Goal: Transaction & Acquisition: Book appointment/travel/reservation

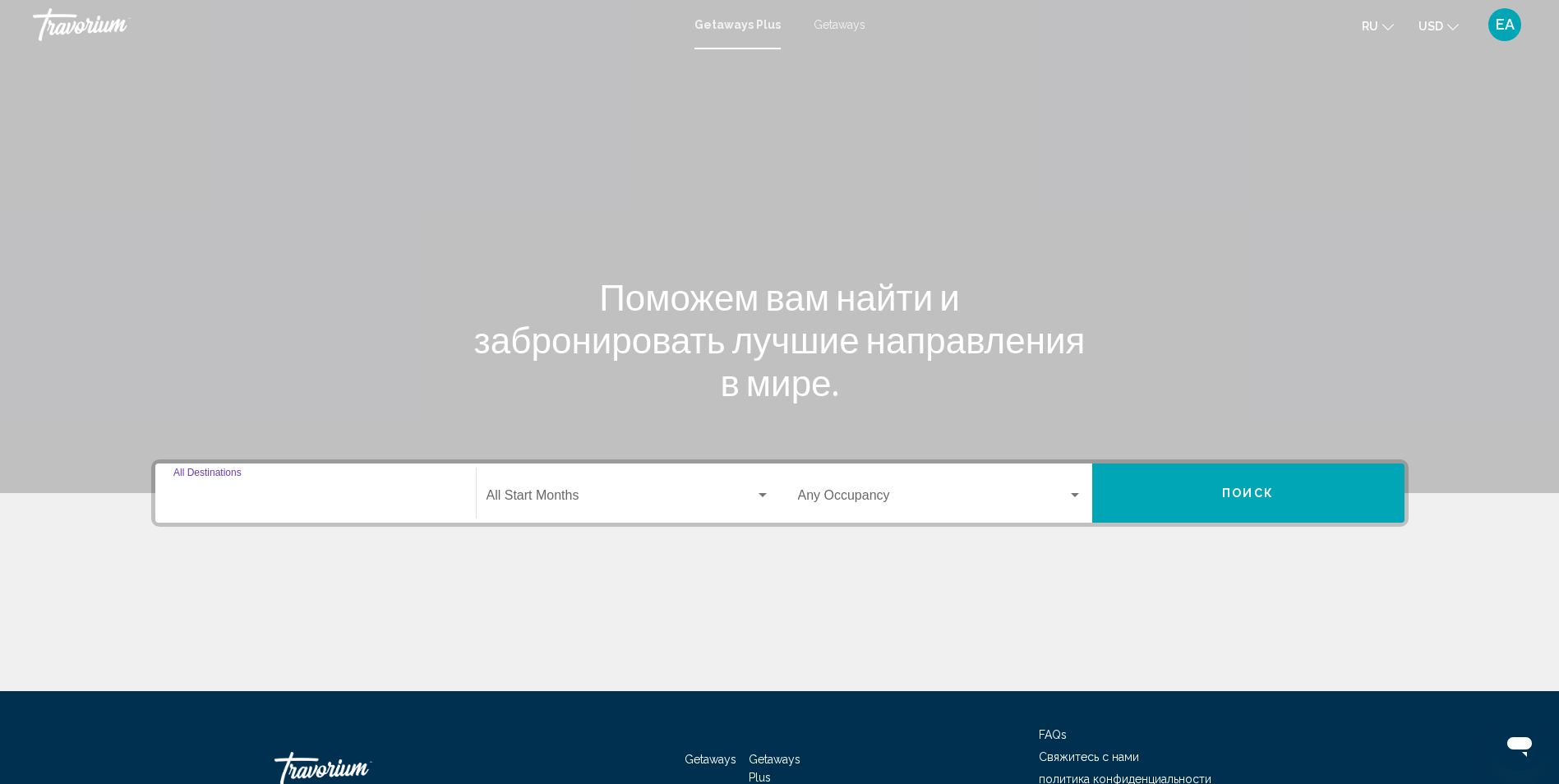
click at [205, 502] on input "Destination All Destinations" at bounding box center [315, 498] width 284 height 15
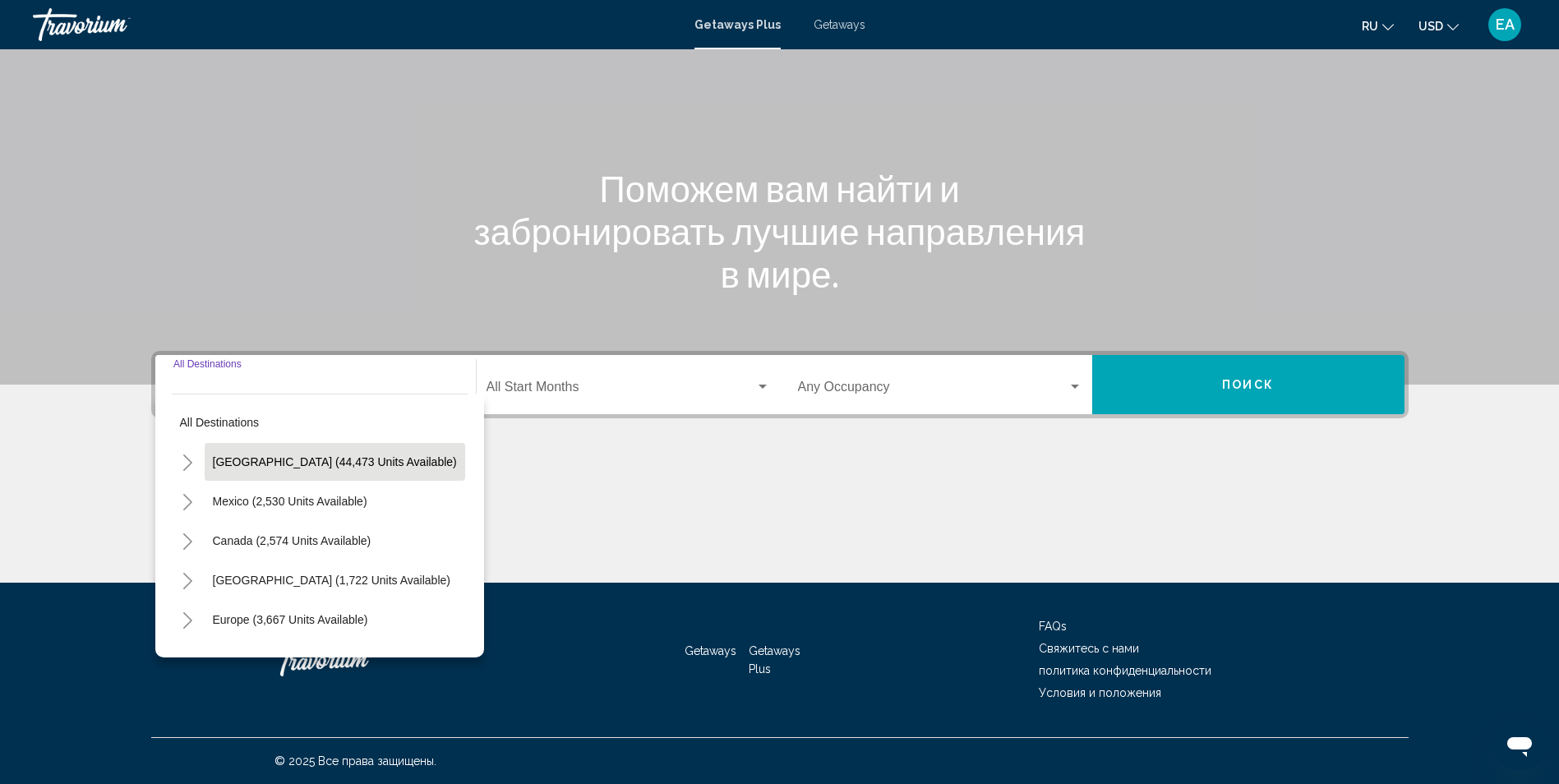
scroll to position [82, 0]
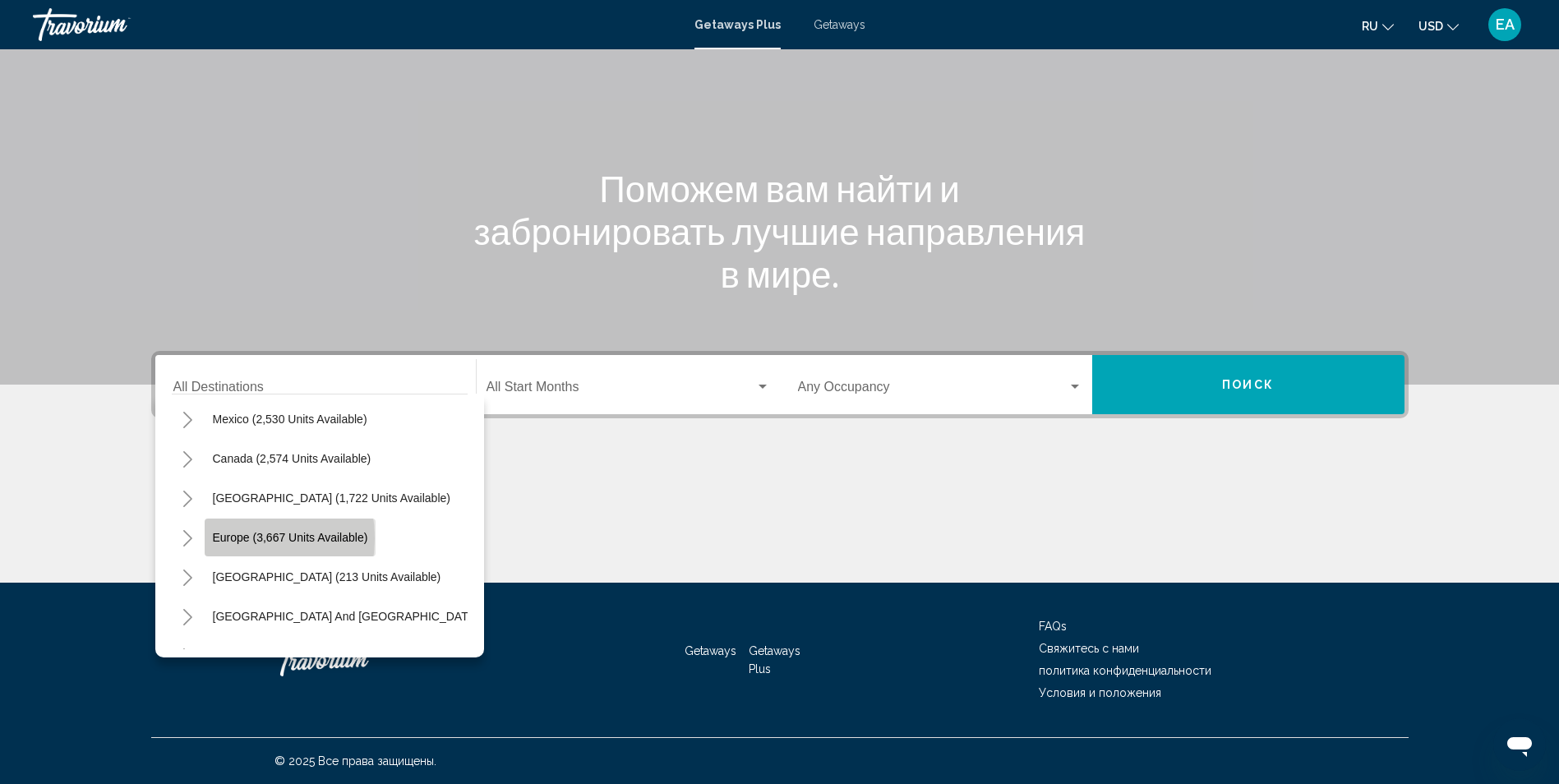
click at [228, 538] on span "Europe (3,667 units available)" at bounding box center [290, 538] width 155 height 14
type input "**********"
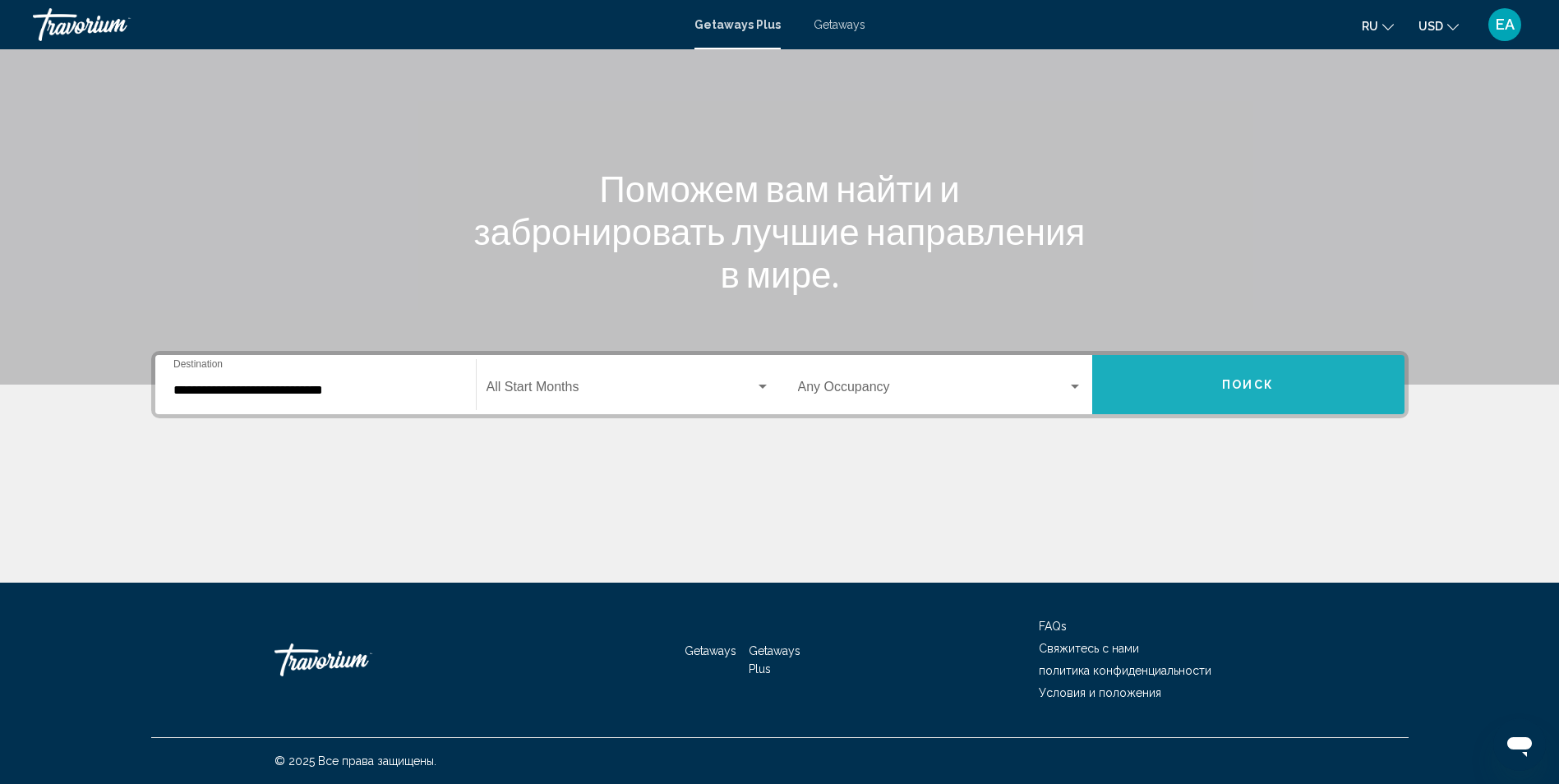
click at [1256, 385] on span "Поиск" at bounding box center [1247, 385] width 51 height 14
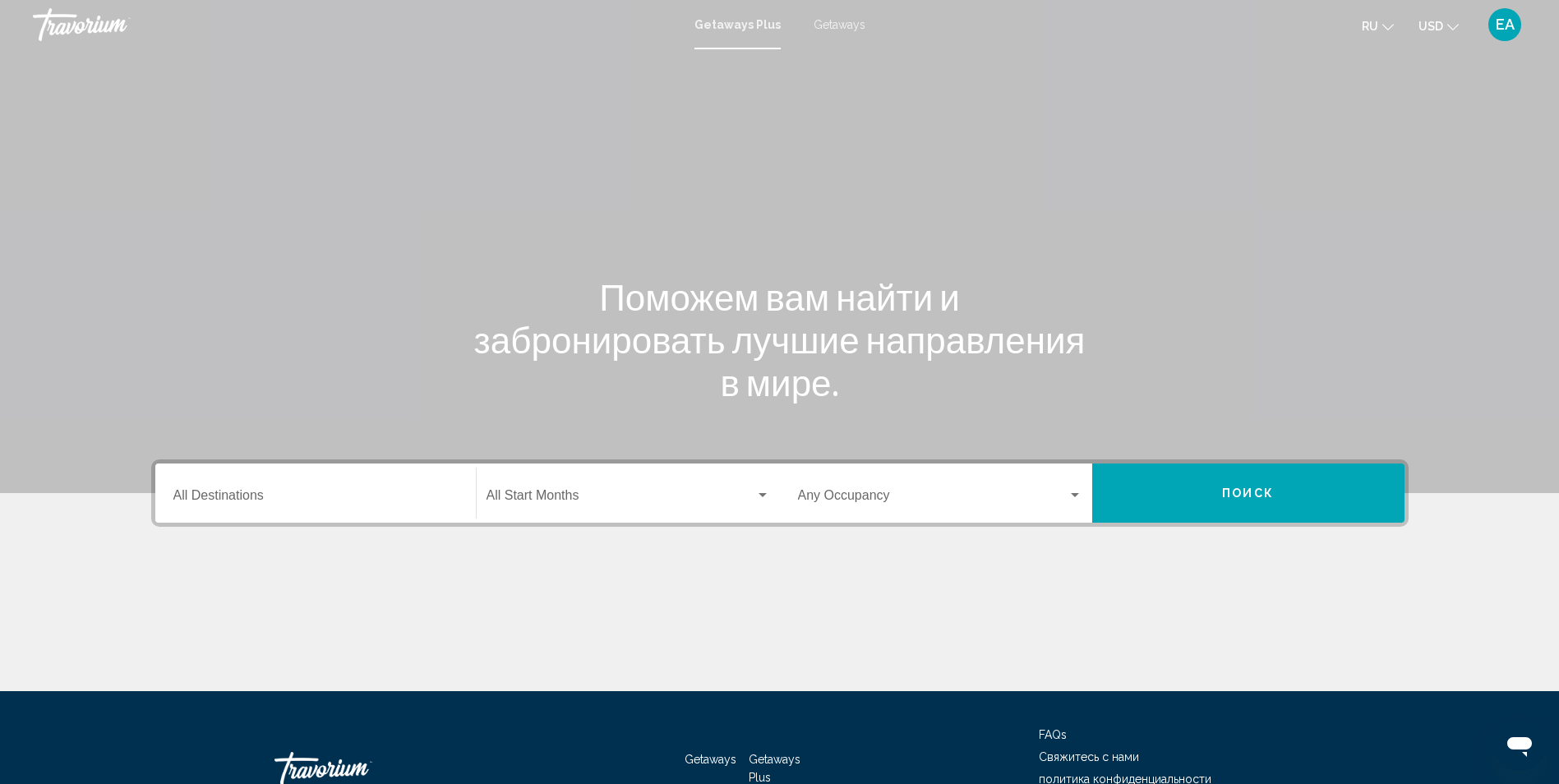
click at [200, 511] on div "Destination All Destinations" at bounding box center [315, 493] width 284 height 51
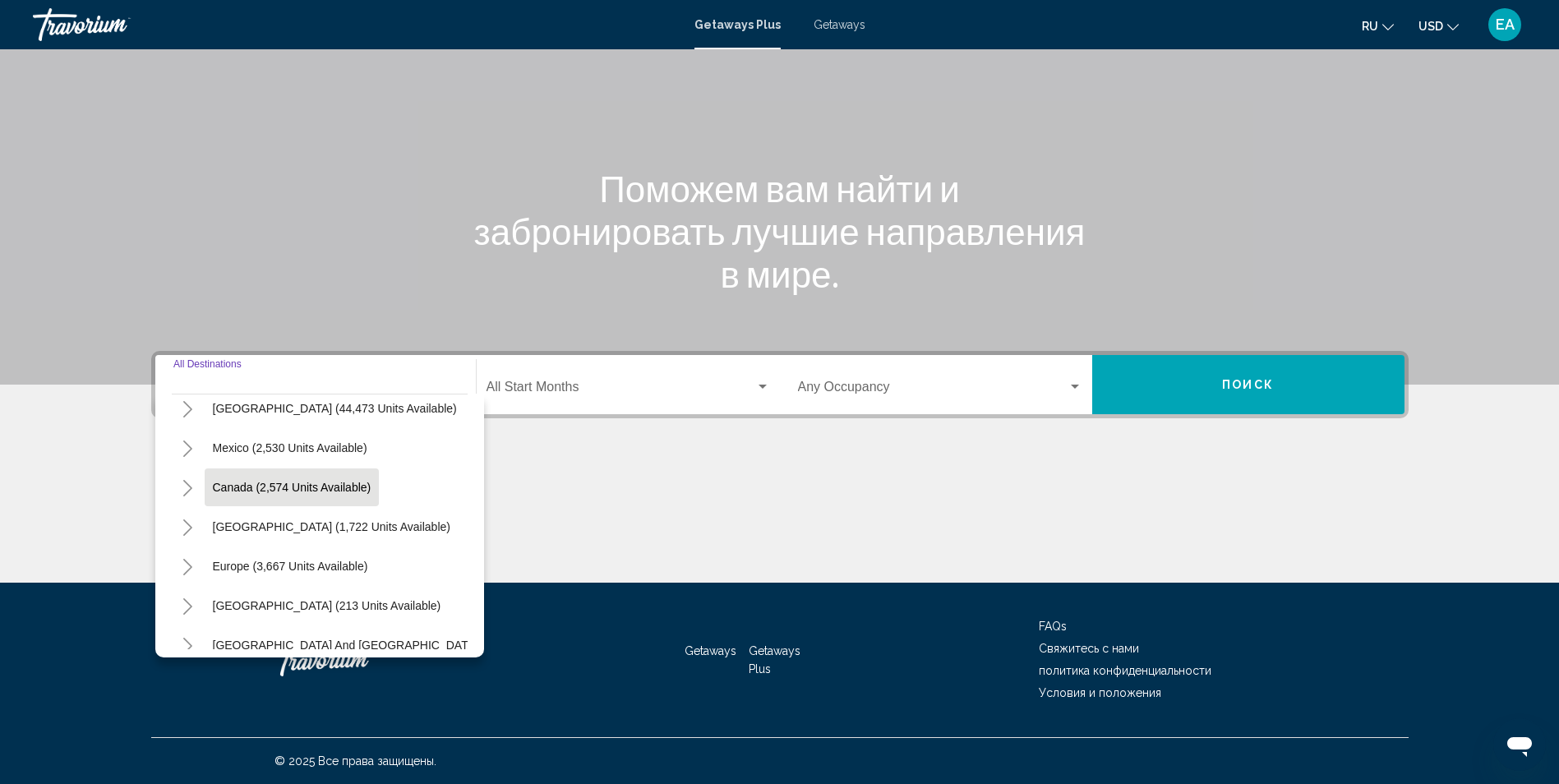
scroll to position [82, 0]
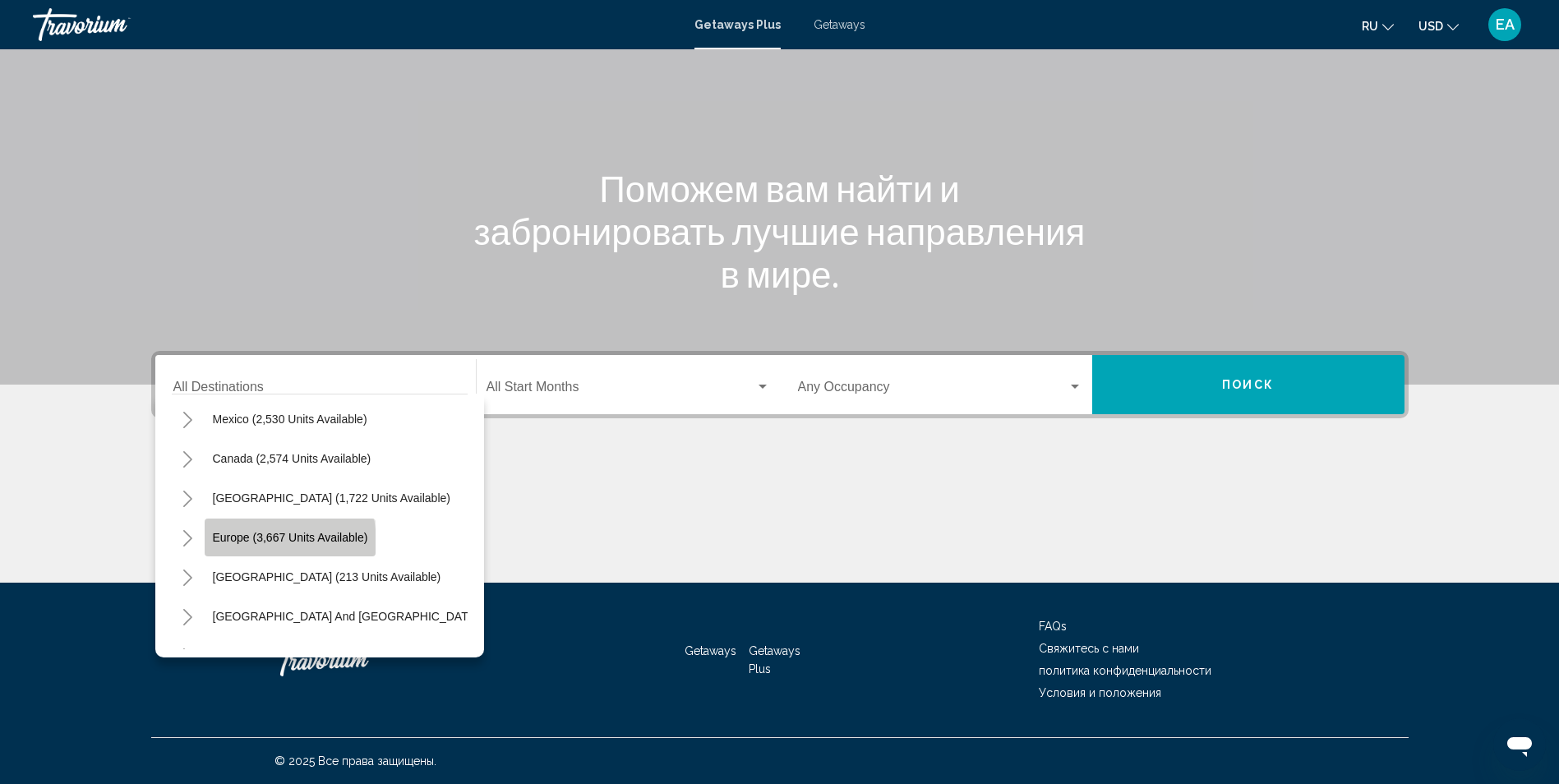
click at [275, 541] on span "Europe (3,667 units available)" at bounding box center [290, 538] width 155 height 14
type input "**********"
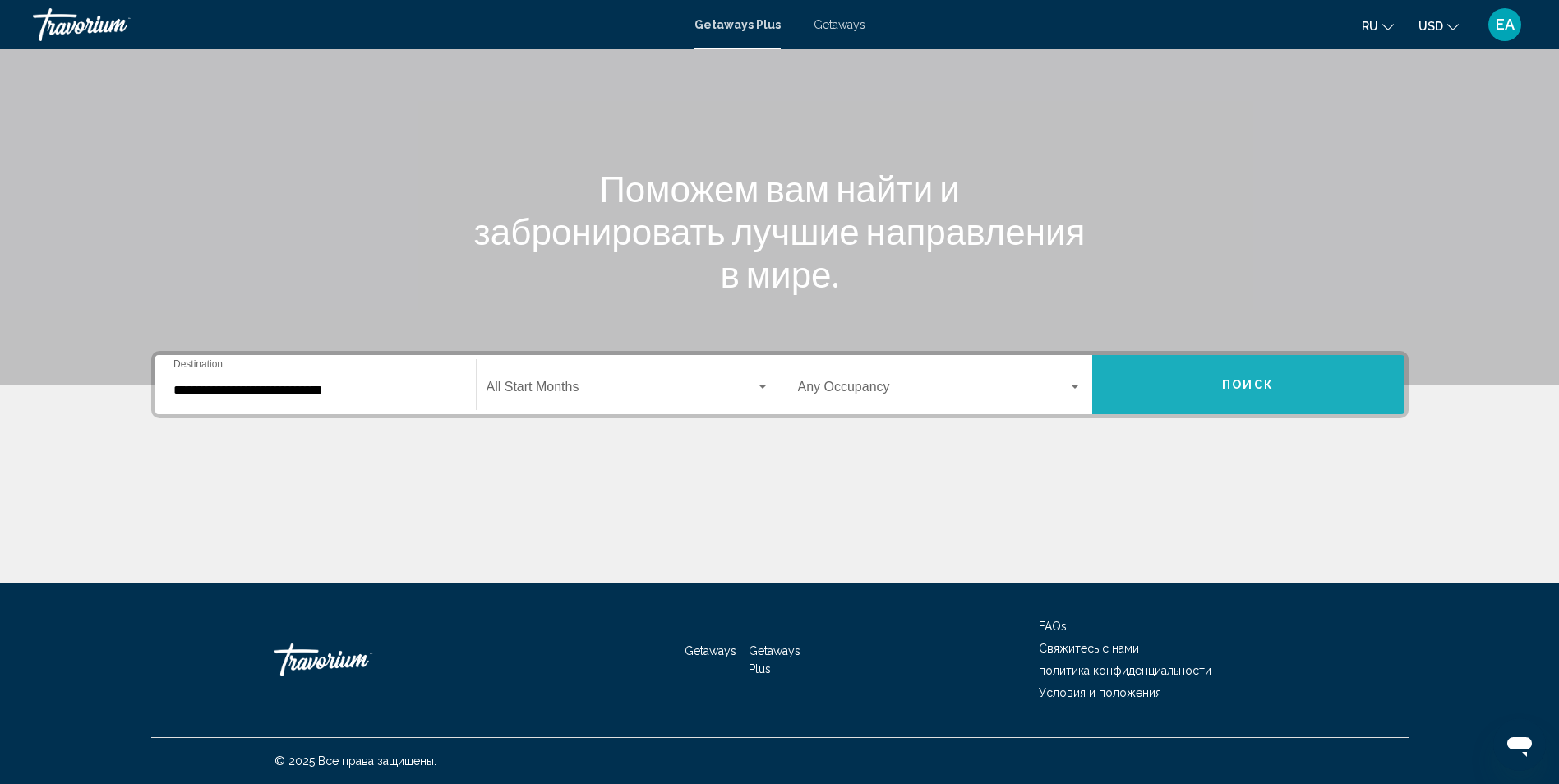
click at [1269, 382] on span "Поиск" at bounding box center [1247, 385] width 51 height 14
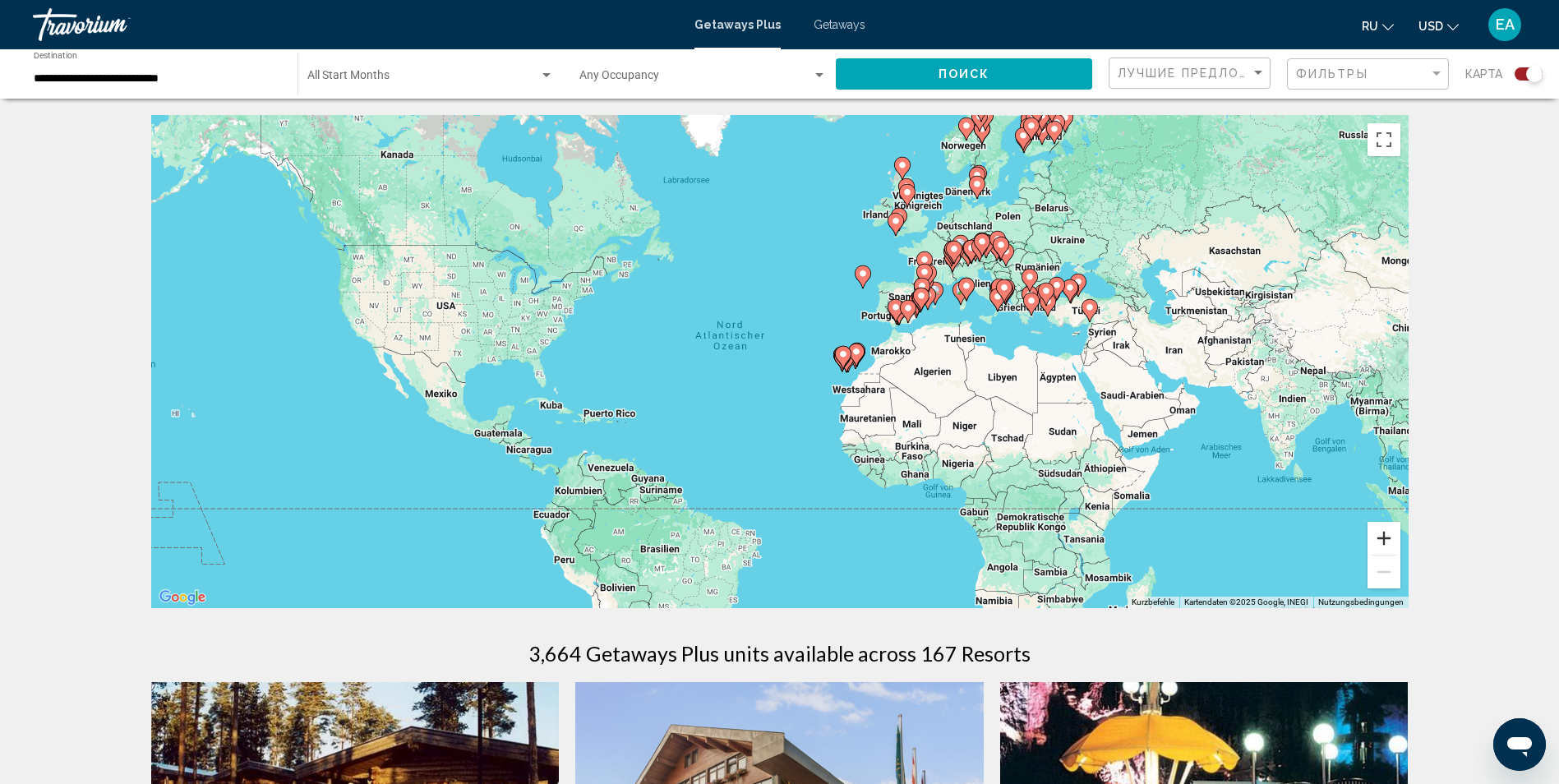
click at [1385, 537] on button "Vergrößern" at bounding box center [1384, 539] width 33 height 33
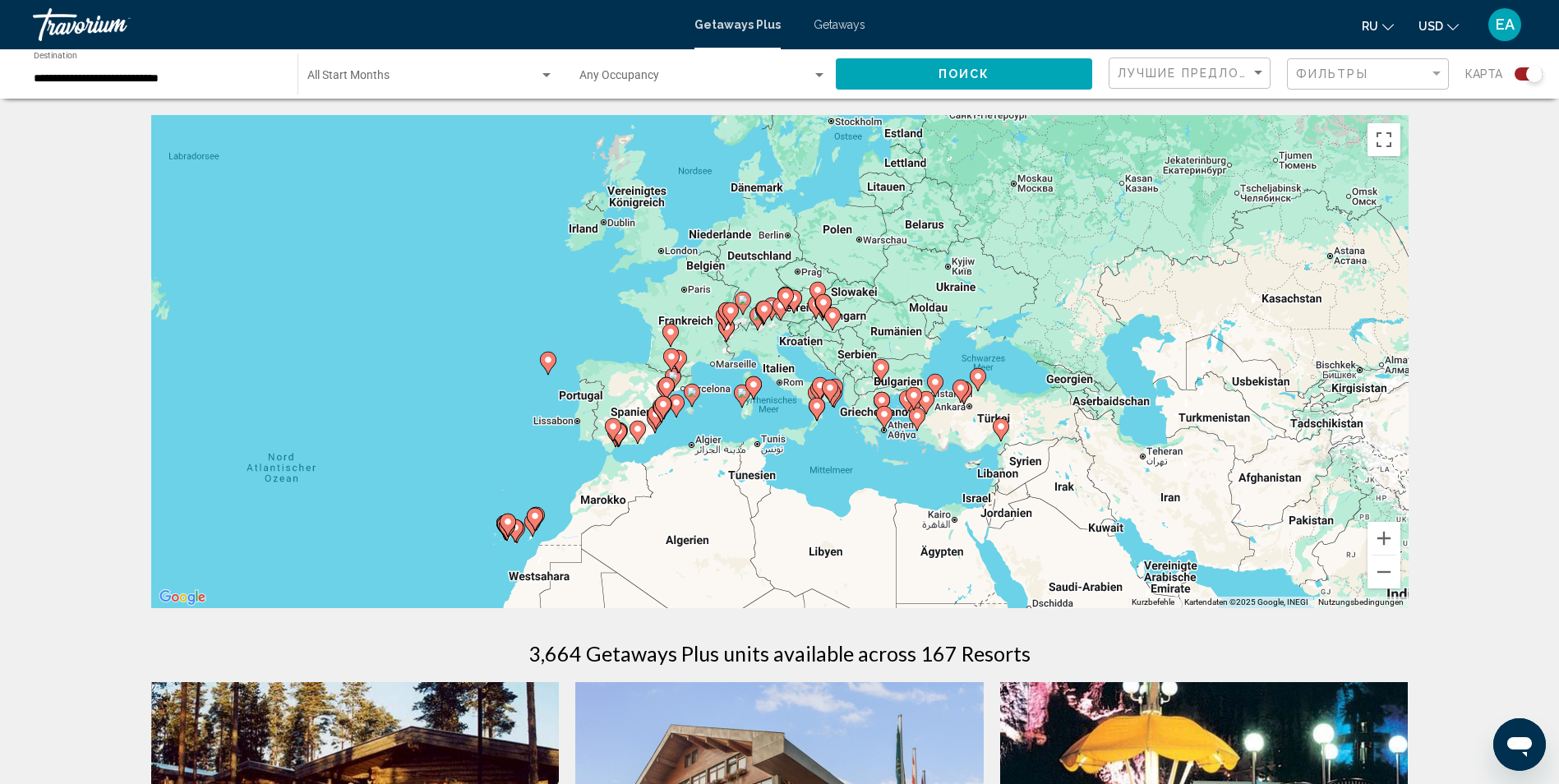
drag, startPoint x: 1209, startPoint y: 316, endPoint x: 808, endPoint y: 478, distance: 432.5
click at [808, 478] on div "Um den Modus zum Ziehen mit der Tastatur zu aktivieren, drückst du Alt + Eingab…" at bounding box center [780, 362] width 1257 height 493
click at [1386, 539] on button "Vergrößern" at bounding box center [1384, 539] width 33 height 33
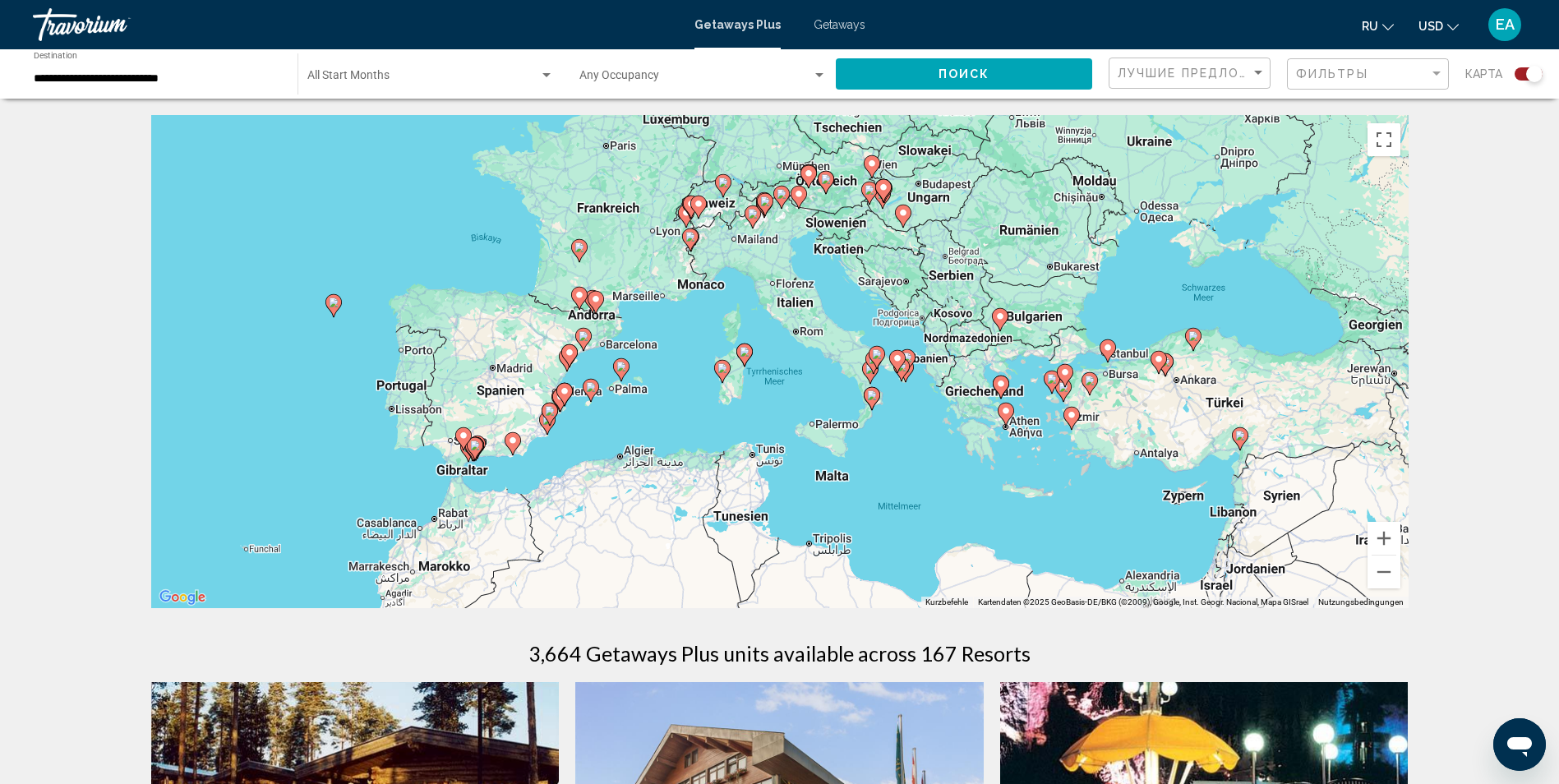
drag, startPoint x: 1313, startPoint y: 400, endPoint x: 1330, endPoint y: 325, distance: 76.9
click at [1330, 325] on div "Um den Modus zum Ziehen mit der Tastatur zu aktivieren, drückst du Alt + Eingab…" at bounding box center [780, 362] width 1257 height 493
click at [210, 72] on input "**********" at bounding box center [157, 79] width 248 height 14
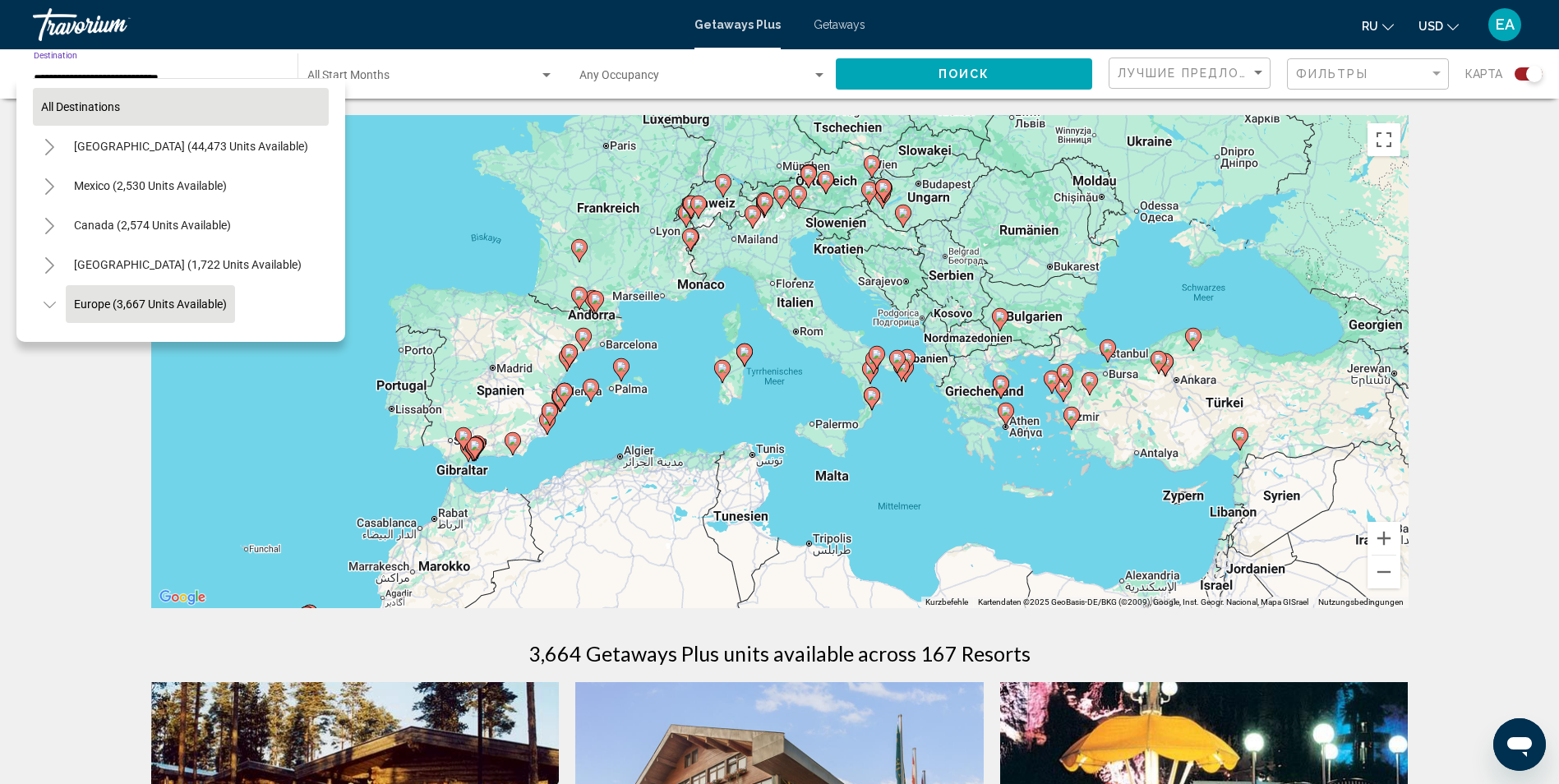
click at [101, 110] on span "All destinations" at bounding box center [80, 107] width 79 height 14
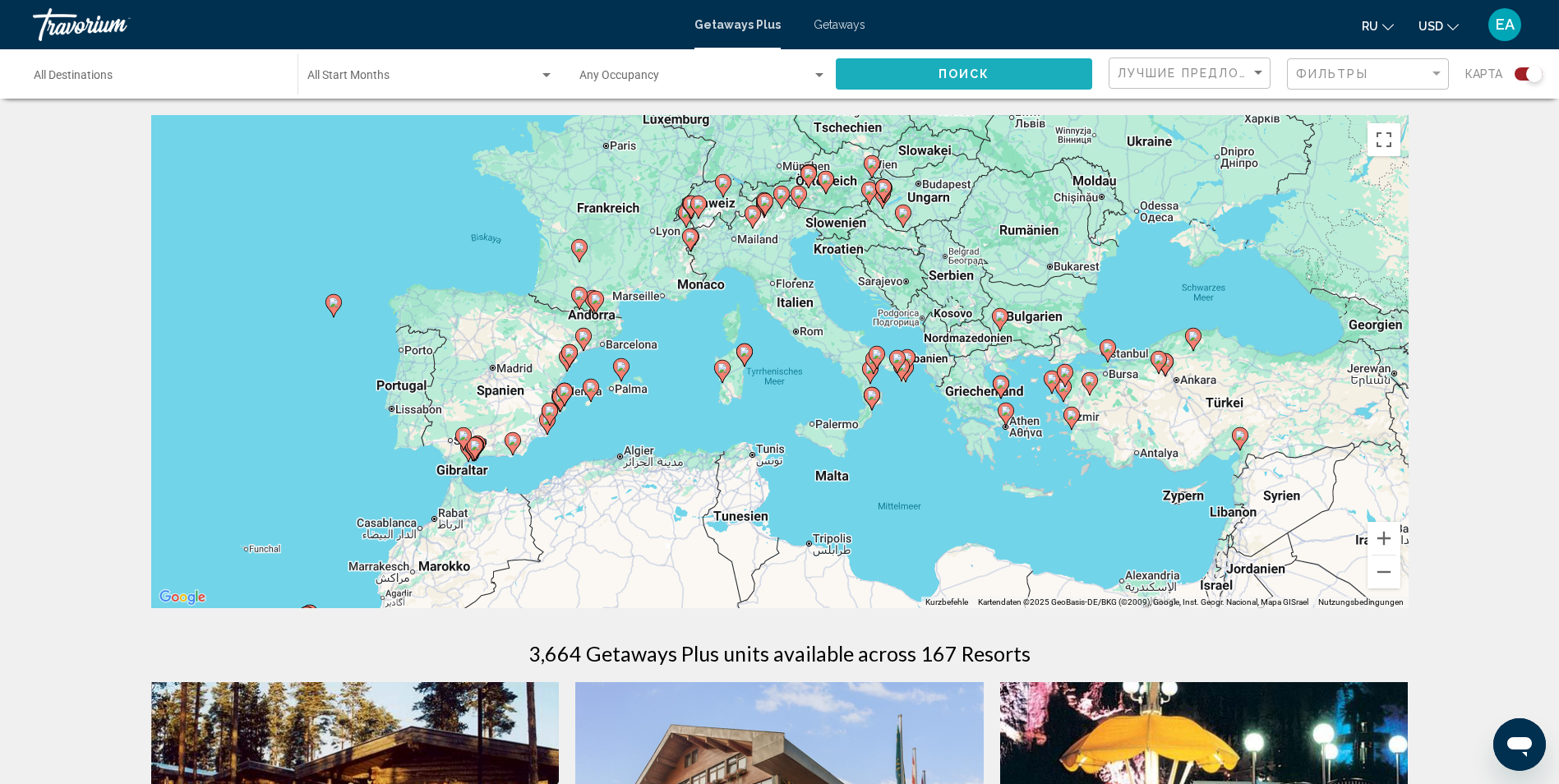
click at [1012, 72] on button "Поиск" at bounding box center [964, 73] width 256 height 30
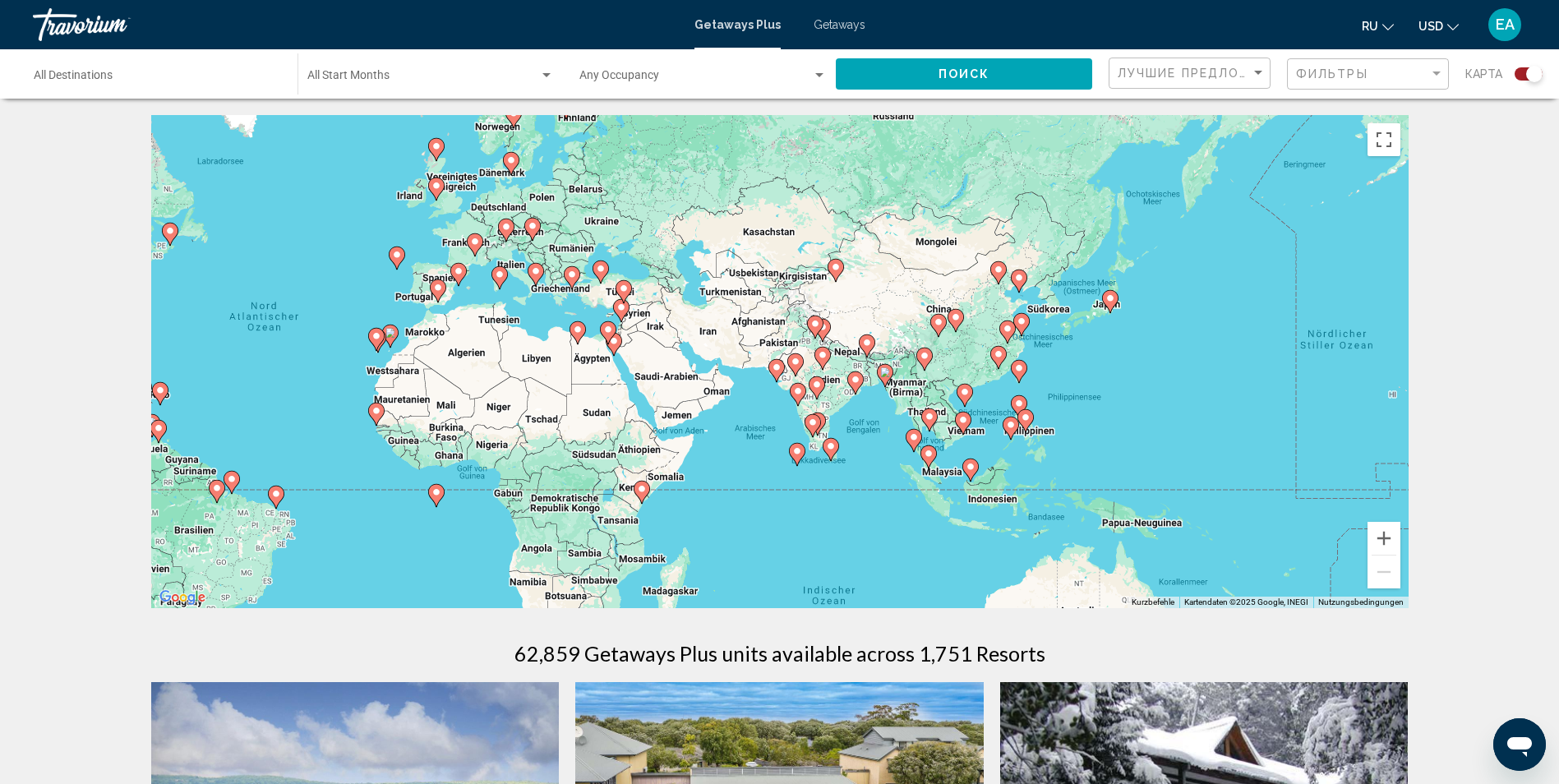
drag, startPoint x: 1135, startPoint y: 303, endPoint x: 864, endPoint y: 221, distance: 283.1
click at [864, 221] on div "Um den Modus zum Ziehen mit der Tastatur zu aktivieren, drückst du Alt + Eingab…" at bounding box center [780, 362] width 1257 height 493
click at [962, 416] on image "Main content" at bounding box center [963, 420] width 10 height 10
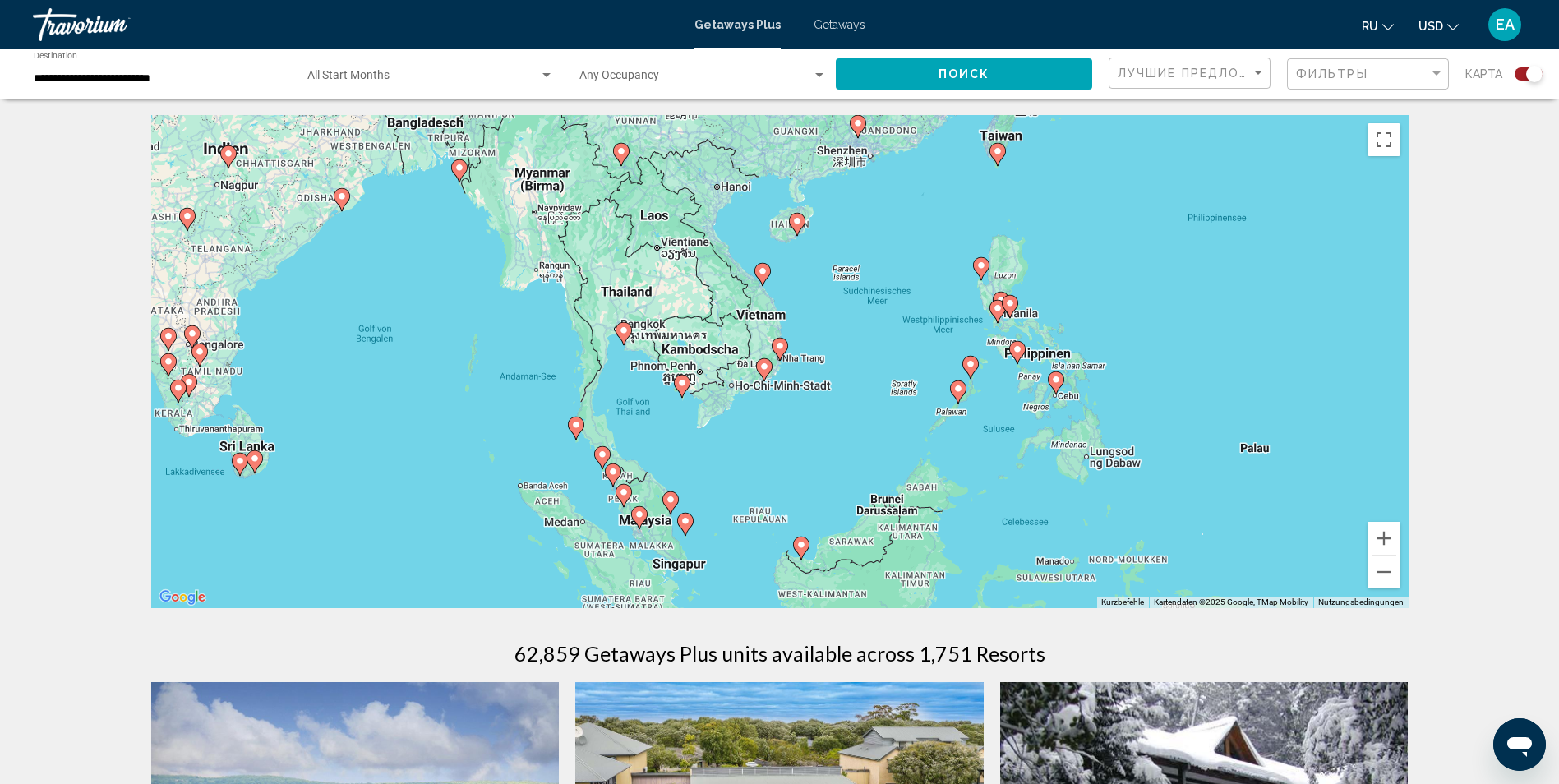
click at [783, 344] on image "Main content" at bounding box center [780, 345] width 10 height 10
type input "**********"
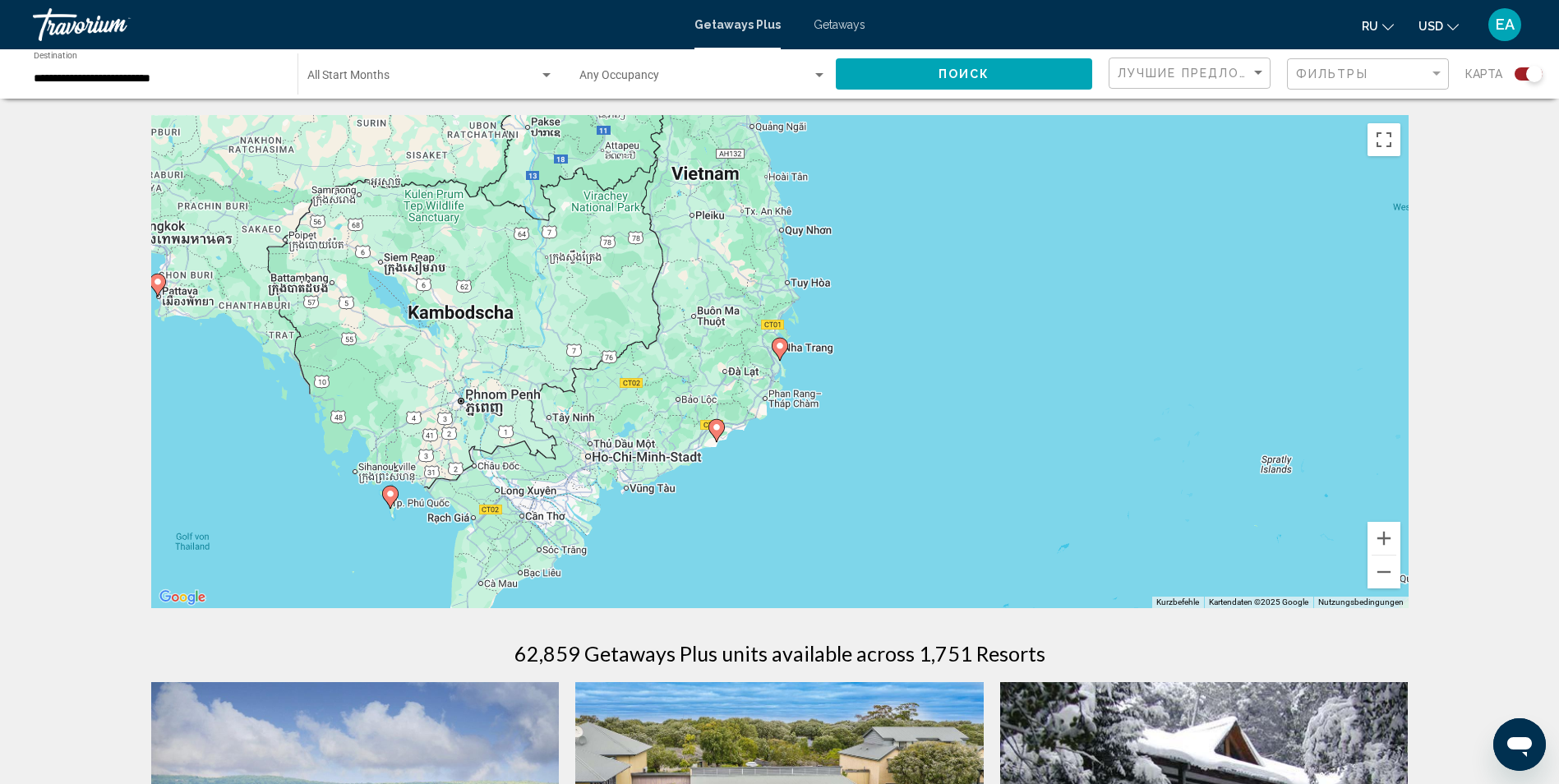
click at [784, 348] on icon "Main content" at bounding box center [779, 349] width 15 height 21
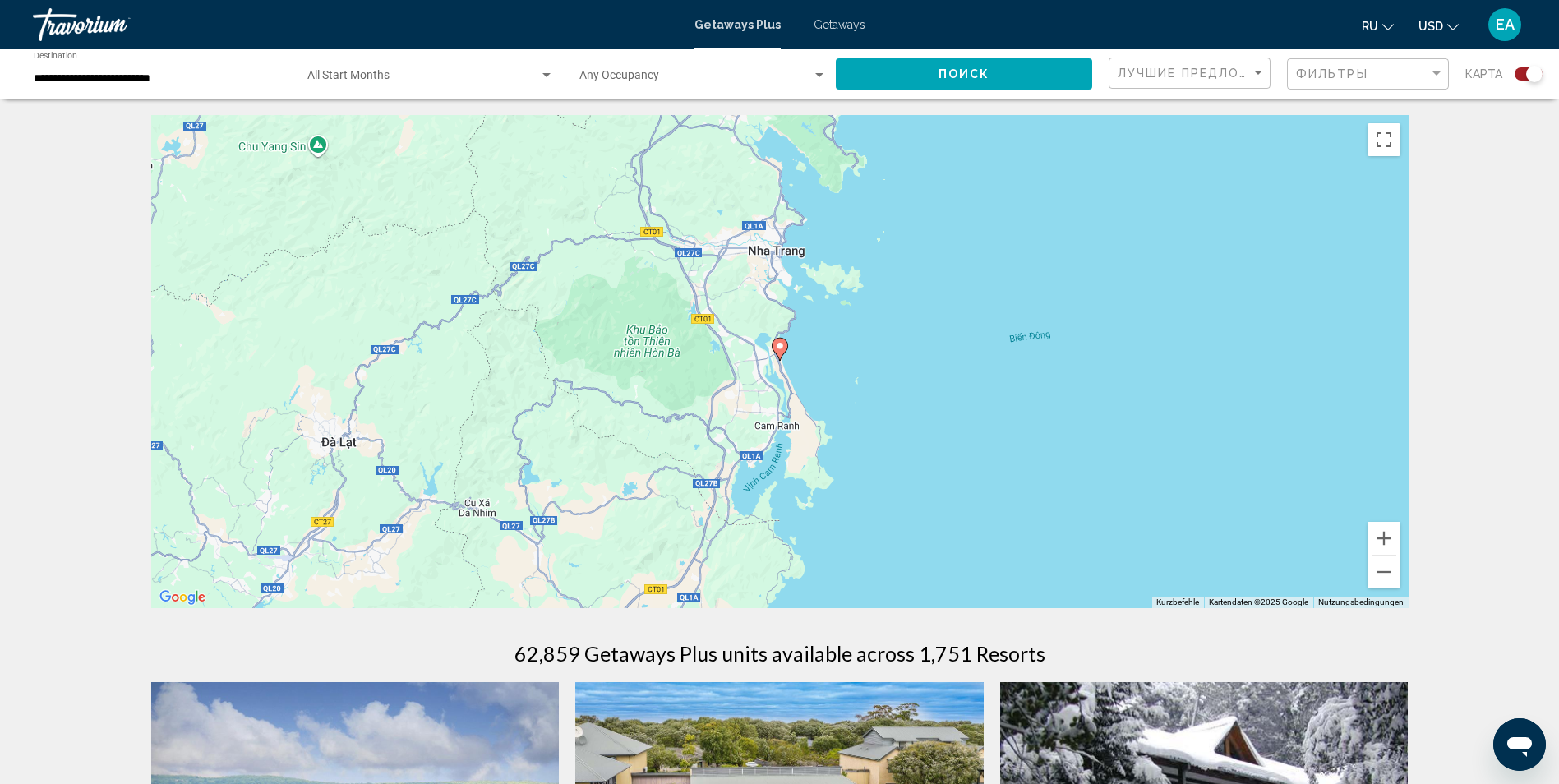
click at [782, 349] on image "Main content" at bounding box center [780, 345] width 10 height 10
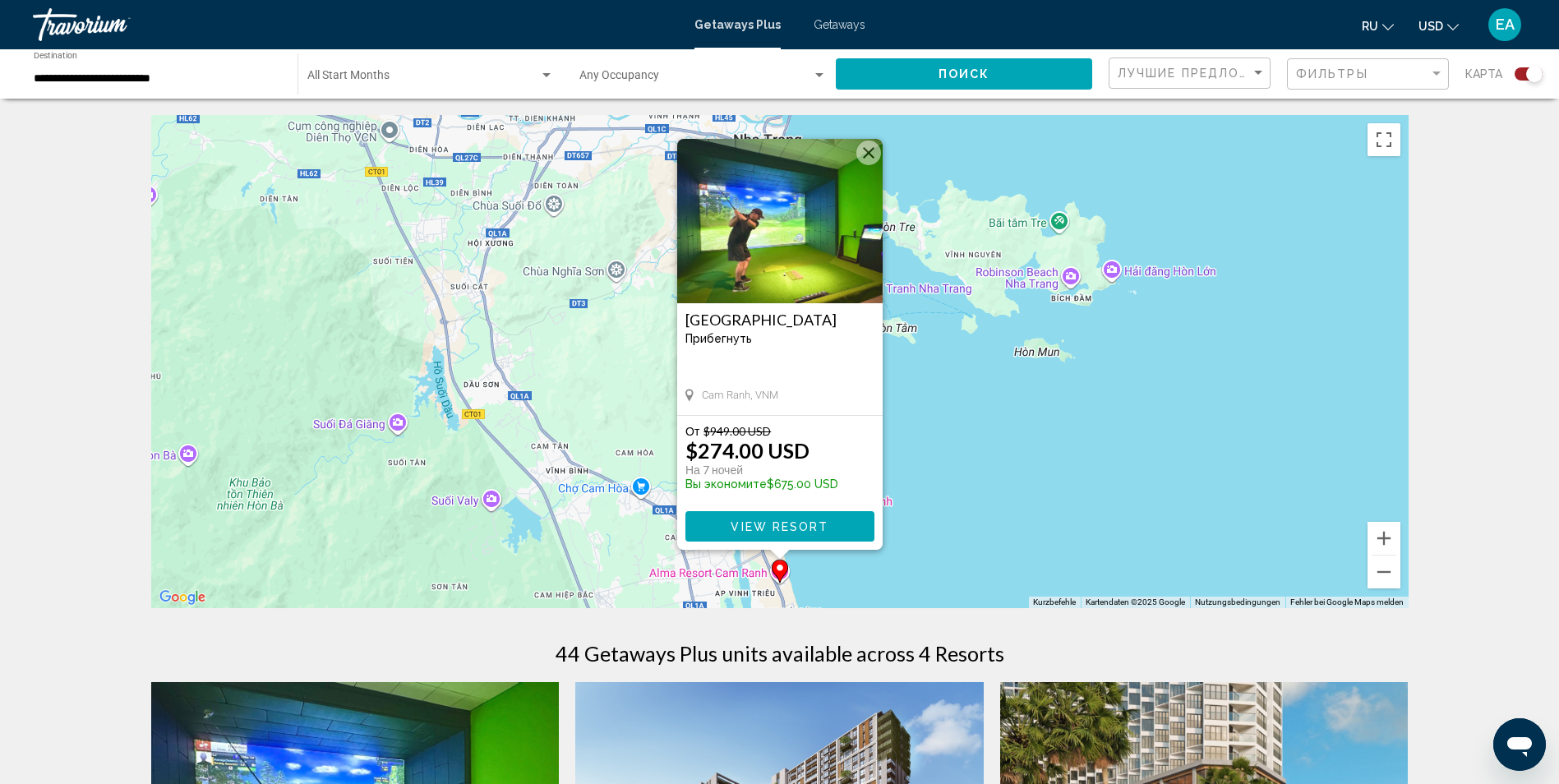
drag, startPoint x: 747, startPoint y: 526, endPoint x: 758, endPoint y: 521, distance: 12.1
click at [748, 526] on span "View Resort" at bounding box center [780, 527] width 98 height 14
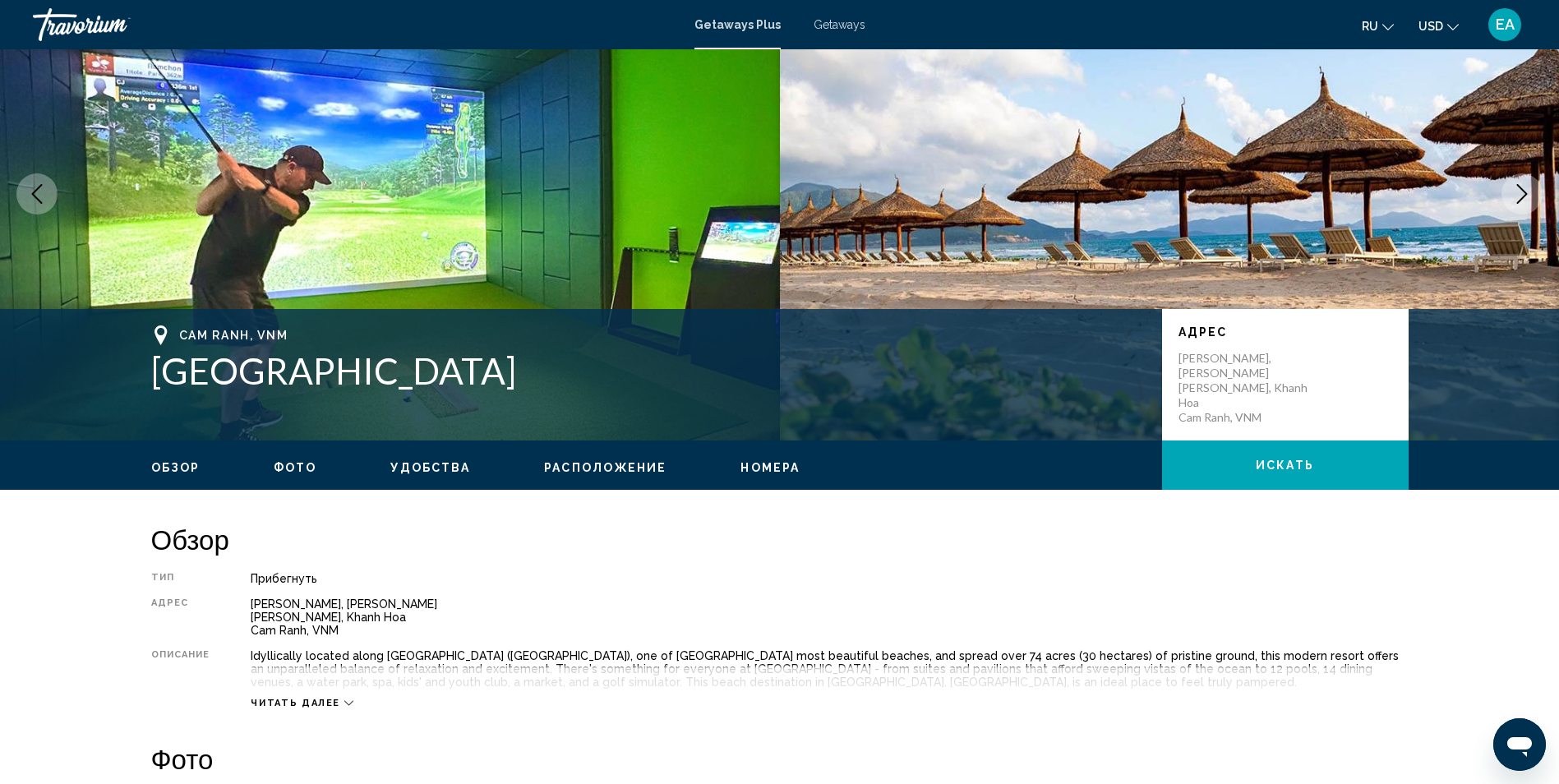
scroll to position [80, 0]
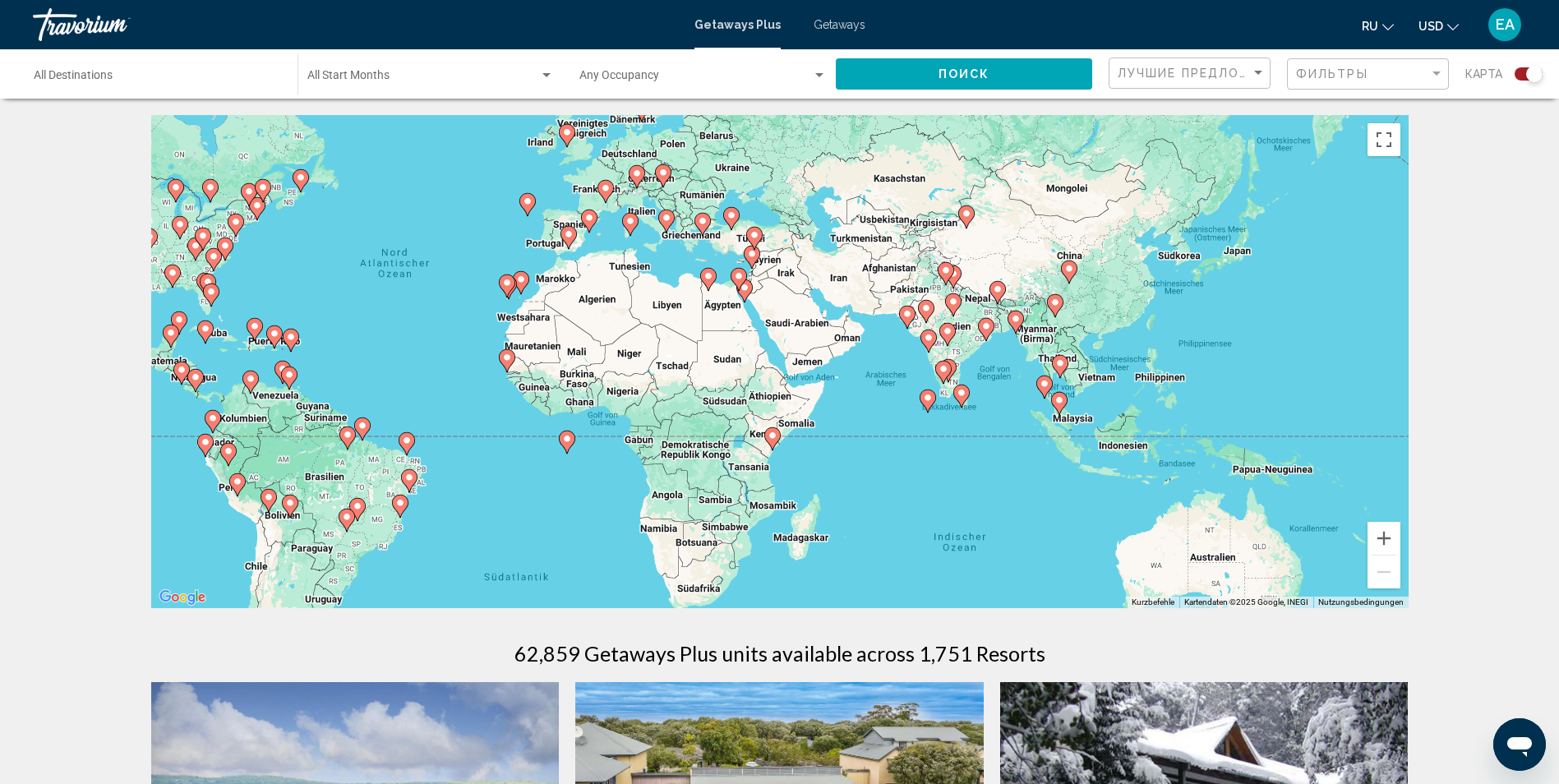
drag, startPoint x: 1144, startPoint y: 409, endPoint x: 806, endPoint y: 334, distance: 346.2
click at [806, 334] on div "Um den Modus zum Ziehen mit der Tastatur zu aktivieren, drückst du Alt + Eingab…" at bounding box center [780, 362] width 1257 height 493
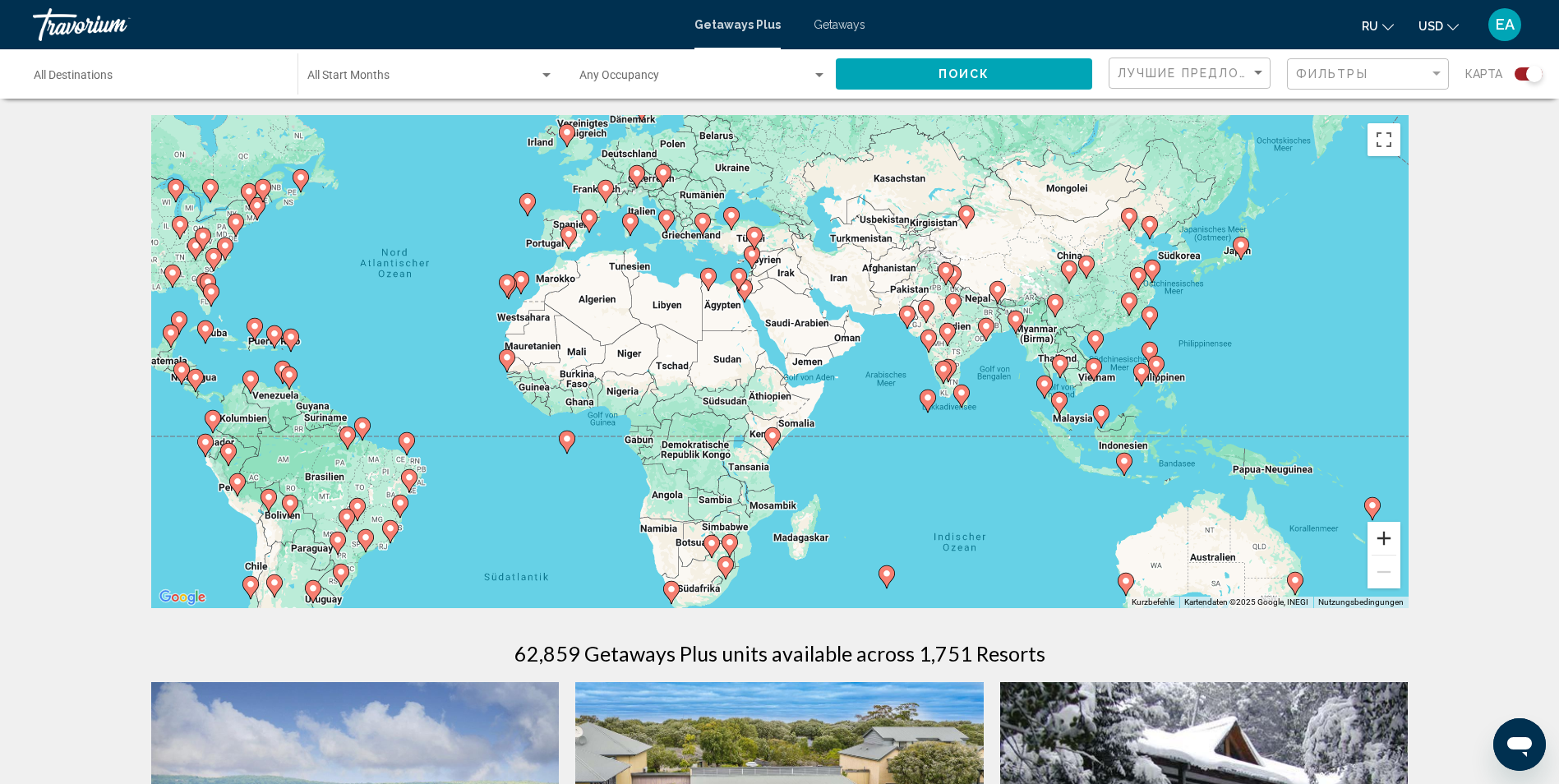
click at [1390, 536] on button "Vergrößern" at bounding box center [1384, 539] width 33 height 33
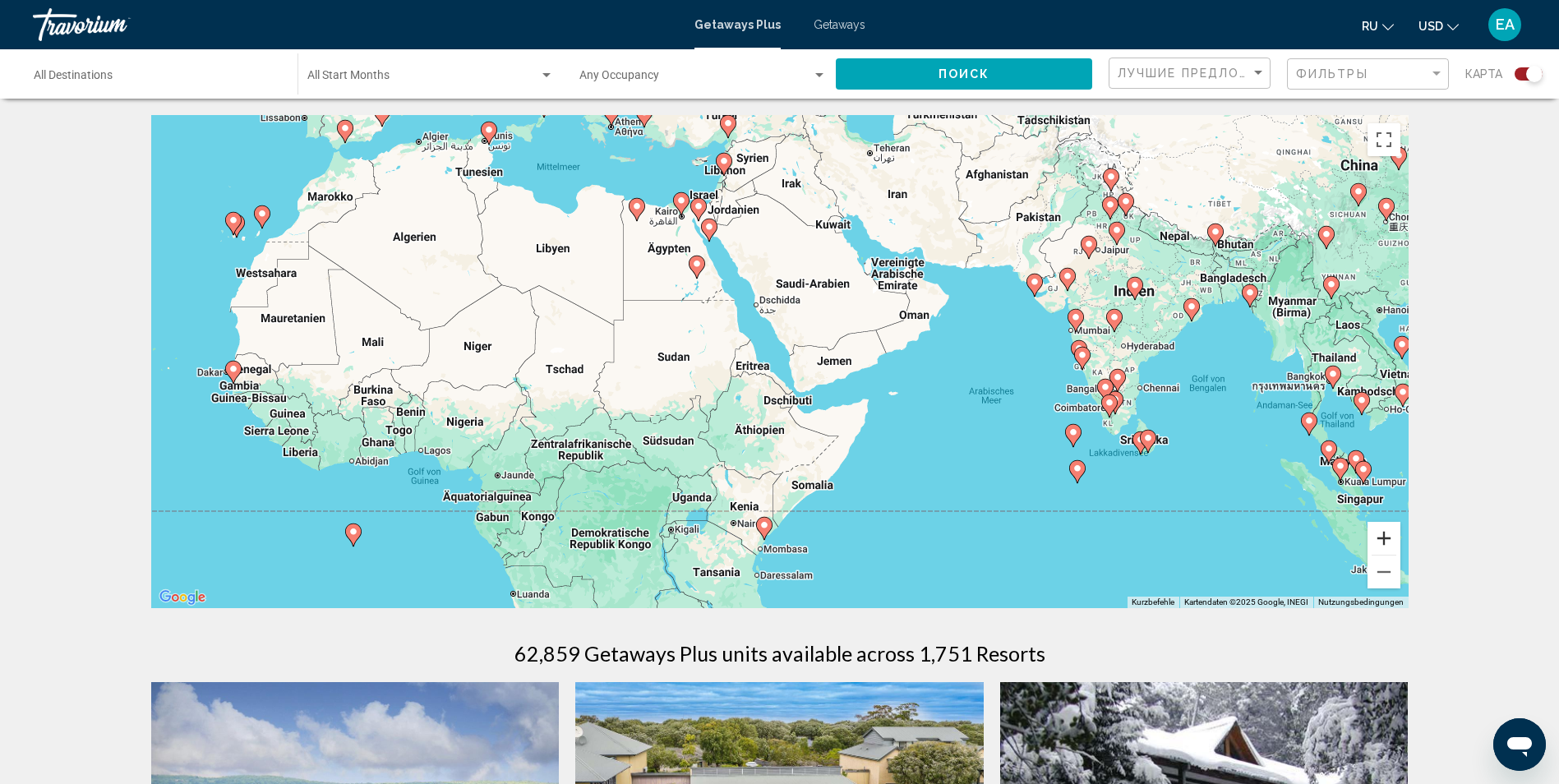
click at [1390, 536] on button "Vergrößern" at bounding box center [1384, 539] width 33 height 33
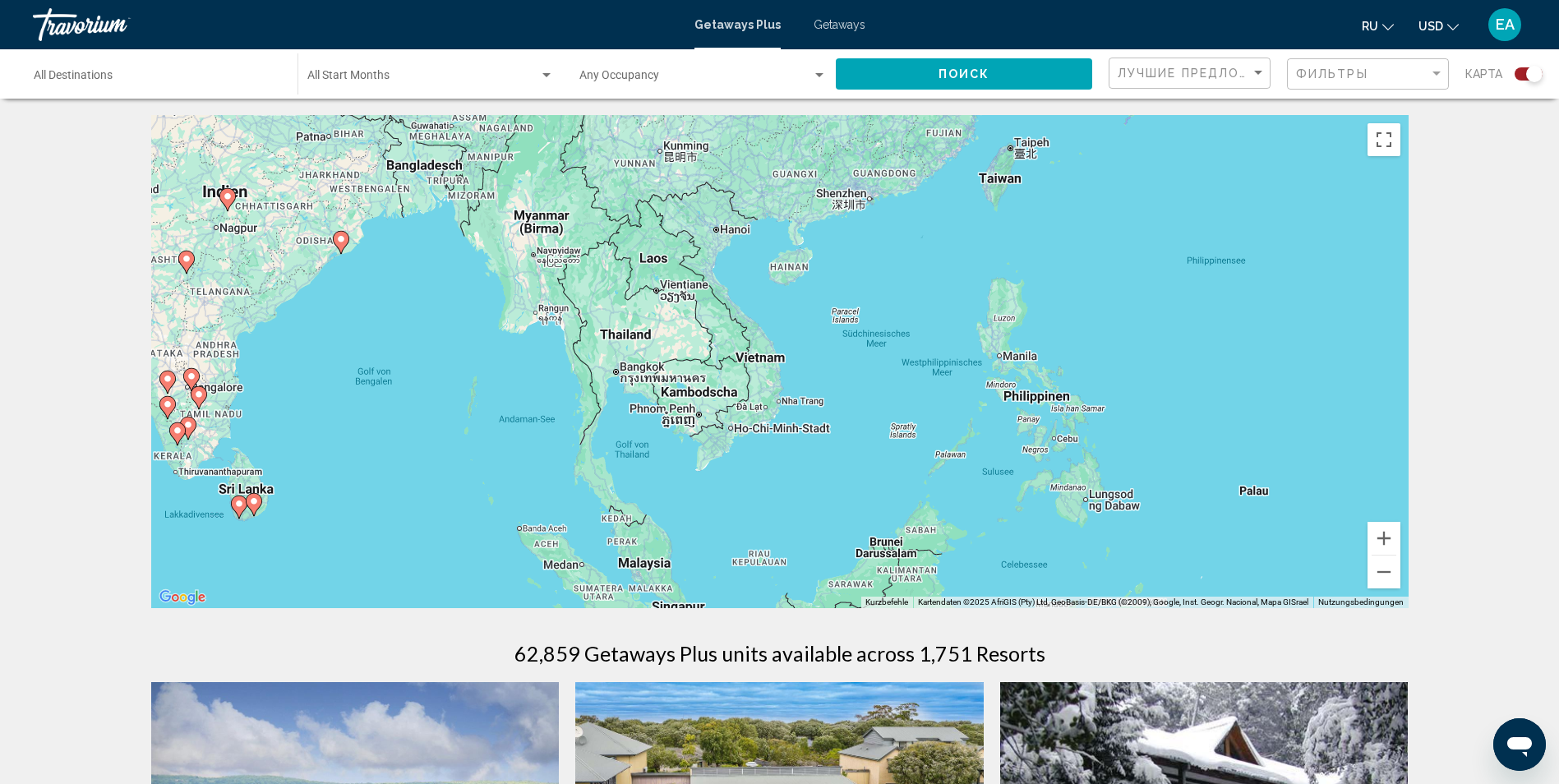
drag, startPoint x: 1203, startPoint y: 405, endPoint x: 23, endPoint y: 375, distance: 1180.4
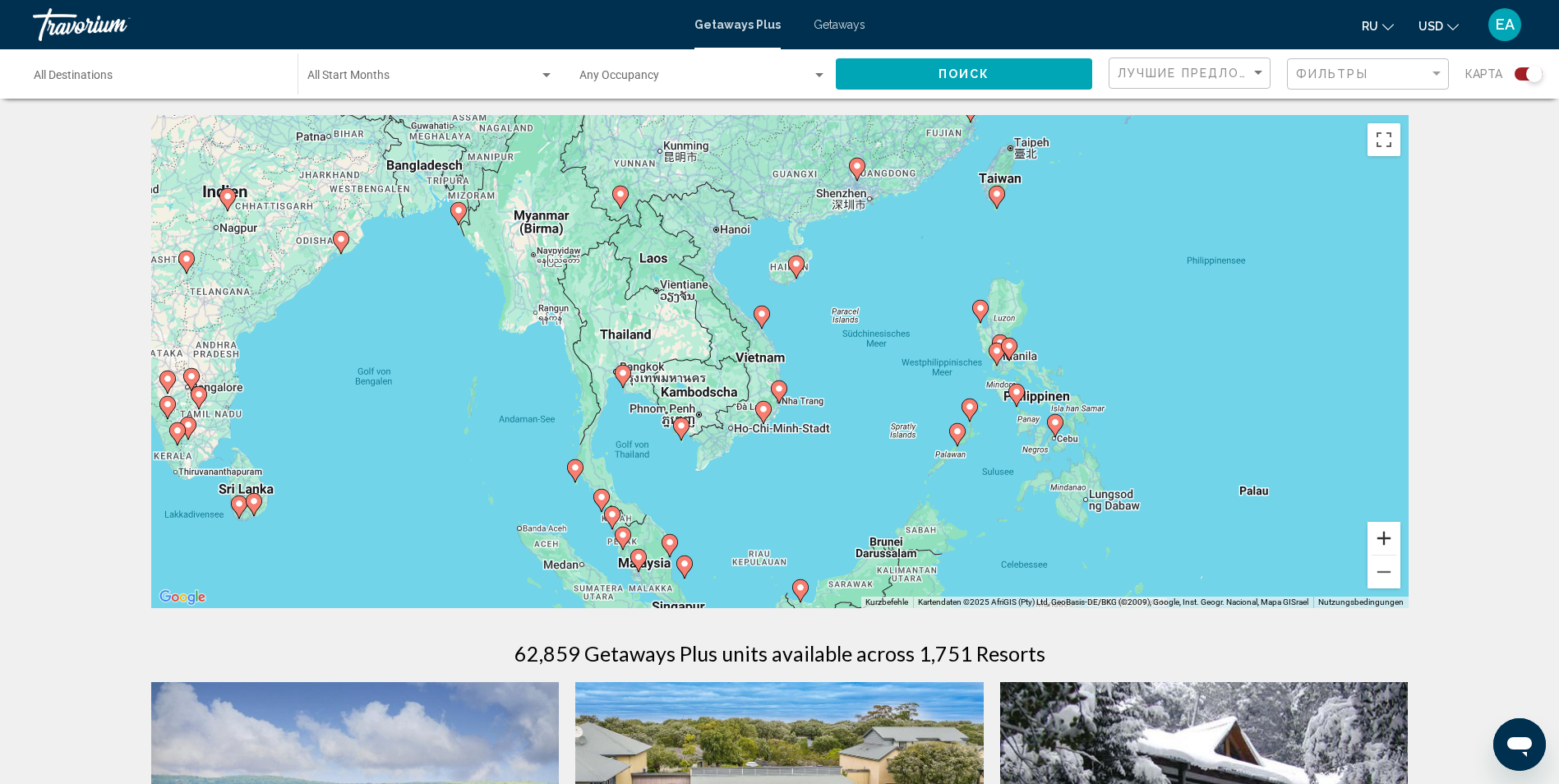
click at [1384, 535] on button "Vergrößern" at bounding box center [1384, 539] width 33 height 33
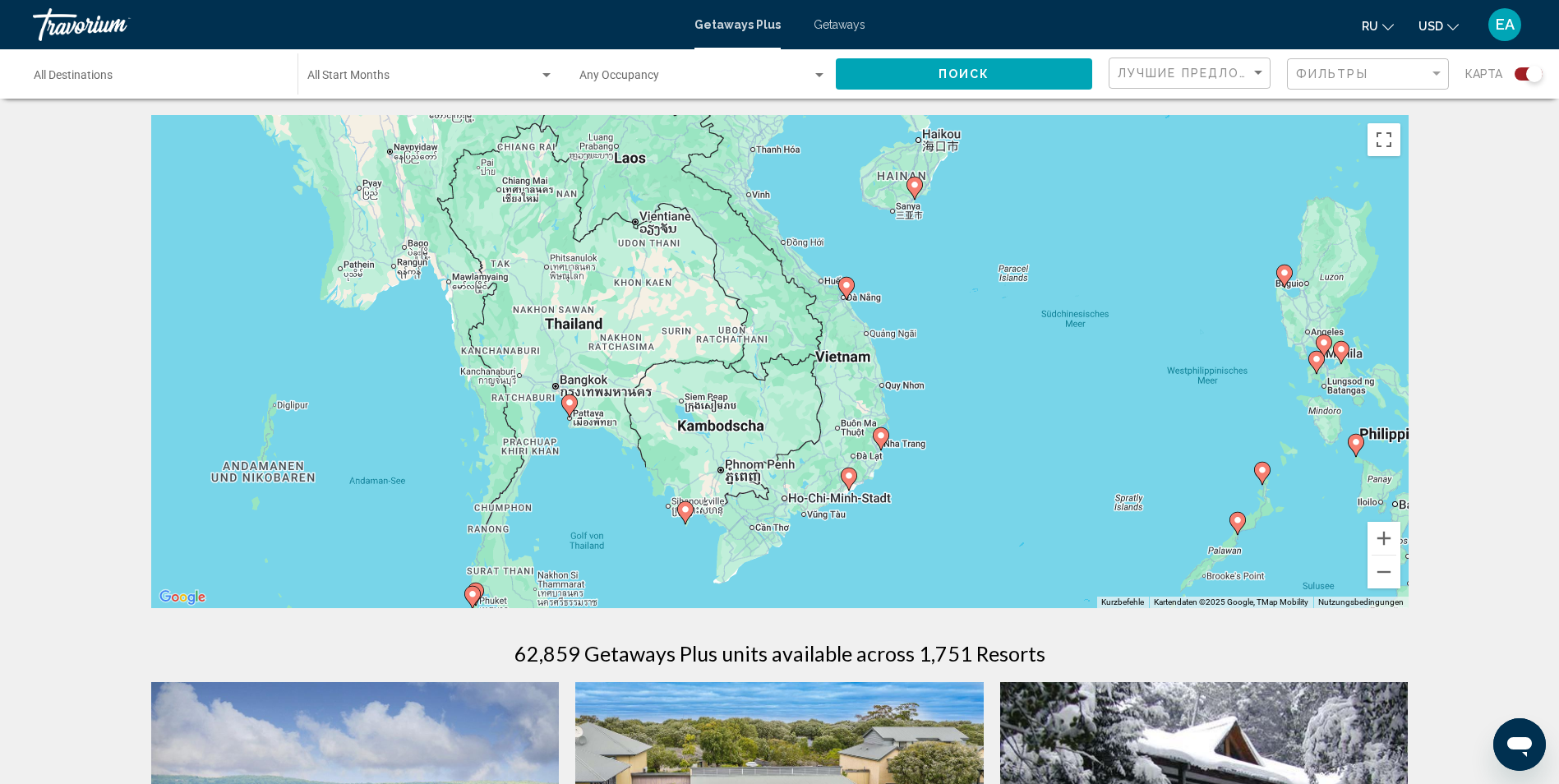
drag, startPoint x: 906, startPoint y: 347, endPoint x: 1012, endPoint y: 350, distance: 106.0
click at [1012, 350] on div "Um den Modus zum Ziehen mit der Tastatur zu aktivieren, drückst du Alt + Eingab…" at bounding box center [780, 362] width 1257 height 493
click at [568, 405] on image "Main content" at bounding box center [570, 403] width 10 height 10
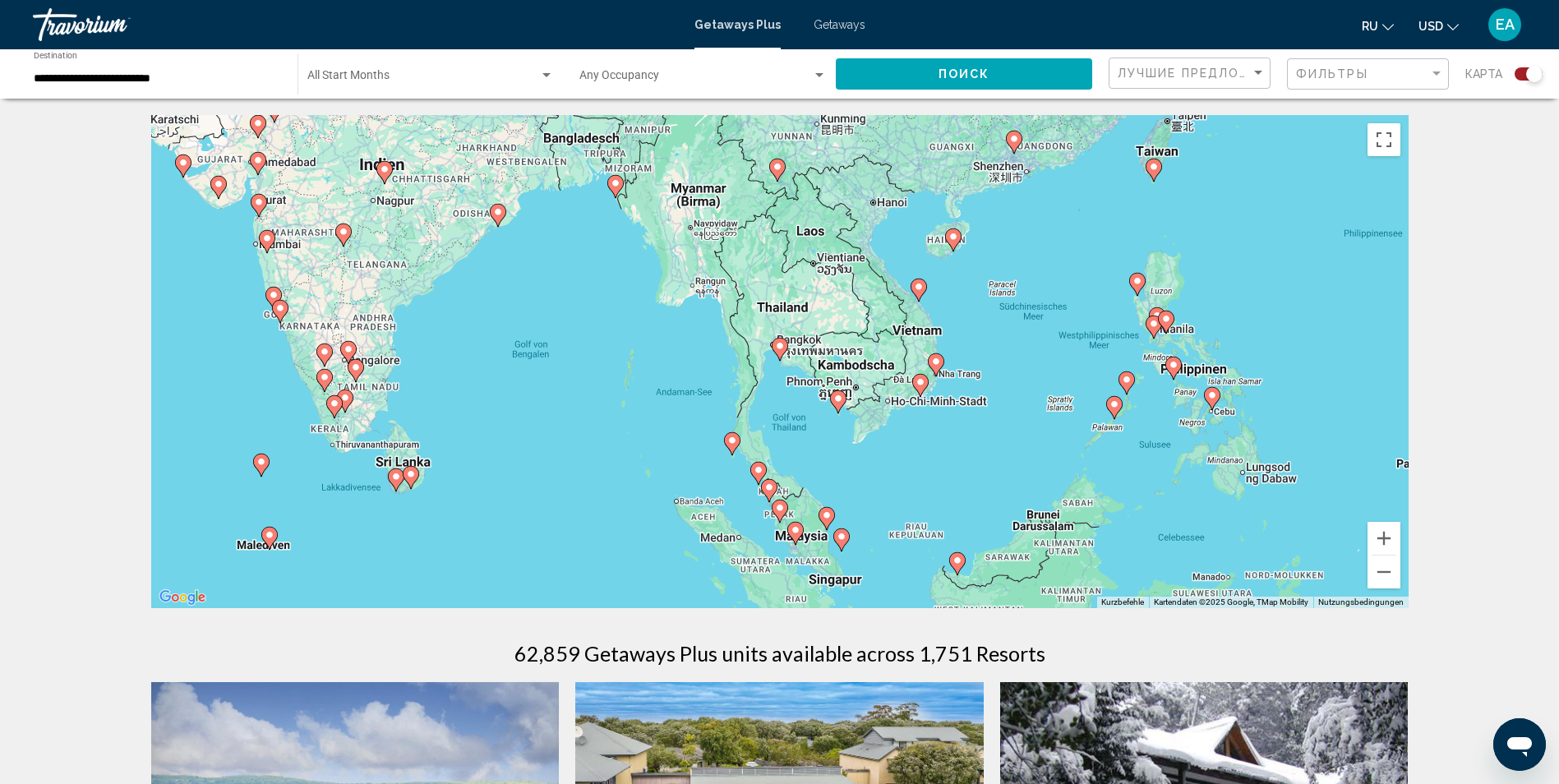
click at [838, 399] on image "Main content" at bounding box center [838, 398] width 10 height 10
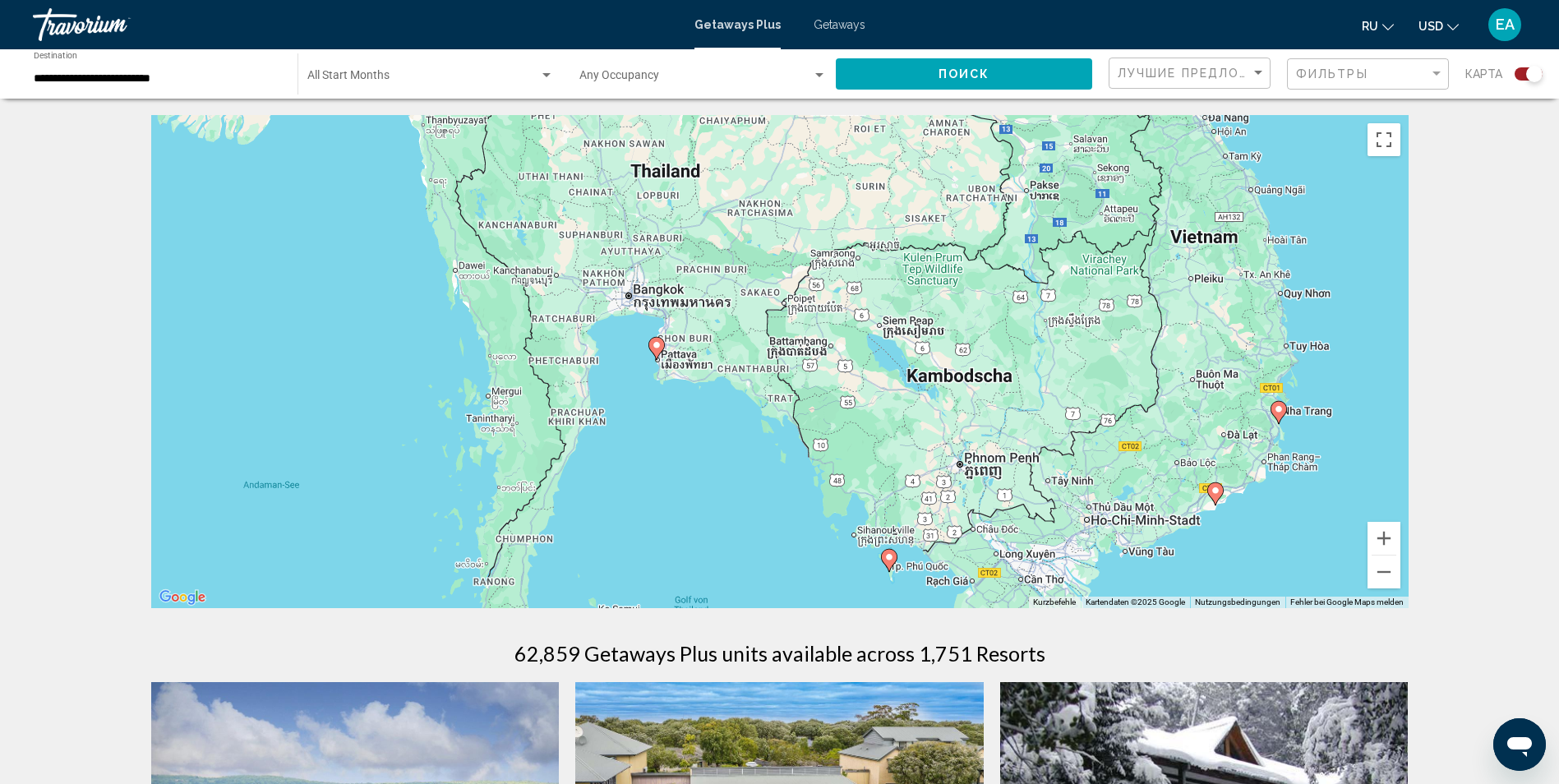
drag, startPoint x: 703, startPoint y: 340, endPoint x: 813, endPoint y: 554, distance: 240.6
click at [813, 554] on div "Um von einem Element zum anderen zu gelangen, drückst du die Pfeiltasten entspr…" at bounding box center [780, 362] width 1257 height 493
click at [656, 350] on image "Main content" at bounding box center [657, 346] width 10 height 10
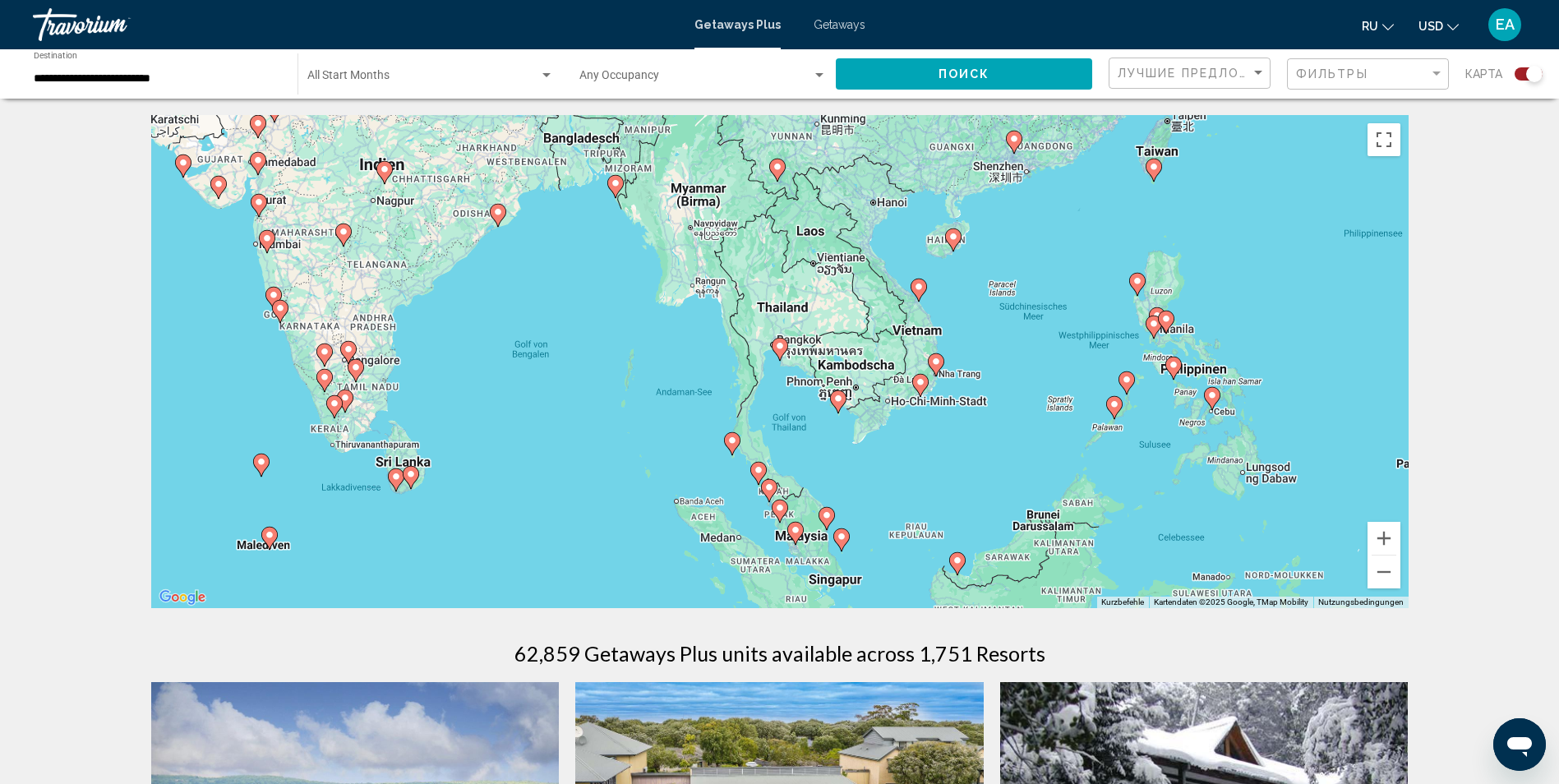
click at [787, 349] on icon "Main content" at bounding box center [780, 349] width 17 height 23
type input "**********"
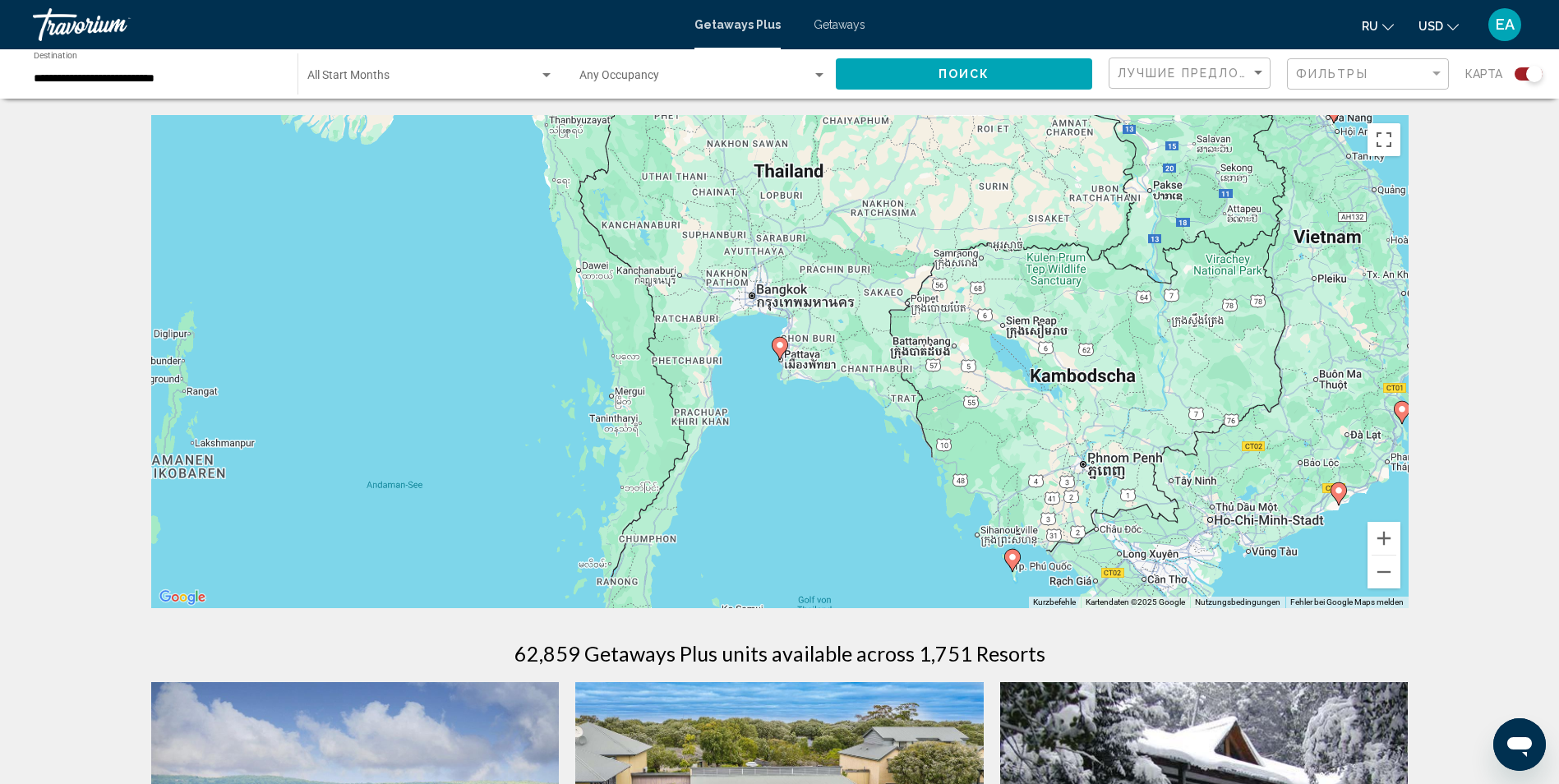
click at [780, 349] on image "Main content" at bounding box center [780, 344] width 10 height 10
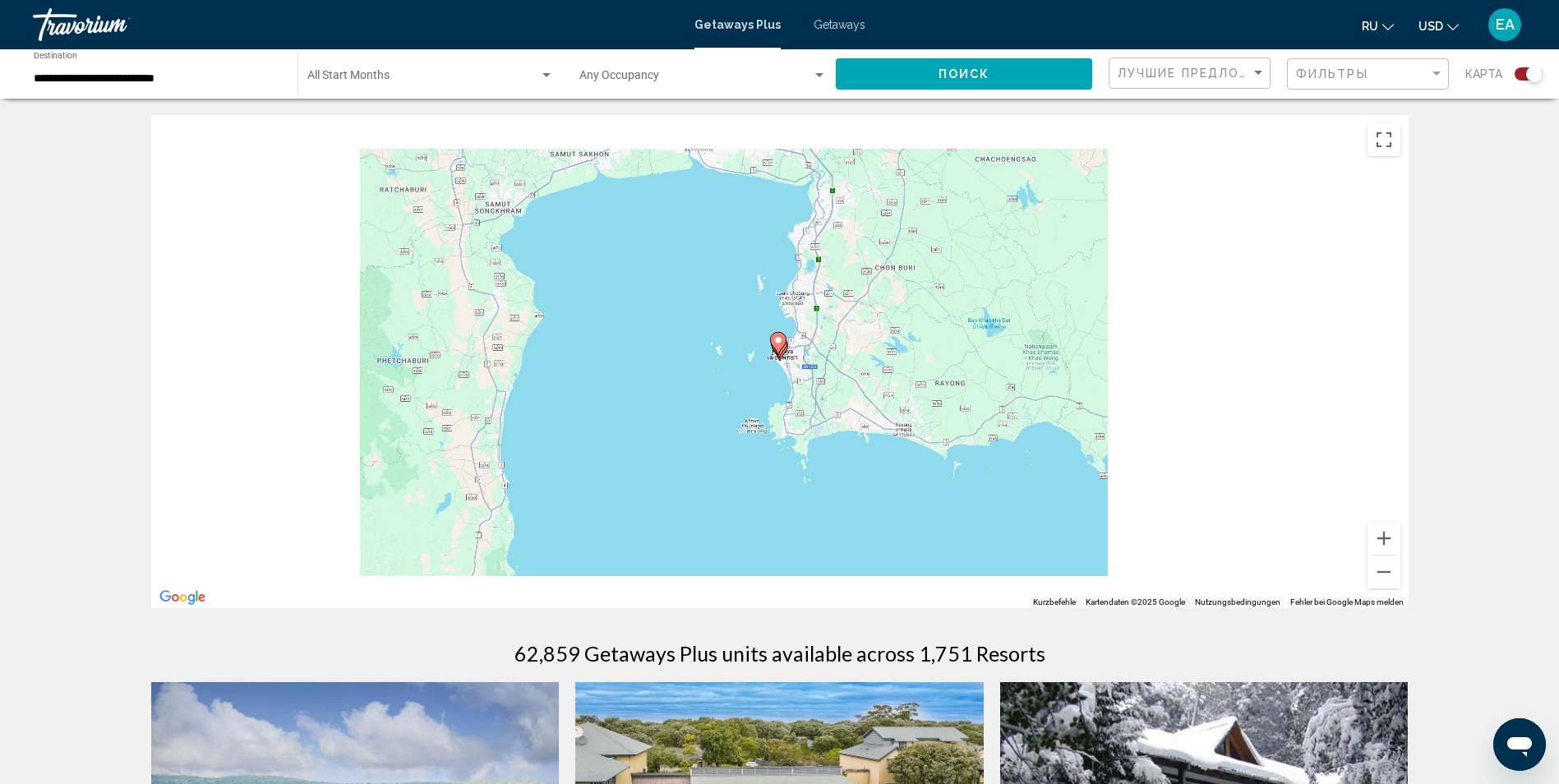
click at [780, 349] on g "Main content" at bounding box center [778, 343] width 17 height 23
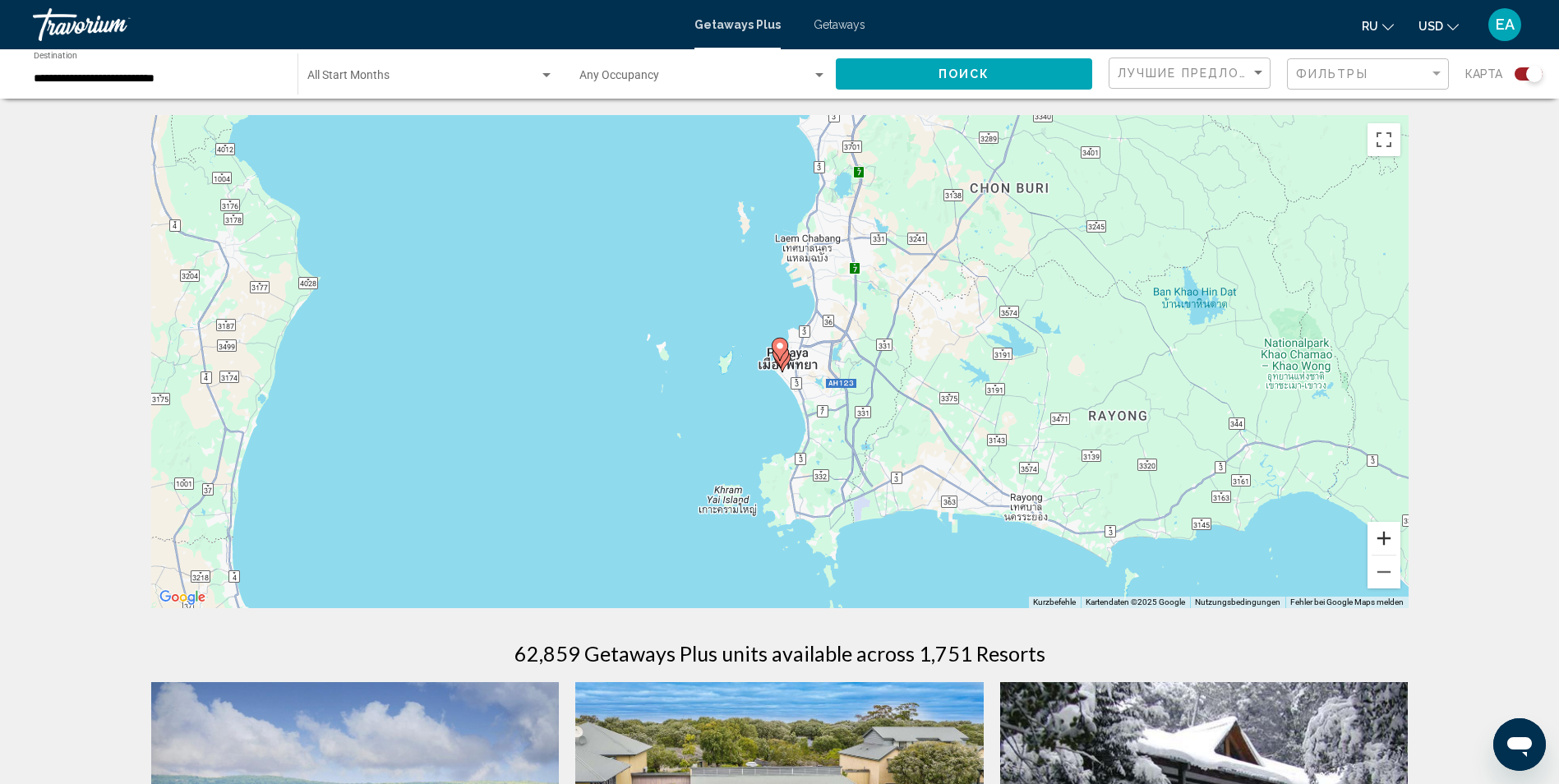
click at [1382, 538] on button "Vergrößern" at bounding box center [1384, 539] width 33 height 33
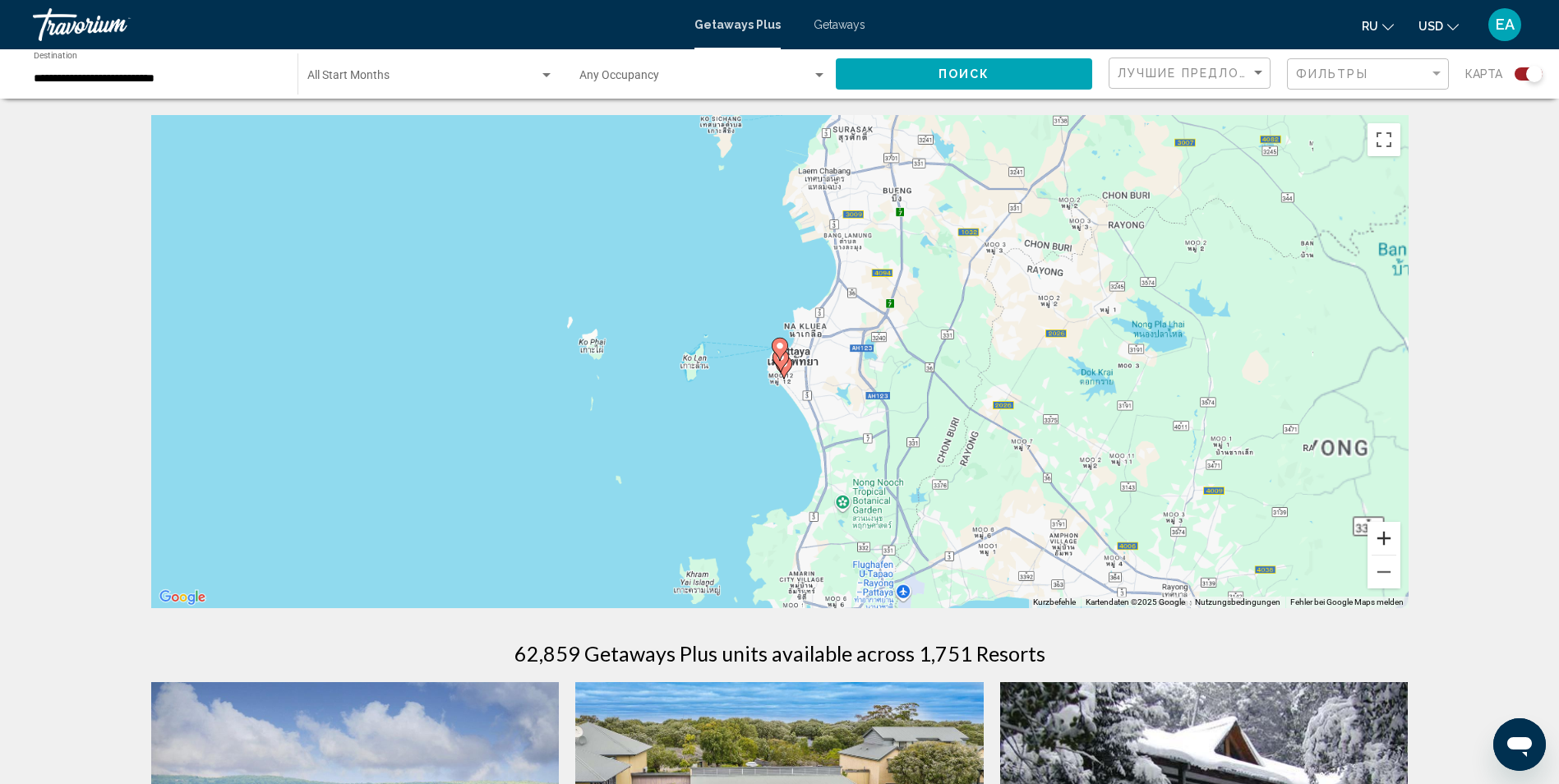
click at [1382, 538] on button "Vergrößern" at bounding box center [1384, 539] width 33 height 33
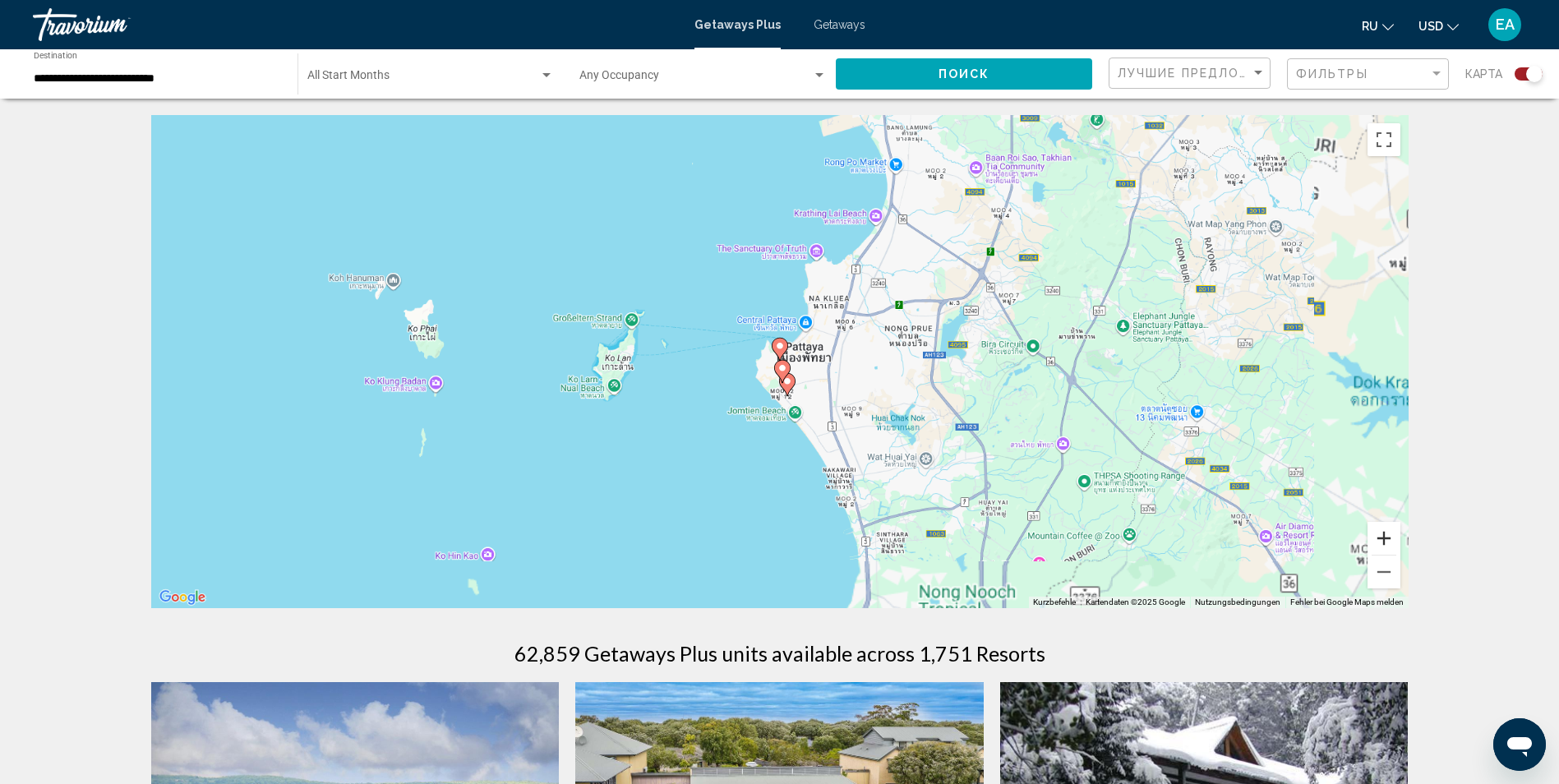
click at [1382, 538] on button "Vergrößern" at bounding box center [1384, 539] width 33 height 33
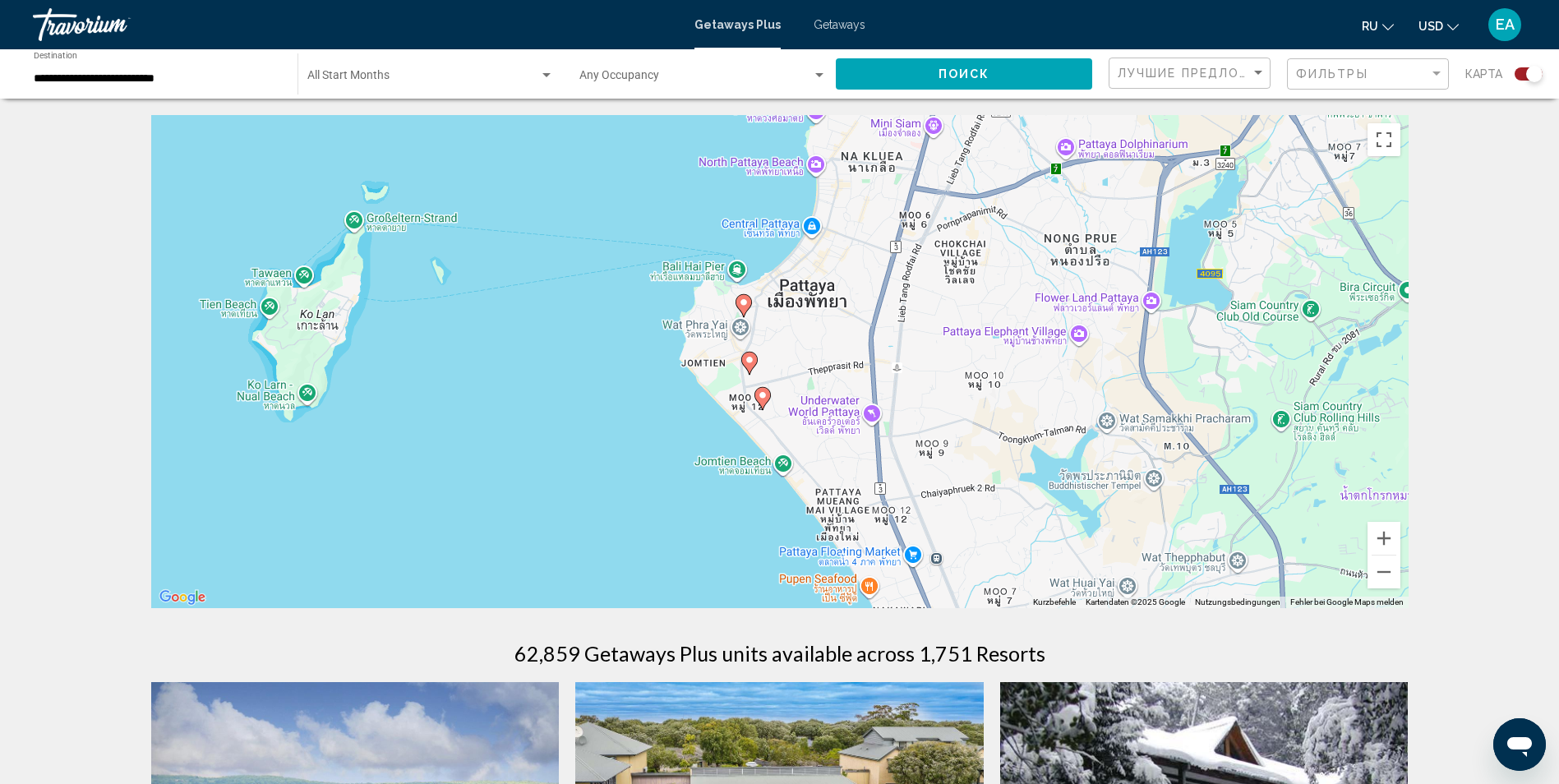
drag, startPoint x: 1097, startPoint y: 498, endPoint x: 1059, endPoint y: 452, distance: 59.7
click at [1059, 452] on div "Um den Modus zum Ziehen mit der Tastatur zu aktivieren, drückst du Alt + Eingab…" at bounding box center [780, 362] width 1257 height 493
click at [757, 396] on icon "Main content" at bounding box center [761, 399] width 15 height 21
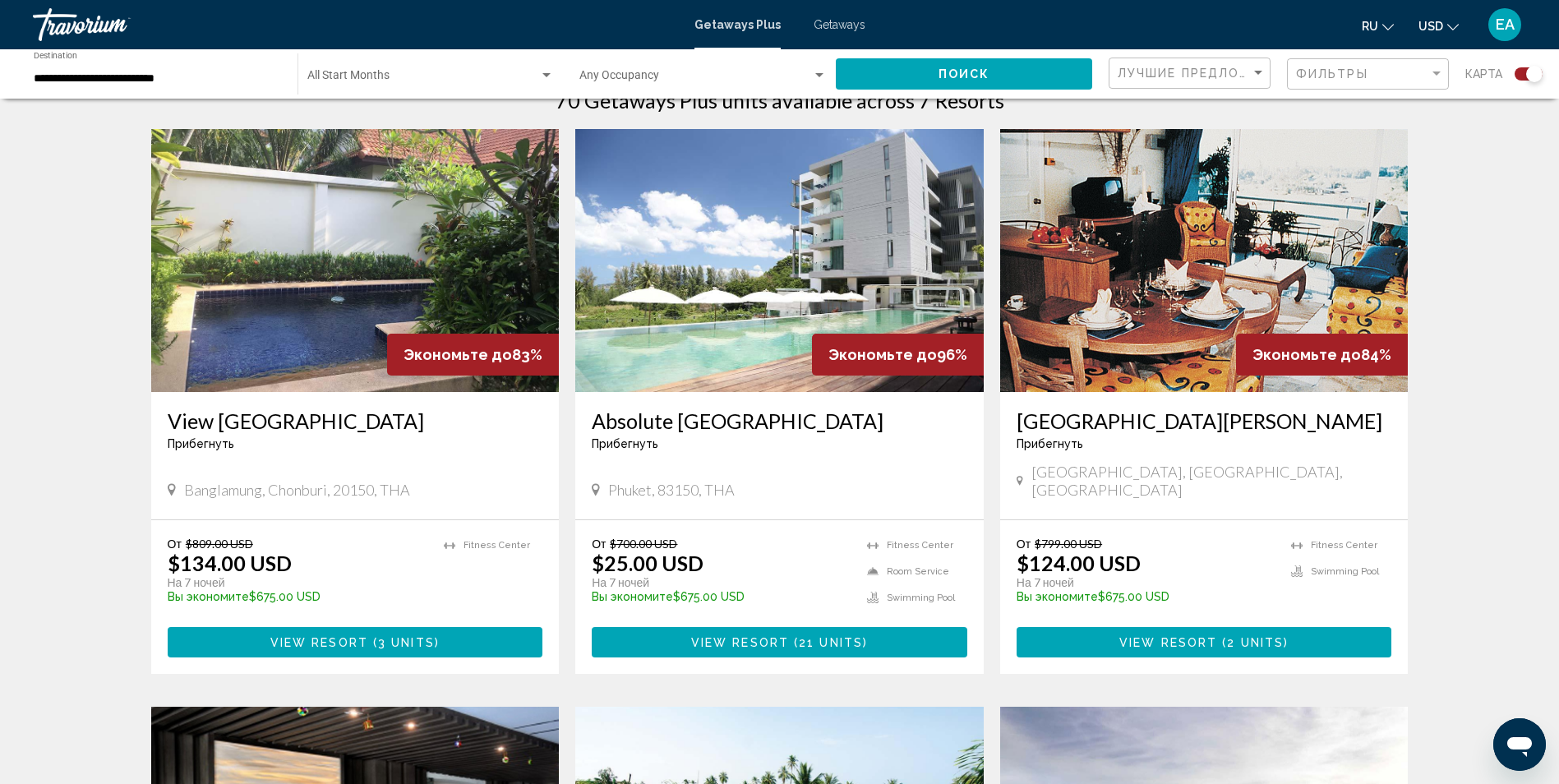
scroll to position [575, 0]
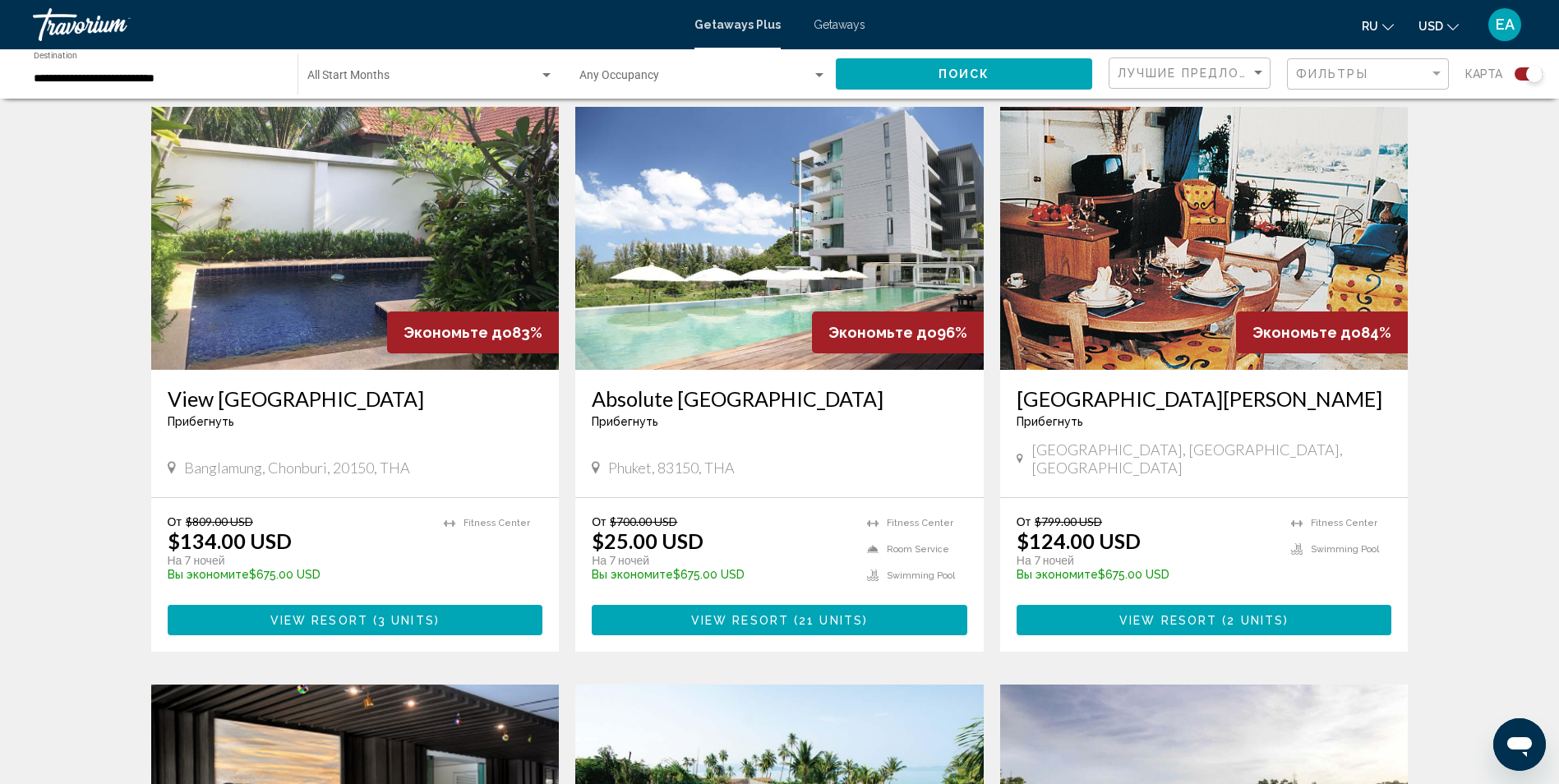
click at [786, 243] on img "Main content" at bounding box center [780, 238] width 409 height 263
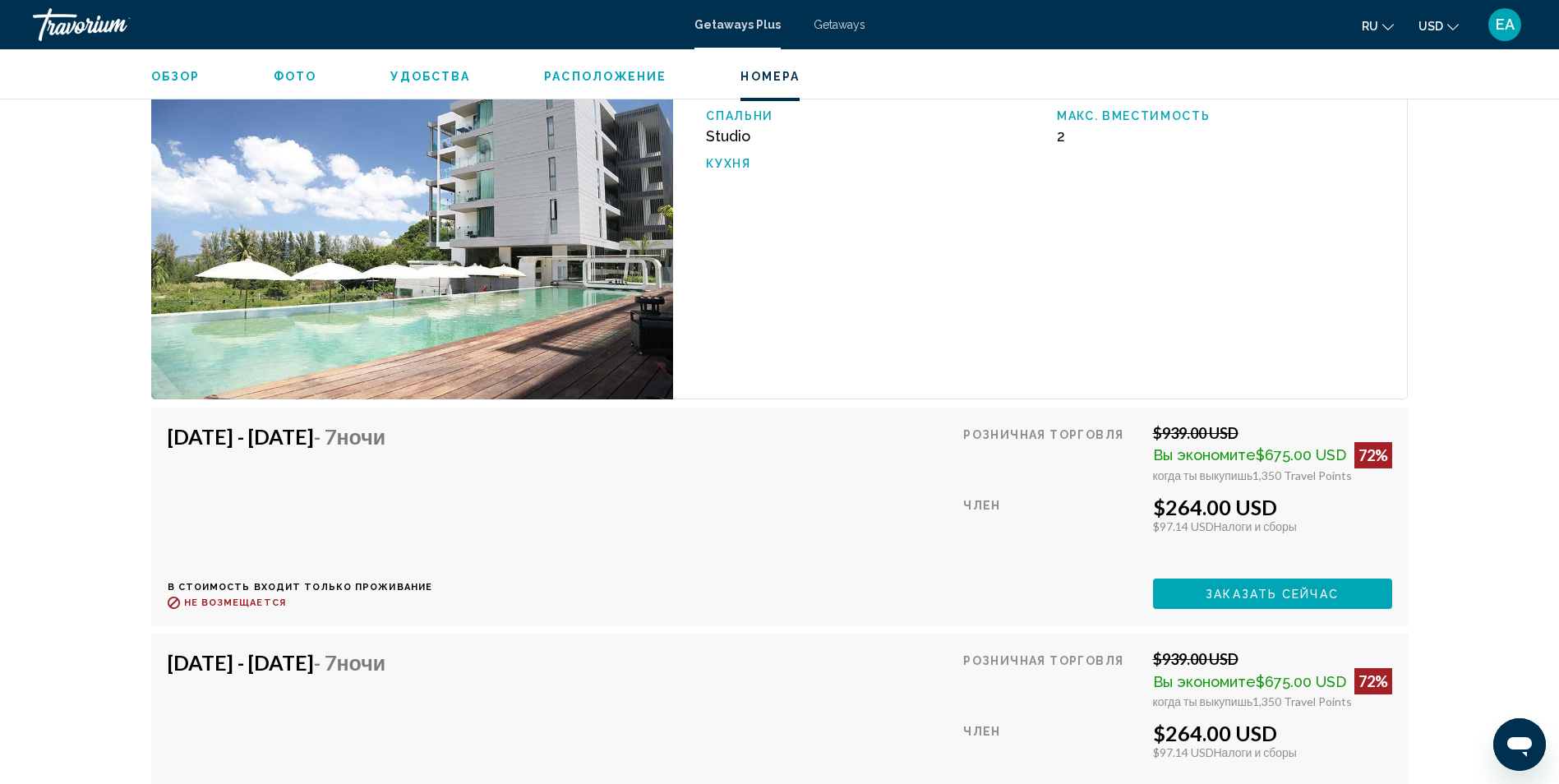
scroll to position [2382, 0]
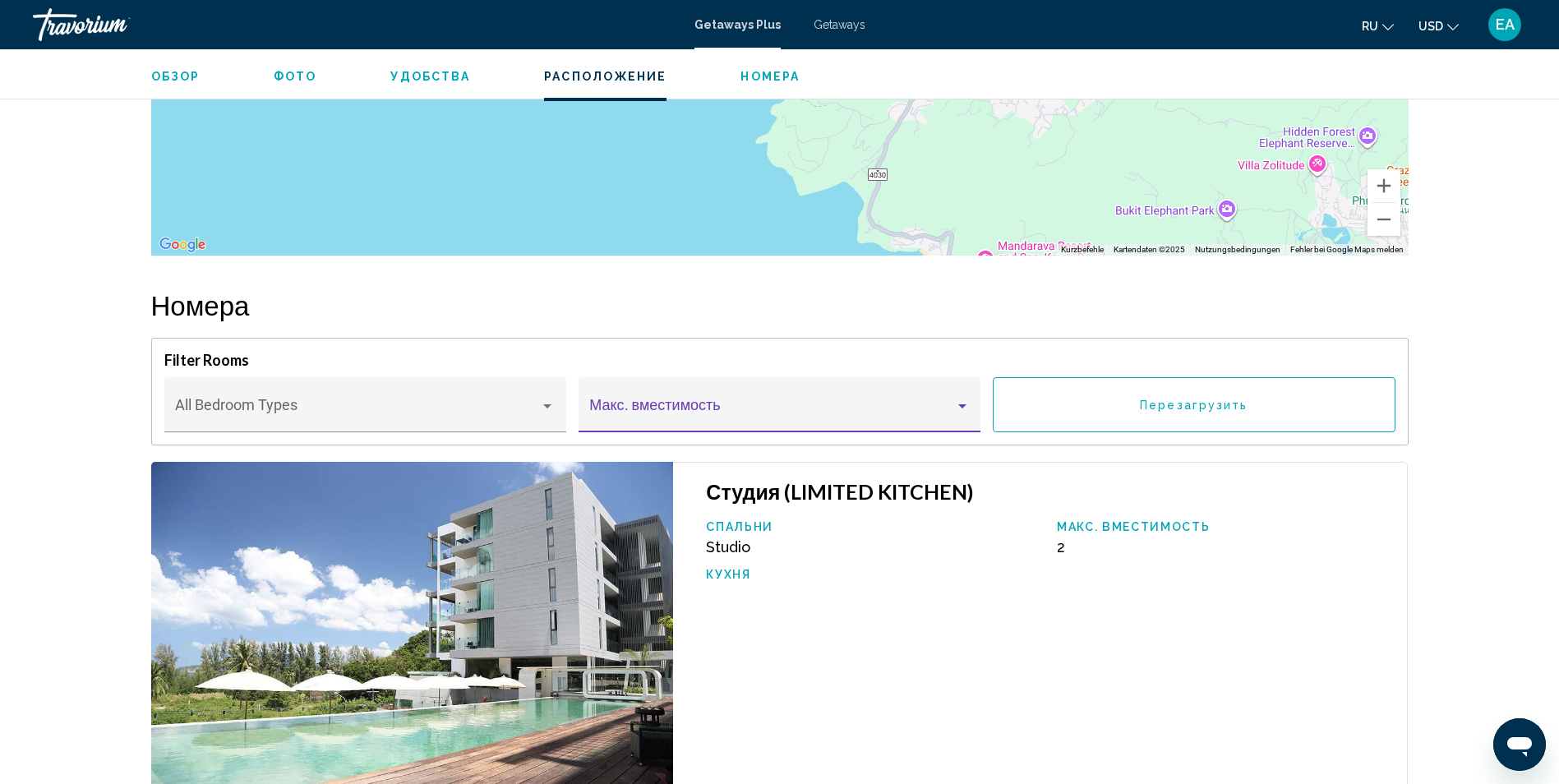
click at [958, 406] on div "Main content" at bounding box center [962, 406] width 8 height 4
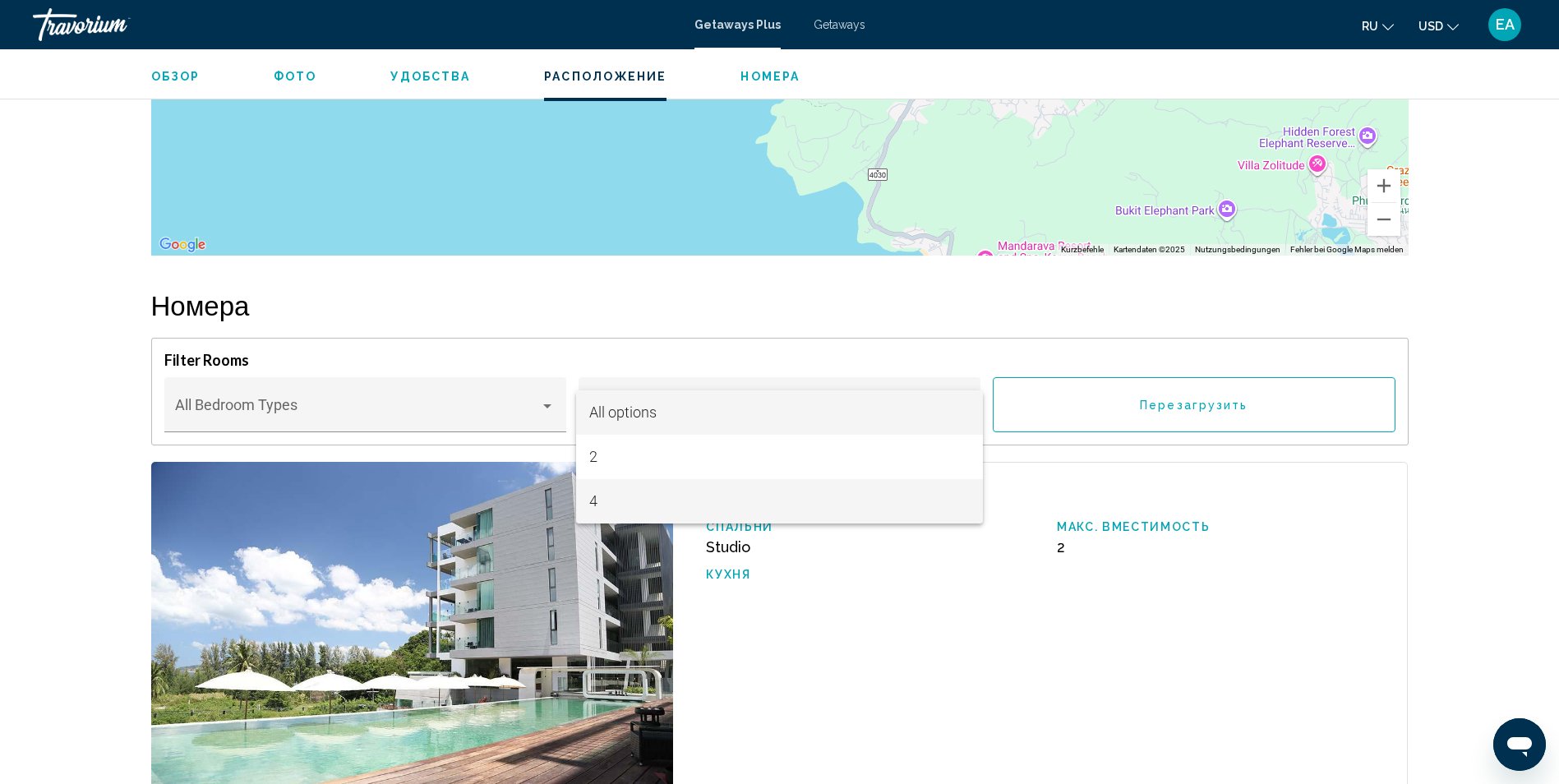
click at [708, 507] on span "4" at bounding box center [779, 502] width 380 height 45
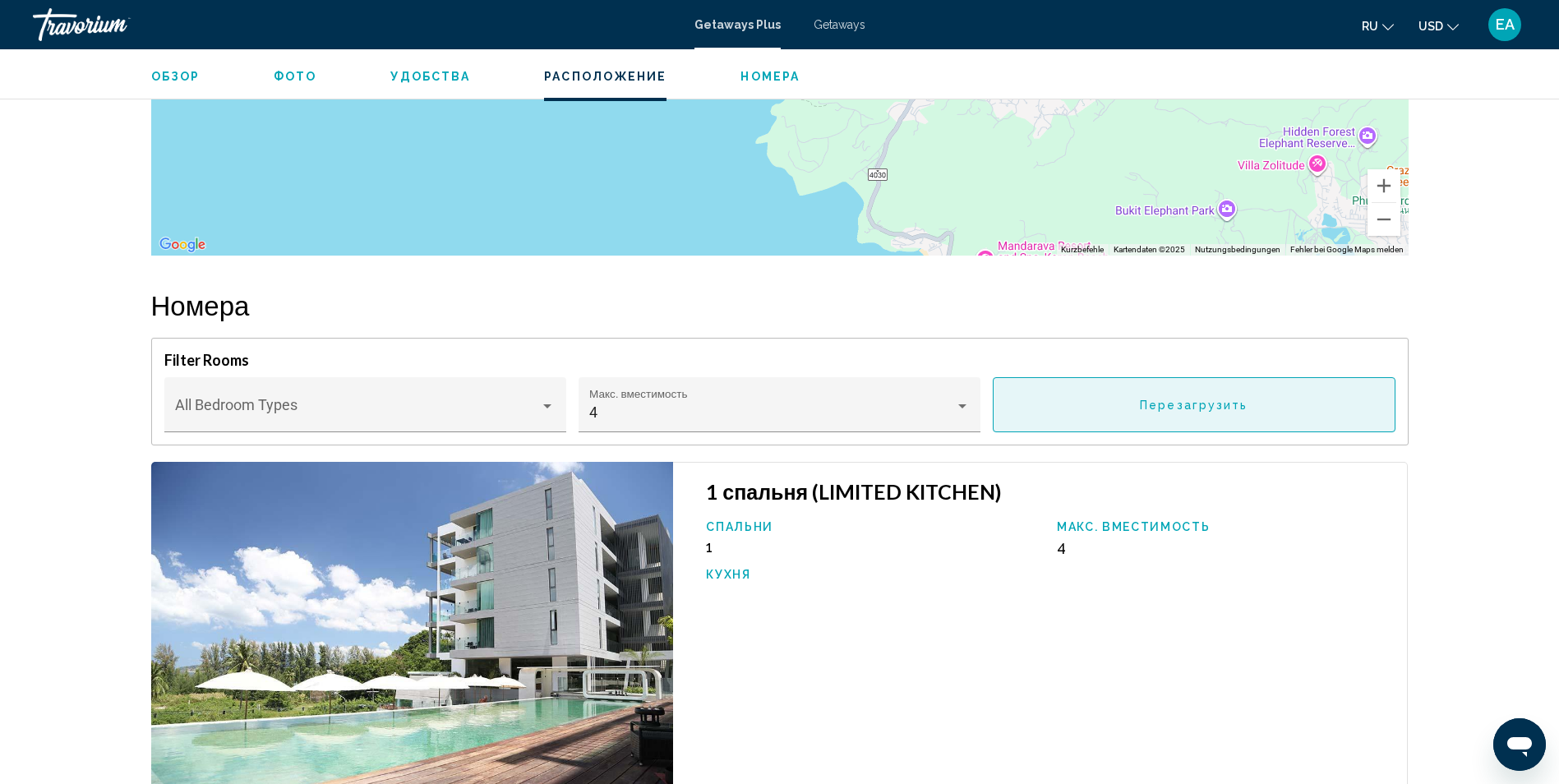
click at [1169, 409] on span "Перезагрузить" at bounding box center [1193, 406] width 108 height 14
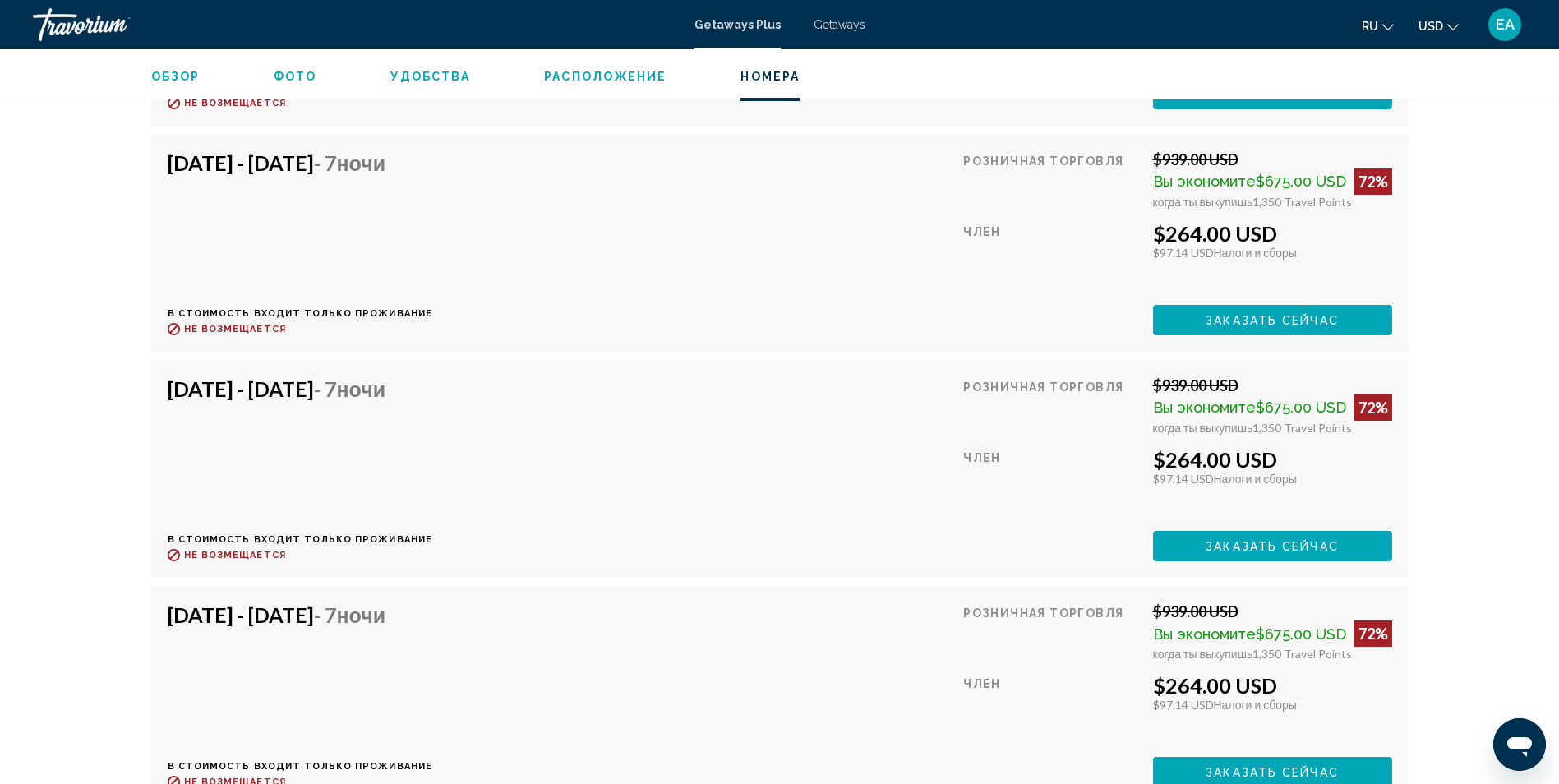
scroll to position [3516, 0]
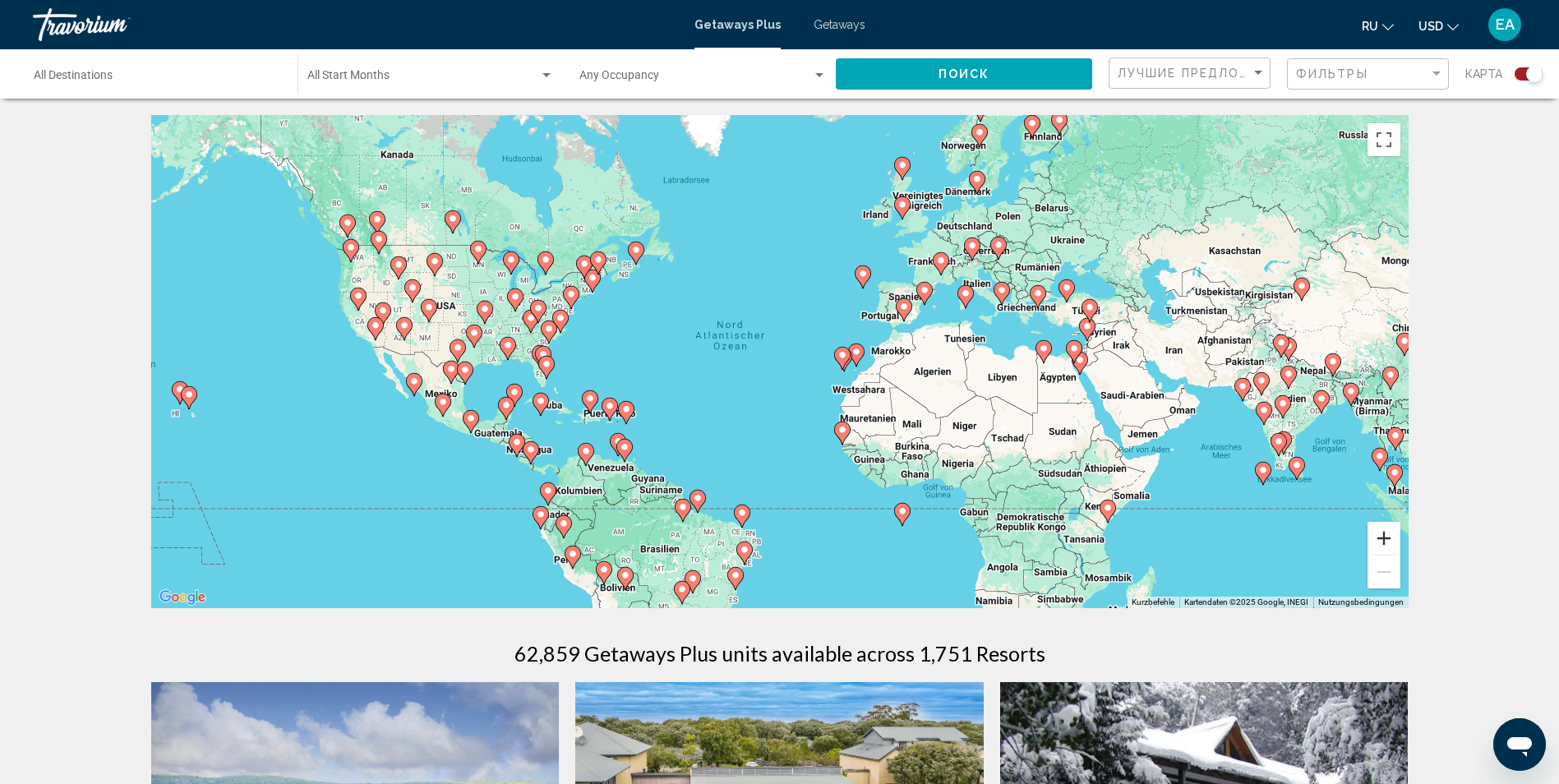
drag, startPoint x: 1386, startPoint y: 539, endPoint x: 1357, endPoint y: 527, distance: 31.4
click at [1384, 540] on button "Vergrößern" at bounding box center [1384, 539] width 33 height 33
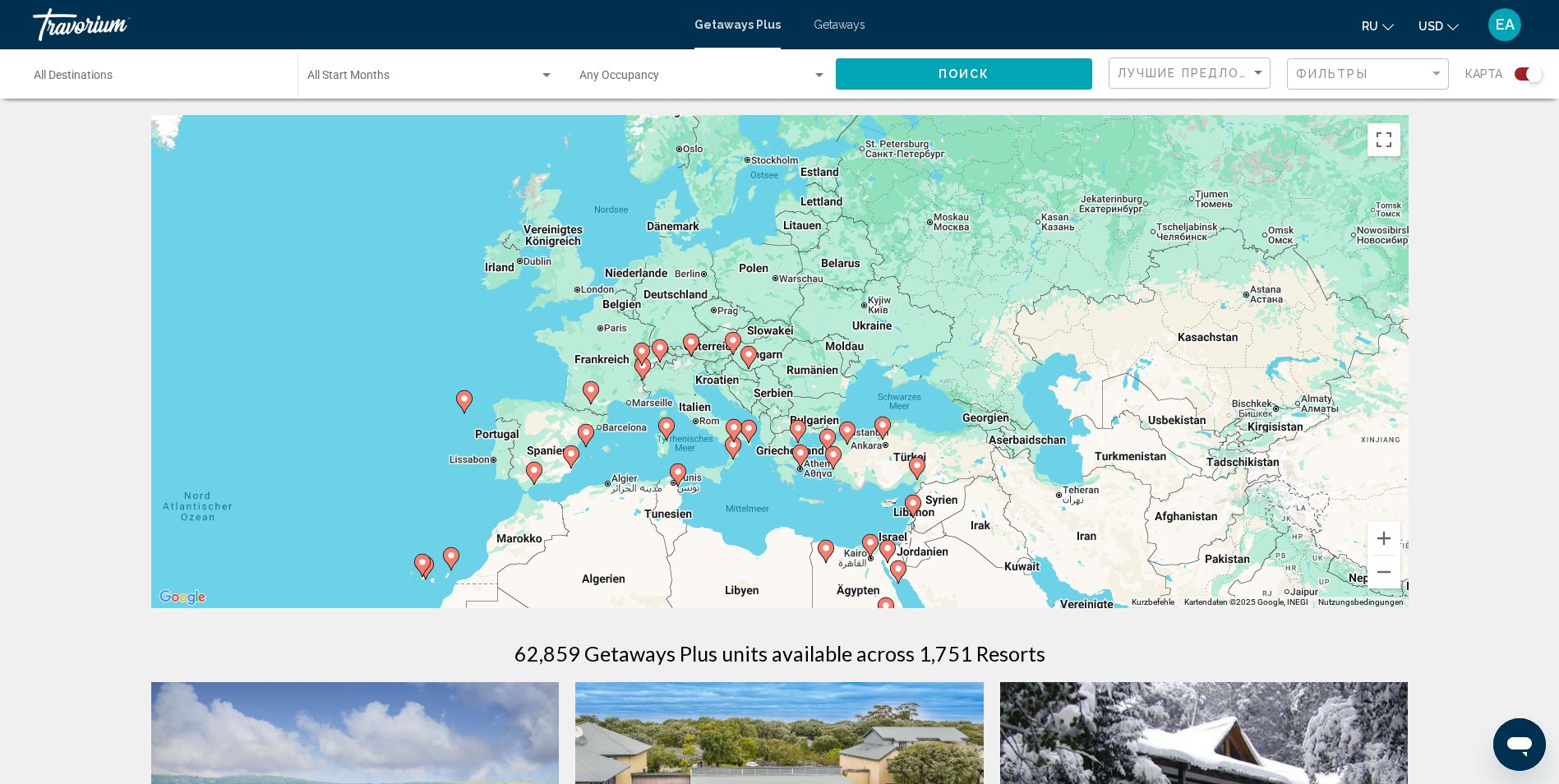
drag, startPoint x: 1234, startPoint y: 310, endPoint x: 747, endPoint y: 508, distance: 525.7
click at [749, 508] on div "Um den Modus zum Ziehen mit der Tastatur zu aktivieren, drückst du Alt + Eingab…" at bounding box center [780, 362] width 1257 height 493
click at [1384, 533] on button "Vergrößern" at bounding box center [1384, 539] width 33 height 33
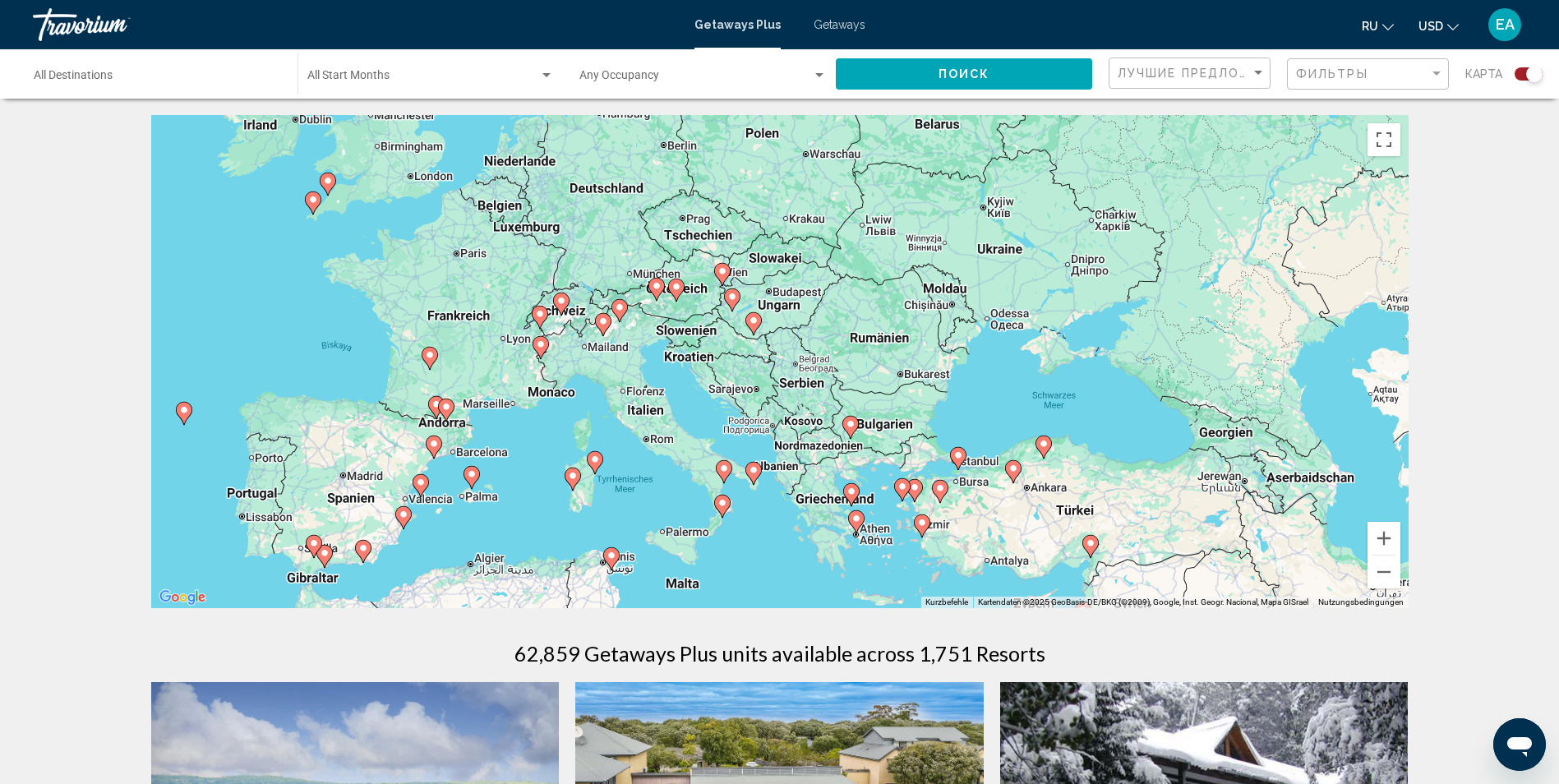
drag, startPoint x: 1156, startPoint y: 362, endPoint x: 1195, endPoint y: 319, distance: 58.1
click at [1195, 319] on div "Um den Modus zum Ziehen mit der Tastatur zu aktivieren, drückst du Alt + Eingab…" at bounding box center [780, 362] width 1257 height 493
click at [1385, 541] on button "Vergrößern" at bounding box center [1384, 539] width 33 height 33
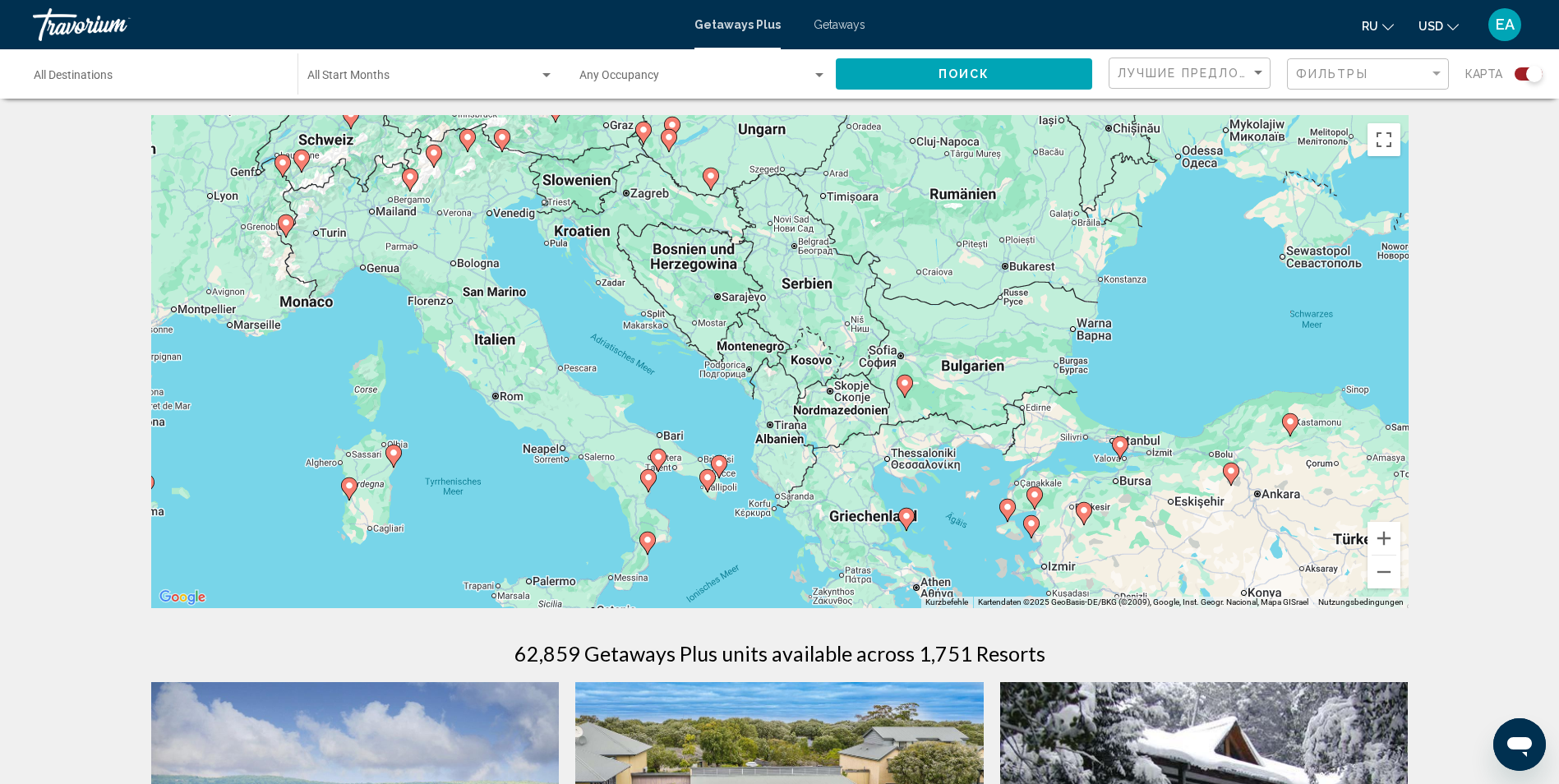
drag, startPoint x: 1122, startPoint y: 441, endPoint x: 1106, endPoint y: 318, distance: 124.0
click at [1106, 318] on div "Um den Modus zum Ziehen mit der Tastatur zu aktivieren, drückst du Alt + Eingab…" at bounding box center [780, 362] width 1257 height 493
click at [391, 453] on image "Main content" at bounding box center [393, 452] width 10 height 10
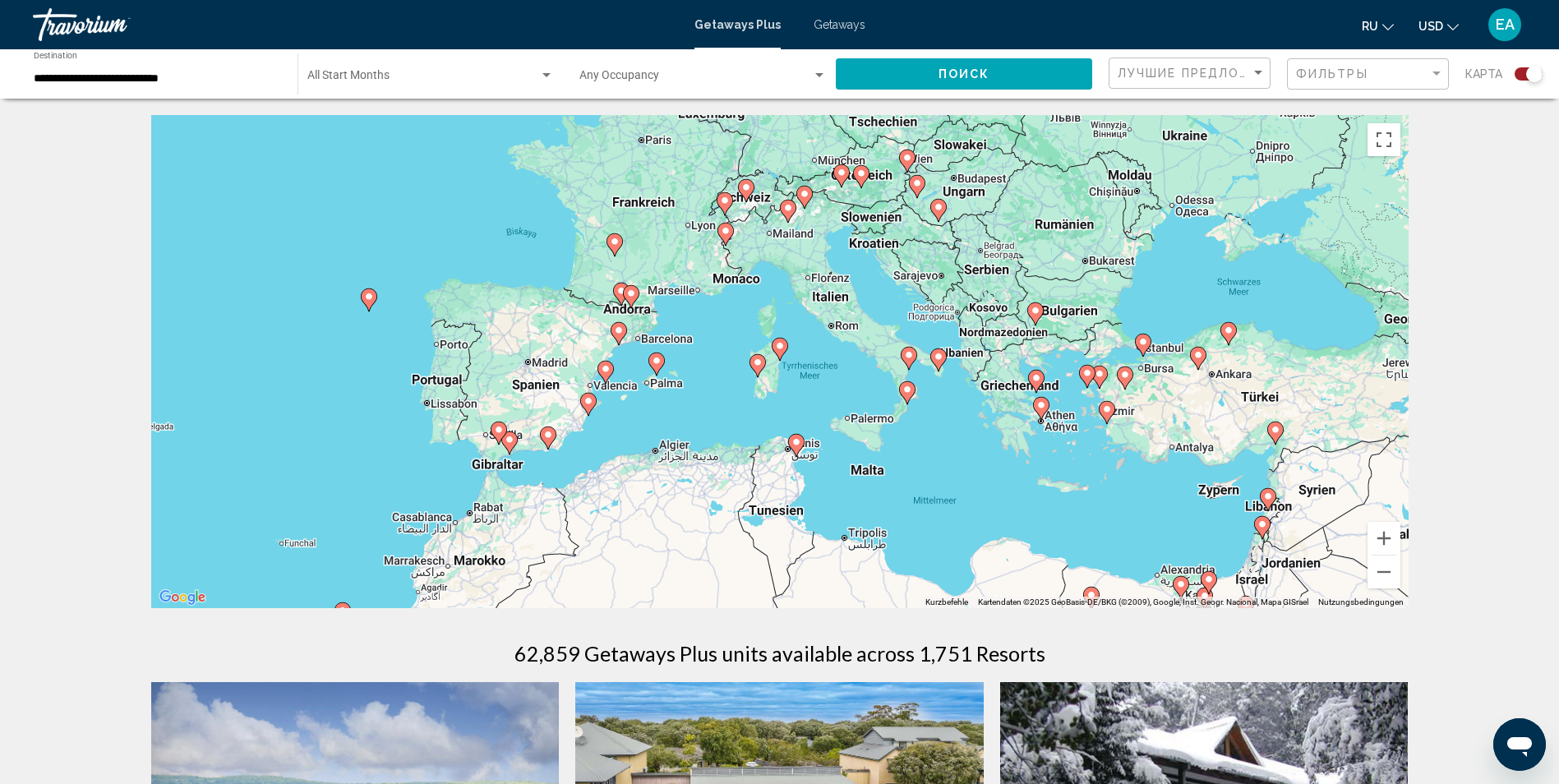
click at [779, 346] on image "Main content" at bounding box center [780, 345] width 10 height 10
type input "**********"
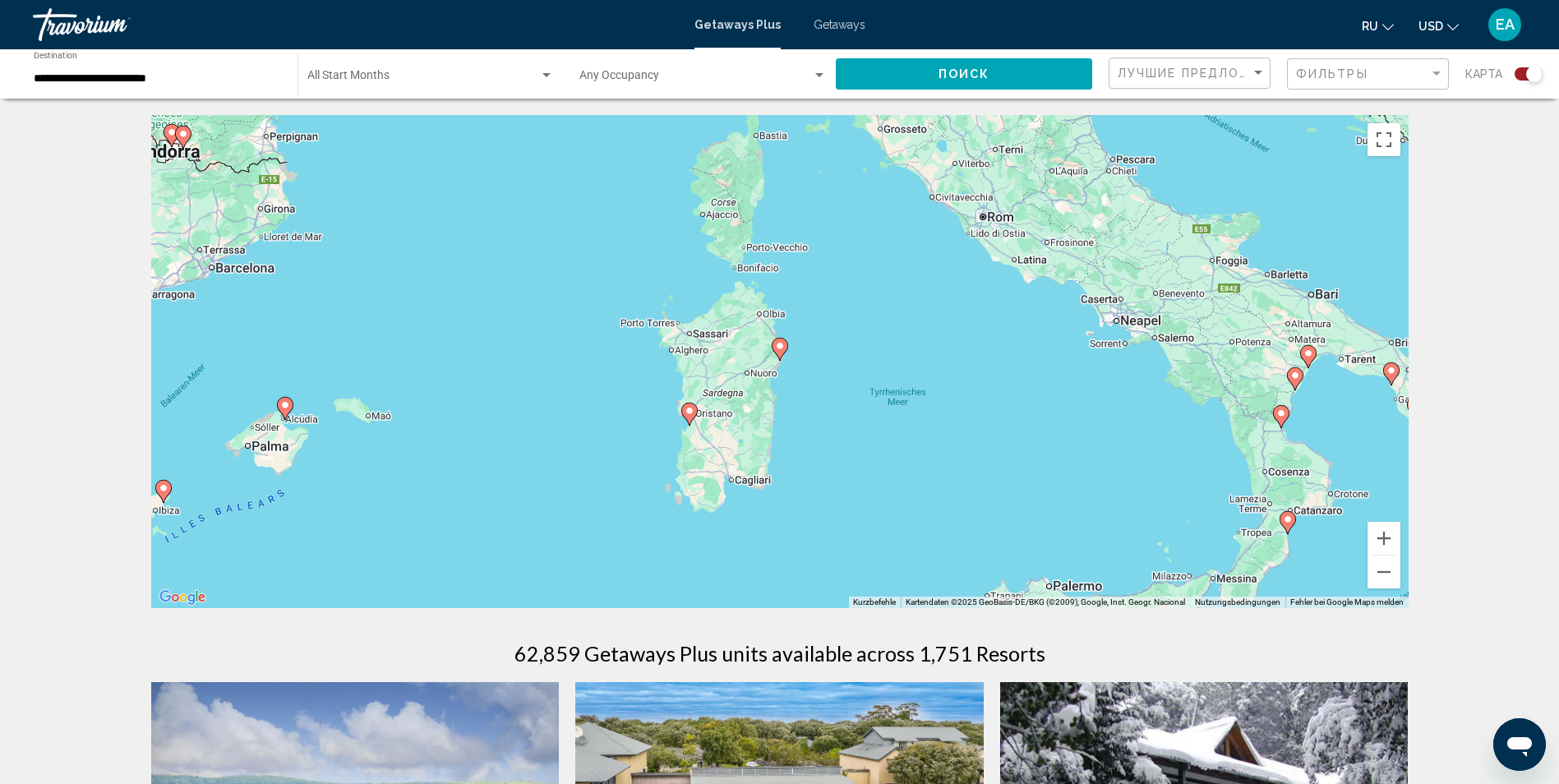
click at [779, 346] on image "Main content" at bounding box center [780, 345] width 10 height 10
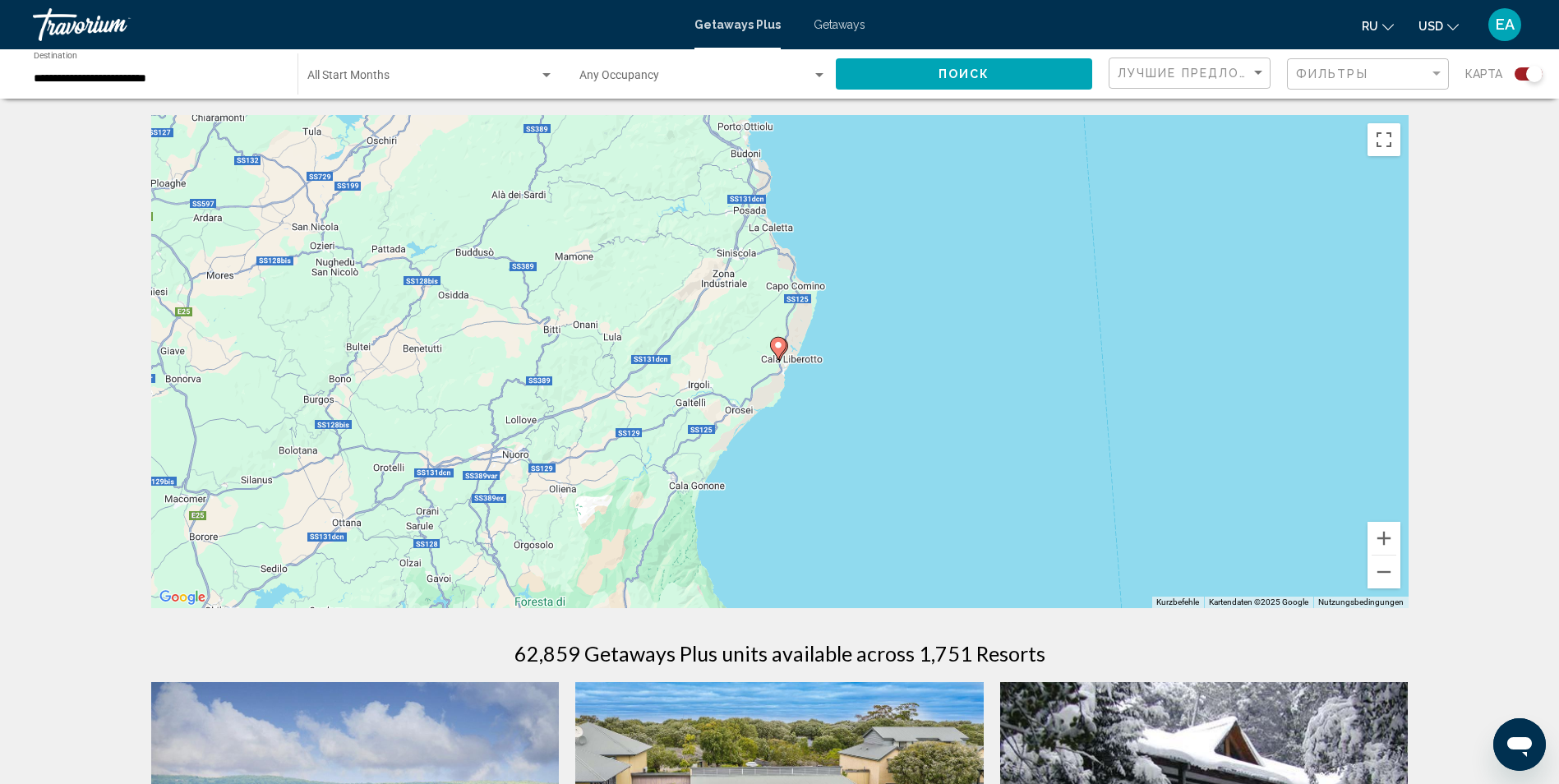
click at [774, 346] on icon "Main content" at bounding box center [777, 348] width 15 height 21
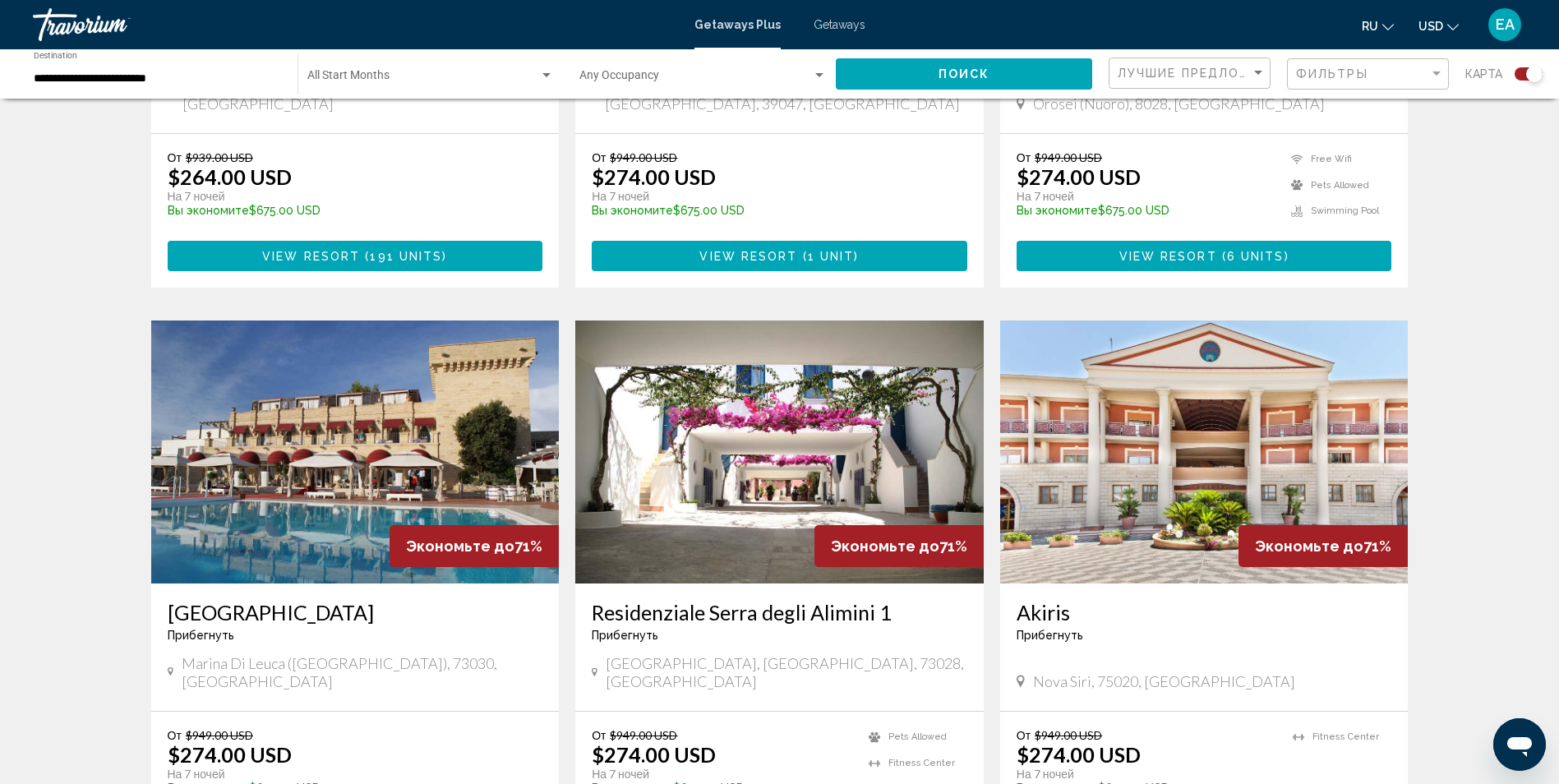
scroll to position [2382, 0]
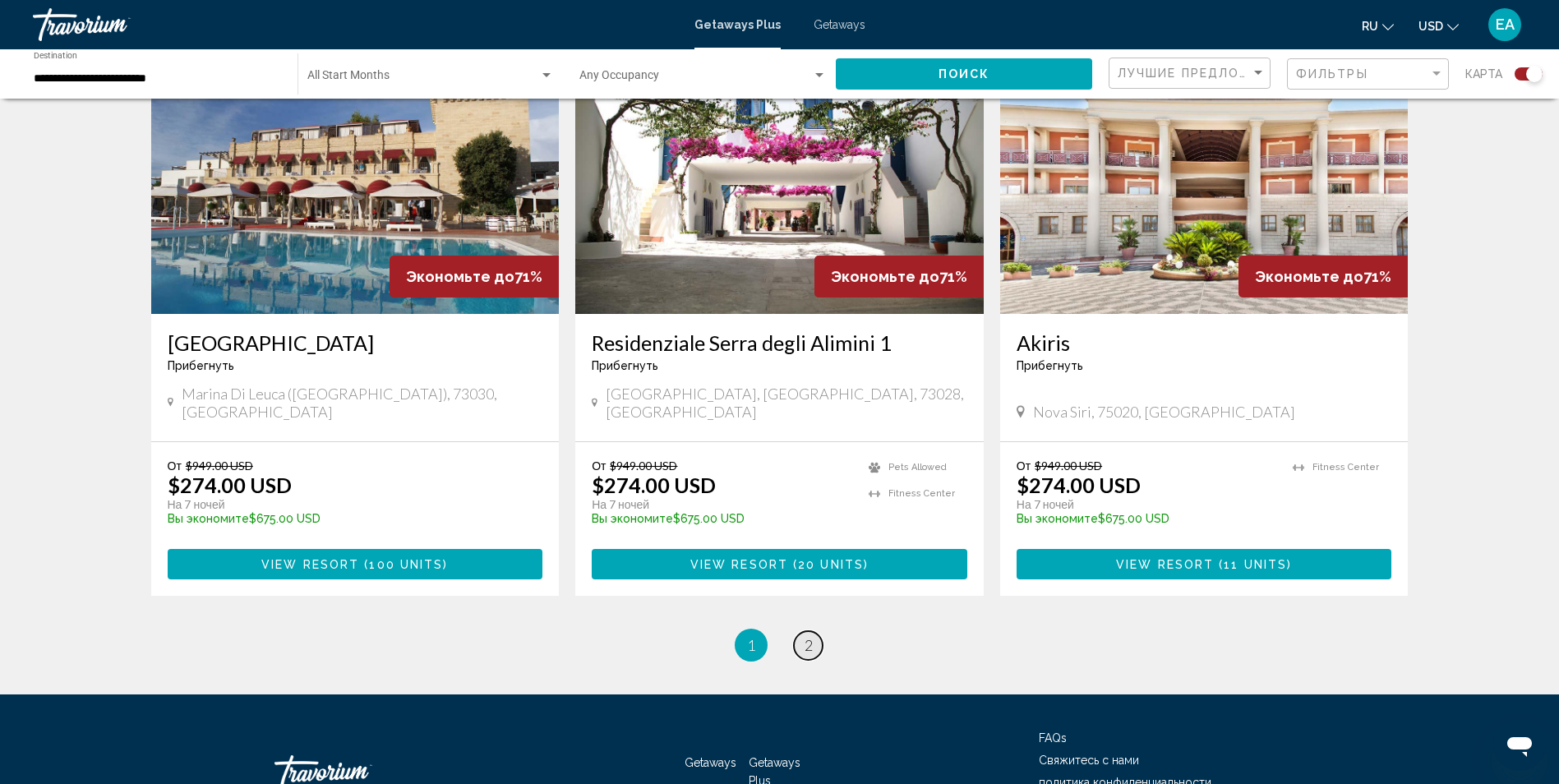
click at [810, 636] on span "2" at bounding box center [809, 644] width 8 height 18
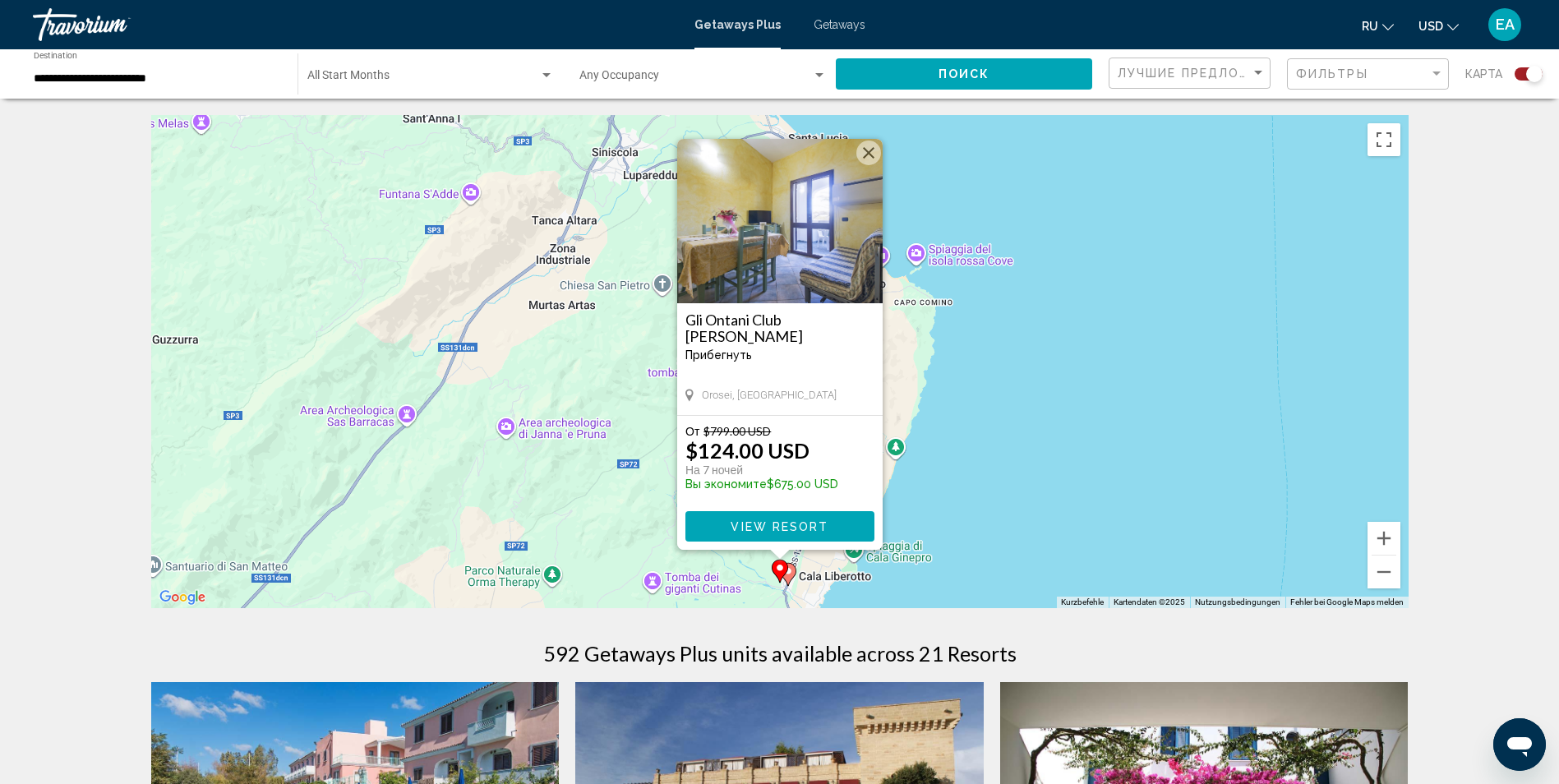
click at [874, 157] on button "Schließen" at bounding box center [868, 152] width 24 height 24
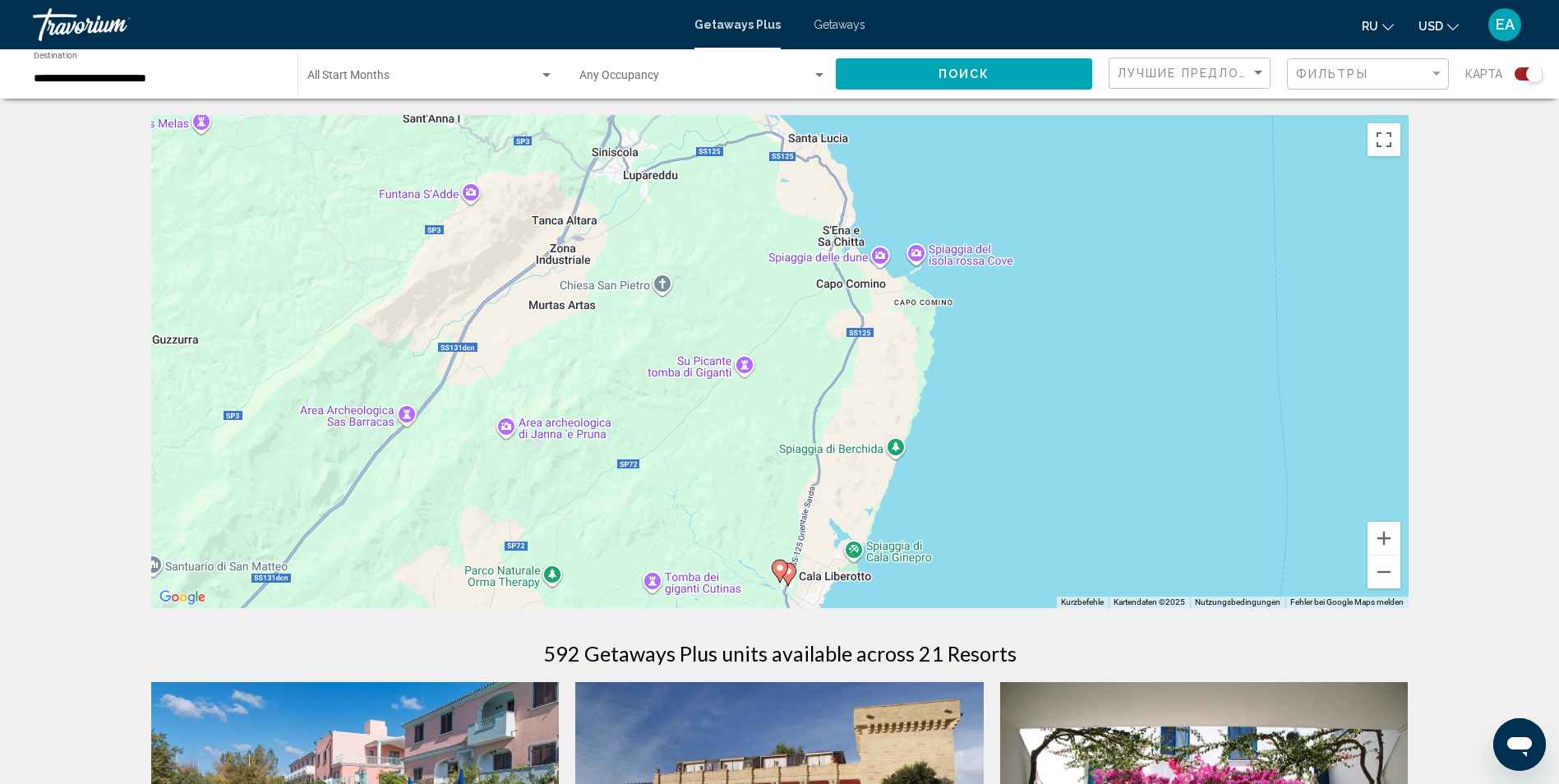
click at [821, 75] on div "Search widget" at bounding box center [819, 75] width 8 height 4
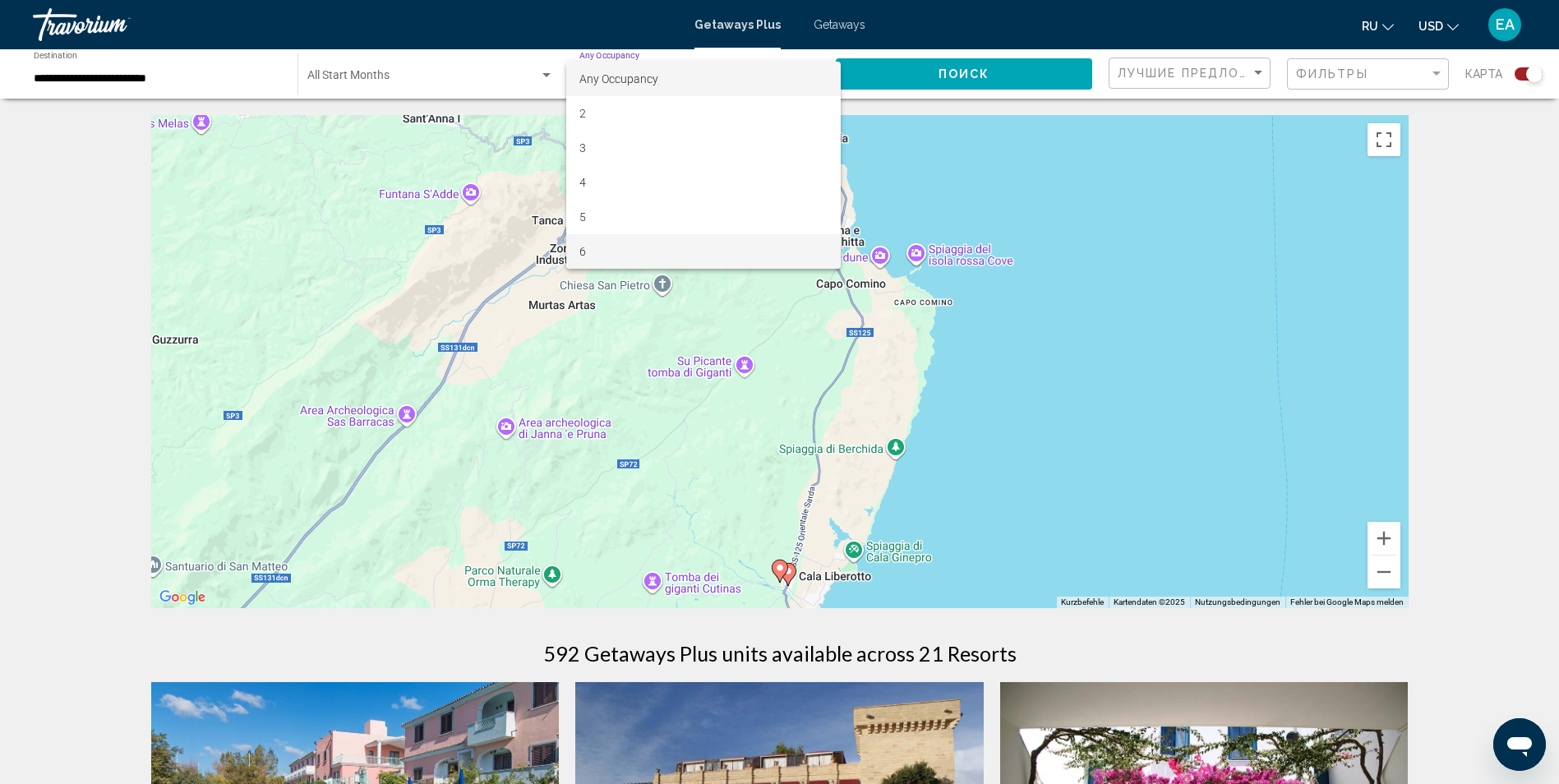
click at [629, 244] on span "6" at bounding box center [703, 251] width 248 height 35
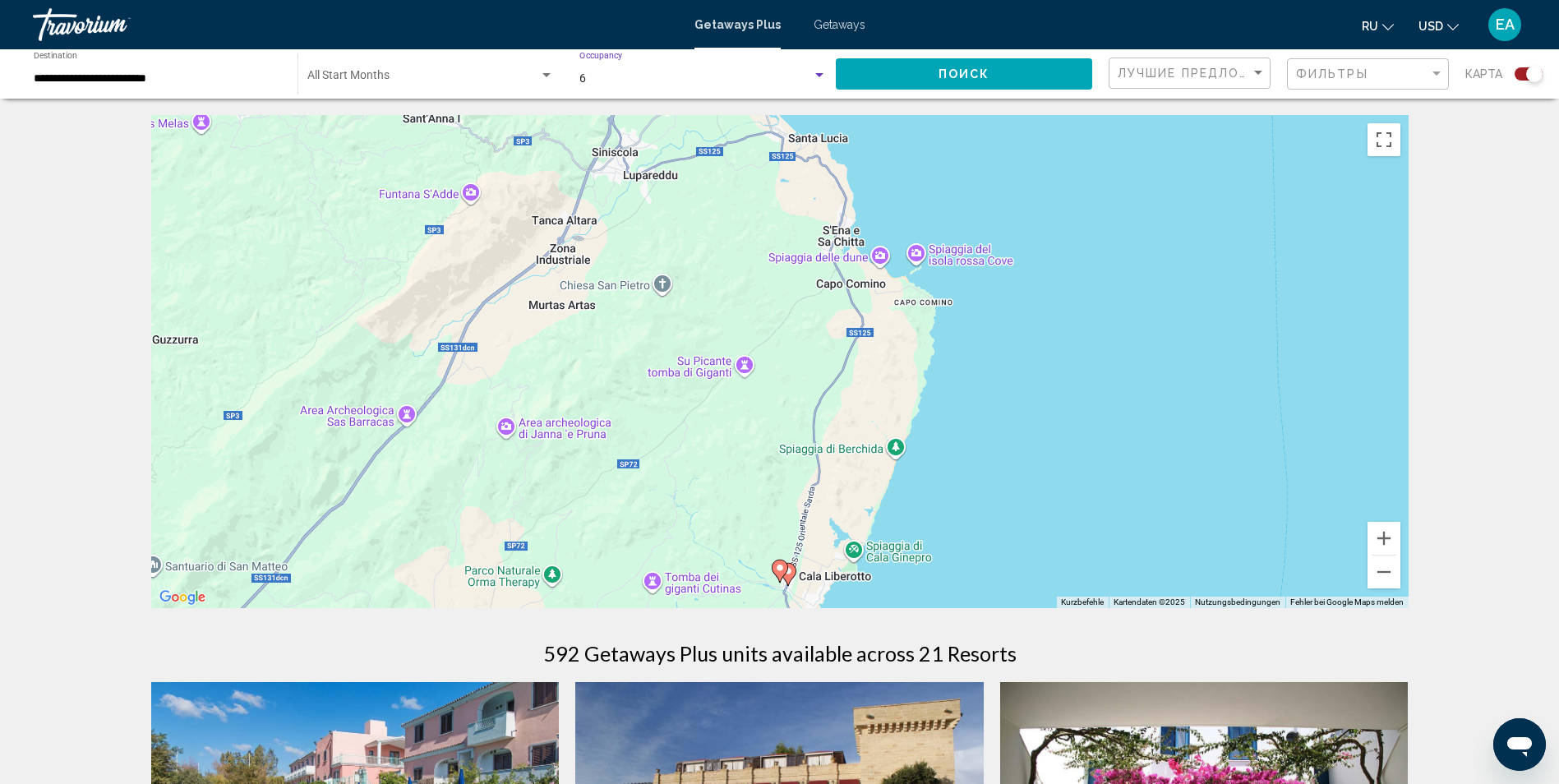
click at [986, 68] on span "Поиск" at bounding box center [964, 75] width 51 height 14
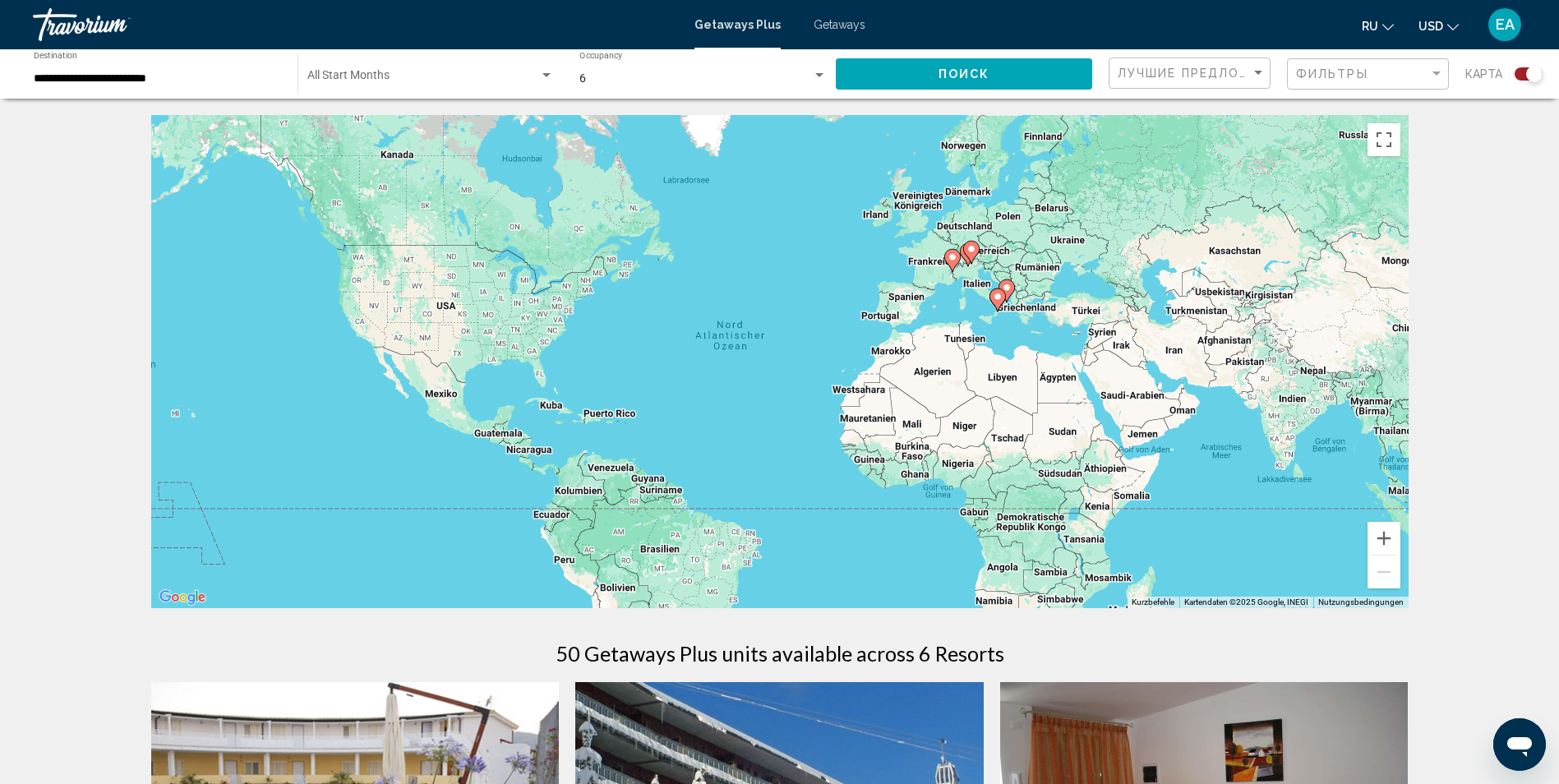
click at [156, 71] on div "**********" at bounding box center [157, 74] width 248 height 46
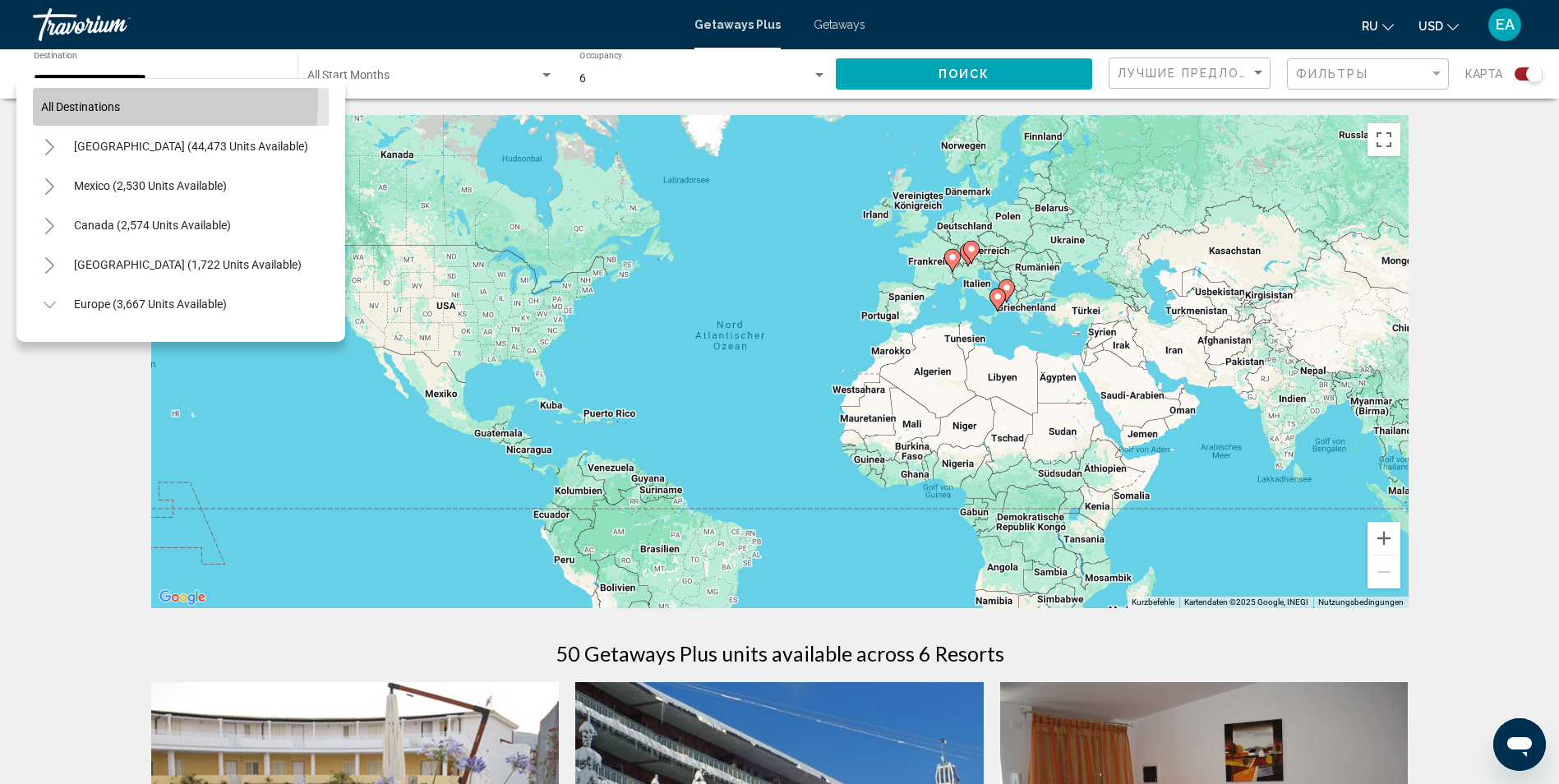
click at [116, 101] on span "All destinations" at bounding box center [80, 107] width 79 height 14
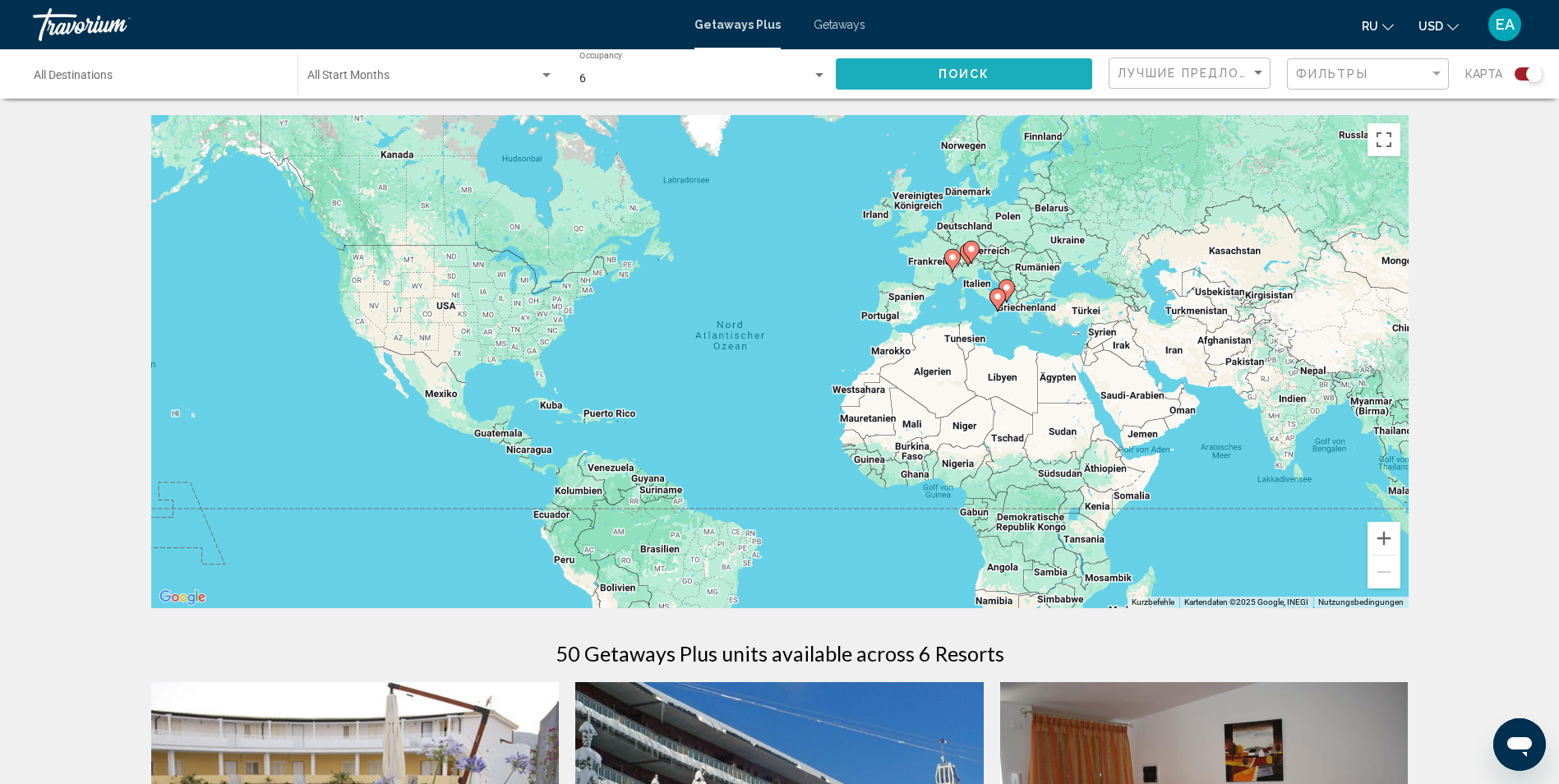
click at [967, 75] on span "Поиск" at bounding box center [964, 75] width 51 height 14
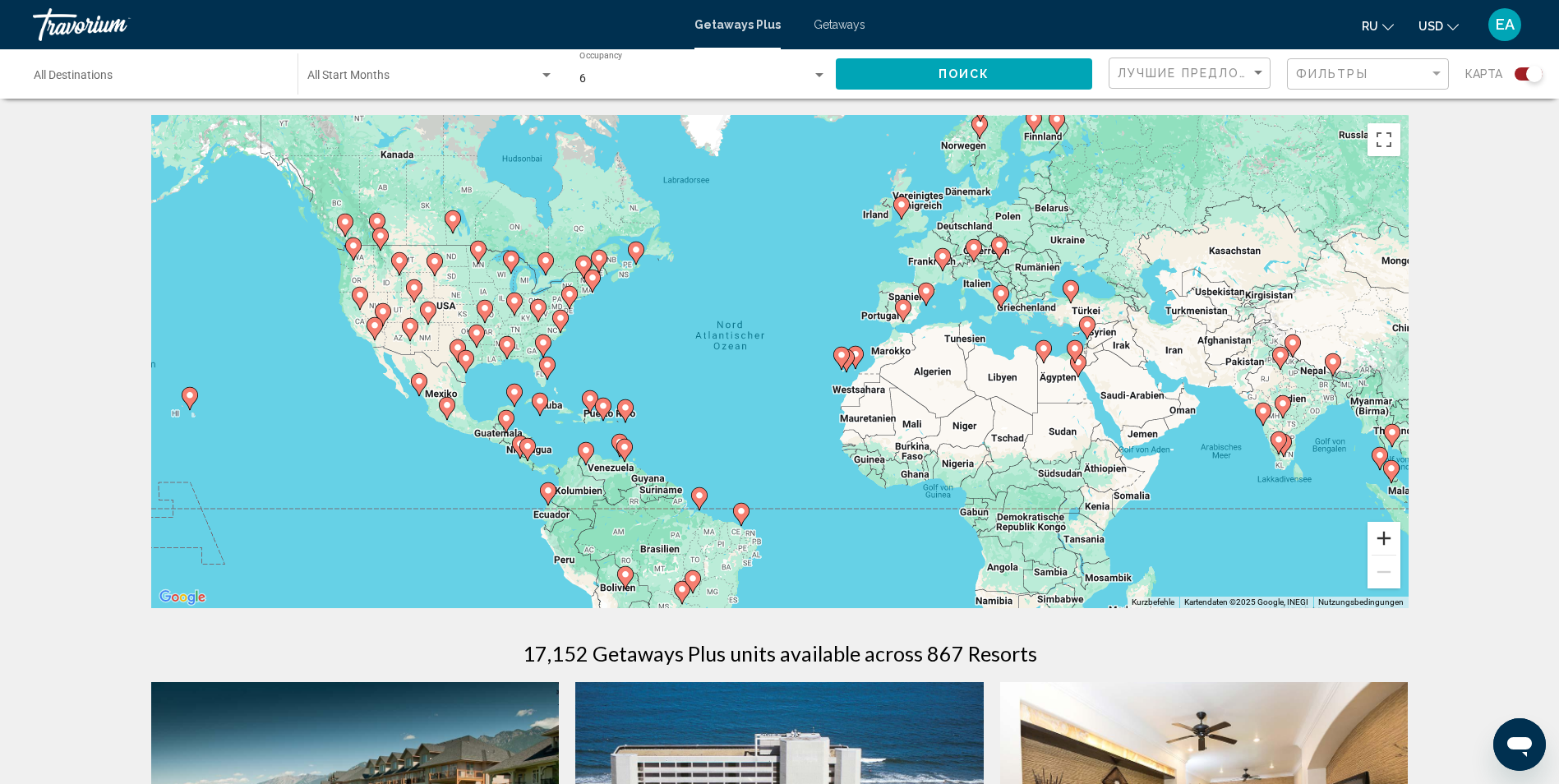
click at [1379, 541] on button "Vergrößern" at bounding box center [1384, 539] width 33 height 33
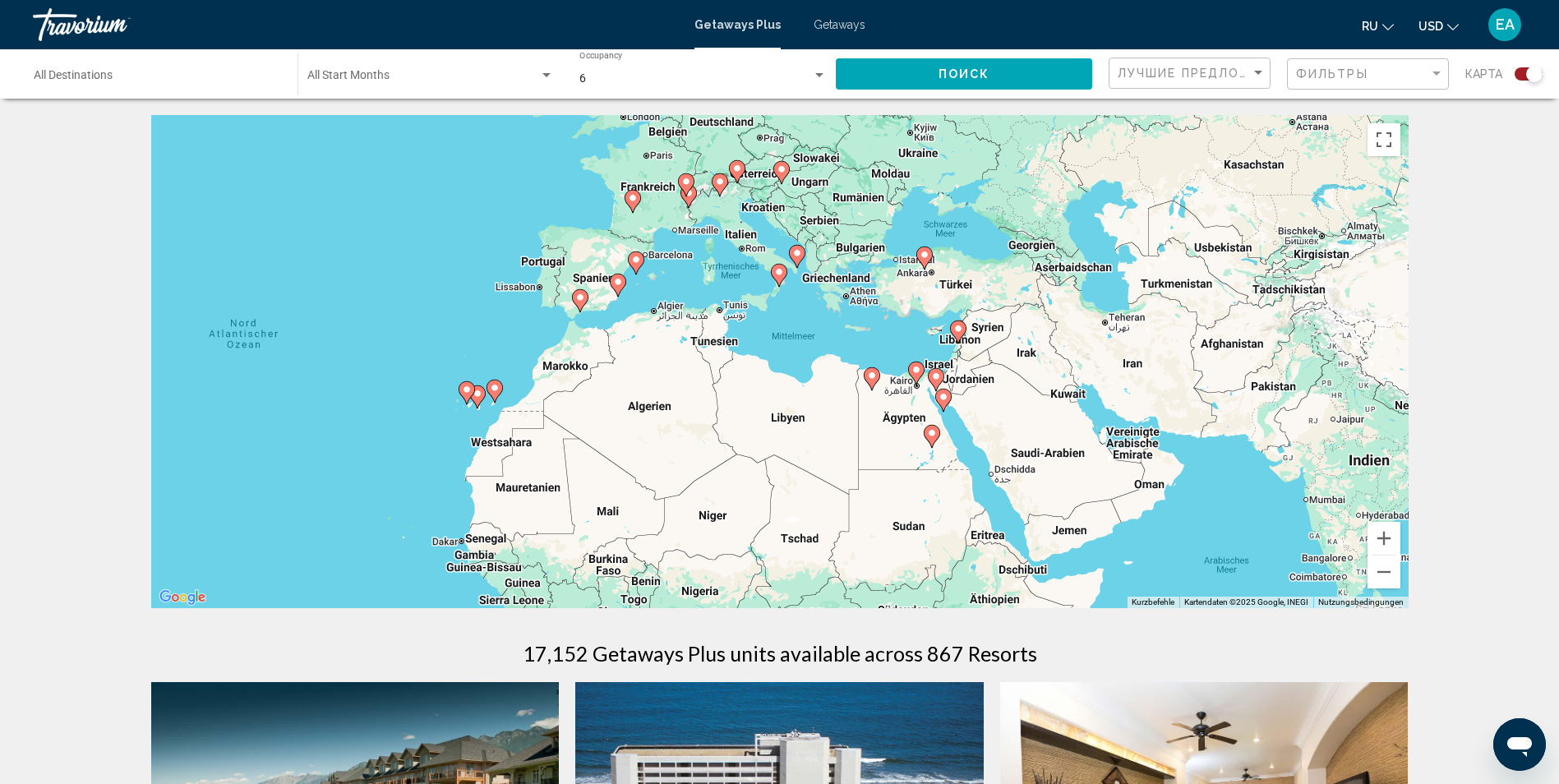
drag, startPoint x: 1208, startPoint y: 337, endPoint x: 773, endPoint y: 361, distance: 435.7
click at [773, 361] on div "Um den Modus zum Ziehen mit der Tastatur zu aktivieren, drückst du Alt + Eingab…" at bounding box center [780, 362] width 1257 height 493
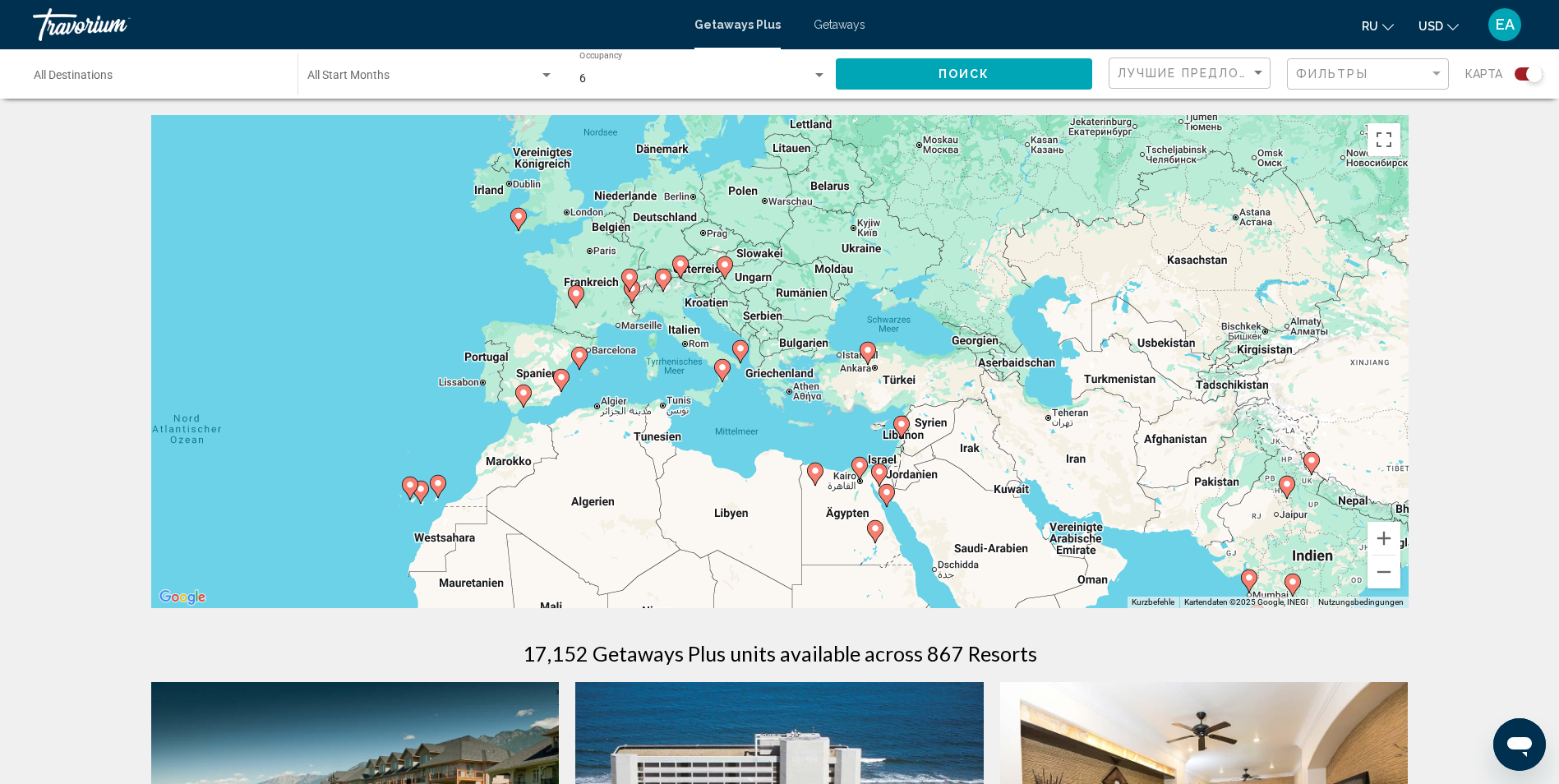
drag, startPoint x: 688, startPoint y: 304, endPoint x: 629, endPoint y: 402, distance: 114.4
click at [629, 402] on div "Um den Modus zum Ziehen mit der Tastatur zu aktivieren, drückst du Alt + Eingab…" at bounding box center [780, 362] width 1257 height 493
click at [516, 217] on image "Main content" at bounding box center [518, 216] width 10 height 10
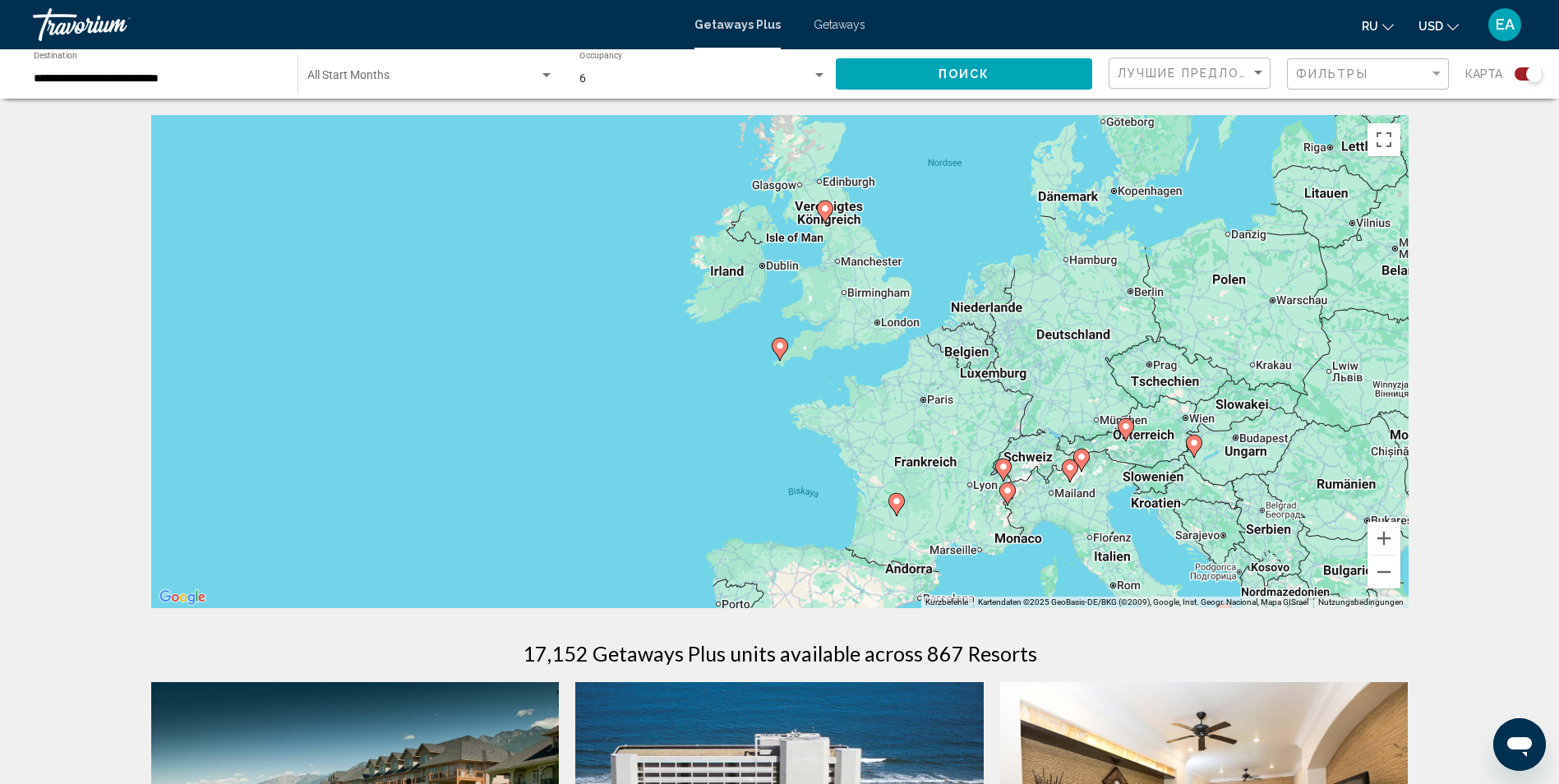
click at [783, 347] on image "Main content" at bounding box center [780, 345] width 10 height 10
type input "**********"
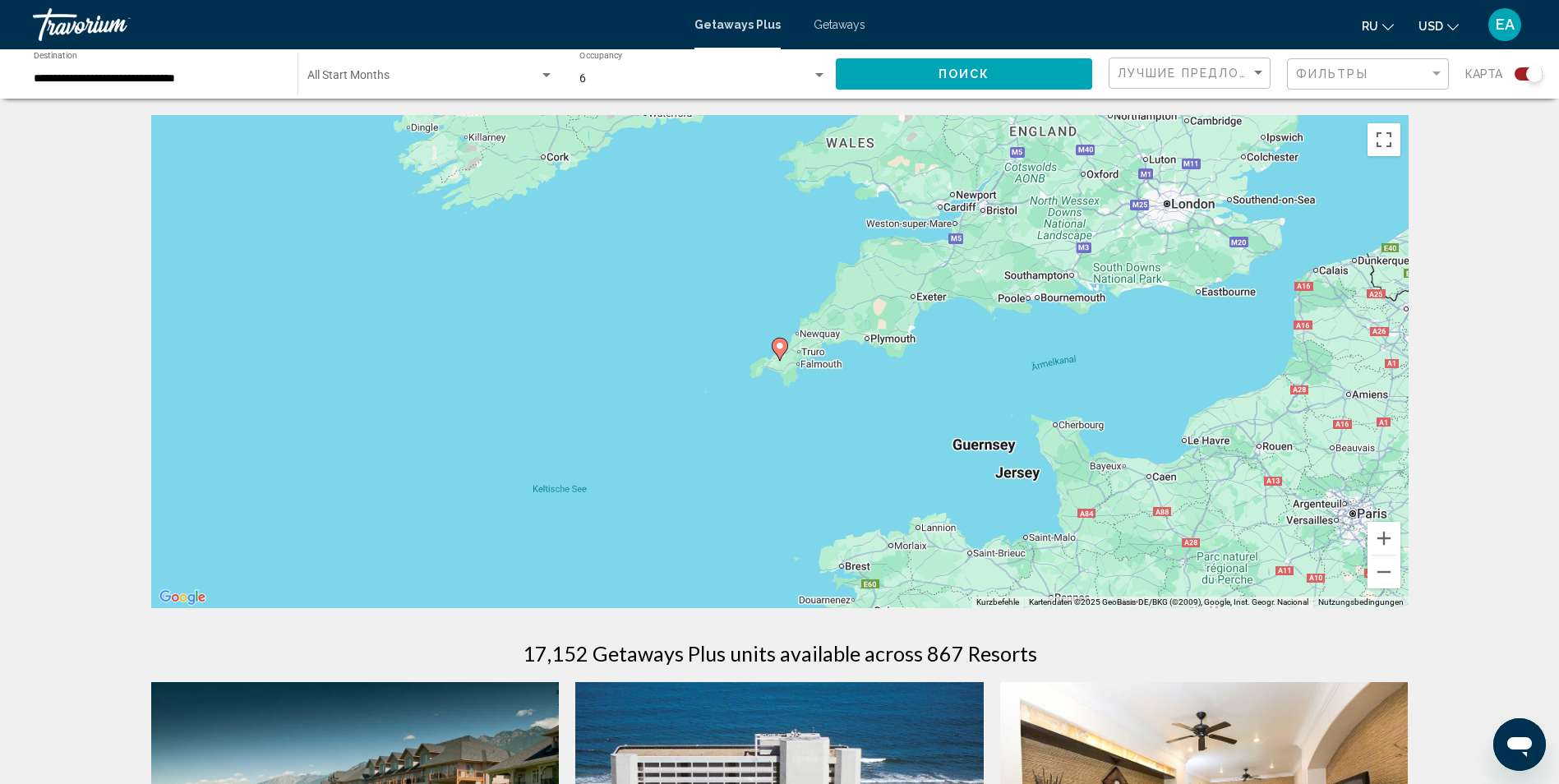
click at [783, 347] on image "Main content" at bounding box center [780, 345] width 10 height 10
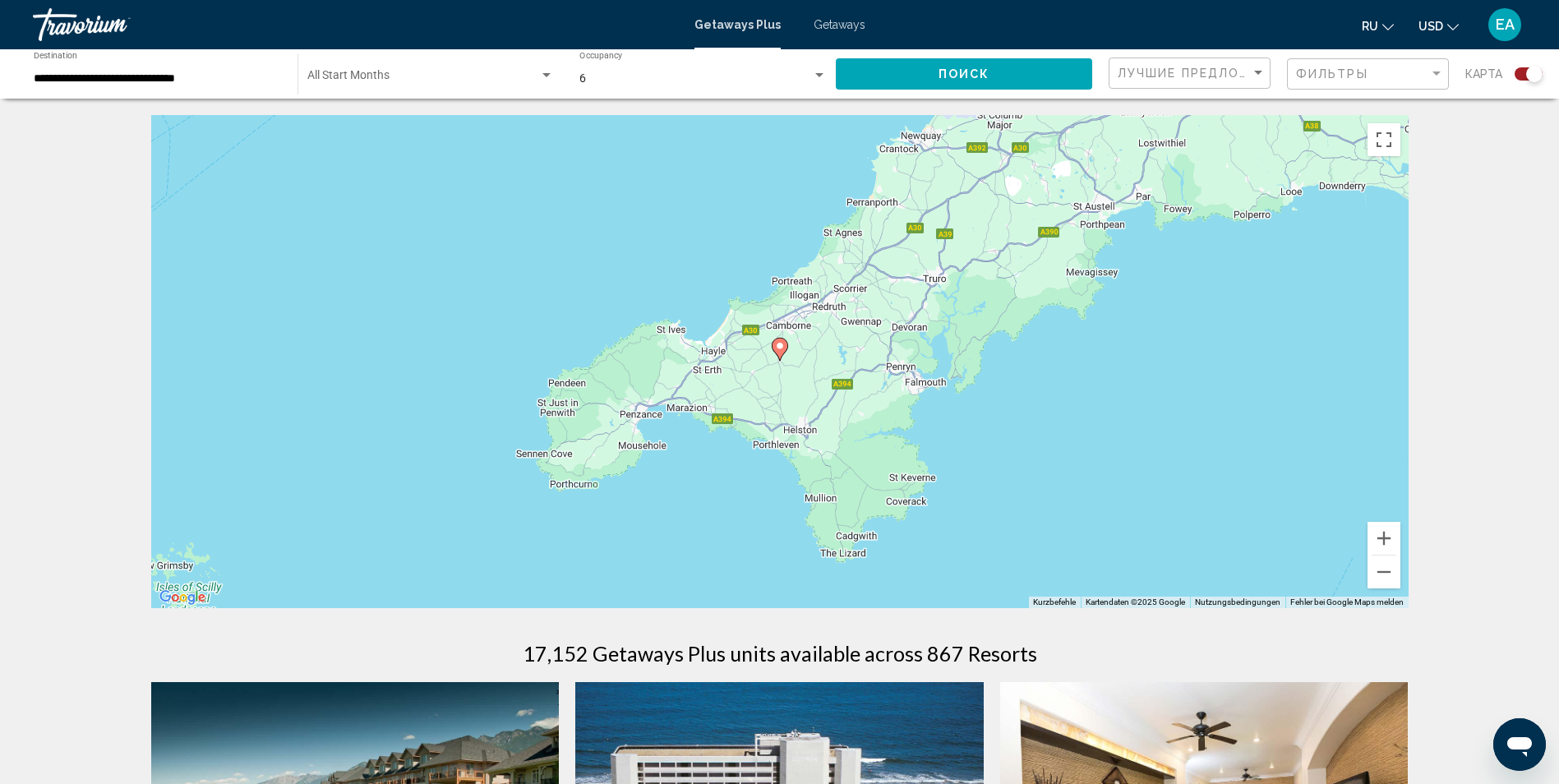
click at [783, 347] on image "Main content" at bounding box center [780, 345] width 10 height 10
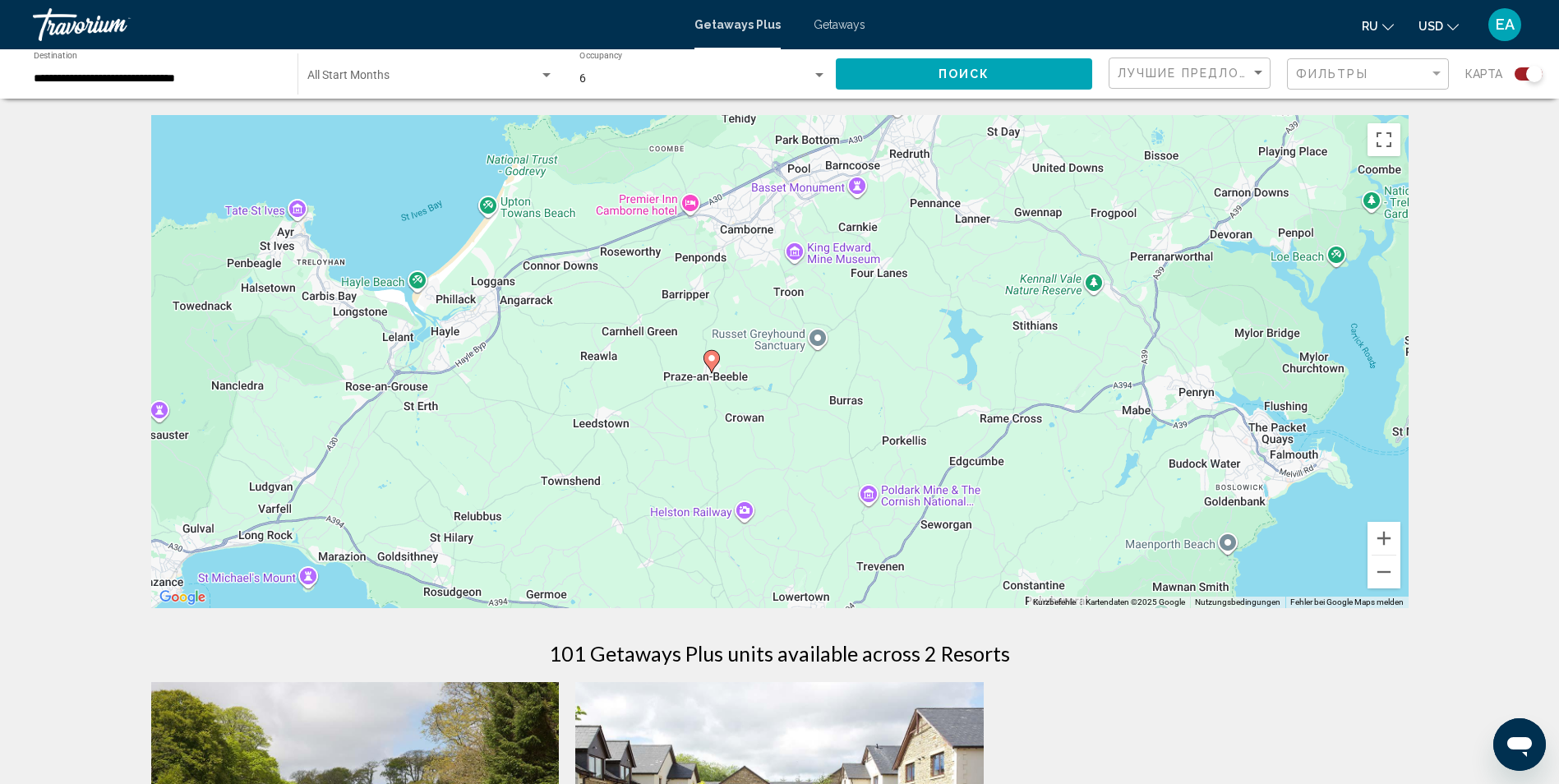
drag, startPoint x: 996, startPoint y: 440, endPoint x: 928, endPoint y: 229, distance: 221.7
click at [928, 229] on div "Um den Modus zum Ziehen mit der Tastatur zu aktivieren, drückst du Alt + Eingab…" at bounding box center [780, 362] width 1257 height 493
click at [1382, 575] on button "Verkleinern" at bounding box center [1384, 572] width 33 height 33
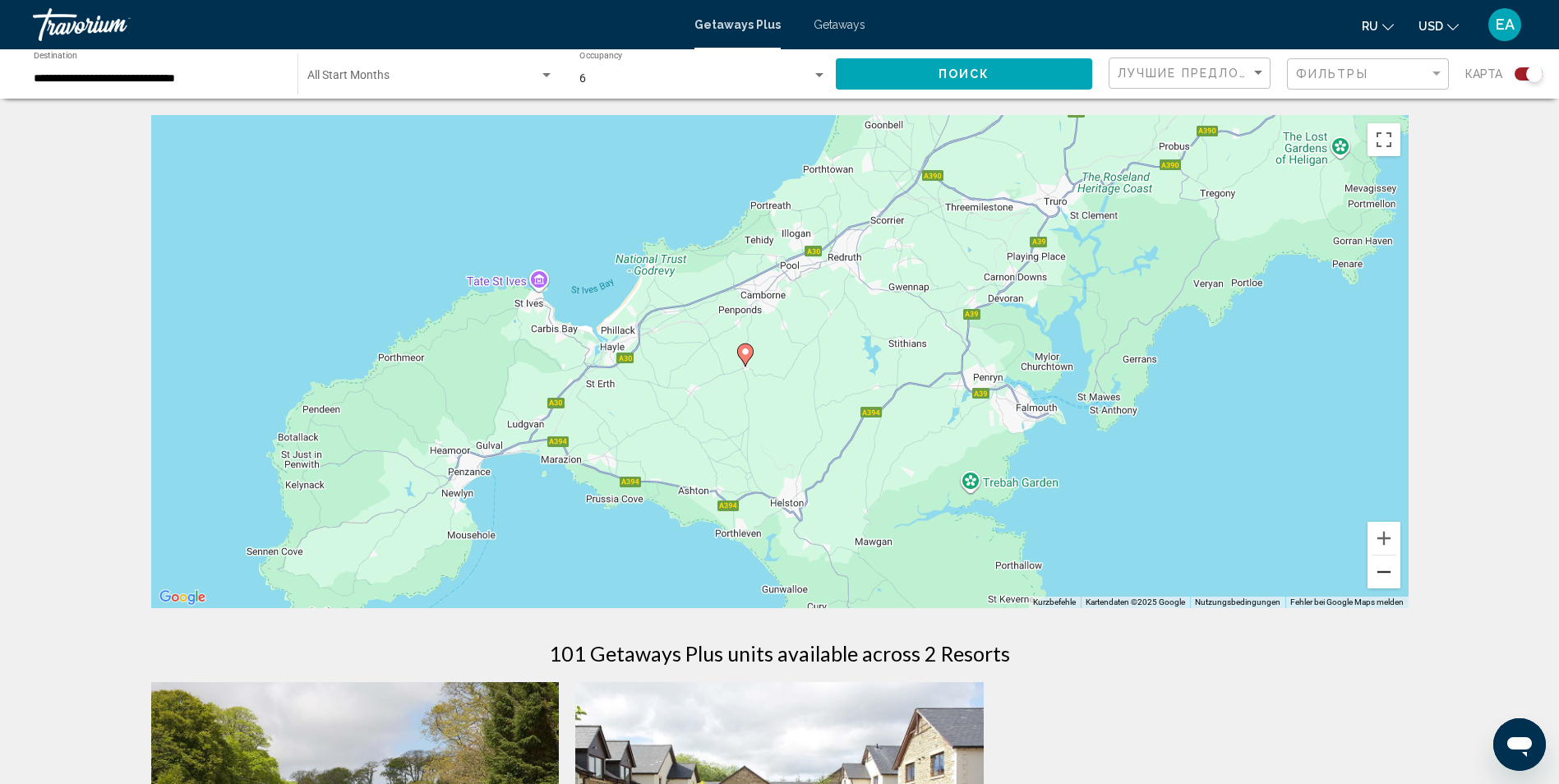
click at [1382, 575] on button "Verkleinern" at bounding box center [1384, 572] width 33 height 33
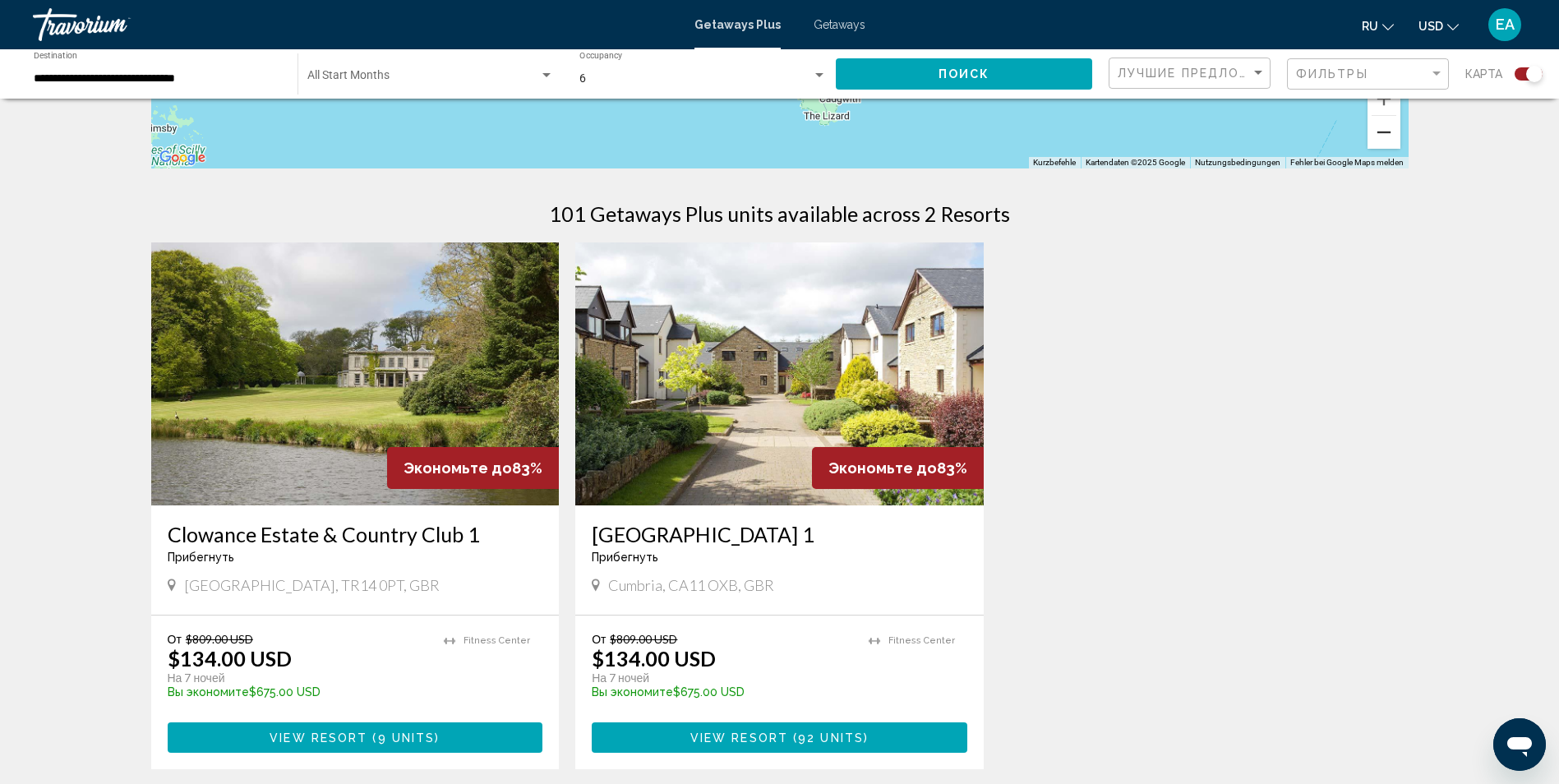
scroll to position [410, 0]
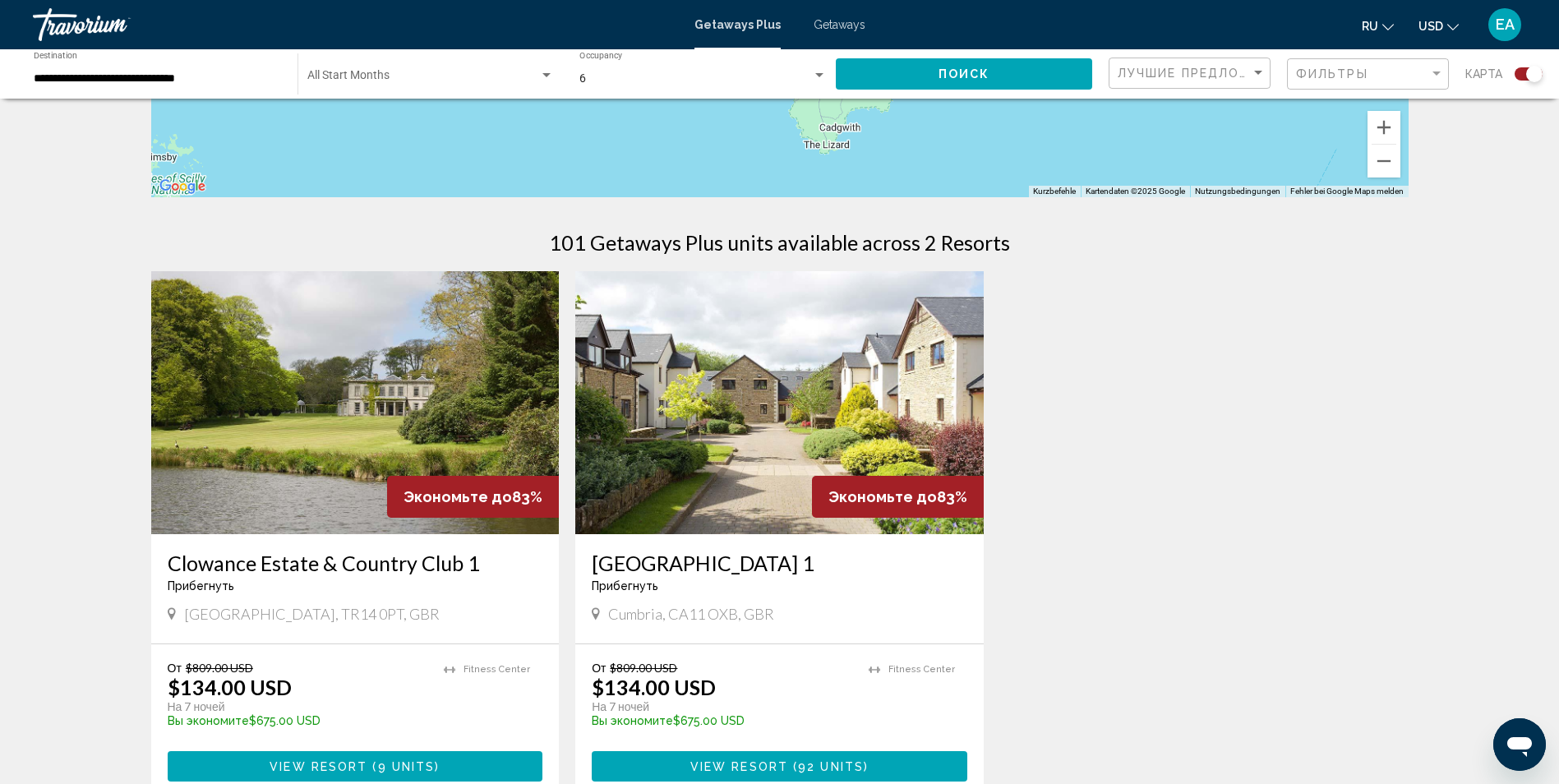
click at [357, 361] on img "Main content" at bounding box center [355, 402] width 409 height 263
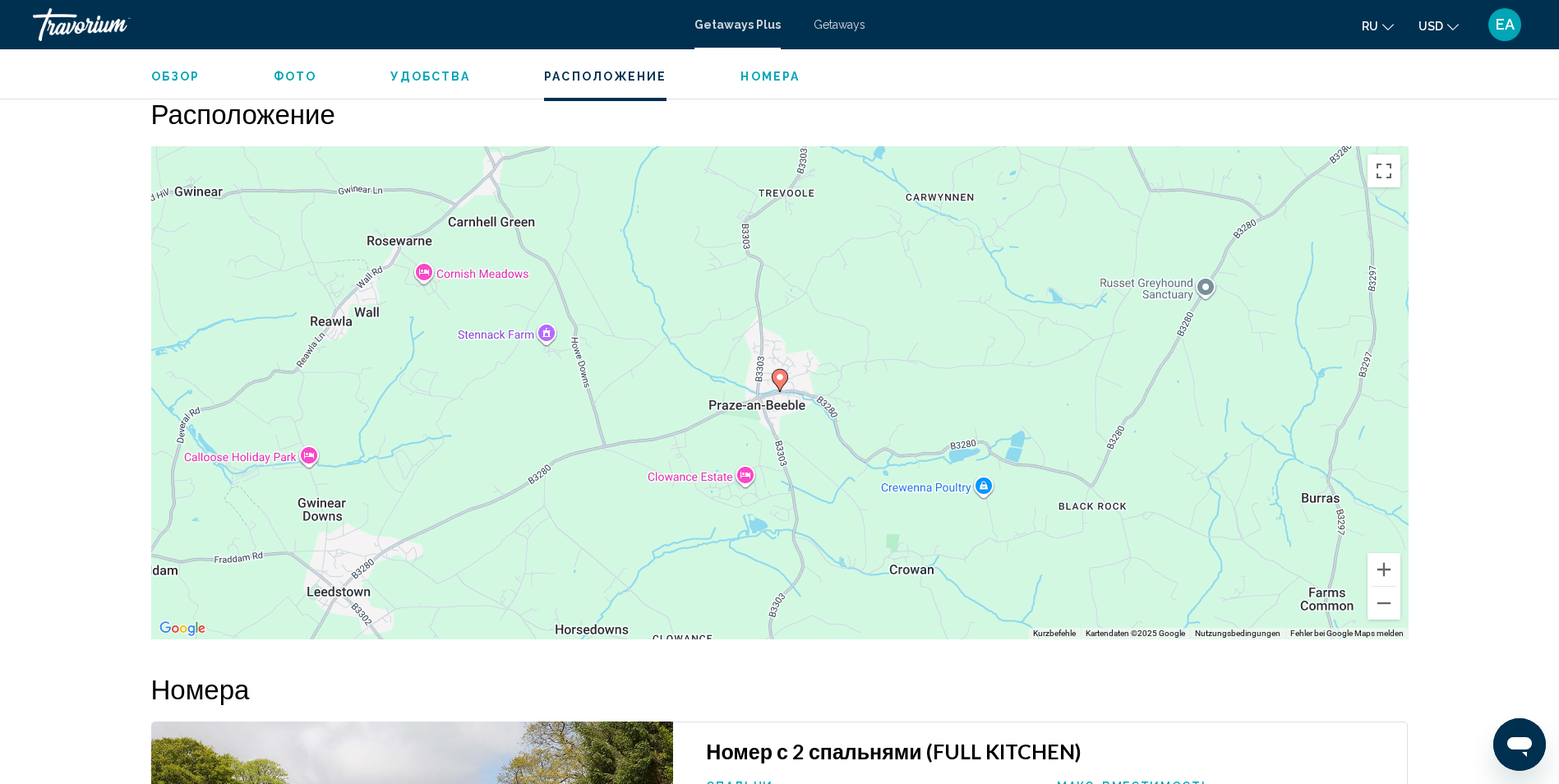
scroll to position [1927, 0]
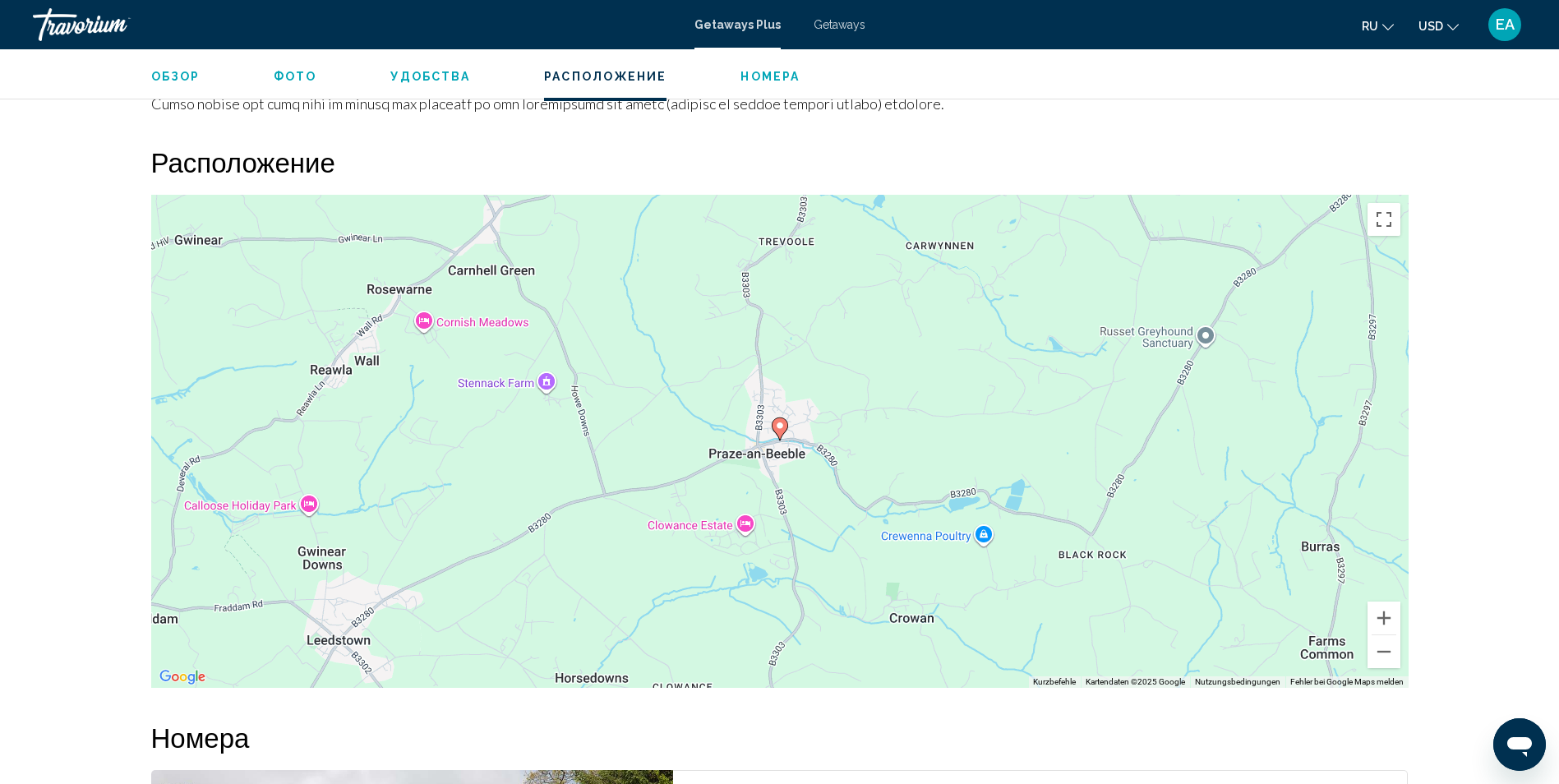
click at [741, 73] on span "Номера" at bounding box center [770, 77] width 59 height 14
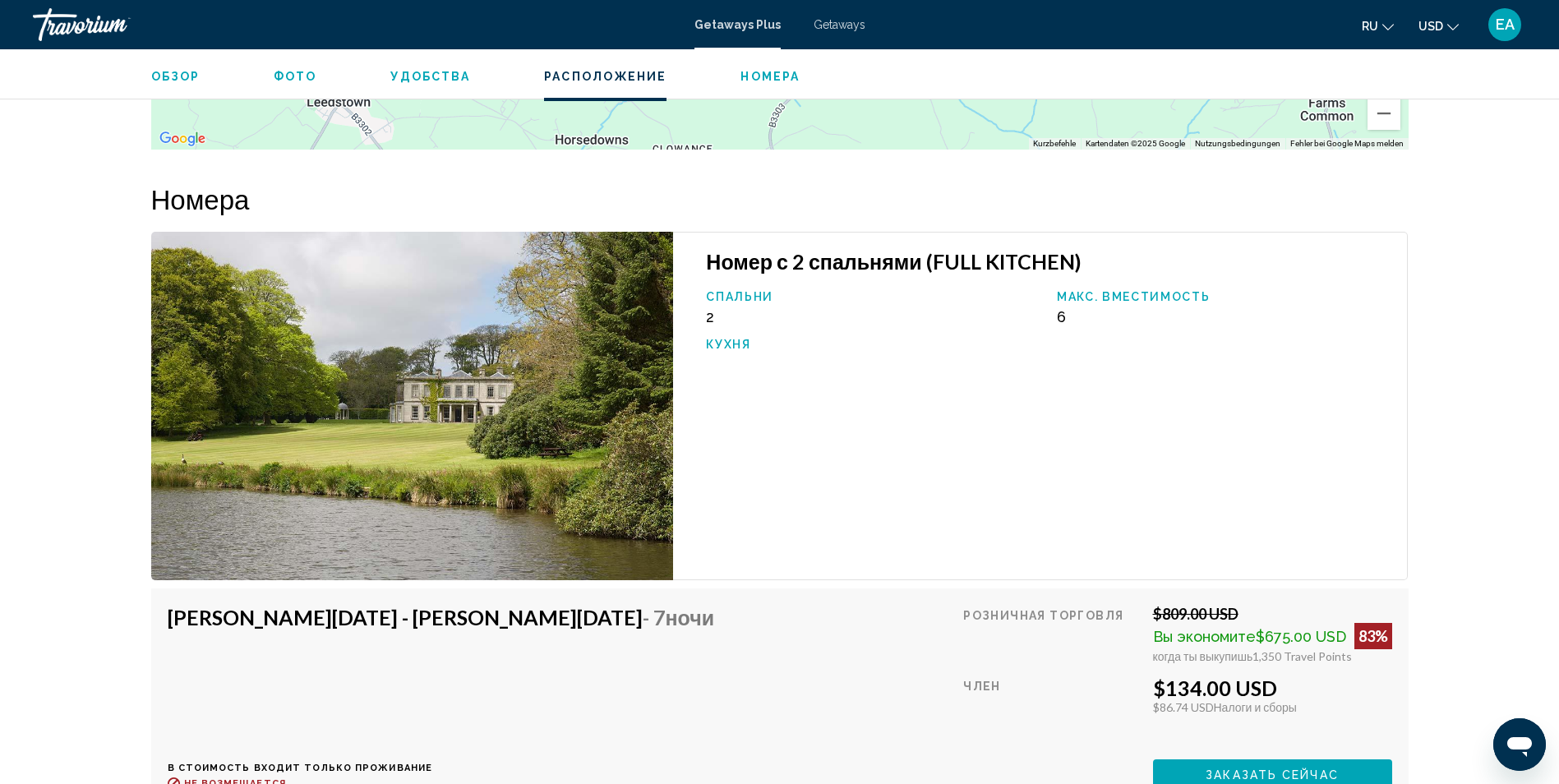
scroll to position [2526, 0]
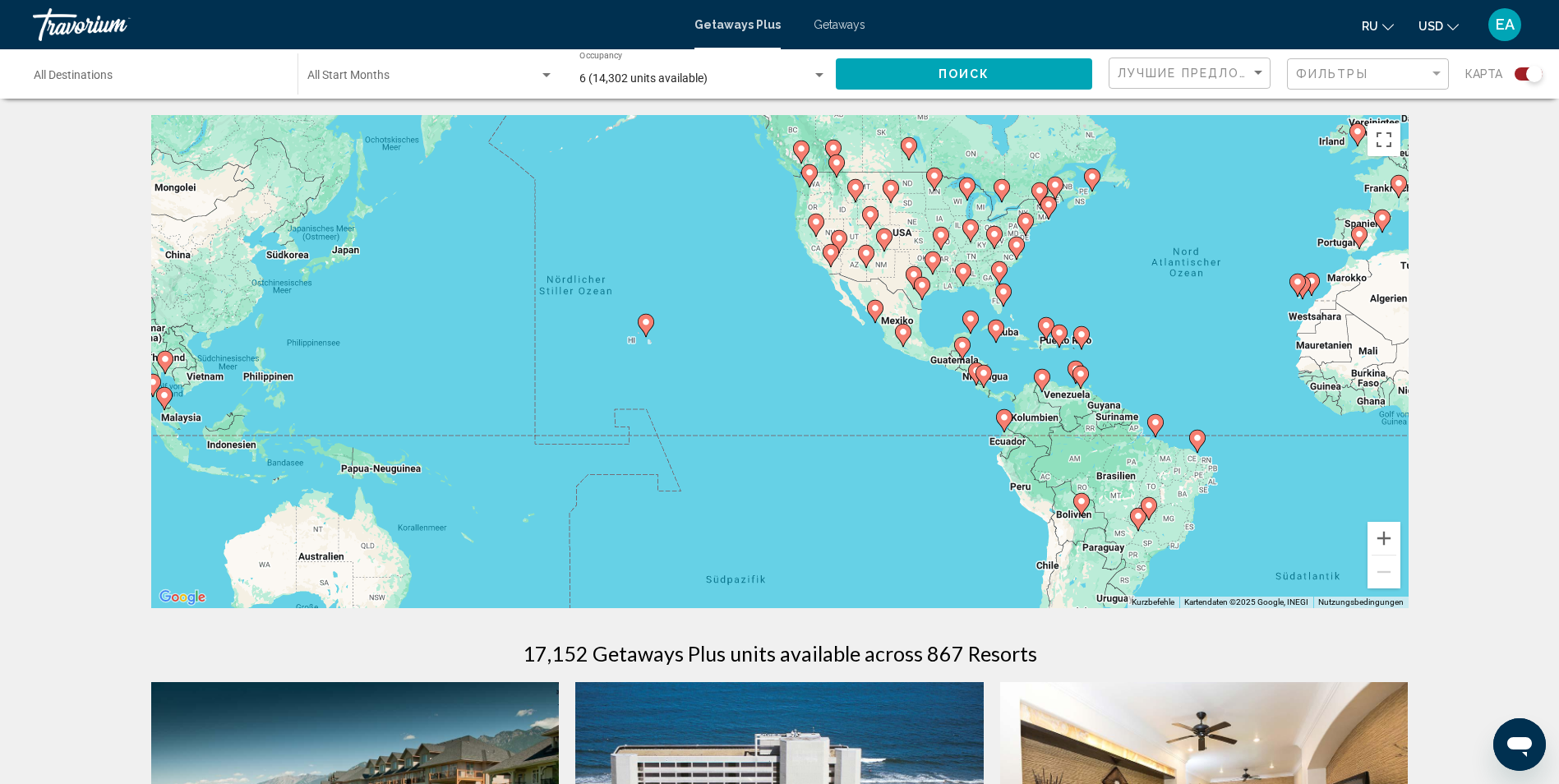
drag, startPoint x: 1063, startPoint y: 464, endPoint x: 1518, endPoint y: 391, distance: 460.8
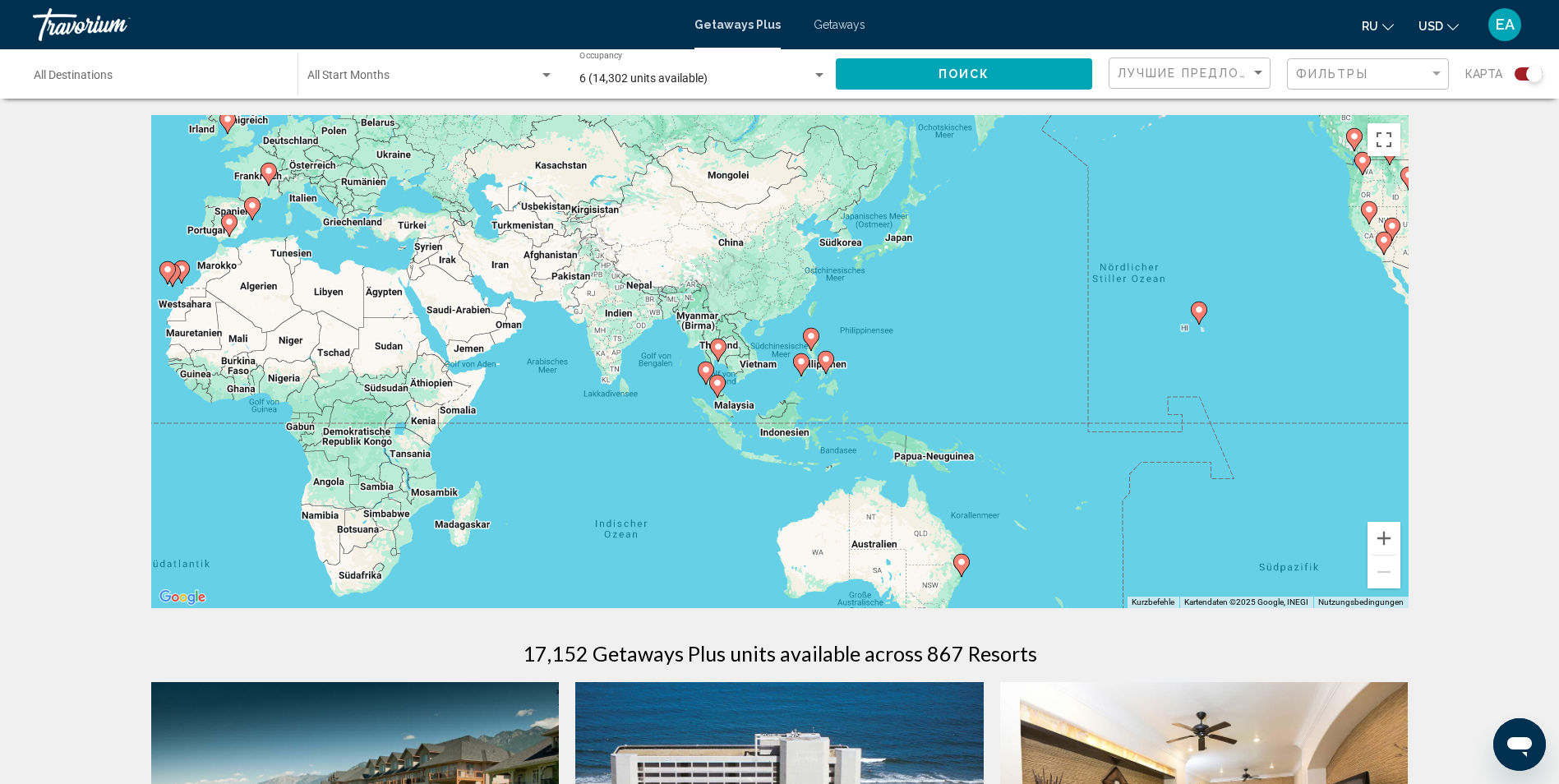
drag, startPoint x: 407, startPoint y: 324, endPoint x: 968, endPoint y: 312, distance: 561.1
click at [968, 312] on div "Um den Modus zum Ziehen mit der Tastatur zu aktivieren, drückst du Alt + Eingab…" at bounding box center [780, 362] width 1257 height 493
click at [1382, 535] on button "Vergrößern" at bounding box center [1384, 539] width 33 height 33
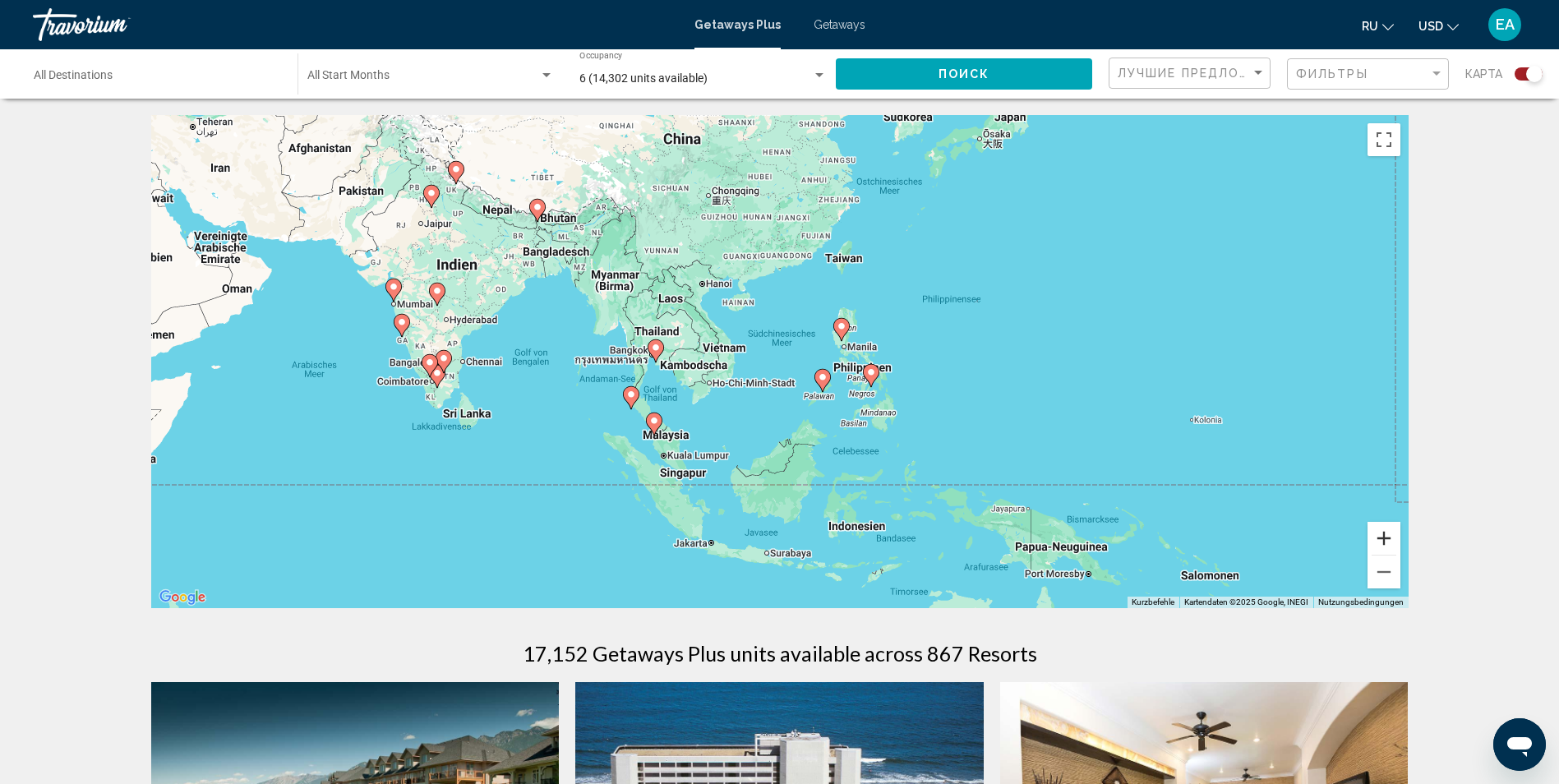
click at [1382, 535] on button "Vergrößern" at bounding box center [1384, 539] width 33 height 33
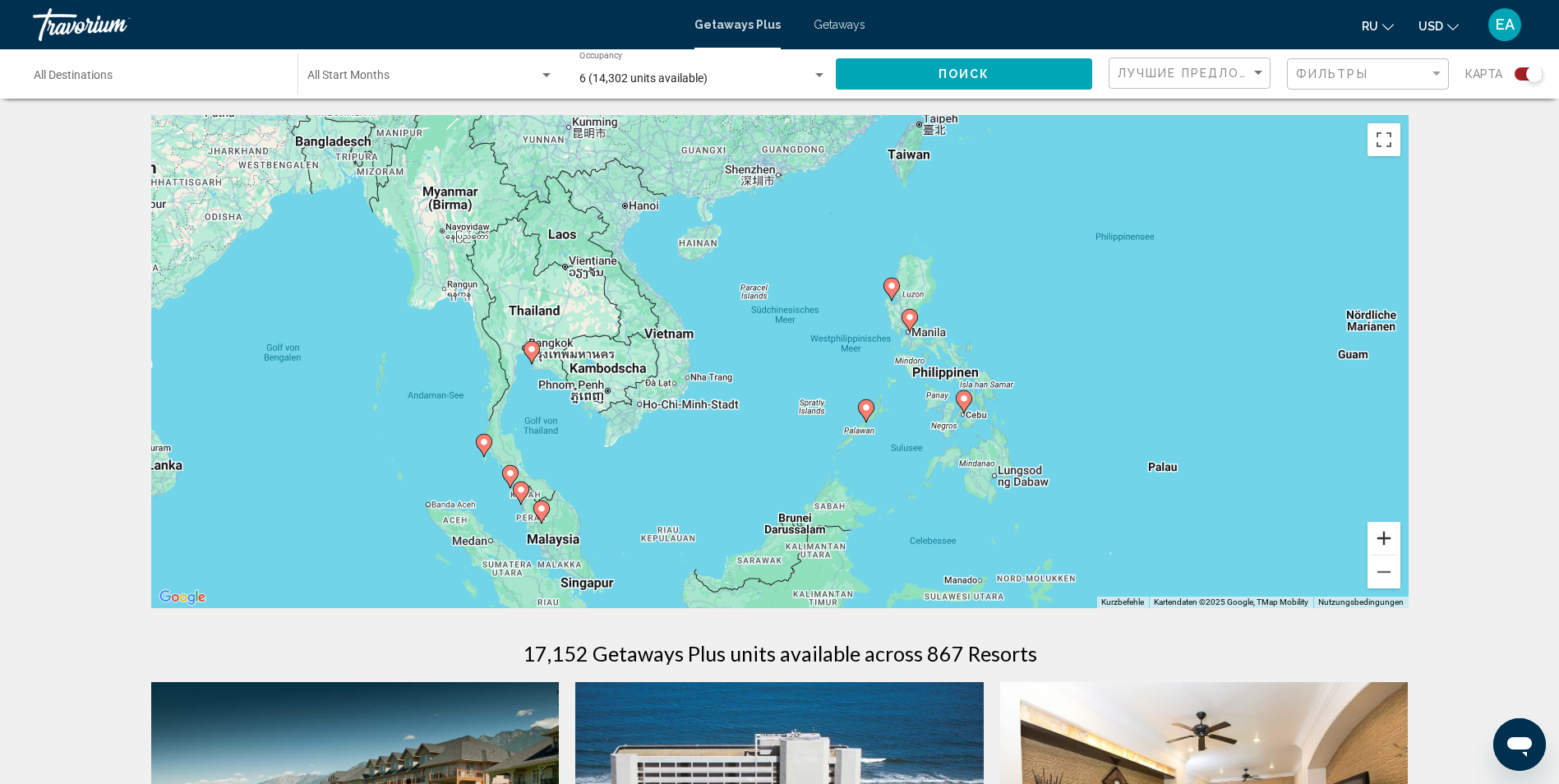
click at [1382, 535] on button "Vergrößern" at bounding box center [1384, 539] width 33 height 33
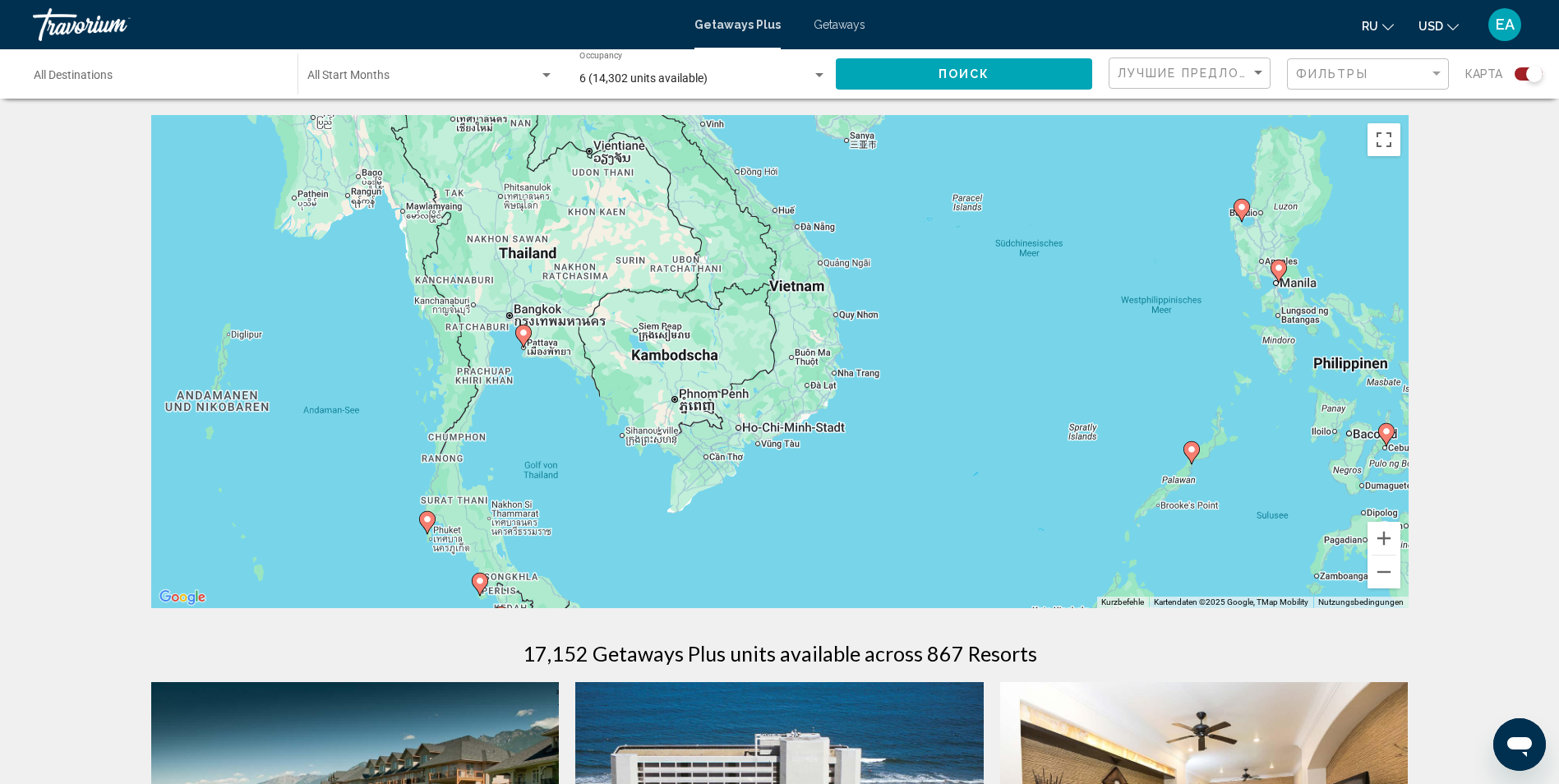
drag, startPoint x: 514, startPoint y: 438, endPoint x: 762, endPoint y: 416, distance: 249.0
click at [762, 416] on div "Um den Modus zum Ziehen mit der Tastatur zu aktivieren, drückst du Alt + Eingab…" at bounding box center [780, 362] width 1257 height 493
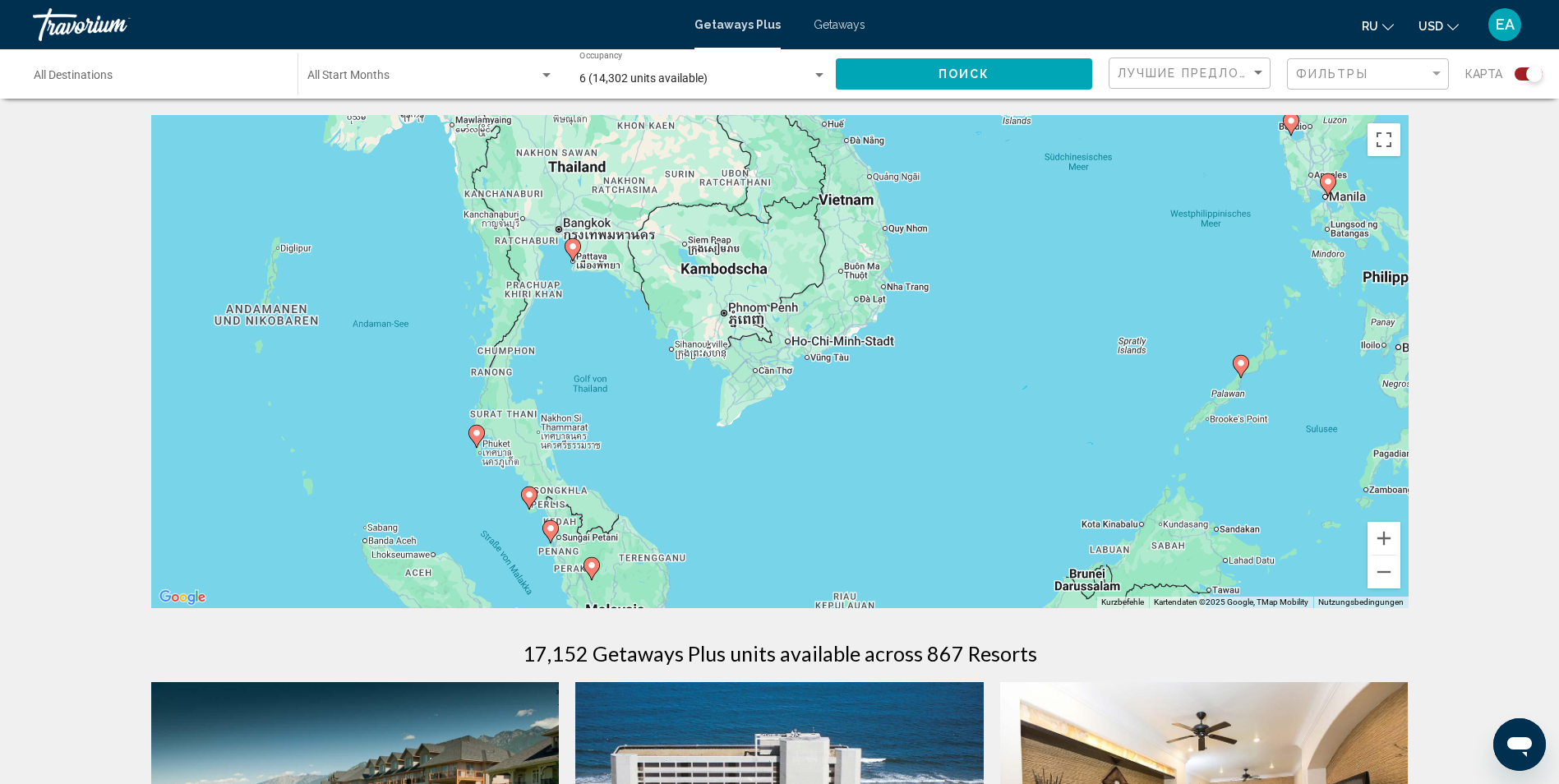
drag, startPoint x: 630, startPoint y: 434, endPoint x: 680, endPoint y: 343, distance: 103.8
click at [680, 343] on div "Um den Modus zum Ziehen mit der Tastatur zu aktivieren, drückst du Alt + Eingab…" at bounding box center [780, 362] width 1257 height 493
click at [570, 244] on image "Main content" at bounding box center [573, 246] width 10 height 10
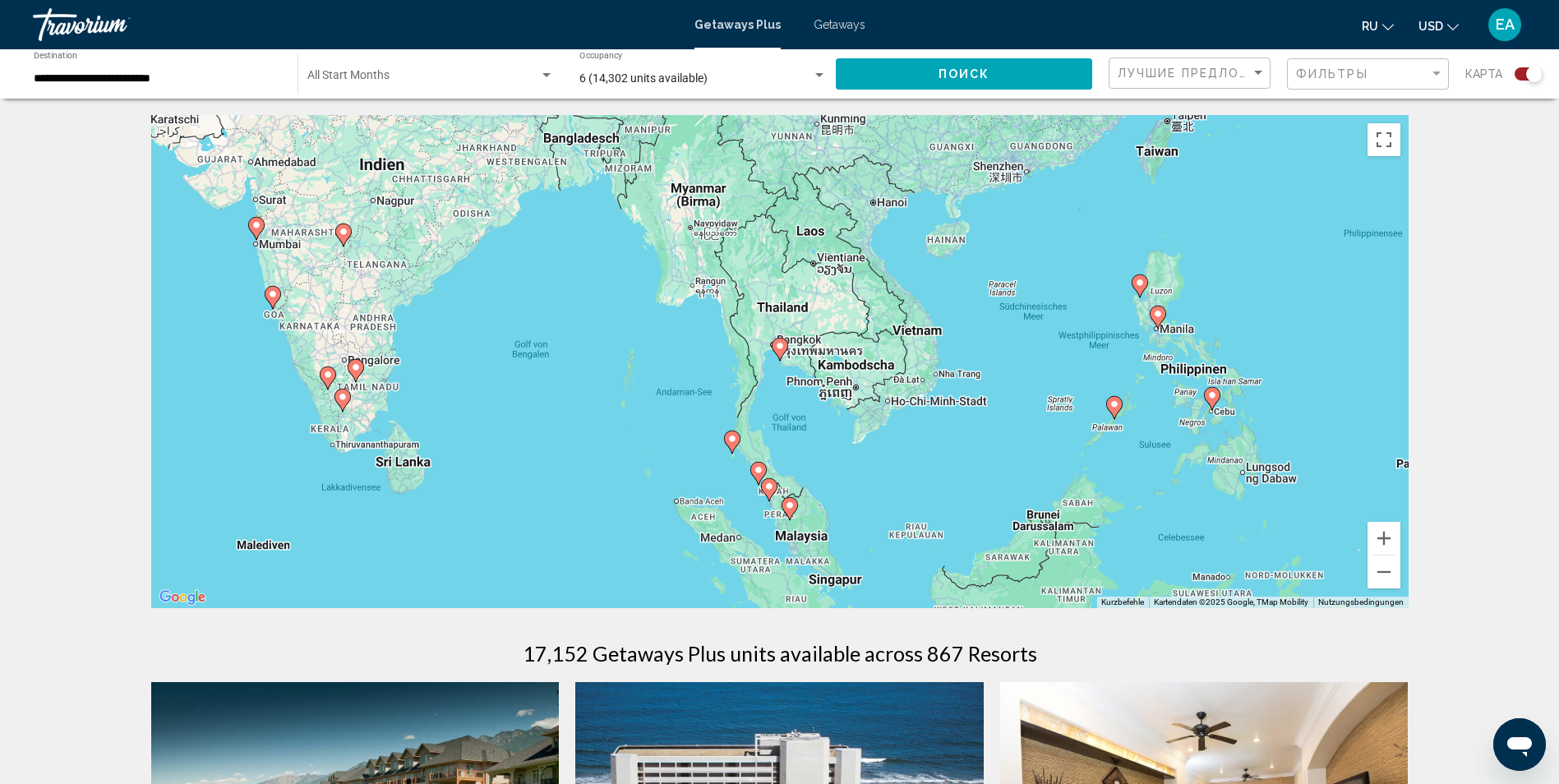
click at [782, 344] on image "Main content" at bounding box center [780, 345] width 10 height 10
type input "**********"
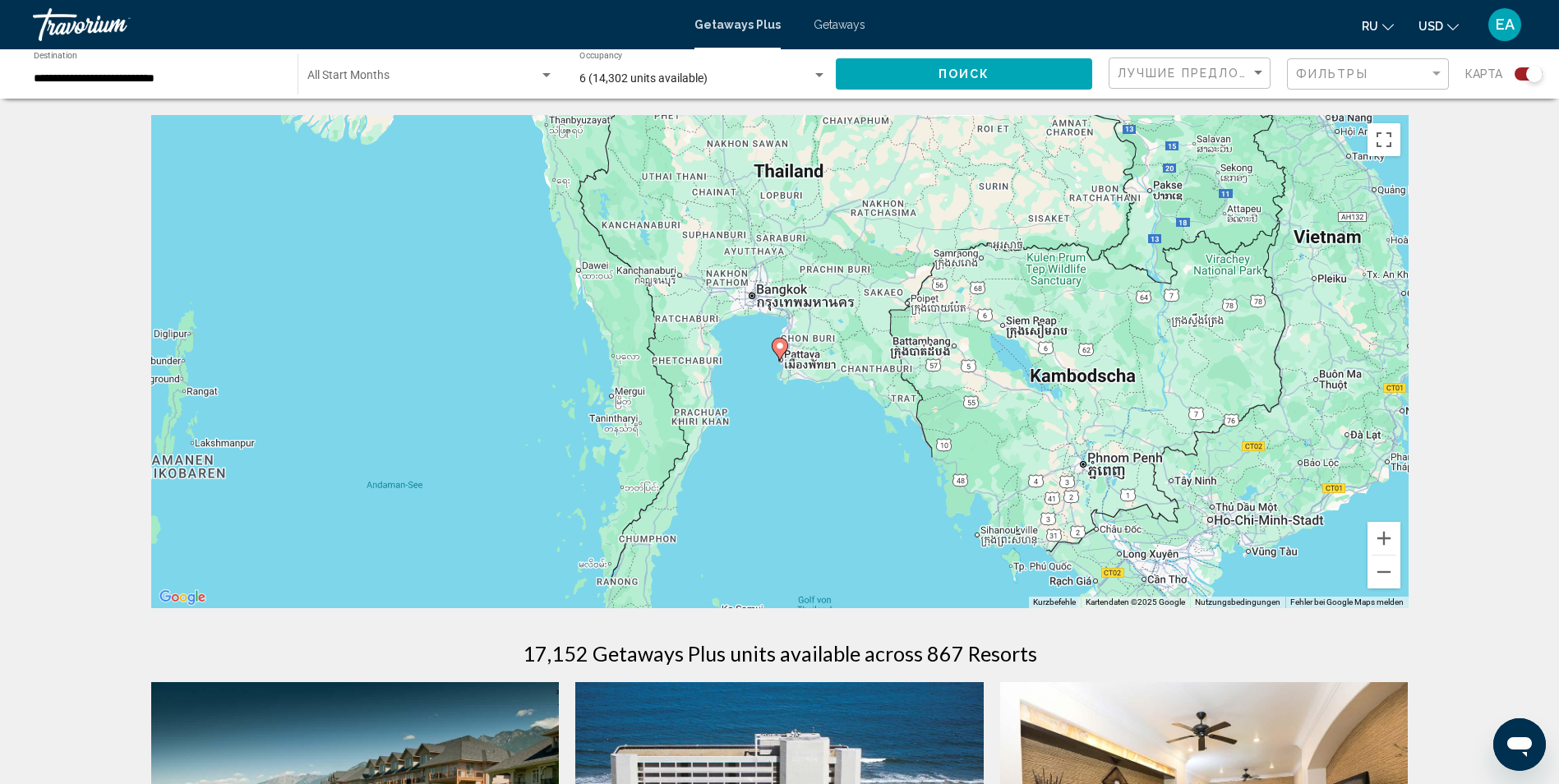
click at [780, 356] on icon "Main content" at bounding box center [779, 349] width 15 height 21
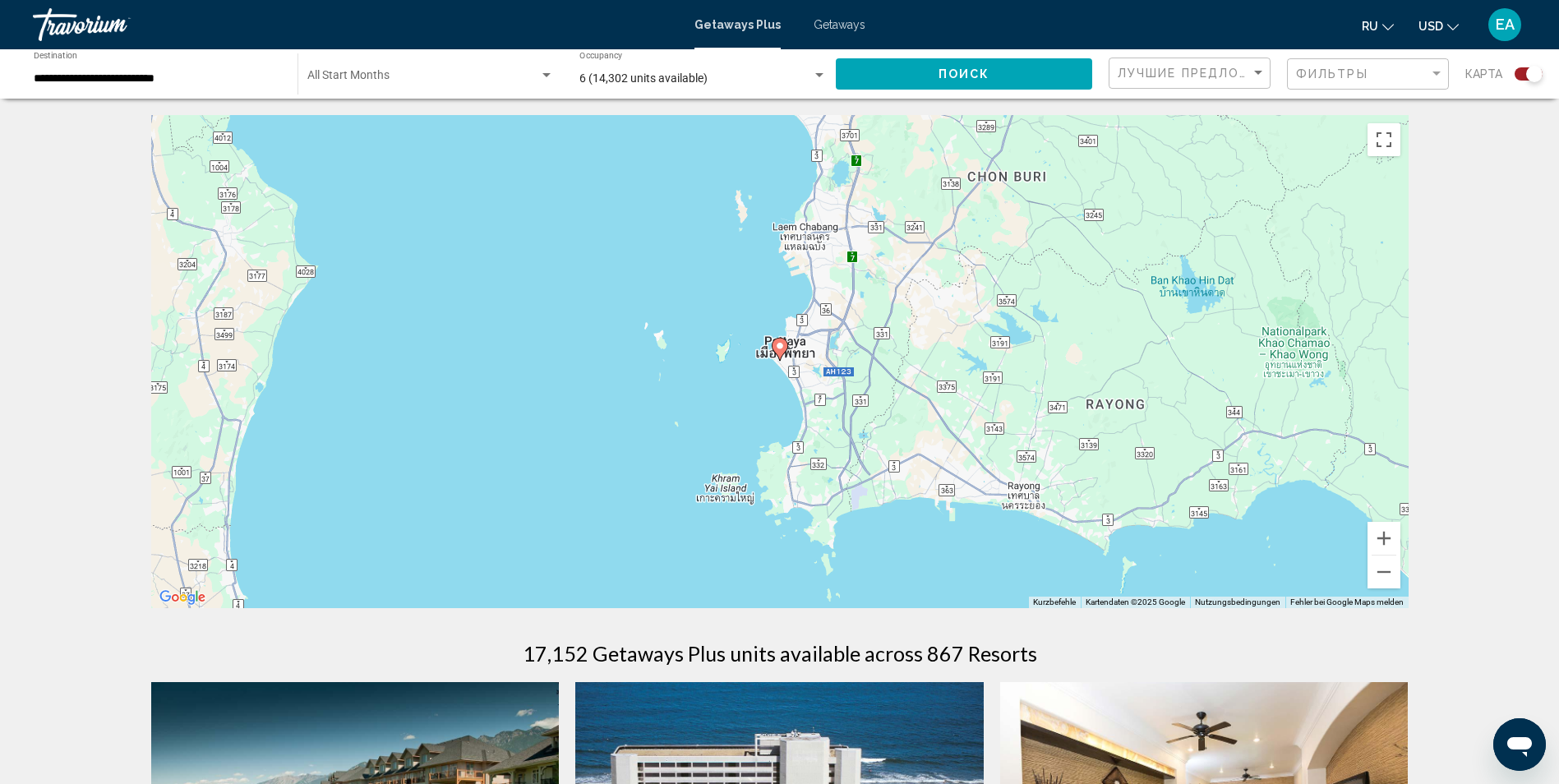
click at [780, 356] on icon "Main content" at bounding box center [779, 349] width 15 height 21
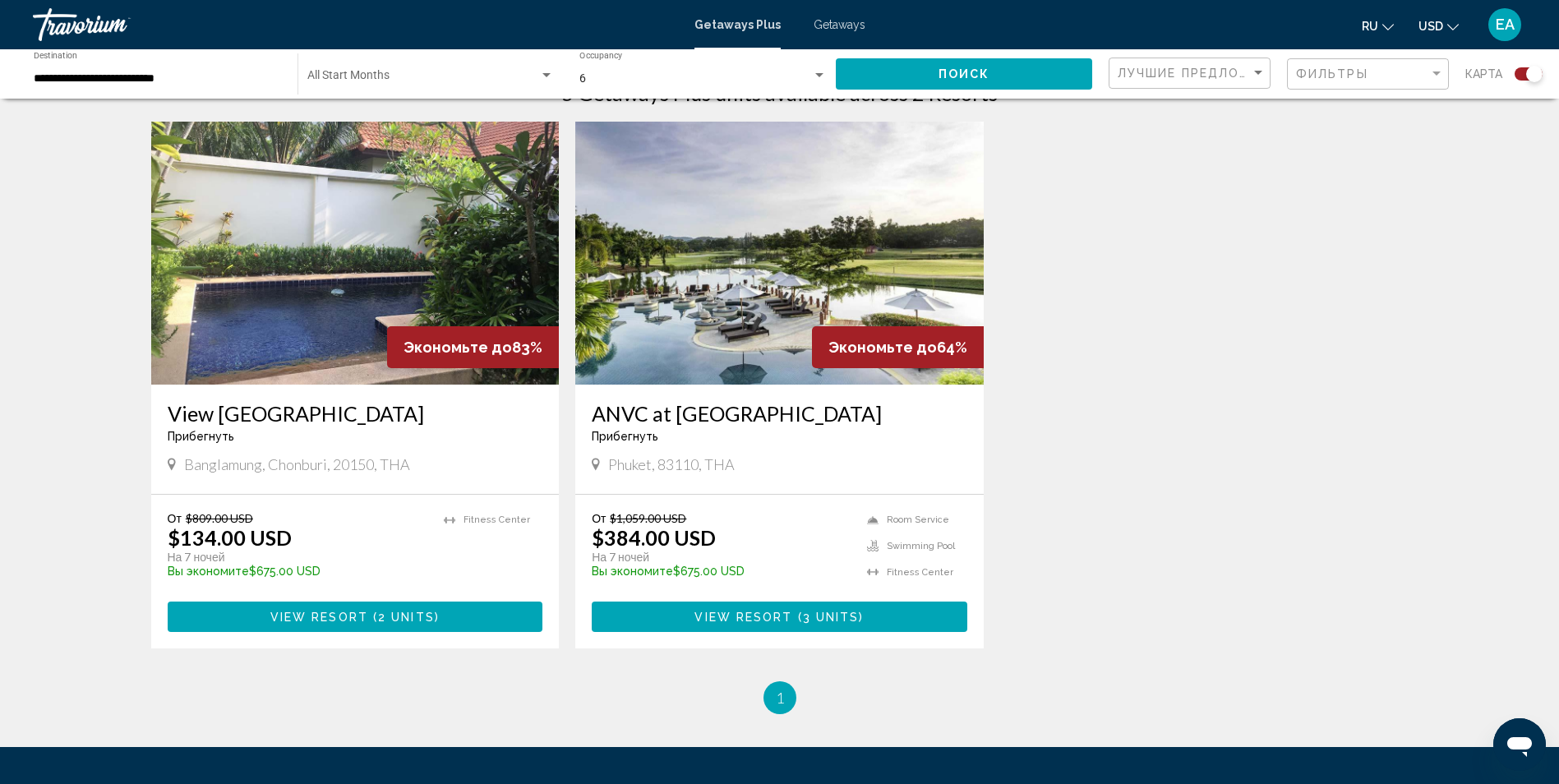
scroll to position [575, 0]
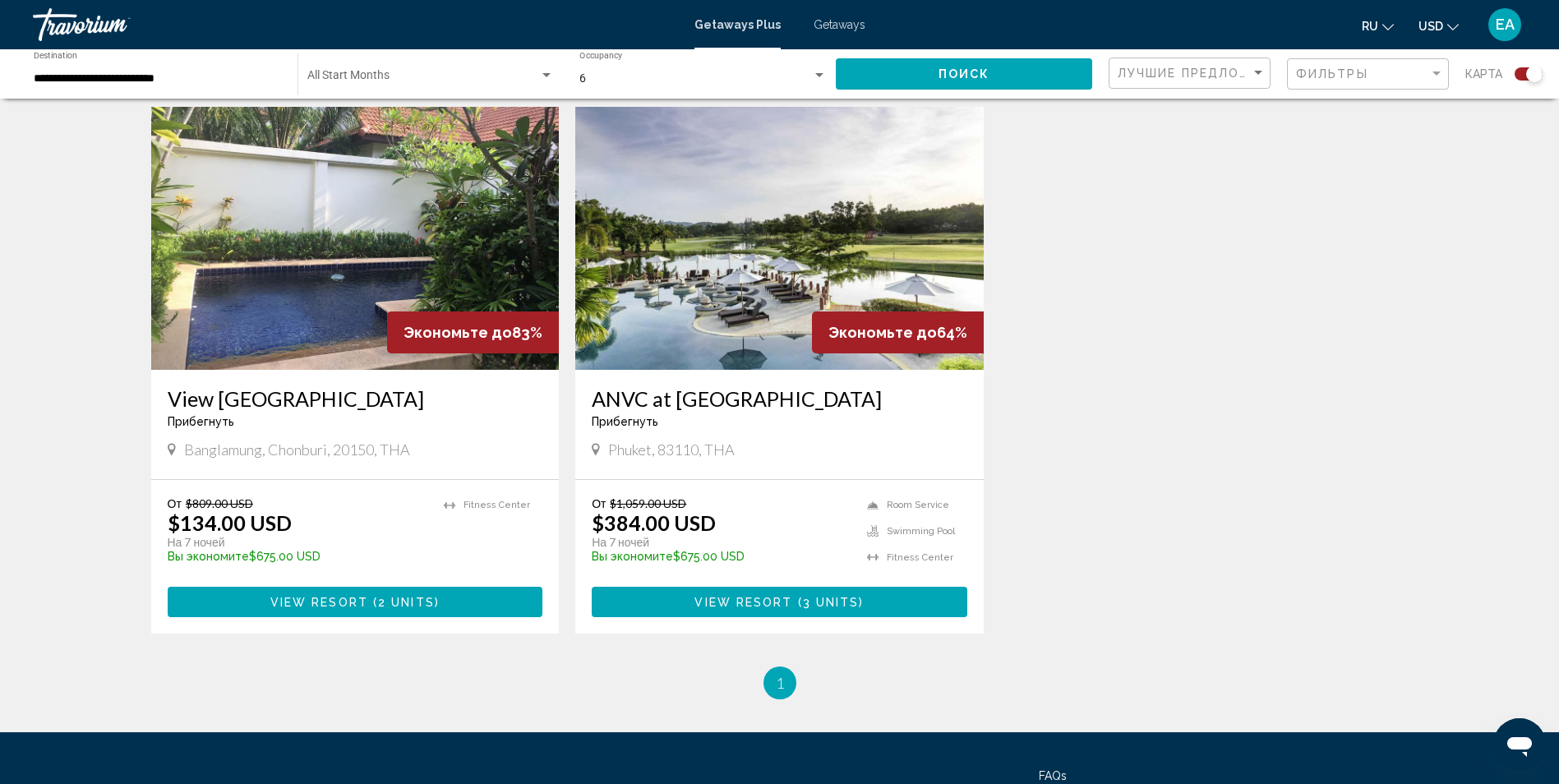
click at [427, 222] on img "Main content" at bounding box center [355, 238] width 409 height 263
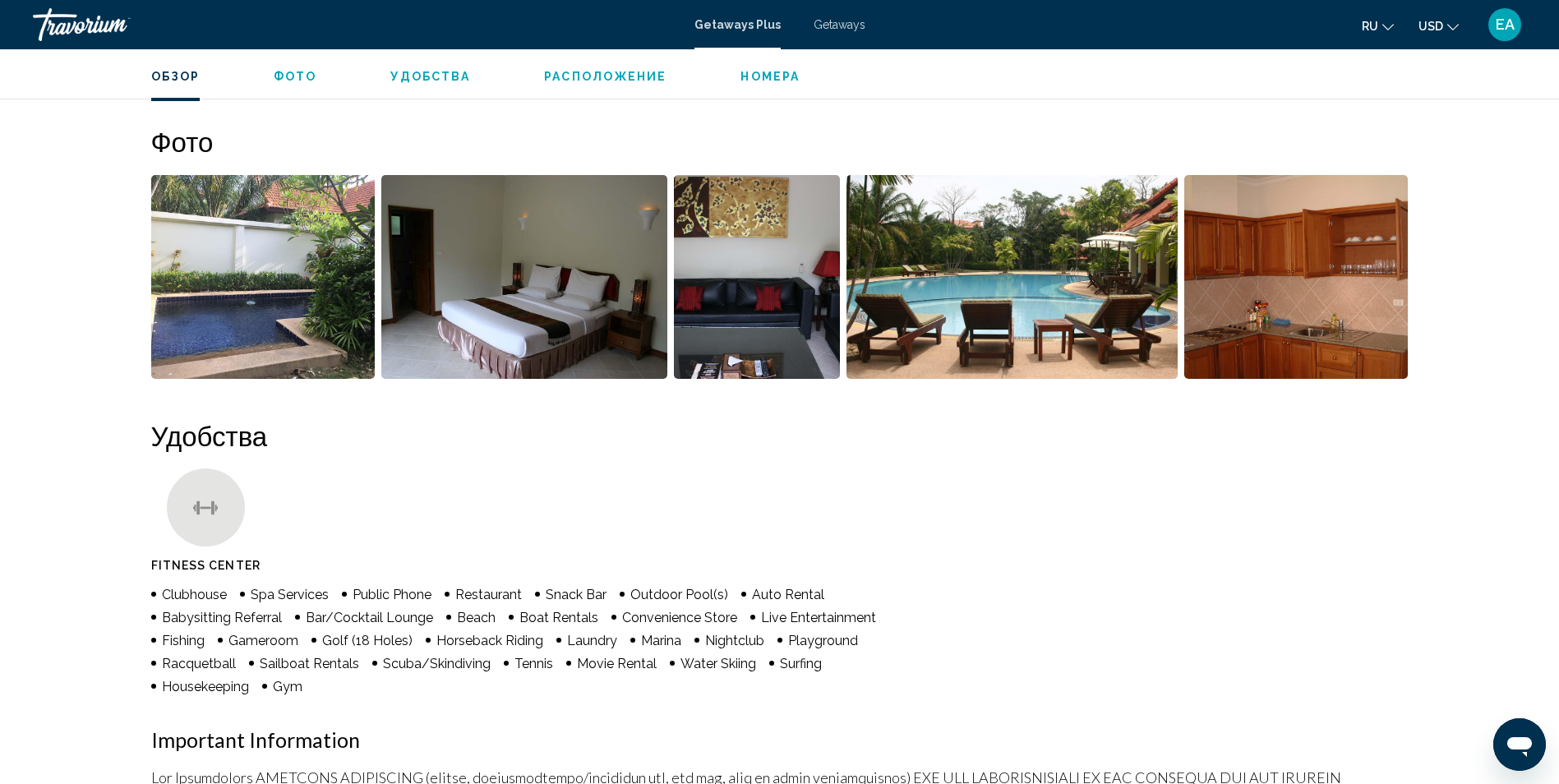
scroll to position [296, 0]
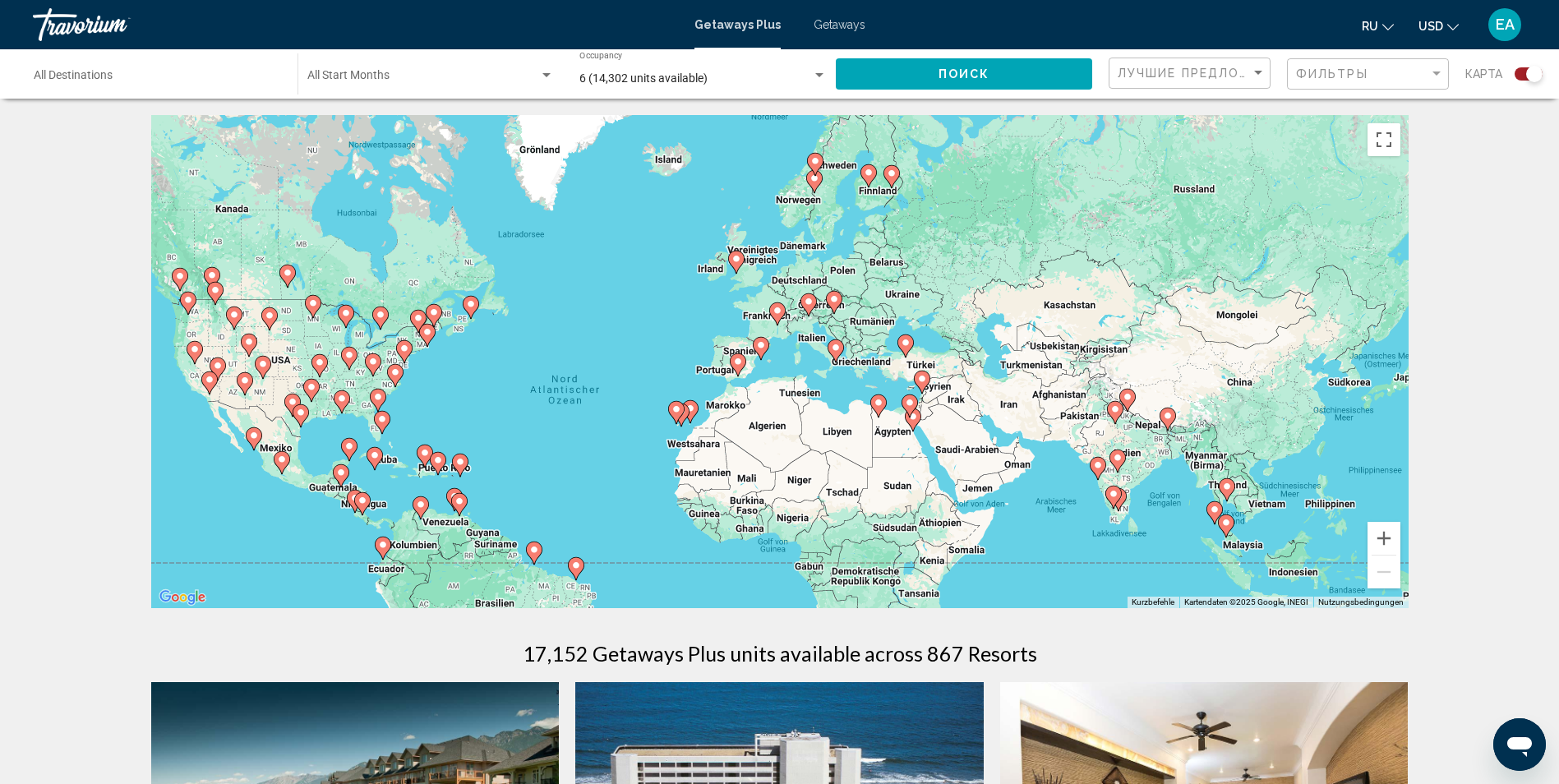
drag, startPoint x: 1119, startPoint y: 411, endPoint x: 953, endPoint y: 464, distance: 174.3
click at [950, 466] on div "Um den Modus zum Ziehen mit der Tastatur zu aktivieren, drückst du Alt + Eingab…" at bounding box center [780, 362] width 1257 height 493
click at [1384, 535] on button "Vergrößern" at bounding box center [1384, 539] width 33 height 33
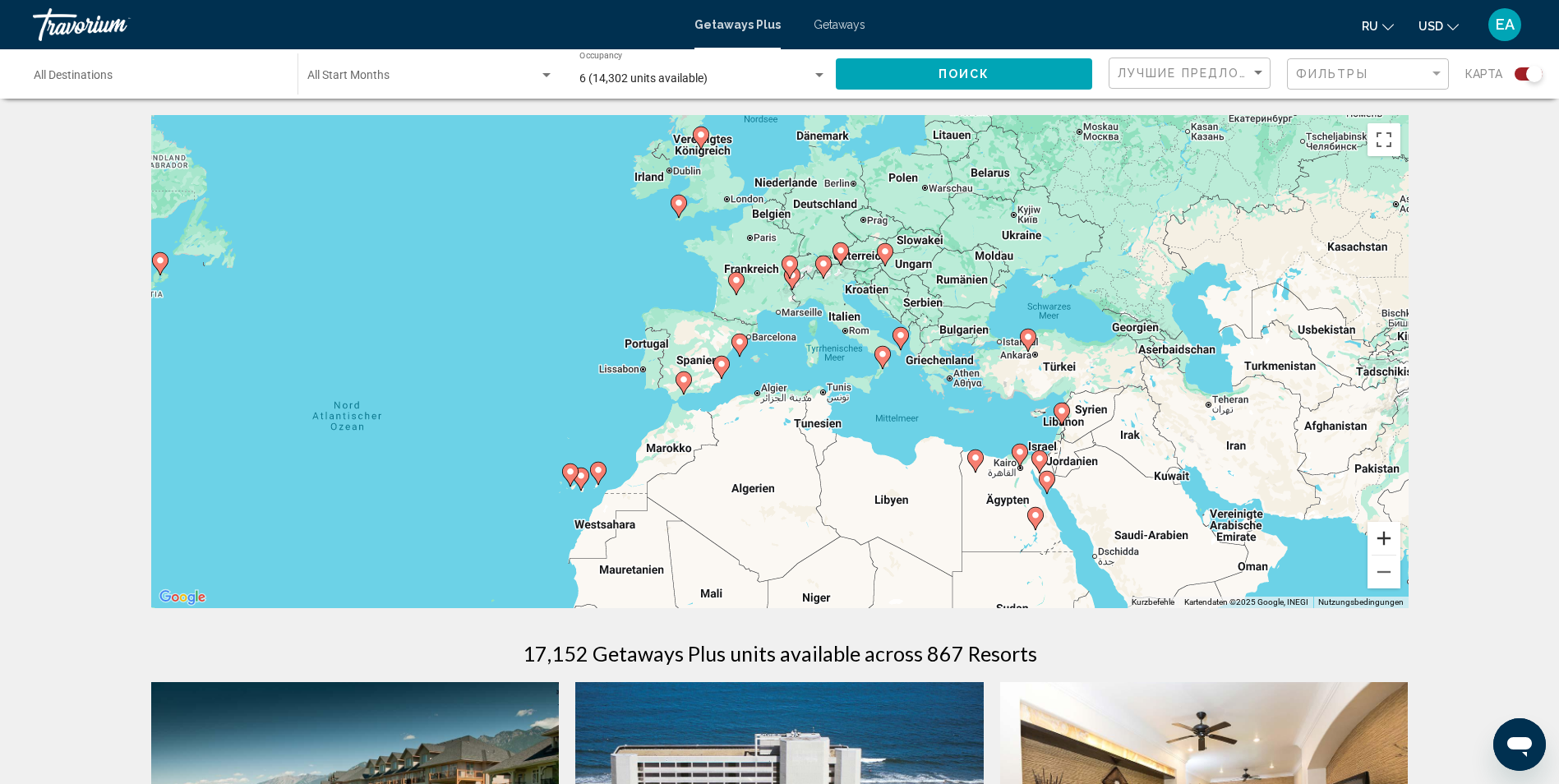
click at [1384, 535] on button "Vergrößern" at bounding box center [1384, 539] width 33 height 33
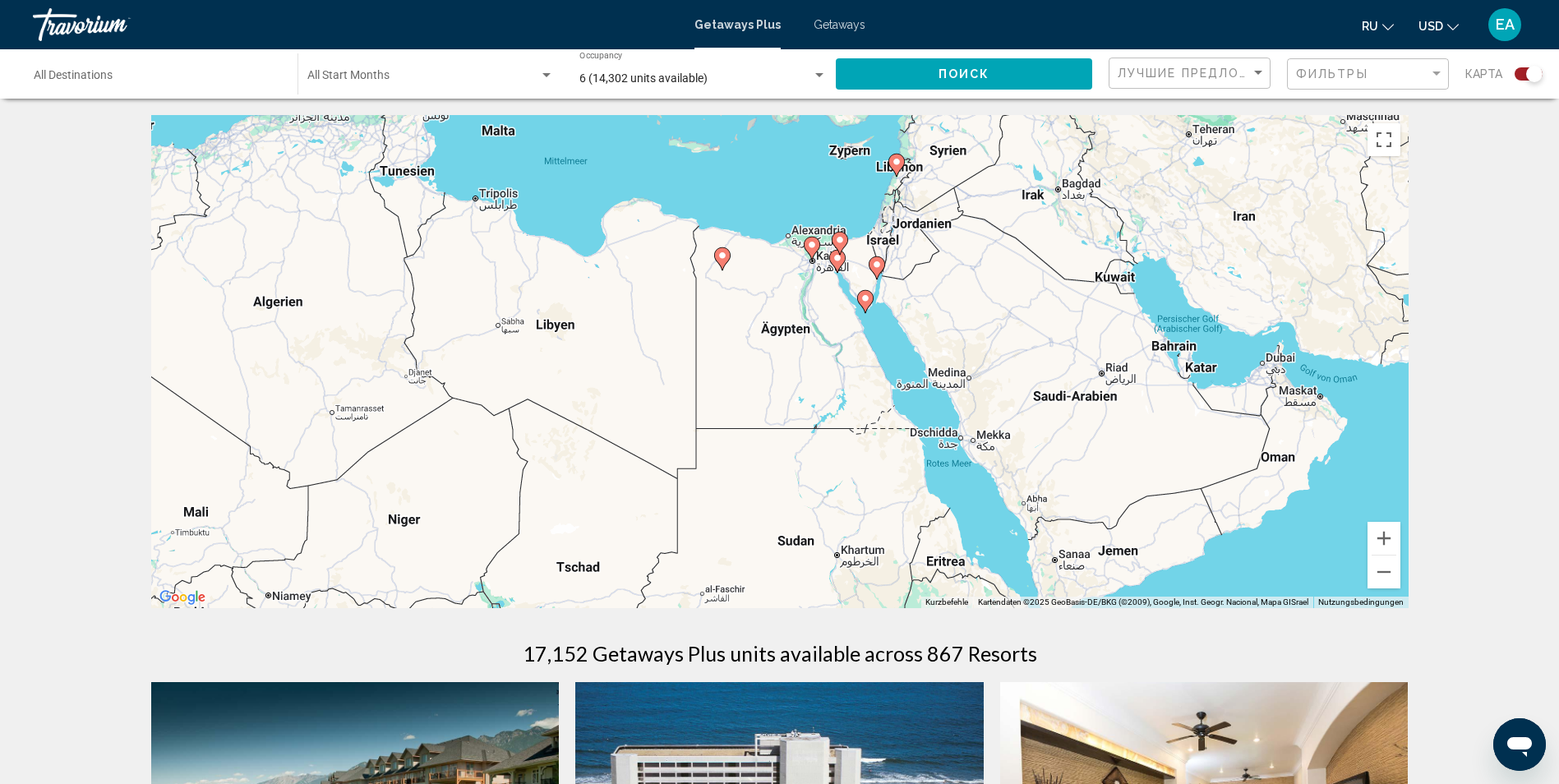
drag, startPoint x: 1132, startPoint y: 474, endPoint x: 678, endPoint y: 161, distance: 551.4
click at [678, 161] on div "Um den Modus zum Ziehen mit der Tastatur zu aktivieren, drückst du Alt + Eingab…" at bounding box center [780, 362] width 1257 height 493
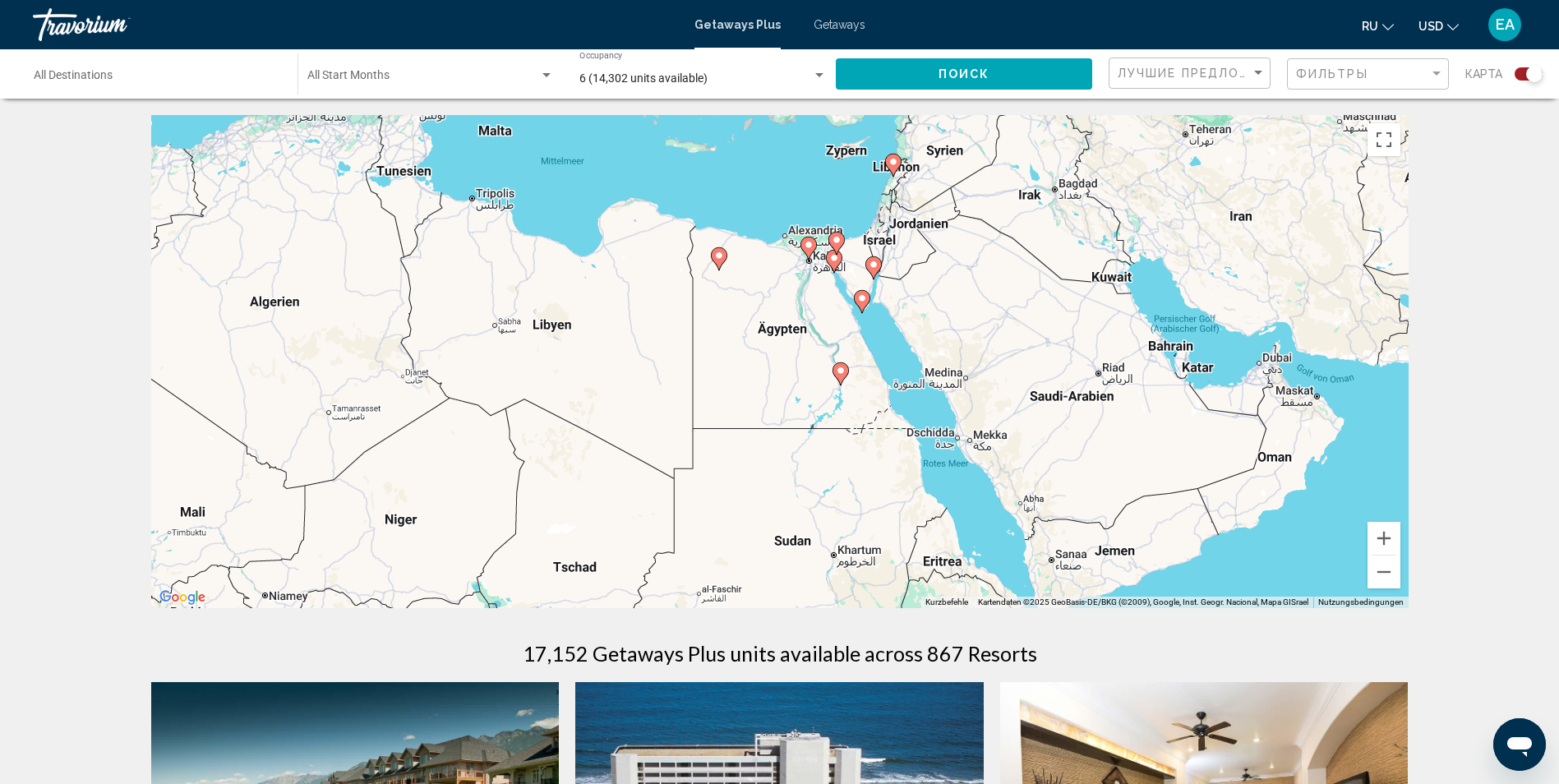
click at [717, 257] on image "Main content" at bounding box center [719, 255] width 10 height 10
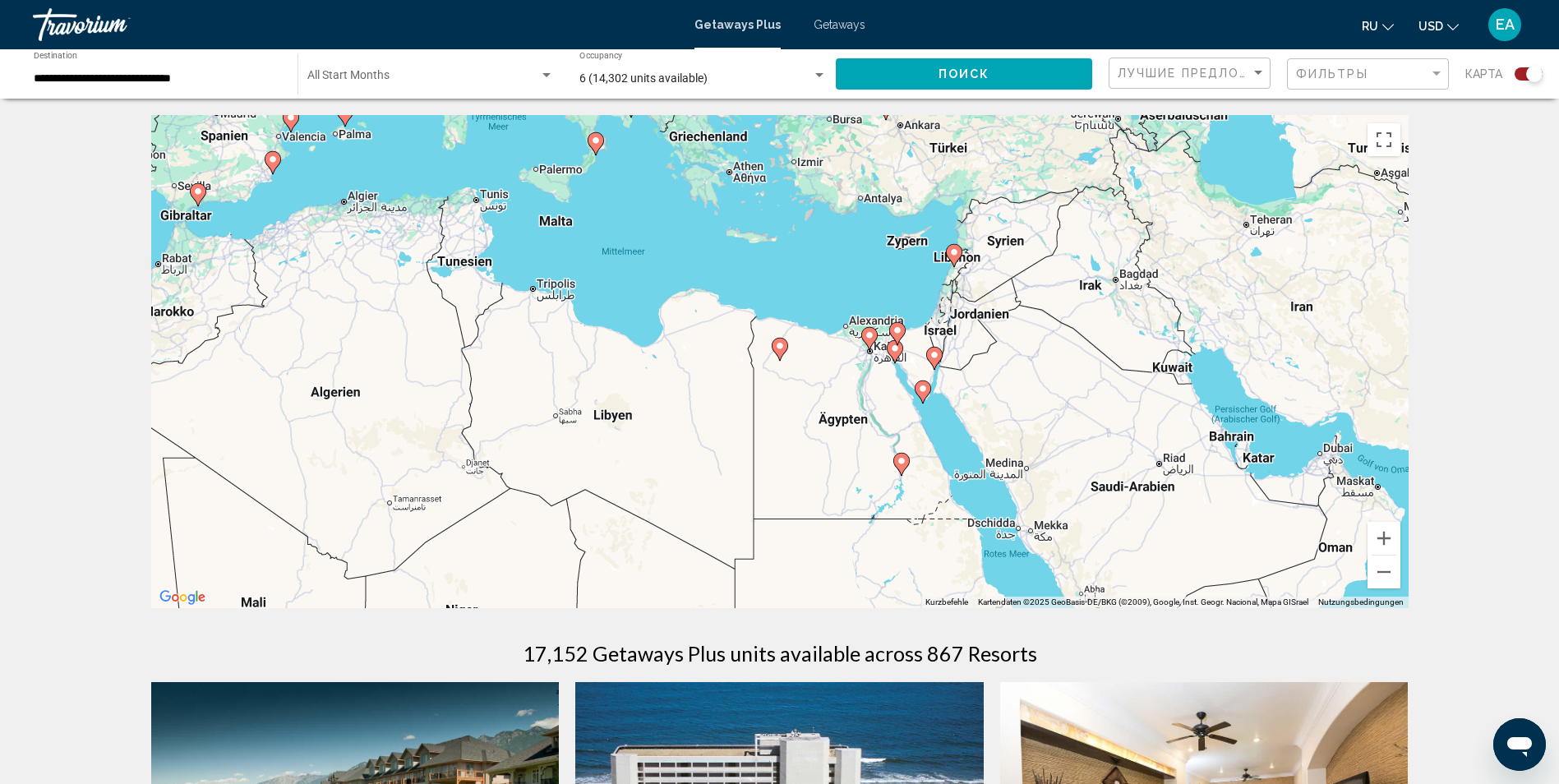
click at [783, 349] on image "Main content" at bounding box center [780, 345] width 10 height 10
type input "**********"
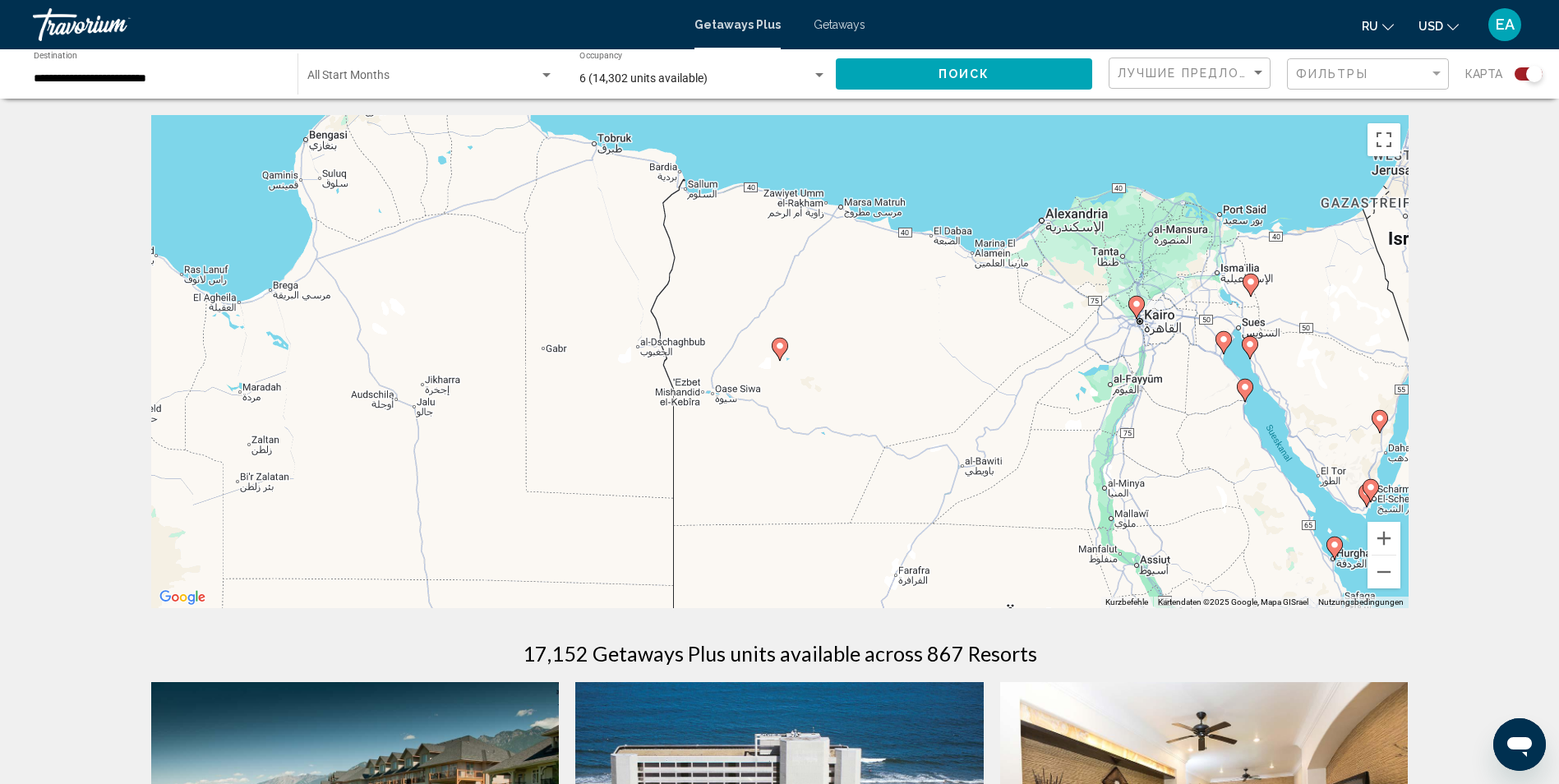
click at [783, 349] on image "Main content" at bounding box center [780, 345] width 10 height 10
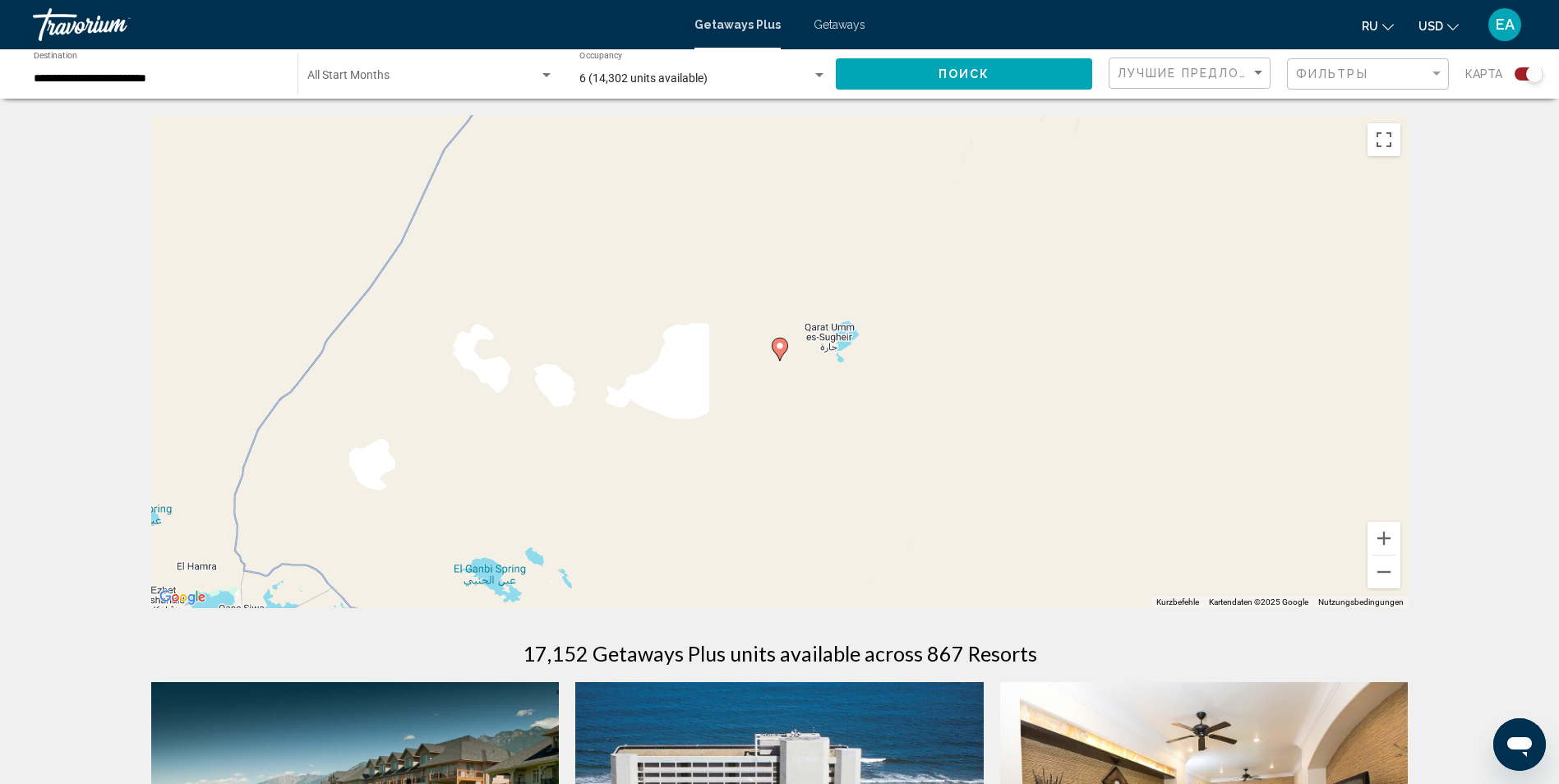
click at [783, 349] on image "Main content" at bounding box center [780, 345] width 10 height 10
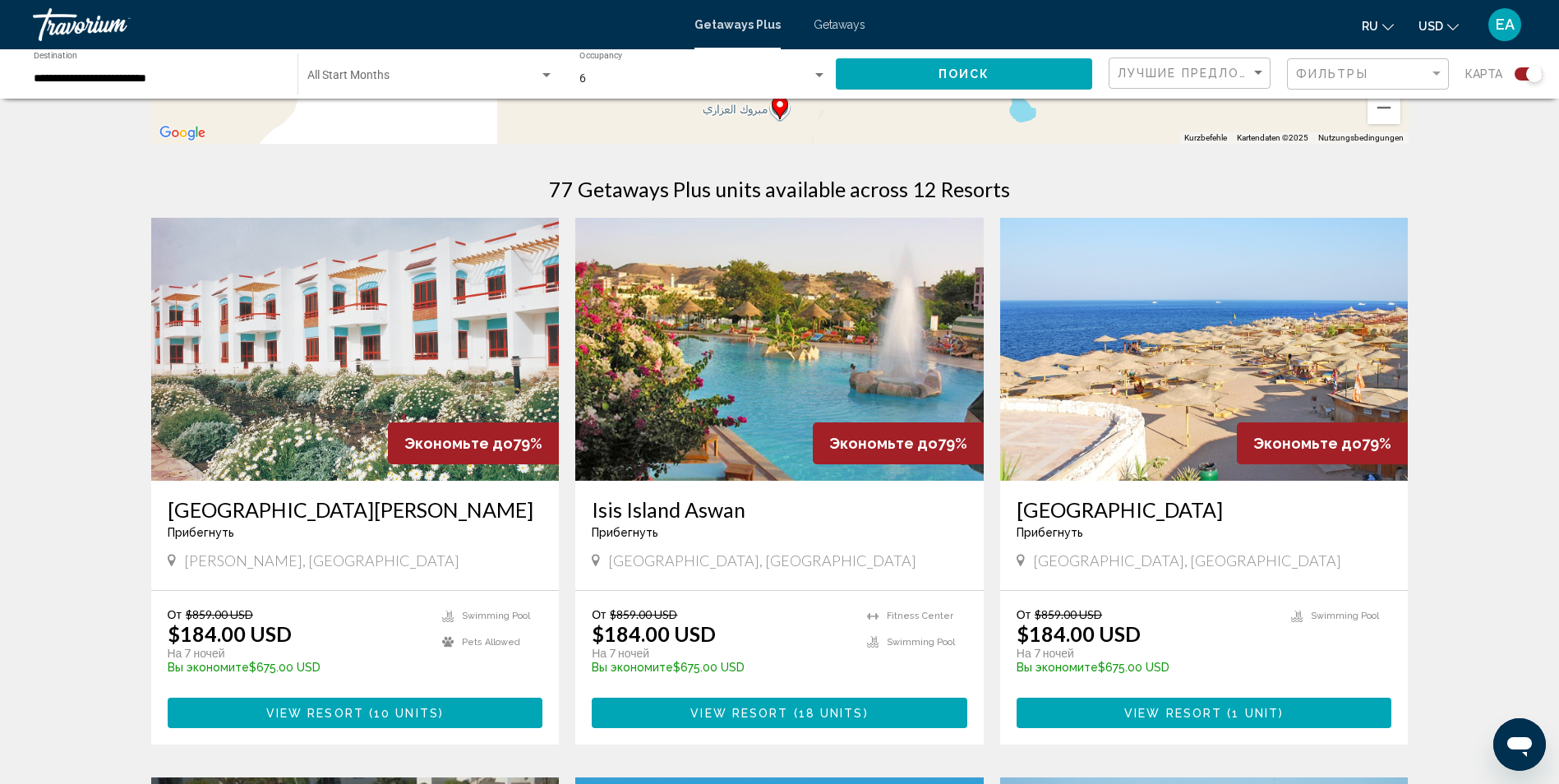
scroll to position [493, 0]
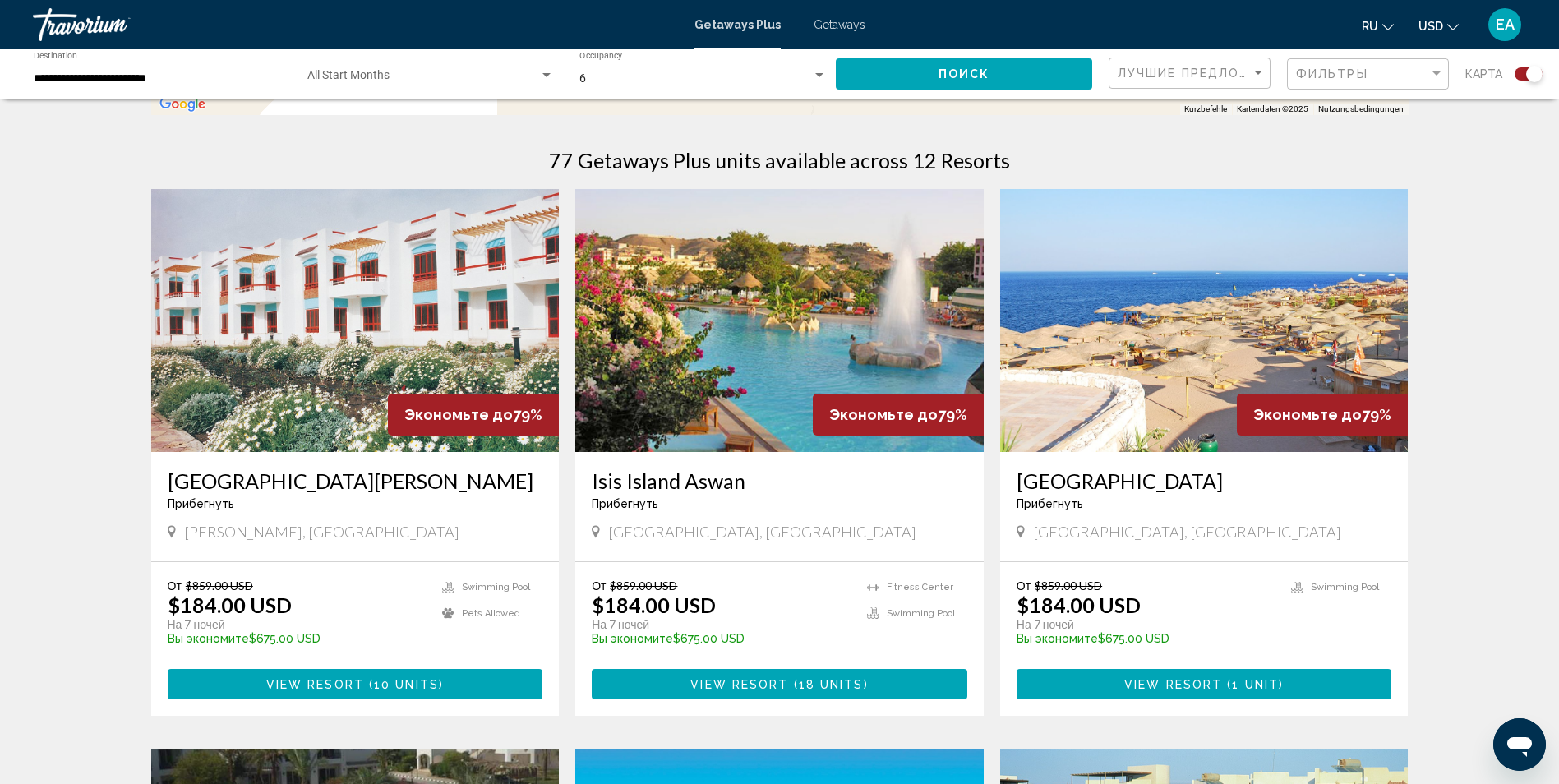
click at [1116, 356] on img "Main content" at bounding box center [1204, 320] width 409 height 263
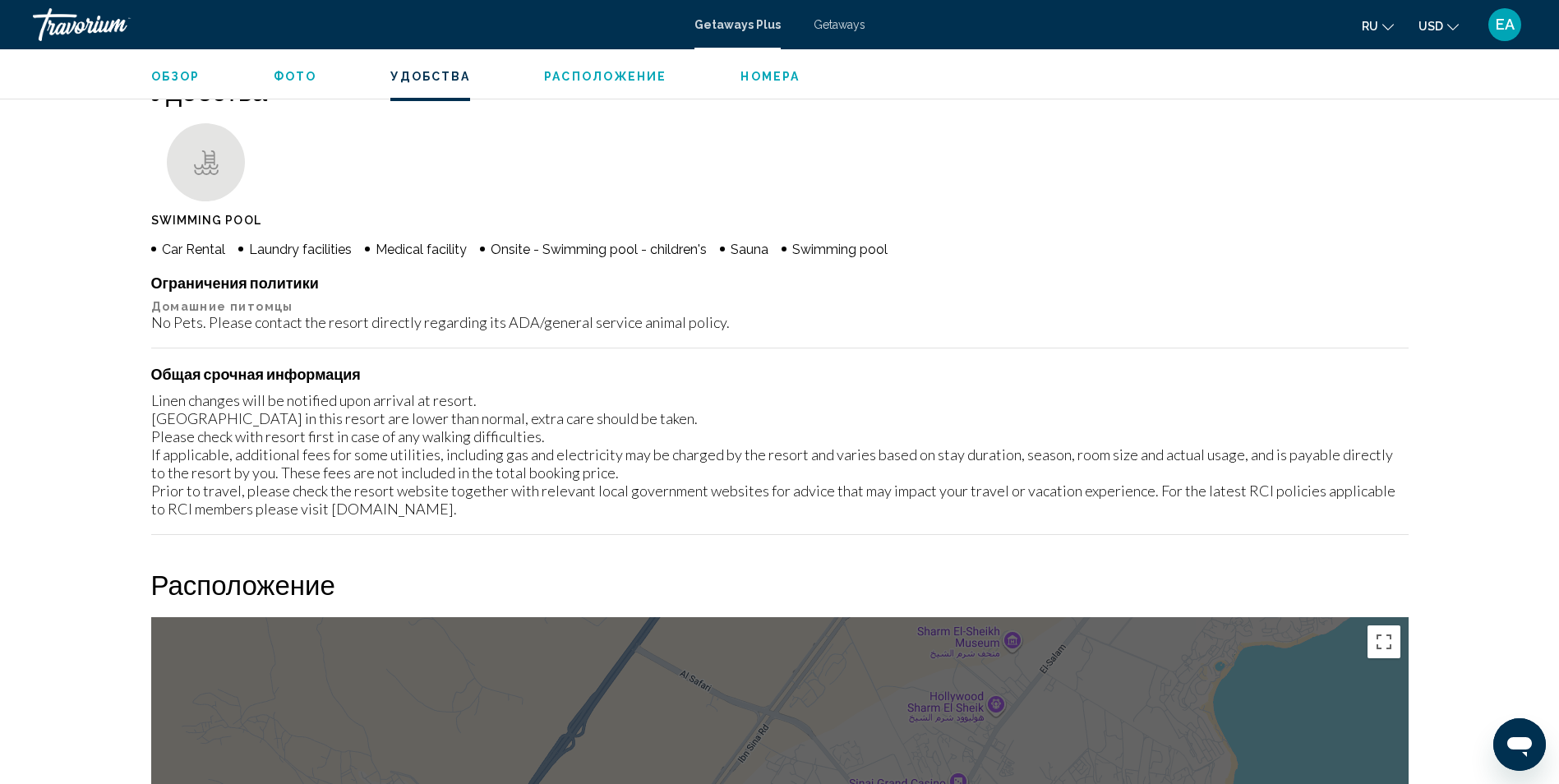
scroll to position [1232, 0]
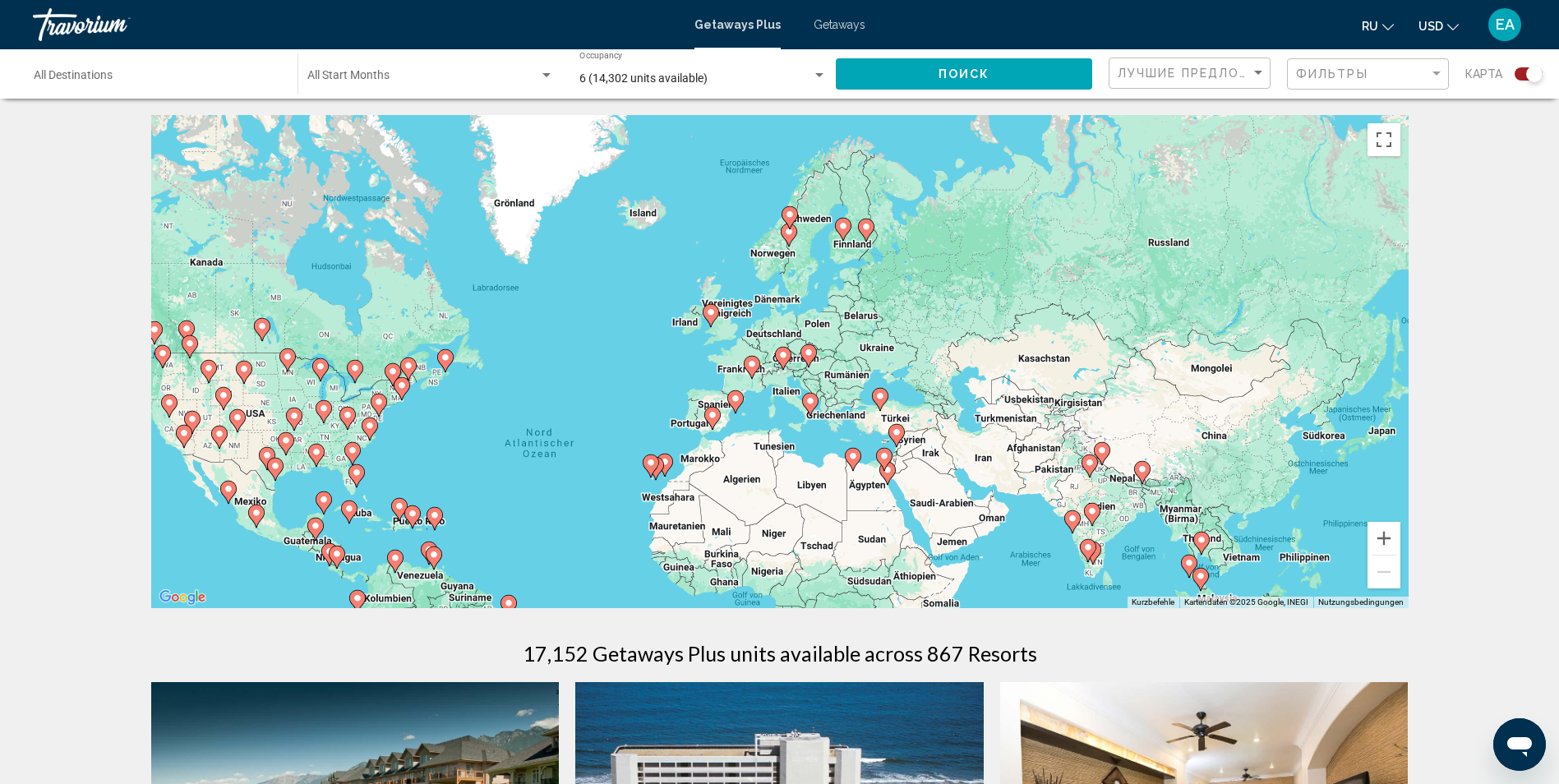
drag, startPoint x: 1133, startPoint y: 367, endPoint x: 936, endPoint y: 479, distance: 226.6
click at [936, 479] on div "Um den Modus zum Ziehen mit der Tastatur zu aktivieren, drückst du Alt + Eingab…" at bounding box center [780, 362] width 1257 height 493
click at [1392, 535] on button "Vergrößern" at bounding box center [1384, 539] width 33 height 33
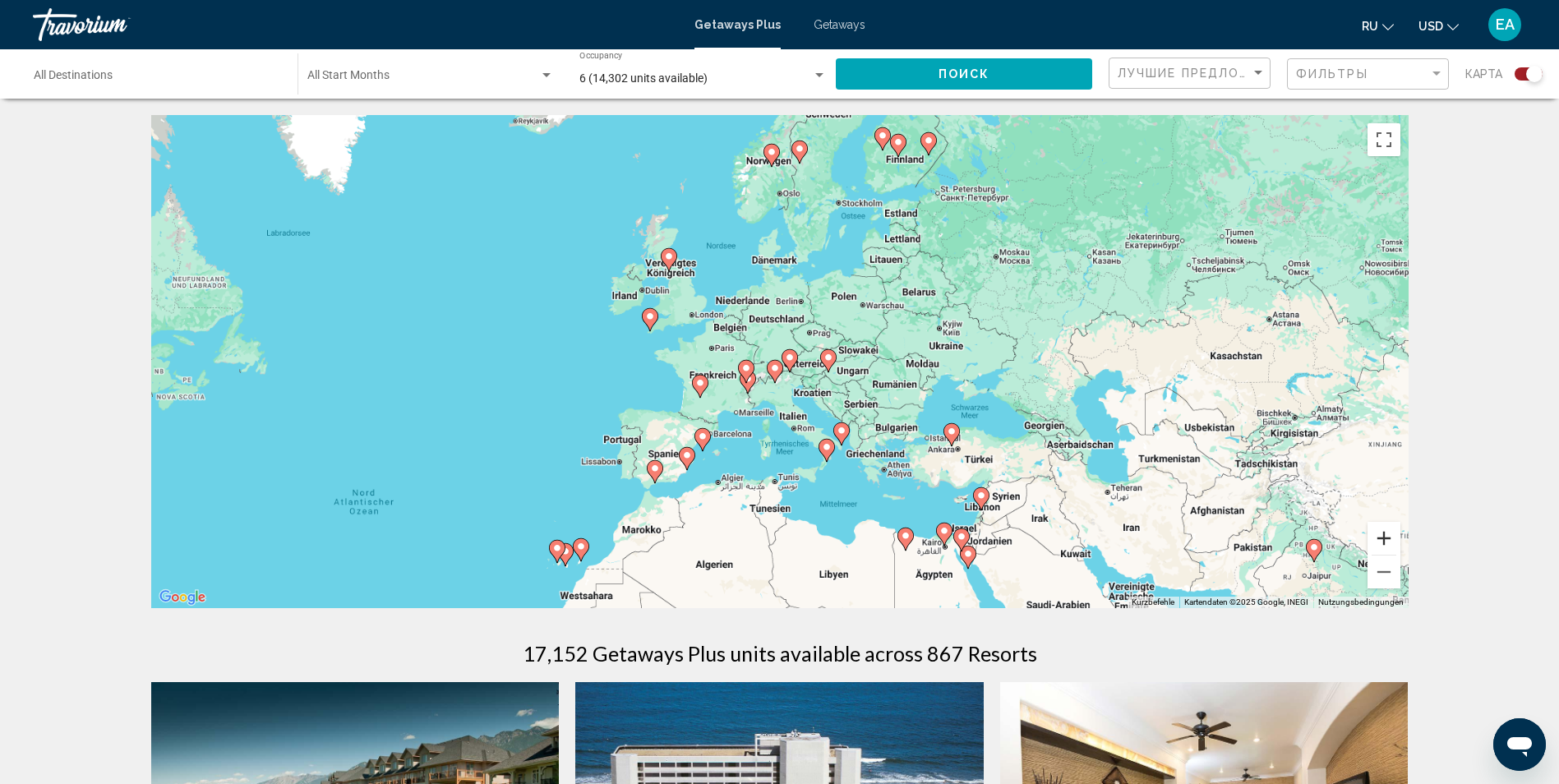
click at [1392, 535] on button "Vergrößern" at bounding box center [1384, 539] width 33 height 33
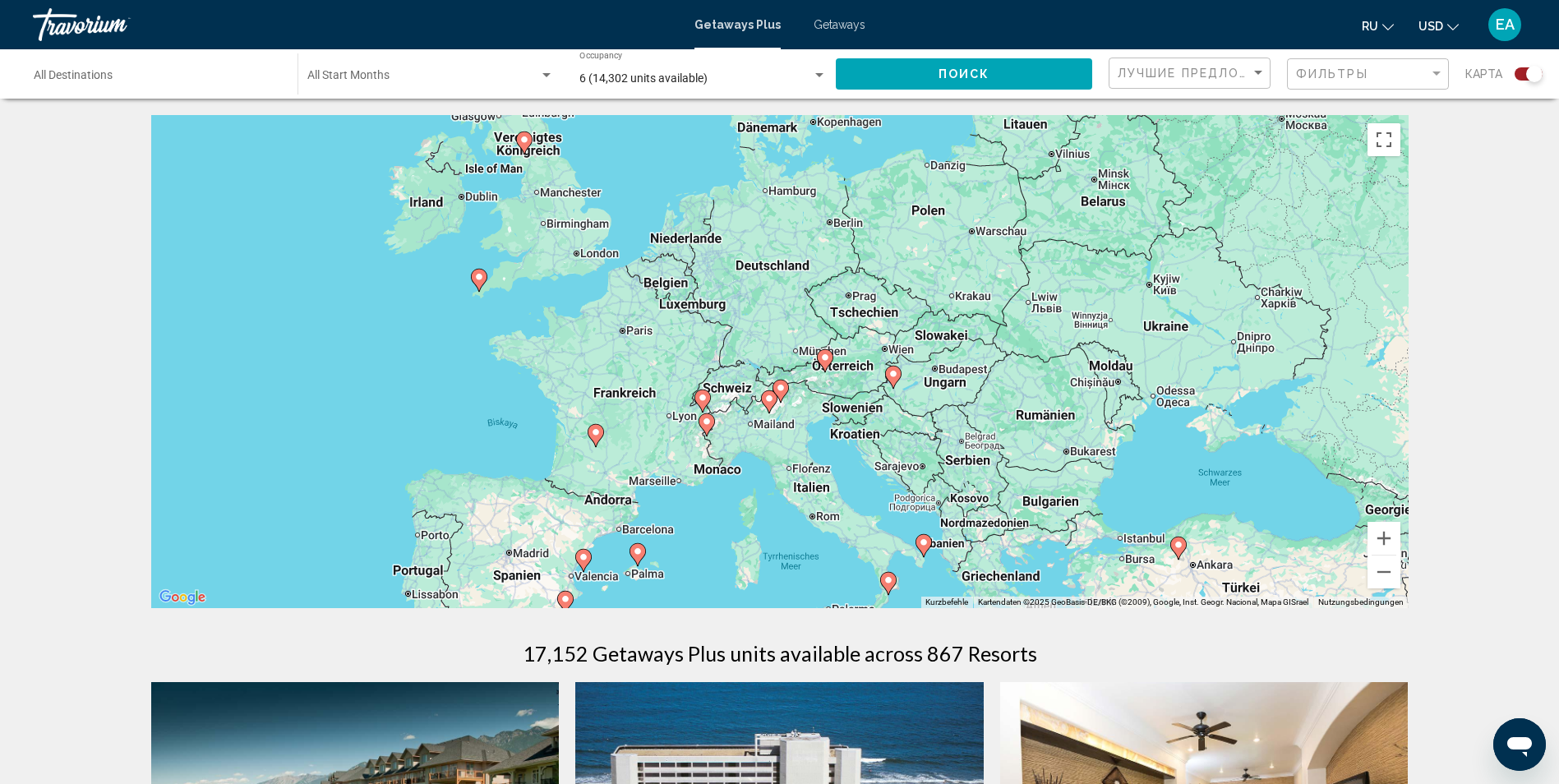
click at [822, 355] on image "Main content" at bounding box center [825, 357] width 10 height 10
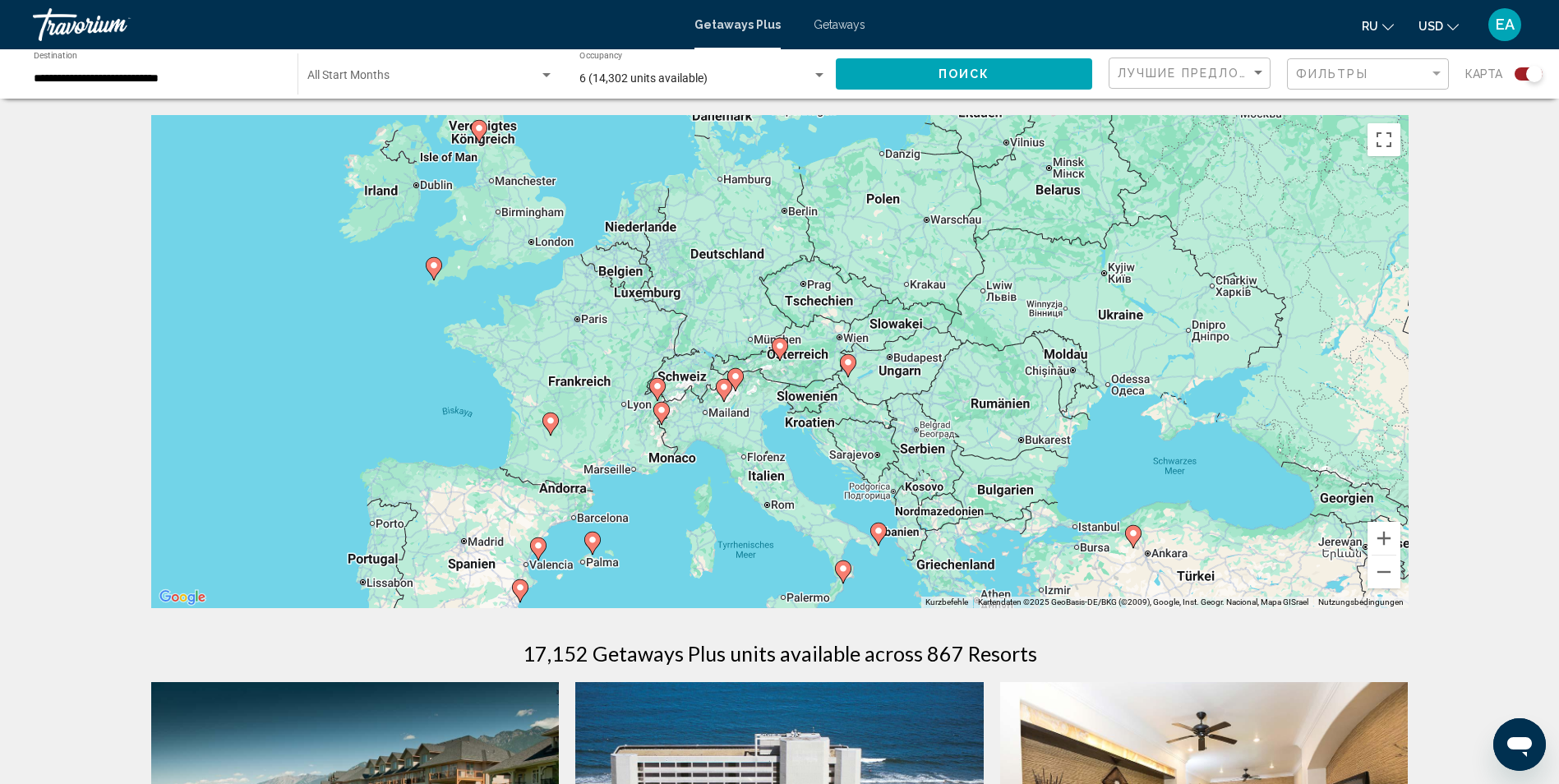
click at [777, 341] on icon "Main content" at bounding box center [779, 349] width 15 height 21
type input "**********"
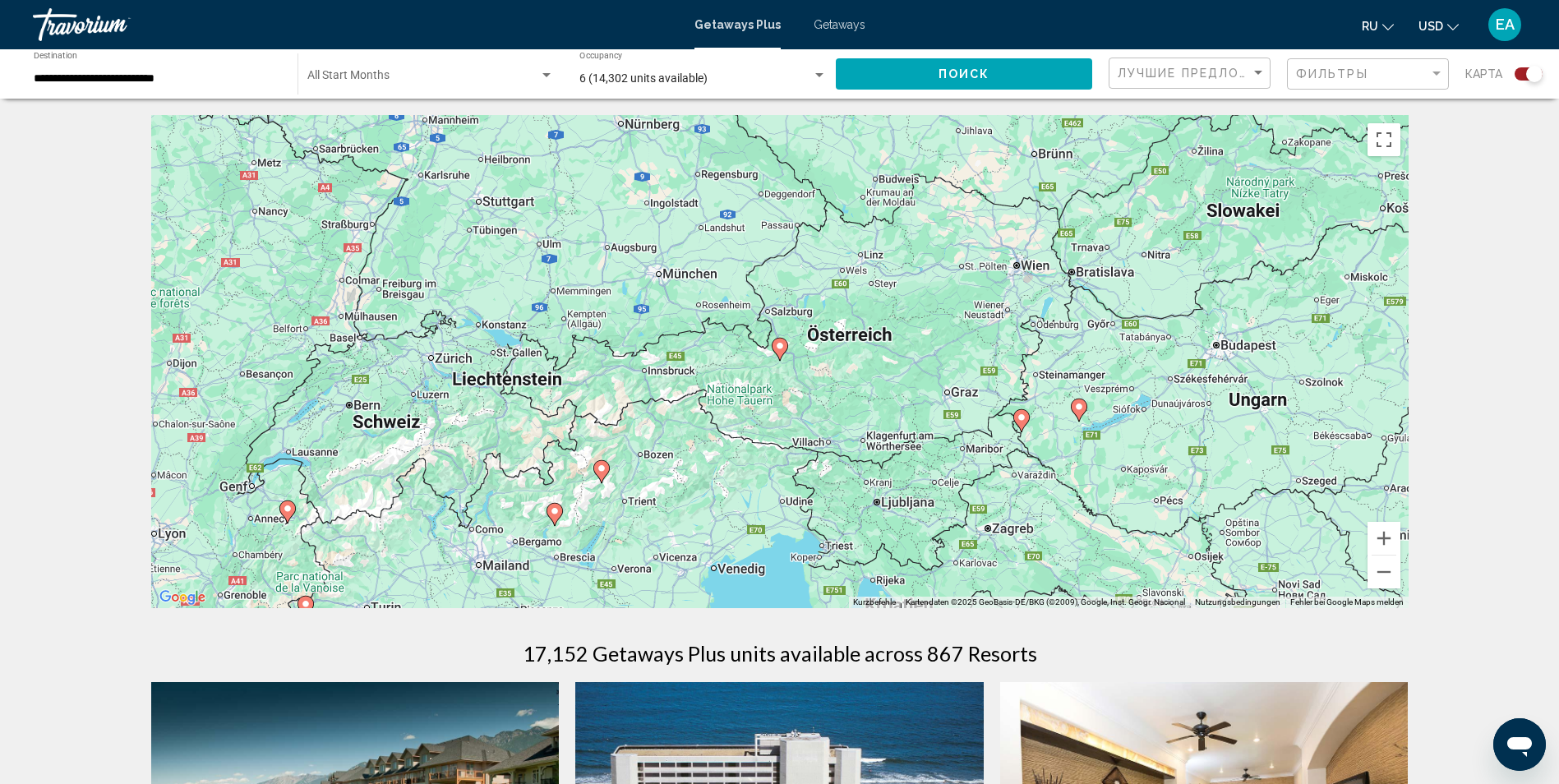
click at [780, 345] on image "Main content" at bounding box center [780, 345] width 10 height 10
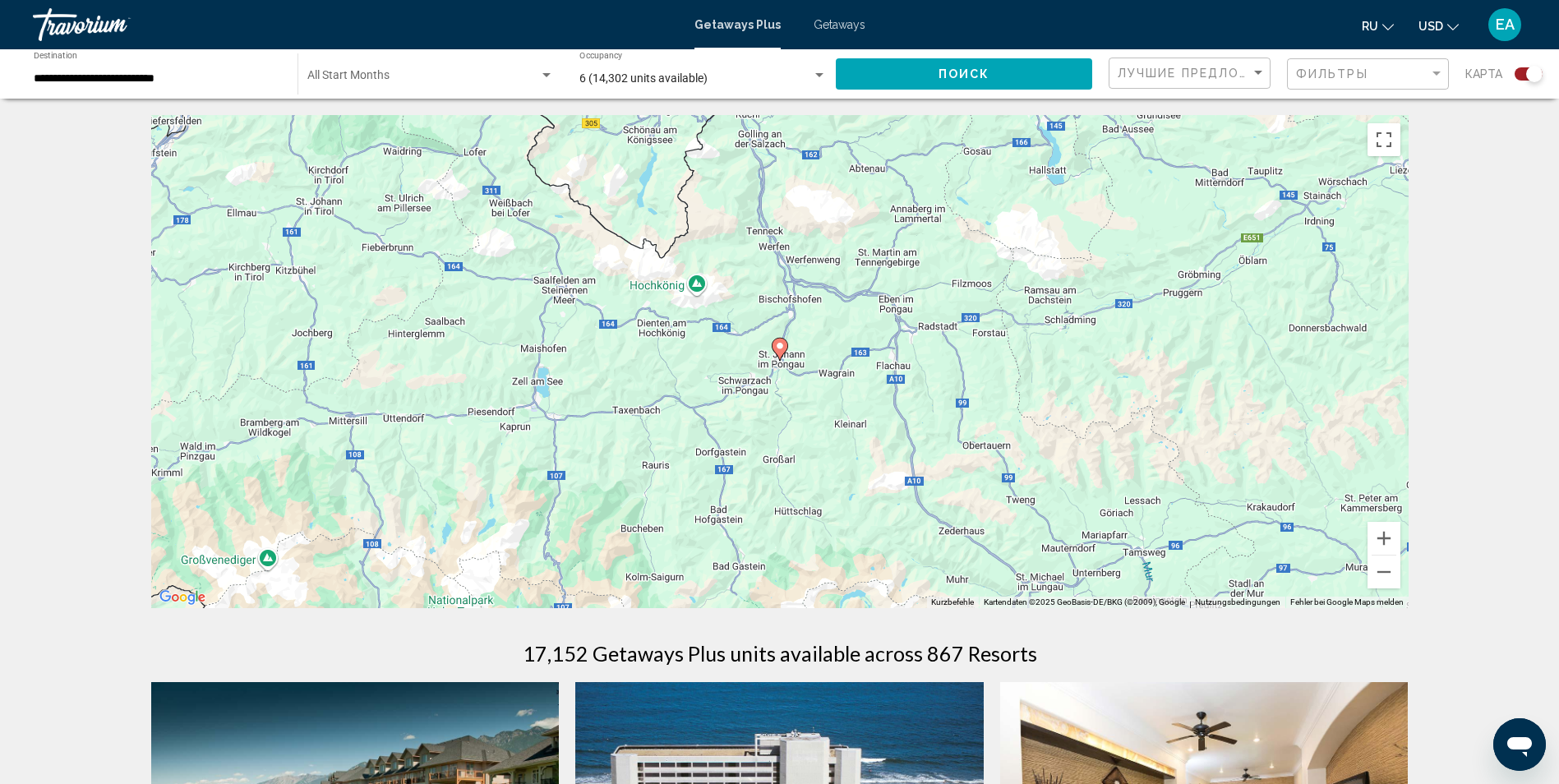
click at [774, 341] on g "Main content" at bounding box center [780, 349] width 17 height 23
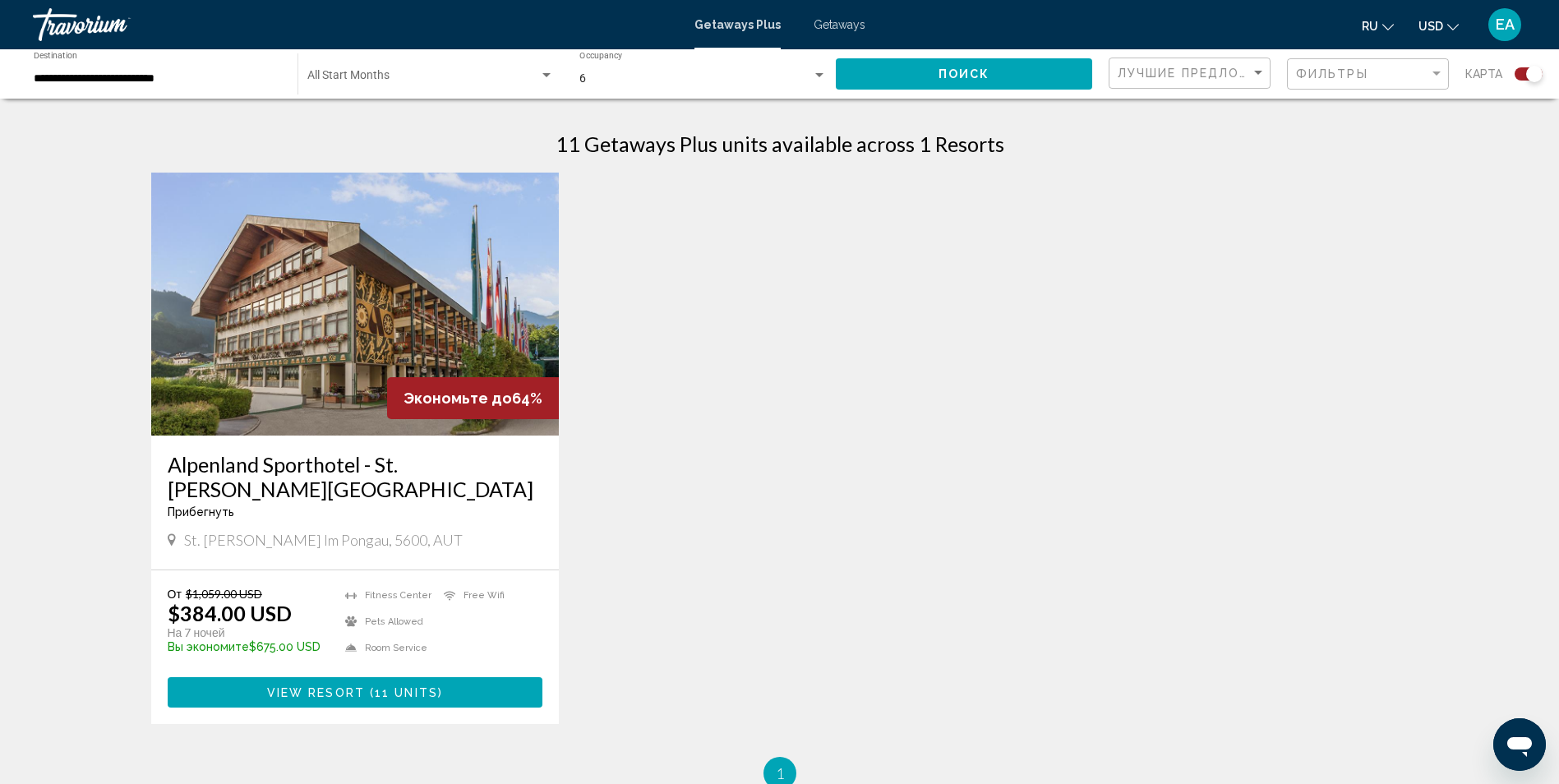
scroll to position [575, 0]
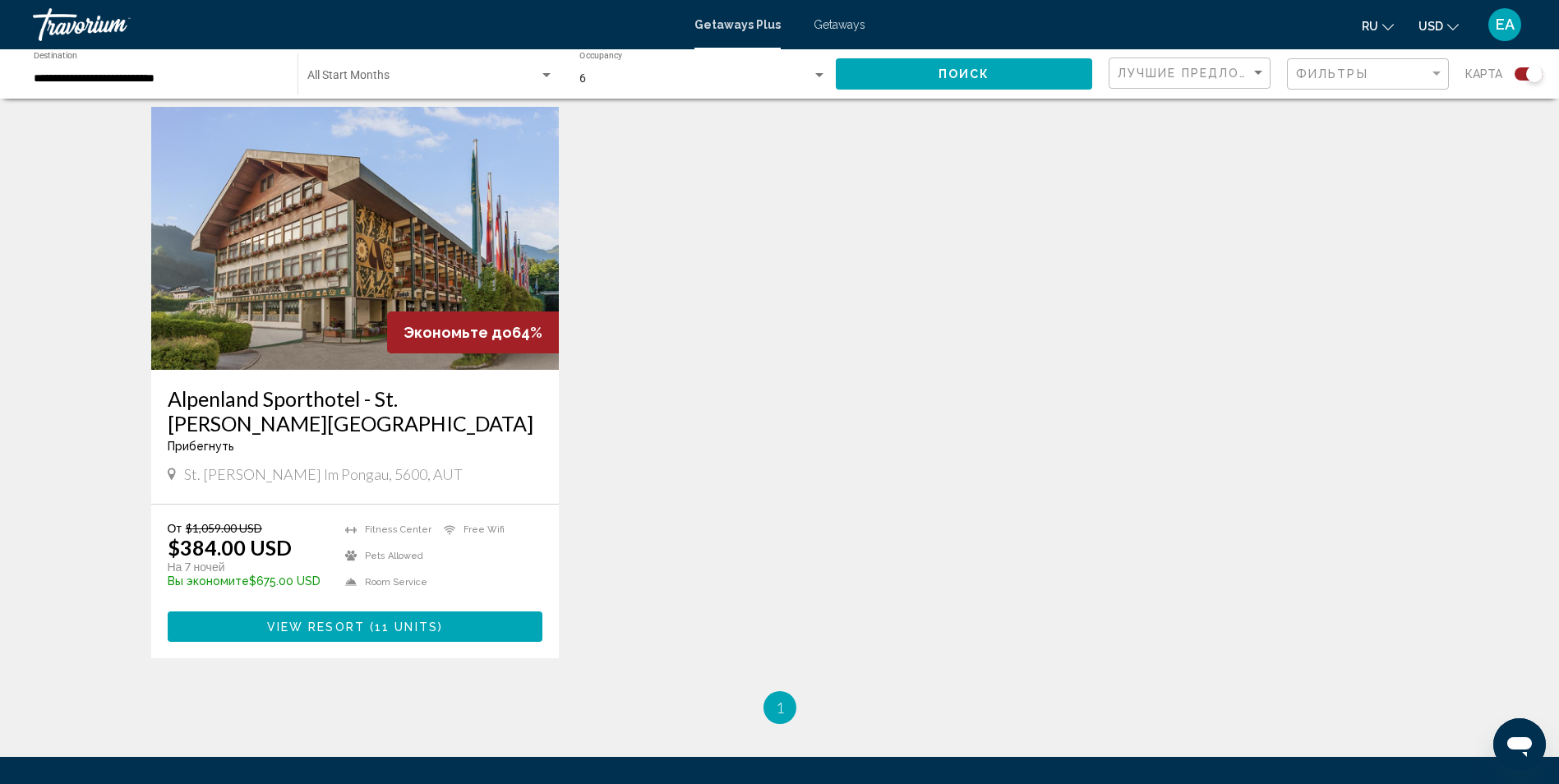
click at [477, 229] on img "Main content" at bounding box center [355, 238] width 409 height 263
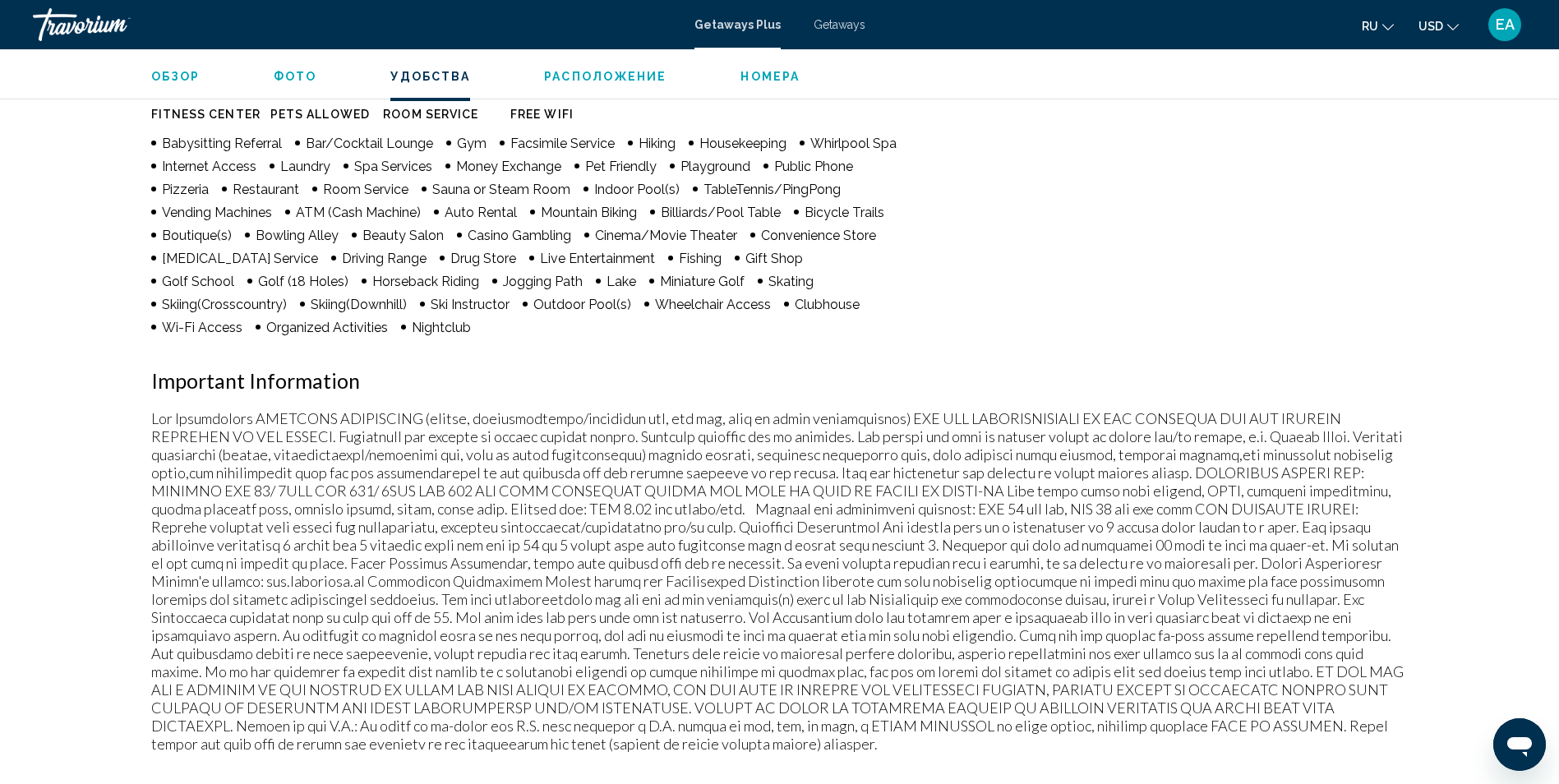
scroll to position [1396, 0]
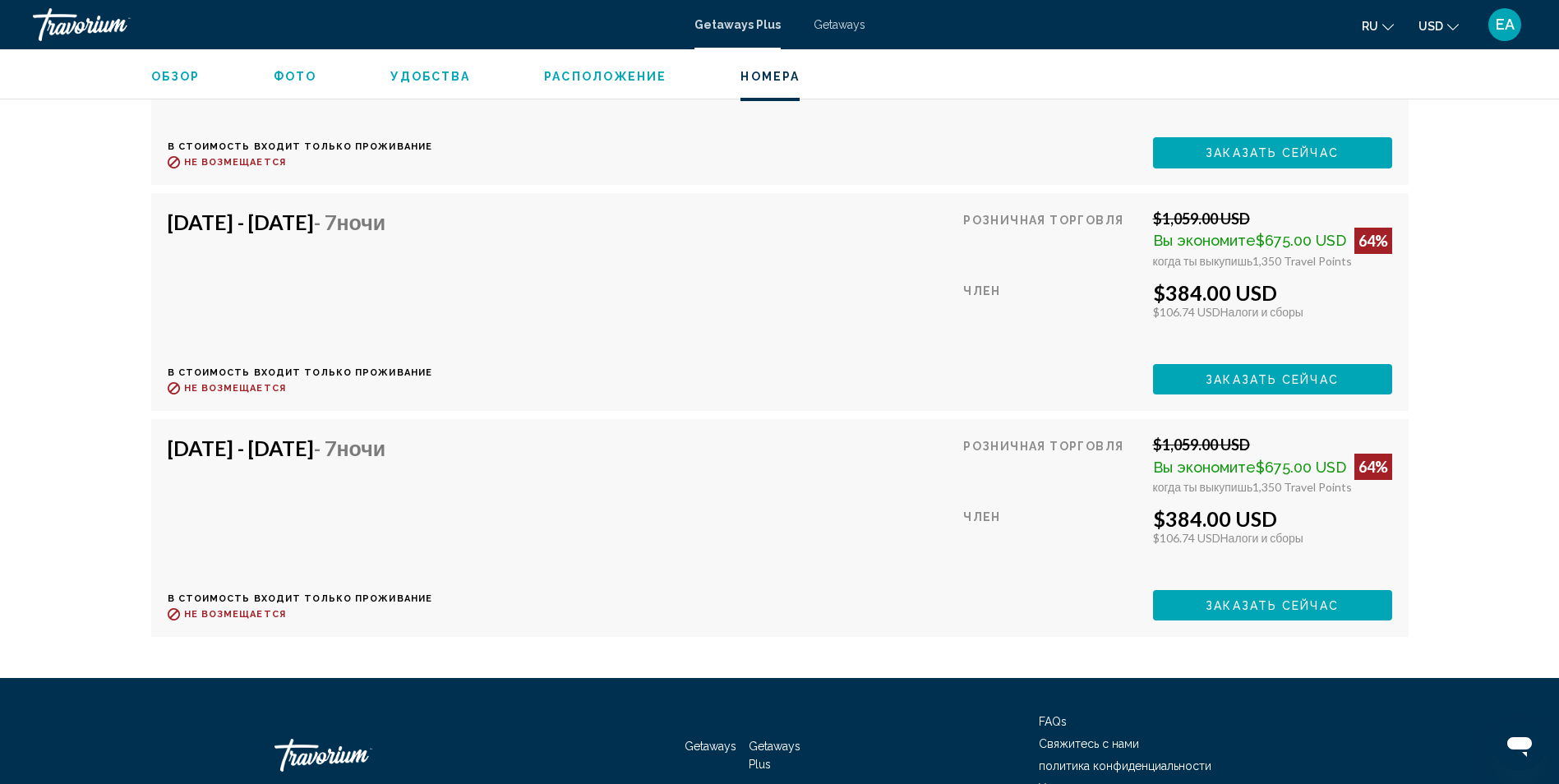
scroll to position [4393, 0]
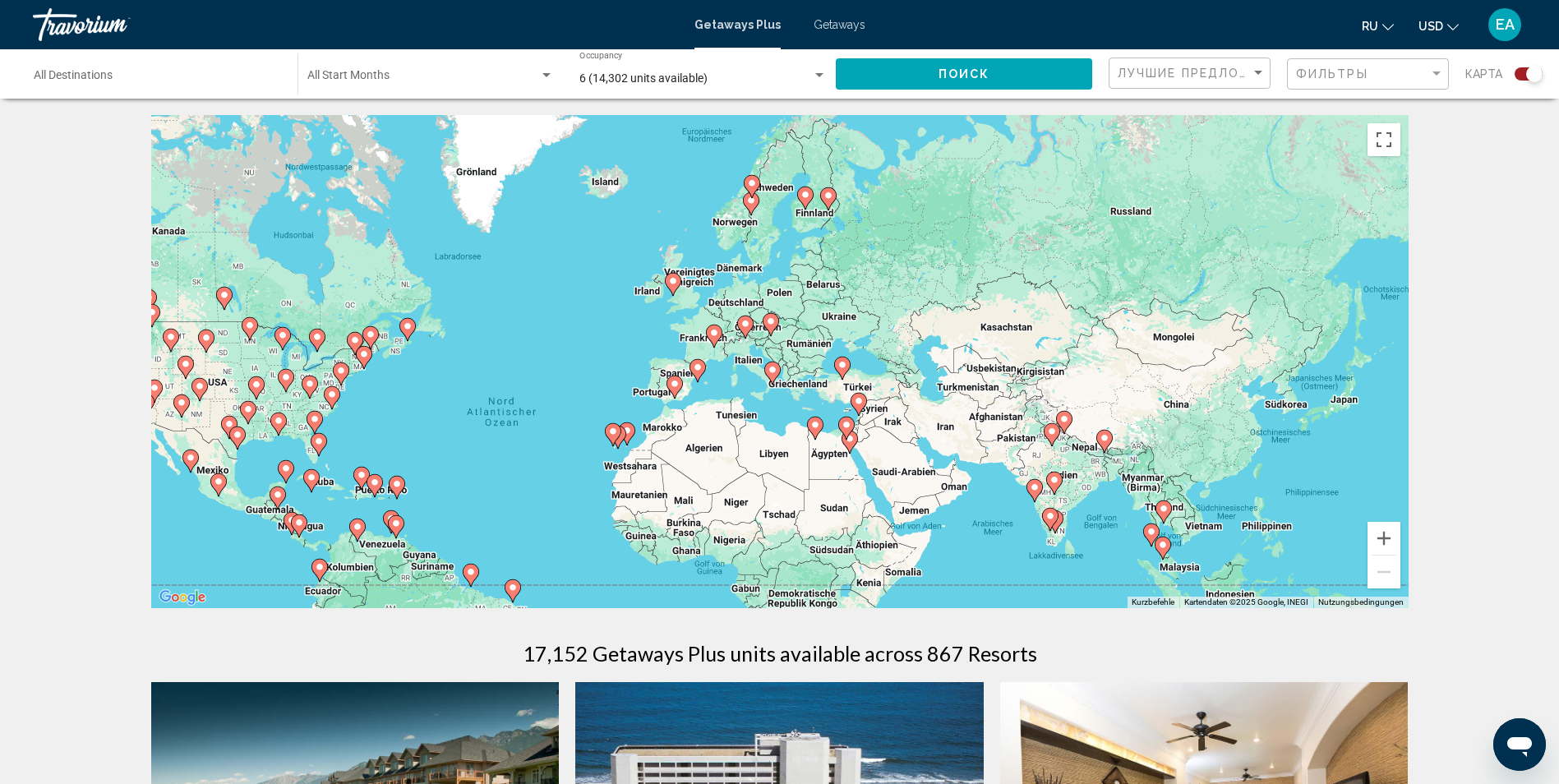
drag, startPoint x: 1240, startPoint y: 430, endPoint x: 1058, endPoint y: 538, distance: 211.6
click at [1008, 505] on div "Um den Modus zum Ziehen mit der Tastatur zu aktivieren, drückst du Alt + Eingab…" at bounding box center [780, 362] width 1257 height 493
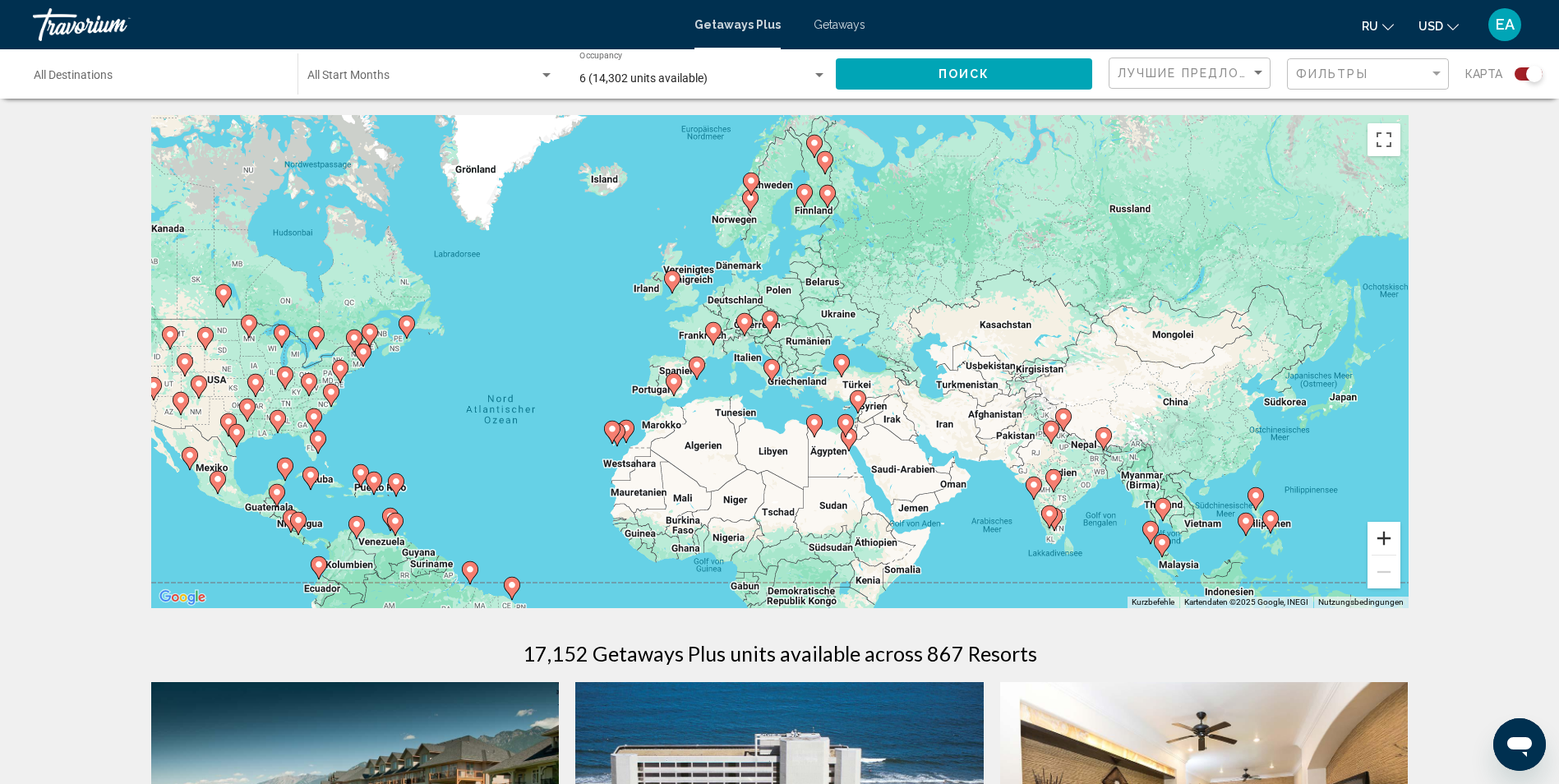
click at [1385, 543] on button "Vergrößern" at bounding box center [1384, 539] width 33 height 33
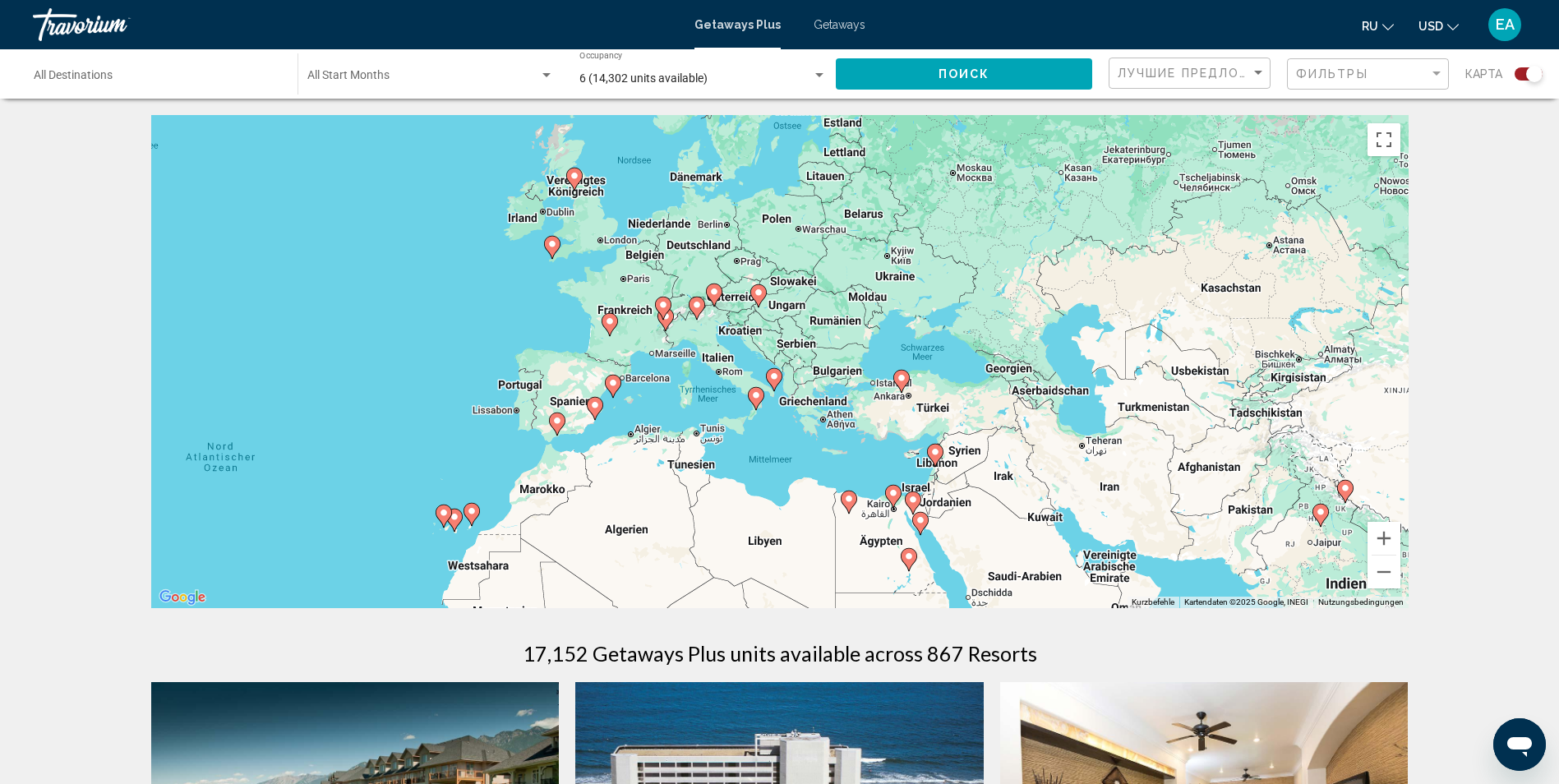
click at [904, 378] on image "Main content" at bounding box center [902, 377] width 10 height 10
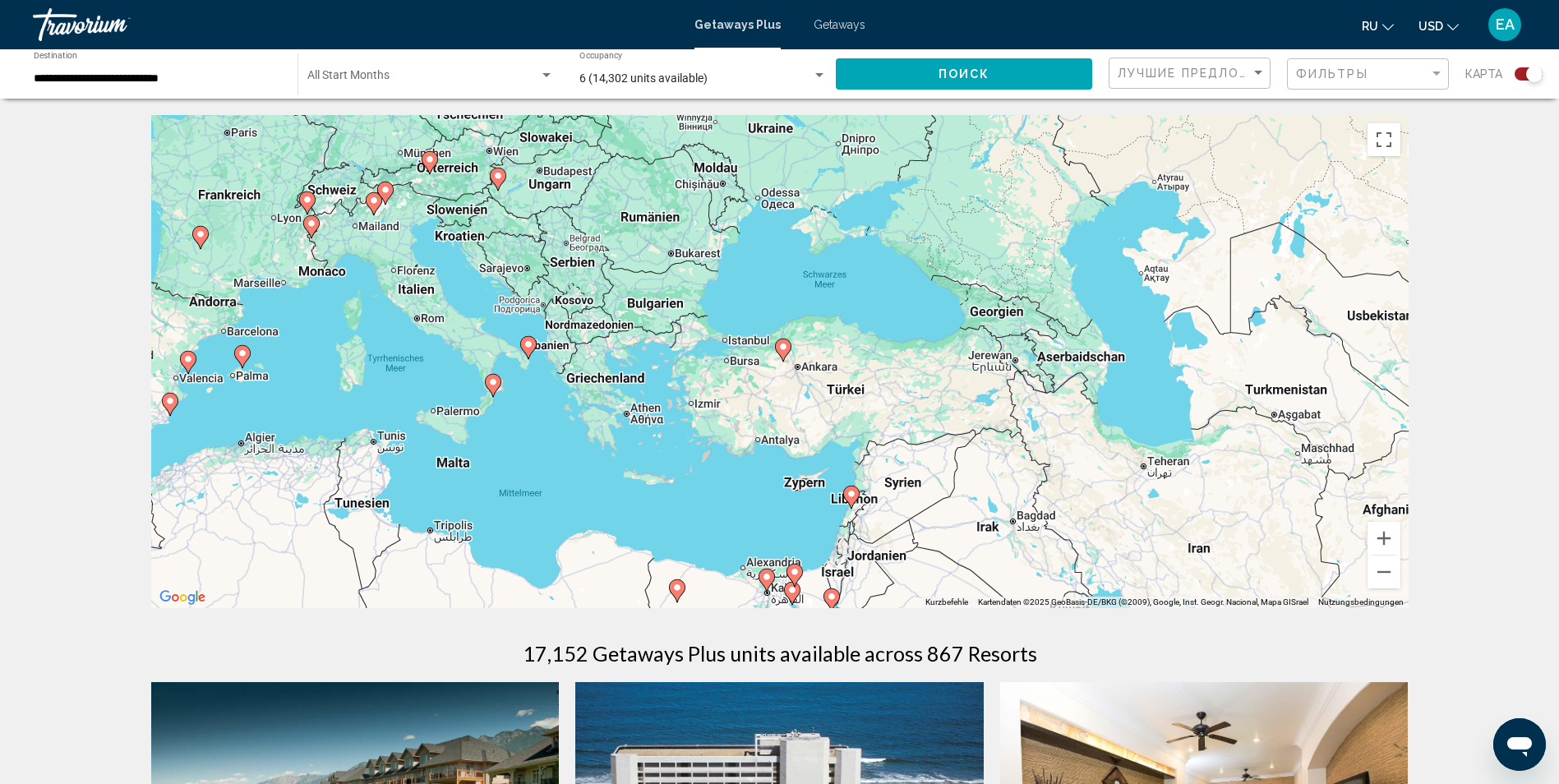
click at [786, 350] on image "Main content" at bounding box center [783, 346] width 10 height 10
type input "**********"
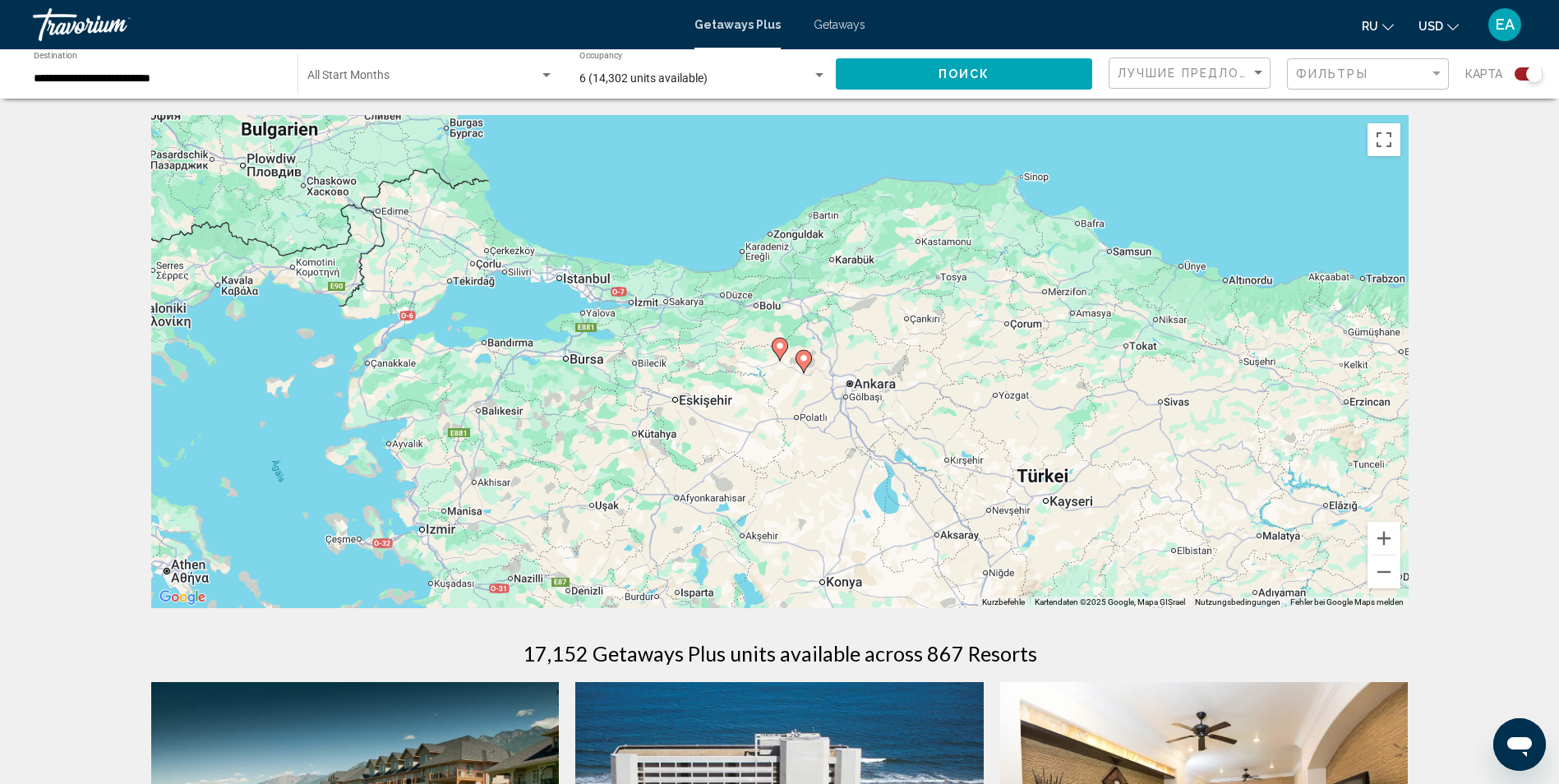
click at [806, 362] on image "Main content" at bounding box center [804, 358] width 10 height 10
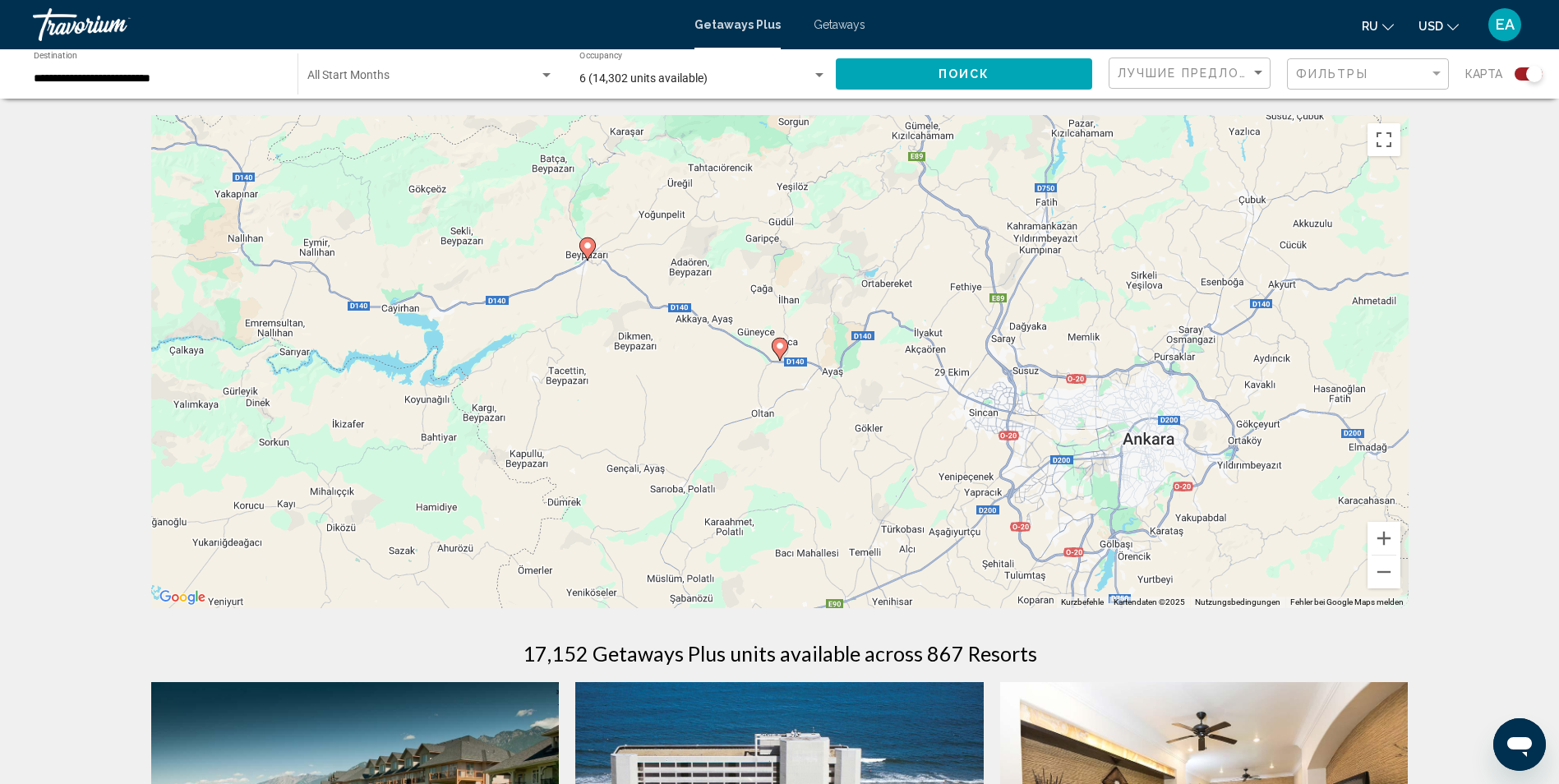
click at [783, 345] on image "Main content" at bounding box center [780, 345] width 10 height 10
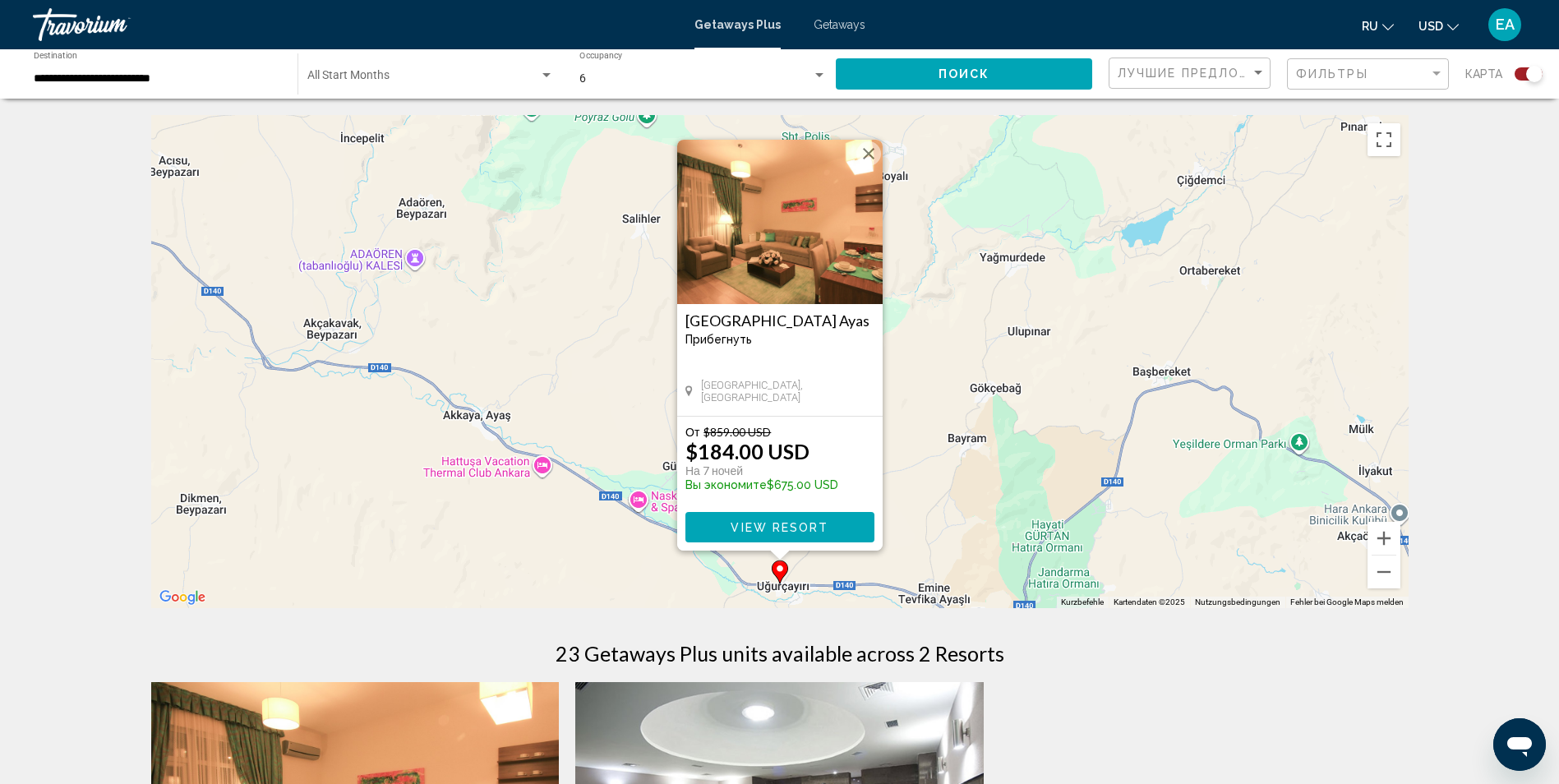
click at [868, 151] on button "Schließen" at bounding box center [868, 153] width 24 height 24
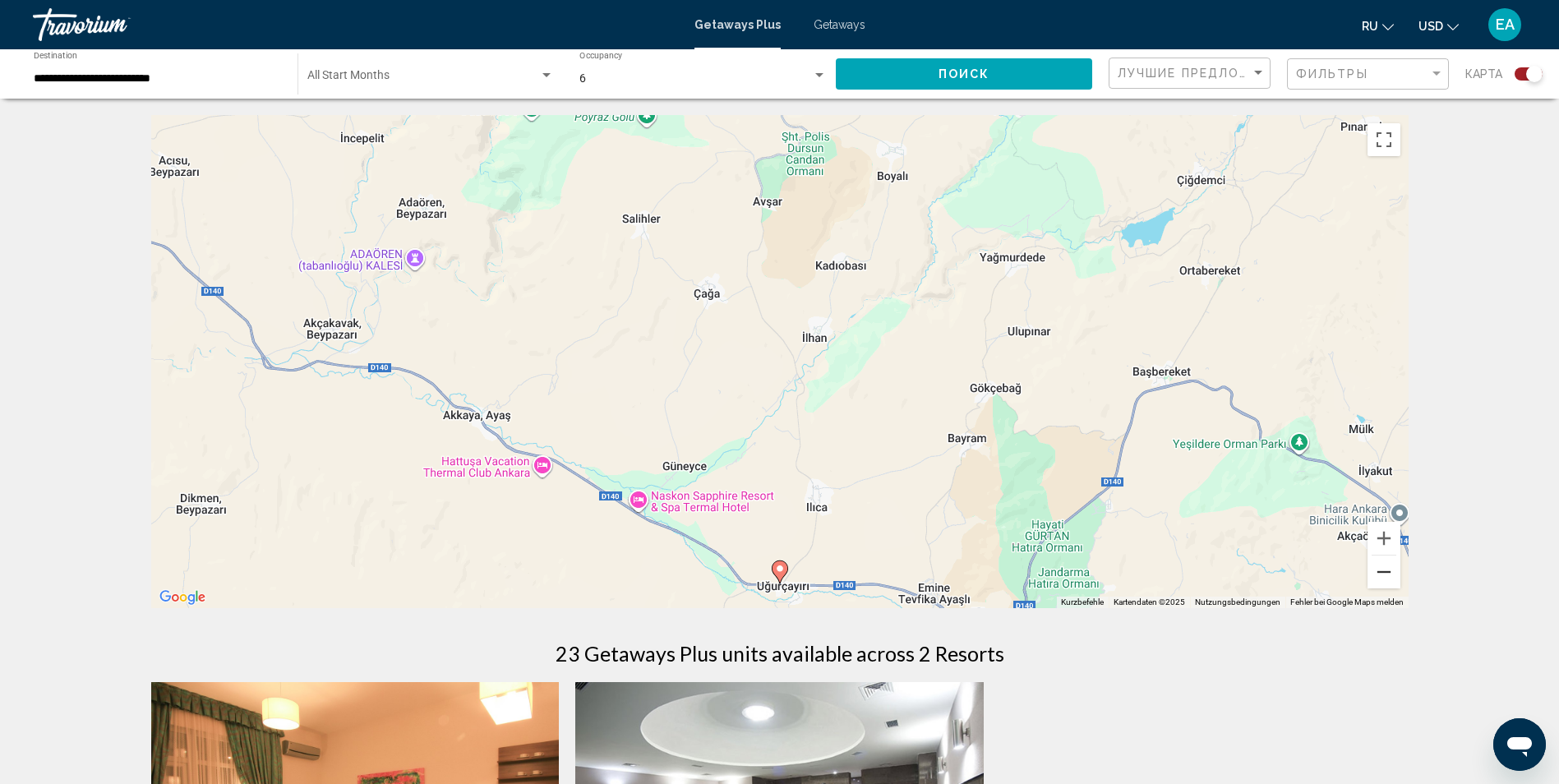
click at [1387, 574] on button "Verkleinern" at bounding box center [1384, 572] width 33 height 33
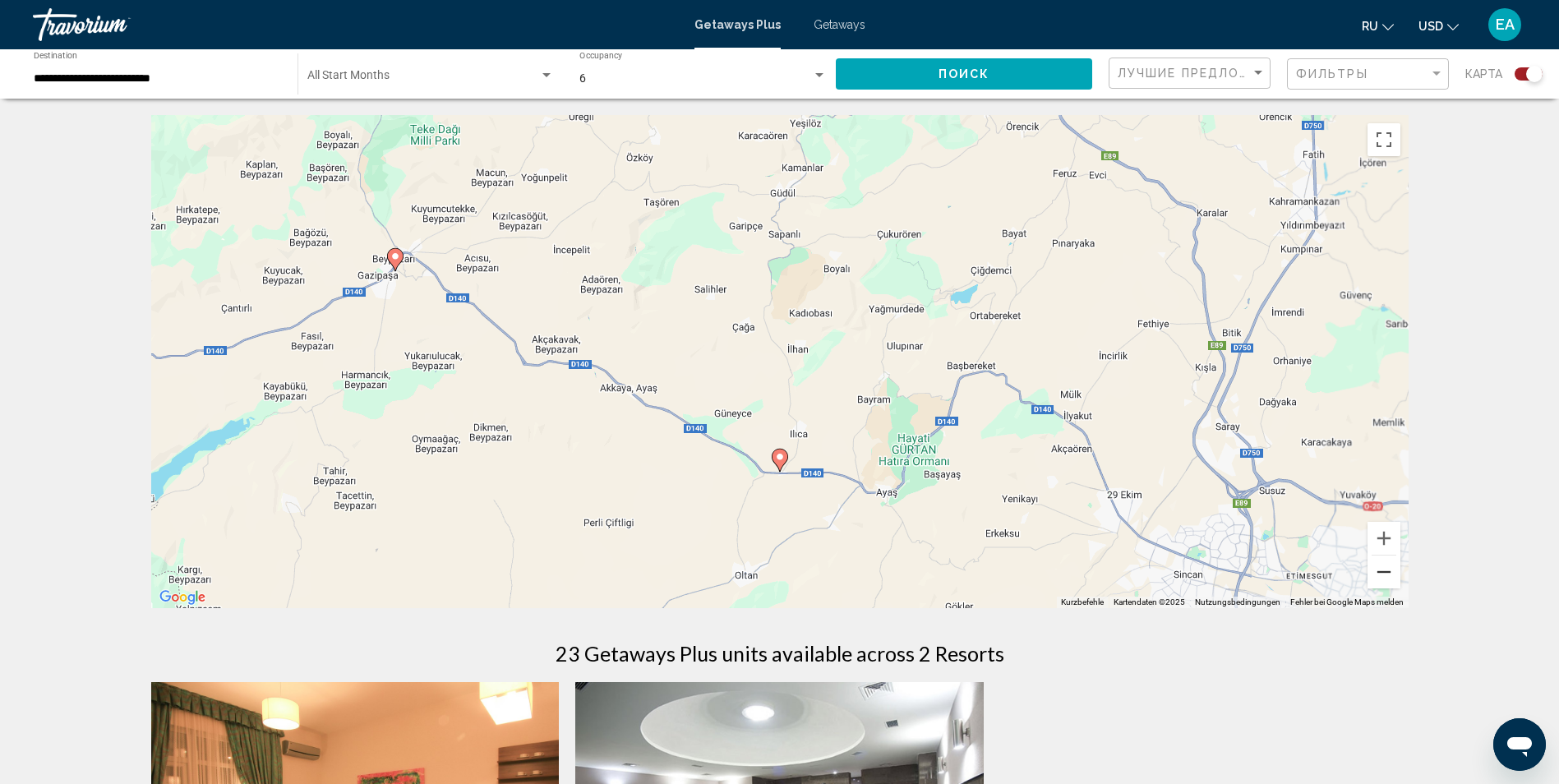
click at [1387, 574] on button "Verkleinern" at bounding box center [1384, 572] width 33 height 33
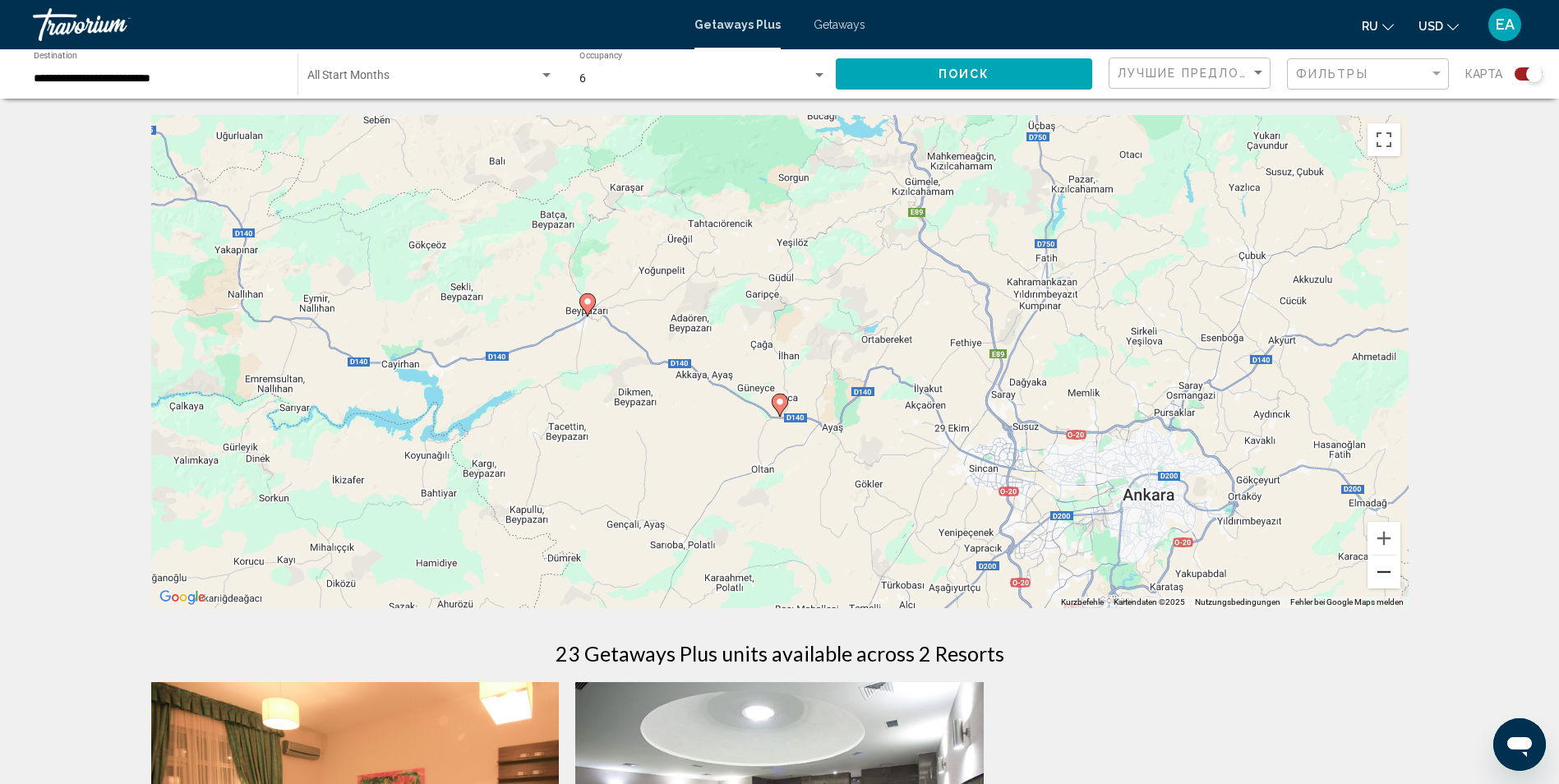
click at [1387, 574] on button "Verkleinern" at bounding box center [1384, 572] width 33 height 33
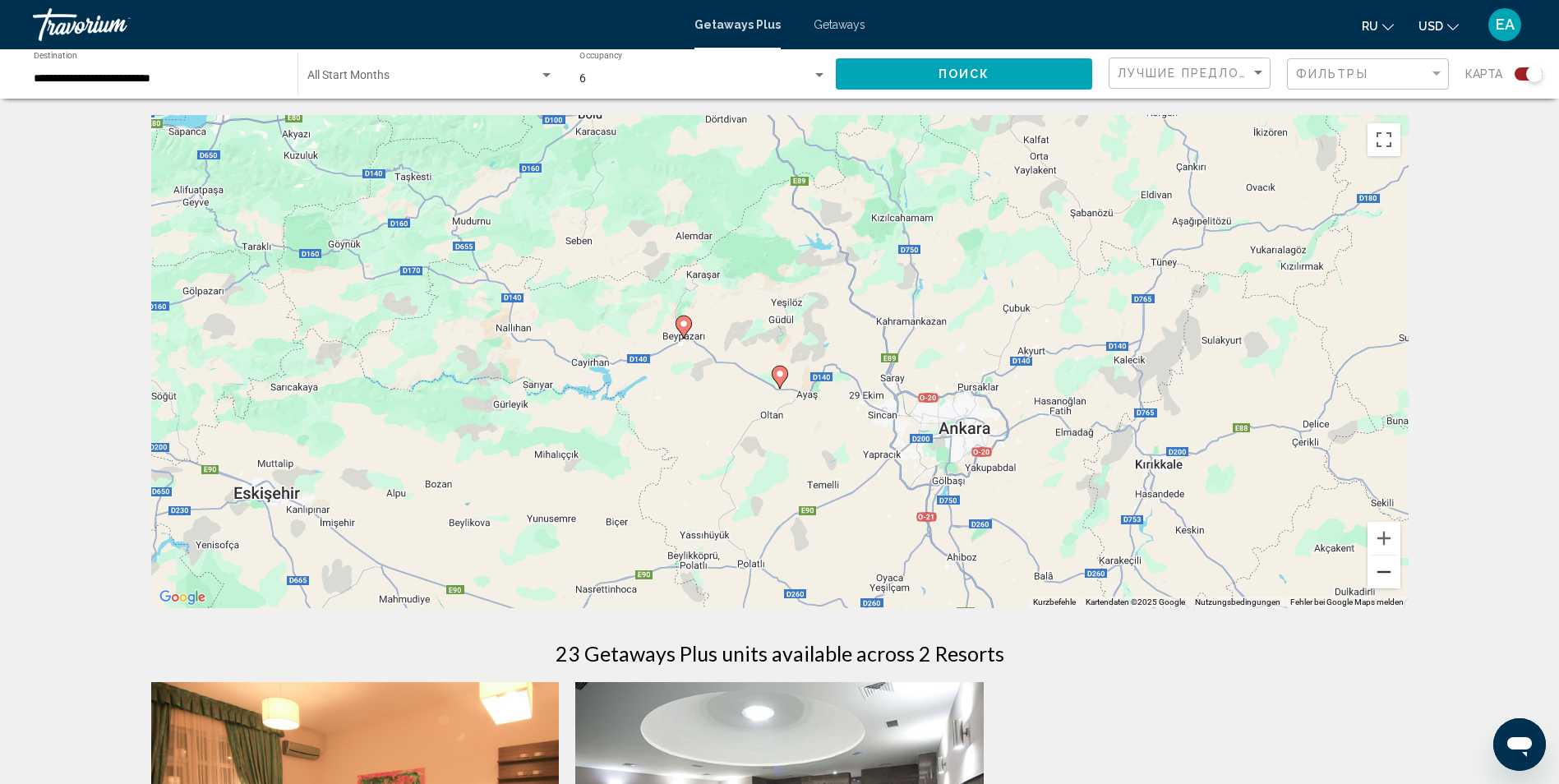
click at [1387, 574] on button "Verkleinern" at bounding box center [1384, 572] width 33 height 33
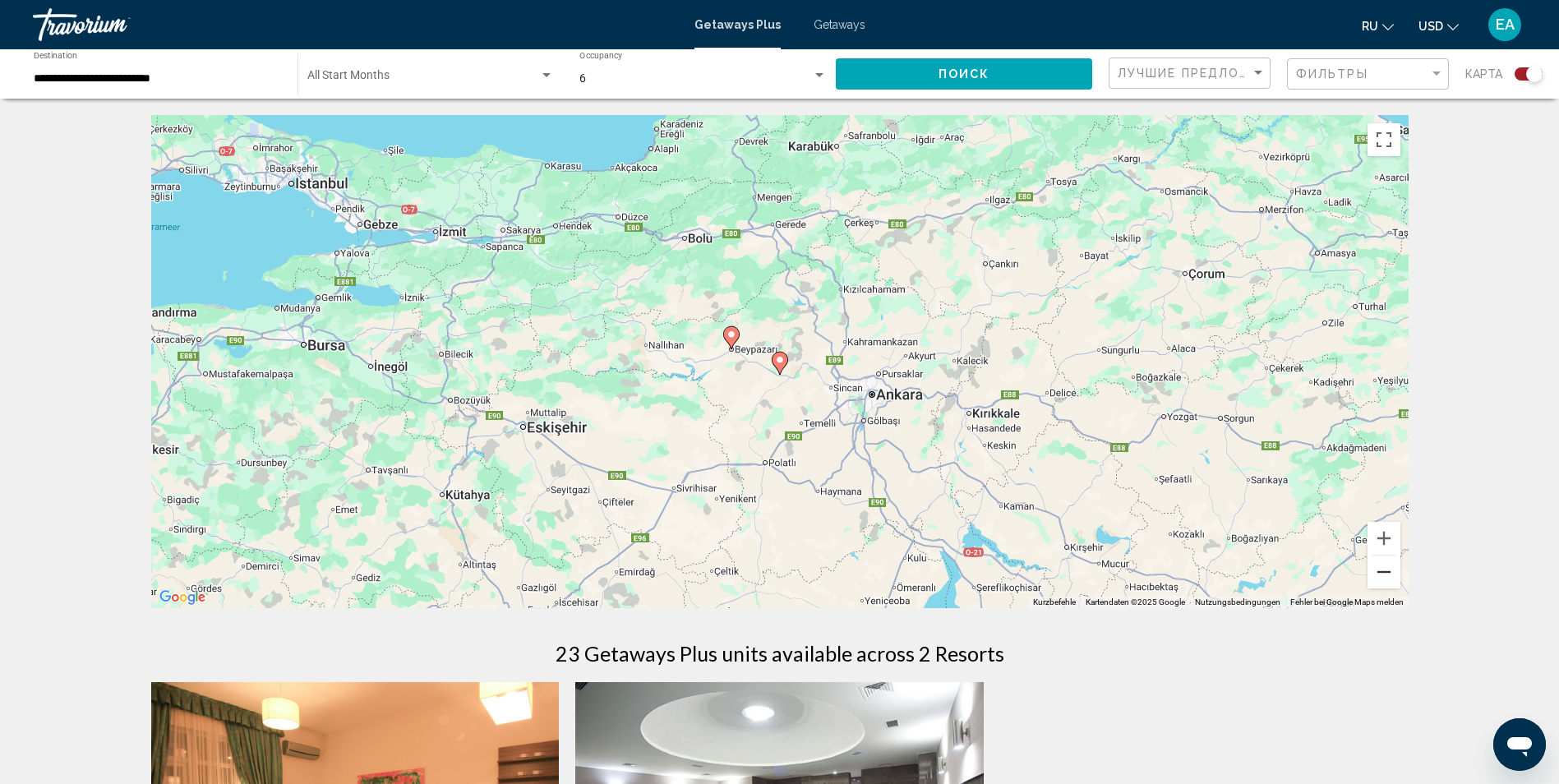
click at [1387, 574] on button "Verkleinern" at bounding box center [1384, 572] width 33 height 33
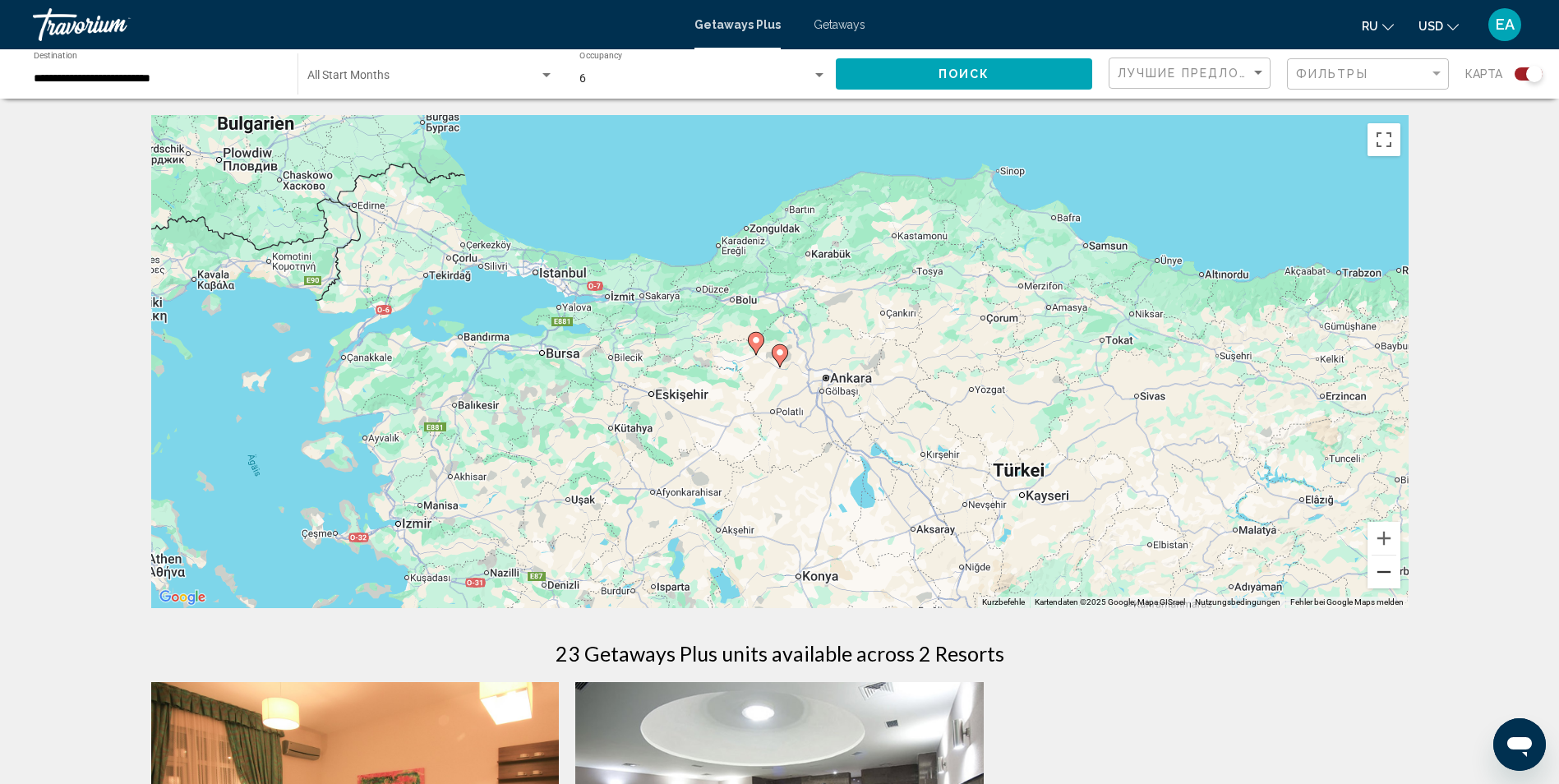
click at [1386, 574] on button "Verkleinern" at bounding box center [1384, 572] width 33 height 33
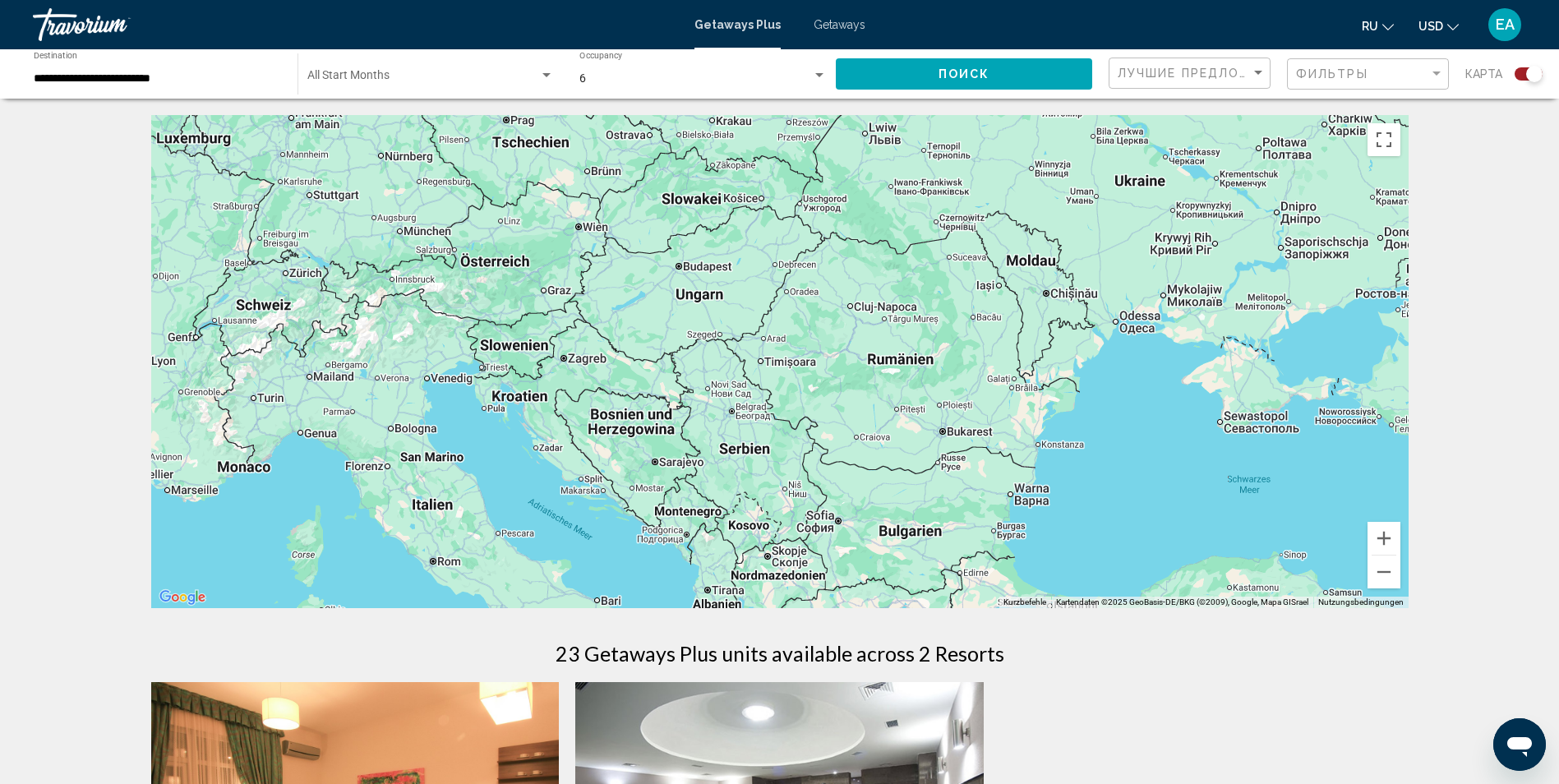
drag, startPoint x: 856, startPoint y: 339, endPoint x: 1398, endPoint y: 712, distance: 657.9
click at [1251, 629] on div "← Nach links → Nach rechts ↑ Nach oben ↓ Nach unten + Heranzoomen - Herauszoome…" at bounding box center [780, 695] width 1323 height 1159
click at [1383, 578] on button "Verkleinern" at bounding box center [1384, 572] width 33 height 33
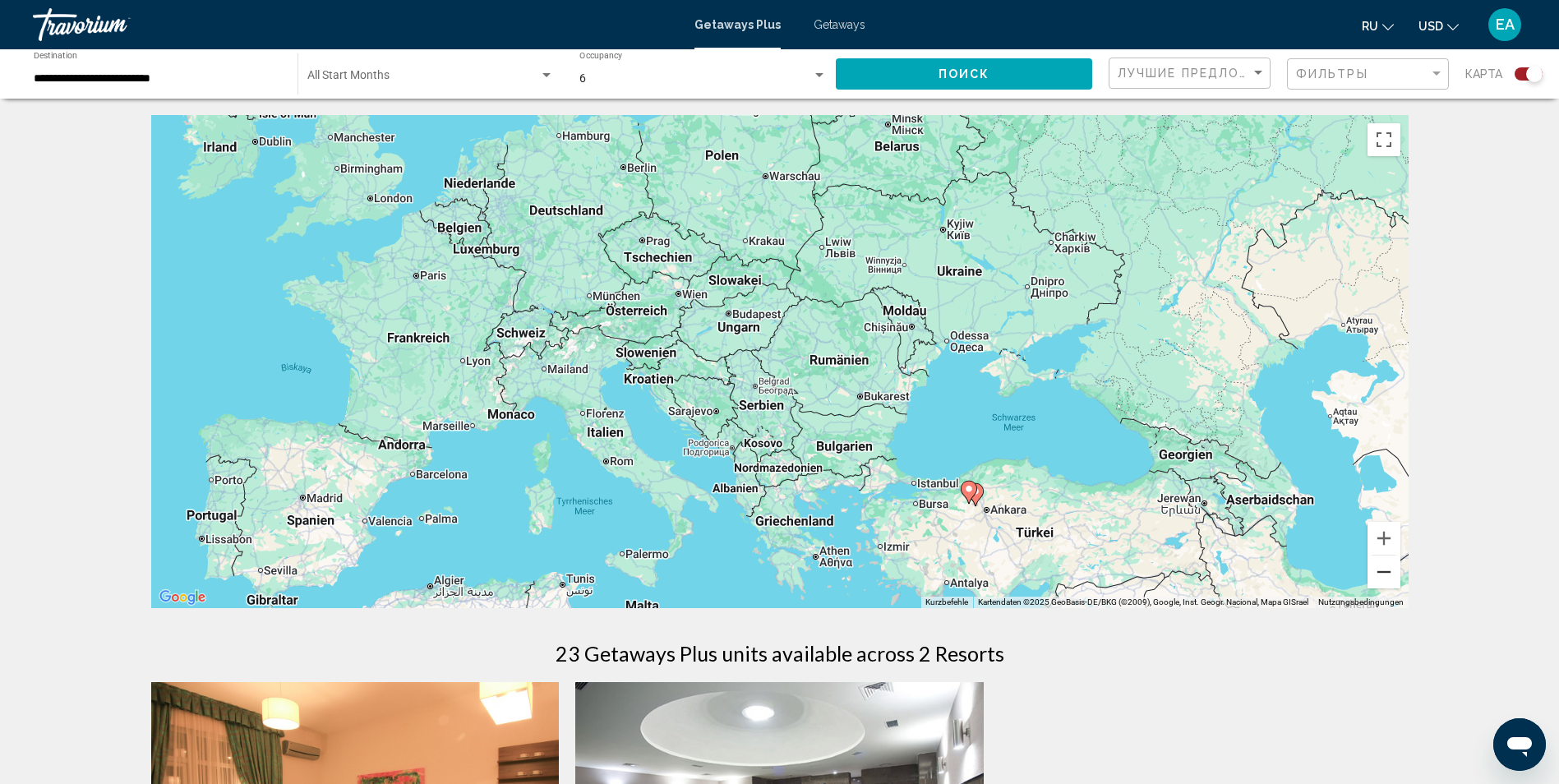
click at [1383, 578] on button "Verkleinern" at bounding box center [1384, 572] width 33 height 33
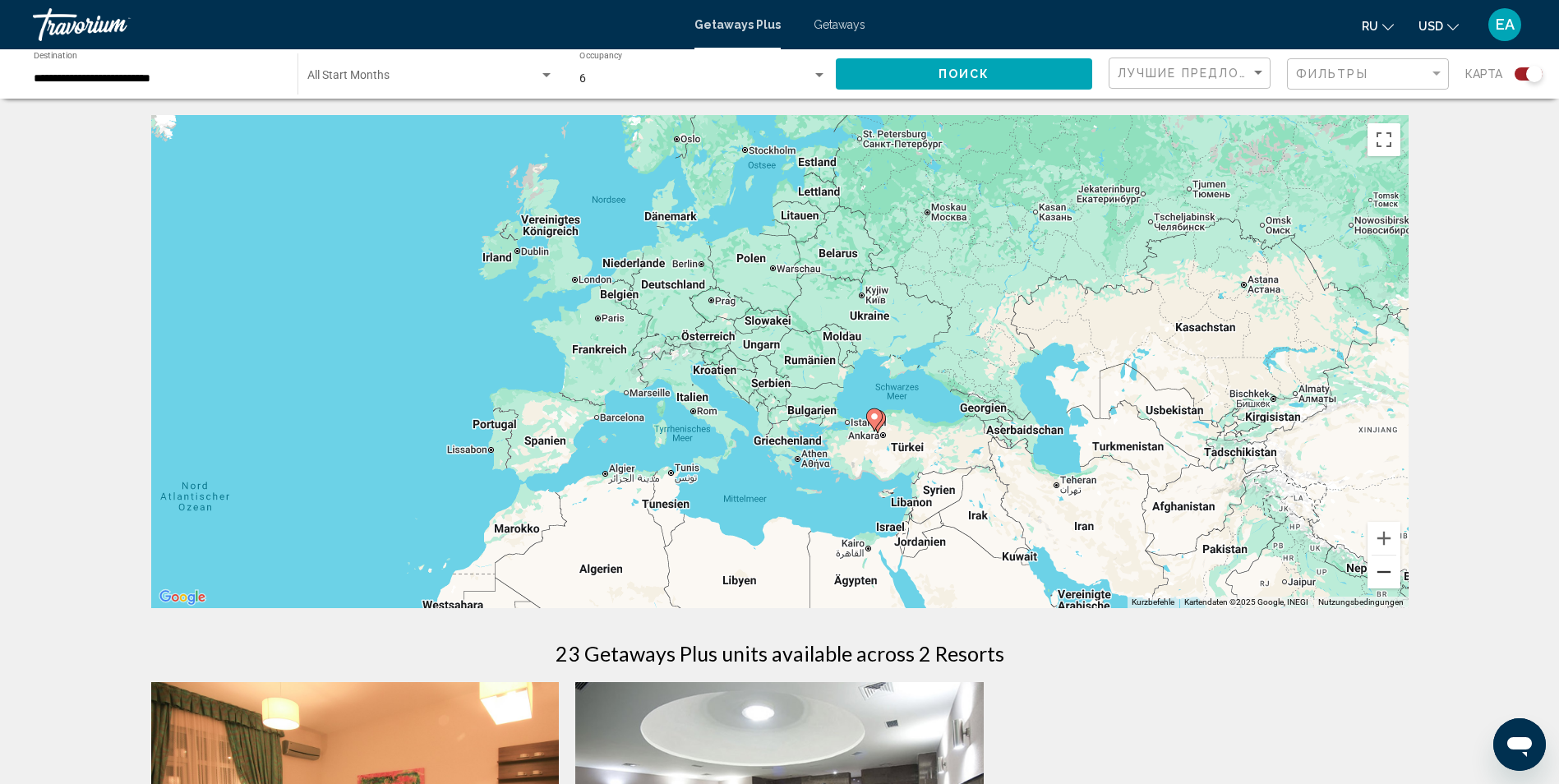
click at [1383, 578] on button "Verkleinern" at bounding box center [1384, 572] width 33 height 33
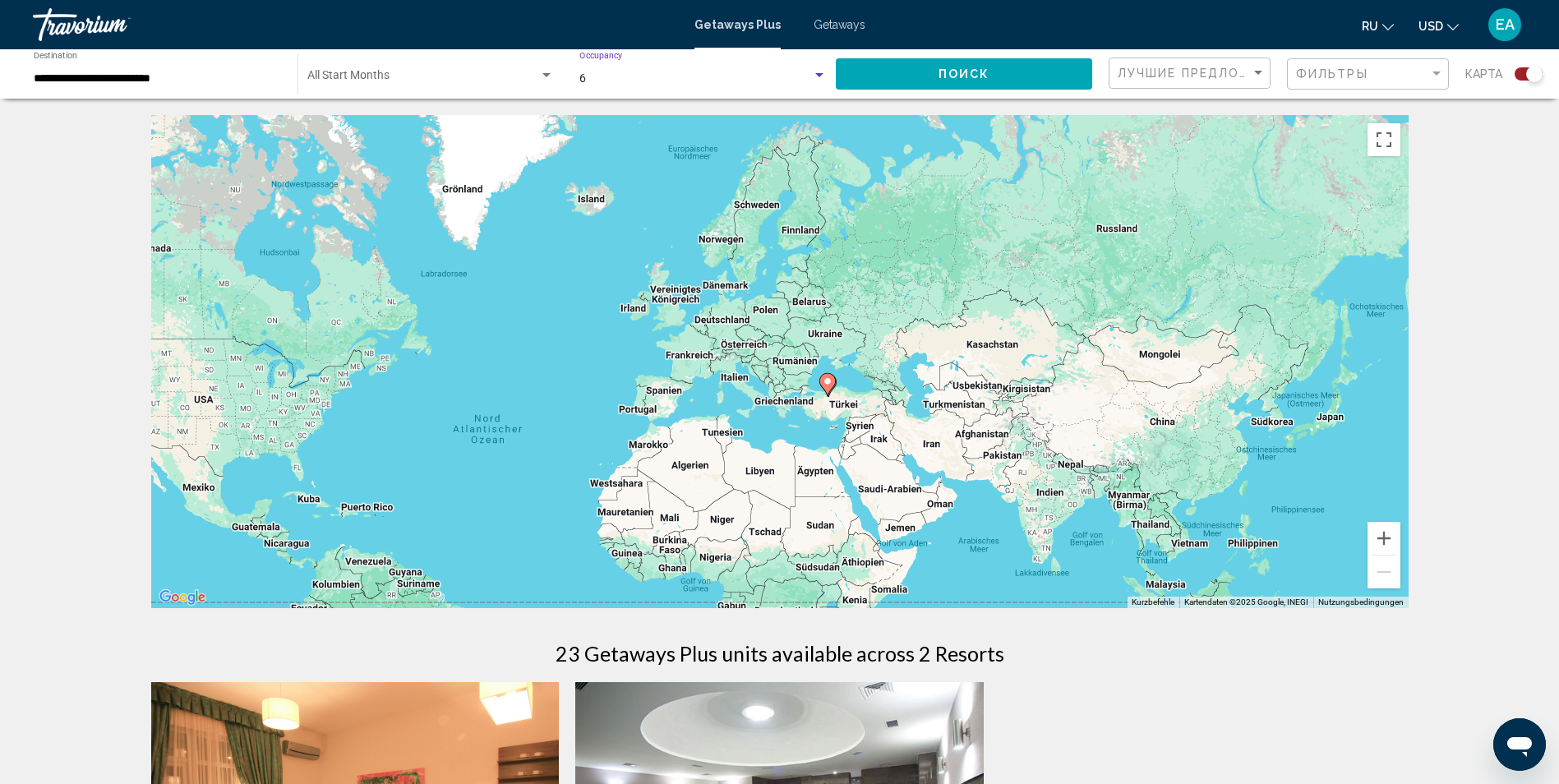
click at [817, 76] on div "Search widget" at bounding box center [819, 75] width 8 height 4
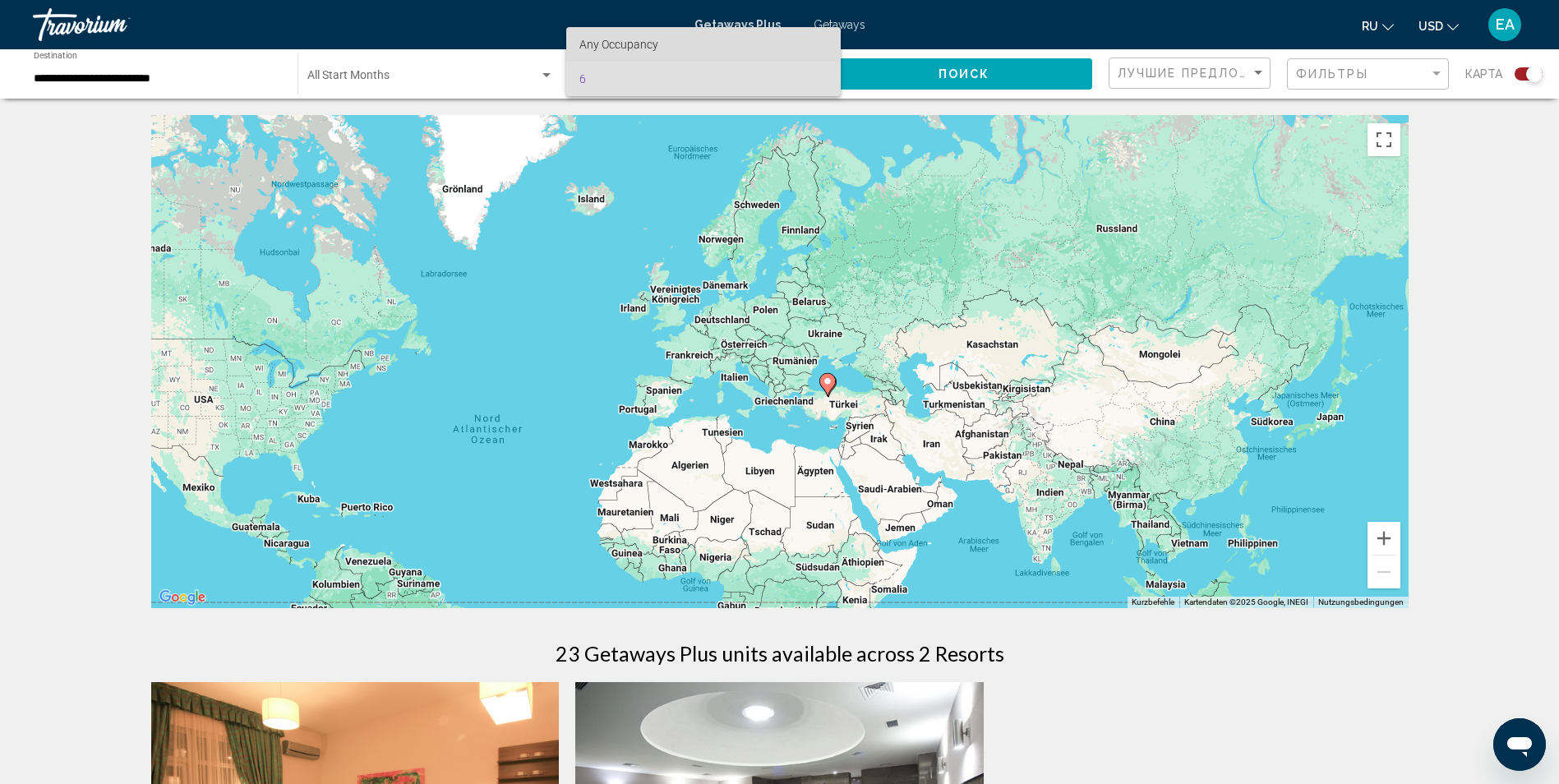
click at [661, 45] on span "Any Occupancy" at bounding box center [703, 45] width 248 height 35
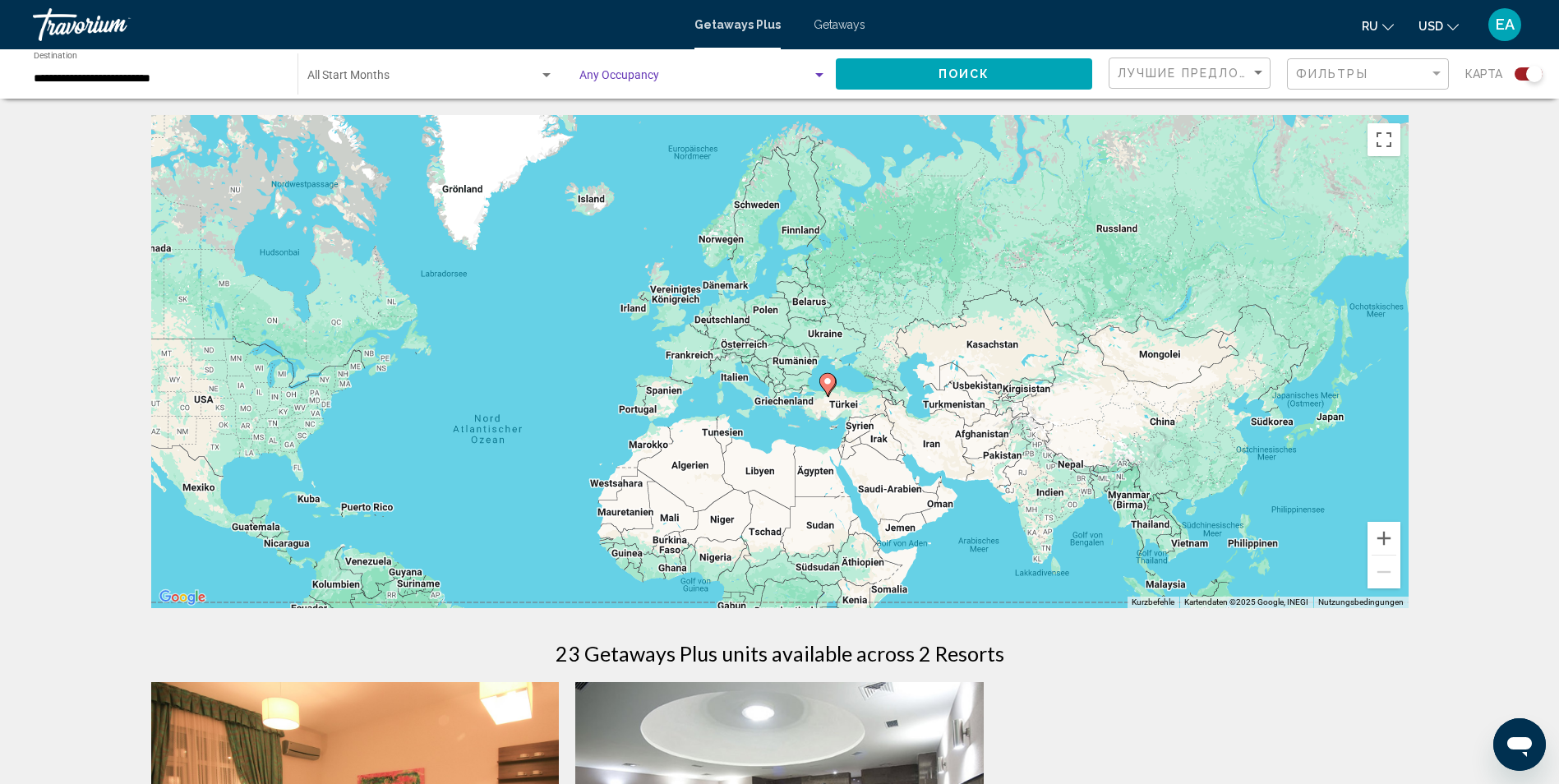
click at [936, 72] on button "Поиск" at bounding box center [964, 73] width 256 height 30
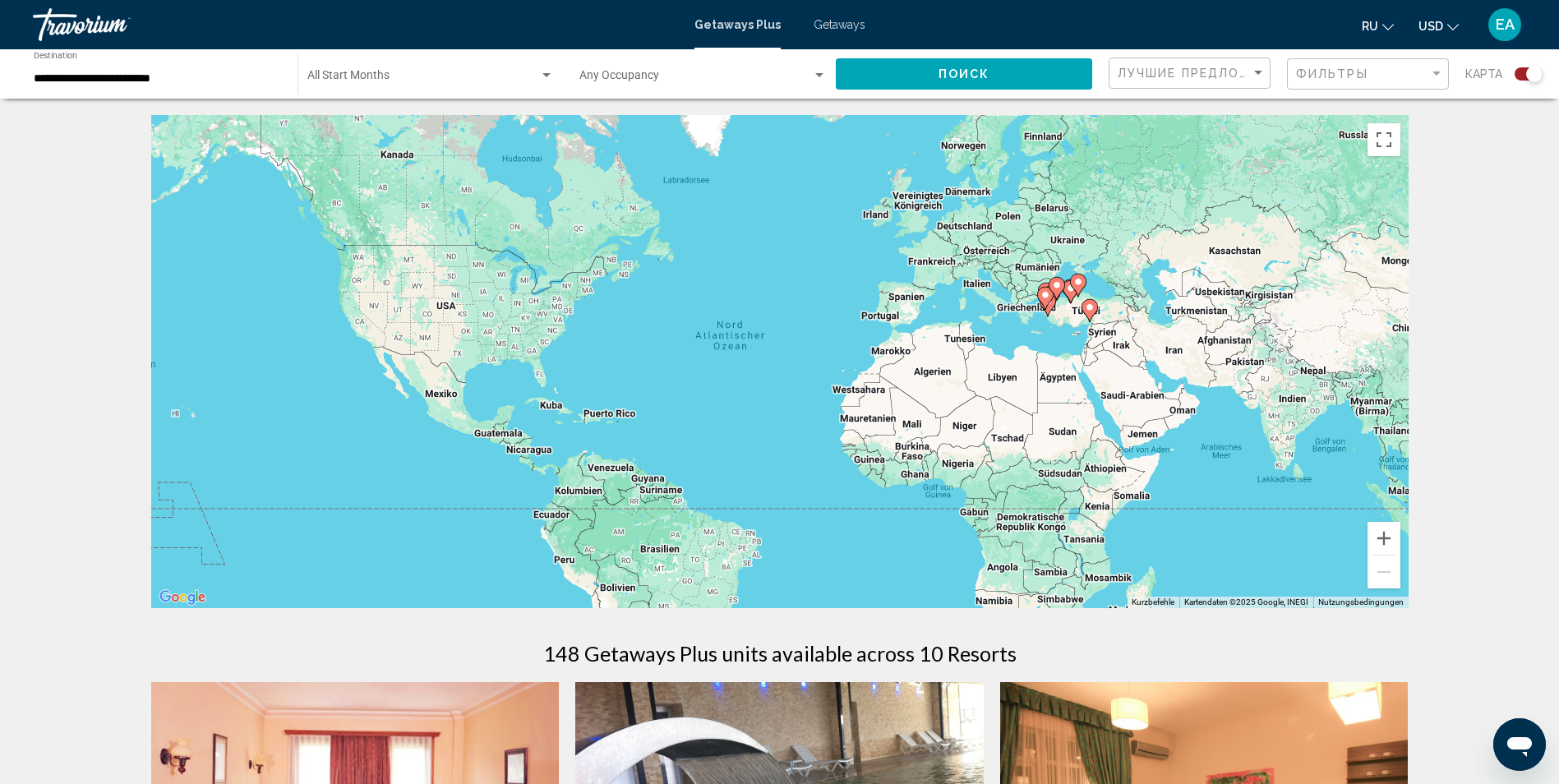
click at [222, 71] on div "**********" at bounding box center [157, 74] width 248 height 46
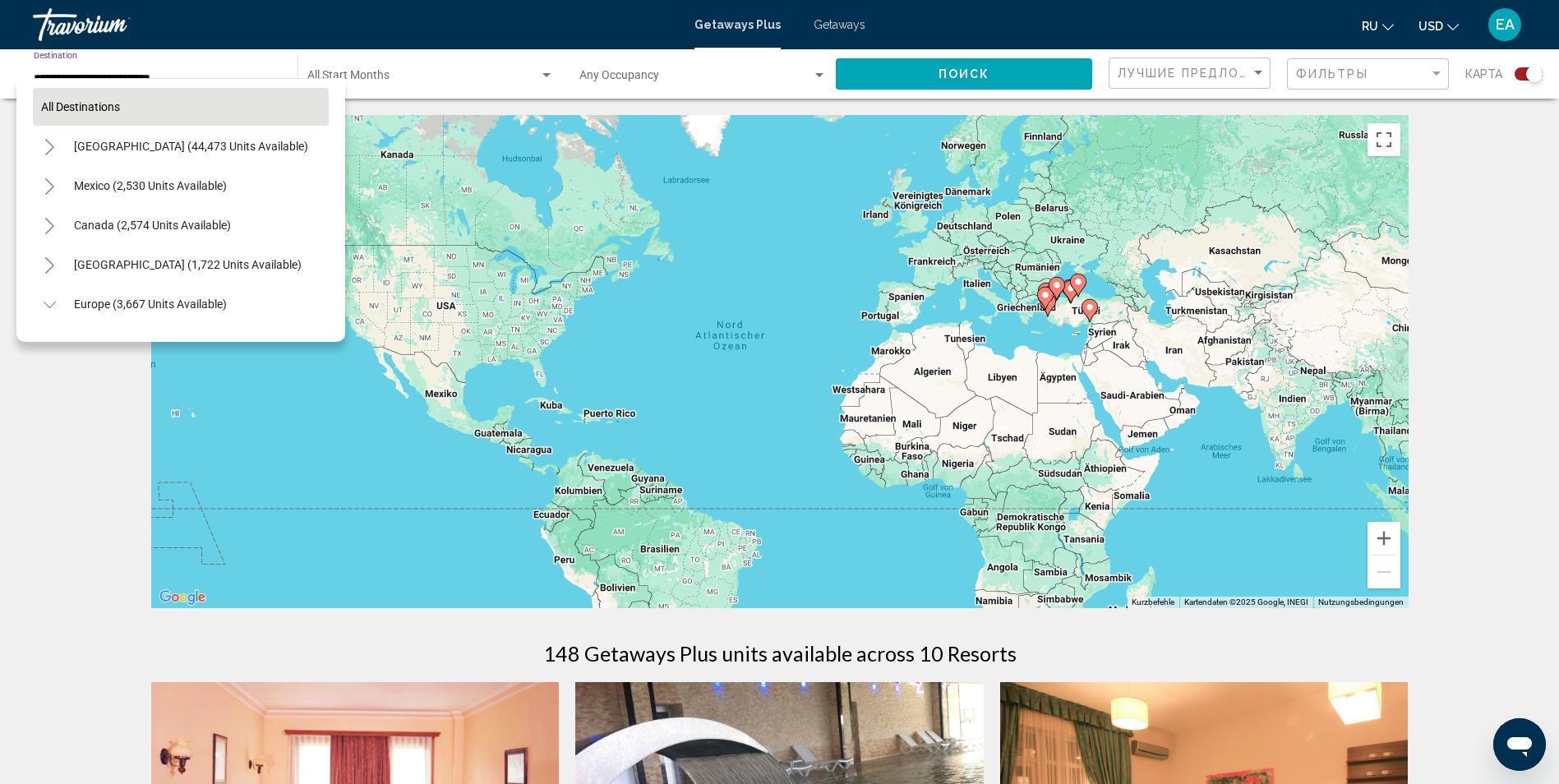
click at [135, 99] on button "All destinations" at bounding box center [181, 107] width 296 height 38
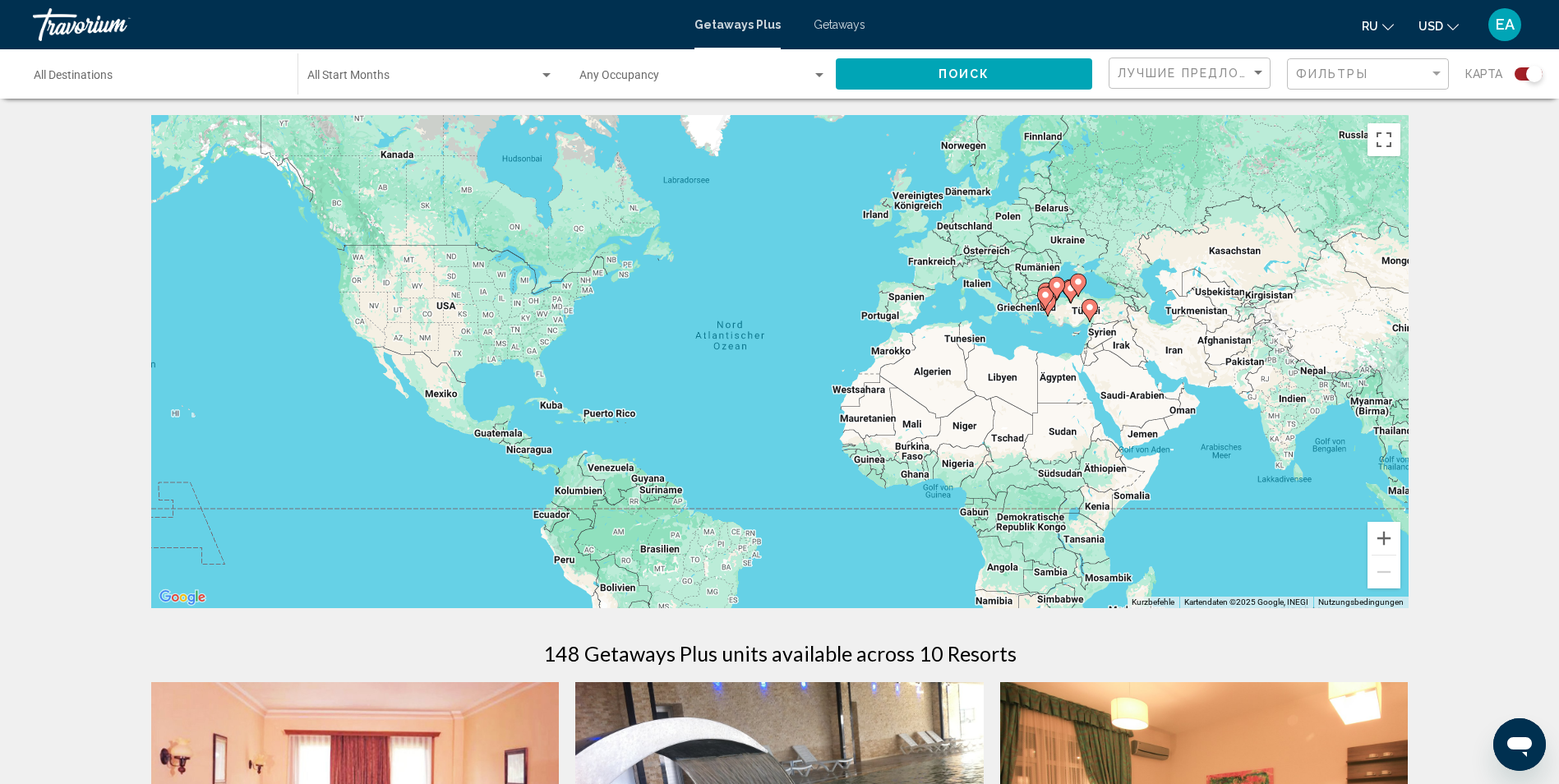
click at [1017, 80] on button "Поиск" at bounding box center [964, 73] width 256 height 30
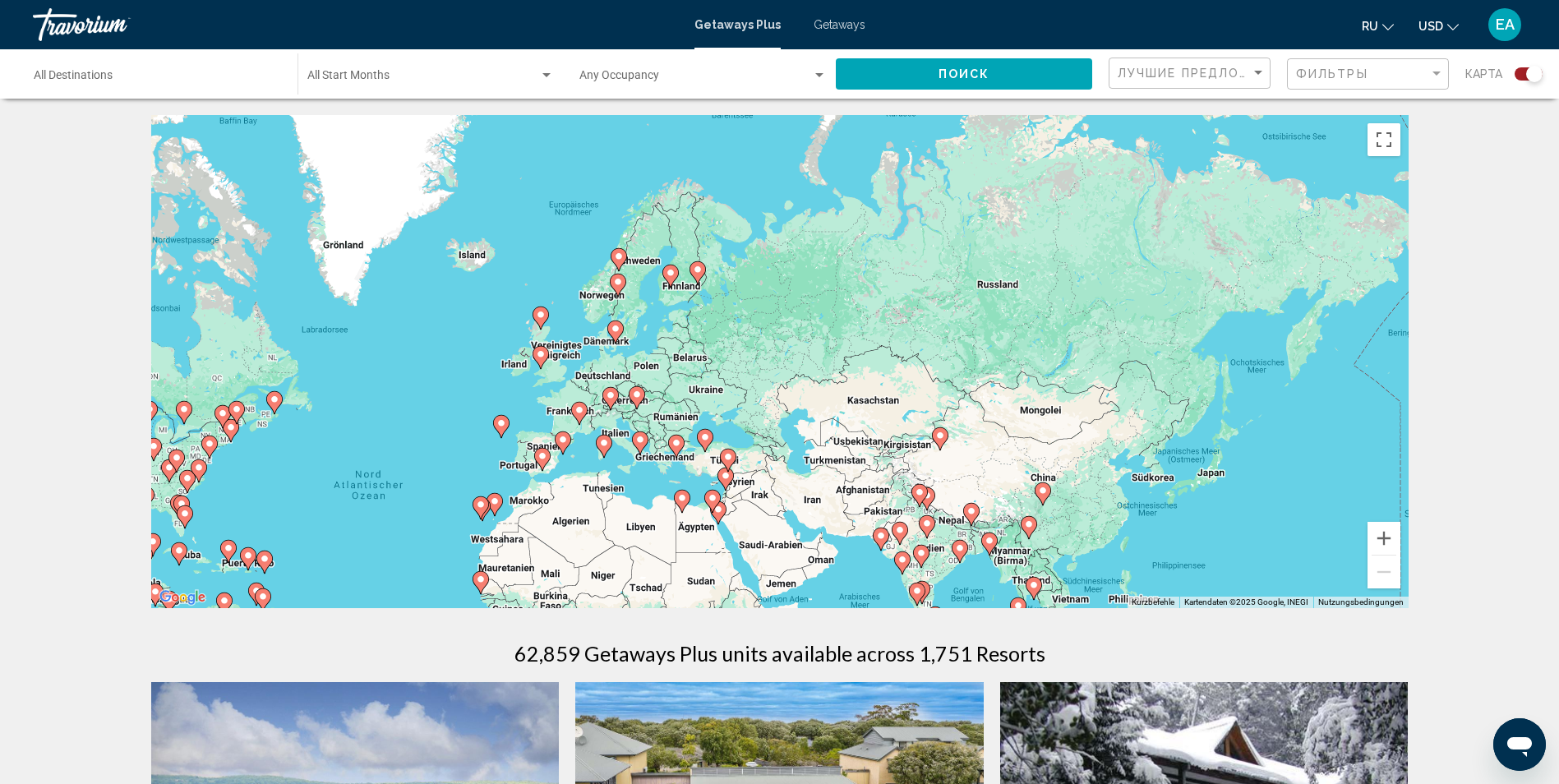
drag, startPoint x: 1068, startPoint y: 359, endPoint x: 726, endPoint y: 497, distance: 368.8
click at [726, 497] on div "Um den Modus zum Ziehen mit der Tastatur zu aktivieren, drückst du Alt + Eingab…" at bounding box center [780, 362] width 1257 height 493
click at [1387, 531] on button "Vergrößern" at bounding box center [1384, 539] width 33 height 33
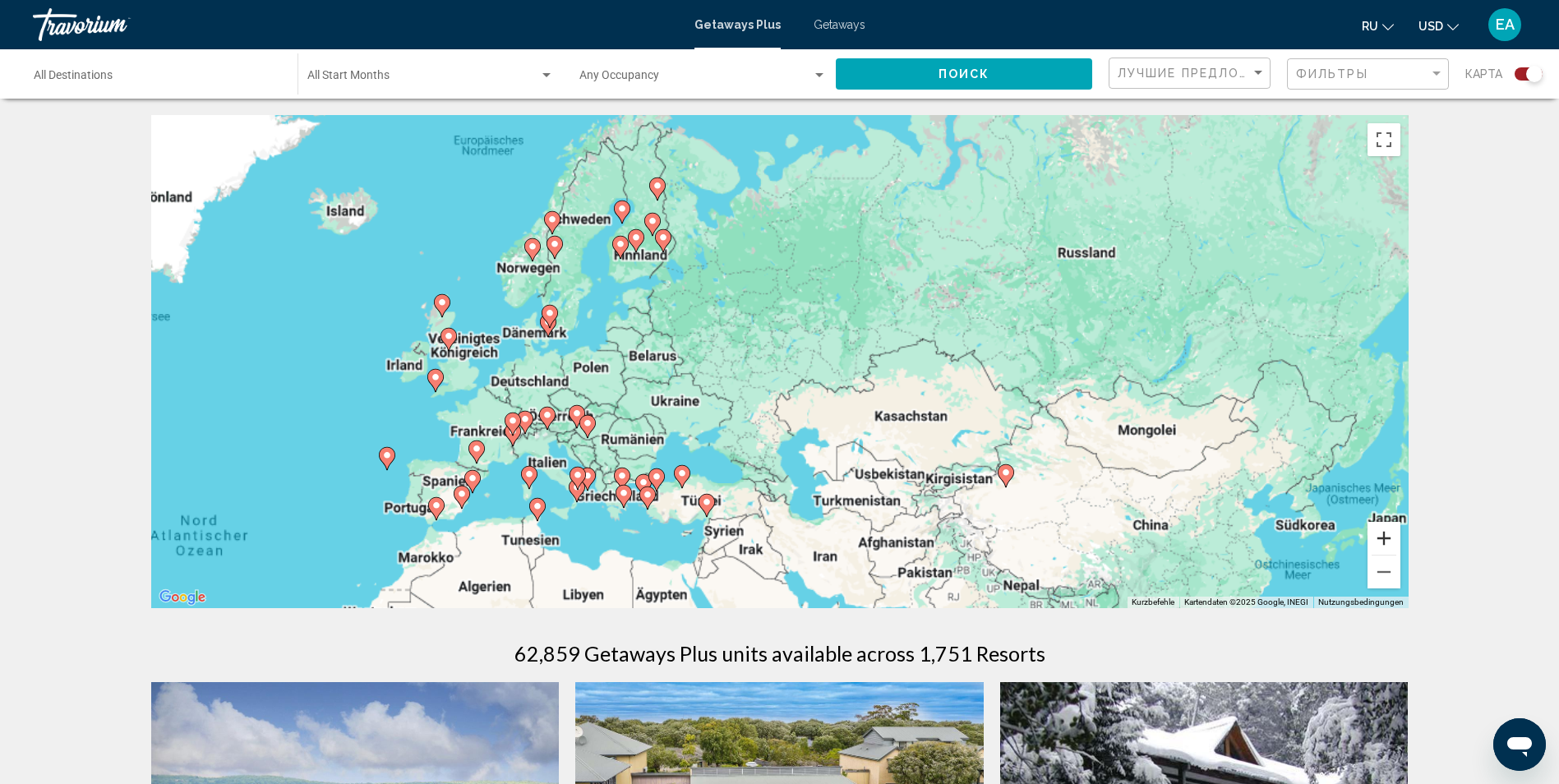
click at [1387, 531] on button "Vergrößern" at bounding box center [1384, 539] width 33 height 33
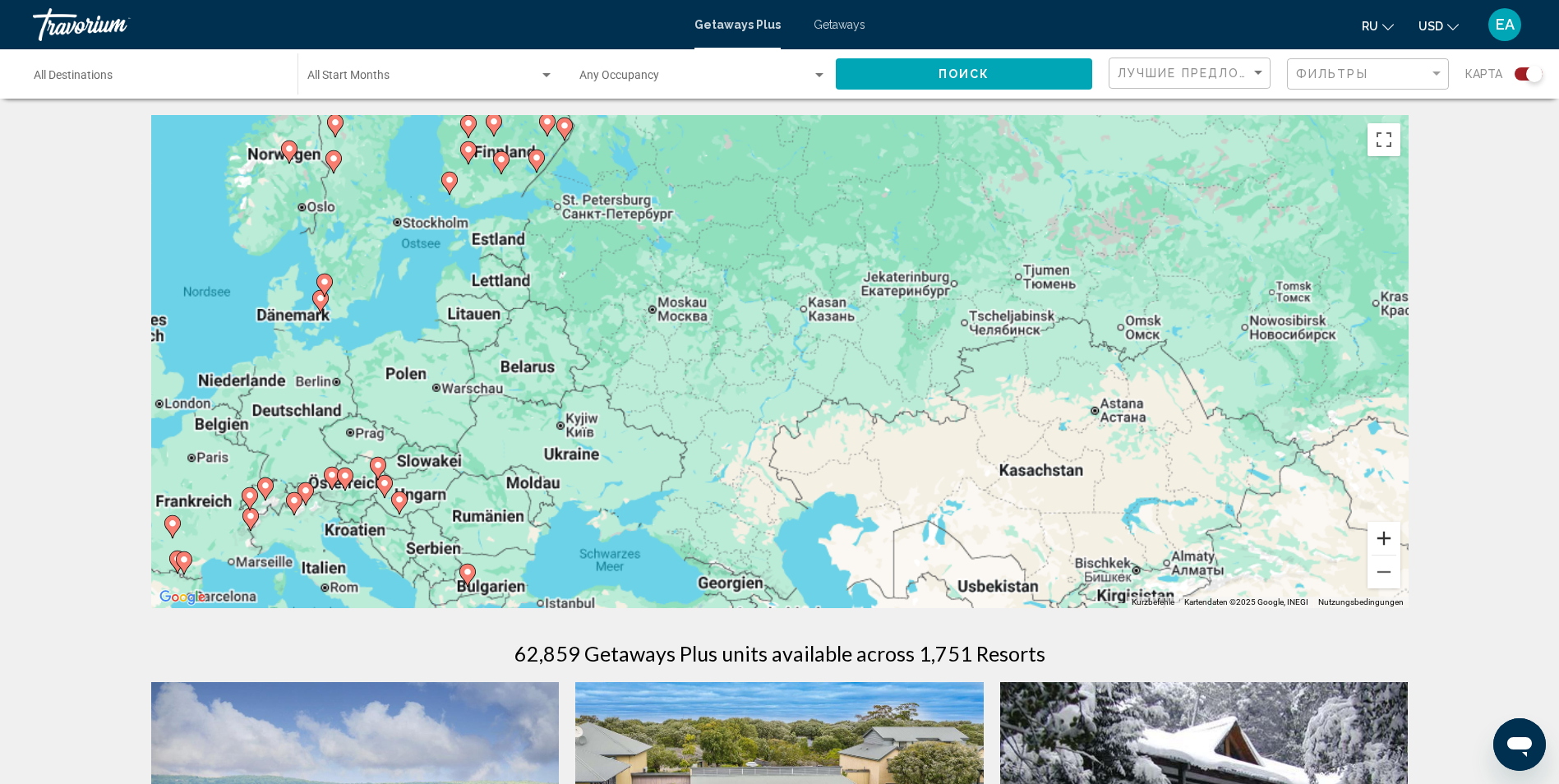
click at [1387, 531] on button "Vergrößern" at bounding box center [1384, 539] width 33 height 33
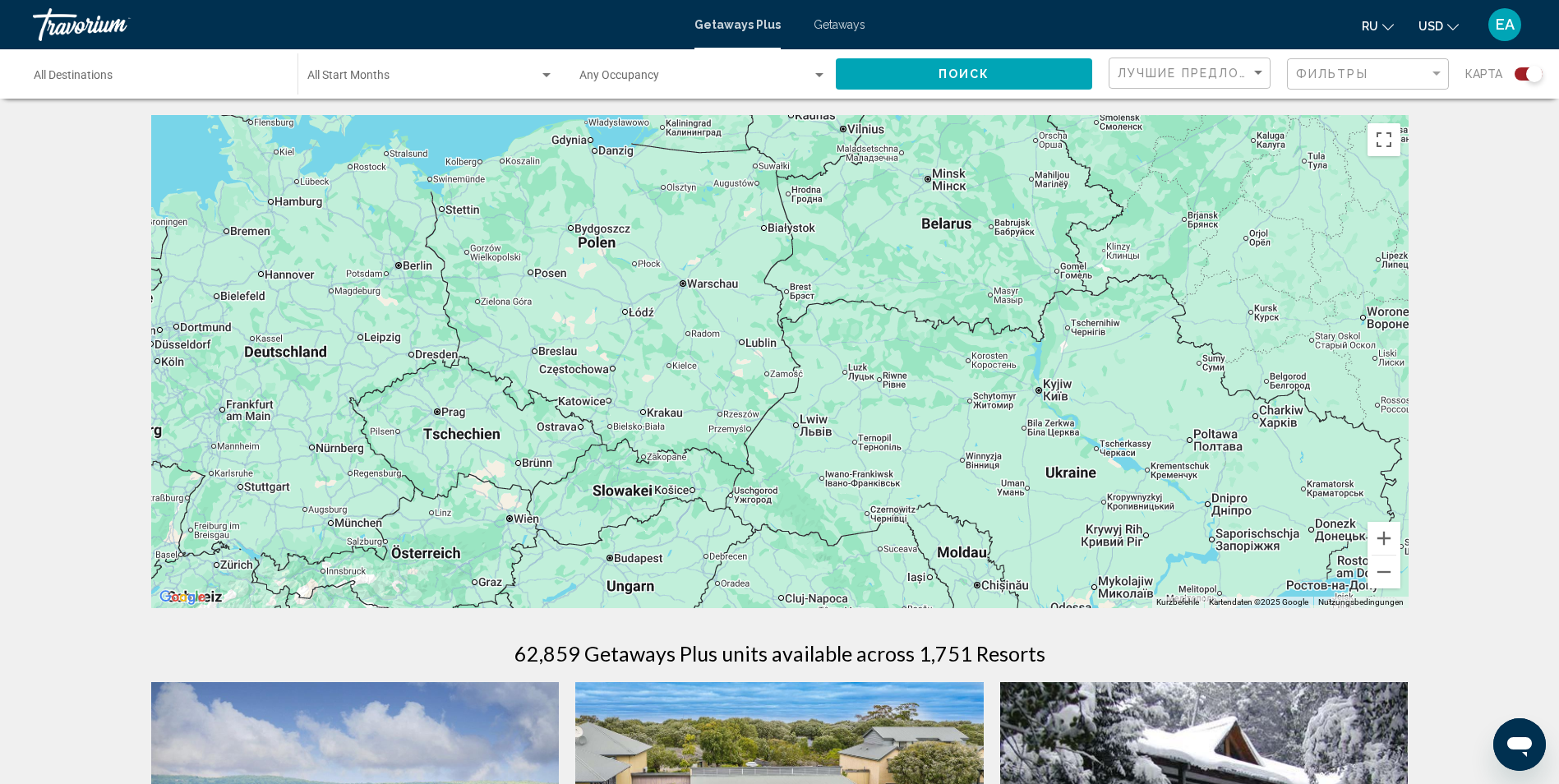
drag, startPoint x: 646, startPoint y: 408, endPoint x: 1544, endPoint y: 251, distance: 911.6
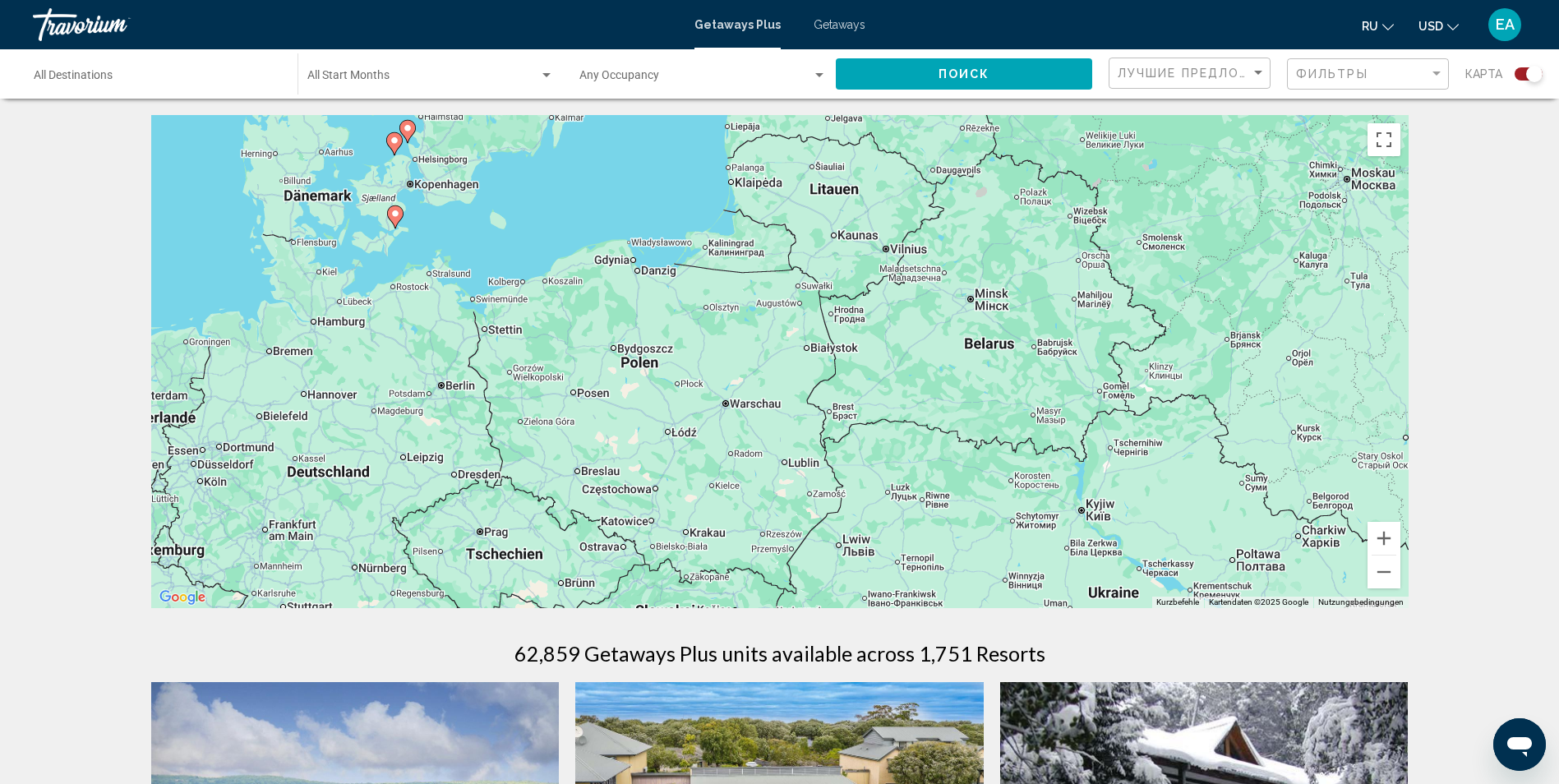
drag, startPoint x: 766, startPoint y: 336, endPoint x: 810, endPoint y: 458, distance: 129.7
click at [810, 458] on div "Um den Modus zum Ziehen mit der Tastatur zu aktivieren, drückst du Alt + Eingab…" at bounding box center [780, 362] width 1257 height 493
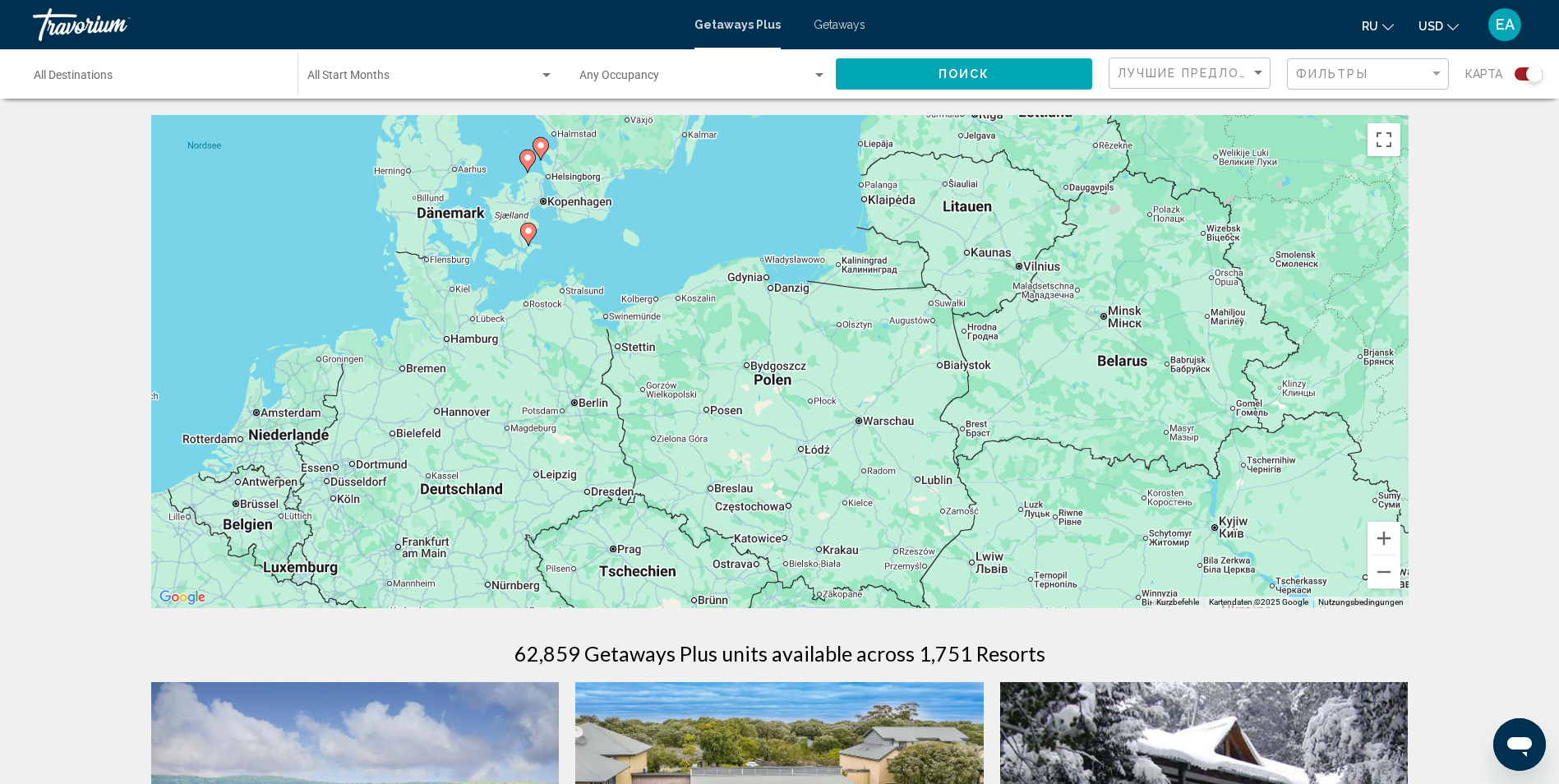
drag, startPoint x: 806, startPoint y: 463, endPoint x: 942, endPoint y: 477, distance: 136.7
click at [942, 477] on div "Um den Modus zum Ziehen mit der Tastatur zu aktivieren, drückst du Alt + Eingab…" at bounding box center [780, 362] width 1257 height 493
click at [531, 236] on icon "Main content" at bounding box center [527, 234] width 15 height 21
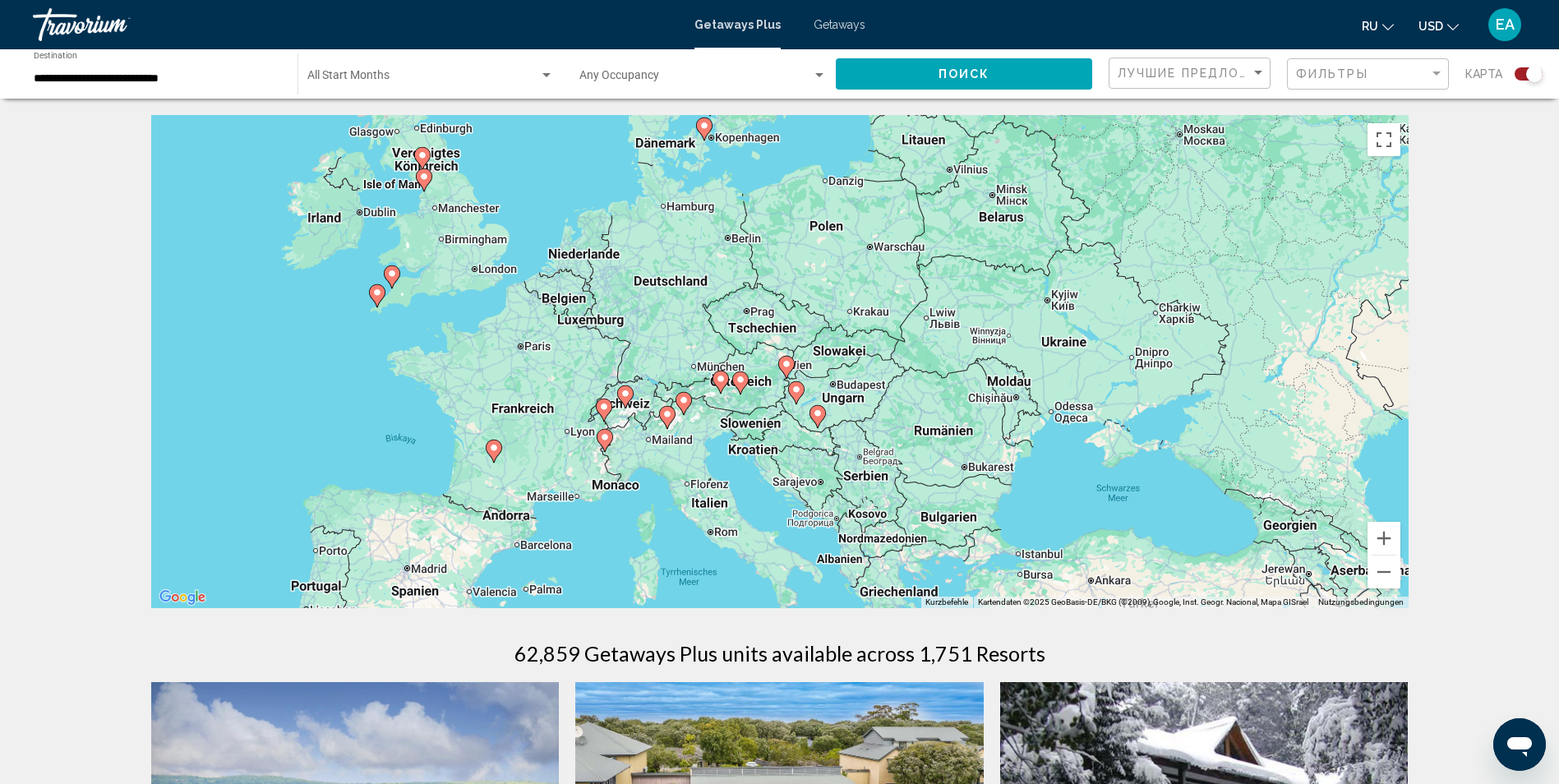
drag, startPoint x: 1074, startPoint y: 485, endPoint x: 999, endPoint y: 280, distance: 218.3
click at [999, 280] on div "Um den Modus zum Ziehen mit der Tastatur zu aktivieren, drückst du Alt + Eingab…" at bounding box center [780, 362] width 1257 height 493
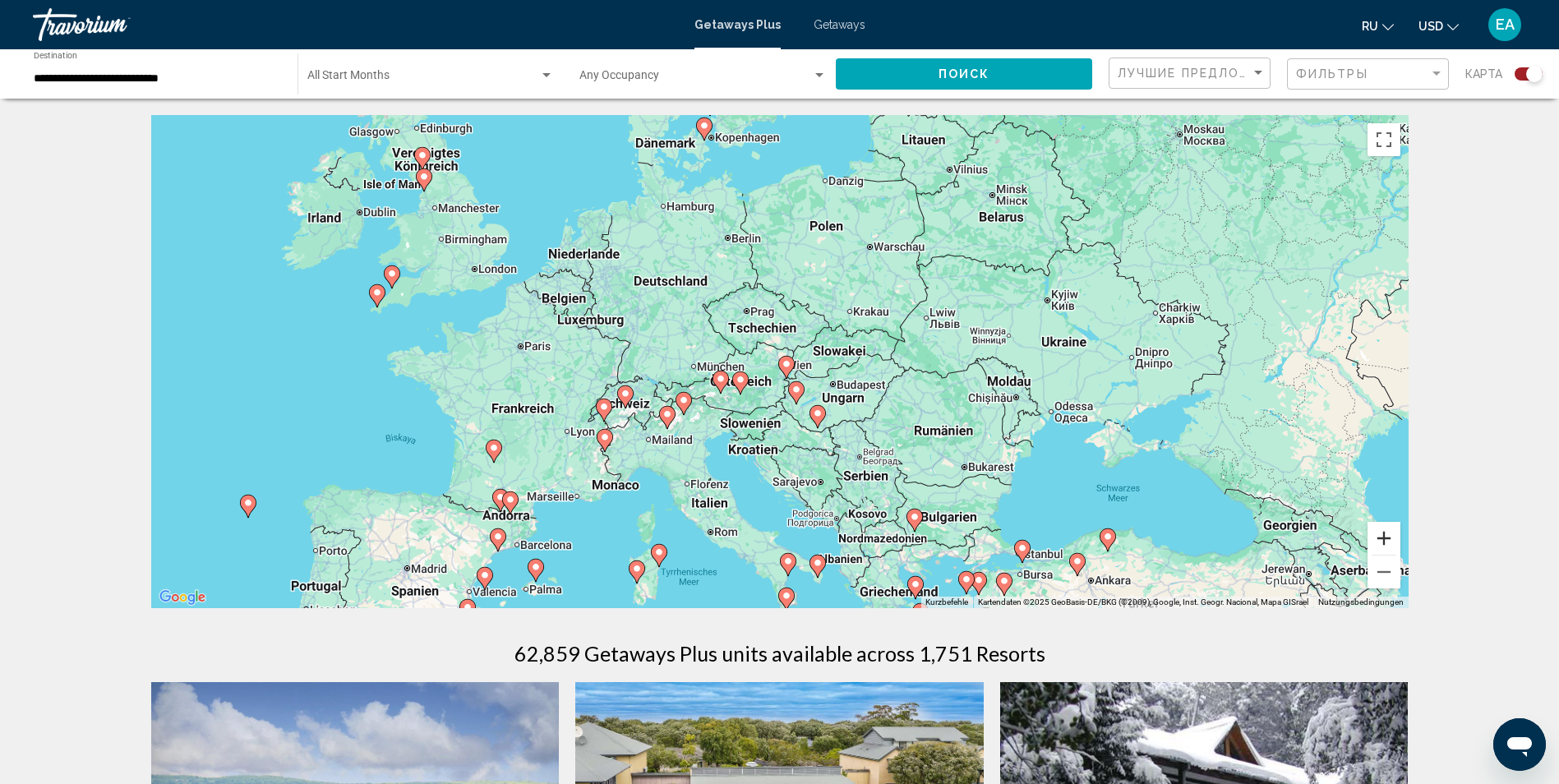
click at [1384, 535] on button "Vergrößern" at bounding box center [1384, 539] width 33 height 33
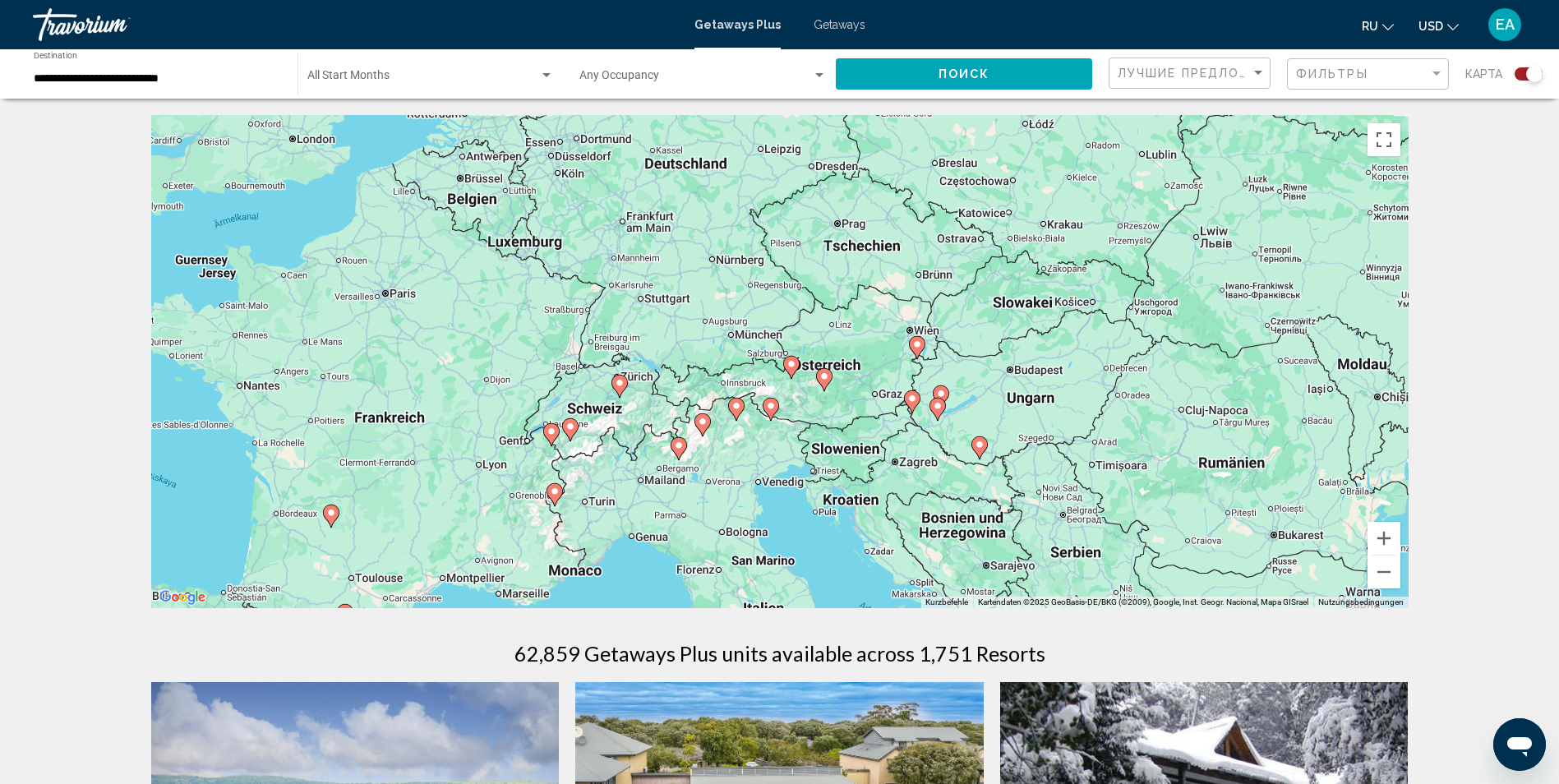
drag, startPoint x: 942, startPoint y: 415, endPoint x: 1068, endPoint y: 374, distance: 132.5
click at [1068, 374] on div "Um den Modus zum Ziehen mit der Tastatur zu aktivieren, drückst du Alt + Eingab…" at bounding box center [780, 362] width 1257 height 493
click at [620, 392] on icon "Main content" at bounding box center [618, 386] width 15 height 21
type input "**********"
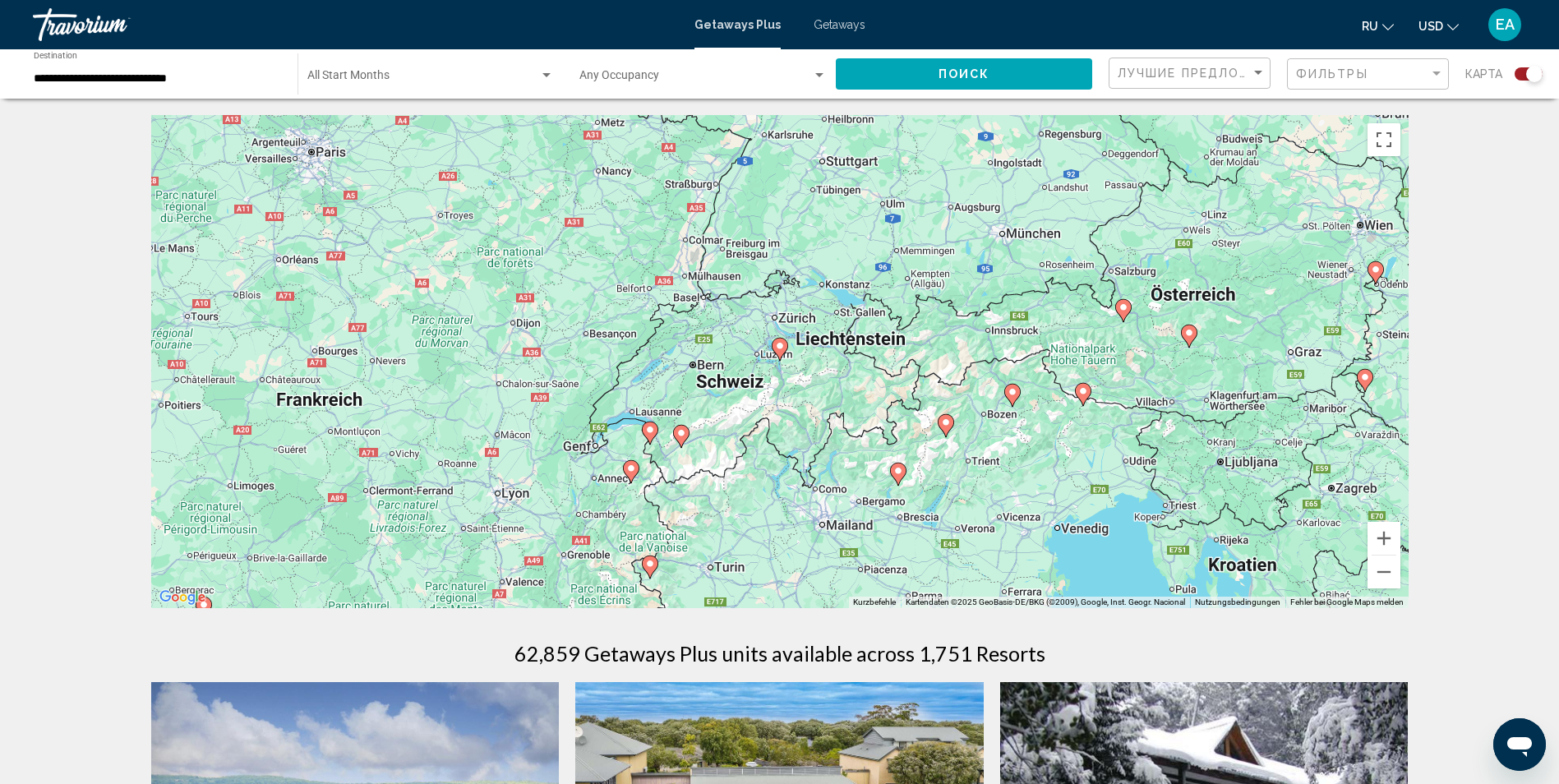
click at [785, 349] on icon "Main content" at bounding box center [779, 349] width 15 height 21
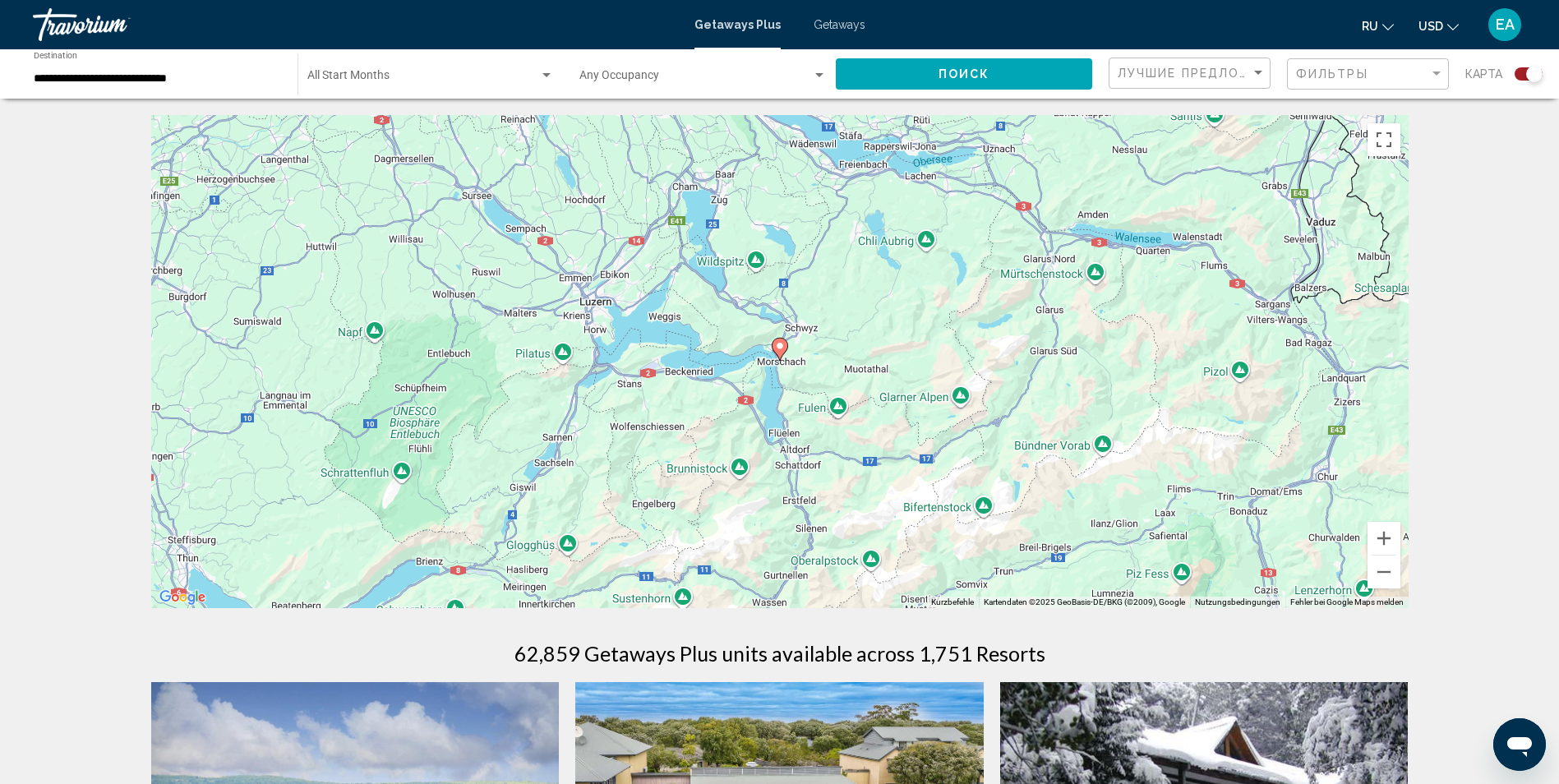
click at [784, 349] on icon "Main content" at bounding box center [779, 349] width 15 height 21
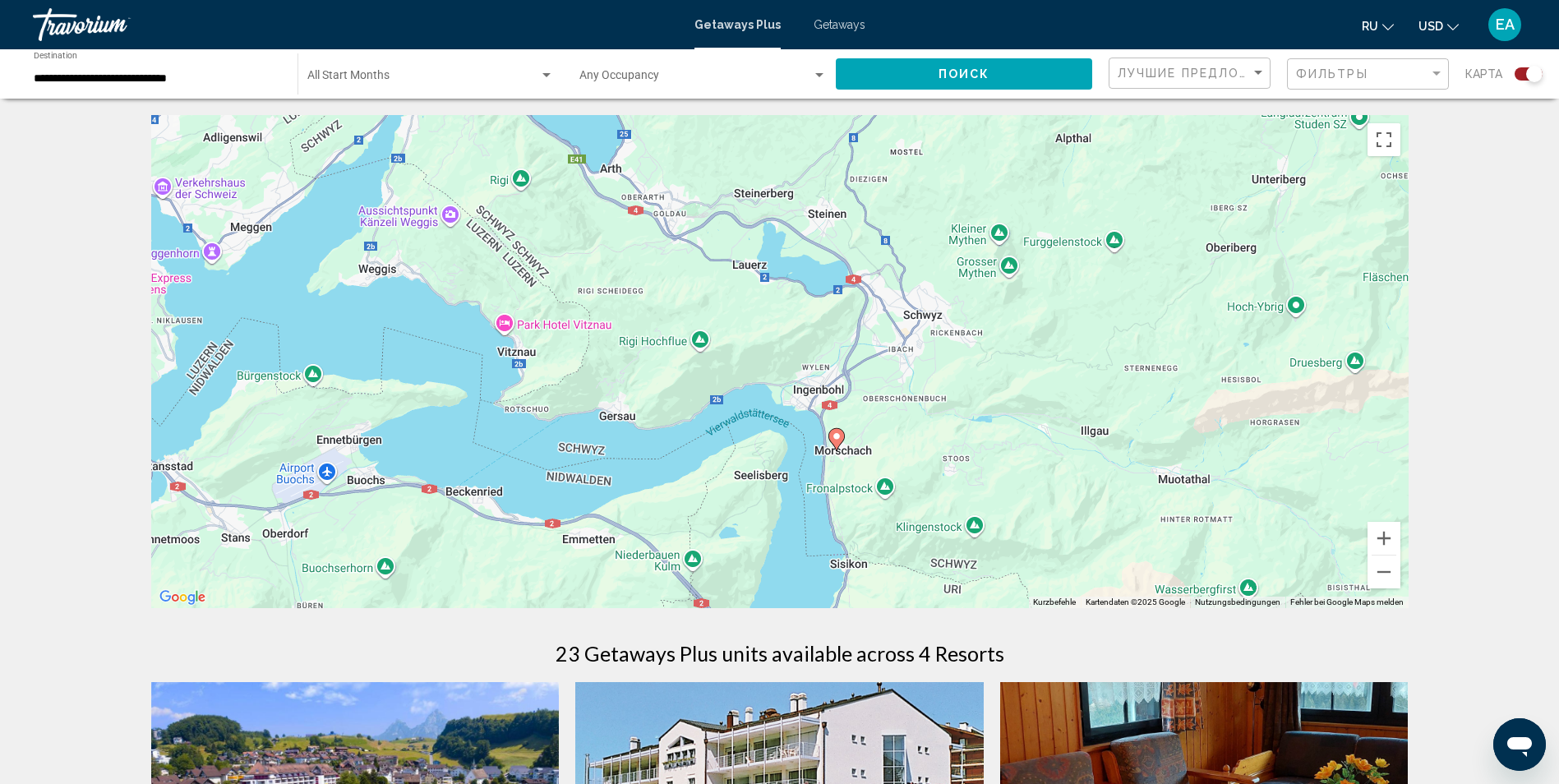
drag, startPoint x: 624, startPoint y: 484, endPoint x: 682, endPoint y: 350, distance: 146.0
click at [682, 350] on div "Um den Modus zum Ziehen mit der Tastatur zu aktivieren, drückst du Alt + Eingab…" at bounding box center [780, 362] width 1257 height 493
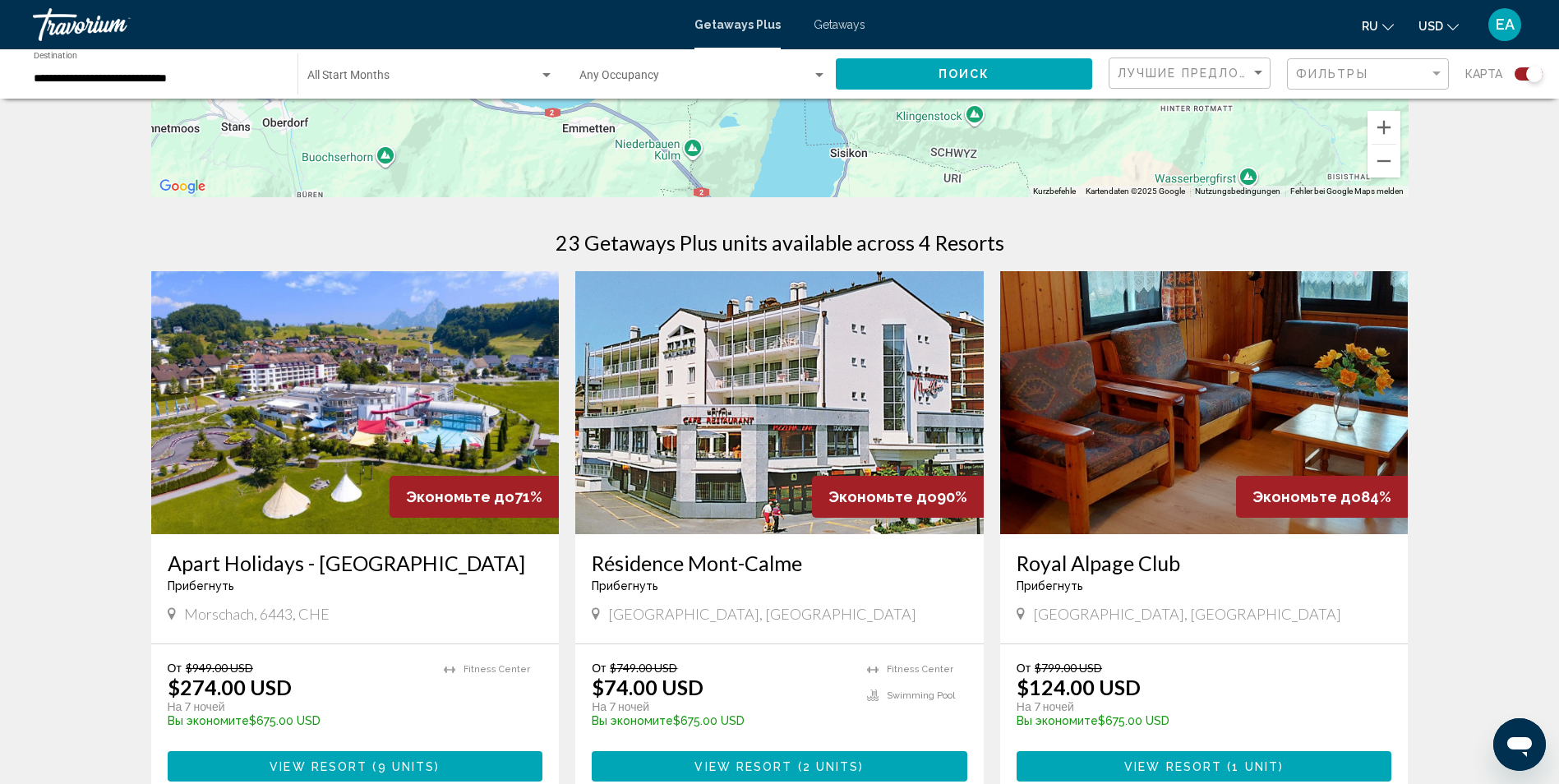
scroll to position [493, 0]
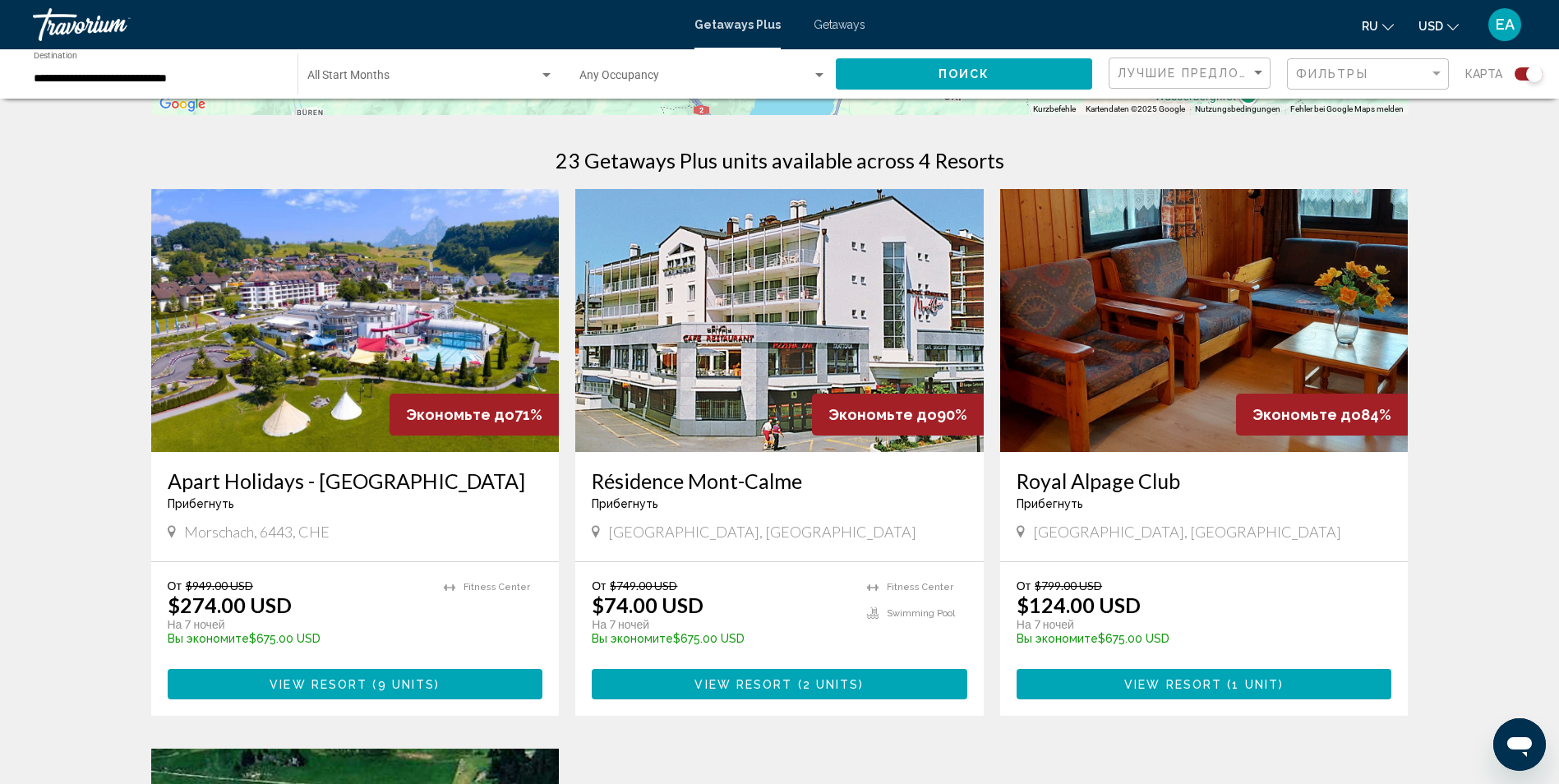
click at [290, 681] on span "View Resort" at bounding box center [318, 684] width 98 height 14
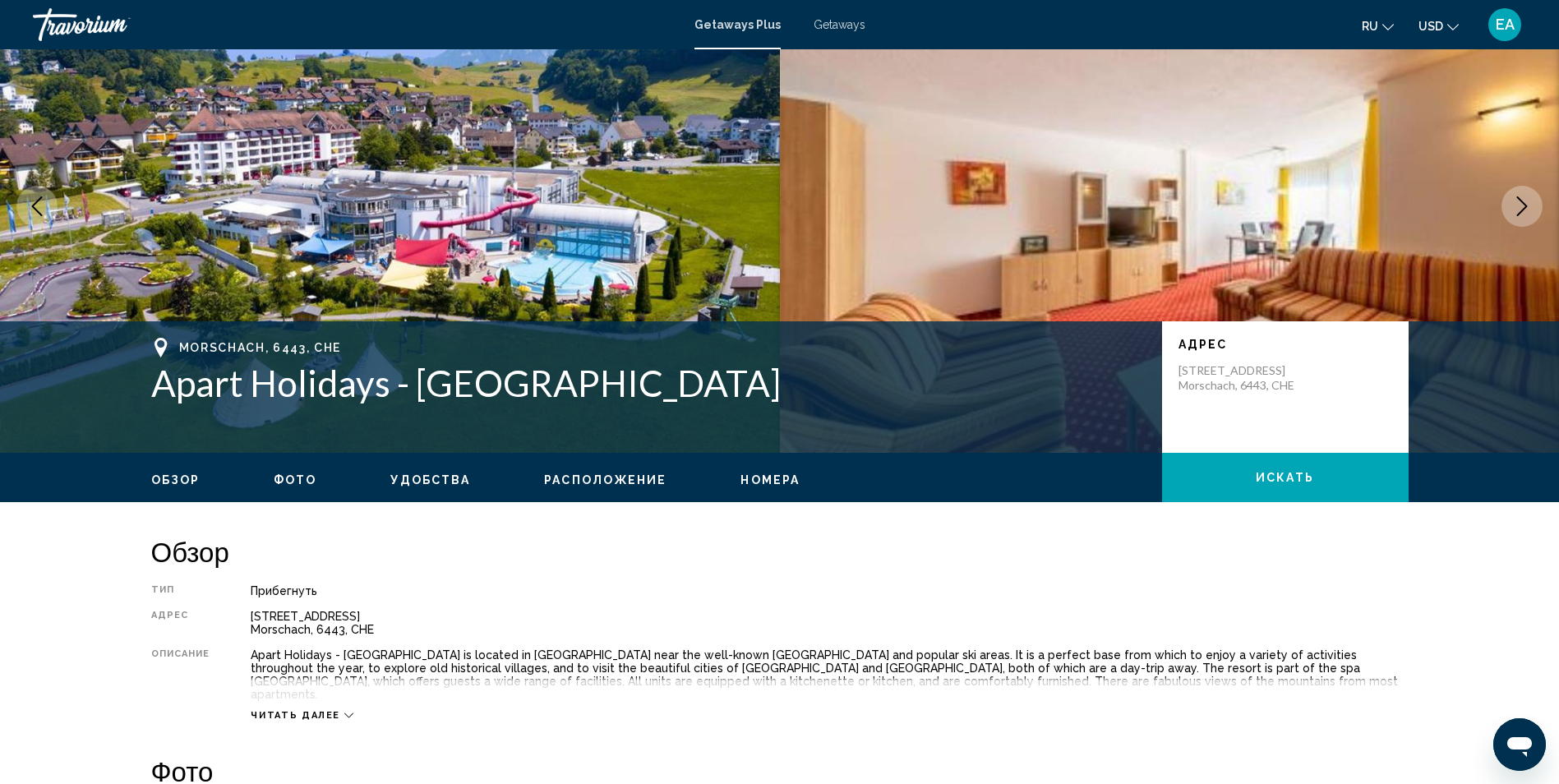
scroll to position [82, 0]
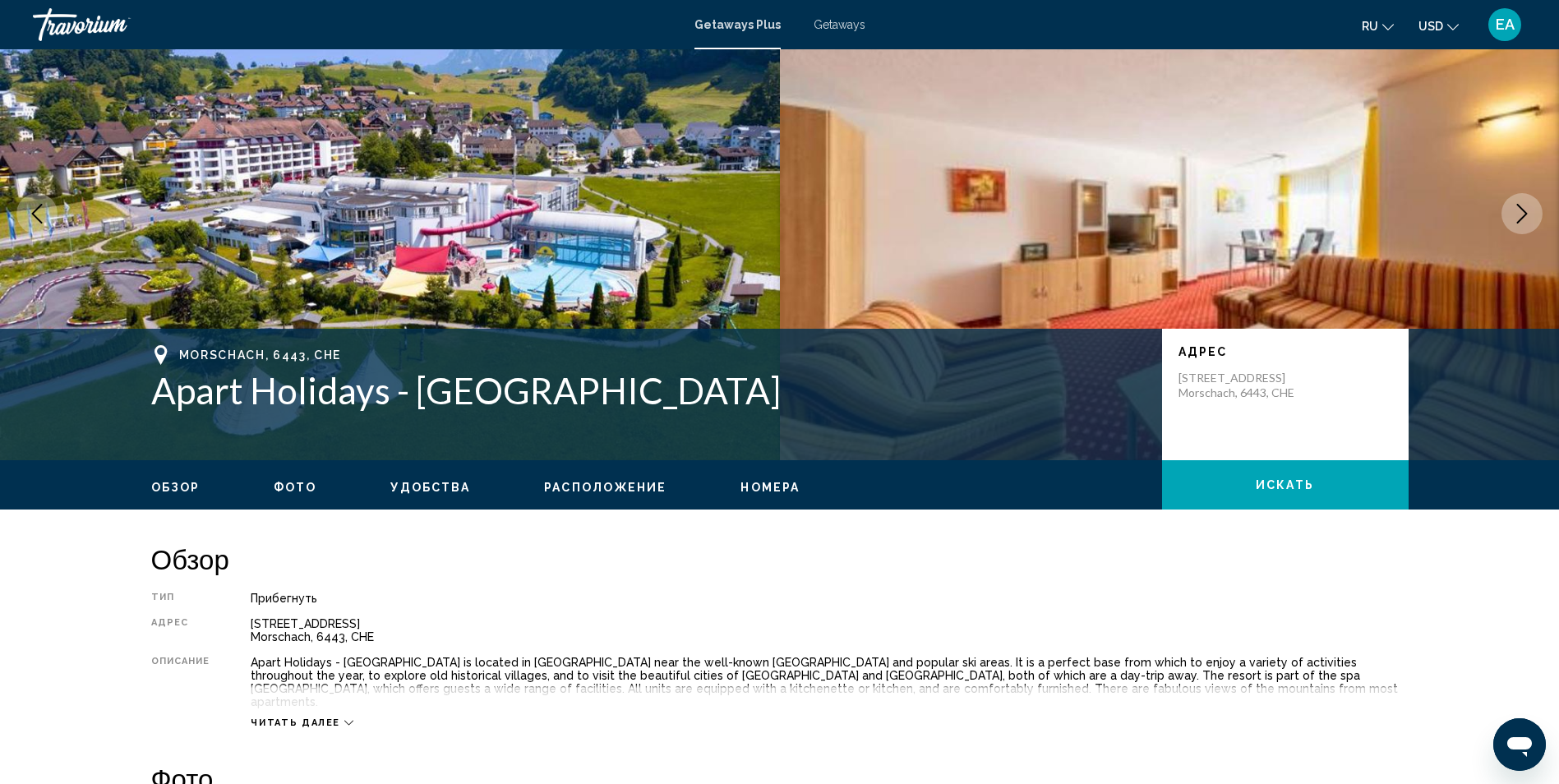
click at [315, 717] on span "Читать далее" at bounding box center [295, 722] width 89 height 11
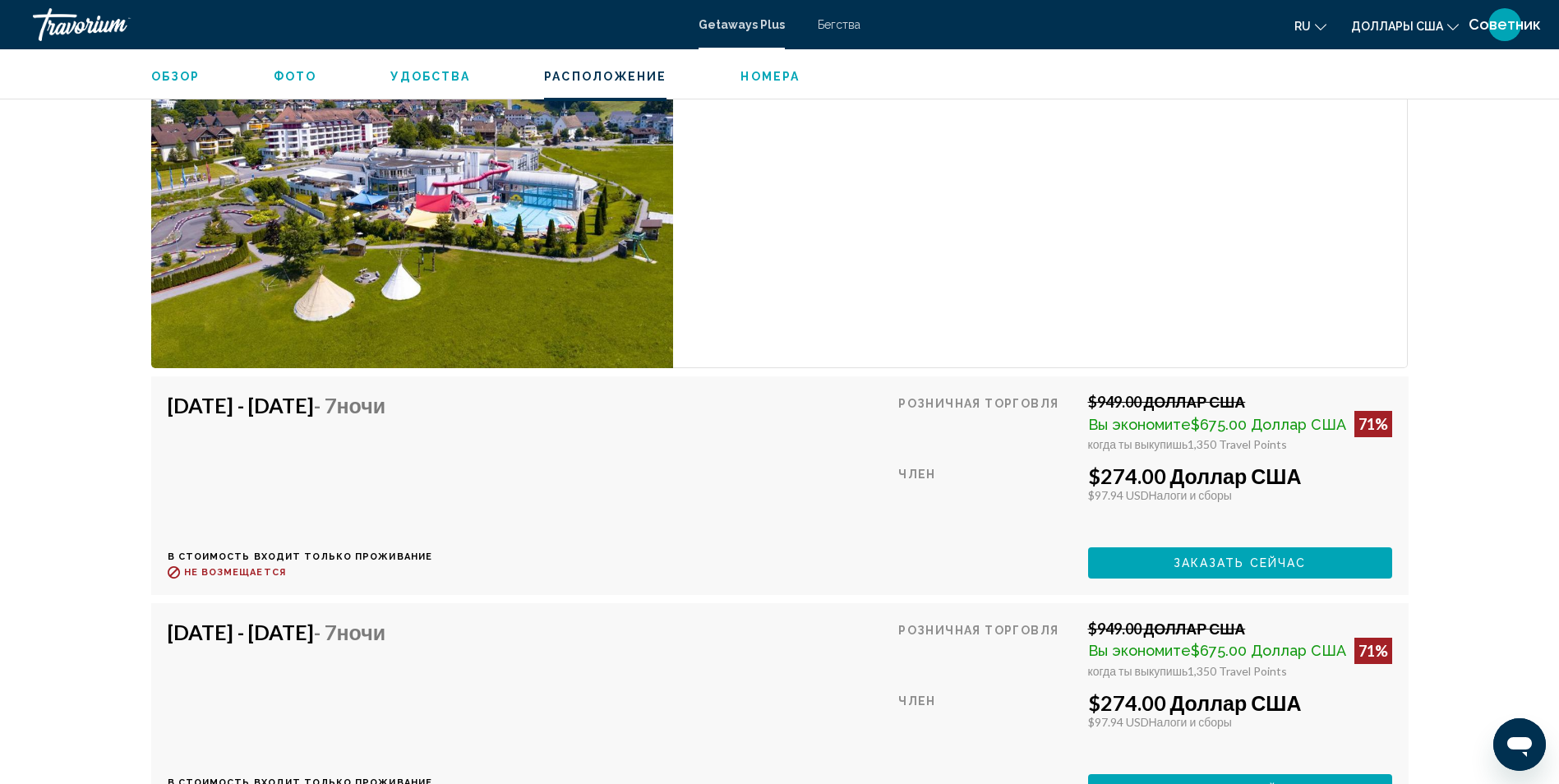
scroll to position [2793, 0]
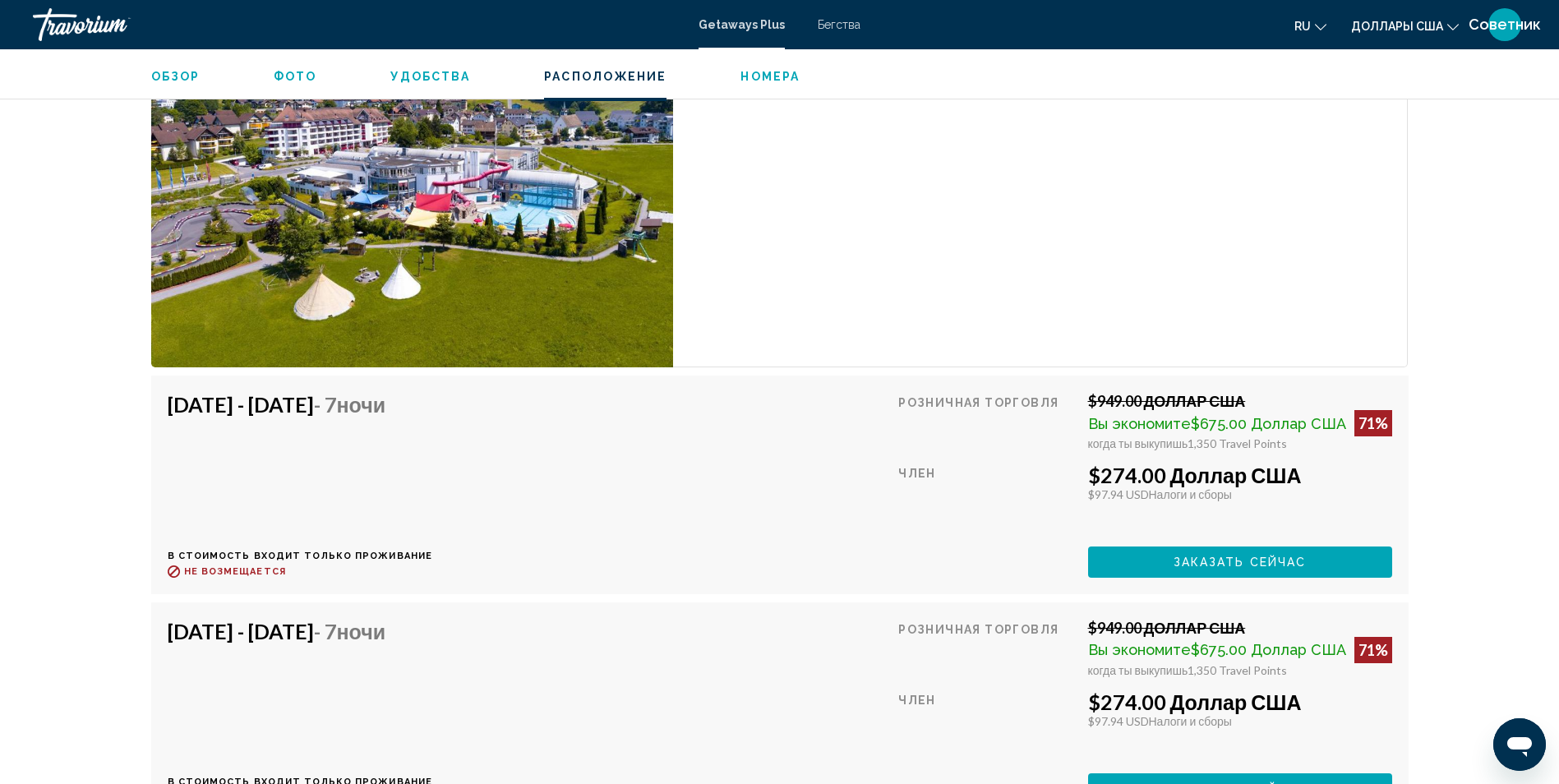
click at [1289, 570] on span "Заказать сейчас" at bounding box center [1240, 563] width 133 height 14
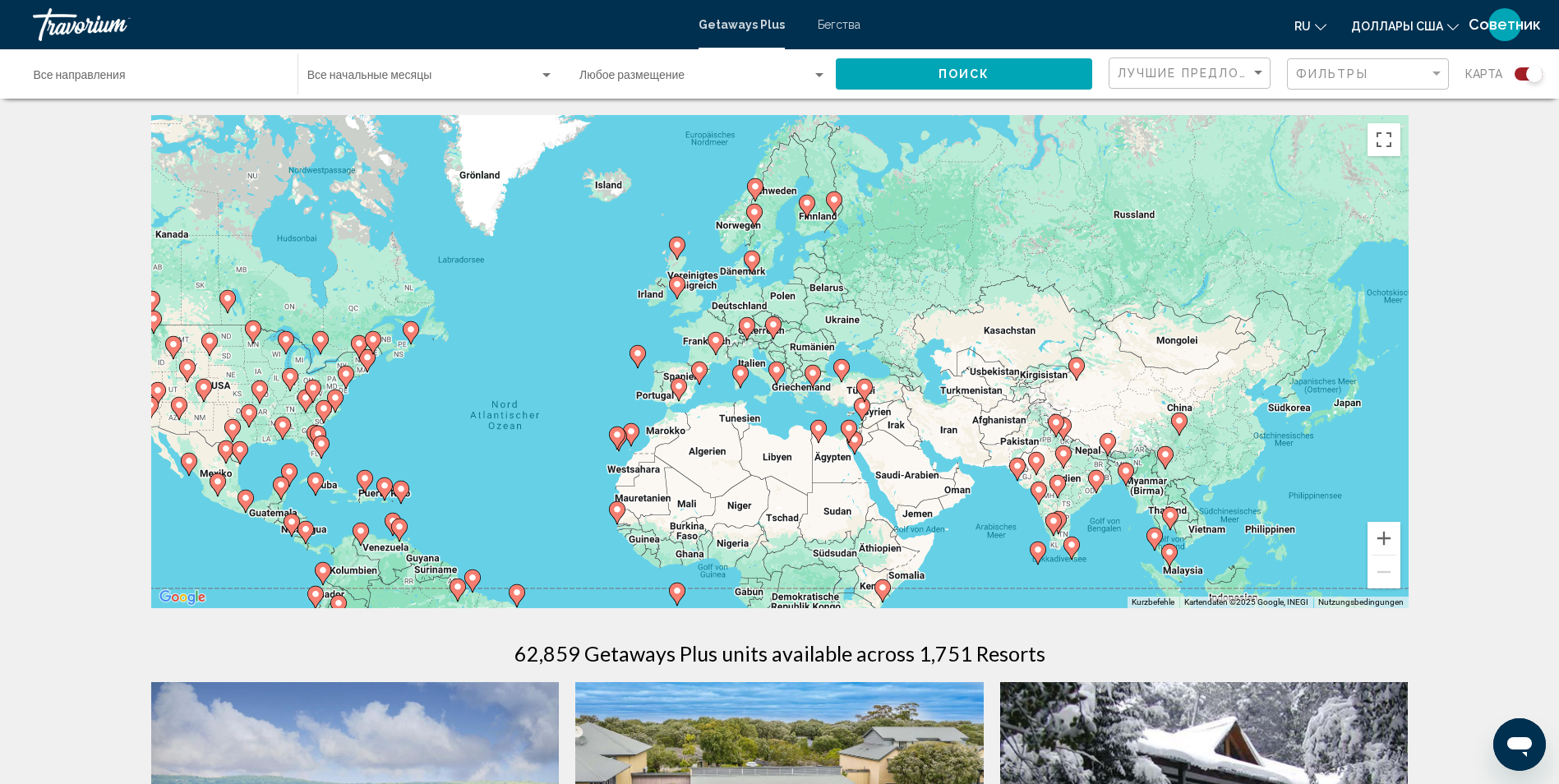
drag, startPoint x: 1012, startPoint y: 355, endPoint x: 785, endPoint y: 435, distance: 240.7
click at [785, 435] on div "Um den Modus zum Ziehen mit der Tastatur zu aktivieren, drückst du Alt + Eingab…" at bounding box center [780, 362] width 1257 height 493
click at [1399, 540] on button "Vergrößern" at bounding box center [1384, 539] width 33 height 33
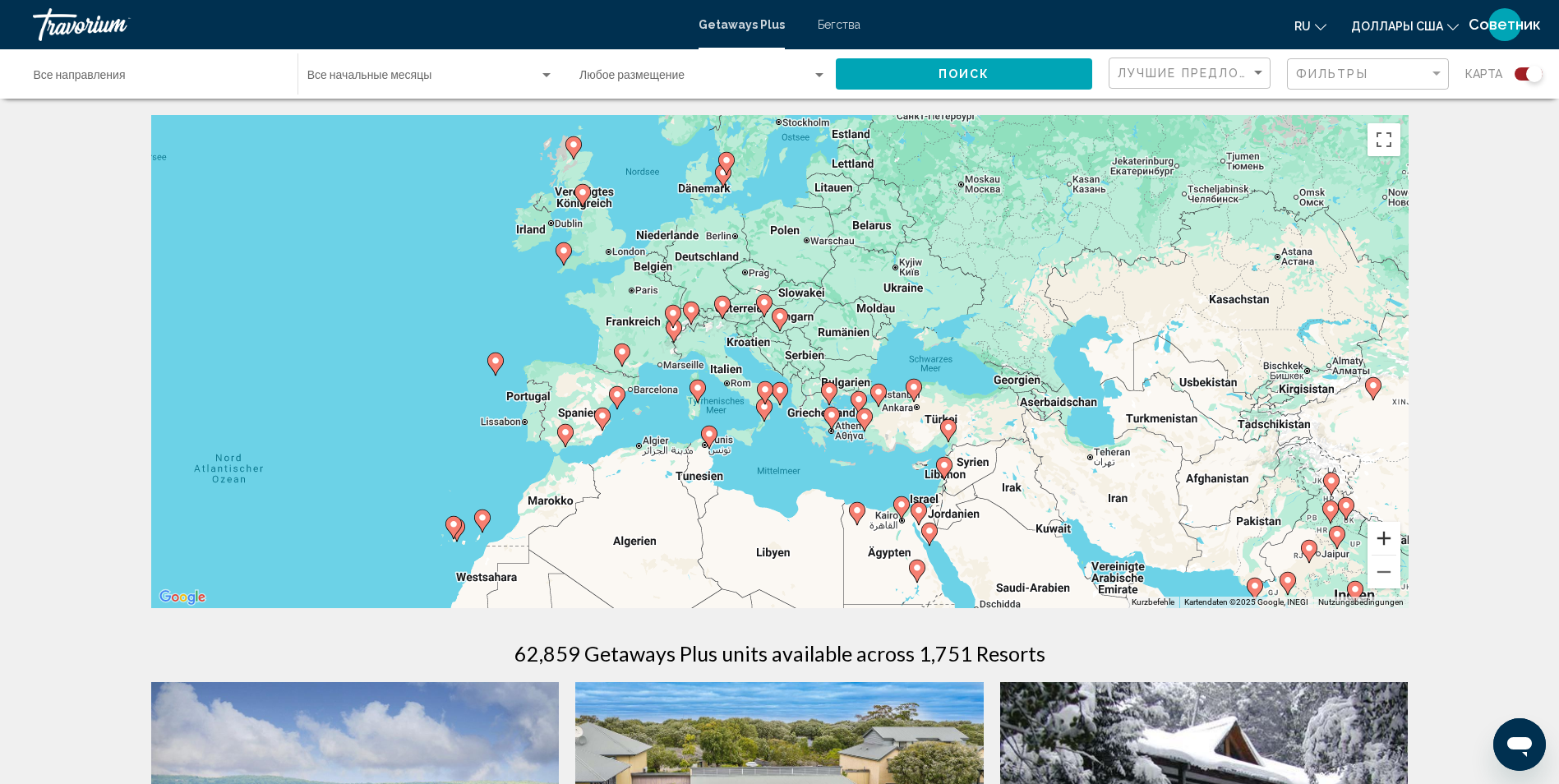
click at [1399, 540] on button "Vergrößern" at bounding box center [1384, 539] width 33 height 33
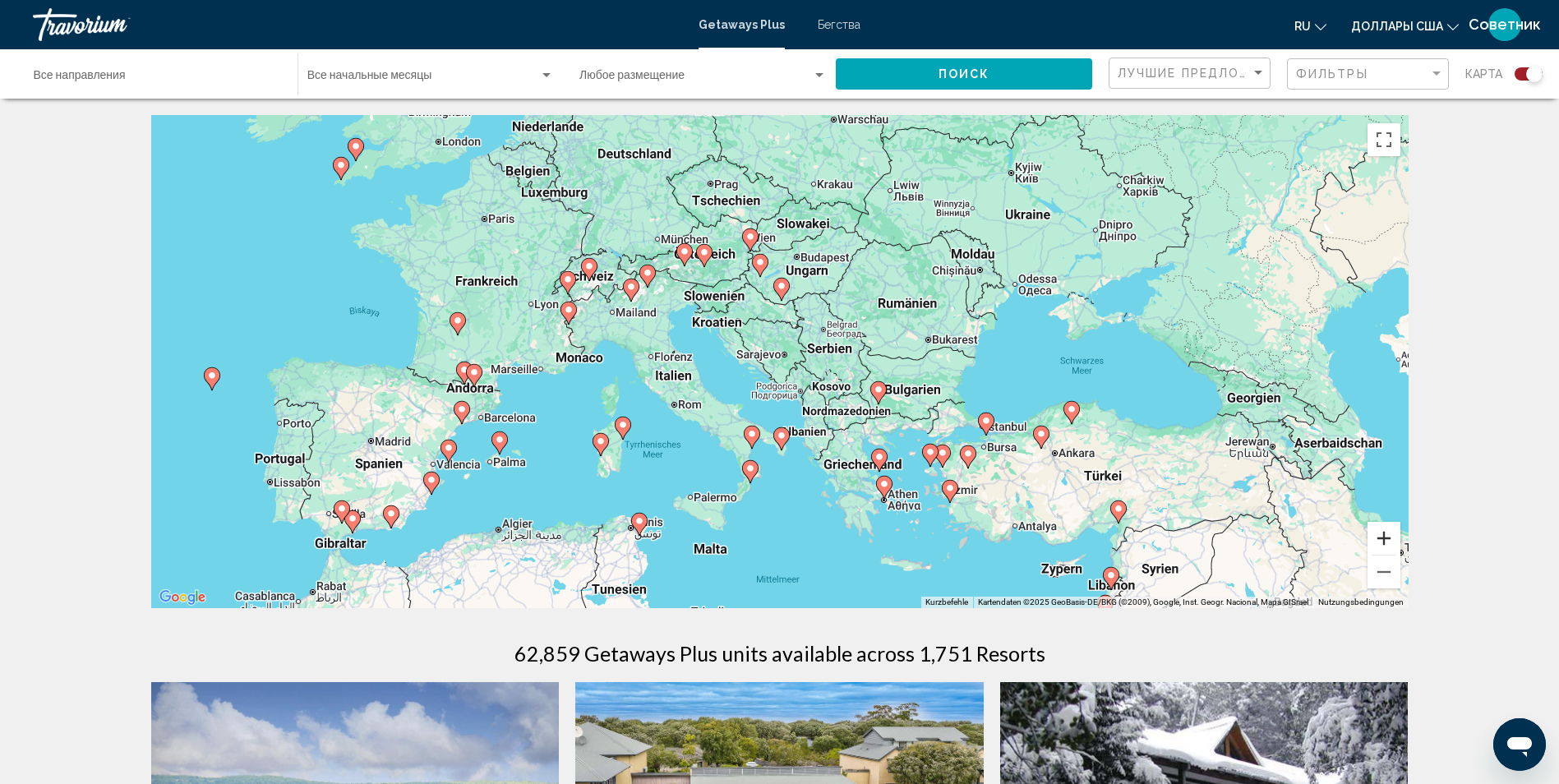
click at [1389, 538] on button "Vergrößern" at bounding box center [1384, 539] width 33 height 33
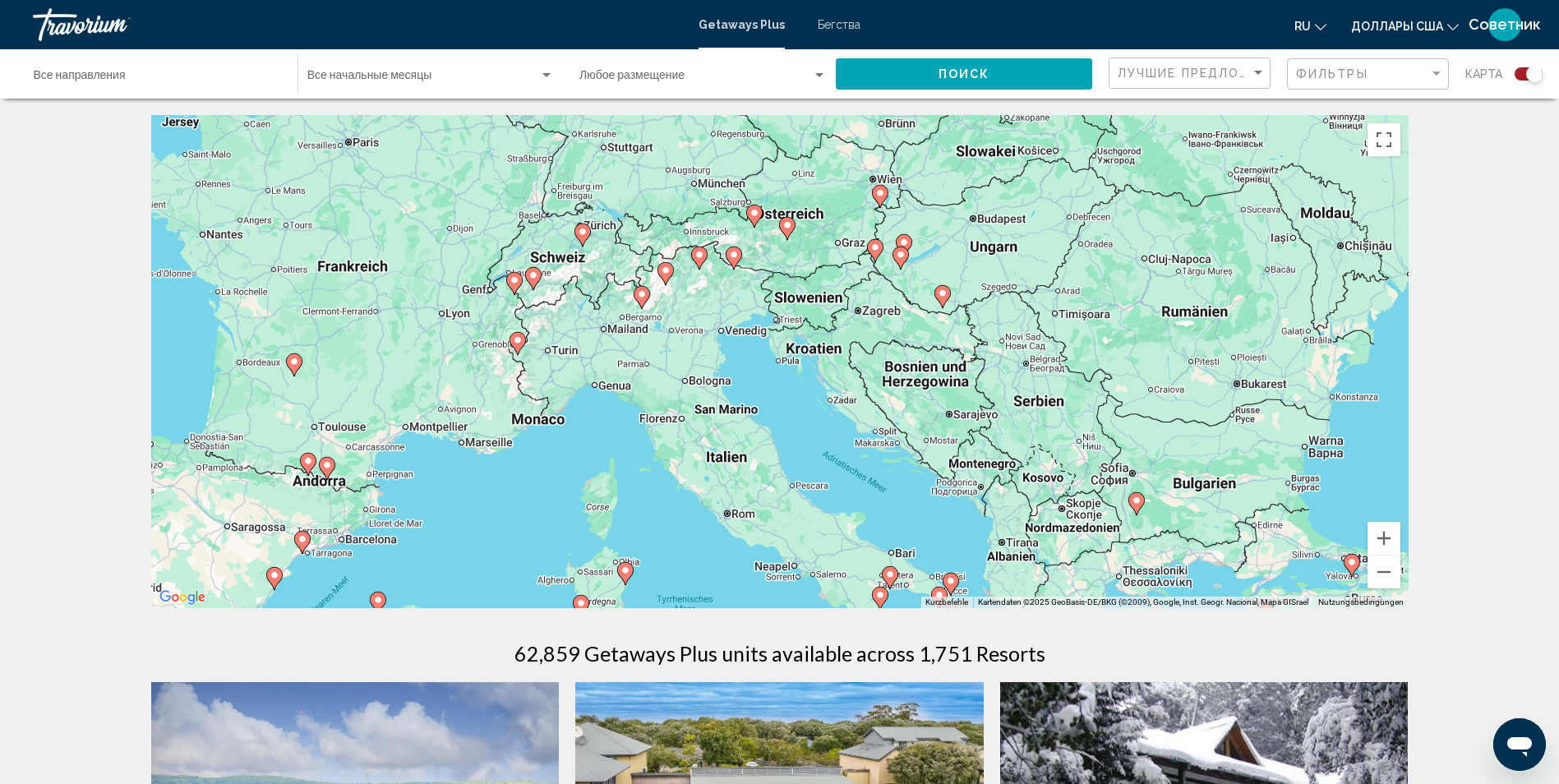
drag, startPoint x: 929, startPoint y: 424, endPoint x: 1091, endPoint y: 493, distance: 176.1
click at [1091, 493] on div "Um den Modus zum Ziehen mit der Tastatur zu aktivieren, drückst du Alt + Eingab…" at bounding box center [780, 362] width 1257 height 493
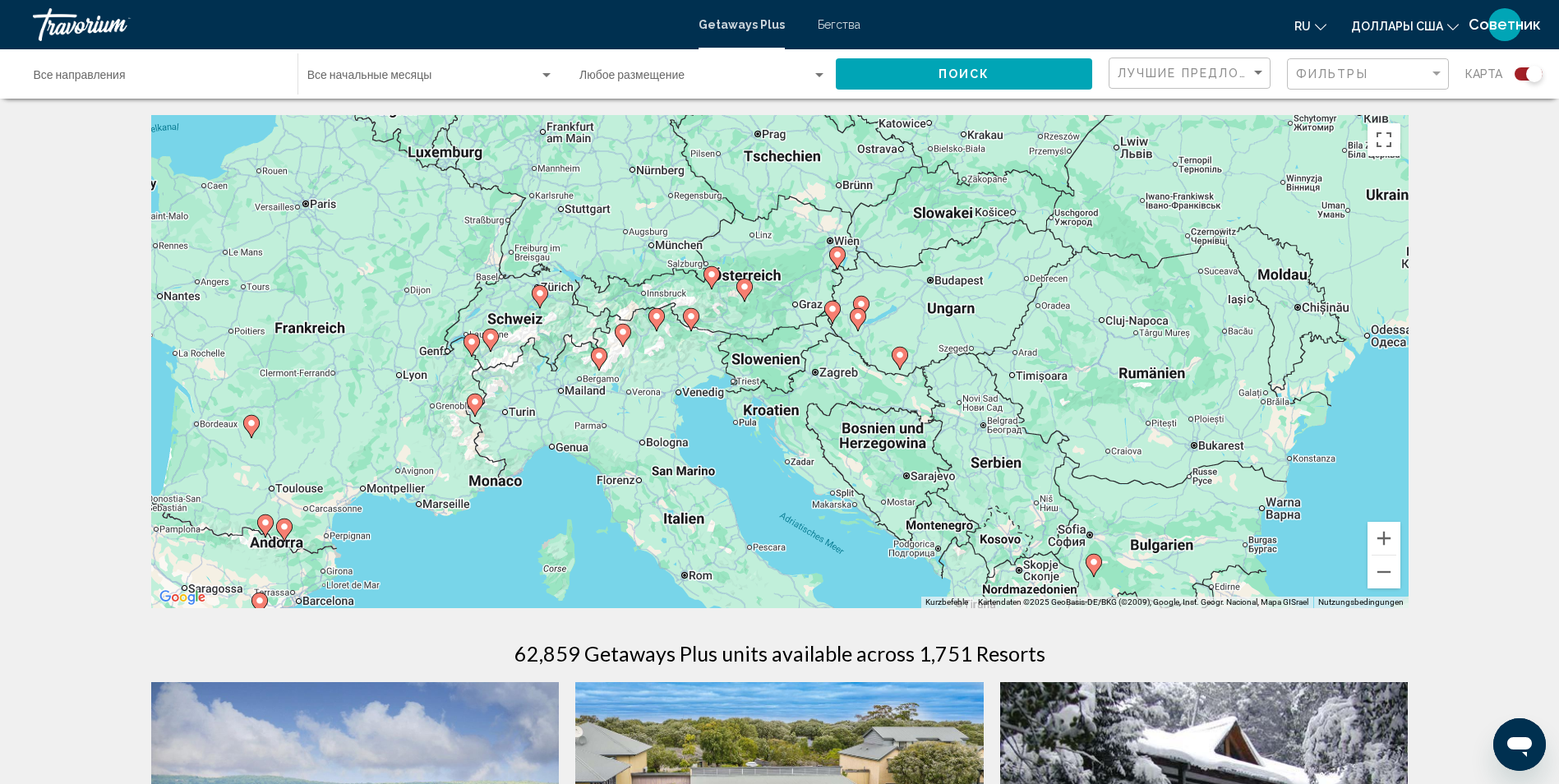
drag, startPoint x: 773, startPoint y: 338, endPoint x: 728, endPoint y: 404, distance: 79.9
click at [728, 404] on div "Um den Modus zum Ziehen mit der Tastatur zu aktivieren, drückst du Alt + Eingab…" at bounding box center [780, 362] width 1257 height 493
click at [1389, 536] on button "Vergrößern" at bounding box center [1384, 539] width 33 height 33
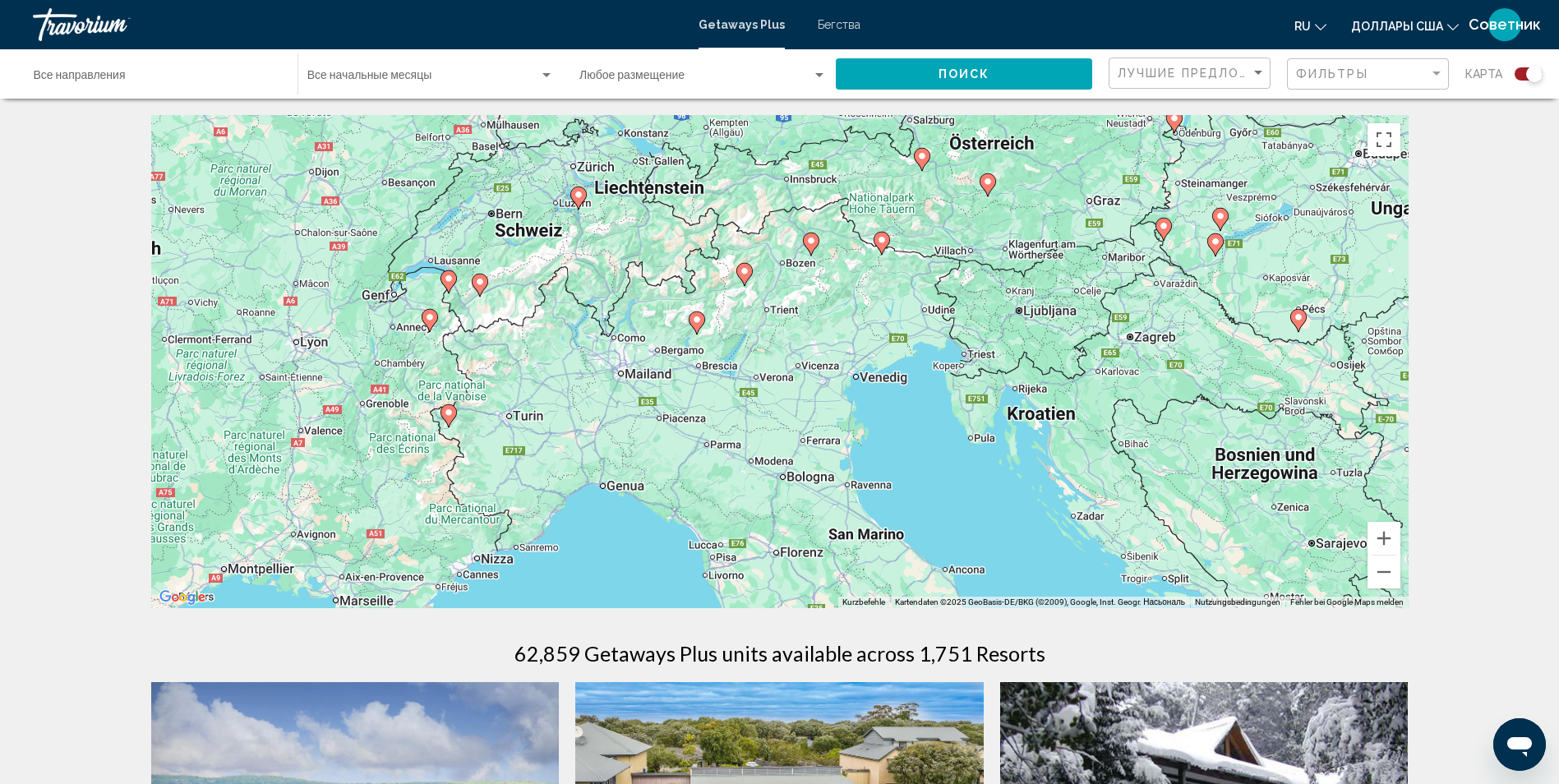
drag, startPoint x: 1025, startPoint y: 380, endPoint x: 949, endPoint y: 669, distance: 298.8
click at [1297, 341] on div "Um den Modus zum Ziehen mit der Tastatur zu aktivieren, drückst du Alt + Eingab…" at bounding box center [780, 362] width 1257 height 493
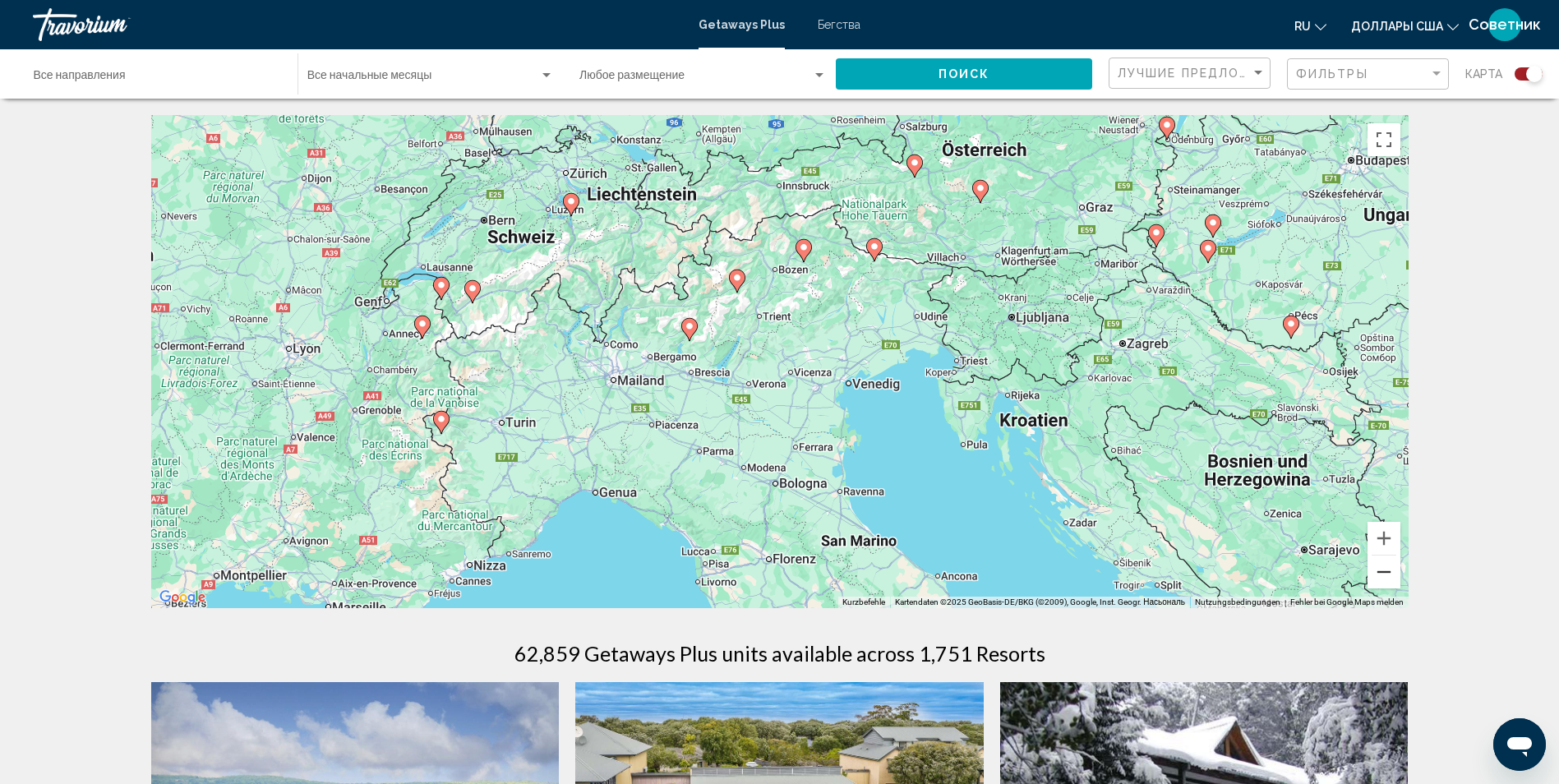
click at [1393, 567] on button "Веркляйнерн" at bounding box center [1384, 572] width 33 height 33
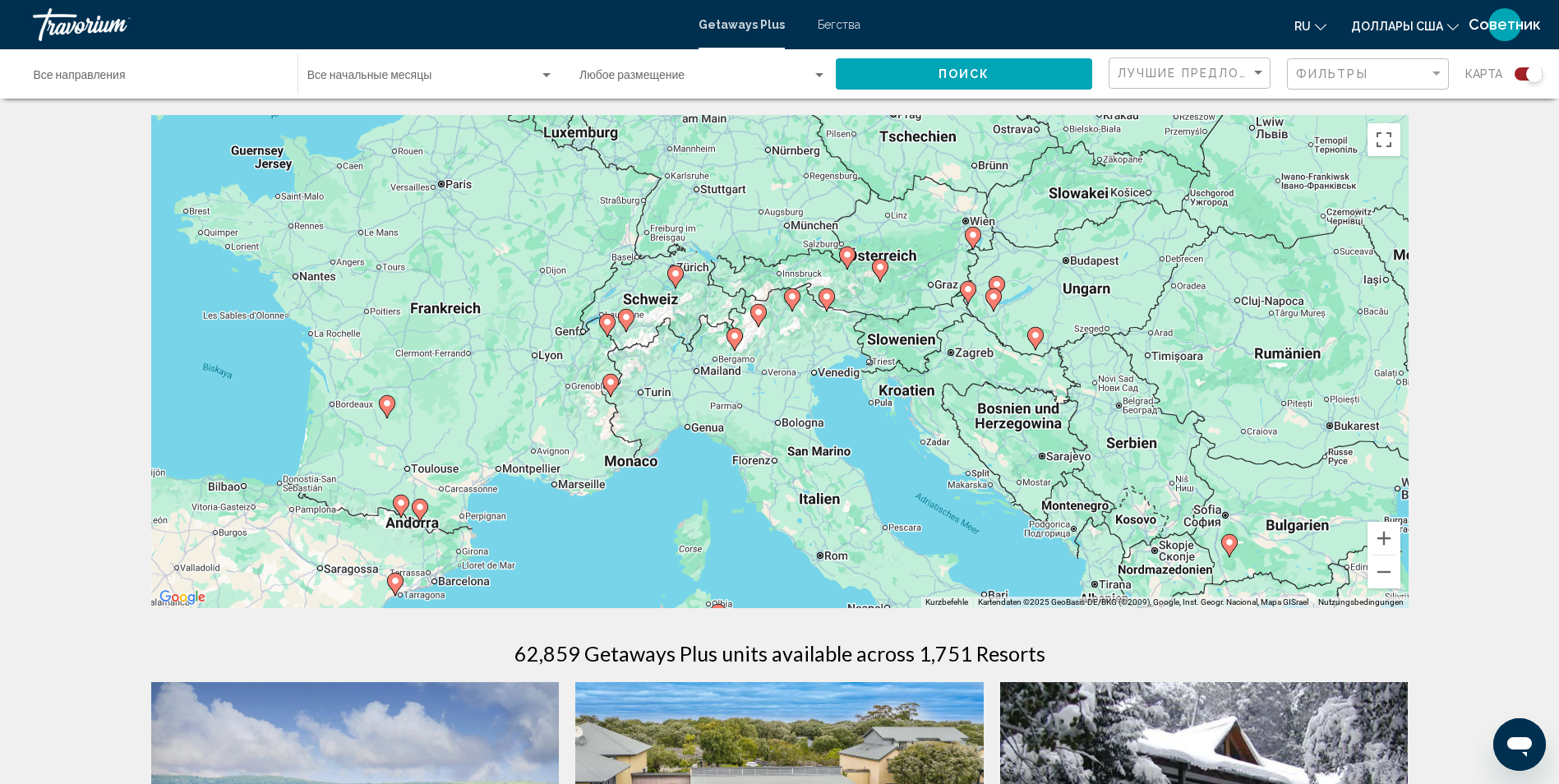
click at [845, 254] on image "Основное содержание" at bounding box center [847, 254] width 10 height 10
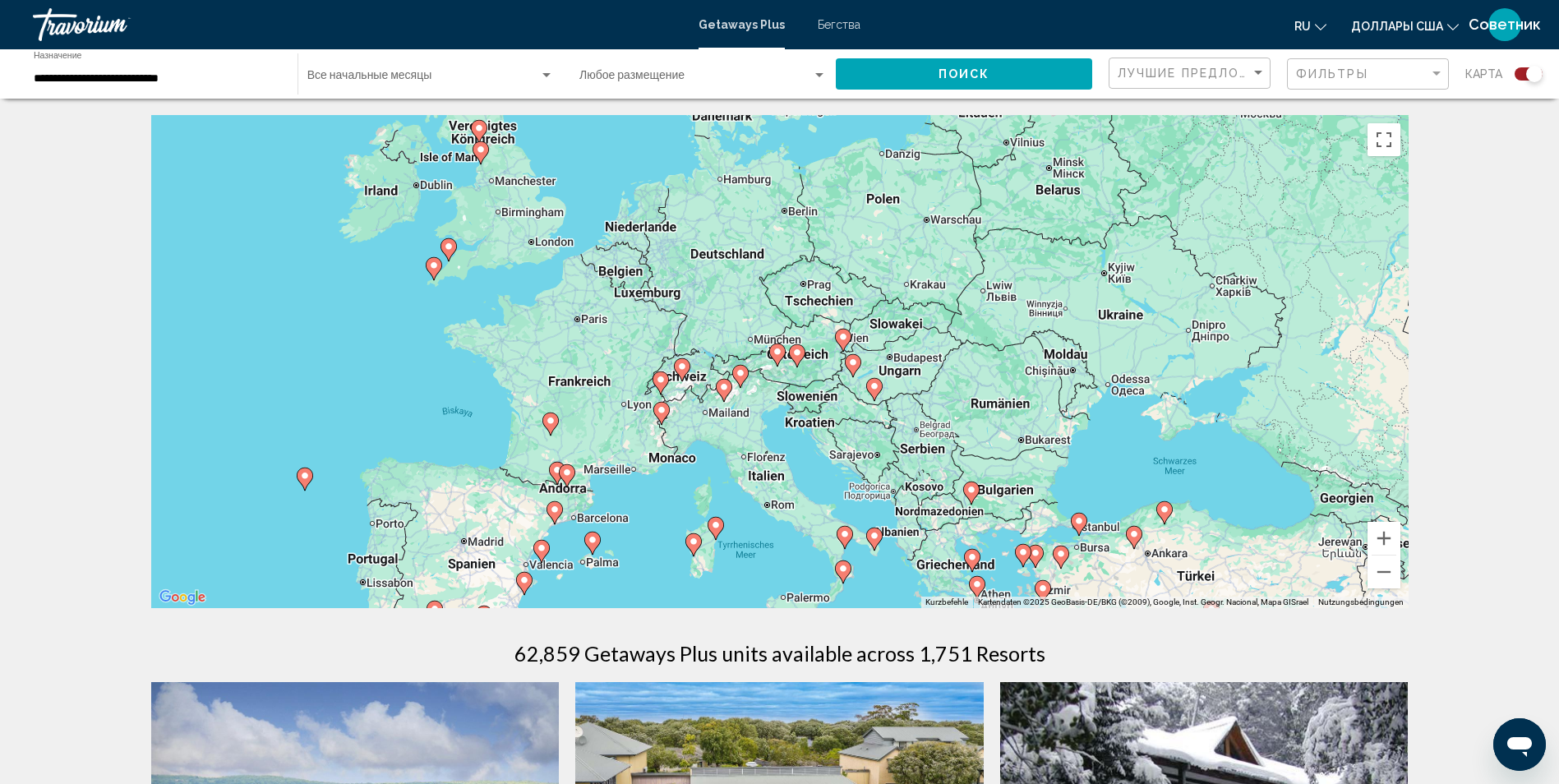
click at [775, 350] on image "Основное содержание" at bounding box center [778, 351] width 10 height 10
type input "**********"
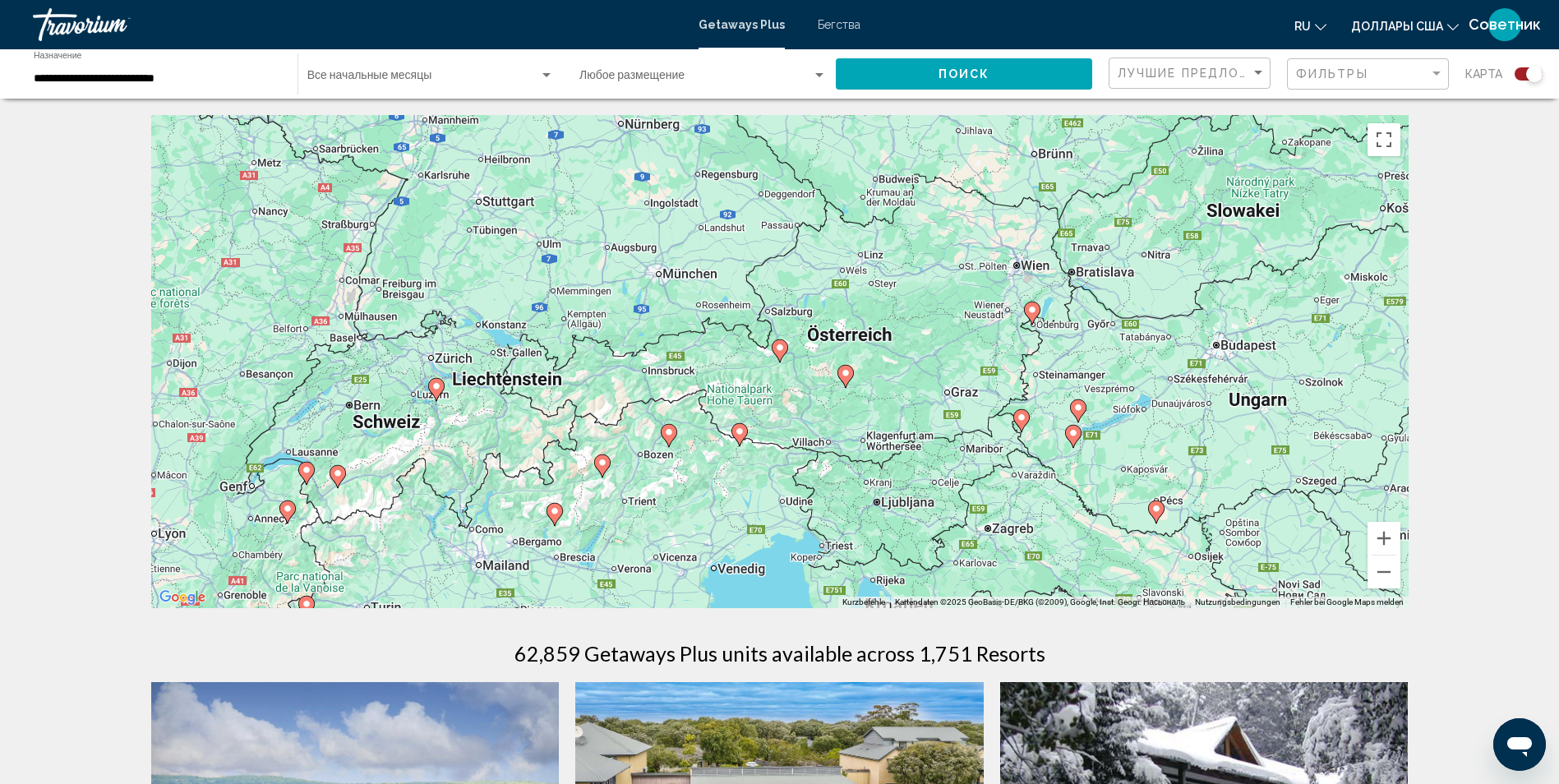
click at [780, 355] on icon "Основное содержание" at bounding box center [779, 350] width 15 height 21
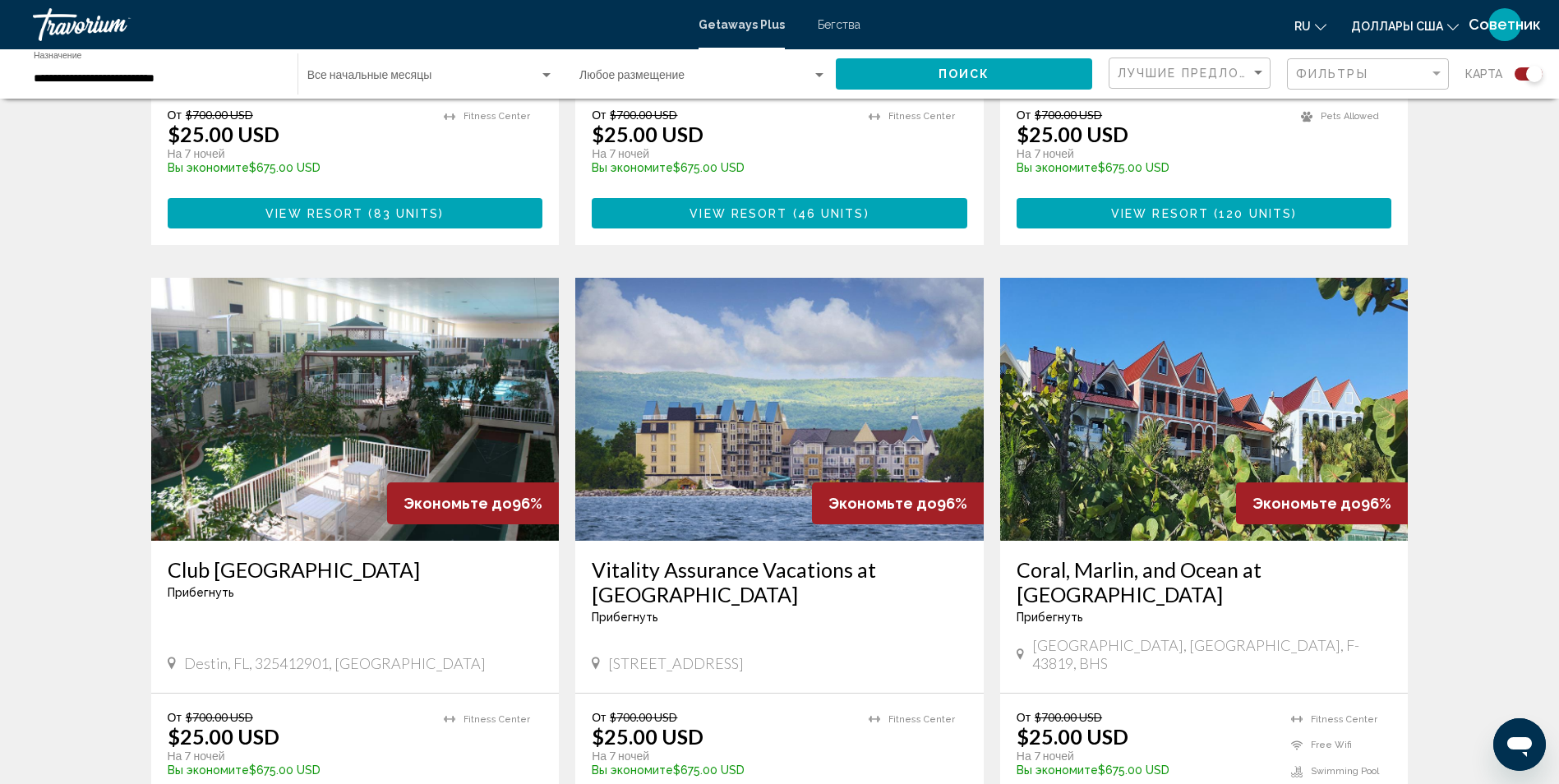
scroll to position [986, 0]
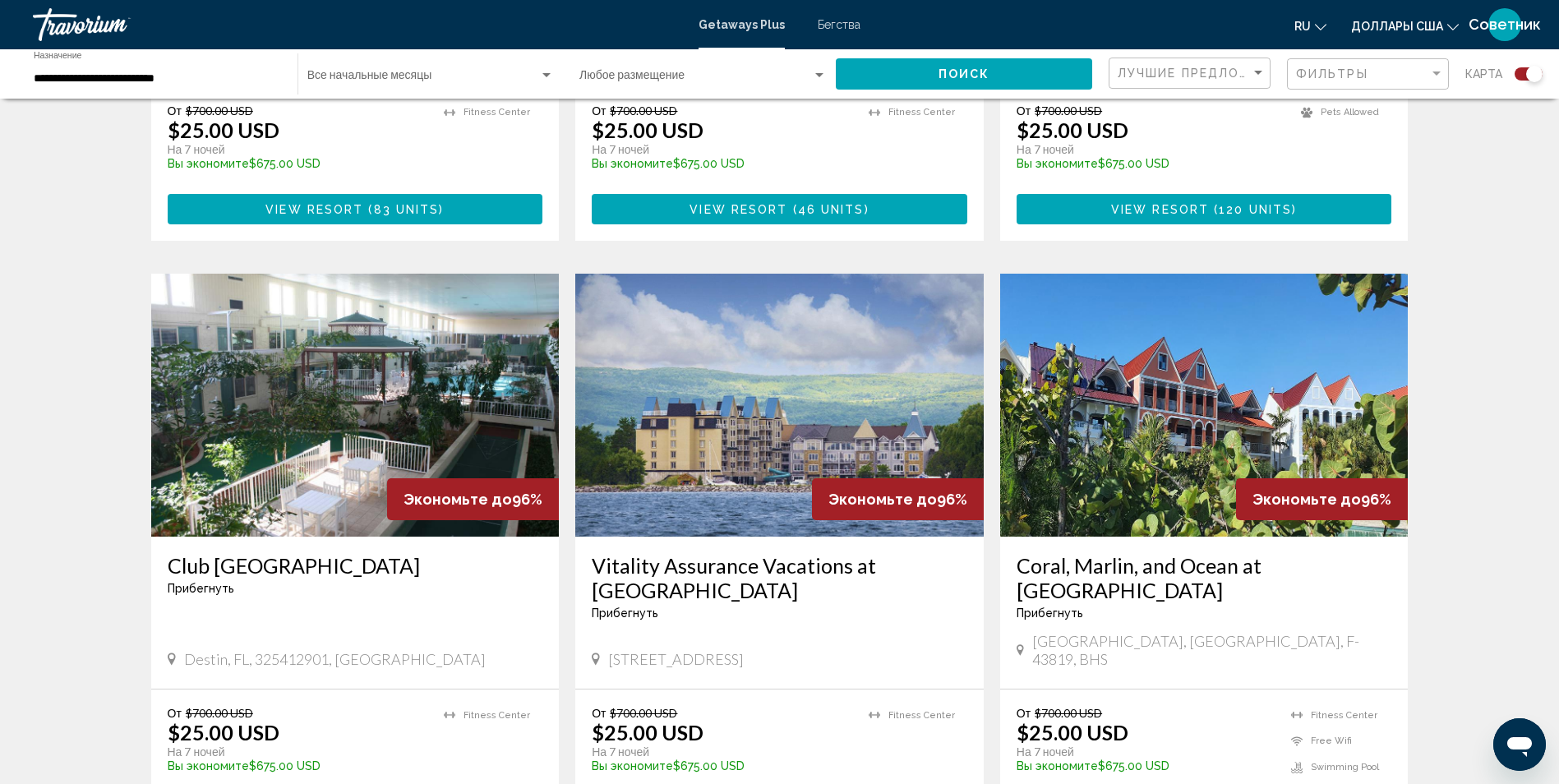
click at [350, 312] on img "Основное содержание" at bounding box center [355, 405] width 409 height 263
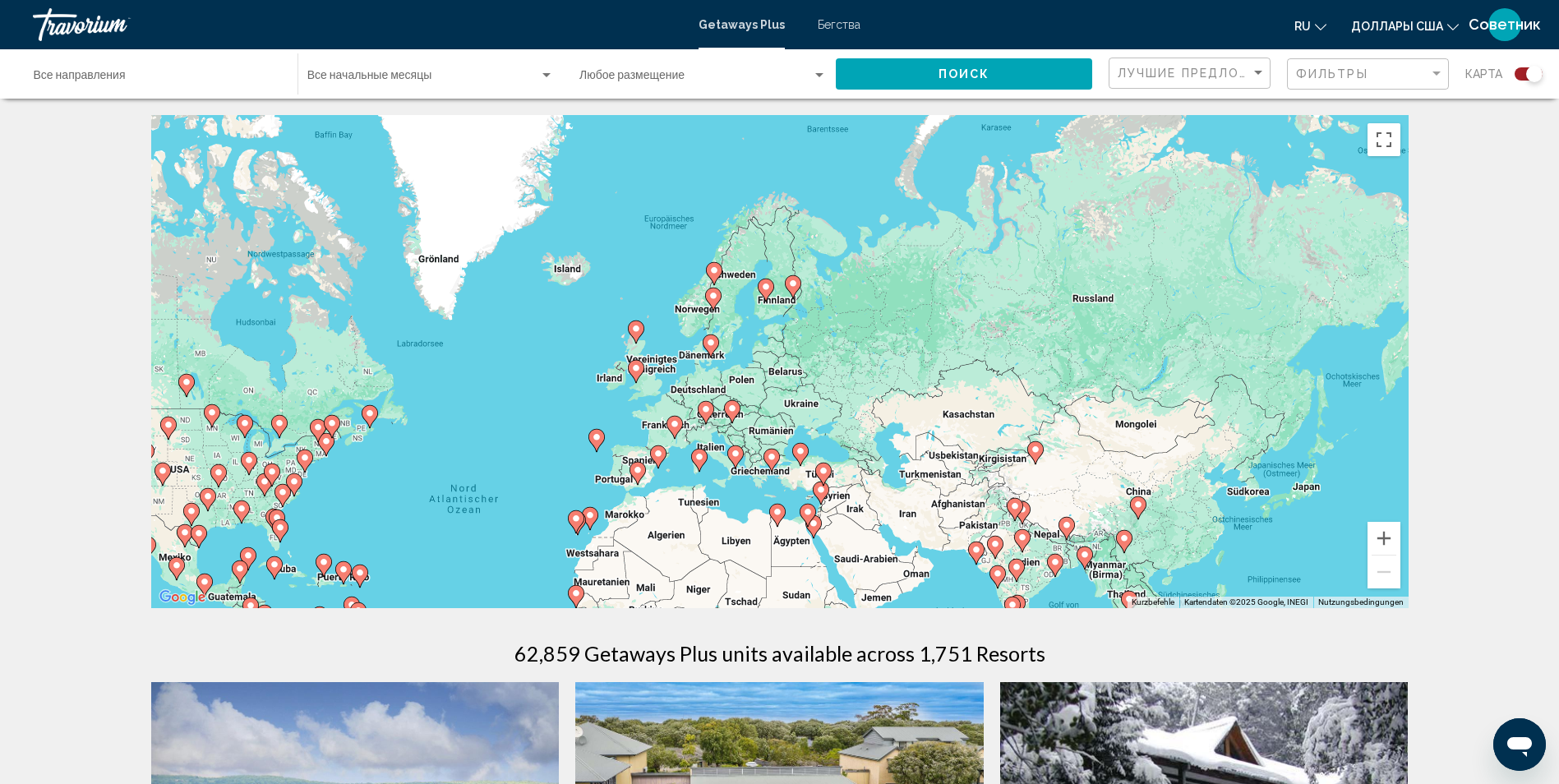
drag, startPoint x: 1113, startPoint y: 350, endPoint x: 842, endPoint y: 511, distance: 315.2
click at [846, 513] on div "Um den Modus zum Ziehen mit der Tastatur zu aktivieren, drückst du Alt + Eingab…" at bounding box center [780, 362] width 1257 height 493
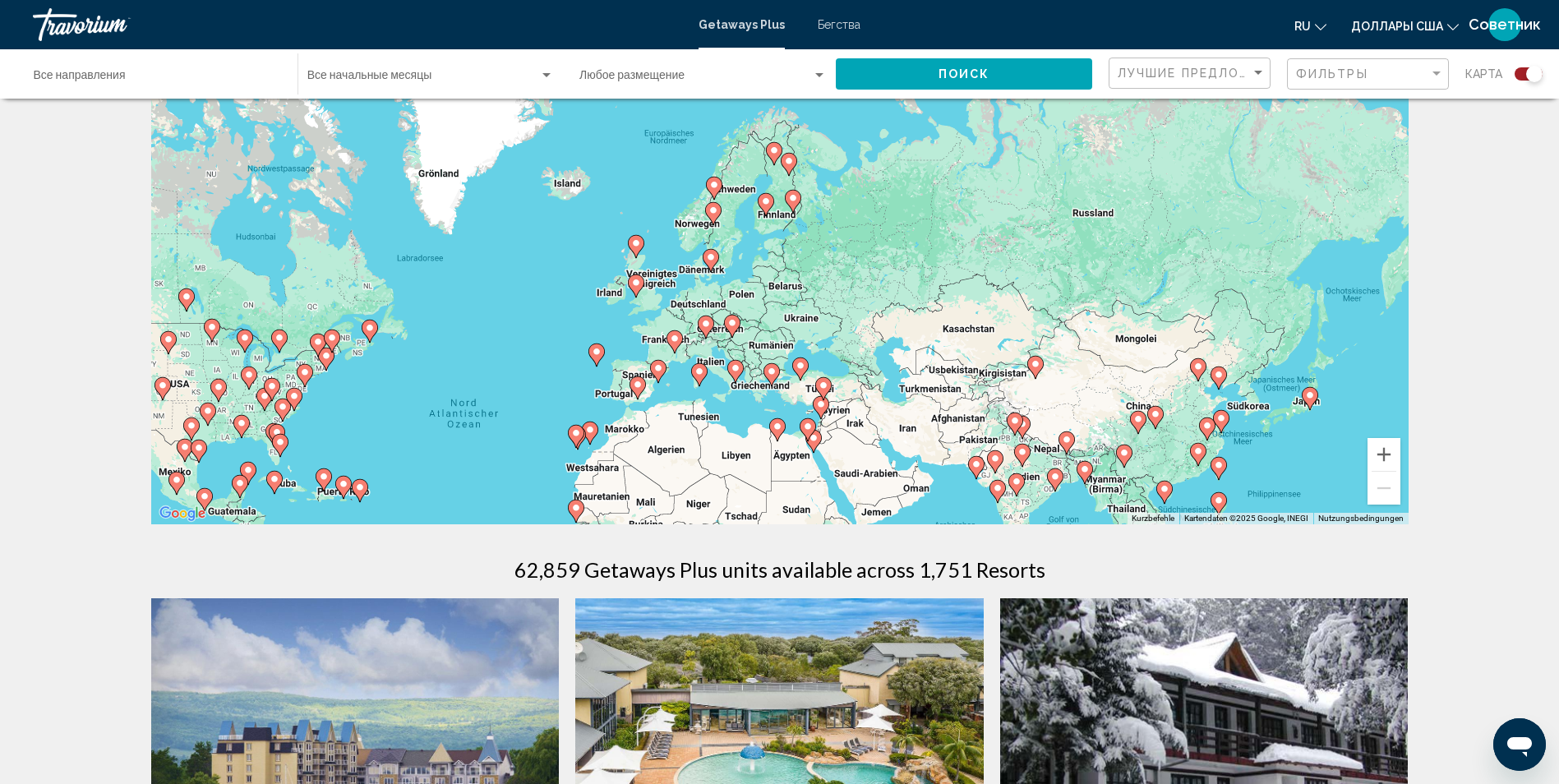
scroll to position [82, 0]
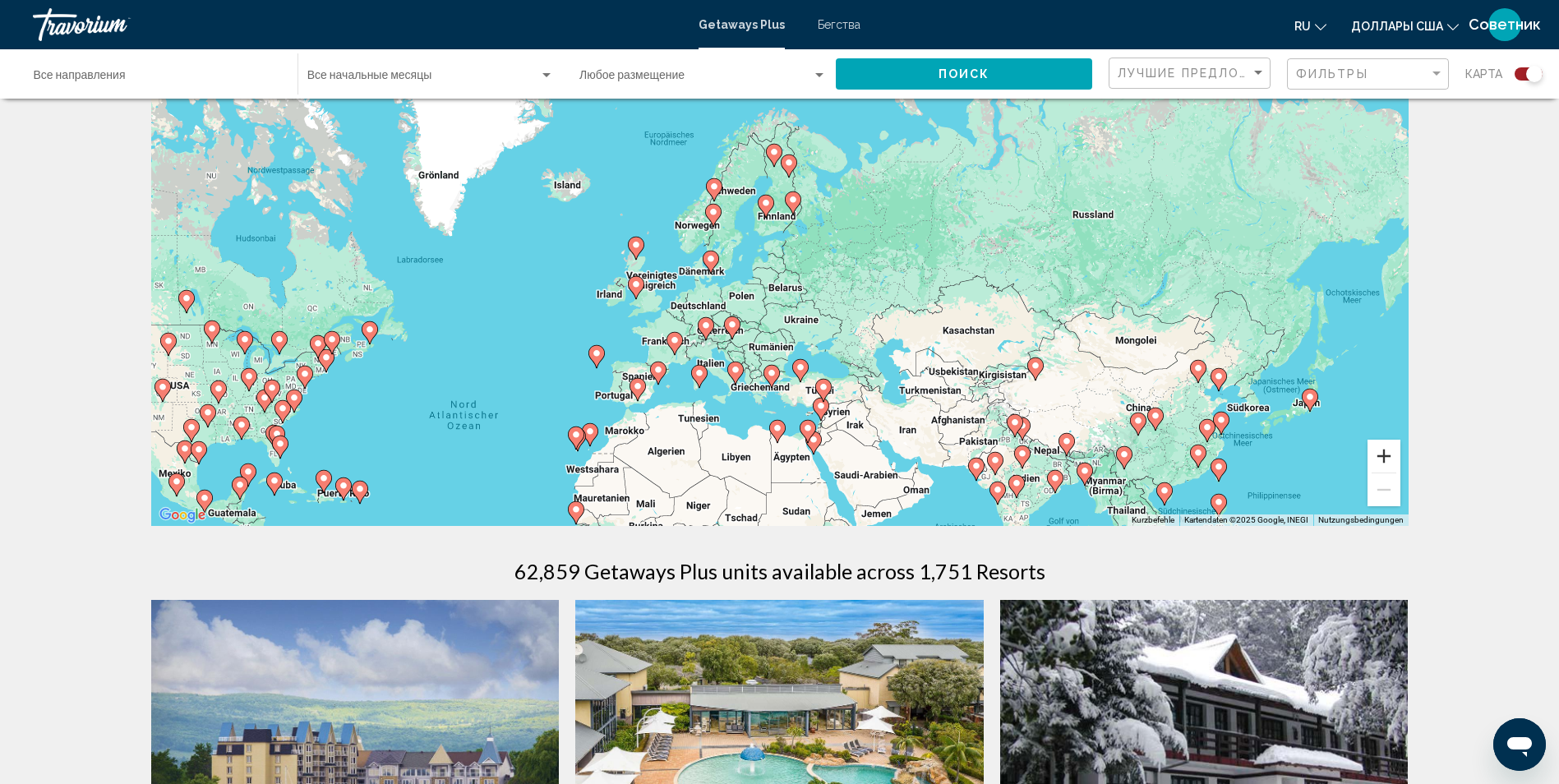
drag, startPoint x: 1391, startPoint y: 463, endPoint x: 1378, endPoint y: 454, distance: 15.8
click at [1391, 463] on button "Vergrößern" at bounding box center [1384, 456] width 33 height 33
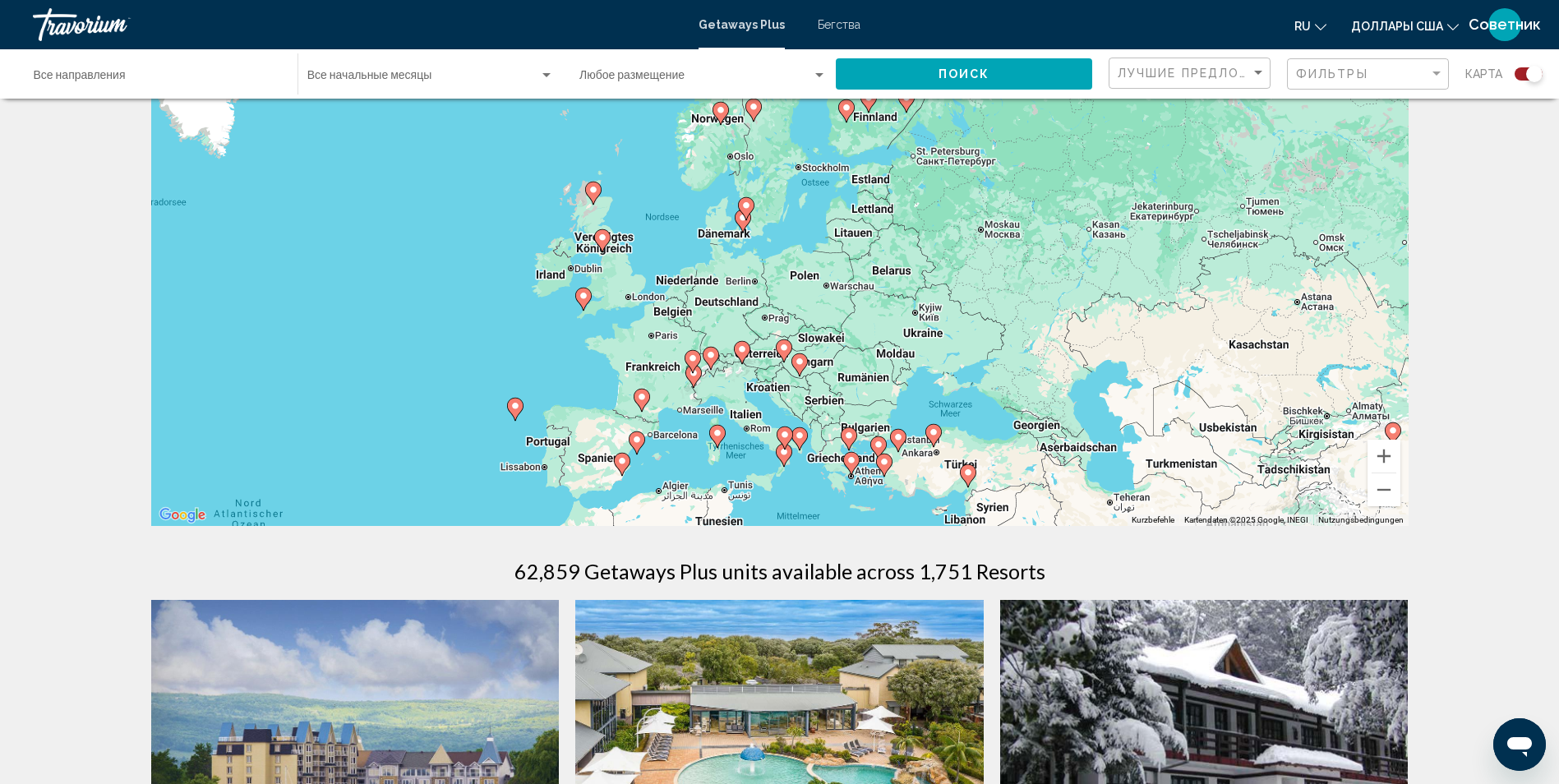
drag, startPoint x: 894, startPoint y: 400, endPoint x: 1022, endPoint y: 364, distance: 133.0
click at [1002, 361] on div "Um den Modus zum Ziehen mit der Tastatur zu aktivieren, drückst du Alt + Eingab…" at bounding box center [780, 279] width 1257 height 493
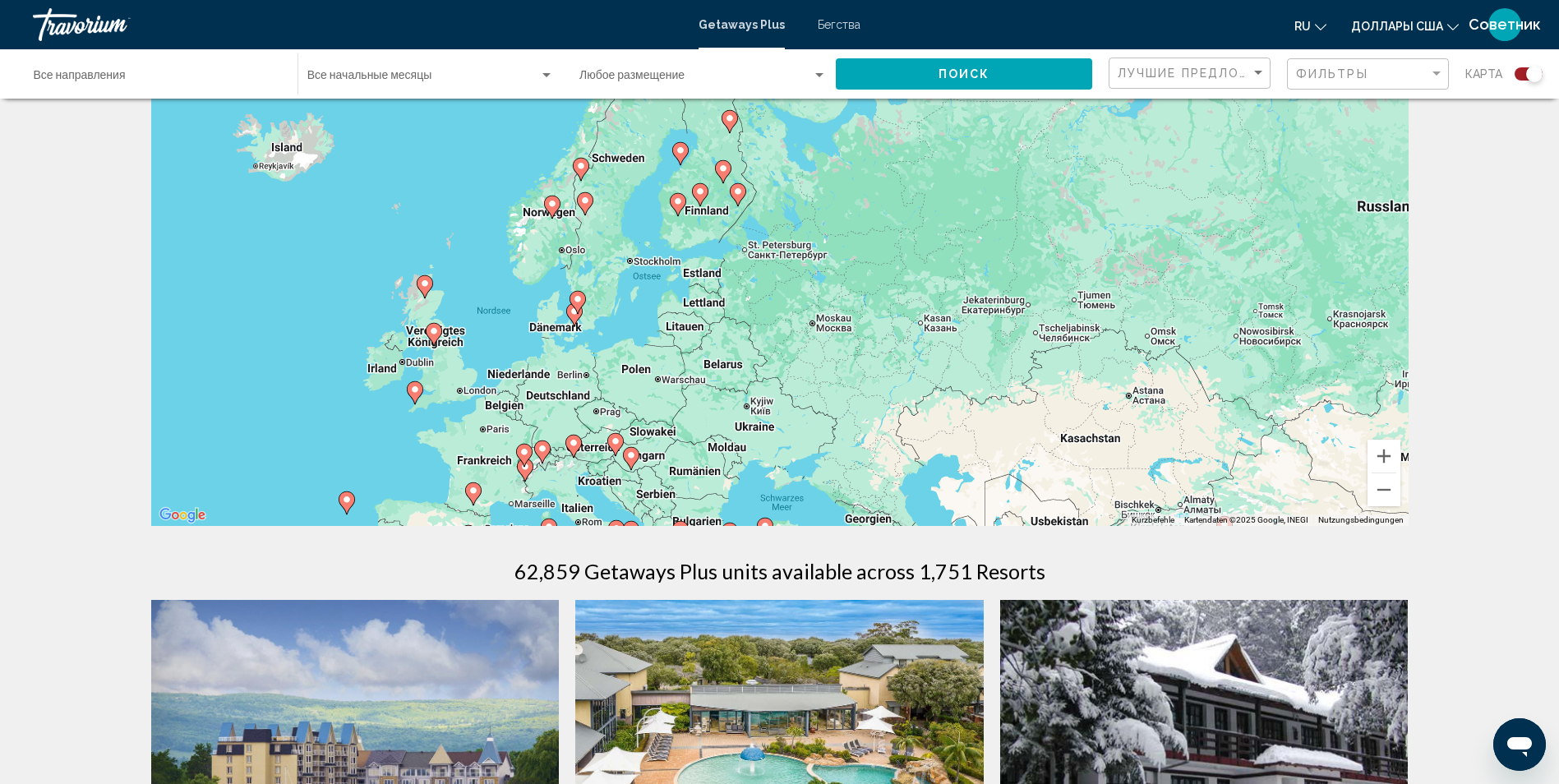
drag, startPoint x: 1320, startPoint y: 278, endPoint x: 1140, endPoint y: 378, distance: 205.9
click at [1140, 378] on div "Um den Modus zum Ziehen mit der Tastatur zu aktivieren, drückst du Alt + Eingab…" at bounding box center [780, 279] width 1257 height 493
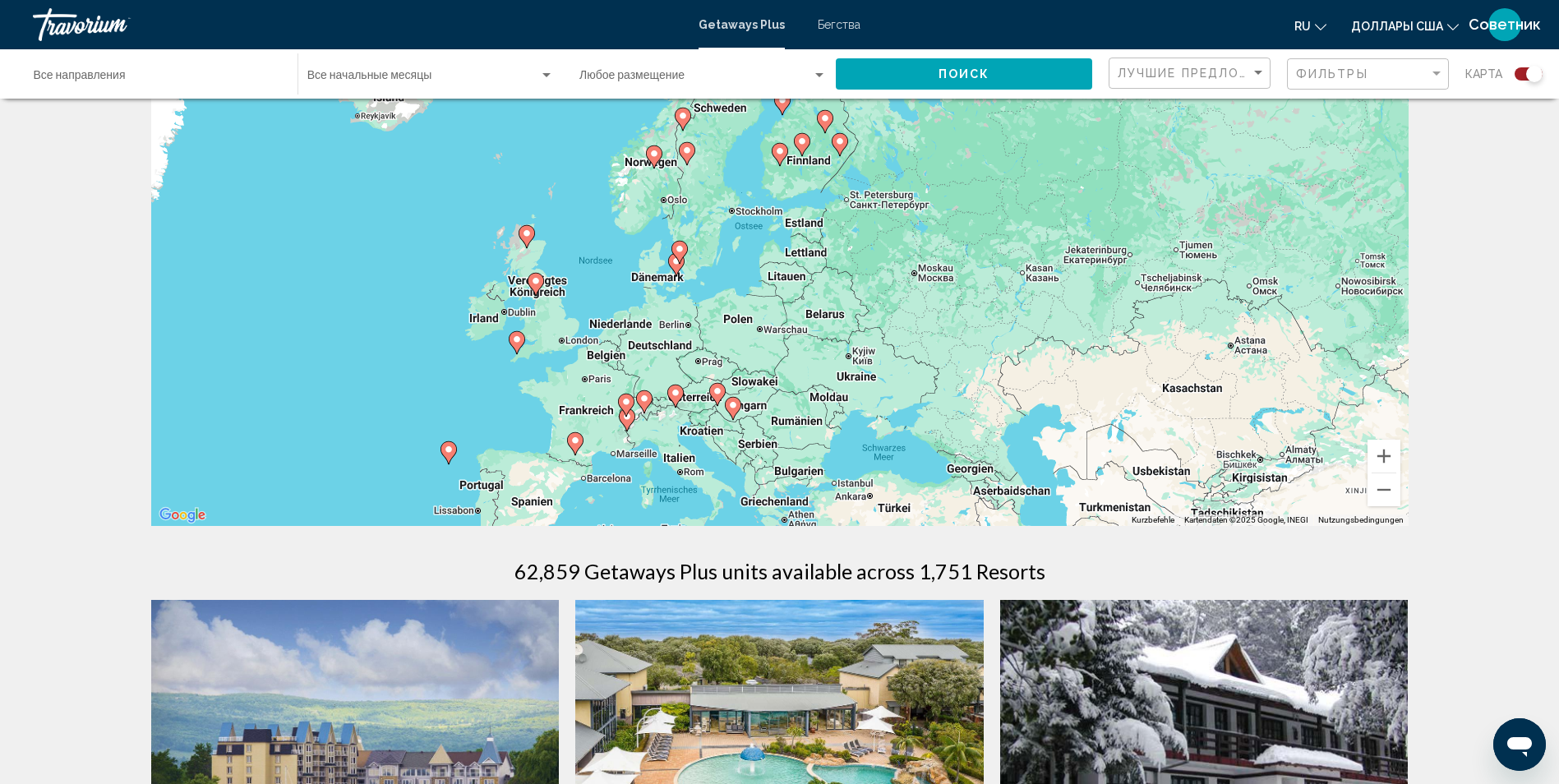
drag, startPoint x: 712, startPoint y: 413, endPoint x: 816, endPoint y: 358, distance: 117.6
click at [816, 358] on div "Um den Modus zum Ziehen mit der Tastatur zu aktivieren, drückst du Alt + Eingab…" at bounding box center [780, 279] width 1257 height 493
click at [1385, 454] on button "Vergrößern" at bounding box center [1384, 456] width 33 height 33
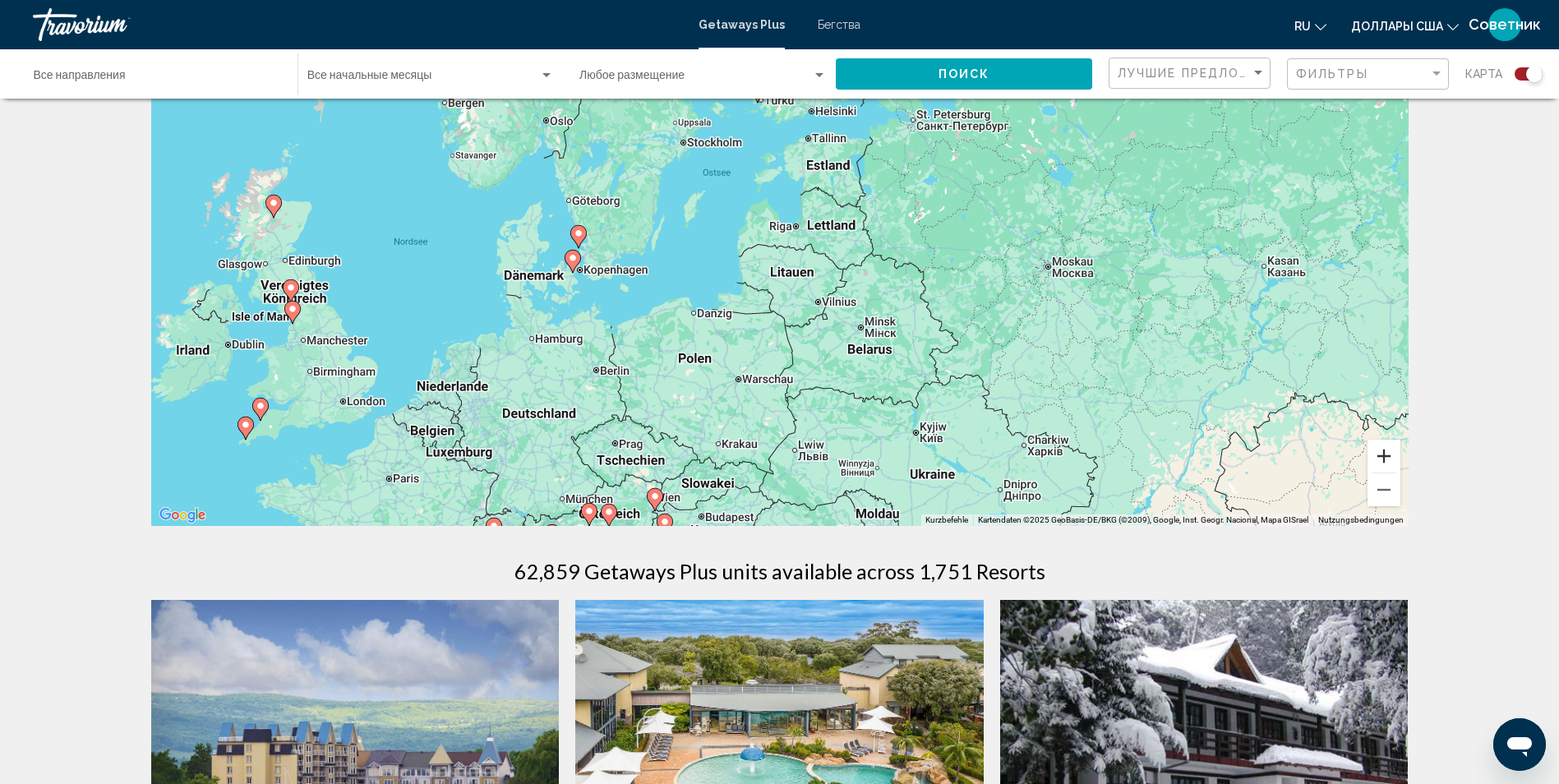
click at [1385, 454] on button "Vergrößern" at bounding box center [1384, 456] width 33 height 33
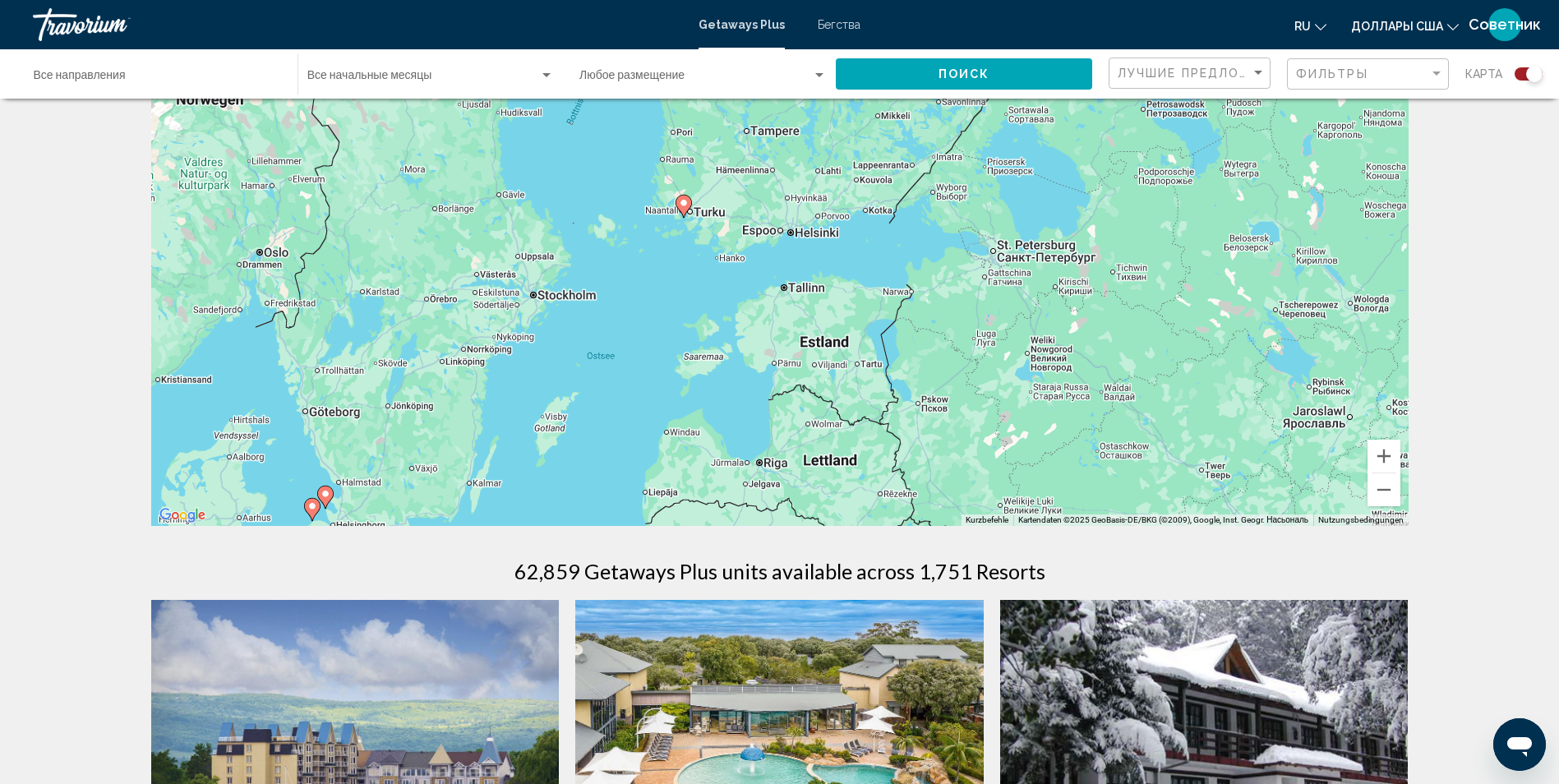
drag, startPoint x: 606, startPoint y: 287, endPoint x: 555, endPoint y: 576, distance: 293.5
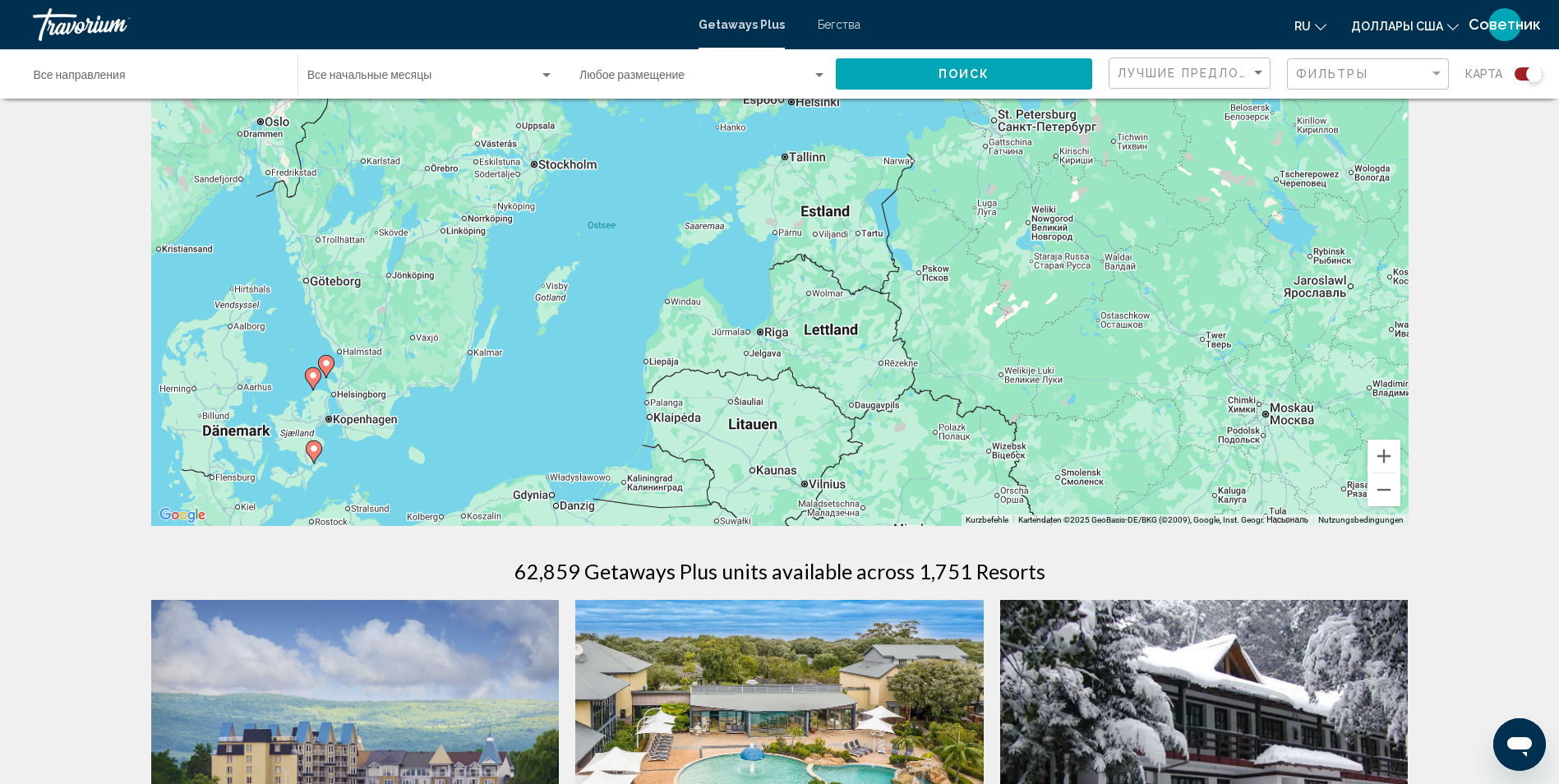
drag, startPoint x: 806, startPoint y: 280, endPoint x: 806, endPoint y: 158, distance: 122.0
click at [806, 158] on div "Um den Modus zum Ziehen mit der Tastatur zu aktivieren, drückst du Alt + Eingab…" at bounding box center [780, 279] width 1257 height 493
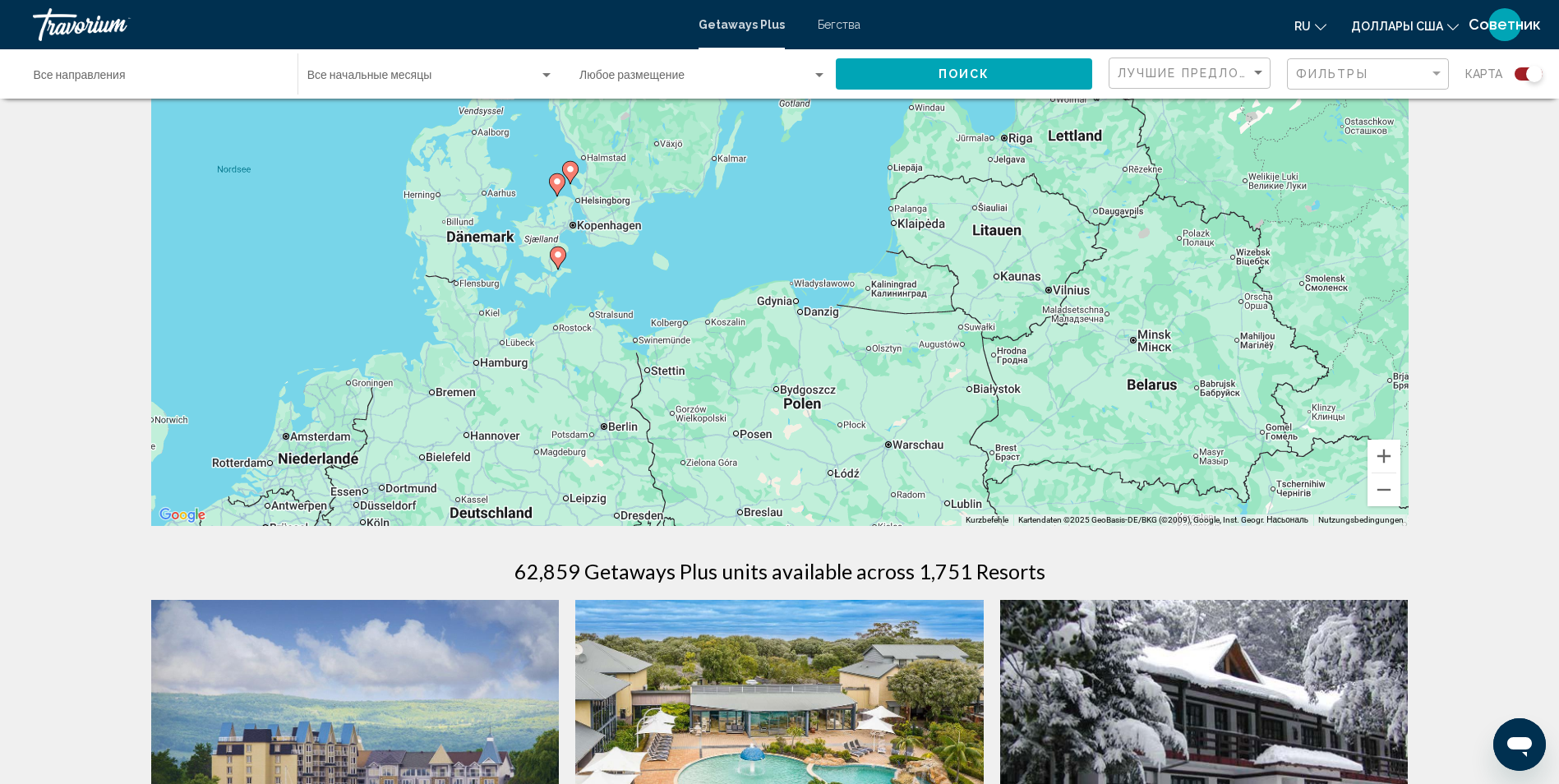
drag, startPoint x: 813, startPoint y: 378, endPoint x: 1057, endPoint y: 181, distance: 313.6
click at [1057, 181] on div "Um den Modus zum Ziehen mit der Tastatur zu aktivieren, drückst du Alt + Eingab…" at bounding box center [780, 279] width 1257 height 493
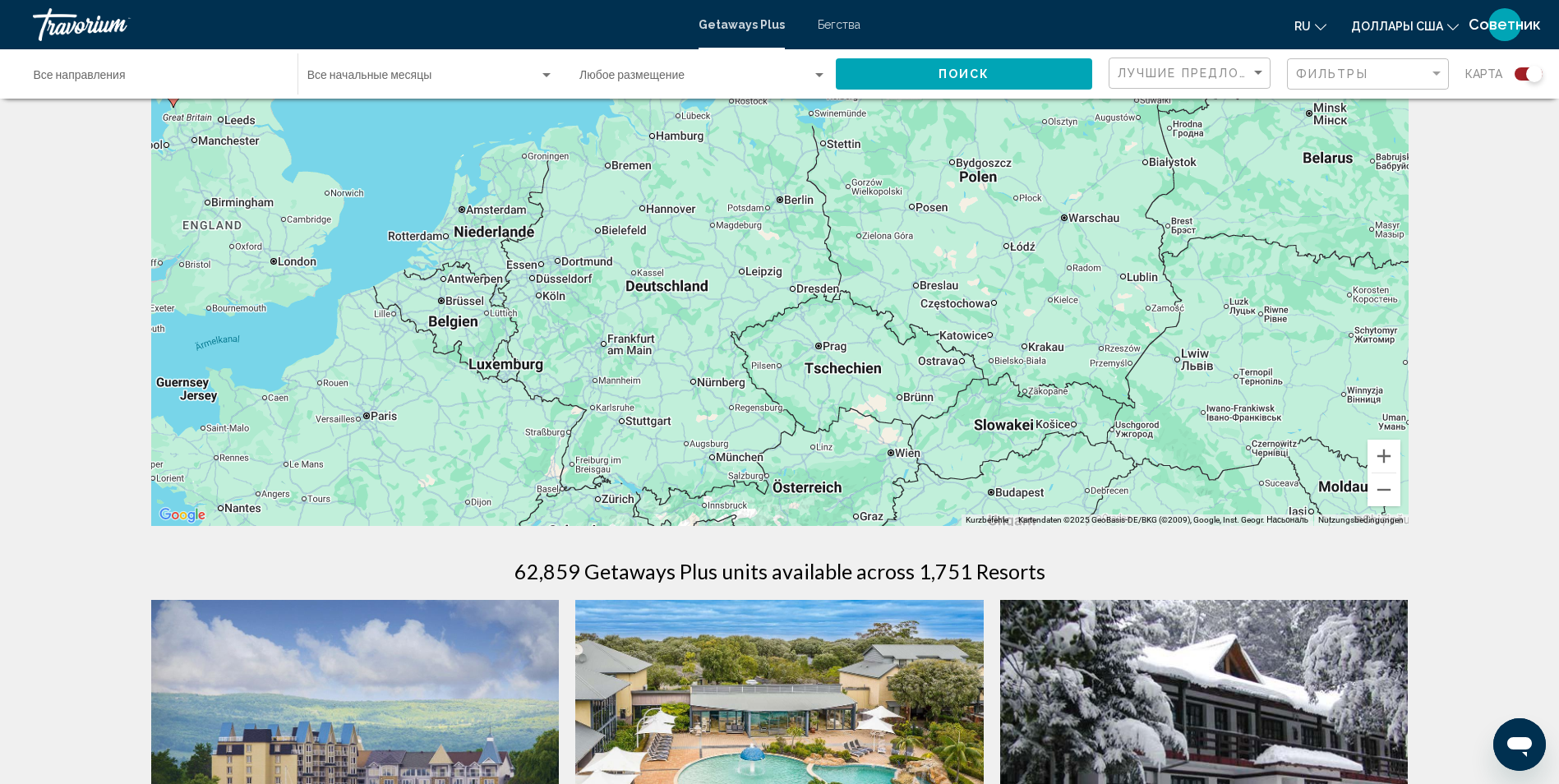
drag, startPoint x: 907, startPoint y: 365, endPoint x: 1084, endPoint y: 135, distance: 290.2
click at [1084, 135] on div "Um den Modus zum Ziehen mit der Tastatur zu aktivieren, drückst du Alt + Eingab…" at bounding box center [780, 279] width 1257 height 493
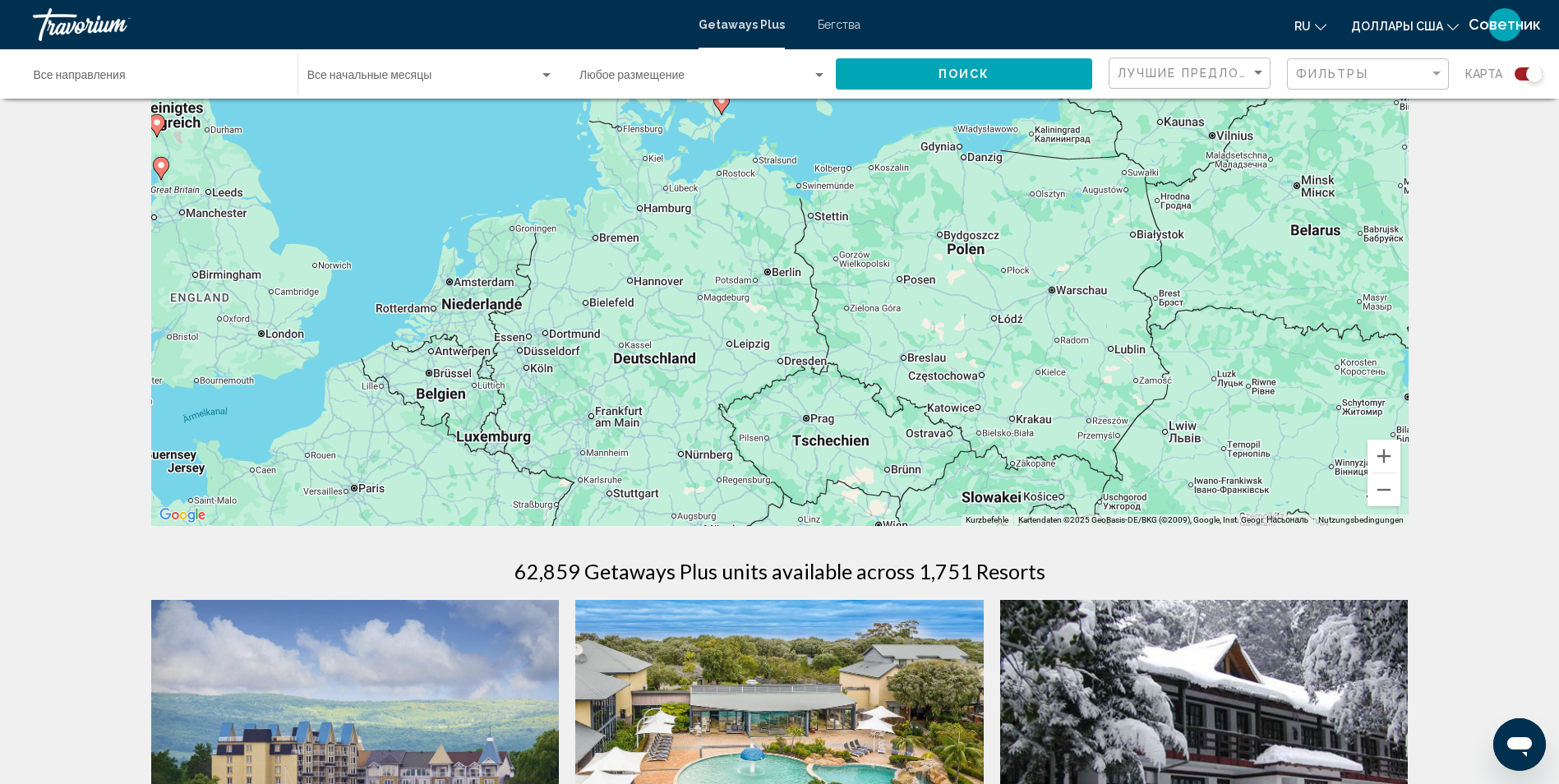
drag, startPoint x: 1003, startPoint y: 309, endPoint x: 990, endPoint y: 388, distance: 80.1
click at [990, 388] on div "Um den Modus zum Ziehen mit der Tastatur zu aktivieren, drückst du Alt + Eingab…" at bounding box center [780, 279] width 1257 height 493
click at [1377, 454] on button "Vergrößern" at bounding box center [1384, 456] width 33 height 33
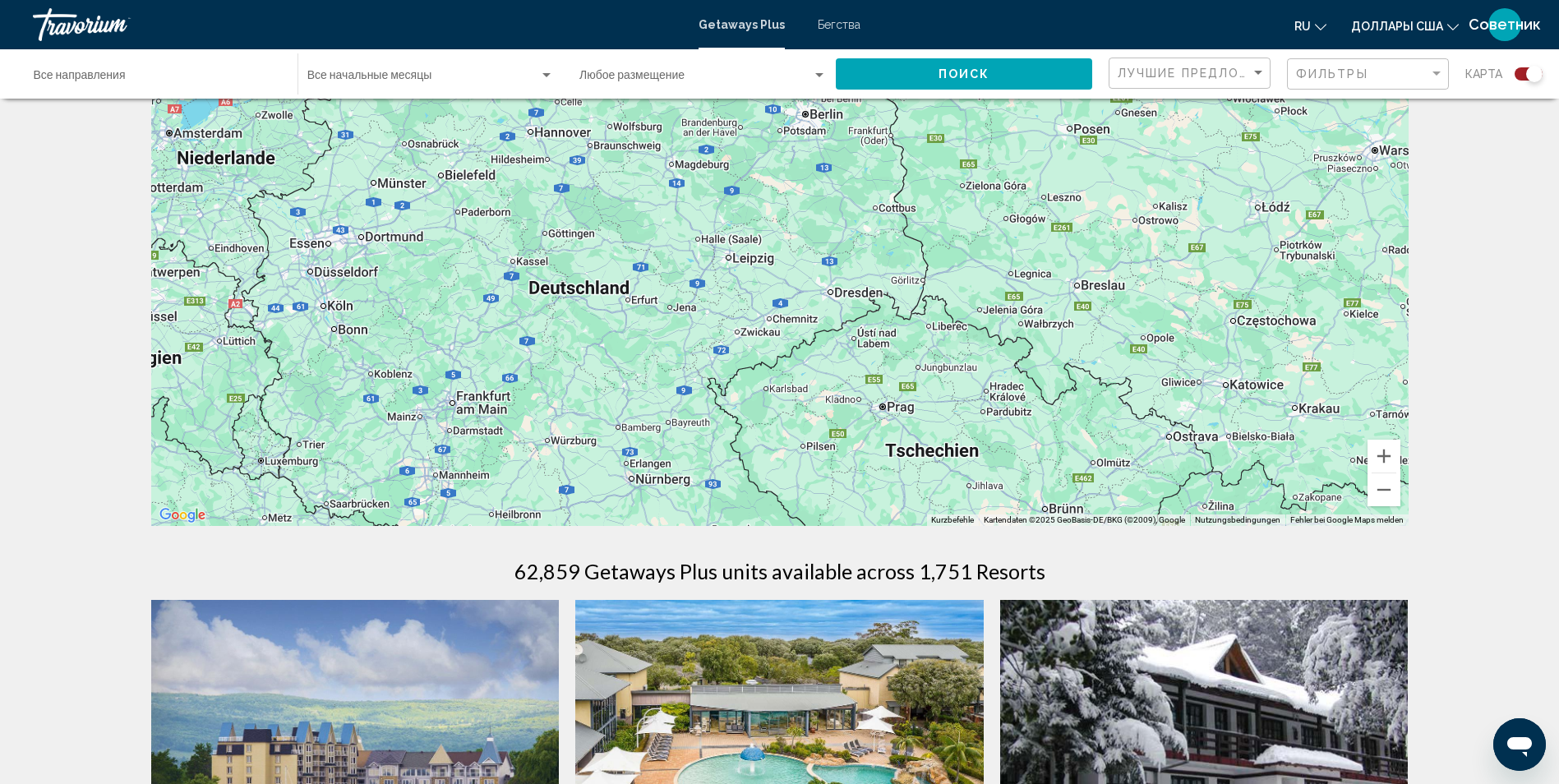
drag, startPoint x: 821, startPoint y: 367, endPoint x: 865, endPoint y: 129, distance: 242.0
click at [865, 129] on div "Um den Modus zum Ziehen mit der Tastatur zu aktivieren, drückst du Alt + Eingab…" at bounding box center [780, 279] width 1257 height 493
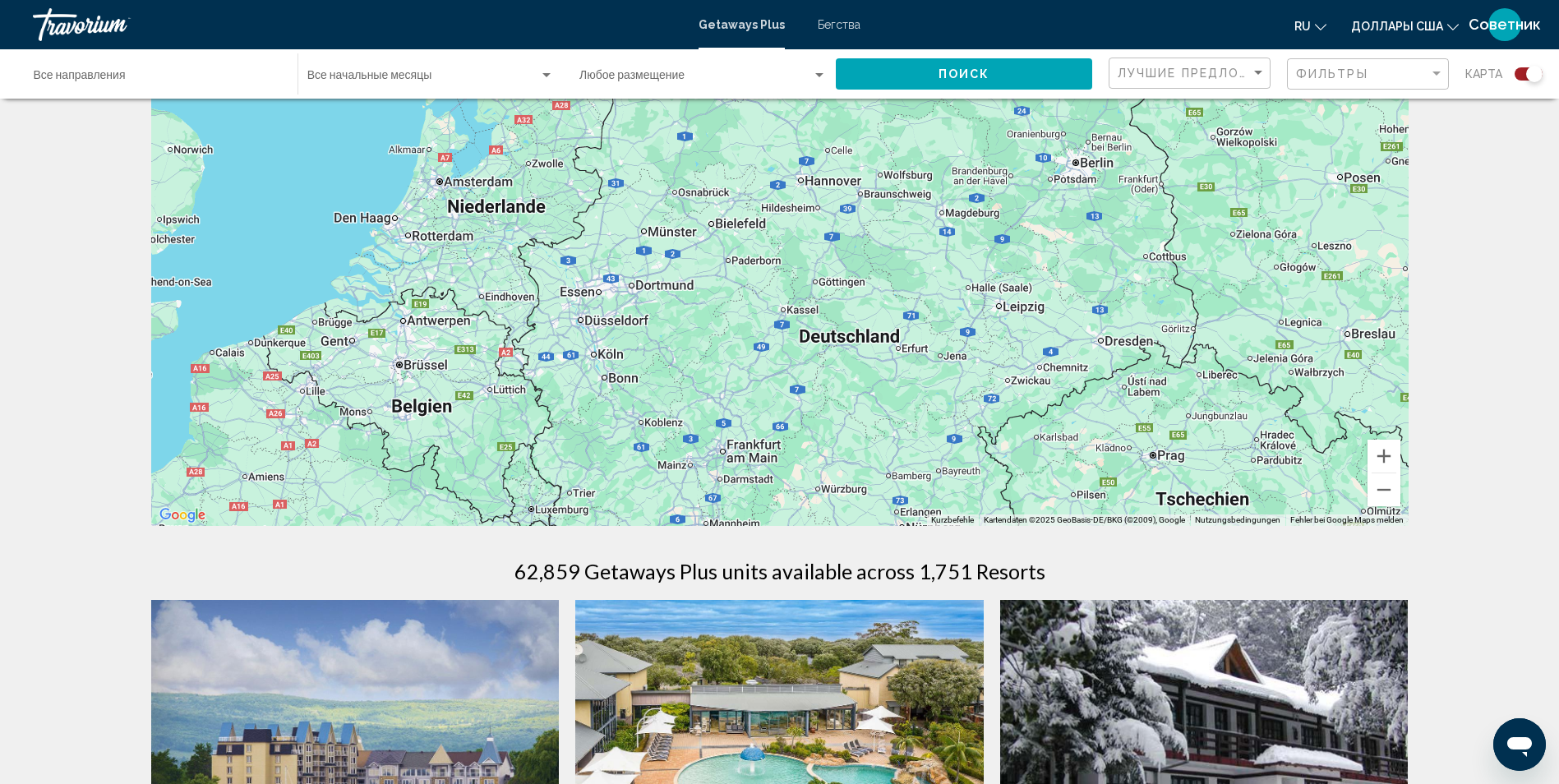
drag, startPoint x: 829, startPoint y: 343, endPoint x: 1090, endPoint y: 472, distance: 291.1
click at [1090, 472] on div "Um den Modus zum Ziehen mit der Tastatur zu aktivieren, drückst du Alt + Eingab…" at bounding box center [780, 279] width 1257 height 493
click at [1392, 489] on button "Веркляйнерн" at bounding box center [1384, 490] width 33 height 33
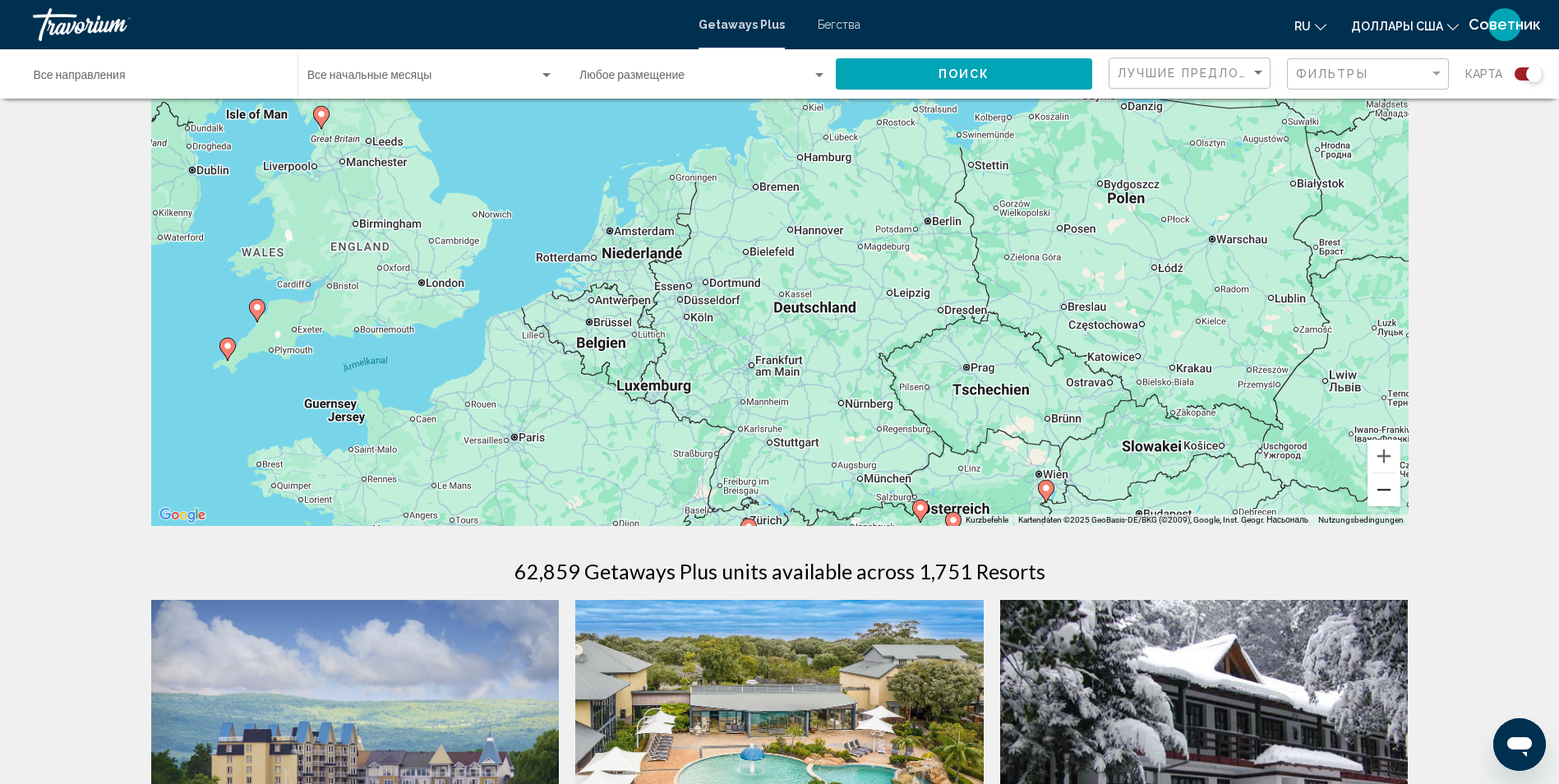
click at [1392, 489] on button "Веркляйнерн" at bounding box center [1384, 490] width 33 height 33
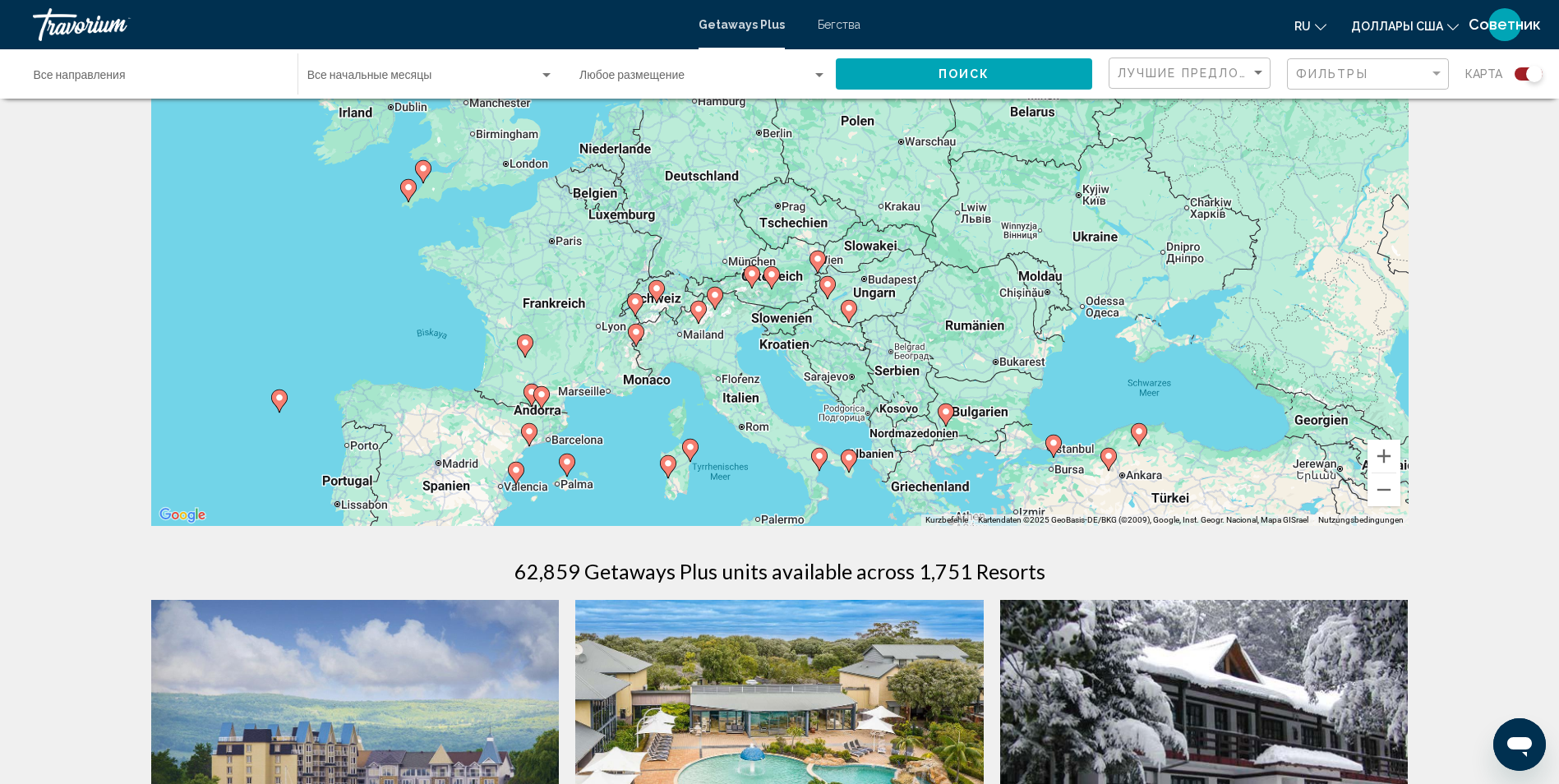
drag, startPoint x: 1045, startPoint y: 365, endPoint x: 947, endPoint y: 245, distance: 154.9
click at [947, 245] on div "Um den Modus zum Ziehen mit der Tastatur zu aktivieren, drückst du Alt + Eingab…" at bounding box center [780, 279] width 1257 height 493
click at [527, 345] on image "Основное содержание" at bounding box center [525, 343] width 10 height 10
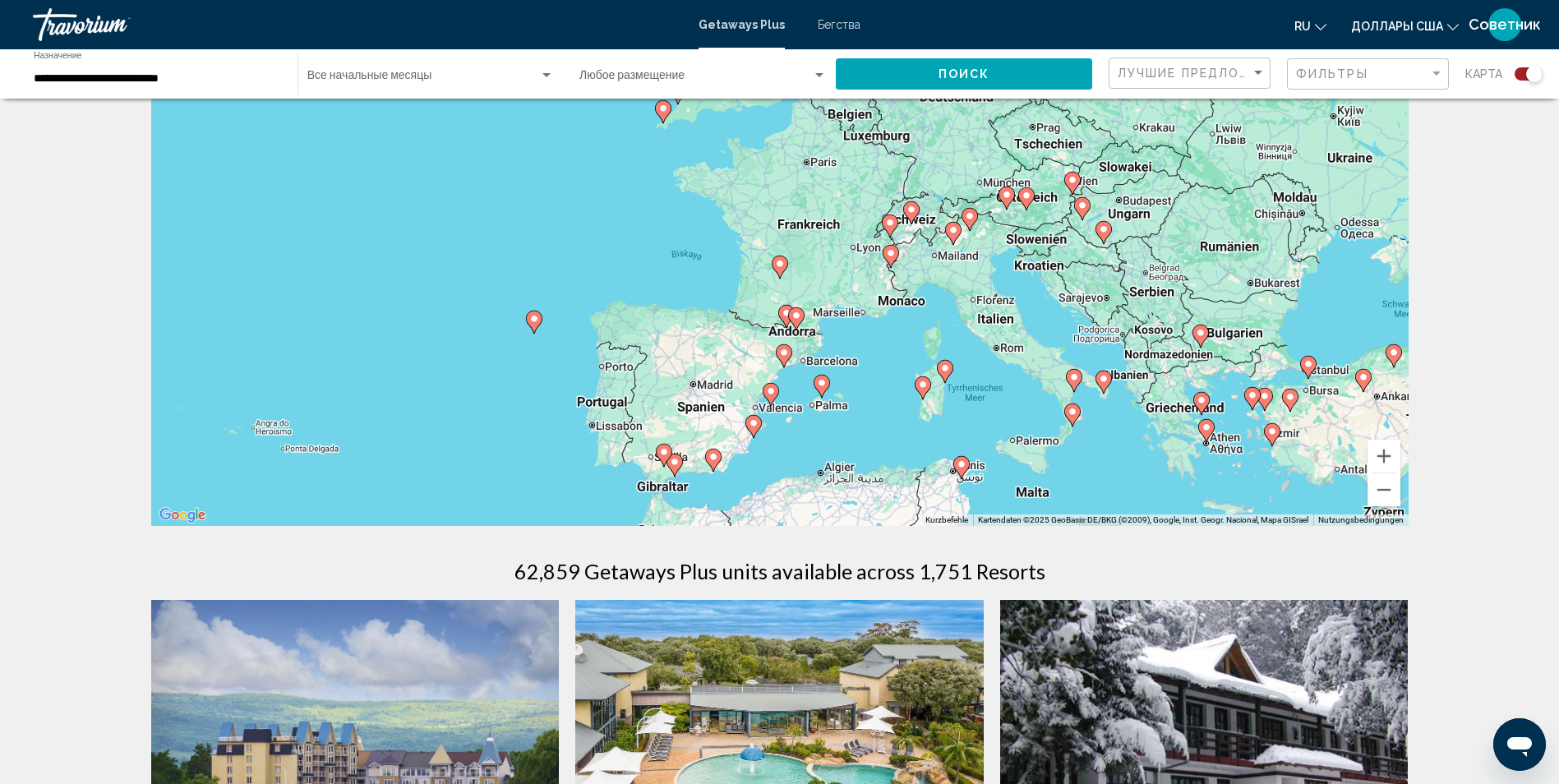
click at [780, 268] on image "Основное содержание" at bounding box center [780, 264] width 10 height 10
type input "**********"
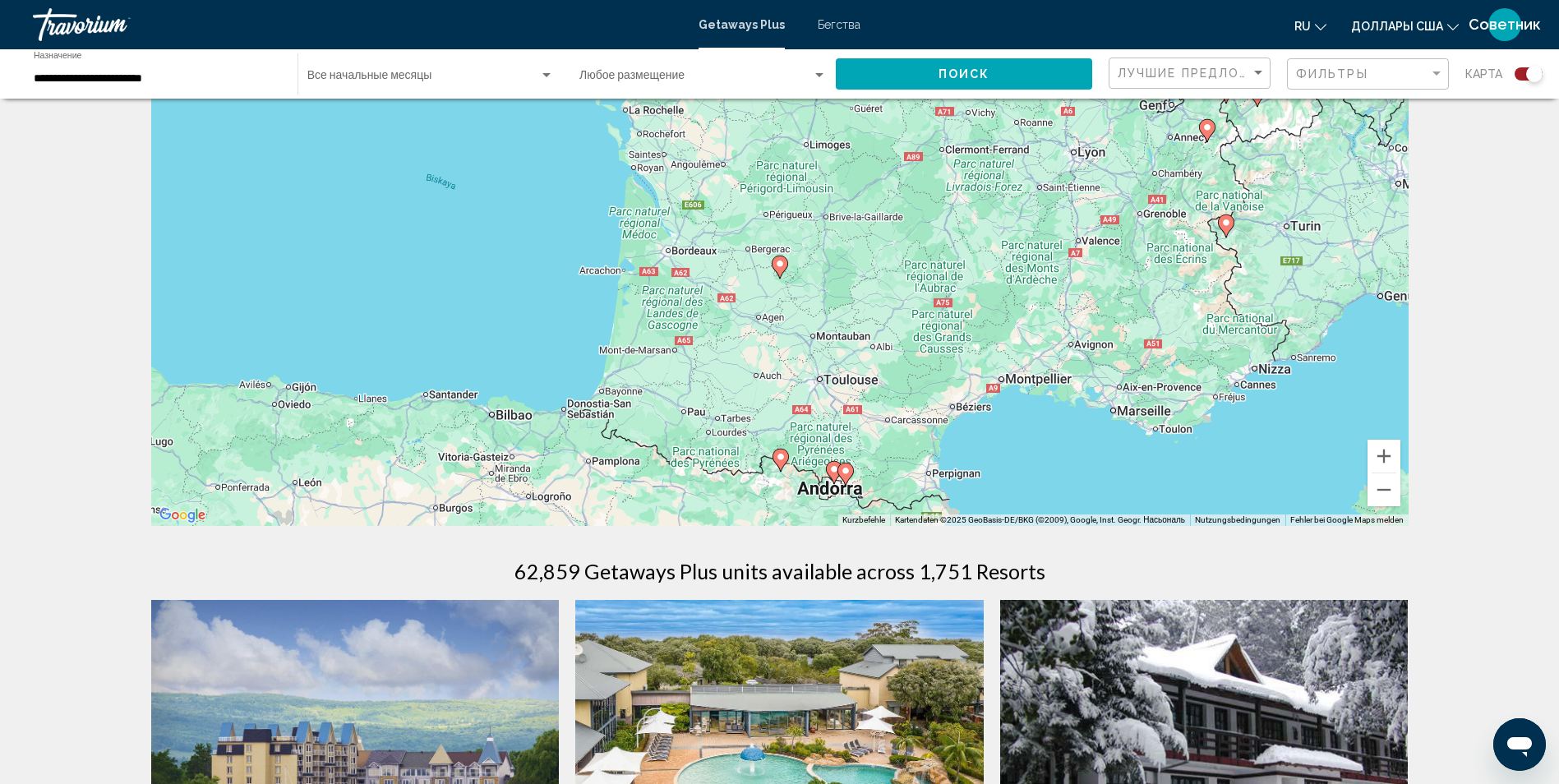
click at [779, 267] on image "Основное содержание" at bounding box center [780, 264] width 10 height 10
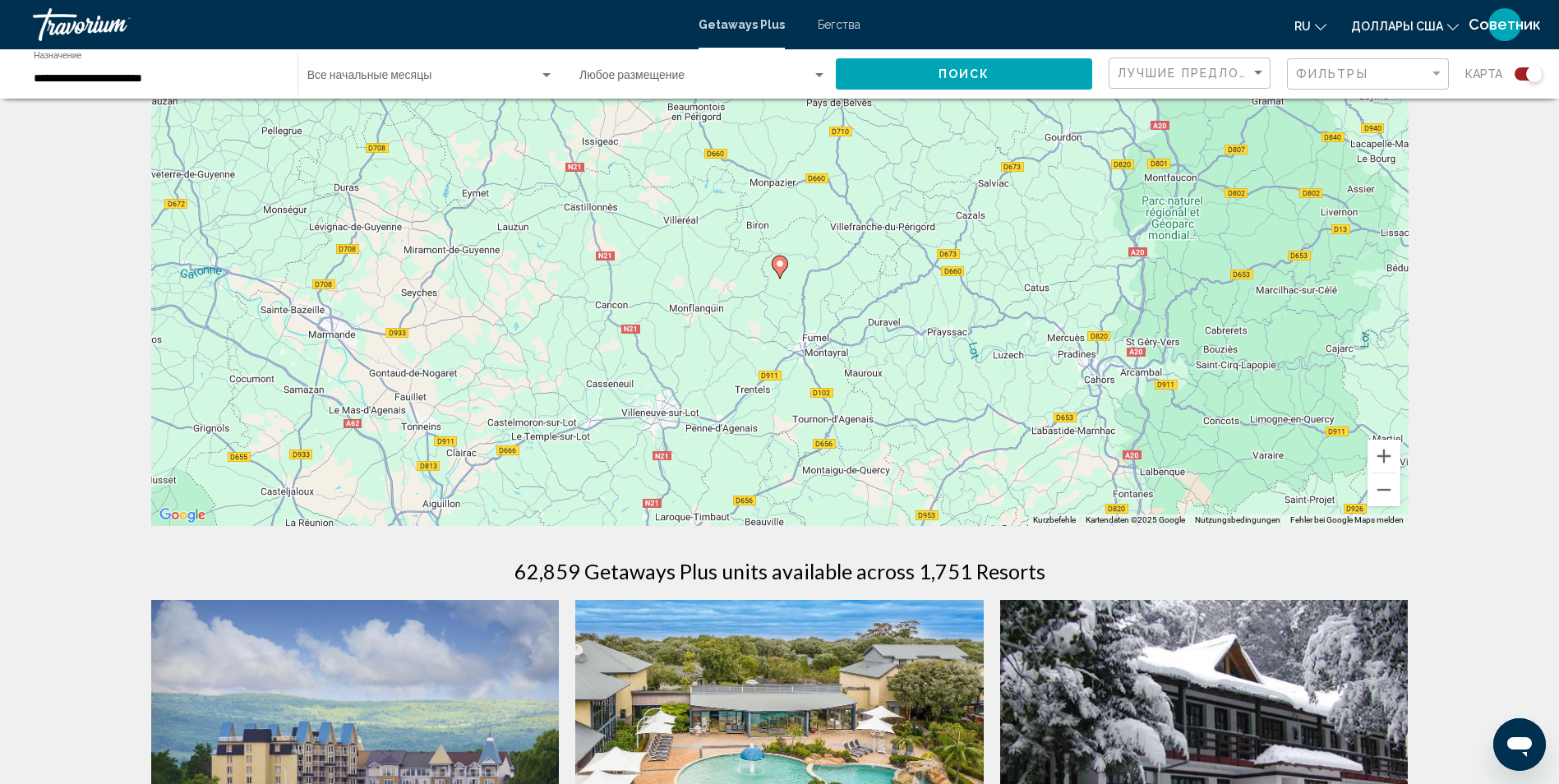
click at [780, 266] on image "Основное содержание" at bounding box center [780, 264] width 10 height 10
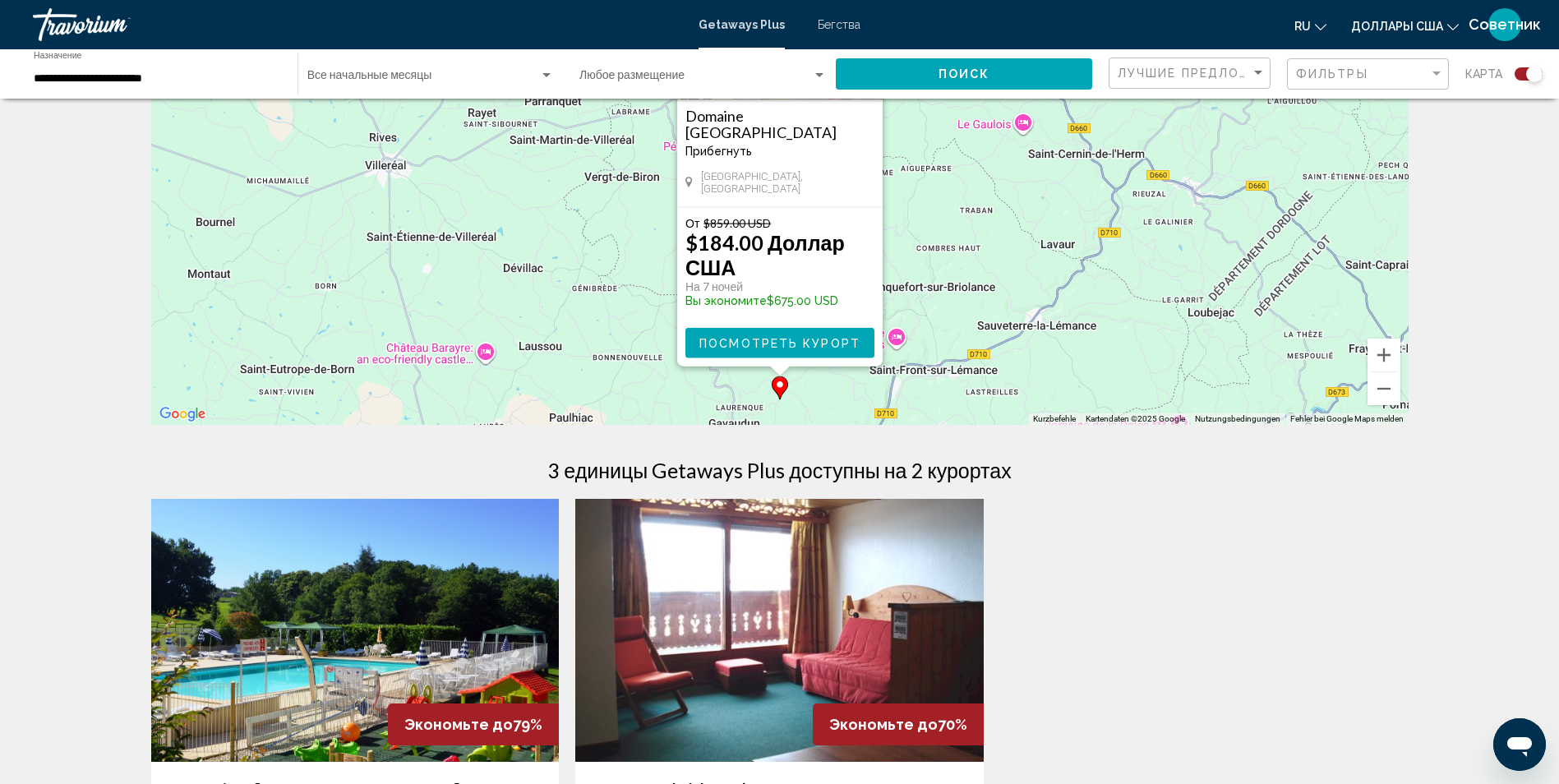
scroll to position [0, 0]
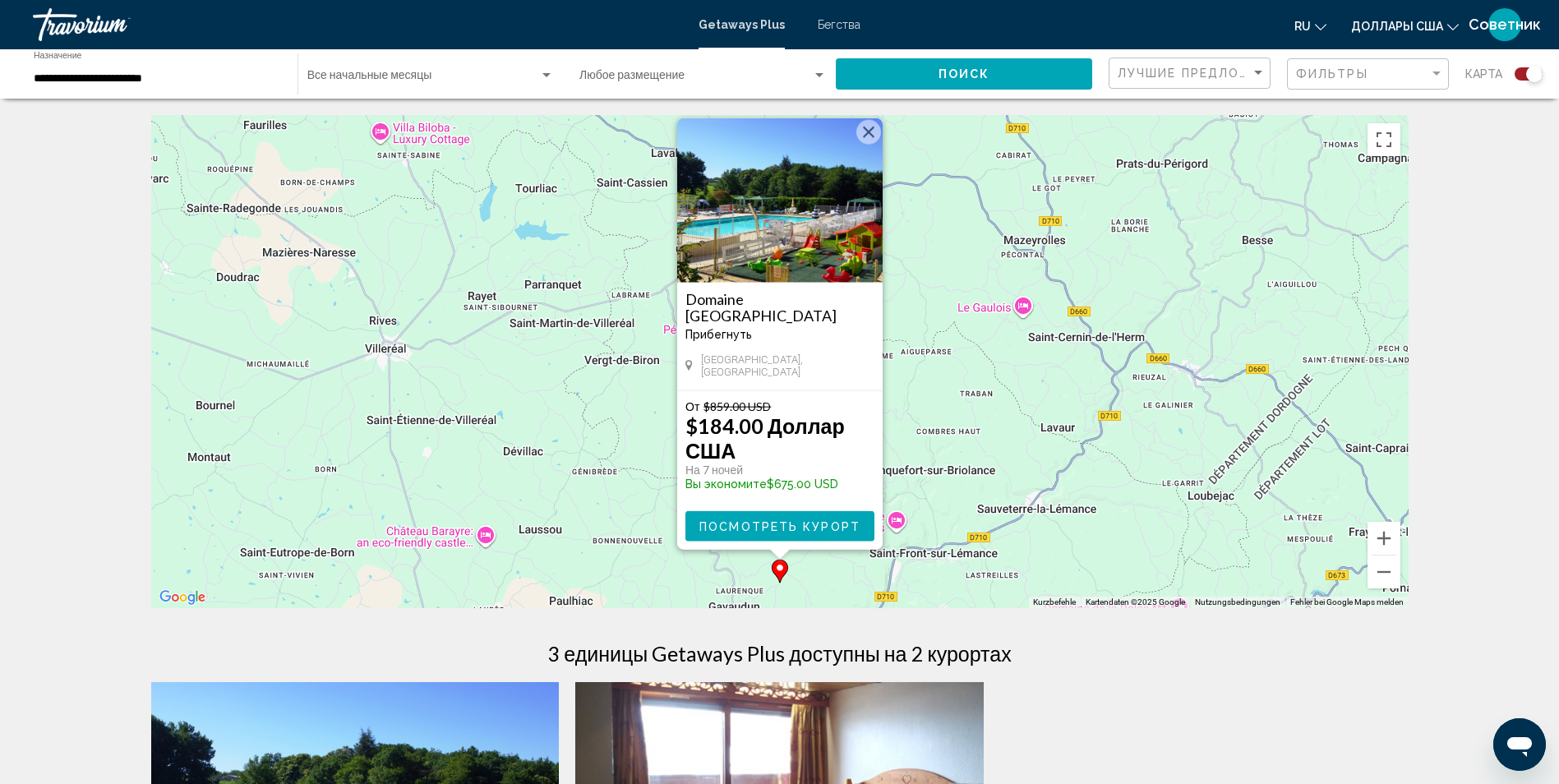
click at [875, 145] on button "Schließen" at bounding box center [868, 132] width 24 height 24
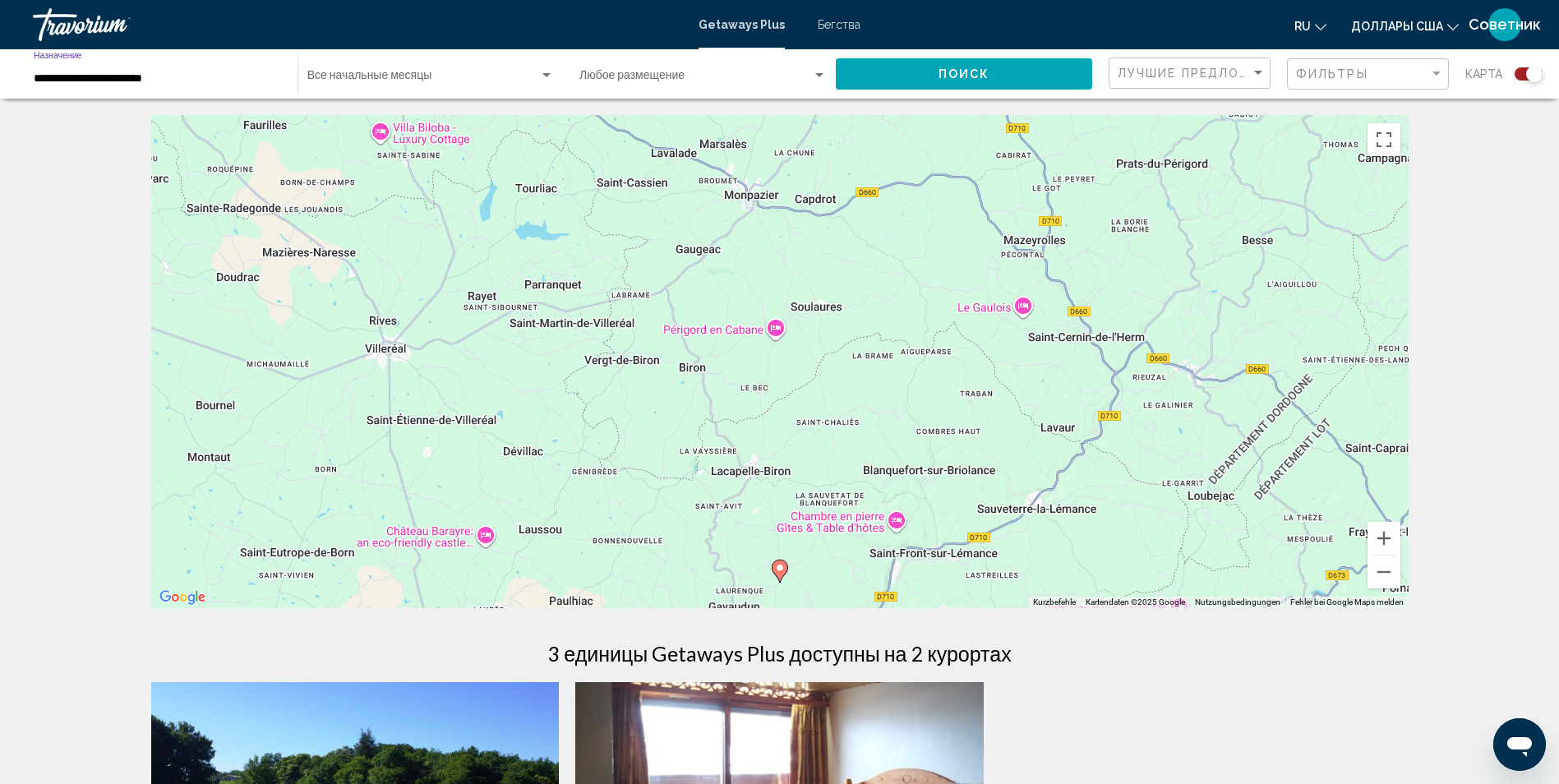
click at [126, 80] on input "**********" at bounding box center [157, 79] width 248 height 14
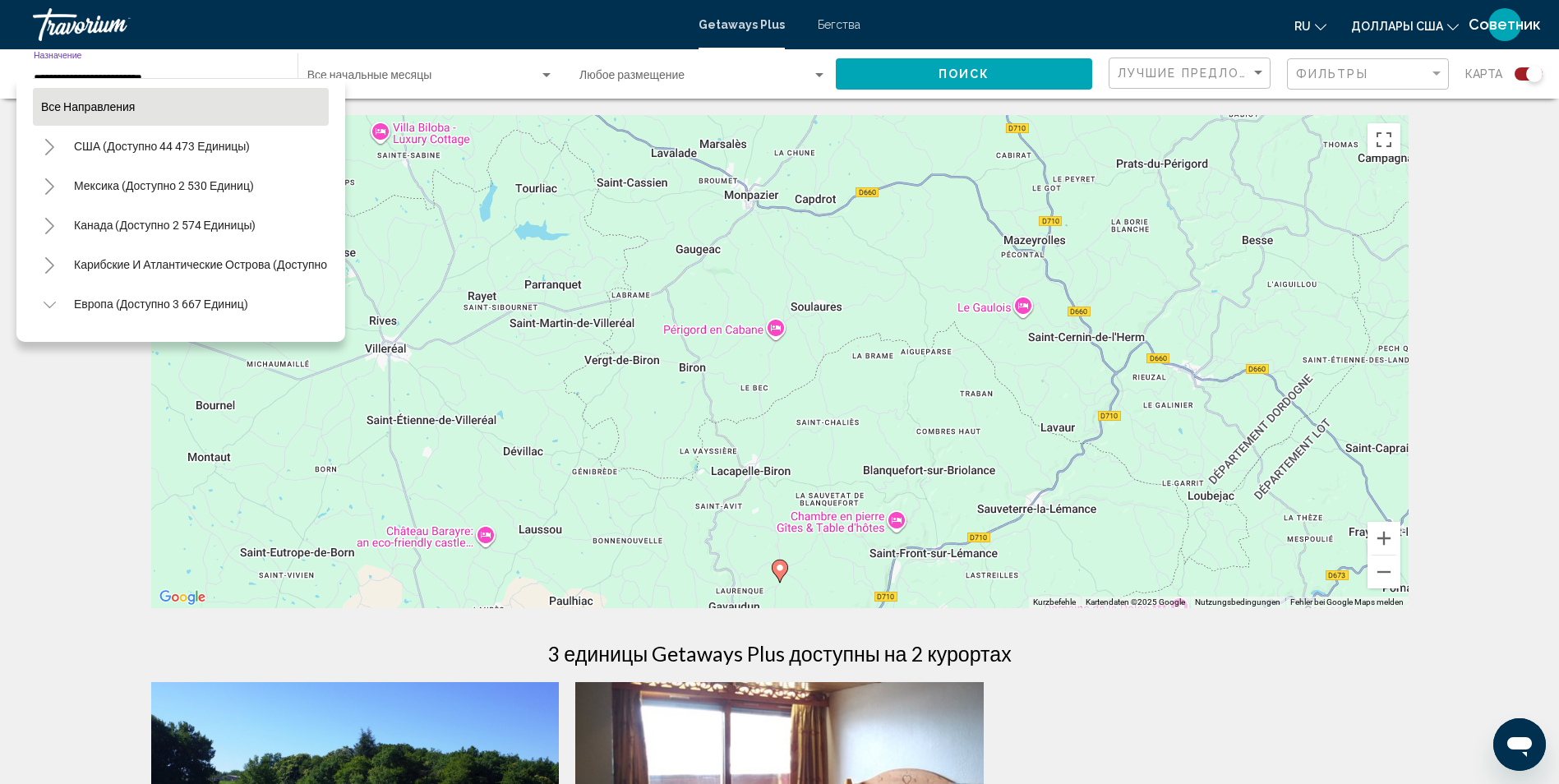
click at [200, 121] on button "Все направления" at bounding box center [181, 107] width 296 height 38
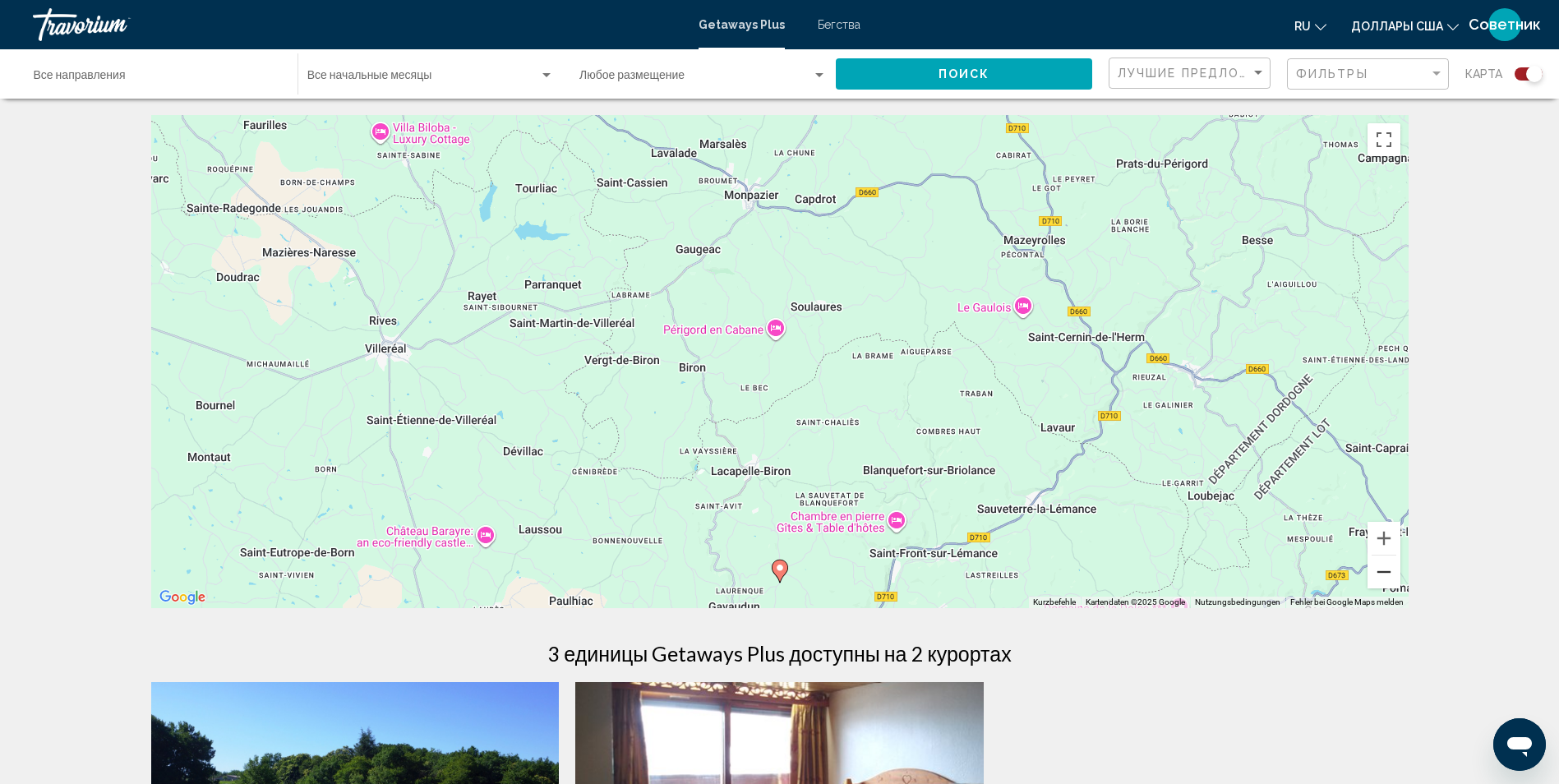
click at [1383, 571] on button "Веркляйнерн" at bounding box center [1384, 572] width 33 height 33
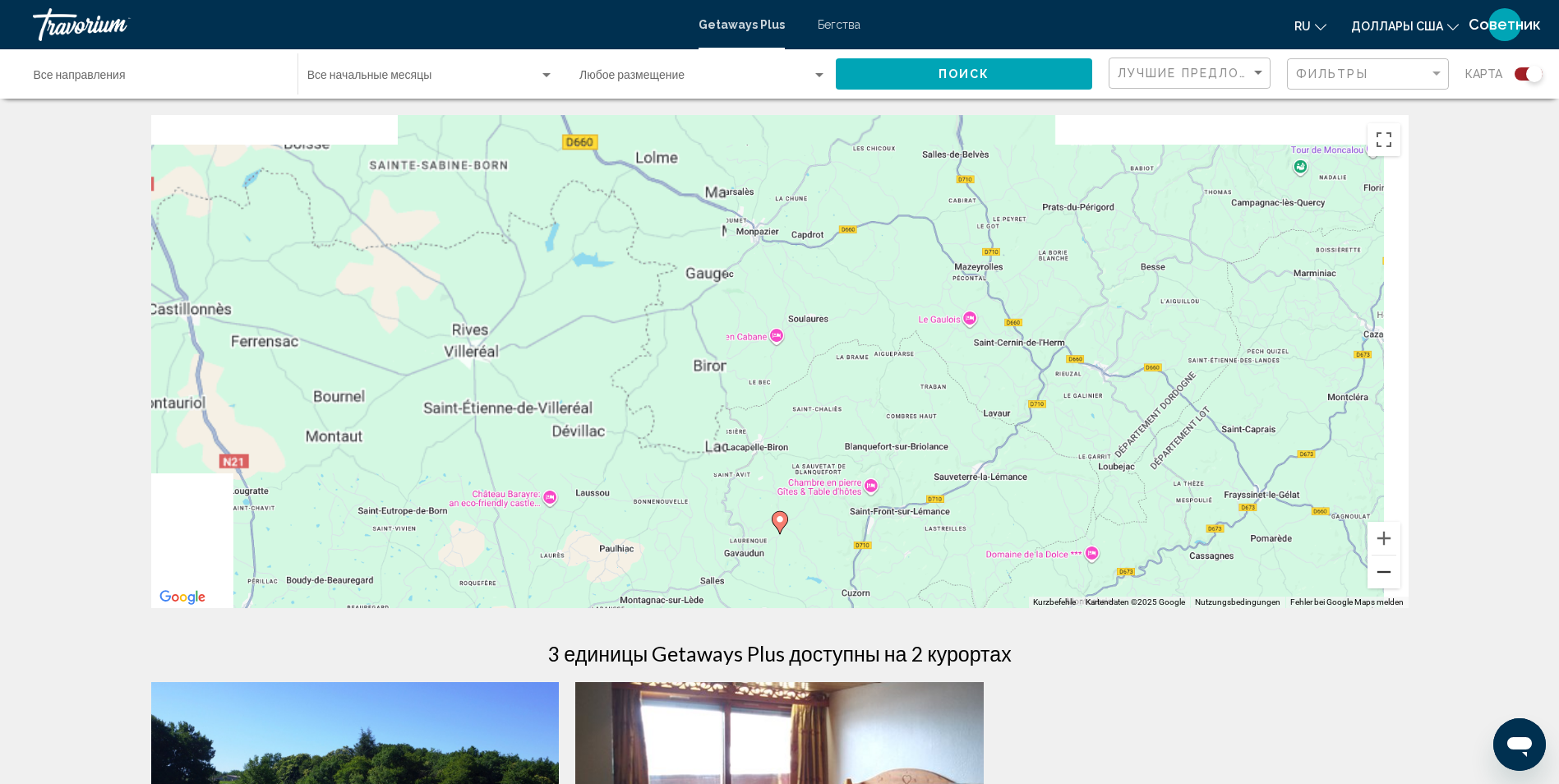
click at [1383, 571] on button "Веркляйнерн" at bounding box center [1384, 572] width 33 height 33
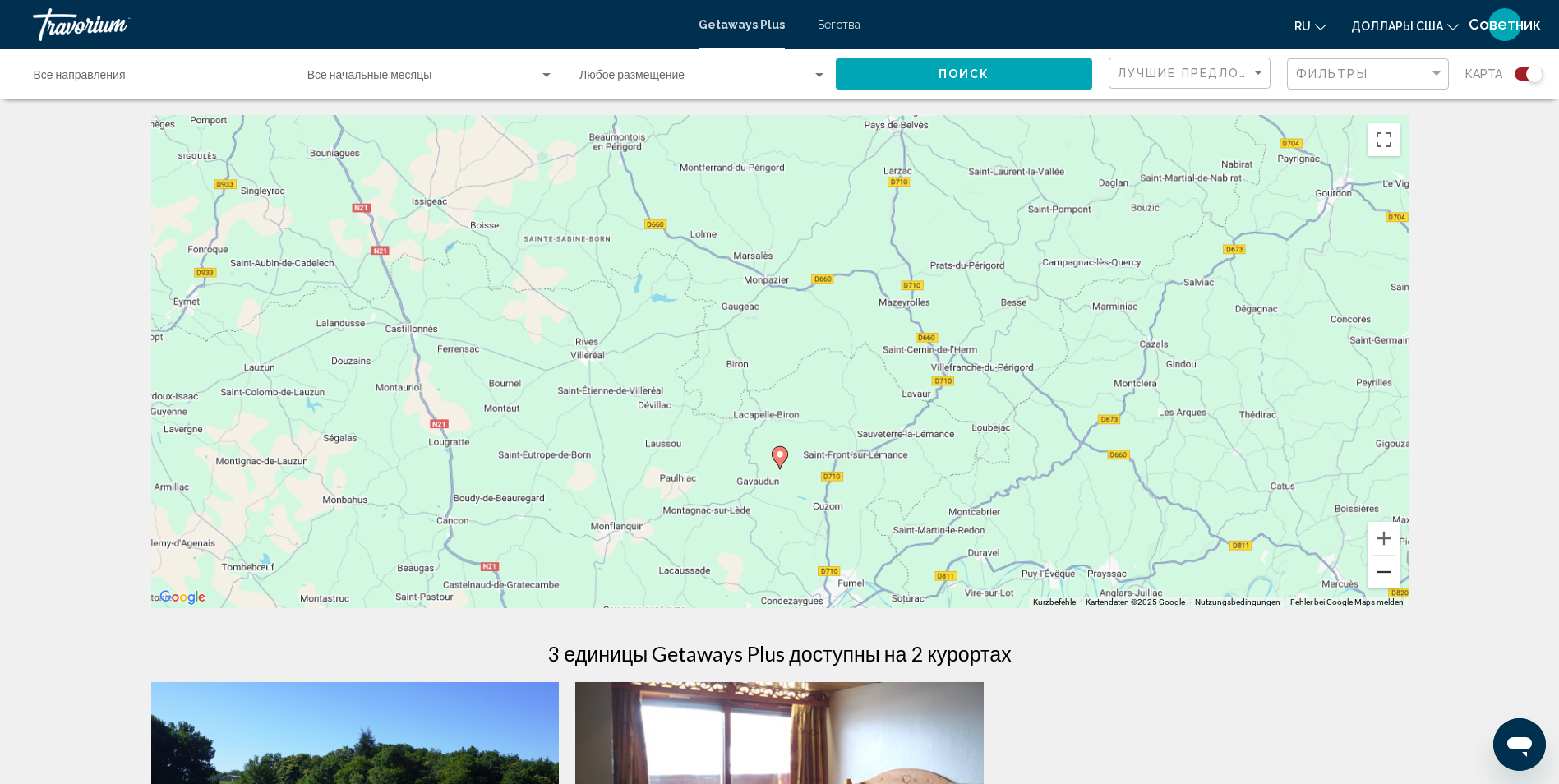
click at [1383, 571] on button "Веркляйнерн" at bounding box center [1384, 572] width 33 height 33
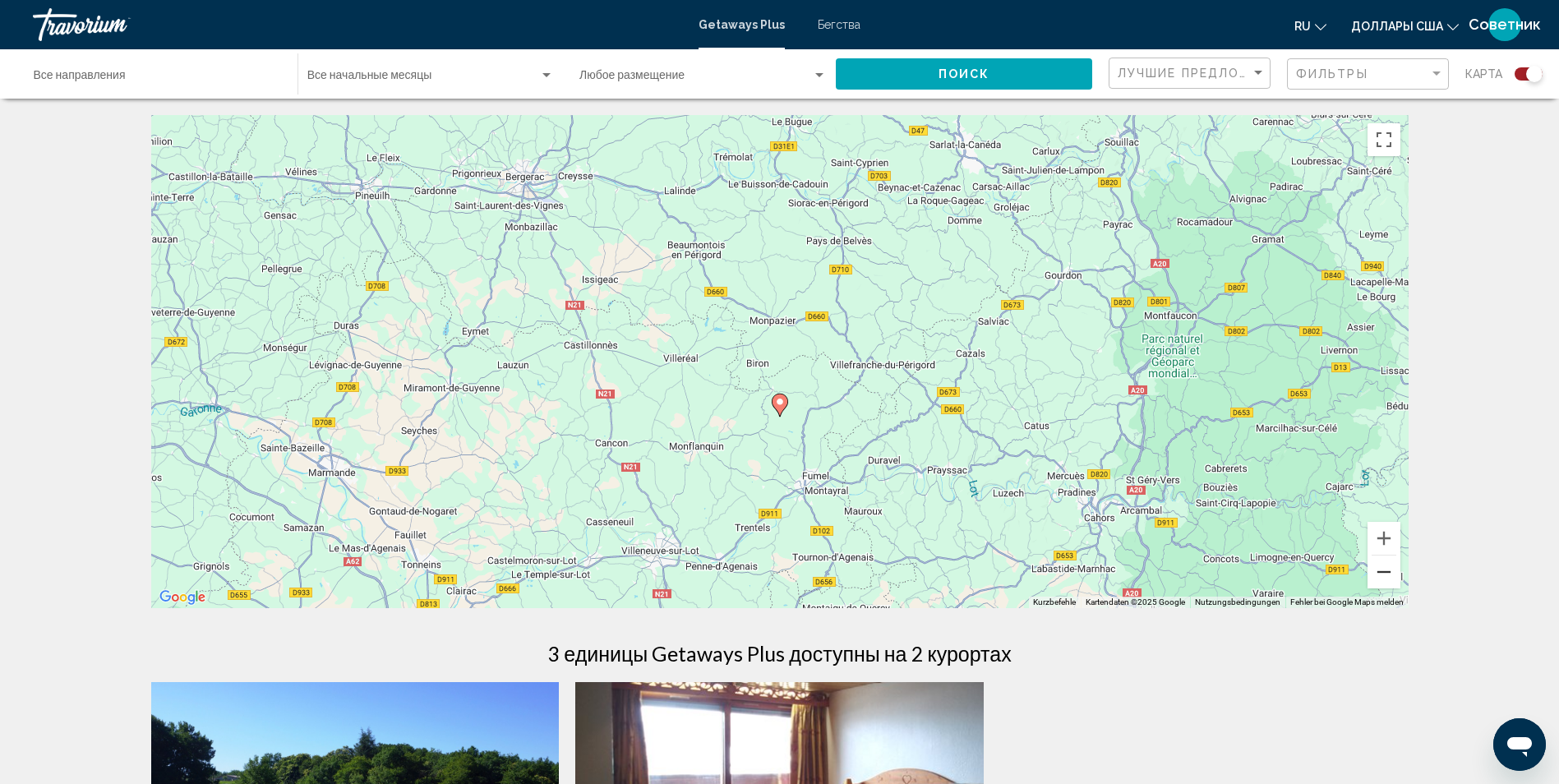
click at [1383, 571] on button "Веркляйнерн" at bounding box center [1384, 572] width 33 height 33
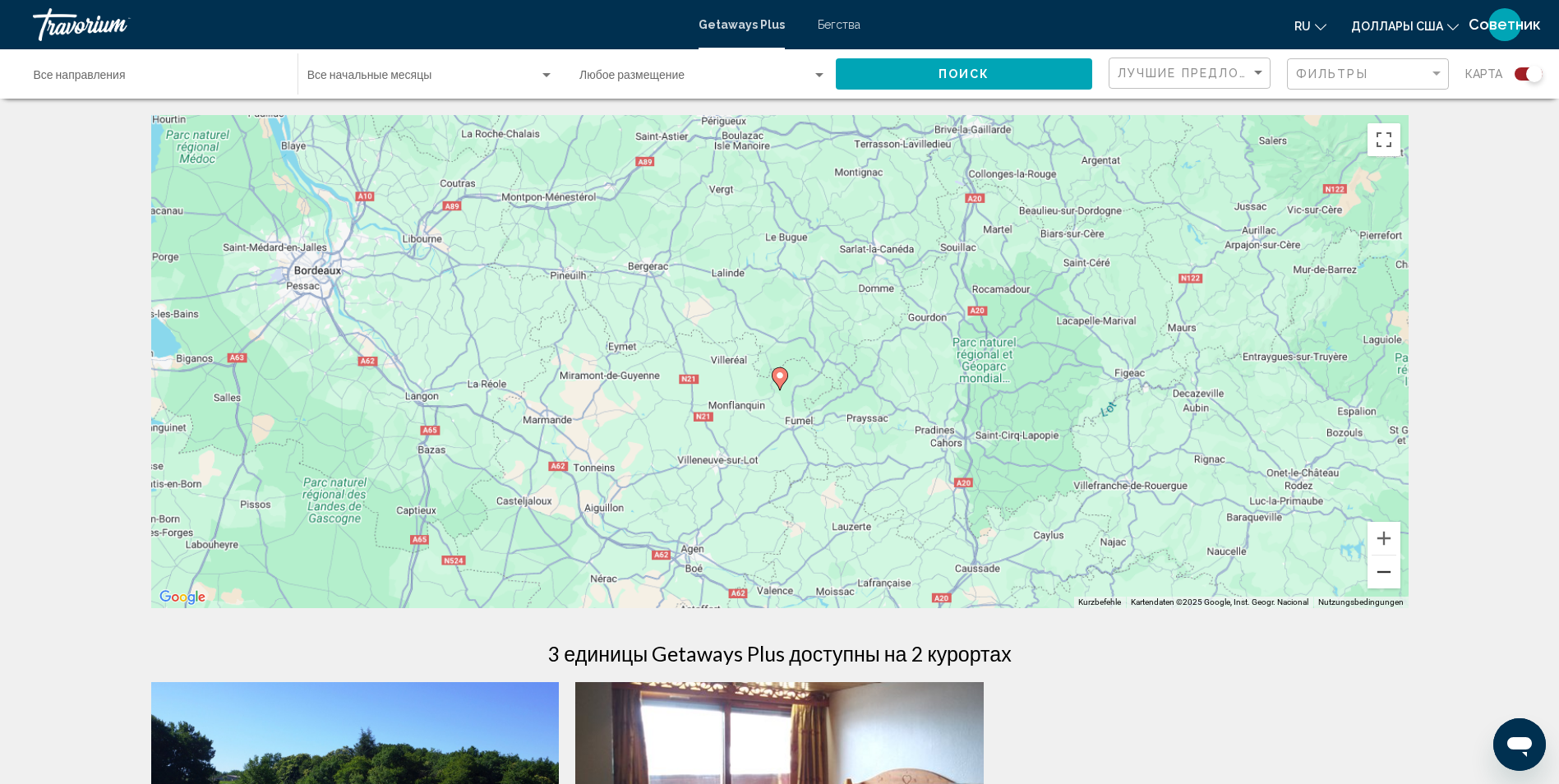
click at [1383, 571] on button "Веркляйнерн" at bounding box center [1384, 572] width 33 height 33
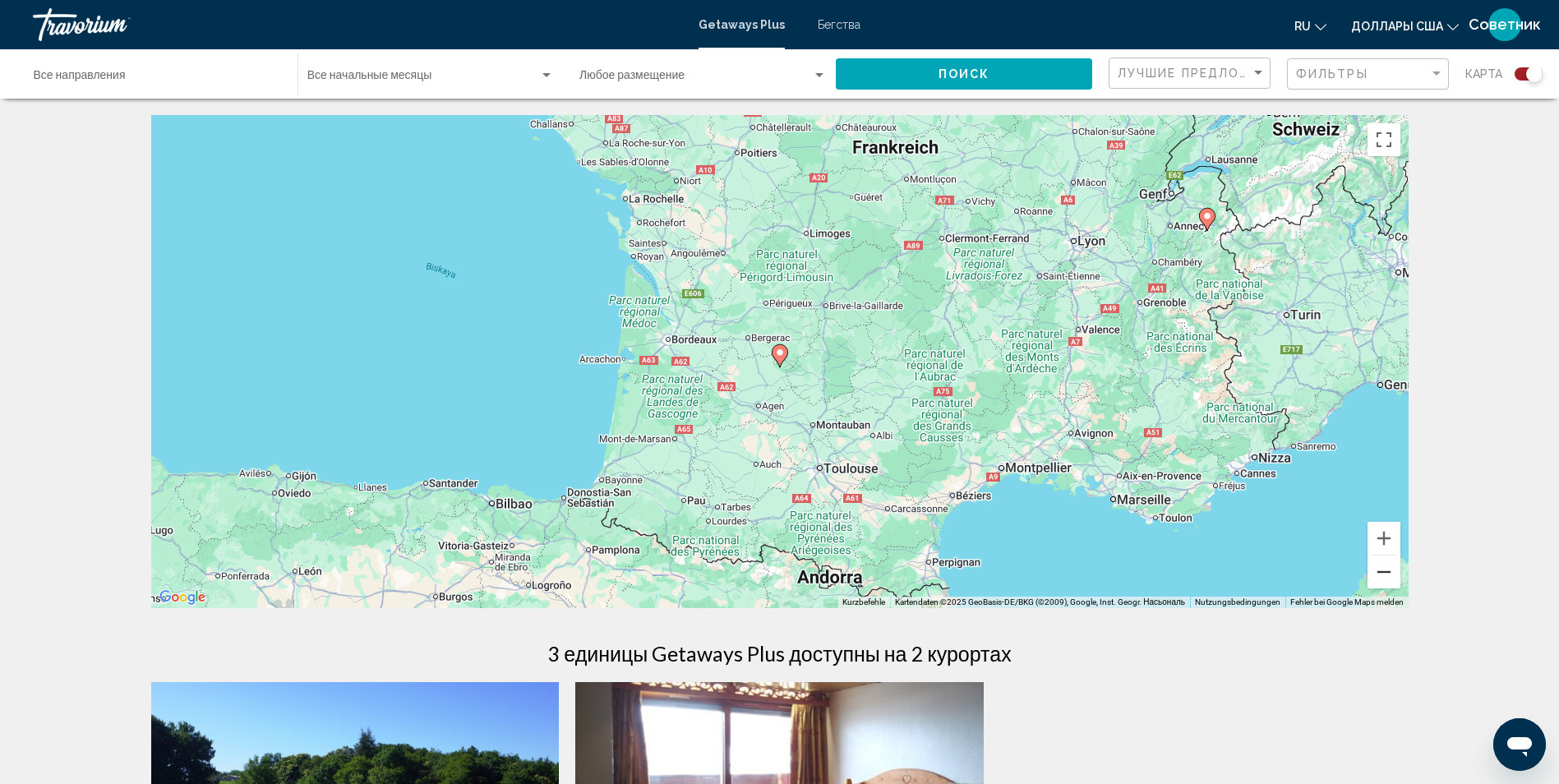
click at [1383, 571] on button "Веркляйнерн" at bounding box center [1384, 572] width 33 height 33
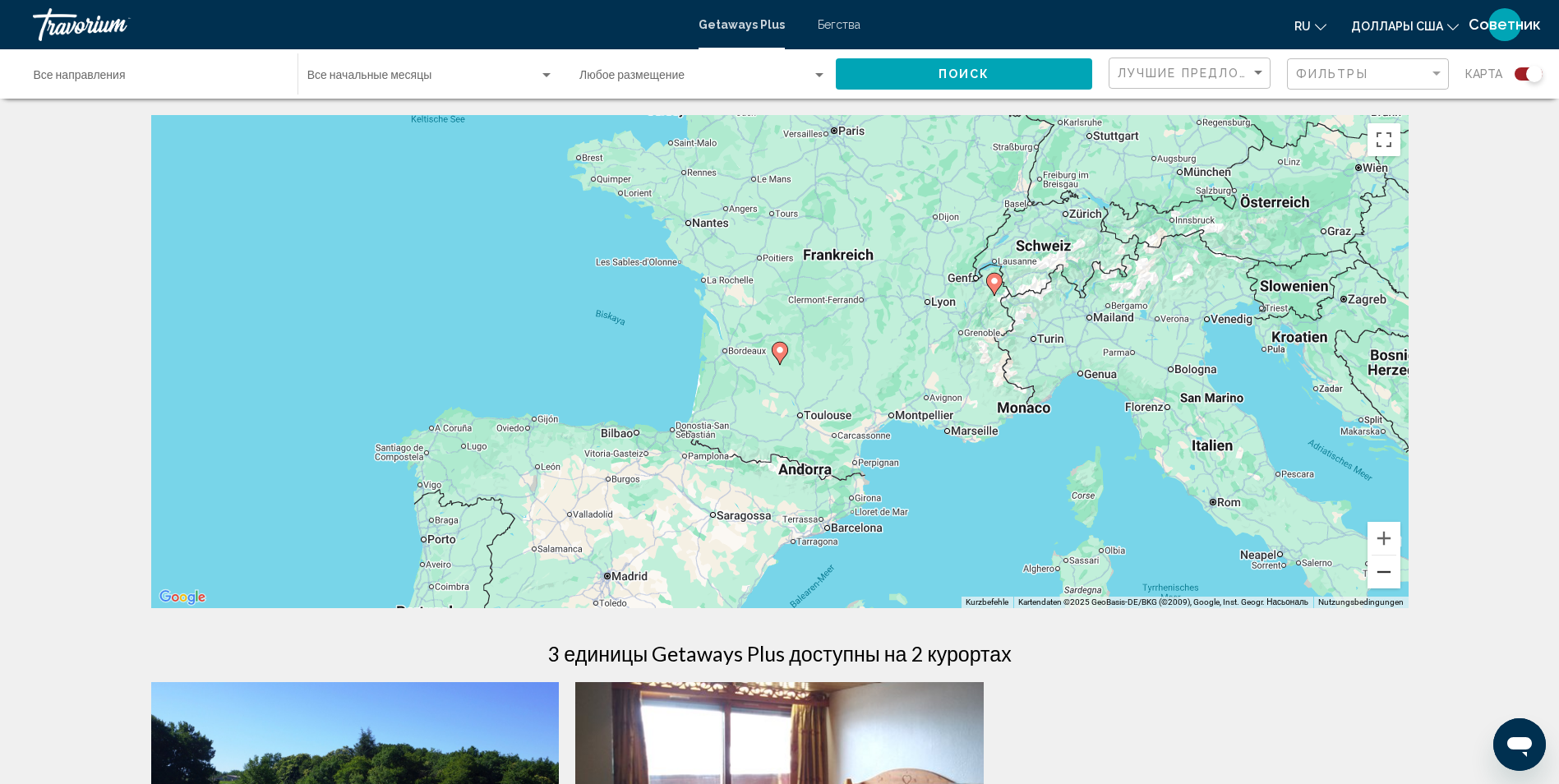
click at [1383, 571] on button "Веркляйнерн" at bounding box center [1384, 572] width 33 height 33
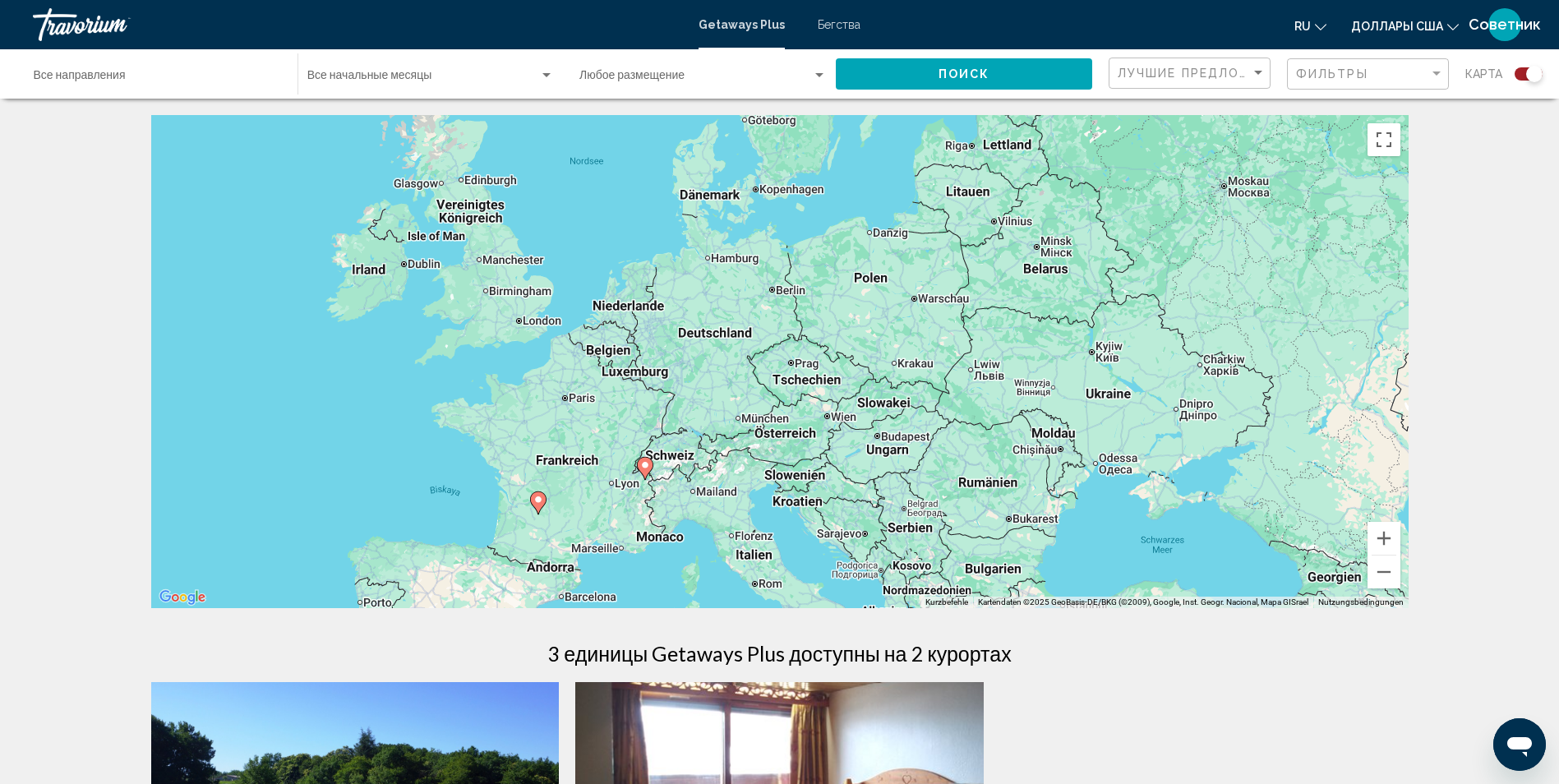
drag, startPoint x: 1105, startPoint y: 336, endPoint x: 859, endPoint y: 488, distance: 289.2
click at [859, 488] on div "Um den Modus zum Ziehen mit der Tastatur zu aktivieren, drückst du Alt + Eingab…" at bounding box center [780, 362] width 1257 height 493
click at [1392, 571] on button "Веркляйнерн" at bounding box center [1384, 572] width 33 height 33
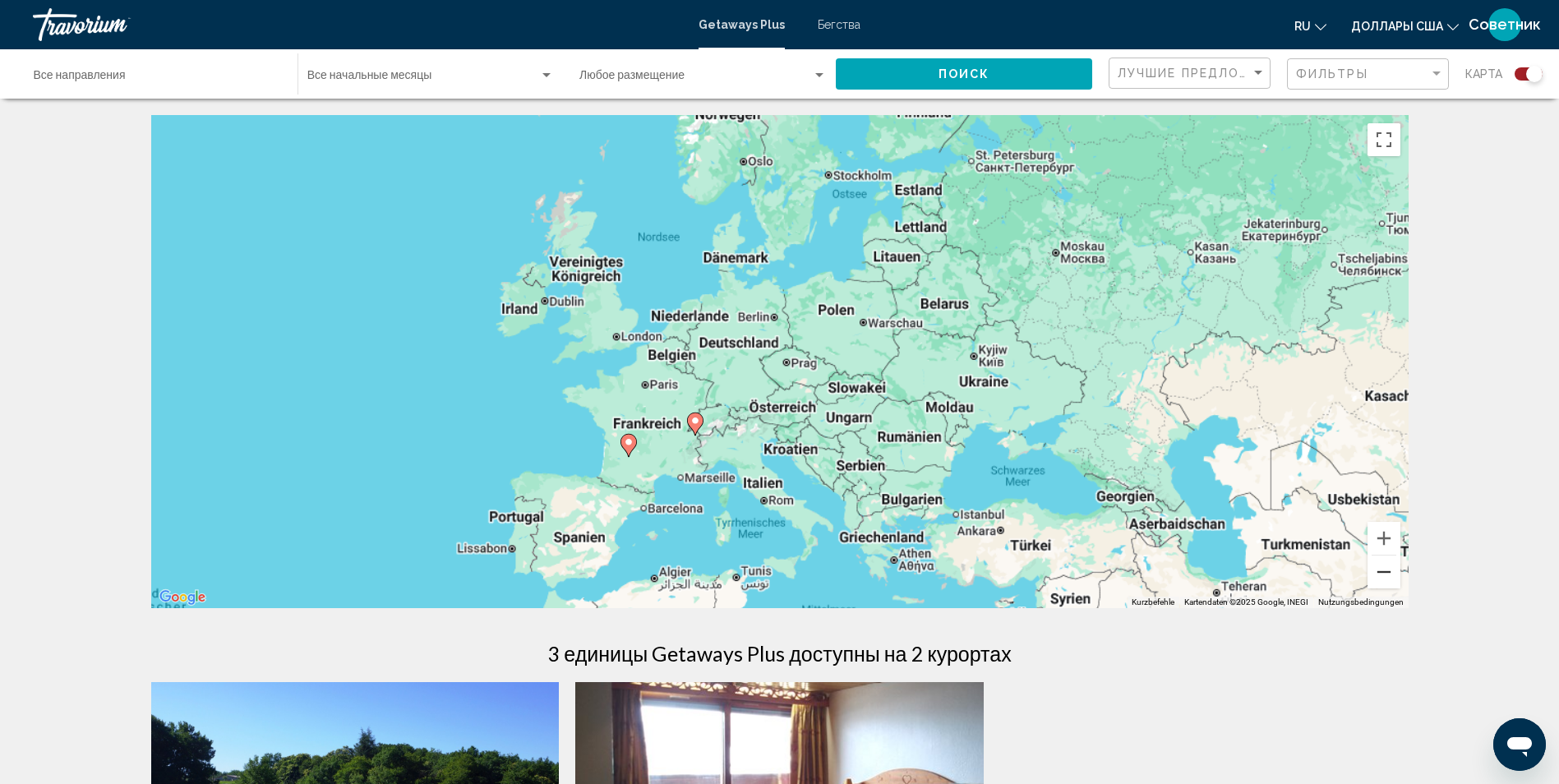
click at [1392, 571] on button "Веркляйнерн" at bounding box center [1384, 572] width 33 height 33
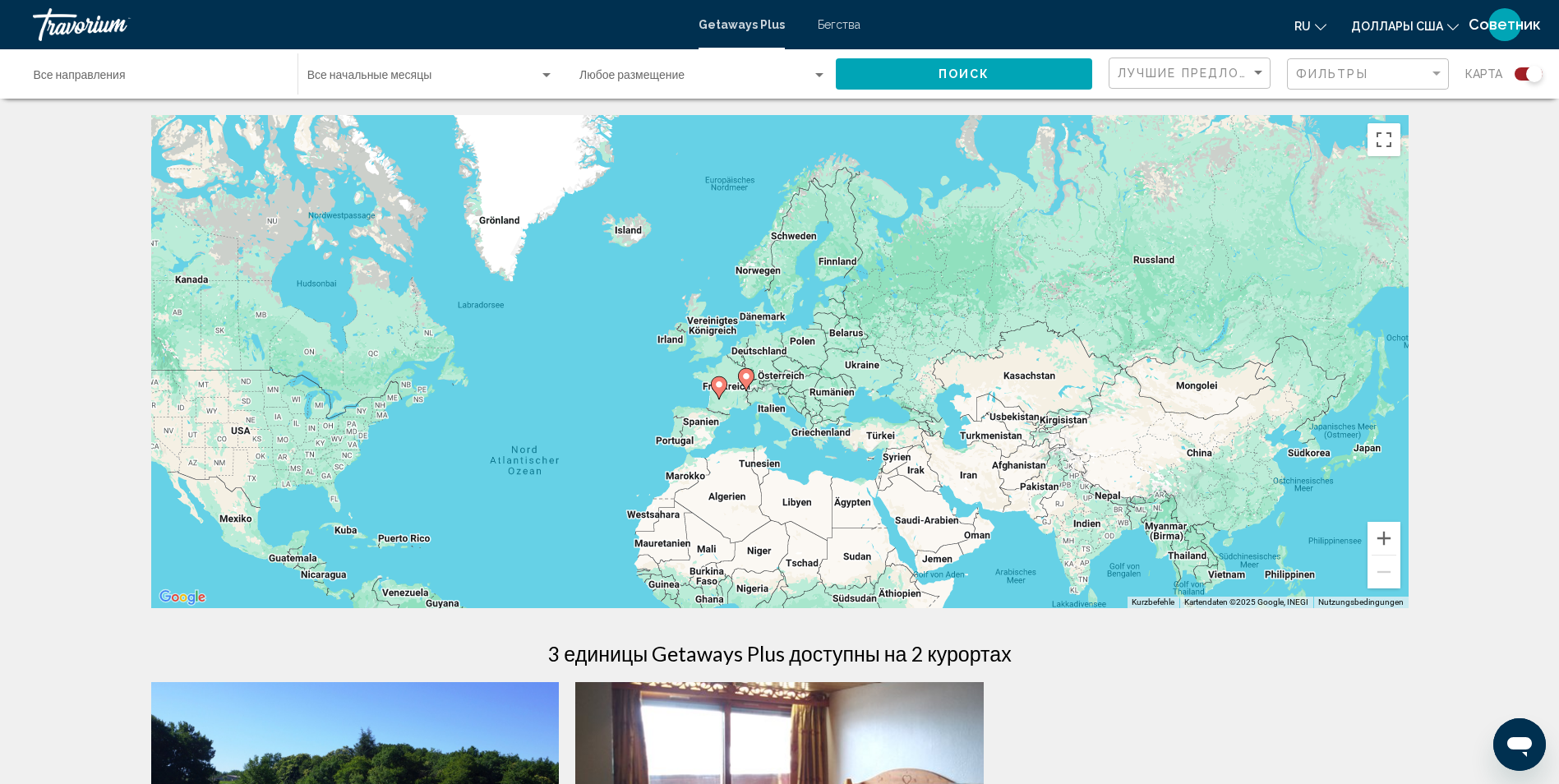
click at [748, 382] on icon "Основное содержание" at bounding box center [745, 379] width 15 height 21
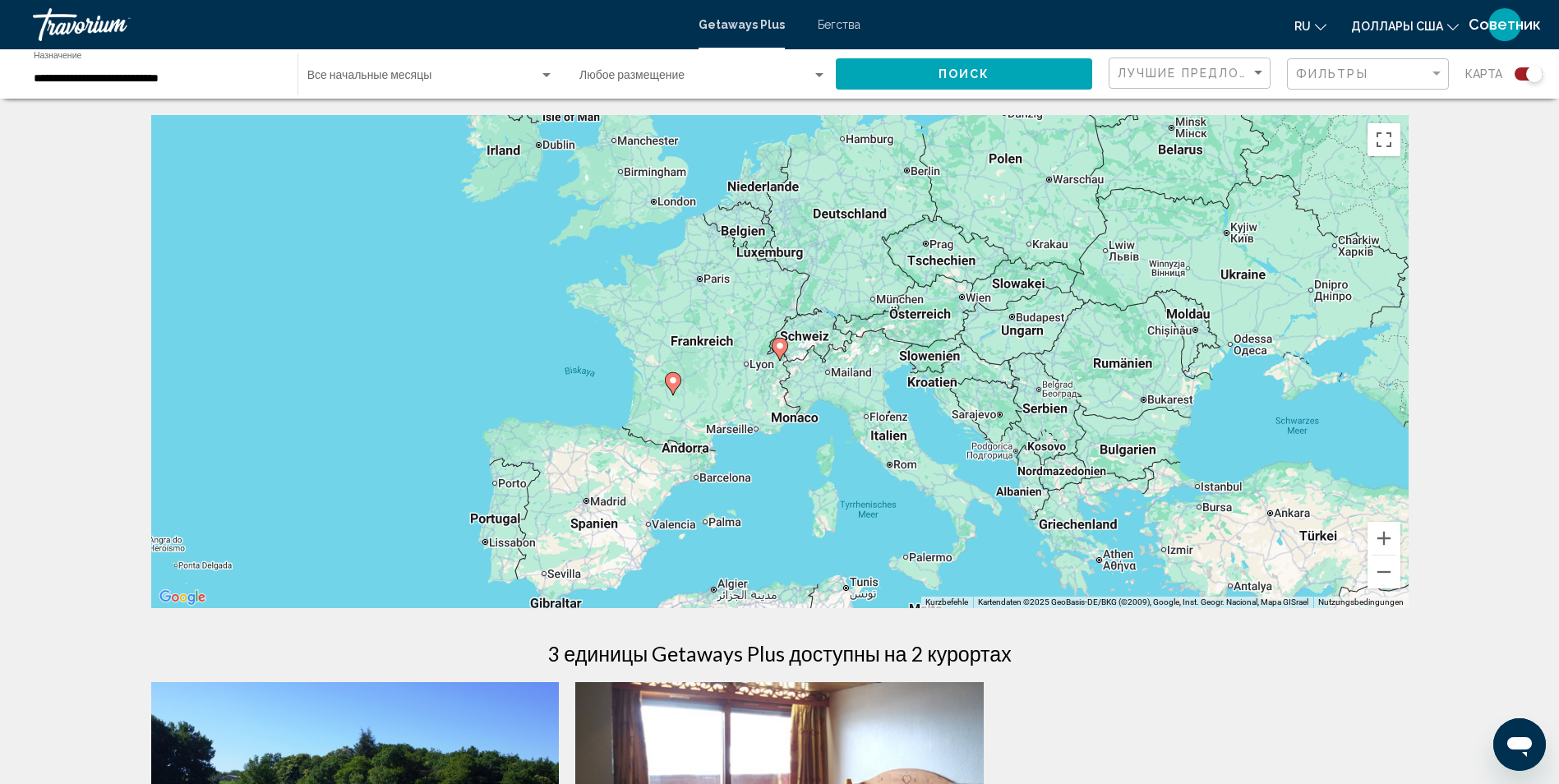
click at [780, 347] on image "Основное содержание" at bounding box center [780, 345] width 10 height 10
type input "**********"
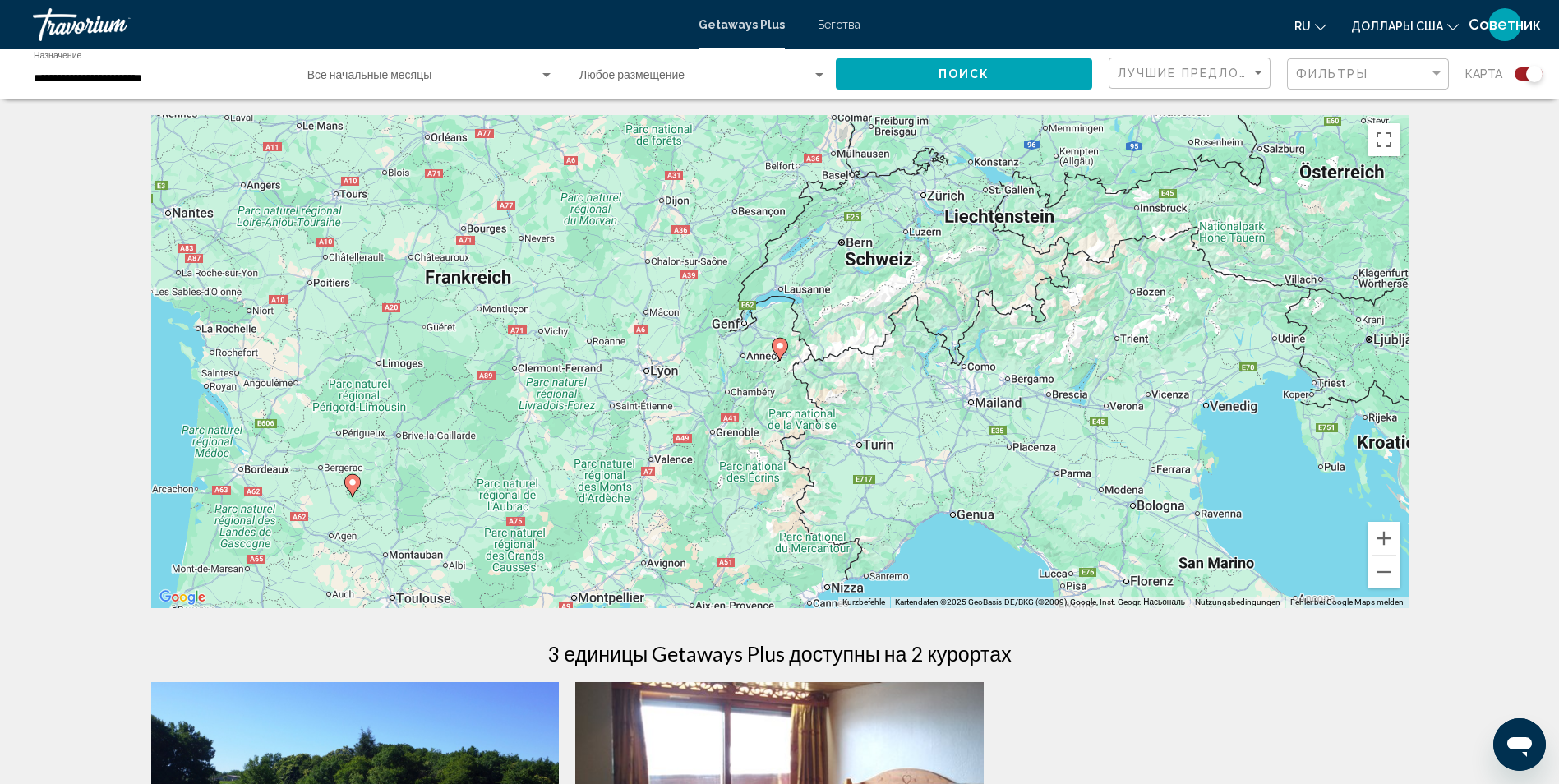
click at [780, 347] on image "Основное содержание" at bounding box center [780, 345] width 10 height 10
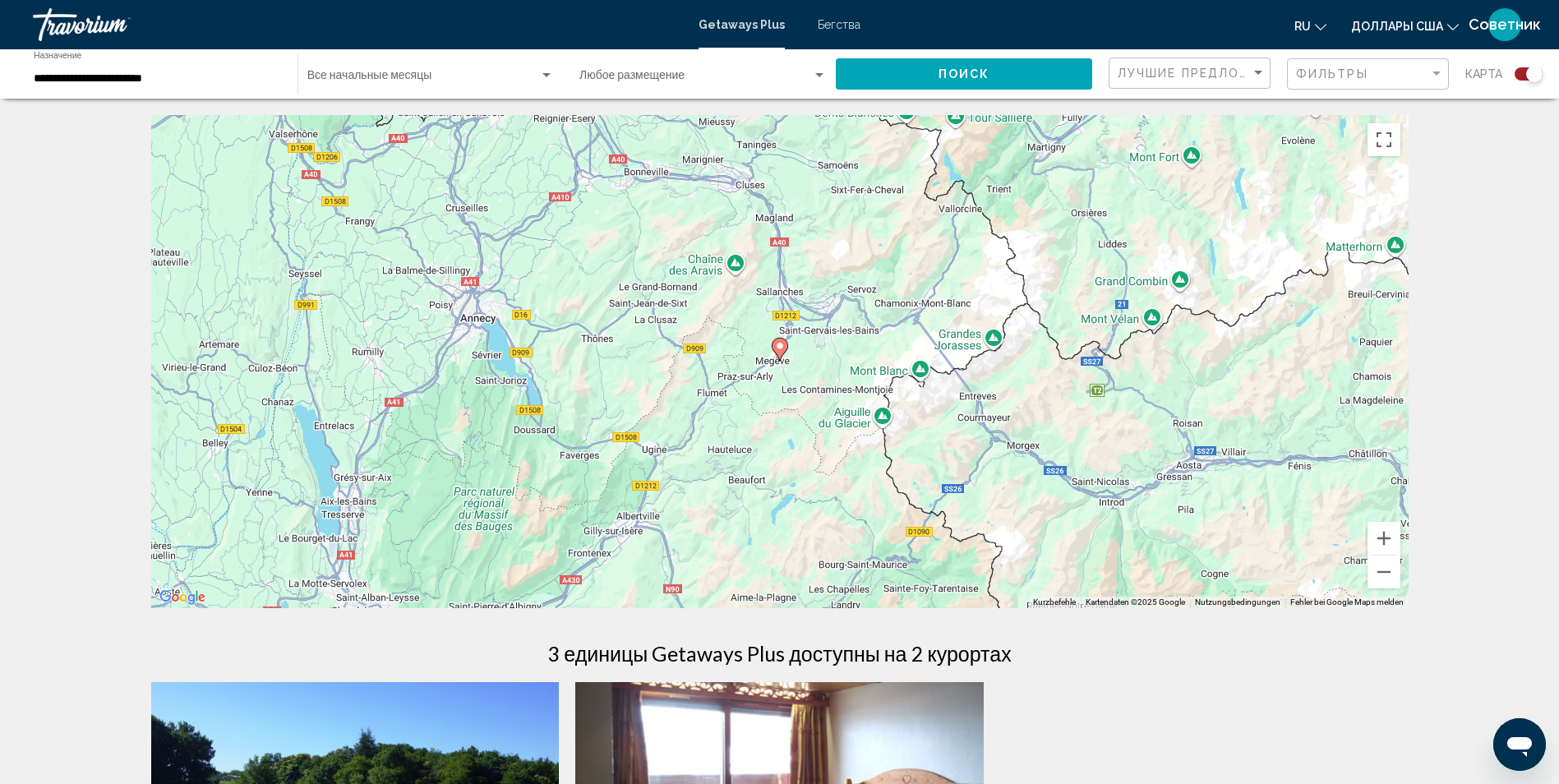
click at [781, 349] on image "Основное содержание" at bounding box center [780, 345] width 10 height 10
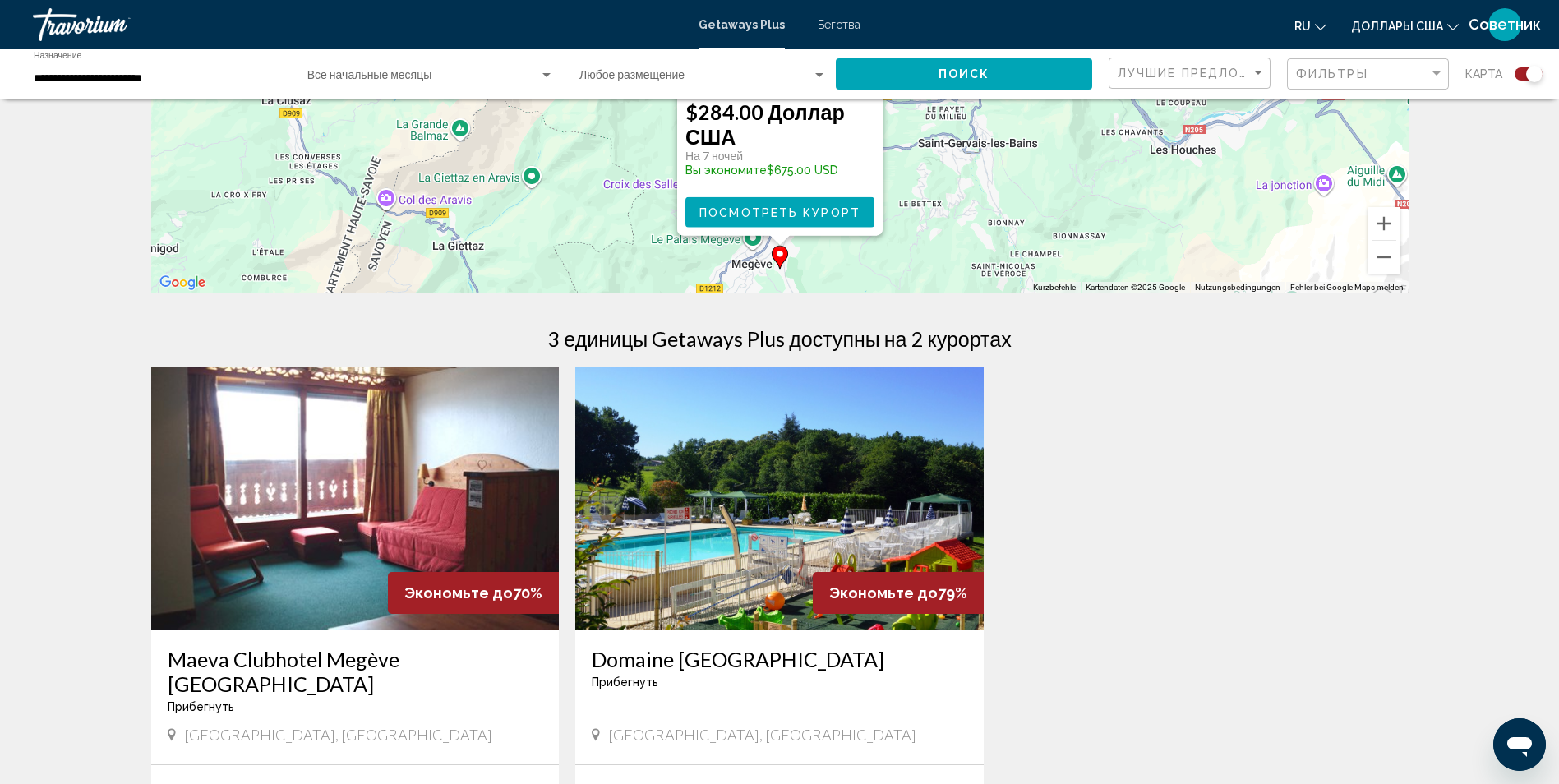
scroll to position [329, 0]
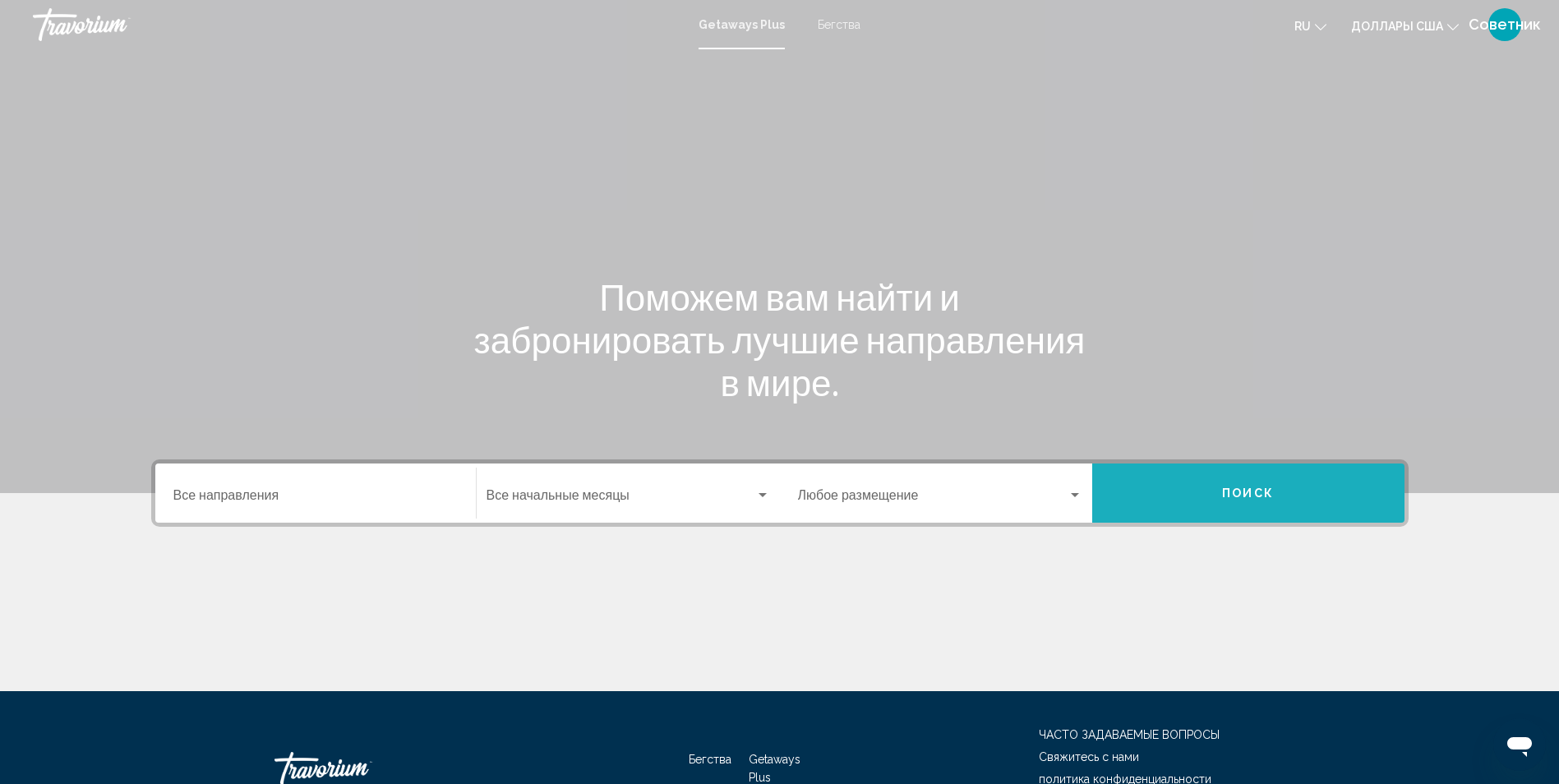
click at [1262, 484] on button "Поиск" at bounding box center [1248, 492] width 313 height 59
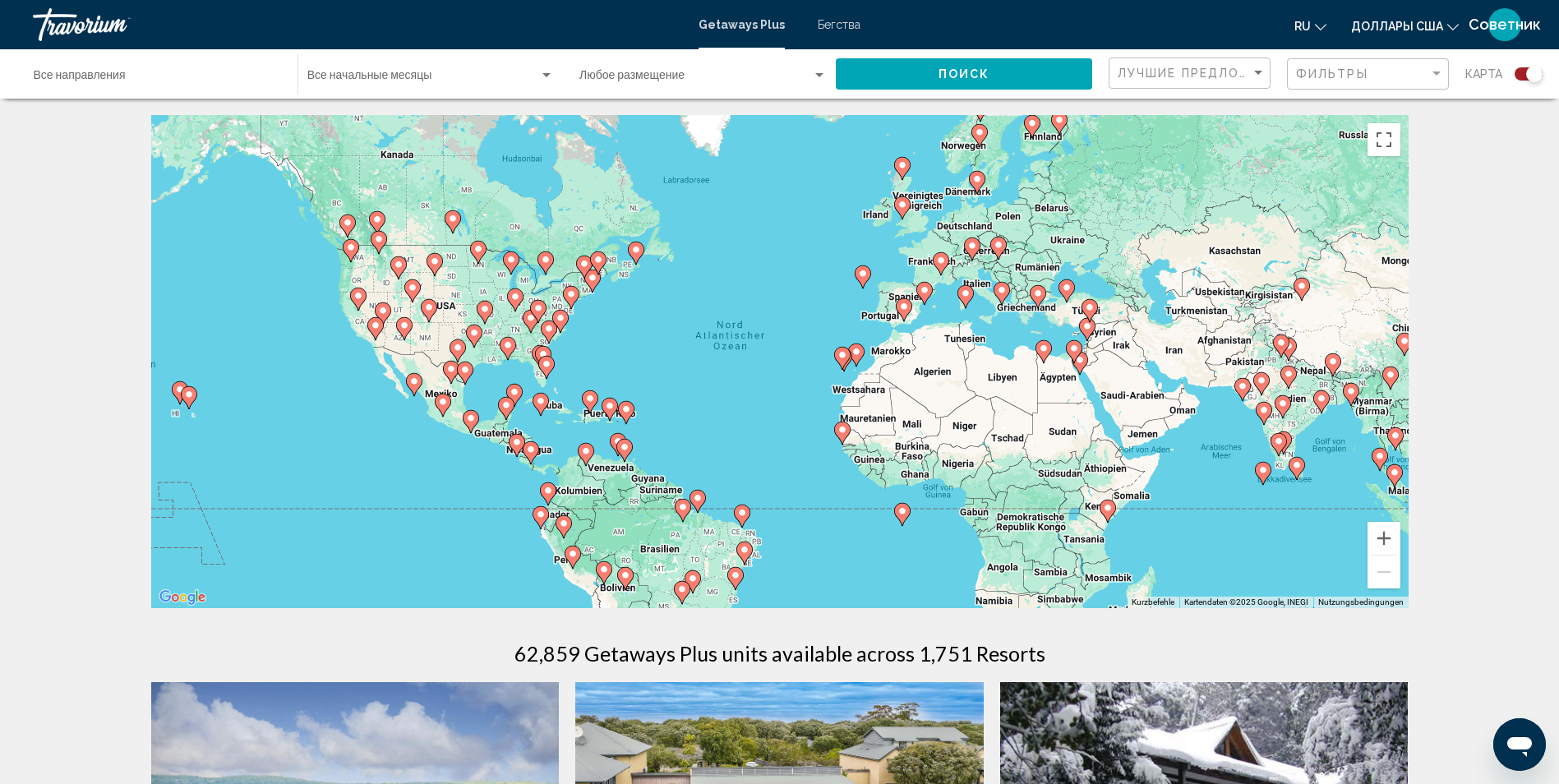
click at [378, 70] on div "Start Month Все начальные месяцы" at bounding box center [431, 74] width 247 height 46
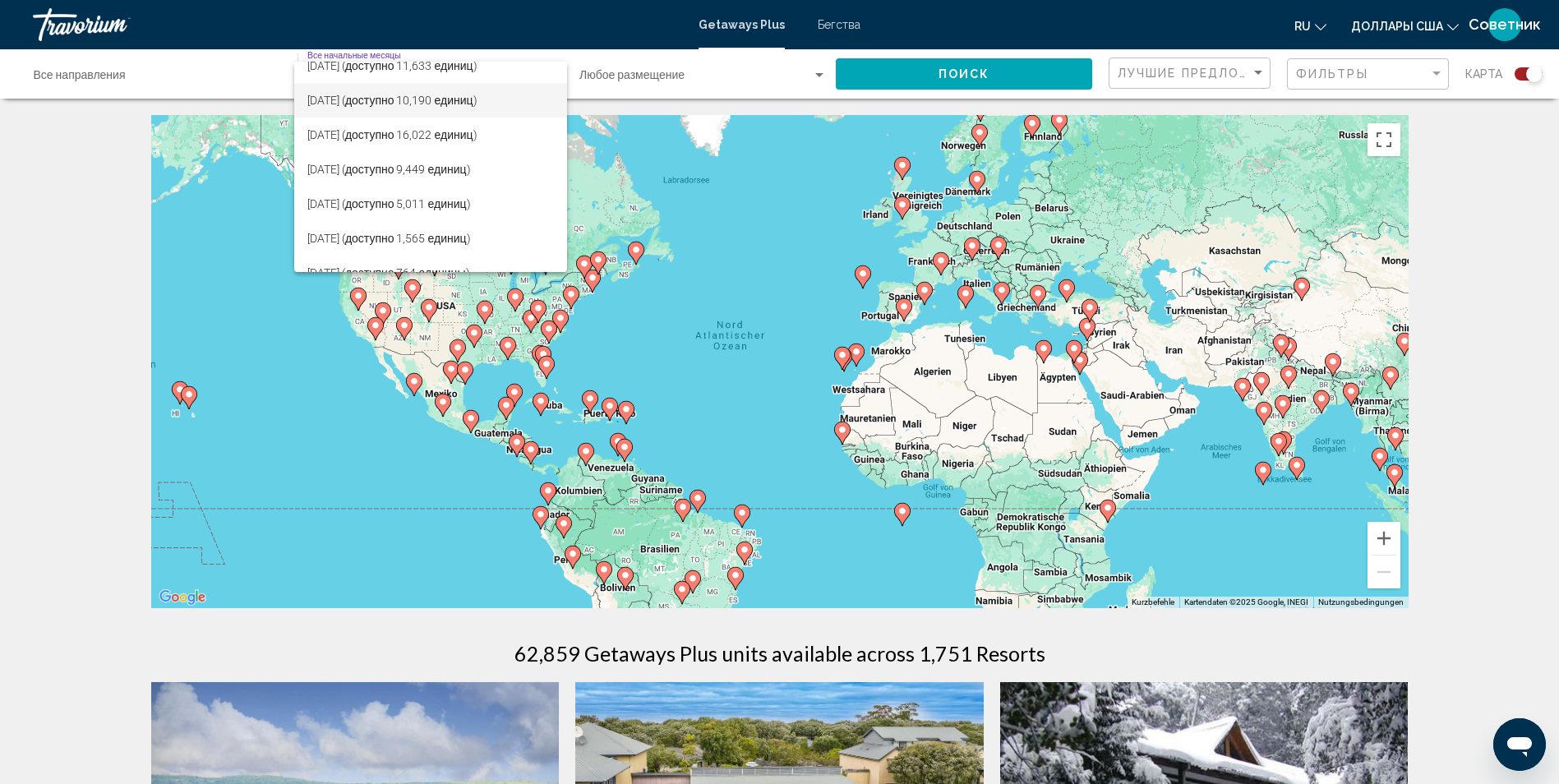
scroll to position [164, 0]
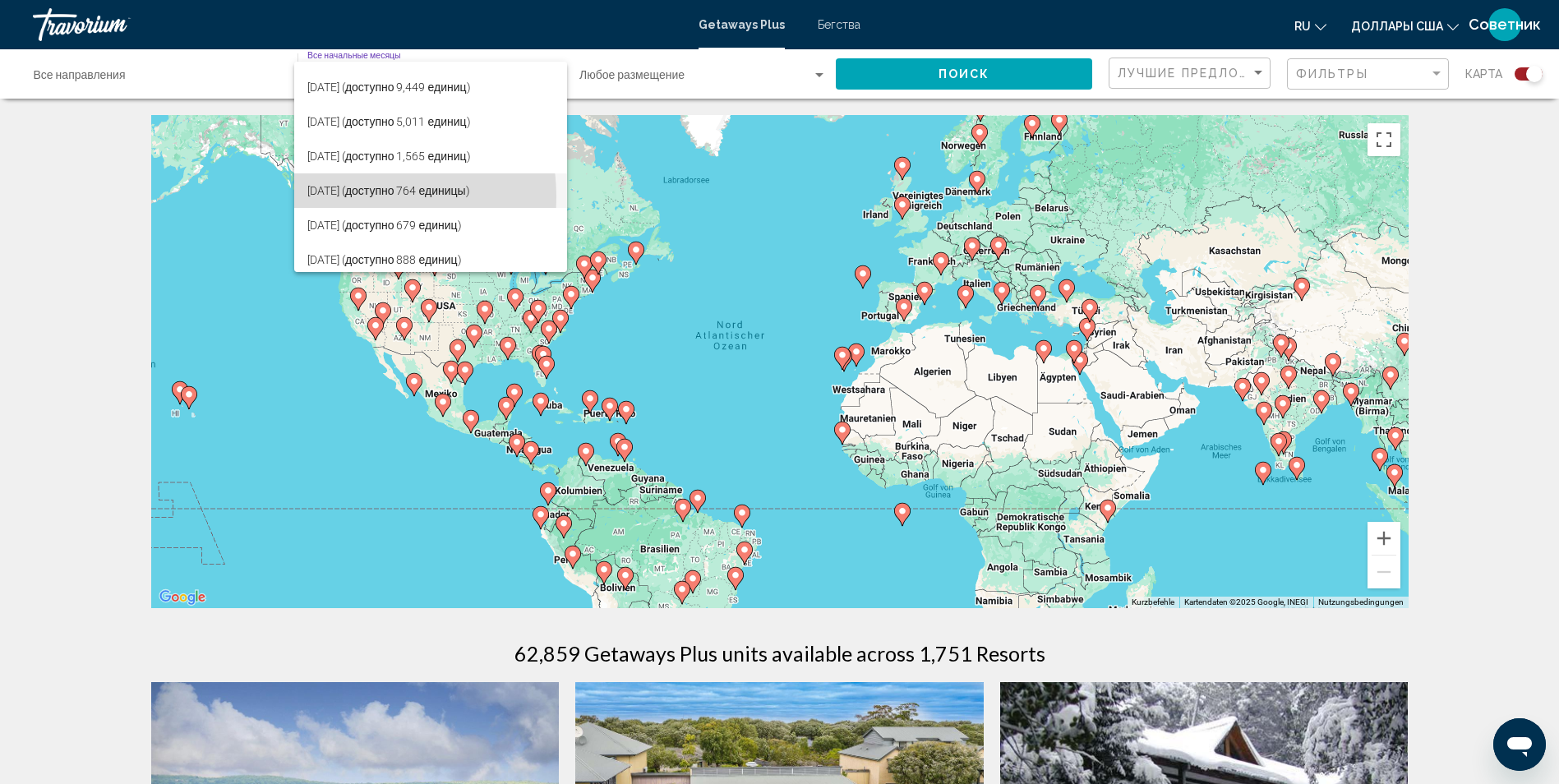
click at [342, 197] on span "марта 2026 (доступно 764 единицы)" at bounding box center [431, 191] width 247 height 35
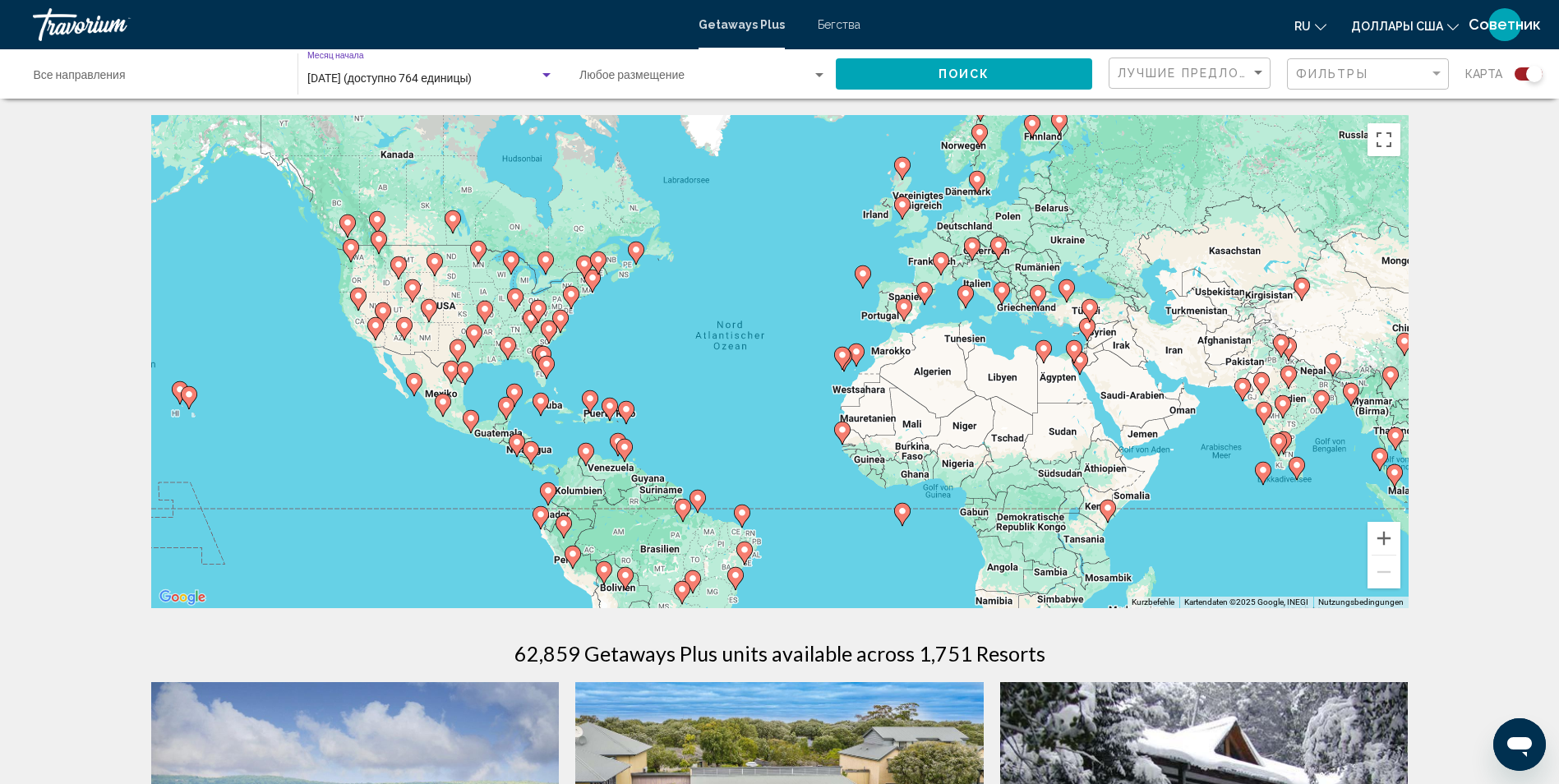
drag, startPoint x: 916, startPoint y: 80, endPoint x: 900, endPoint y: 107, distance: 31.4
click at [917, 80] on button "Поиск" at bounding box center [964, 73] width 256 height 30
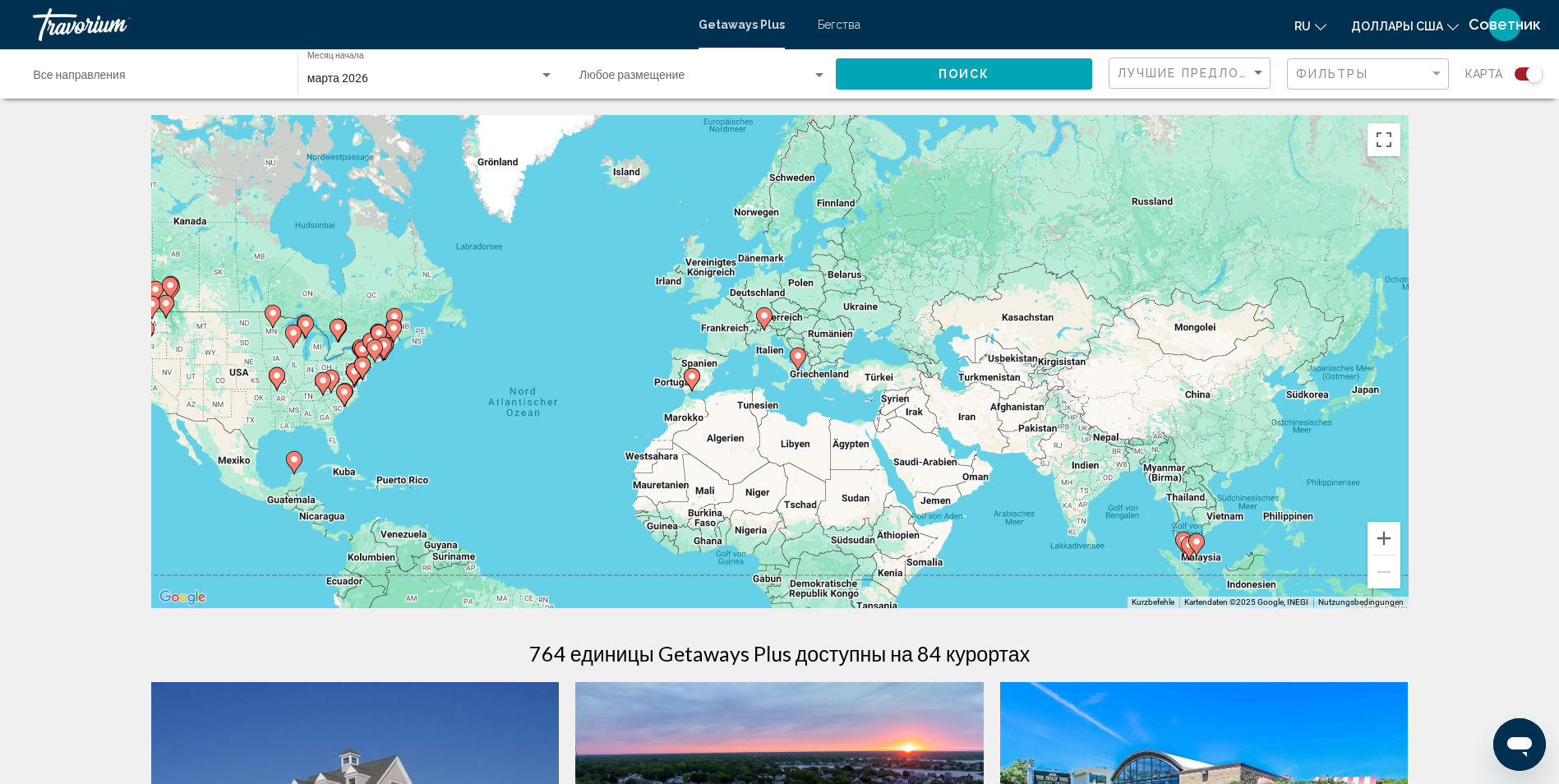
drag, startPoint x: 1000, startPoint y: 400, endPoint x: 791, endPoint y: 467, distance: 219.5
click at [791, 467] on div "Um den Modus zum Ziehen mit der Tastatur zu aktivieren, drückst du Alt + Eingab…" at bounding box center [780, 362] width 1257 height 493
click at [690, 378] on image "Основное содержание" at bounding box center [692, 376] width 10 height 10
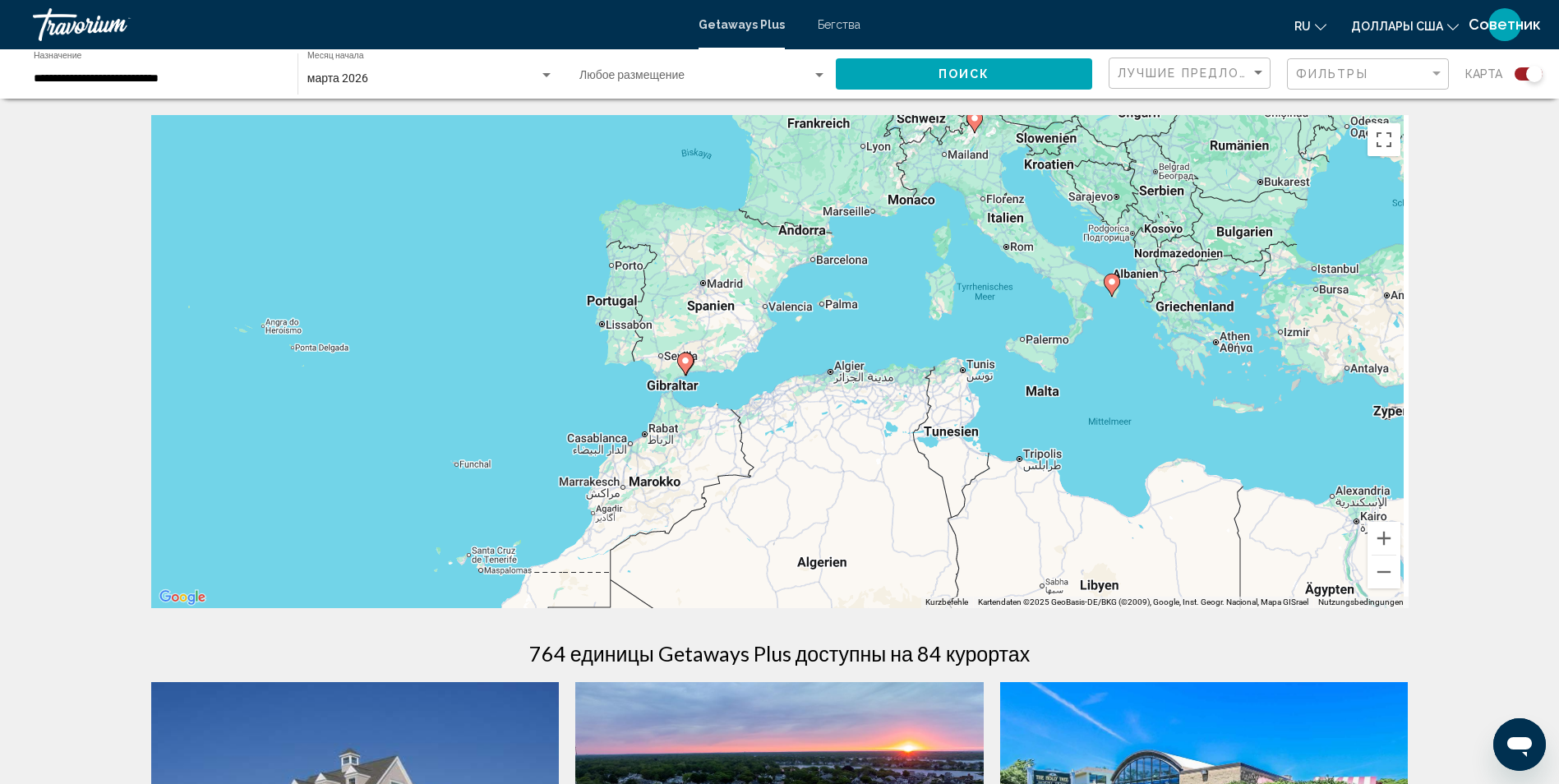
drag, startPoint x: 950, startPoint y: 426, endPoint x: 810, endPoint y: 442, distance: 140.9
click at [849, 441] on div "Um den Modus zum Ziehen mit der Tastatur zu aktivieren, drückst du Alt + Eingab…" at bounding box center [780, 362] width 1257 height 493
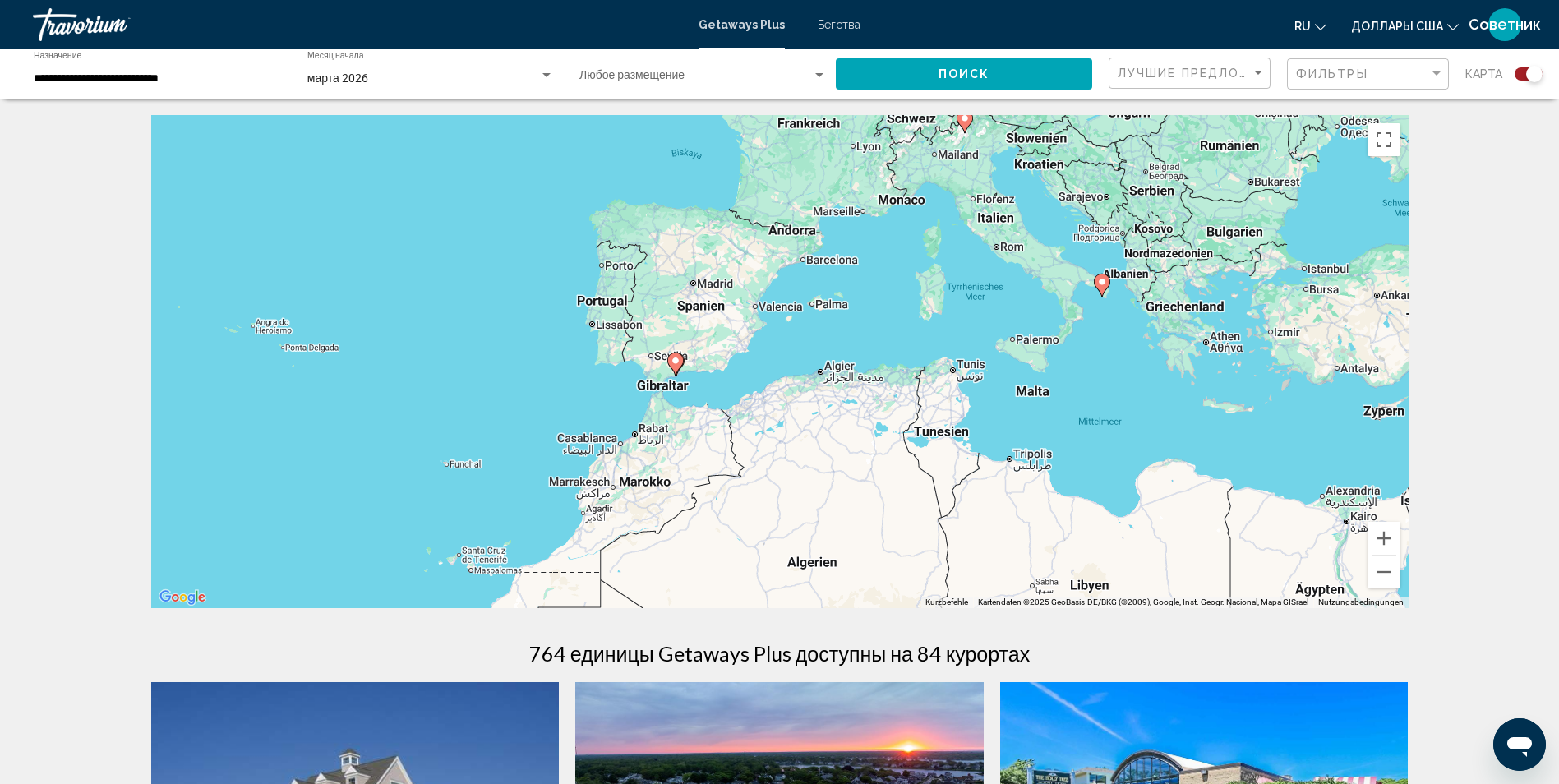
click at [674, 364] on image "Основное содержание" at bounding box center [676, 361] width 10 height 10
type input "**********"
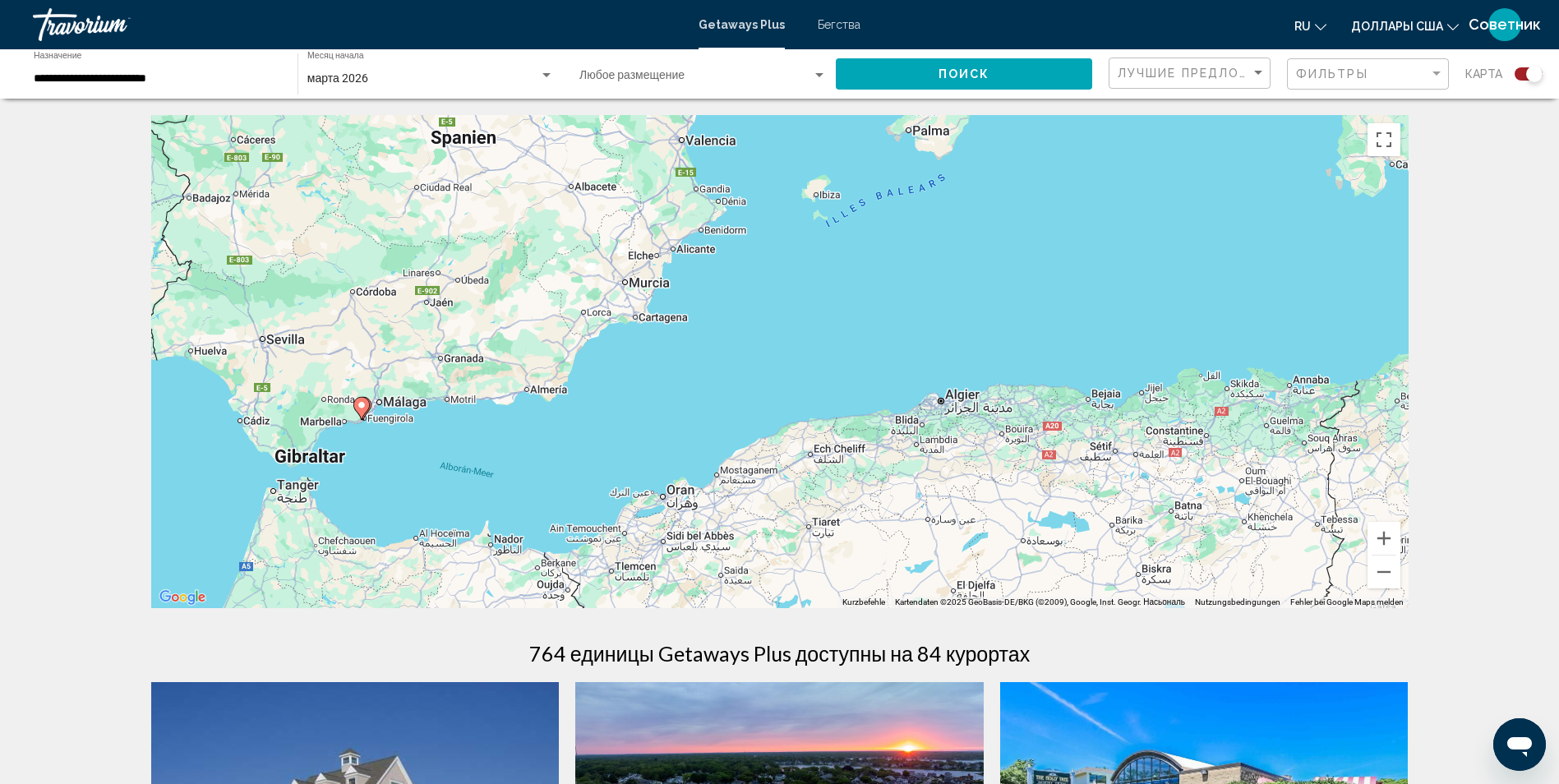
click at [367, 411] on icon "Основное содержание" at bounding box center [361, 408] width 17 height 23
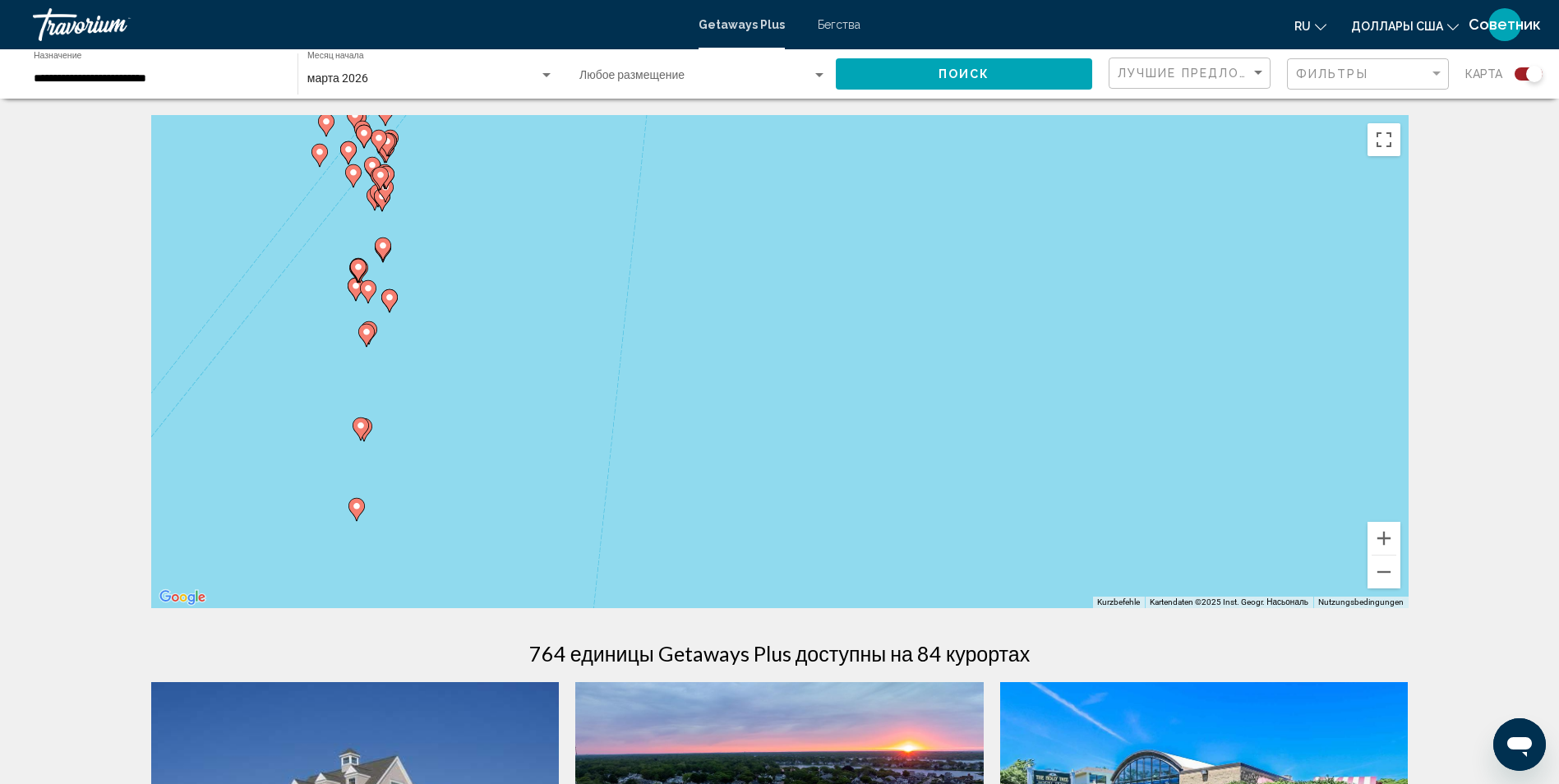
drag, startPoint x: 592, startPoint y: 404, endPoint x: 1259, endPoint y: 331, distance: 671.0
click at [1259, 331] on div "Um von einem Element zum anderen zu gelangen, drückst du die Pfeiltasten entspr…" at bounding box center [780, 362] width 1257 height 493
click at [1374, 576] on button "Веркляйнерн" at bounding box center [1384, 572] width 33 height 33
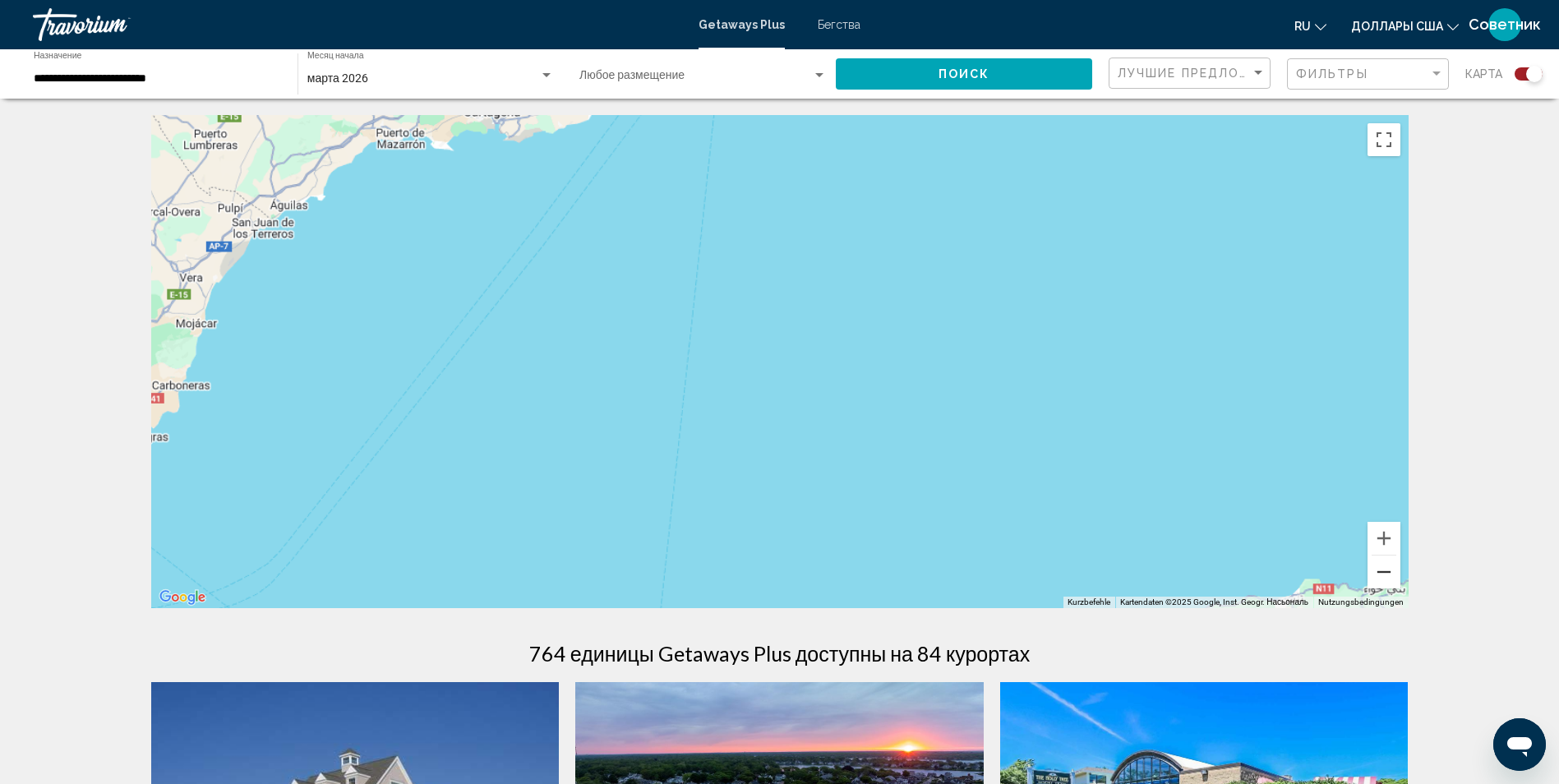
click at [1374, 575] on button "Веркляйнерн" at bounding box center [1384, 572] width 33 height 33
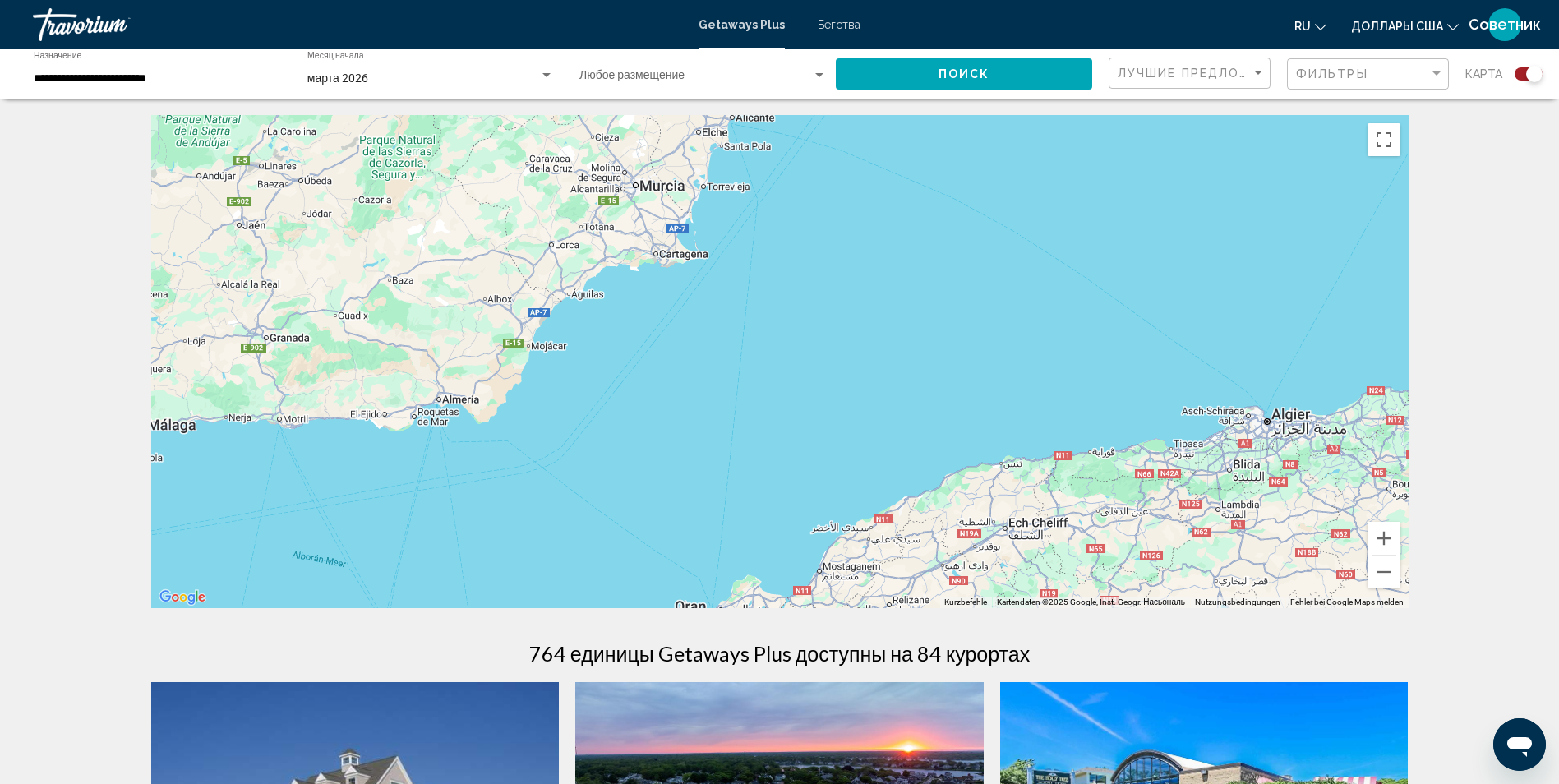
click at [803, 379] on div "Um von einem Element zum anderen zu gelangen, drückst du die Pfeiltasten entspr…" at bounding box center [780, 362] width 1257 height 493
click at [1389, 575] on button "Веркляйнерн" at bounding box center [1384, 572] width 33 height 33
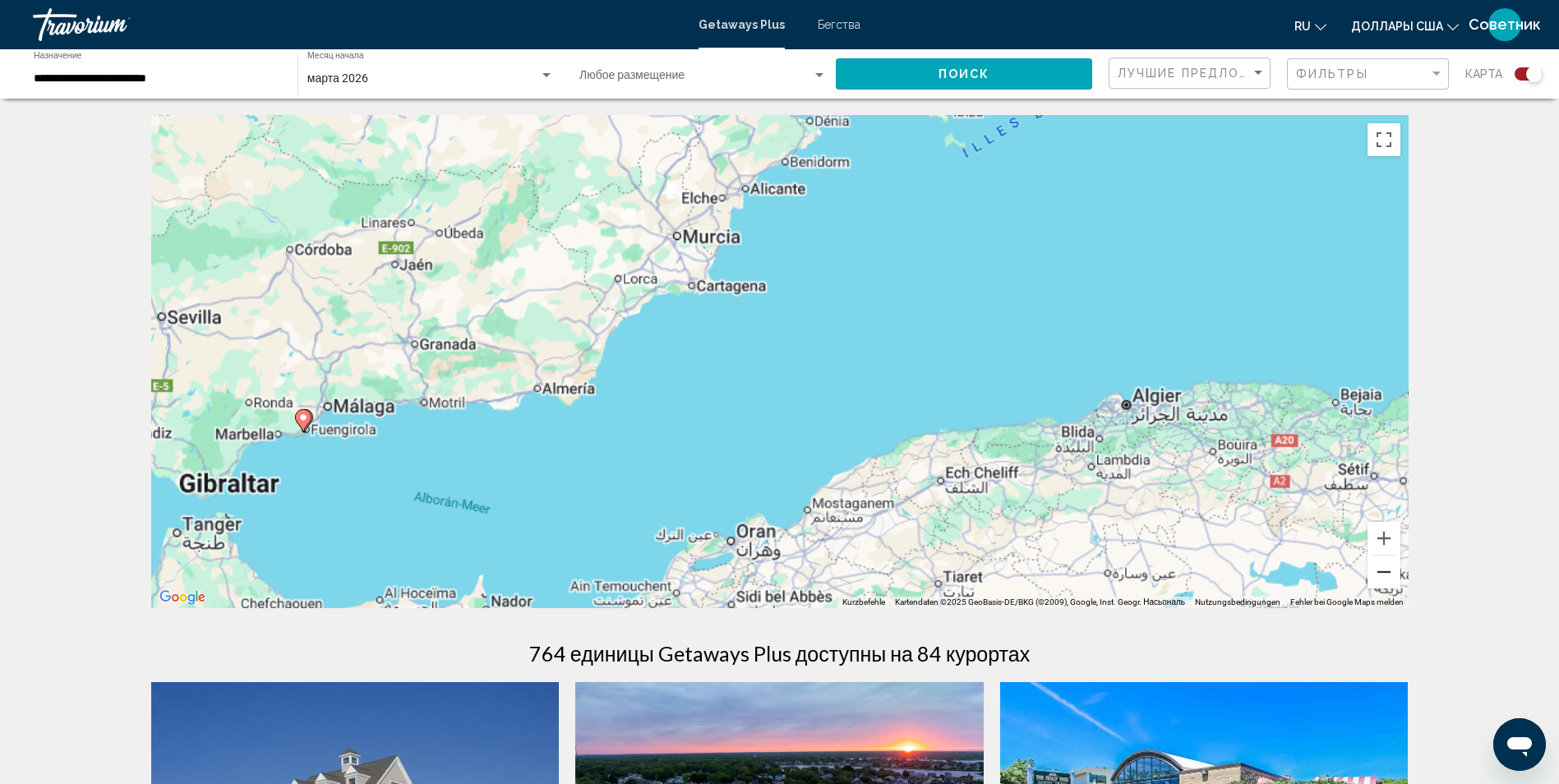
click at [1389, 575] on button "Веркляйнерн" at bounding box center [1384, 572] width 33 height 33
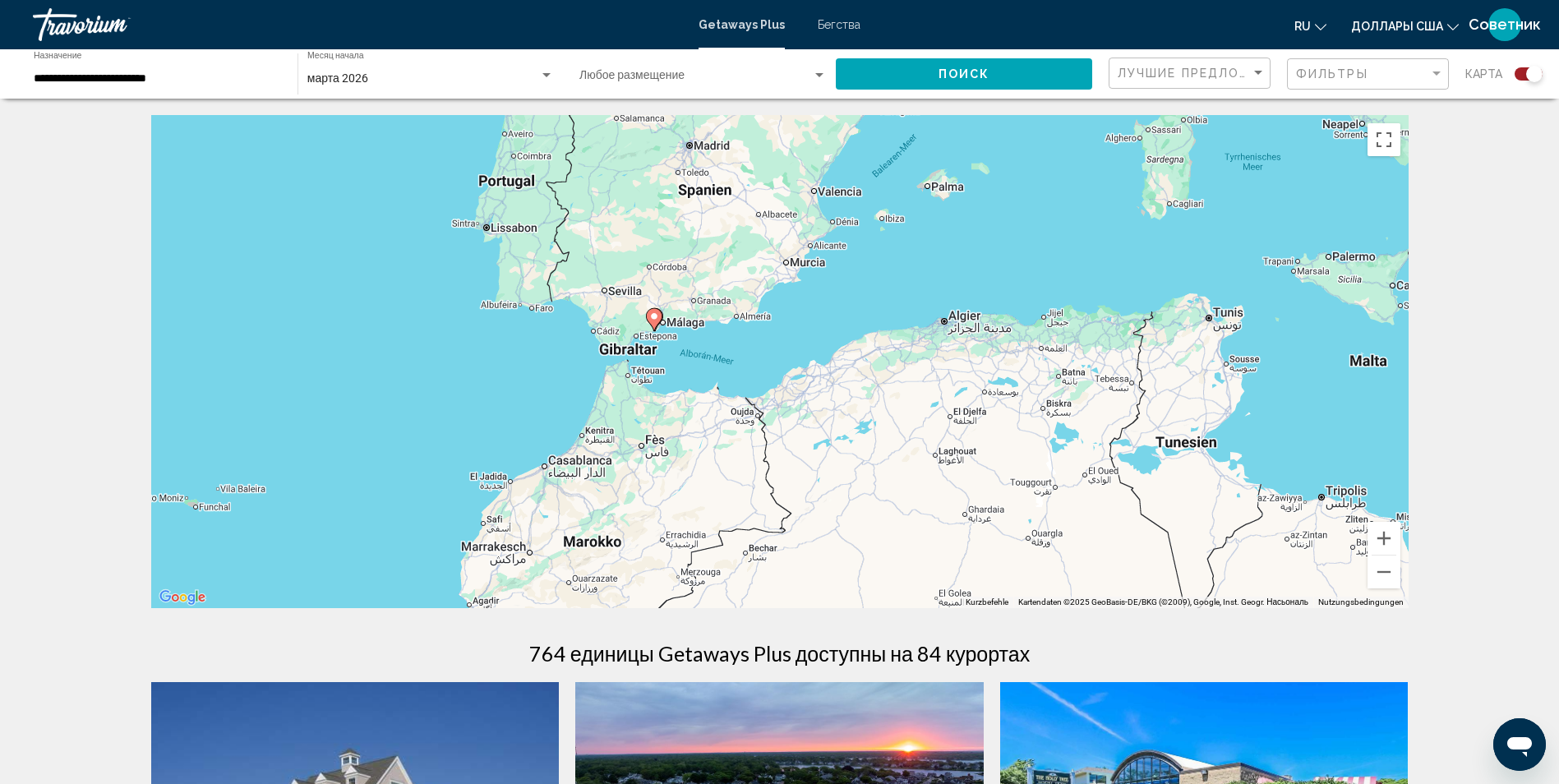
drag, startPoint x: 586, startPoint y: 387, endPoint x: 644, endPoint y: 323, distance: 86.4
click at [644, 323] on div "Um von einem Element zum anderen zu gelangen, drückst du die Pfeiltasten entspr…" at bounding box center [780, 362] width 1257 height 493
click at [1389, 540] on button "Vergrößern" at bounding box center [1384, 539] width 33 height 33
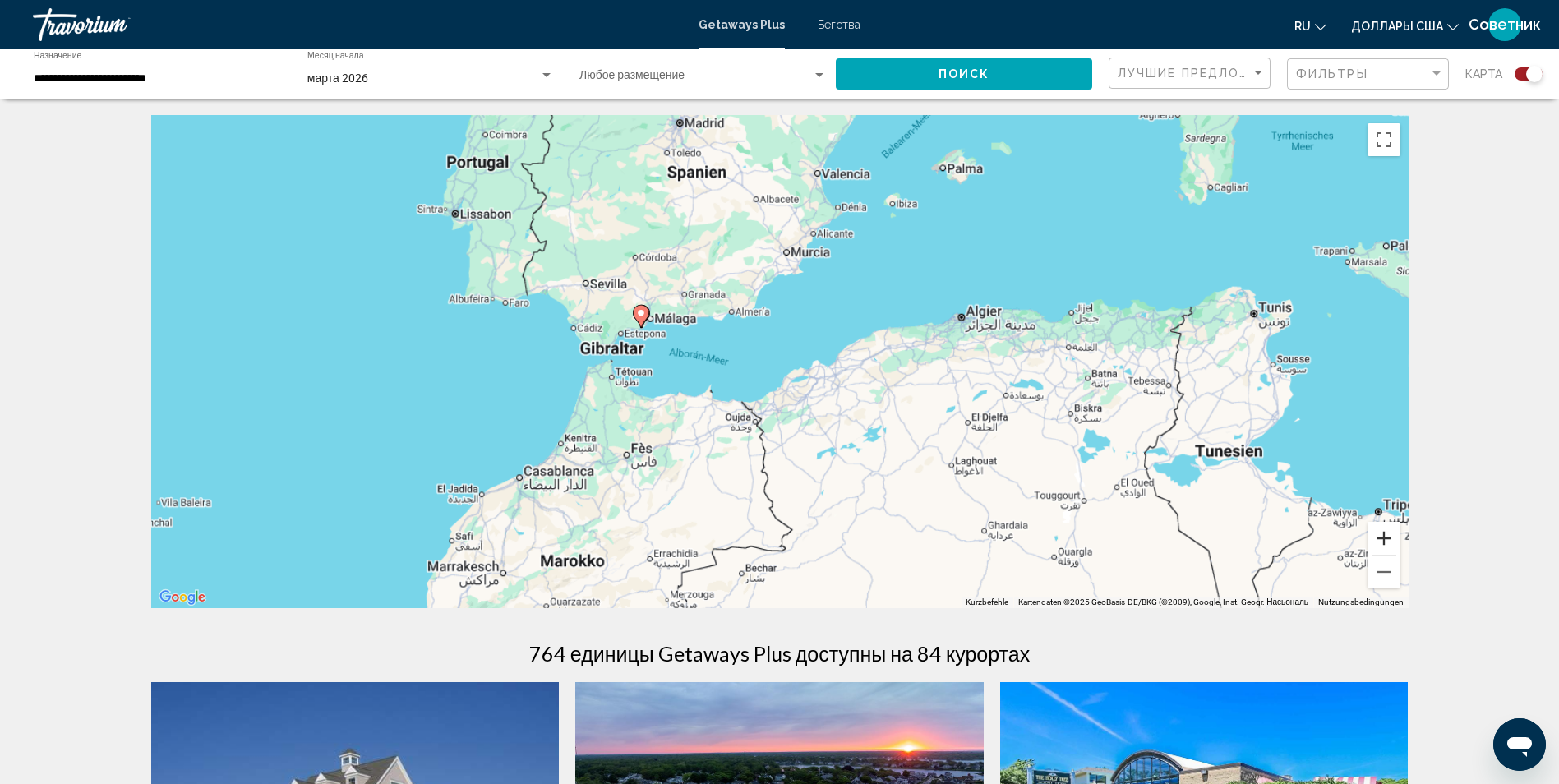
click at [1389, 540] on button "Vergrößern" at bounding box center [1384, 539] width 33 height 33
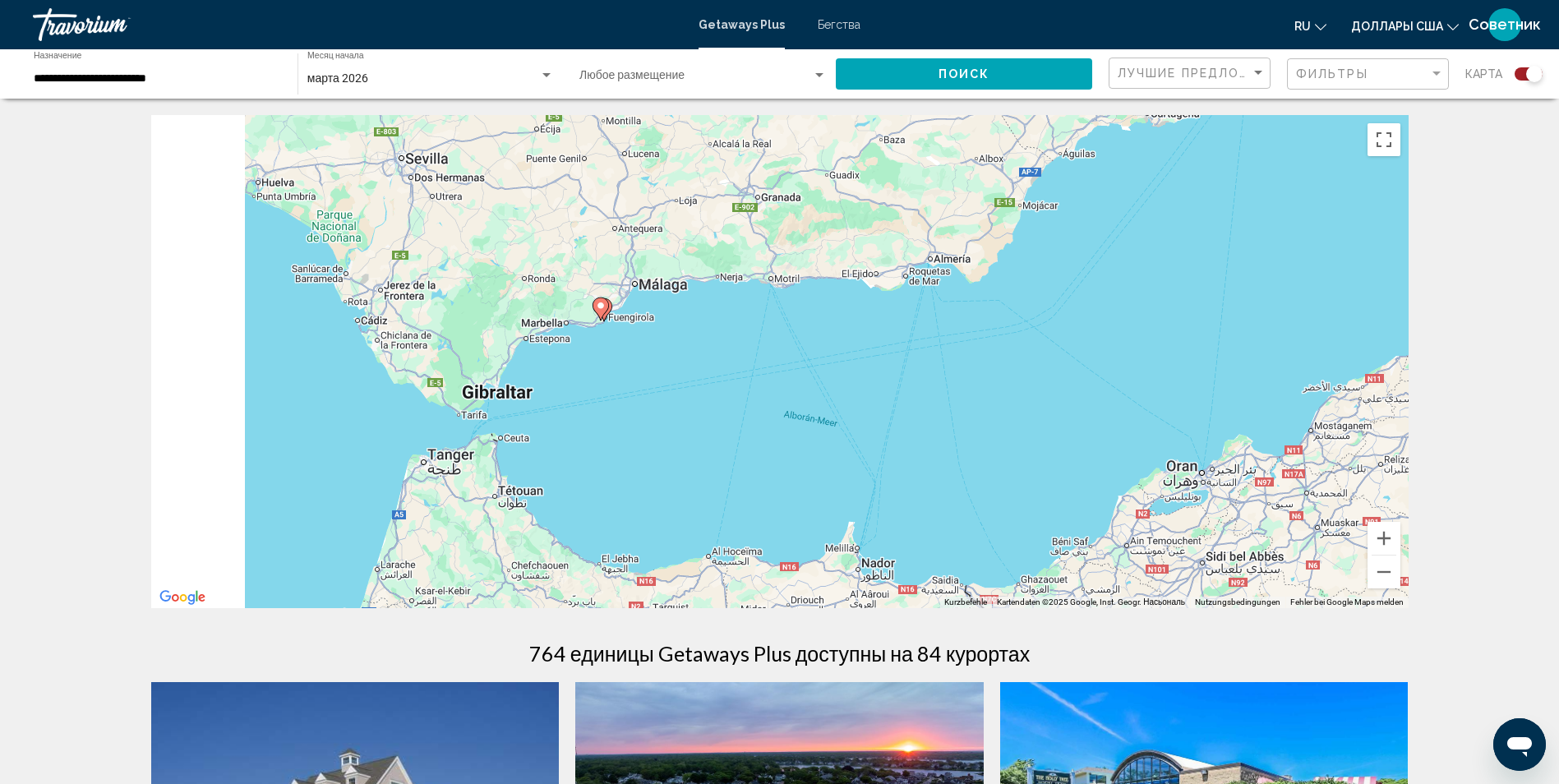
drag, startPoint x: 405, startPoint y: 366, endPoint x: 758, endPoint y: 449, distance: 362.6
click at [758, 449] on div "Um von einem Element zum anderen zu gelangen, drückst du die Pfeiltasten entspr…" at bounding box center [780, 362] width 1257 height 493
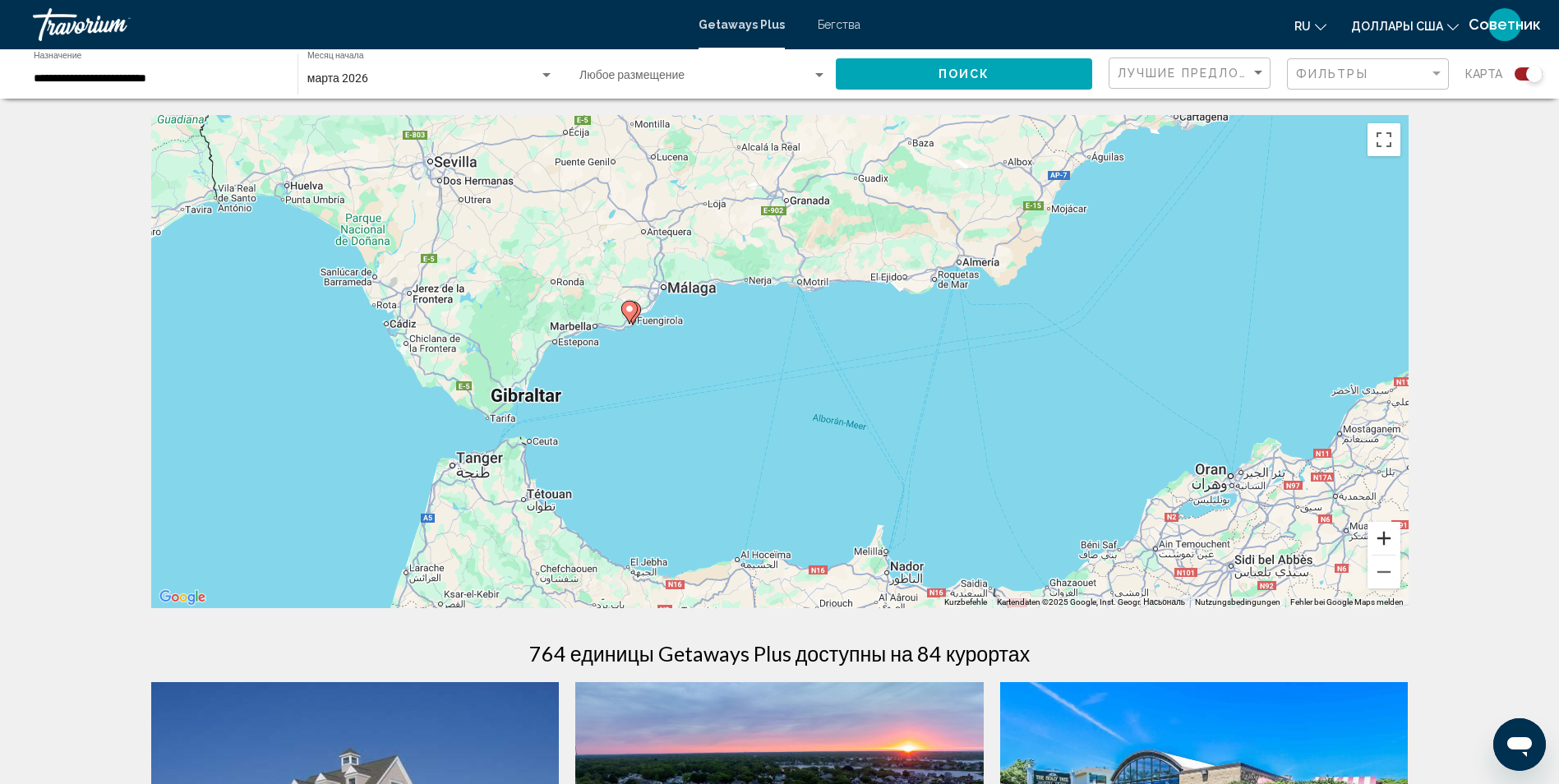
click at [1379, 538] on button "Vergrößern" at bounding box center [1384, 539] width 33 height 33
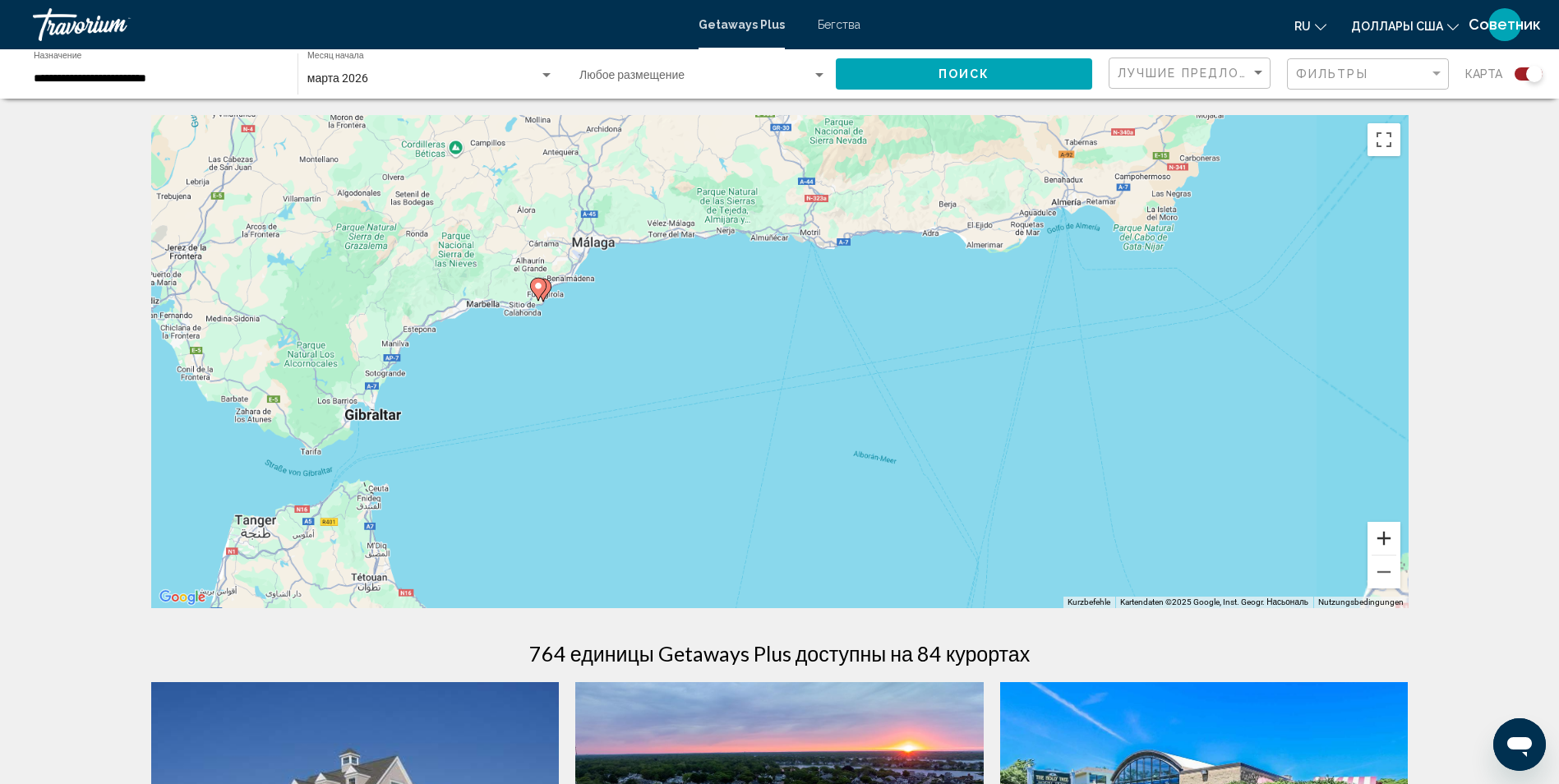
click at [1379, 538] on button "Vergrößern" at bounding box center [1384, 539] width 33 height 33
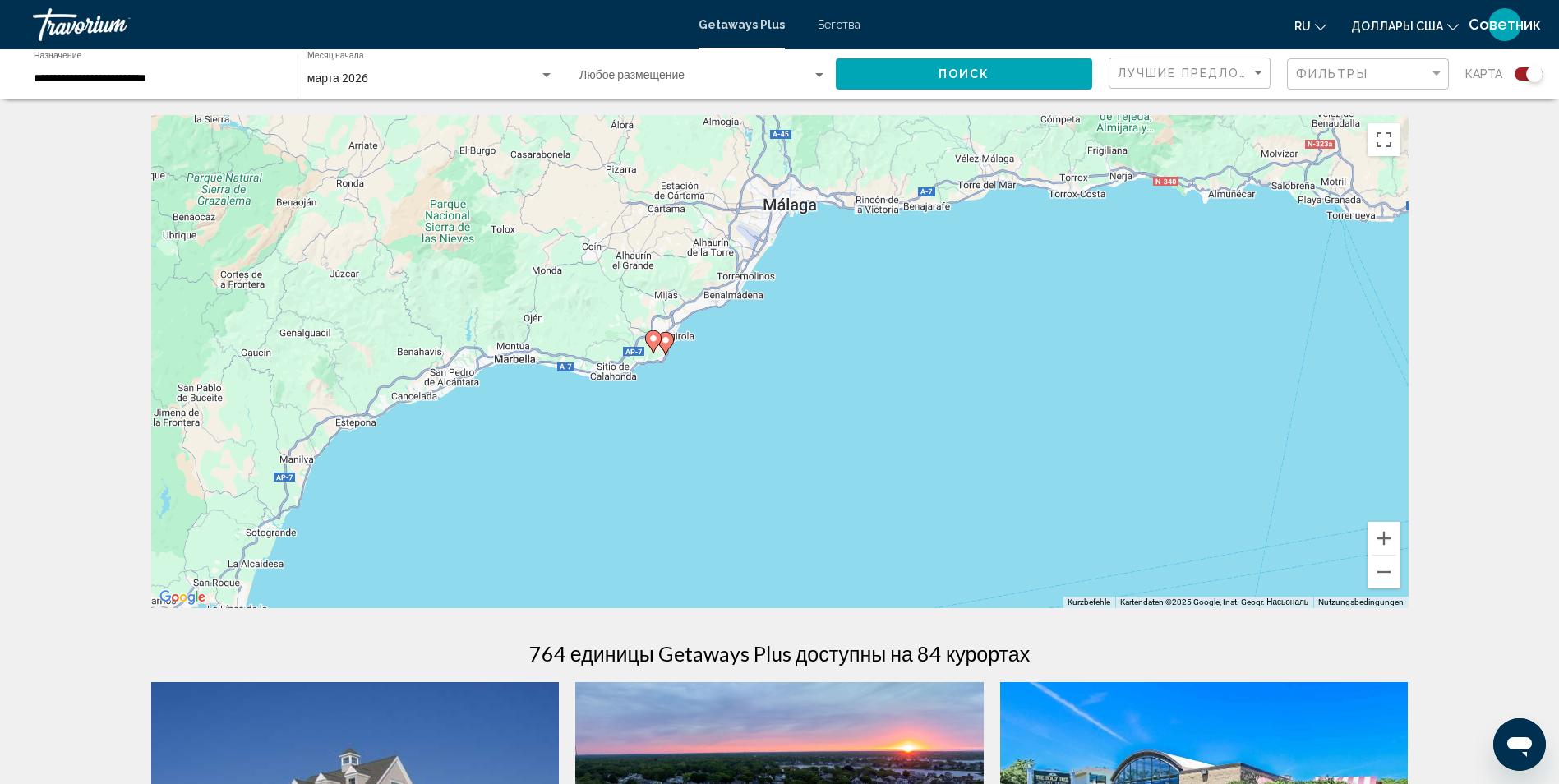
drag, startPoint x: 570, startPoint y: 366, endPoint x: 1053, endPoint y: 511, distance: 504.3
click at [1053, 511] on div "Um von einem Element zum anderen zu gelangen, drückst du die Pfeiltasten entspr…" at bounding box center [780, 362] width 1257 height 493
click at [1379, 542] on button "Vergrößern" at bounding box center [1384, 539] width 33 height 33
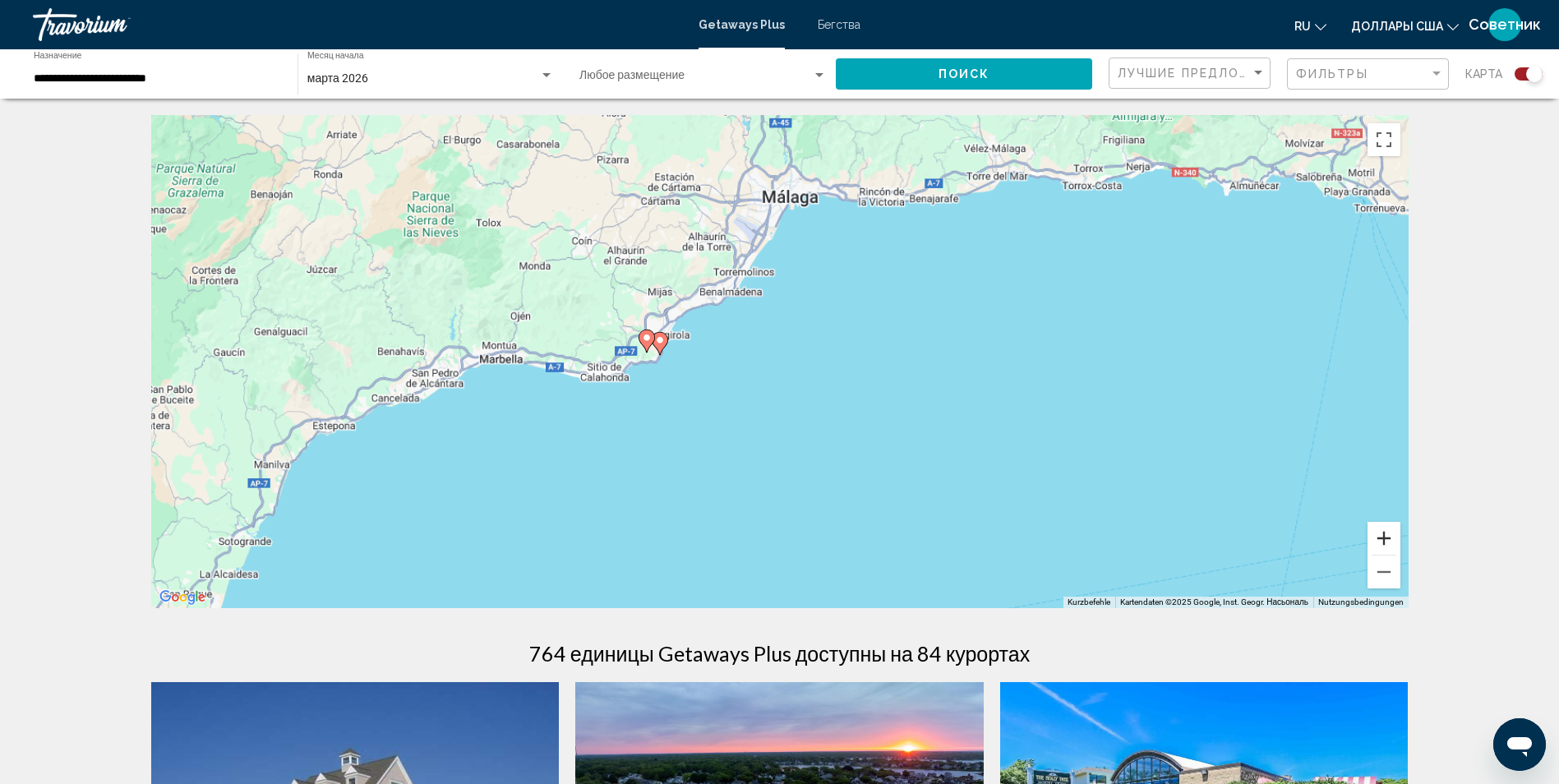
click at [1379, 542] on button "Vergrößern" at bounding box center [1384, 539] width 33 height 33
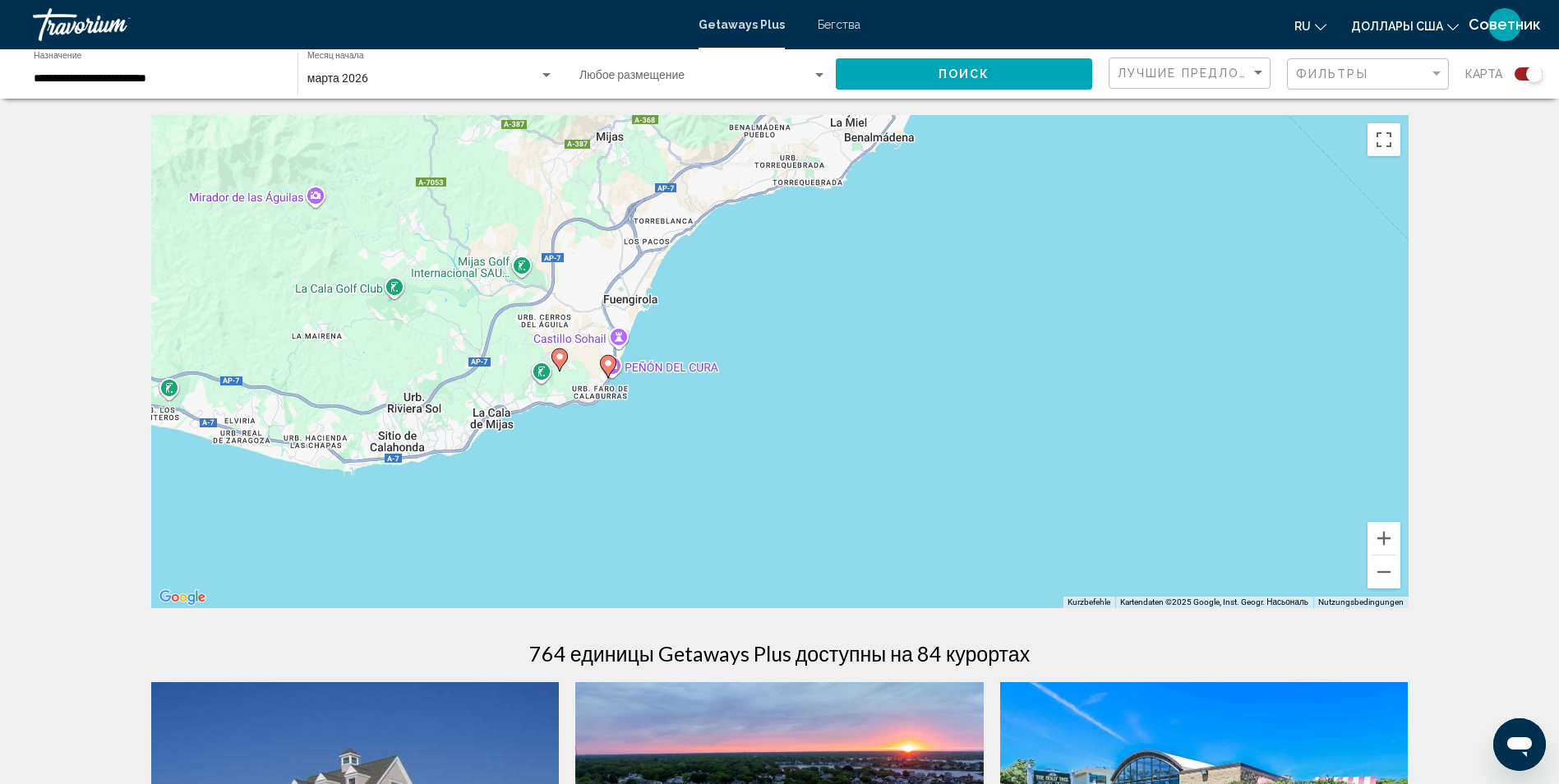
drag, startPoint x: 842, startPoint y: 355, endPoint x: 1130, endPoint y: 396, distance: 290.9
click at [1130, 396] on div "Um von einem Element zum anderen zu gelangen, drückst du die Pfeiltasten entspr…" at bounding box center [780, 362] width 1257 height 493
click at [606, 356] on icon "Основное содержание" at bounding box center [608, 367] width 17 height 23
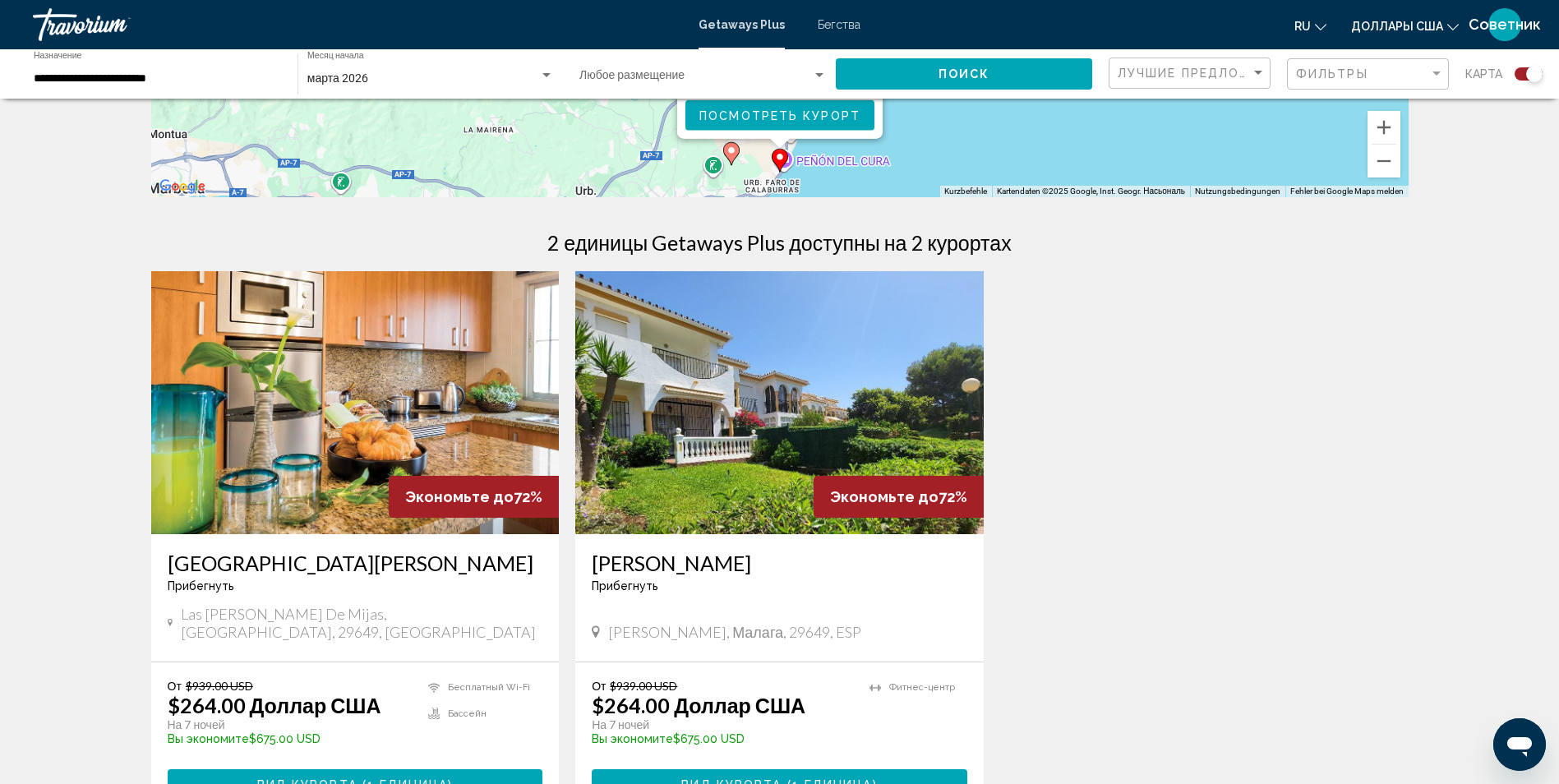
scroll to position [493, 0]
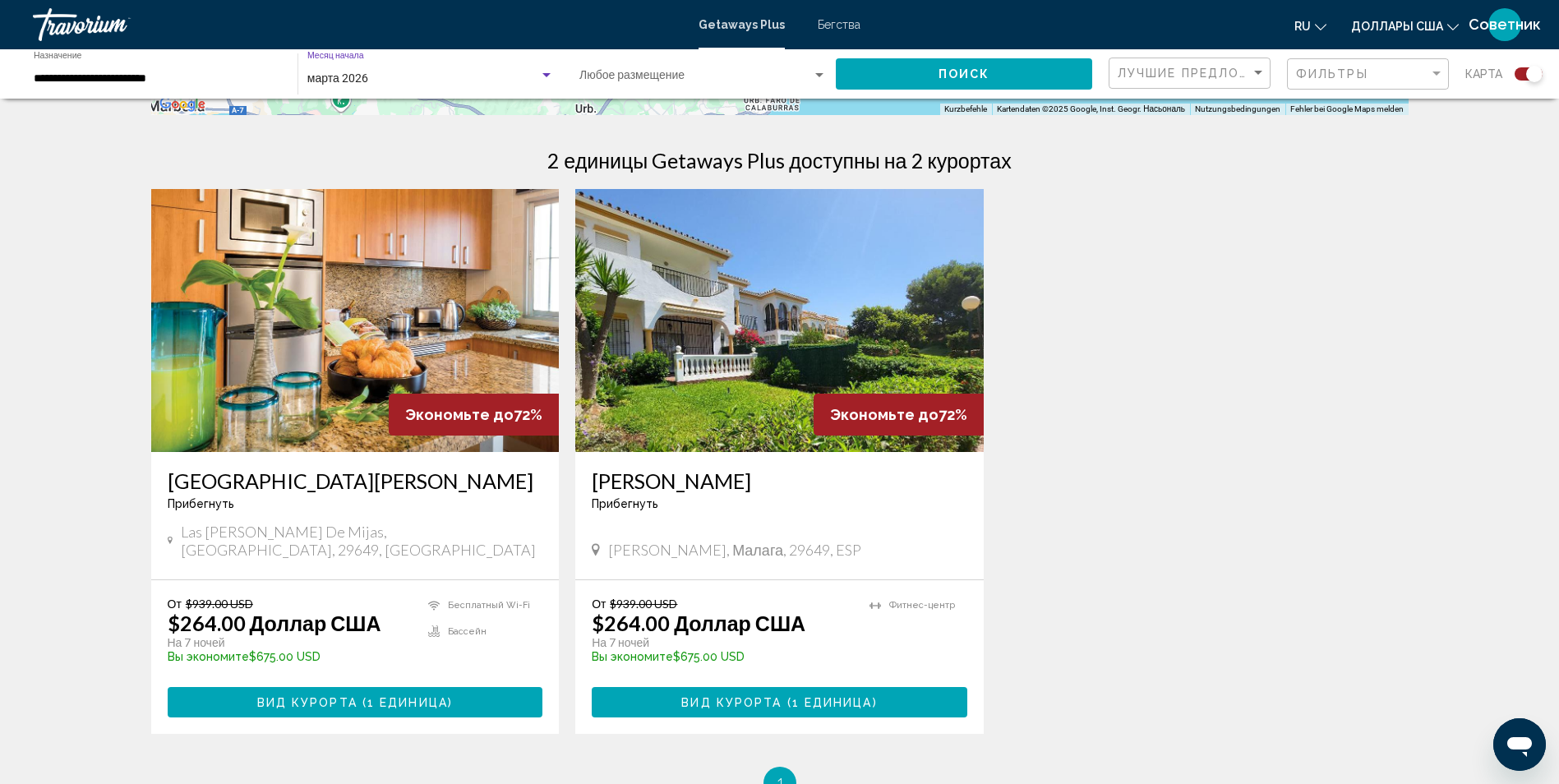
click at [538, 72] on div "марта 2026" at bounding box center [423, 79] width 232 height 14
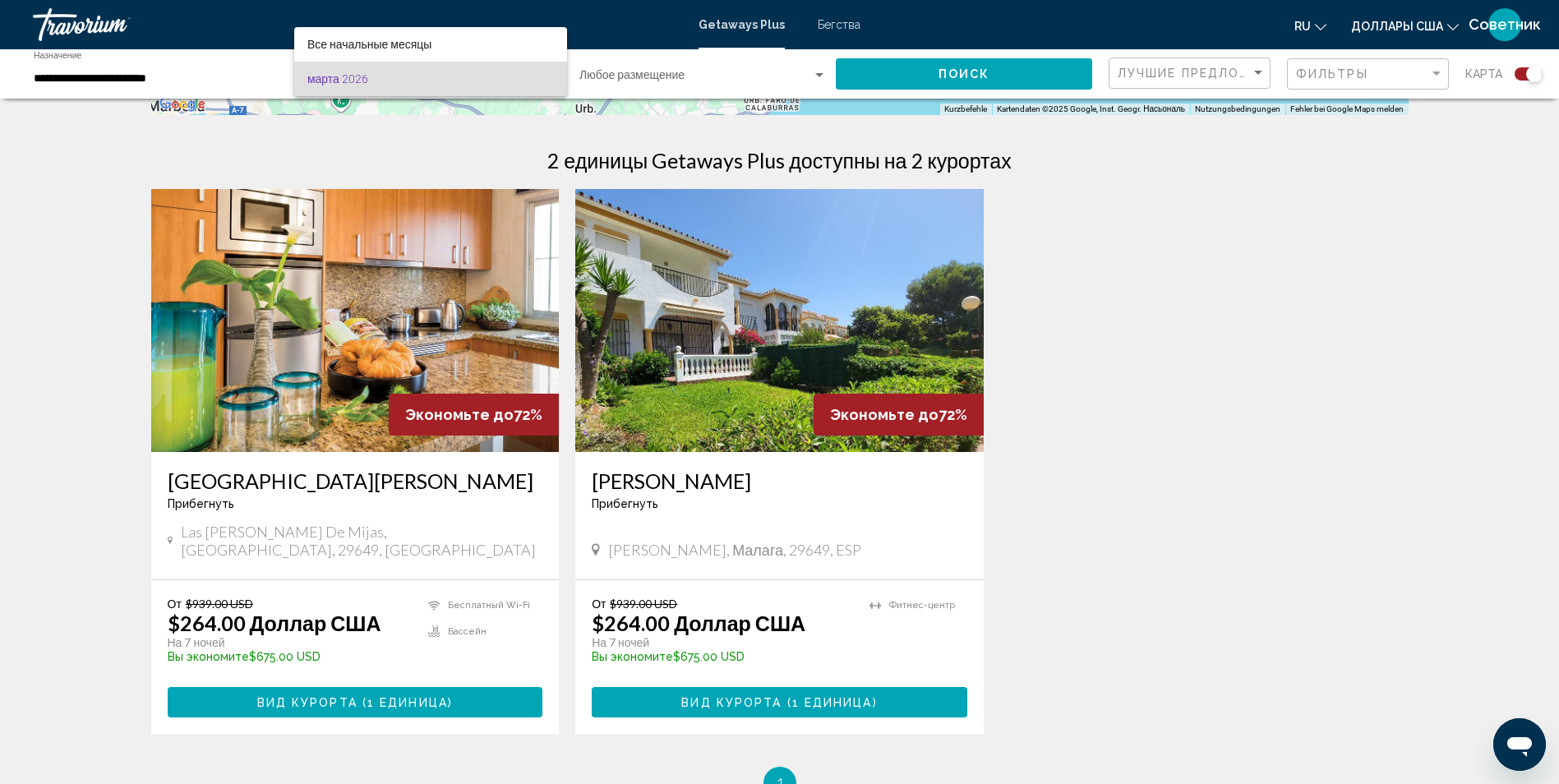
click at [538, 73] on span "марта 2026" at bounding box center [431, 79] width 247 height 35
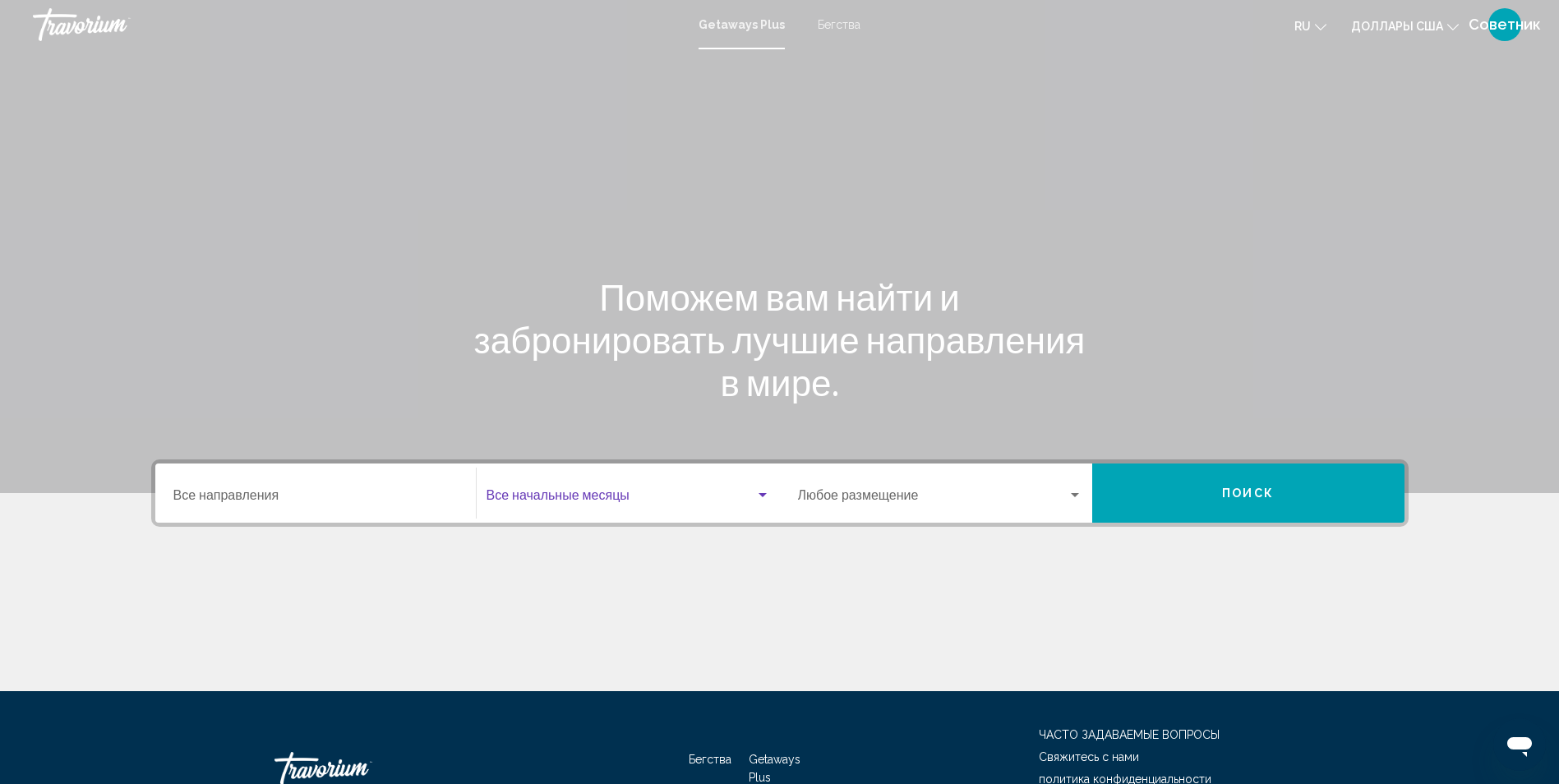
click at [682, 495] on span "Виджет поиска" at bounding box center [620, 498] width 269 height 15
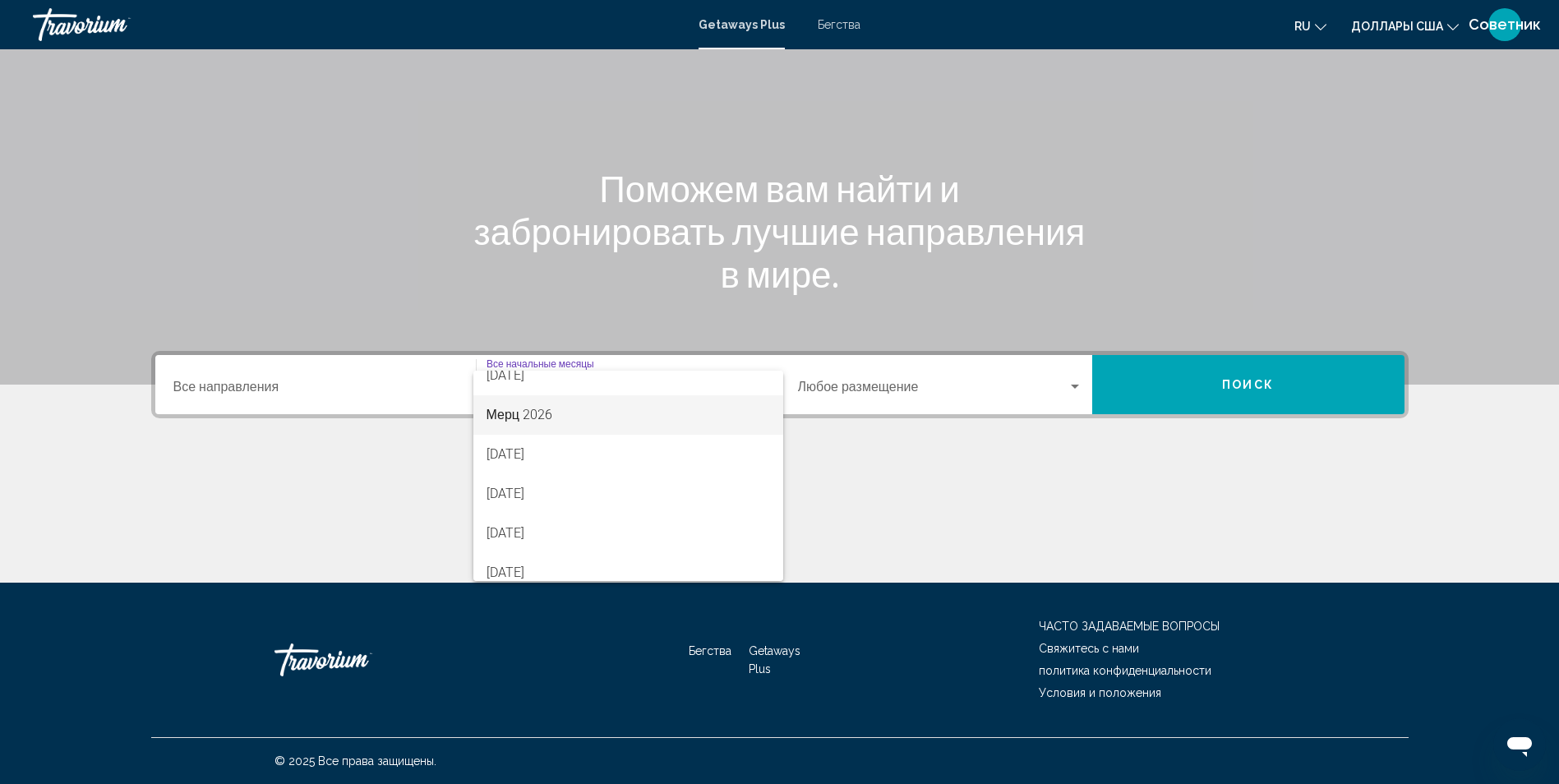
scroll to position [329, 0]
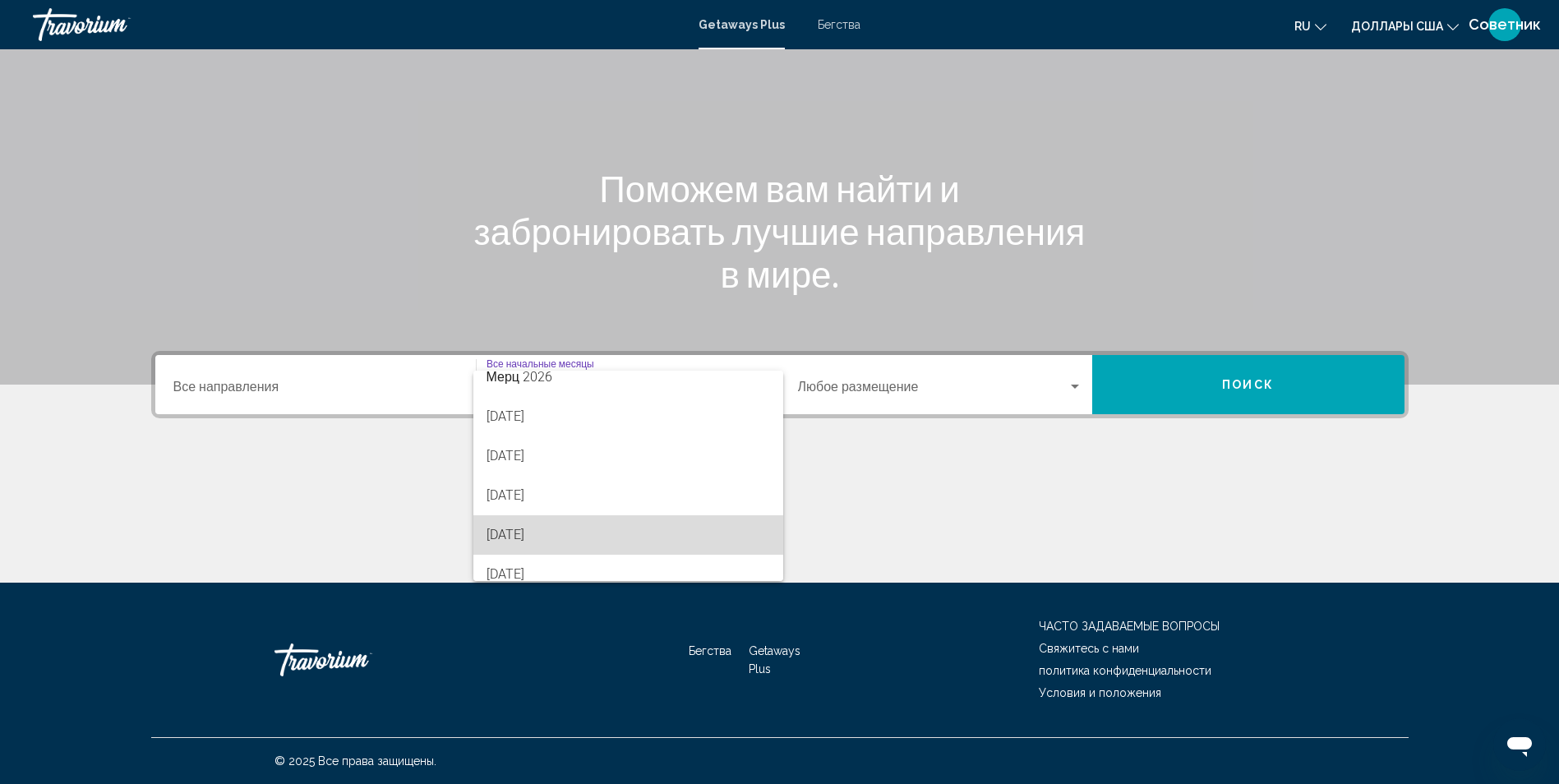
click at [683, 519] on span "июль 2026" at bounding box center [628, 535] width 283 height 40
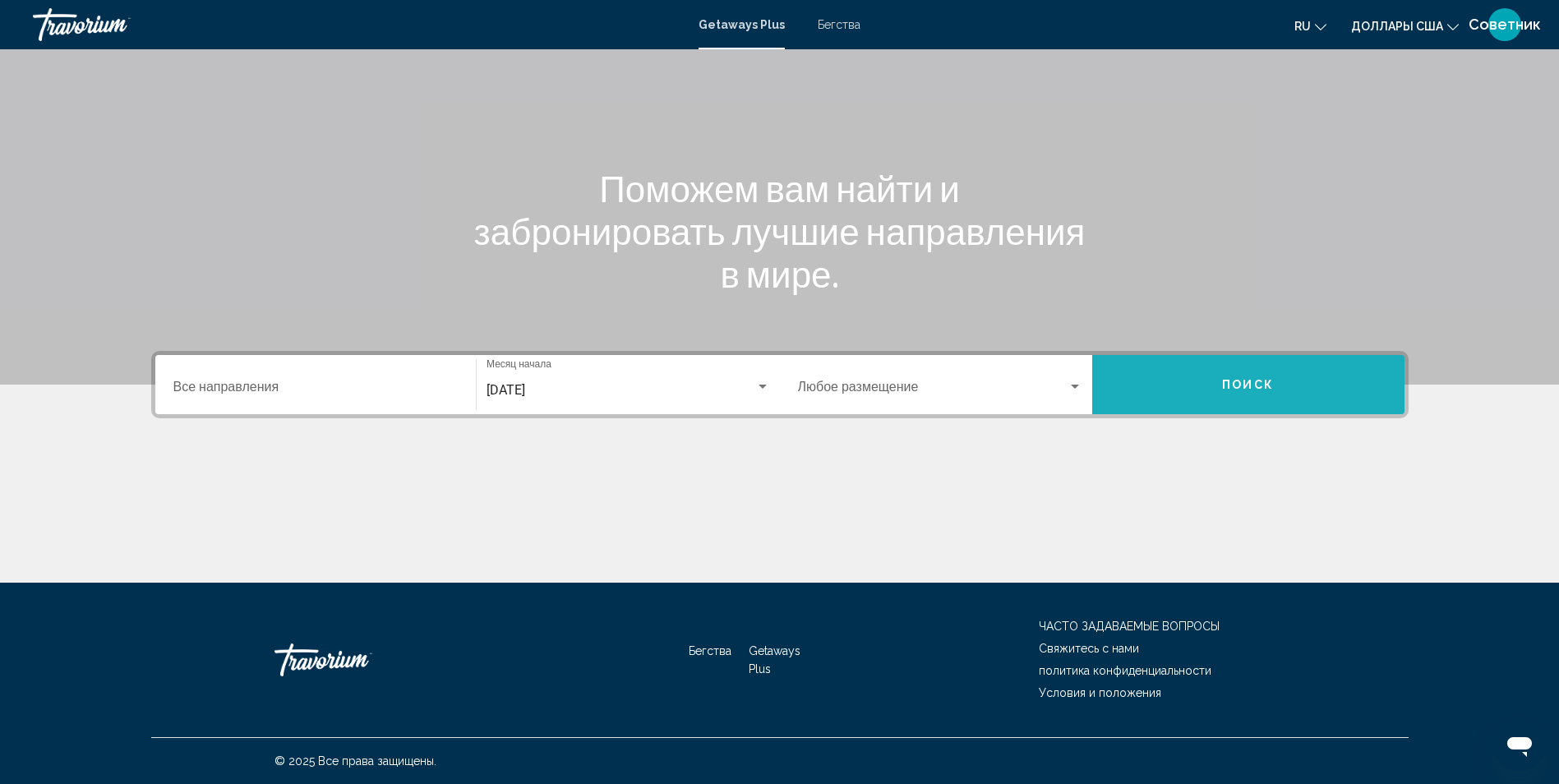
click at [1282, 388] on button "Поиск" at bounding box center [1248, 384] width 313 height 59
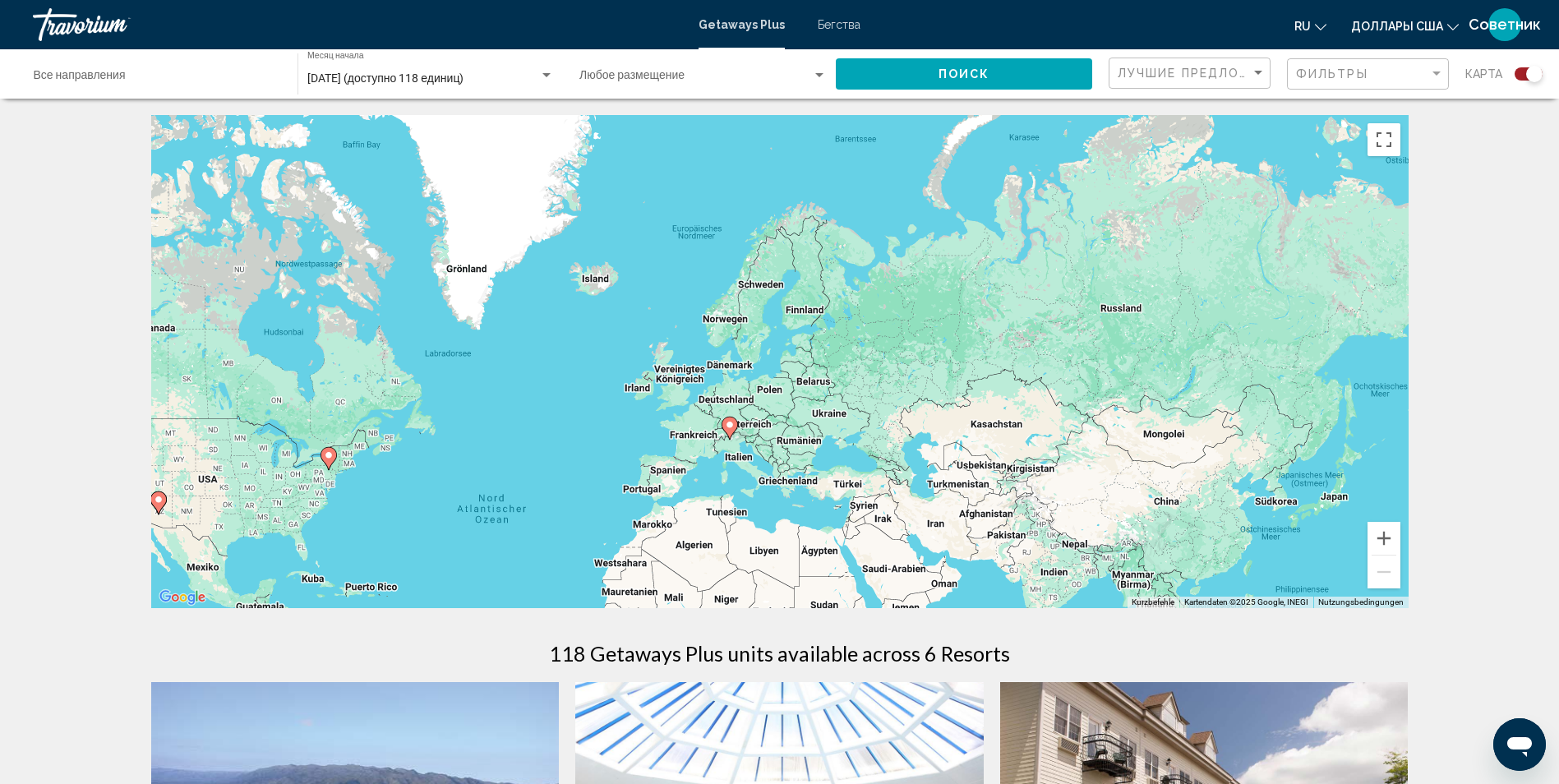
drag, startPoint x: 1039, startPoint y: 350, endPoint x: 799, endPoint y: 525, distance: 297.0
click at [799, 525] on div "Um den Modus zum Ziehen mit der Tastatur zu aktivieren, drückst du Alt + Eingab…" at bounding box center [780, 362] width 1257 height 493
click at [1383, 531] on button "Vergrößern" at bounding box center [1384, 539] width 33 height 33
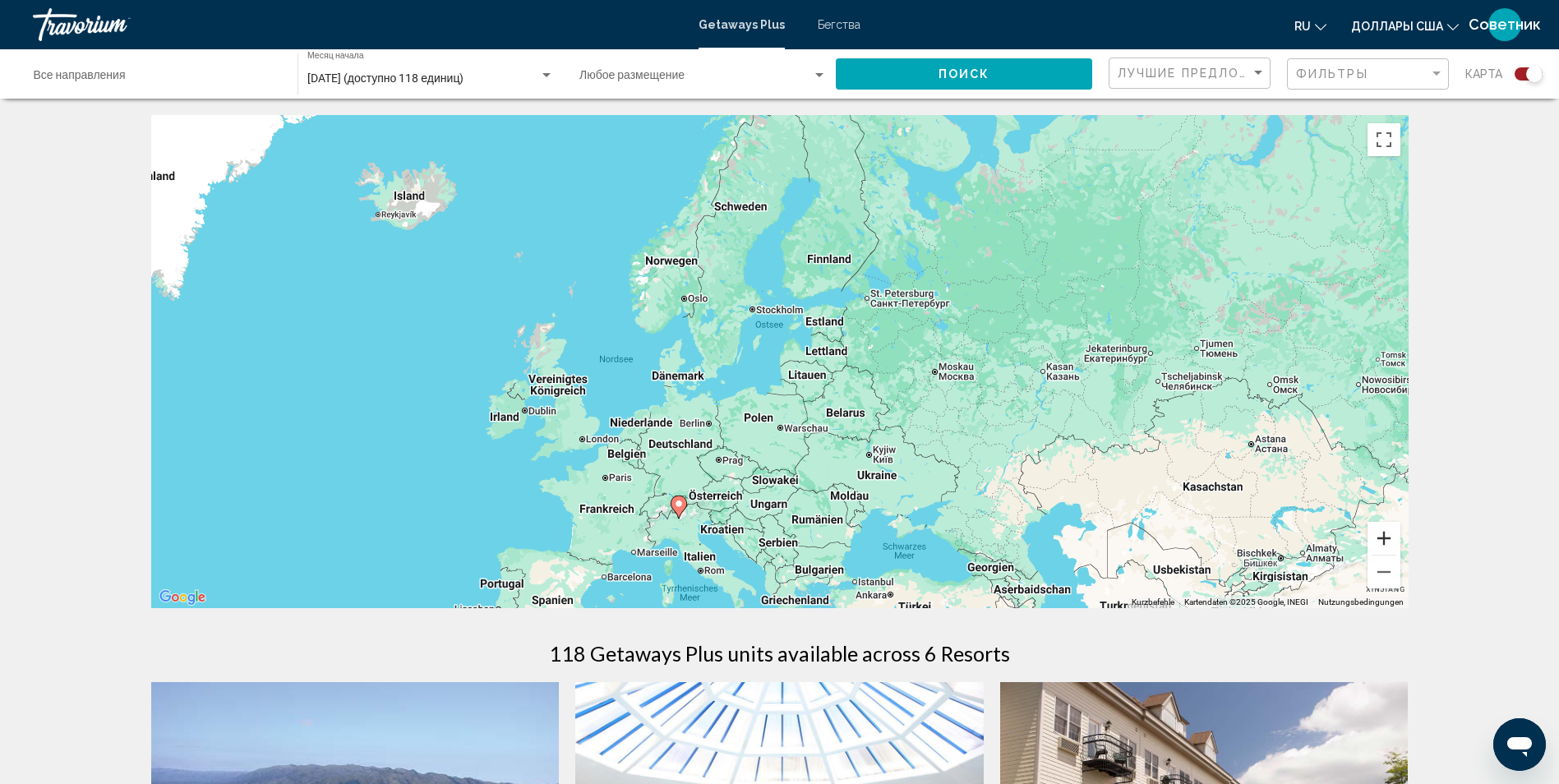
click at [1383, 531] on button "Vergrößern" at bounding box center [1384, 539] width 33 height 33
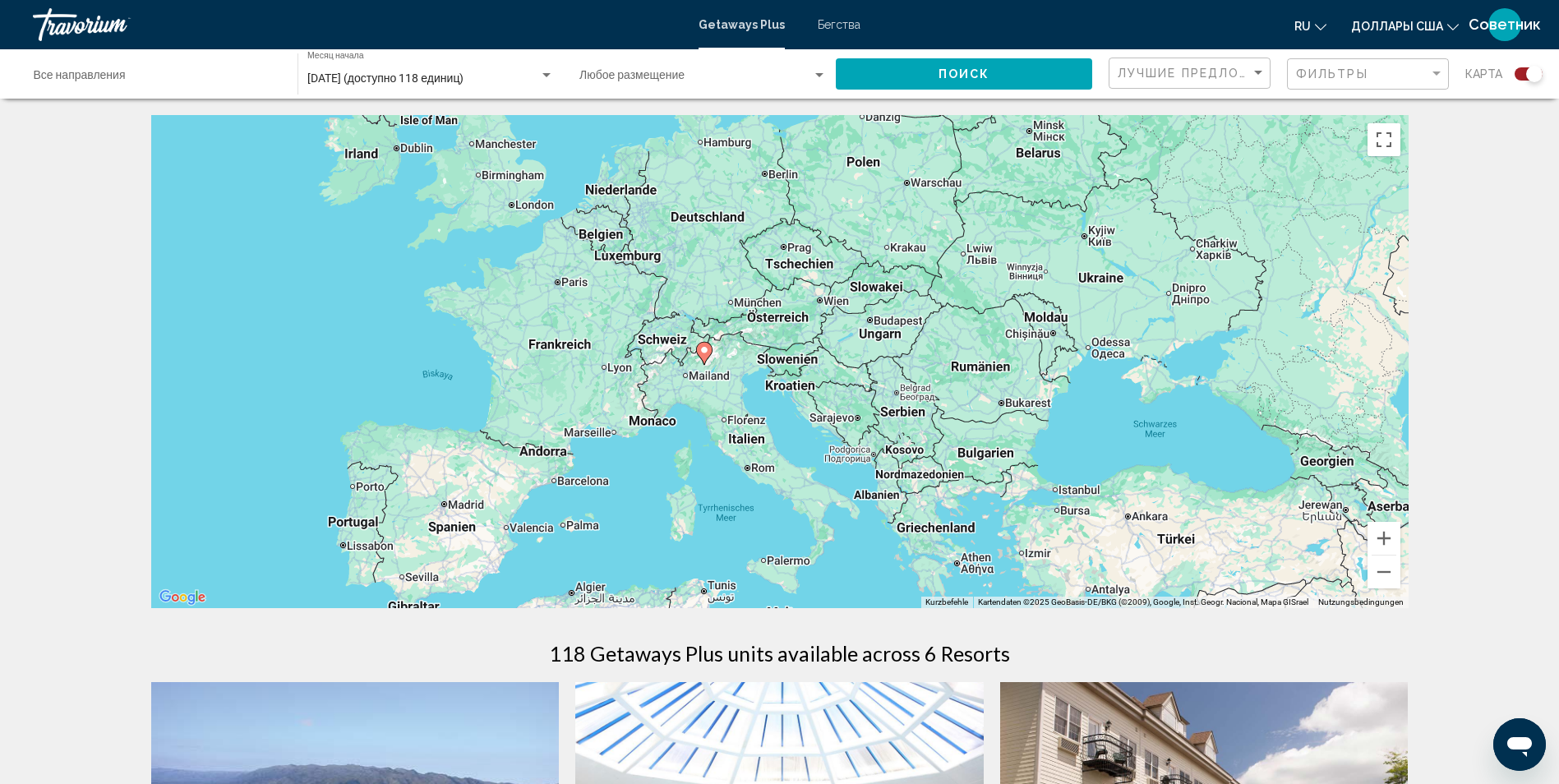
drag, startPoint x: 978, startPoint y: 469, endPoint x: 1095, endPoint y: 162, distance: 328.5
click at [1095, 162] on div "Um den Modus zum Ziehen mit der Tastatur zu aktivieren, drückst du Alt + Eingab…" at bounding box center [780, 362] width 1257 height 493
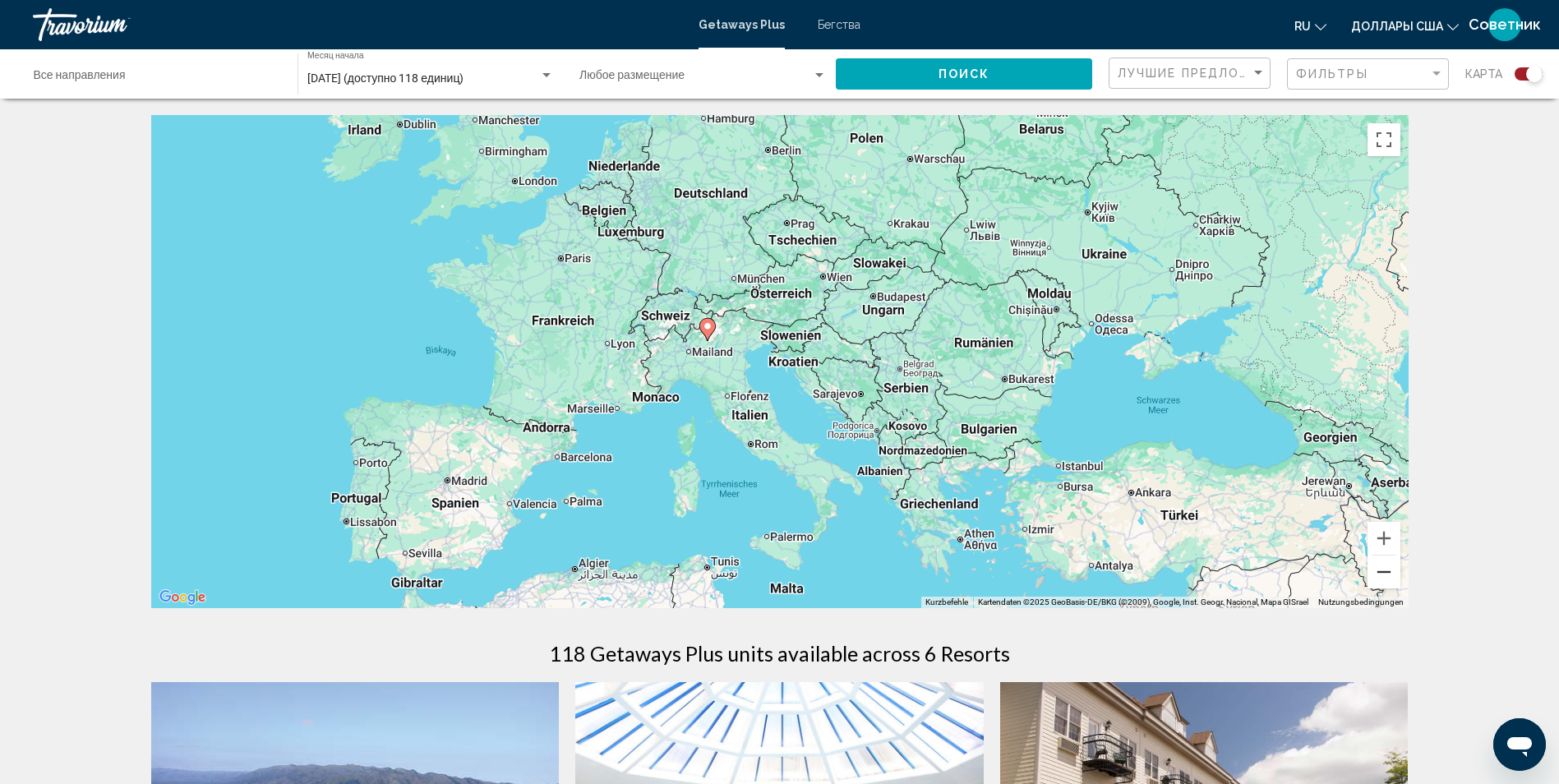
click at [1379, 576] on button "Веркляйнерн" at bounding box center [1384, 572] width 33 height 33
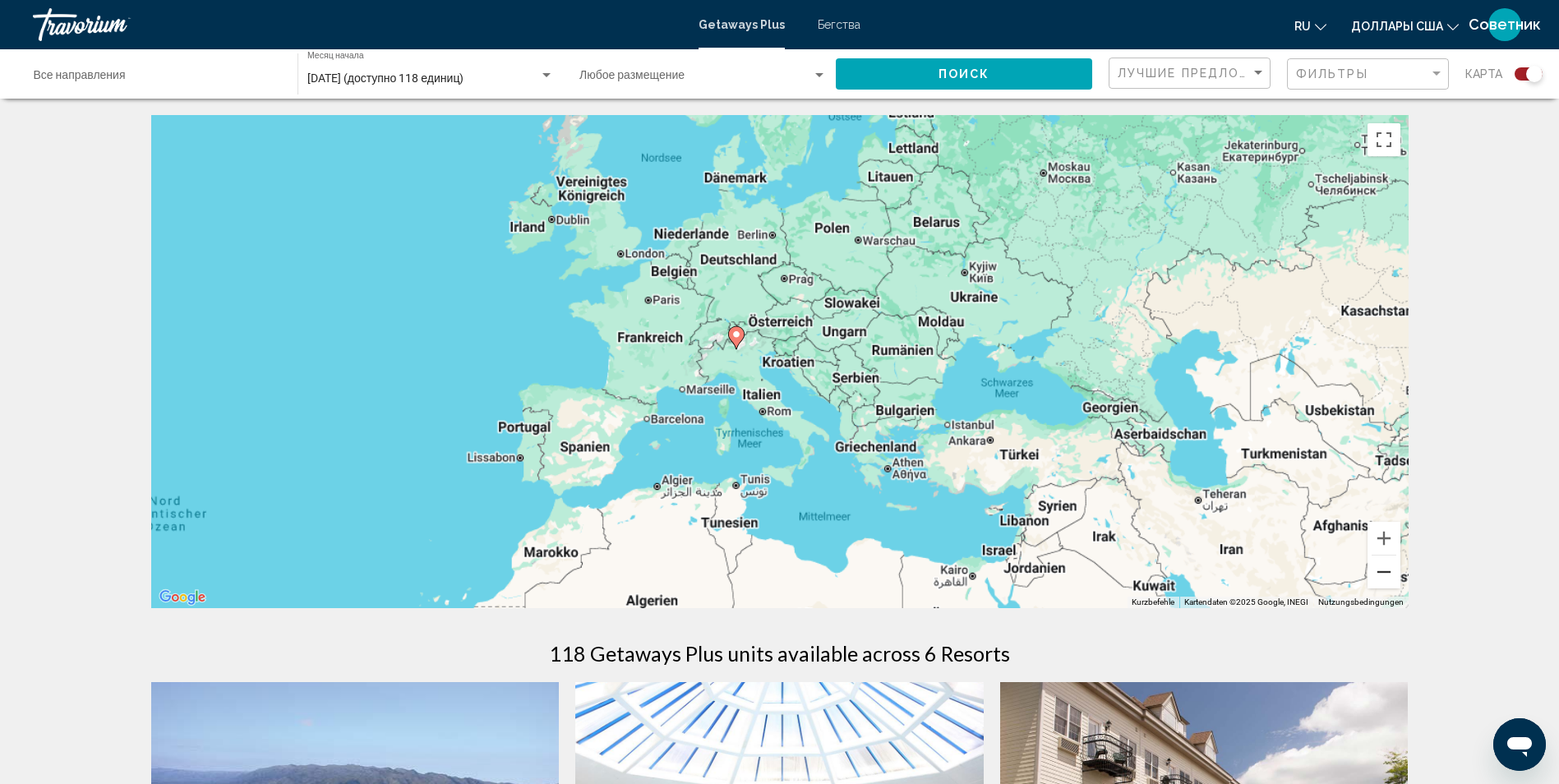
click at [1379, 576] on button "Веркляйнерн" at bounding box center [1384, 572] width 33 height 33
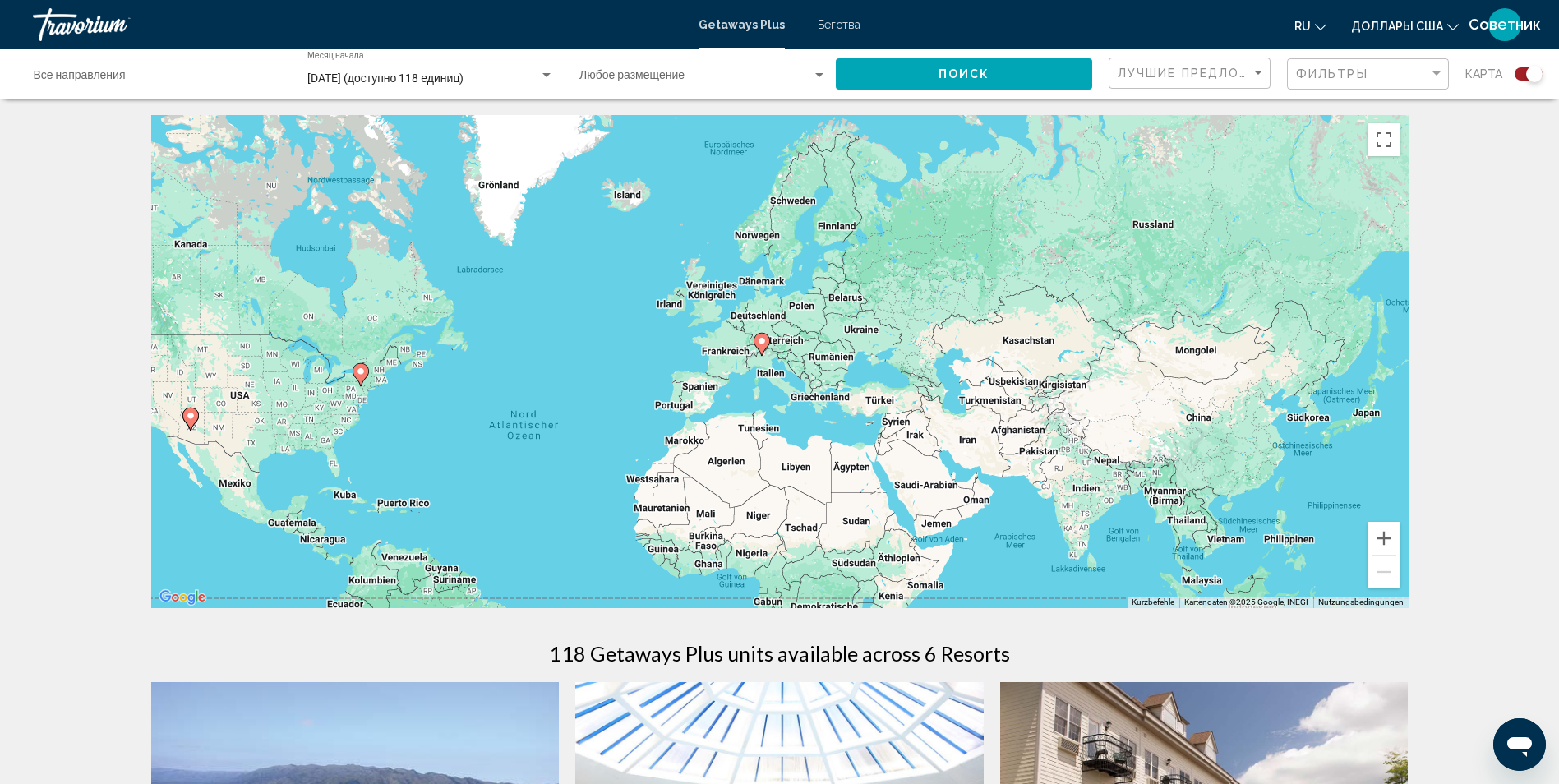
click at [538, 72] on div "июля 2026 (доступно 118 единиц)" at bounding box center [423, 79] width 232 height 14
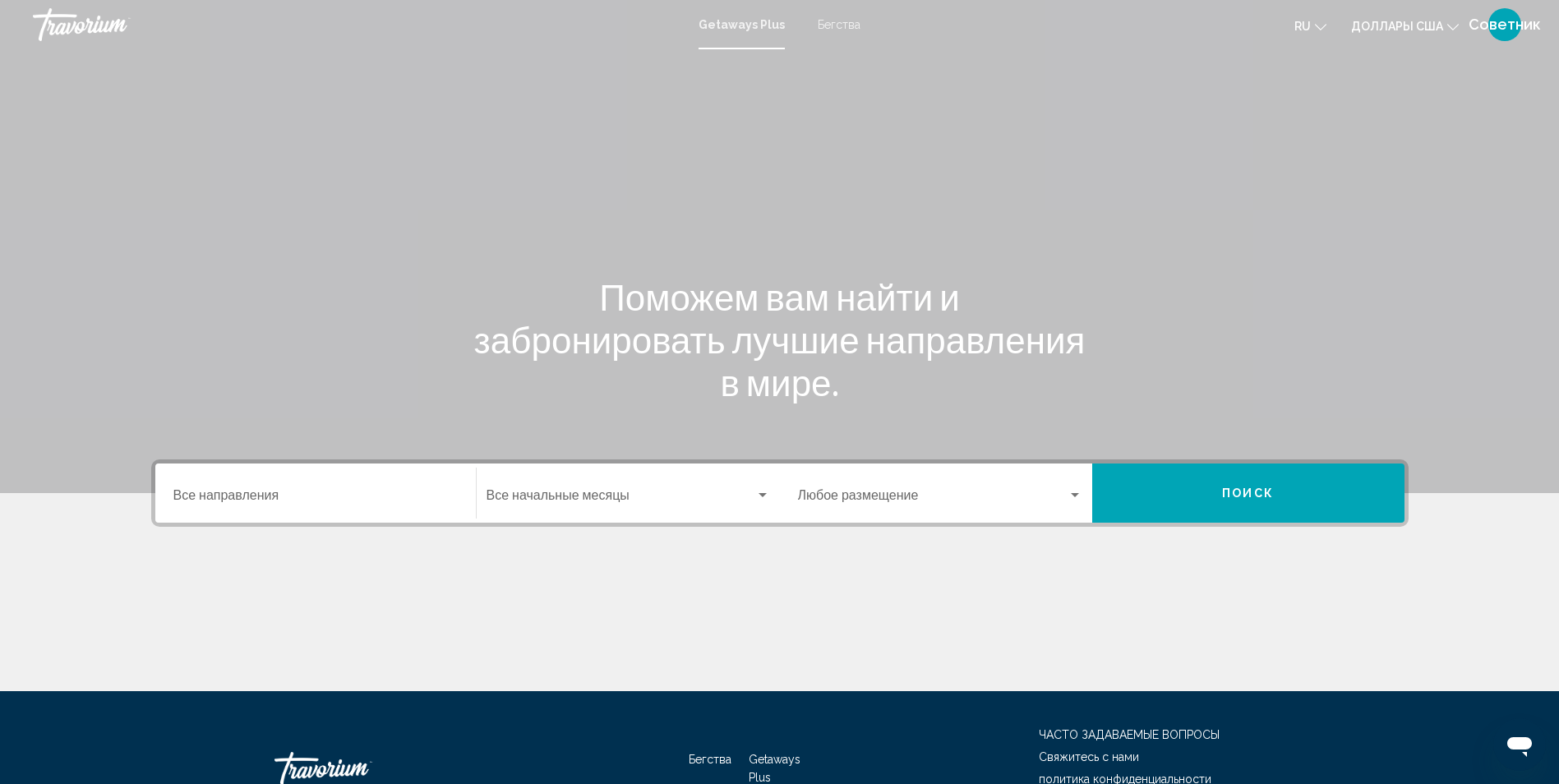
click at [773, 490] on div "Start Month Все начальные месяцы" at bounding box center [628, 493] width 303 height 51
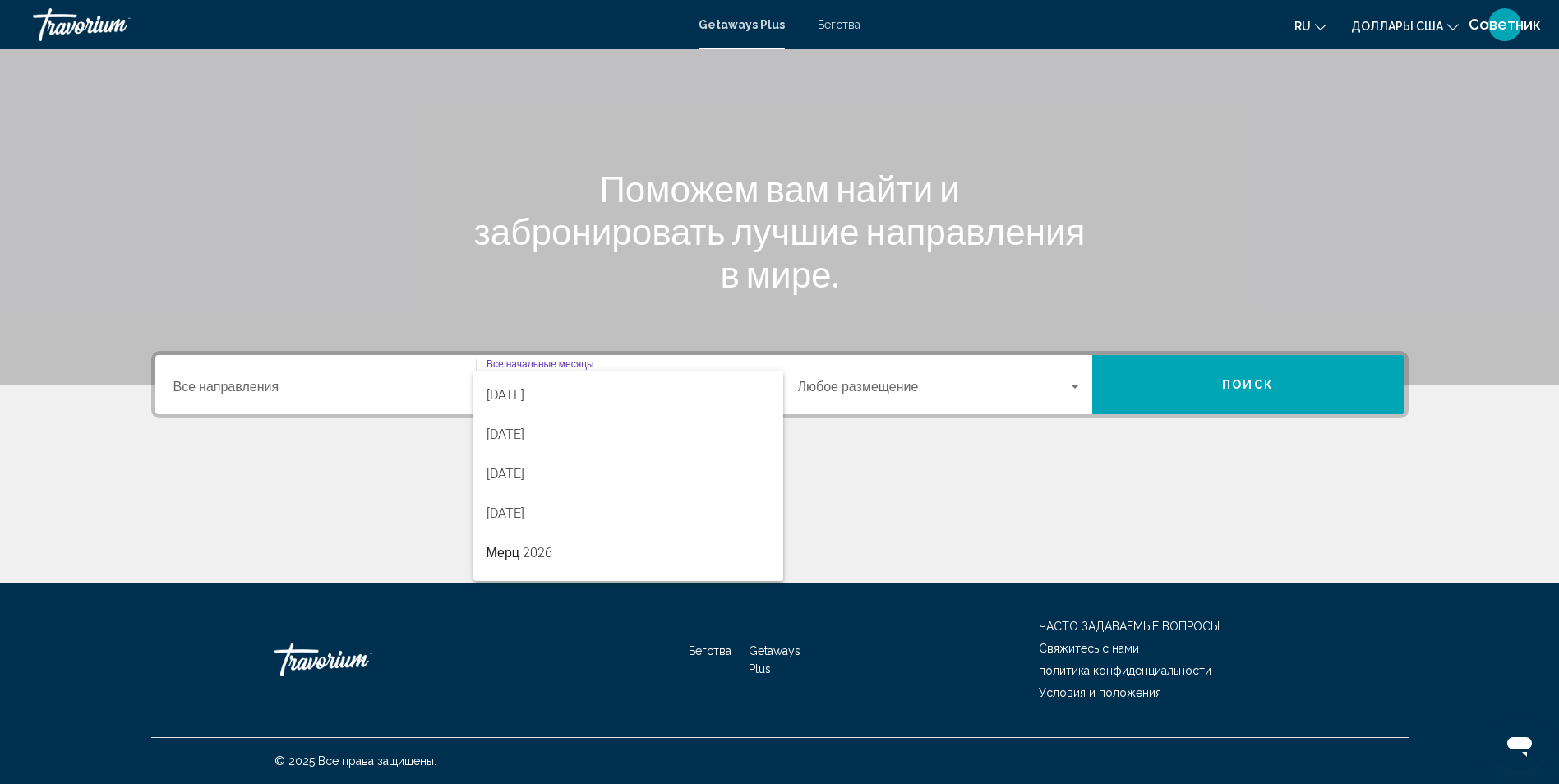
scroll to position [164, 0]
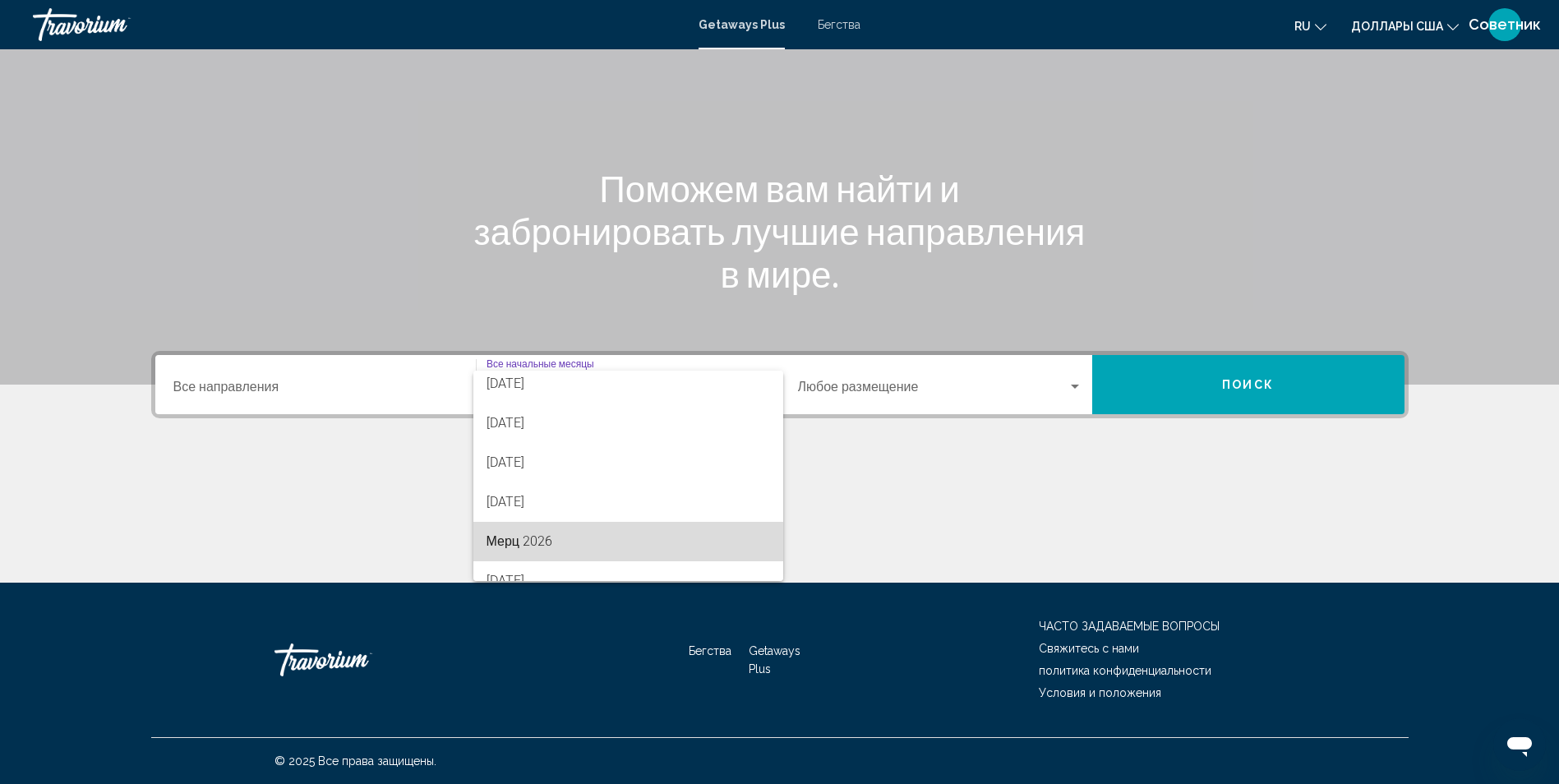
click at [656, 527] on span "Мерц 2026" at bounding box center [628, 541] width 283 height 40
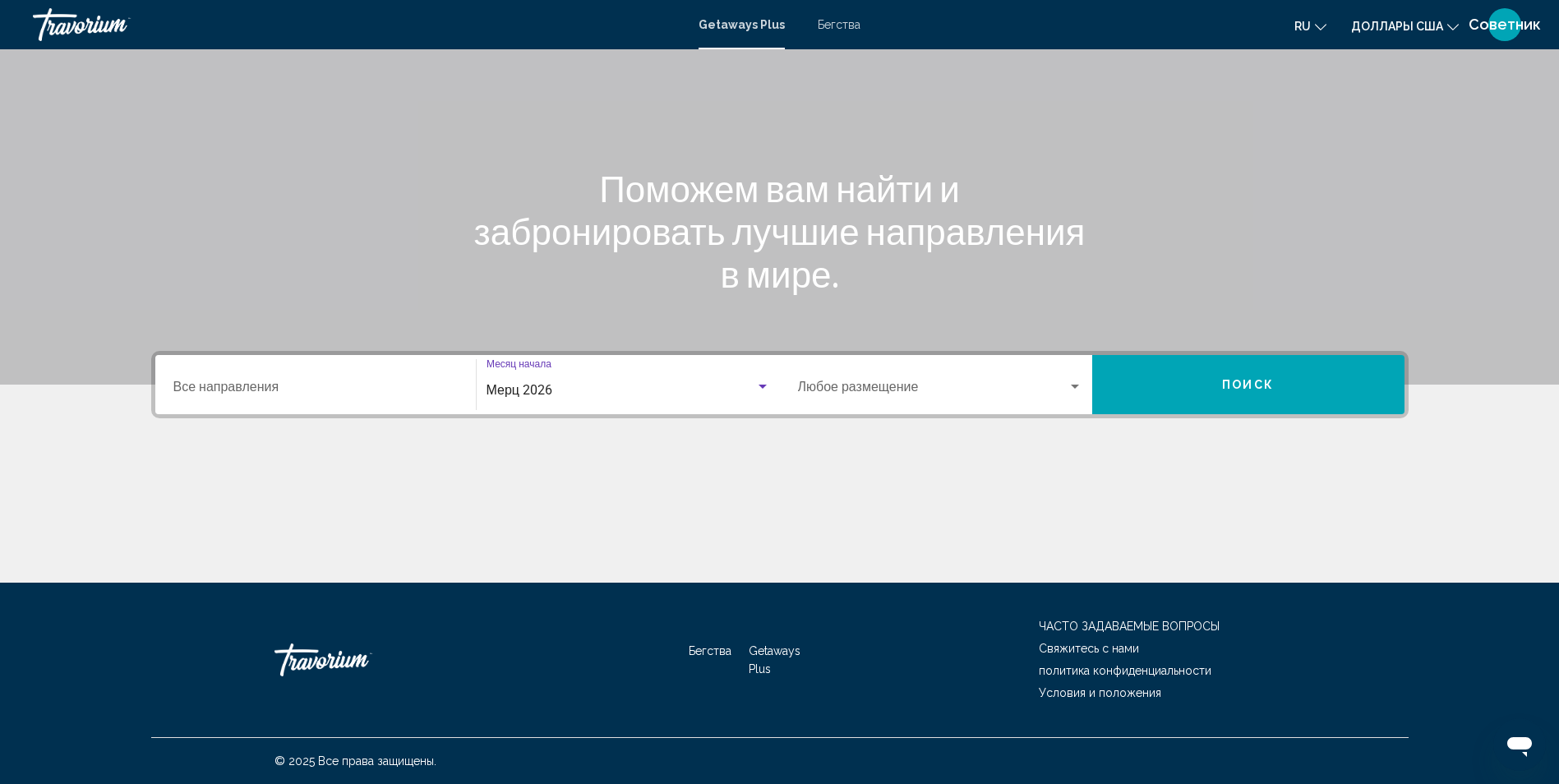
click at [1223, 380] on span "Поиск" at bounding box center [1247, 385] width 51 height 14
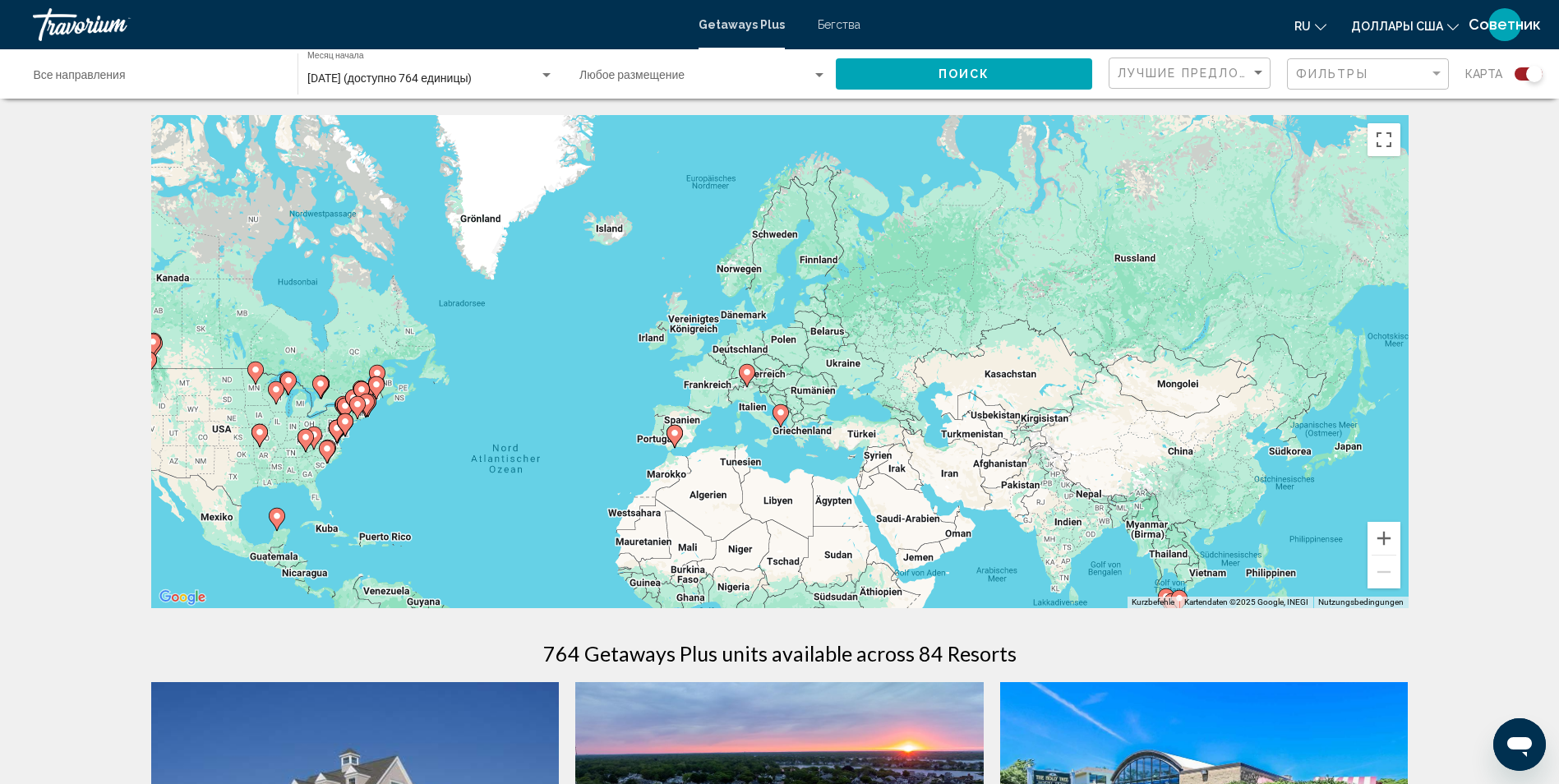
drag, startPoint x: 1086, startPoint y: 390, endPoint x: 853, endPoint y: 516, distance: 264.9
click at [853, 516] on div "Um den Modus zum Ziehen mit der Tastatur zu aktivieren, drückst du Alt + Eingab…" at bounding box center [780, 362] width 1257 height 493
click at [1389, 534] on button "Vergrößern" at bounding box center [1384, 539] width 33 height 33
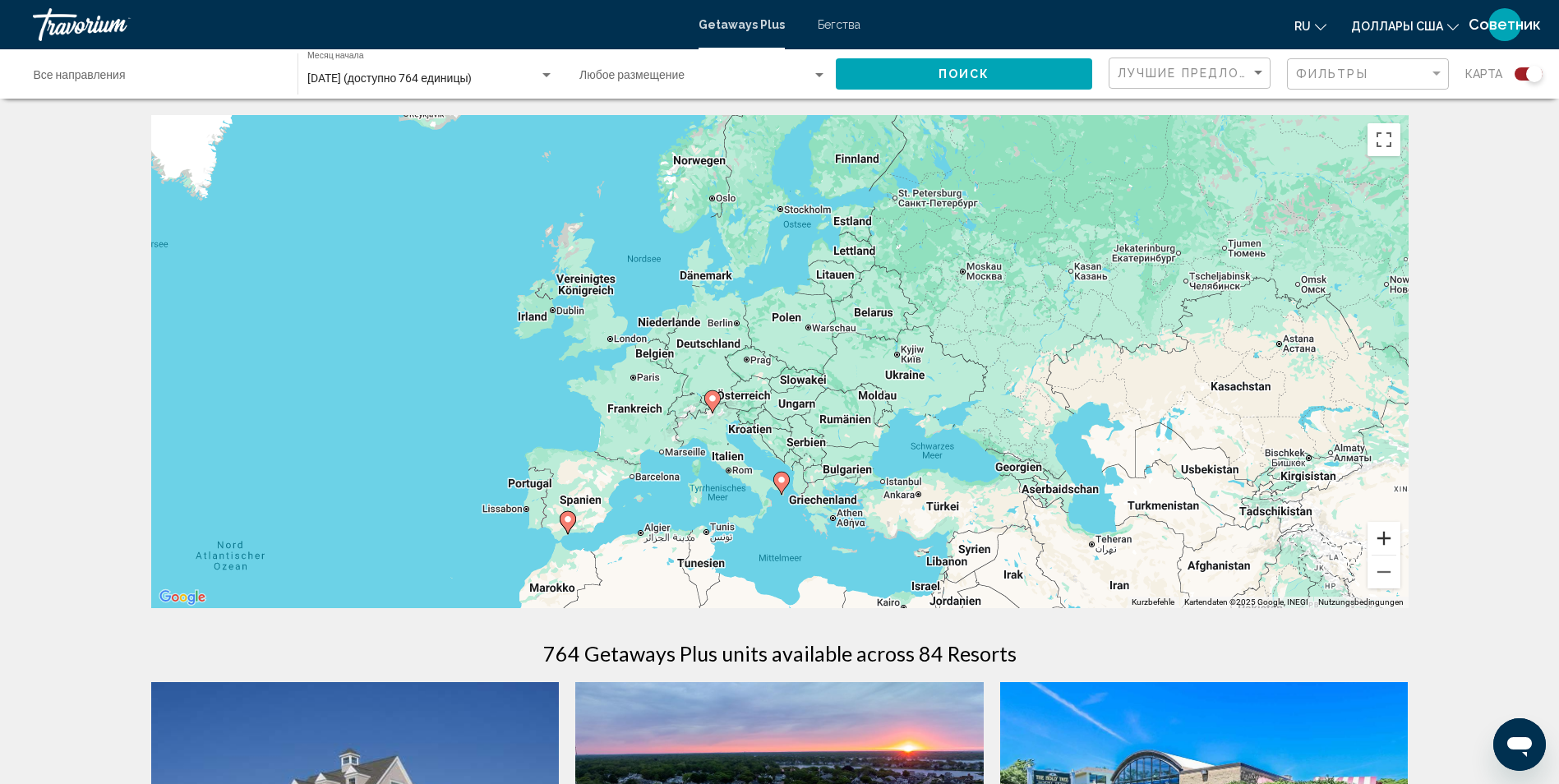
click at [1389, 534] on button "Vergrößern" at bounding box center [1384, 539] width 33 height 33
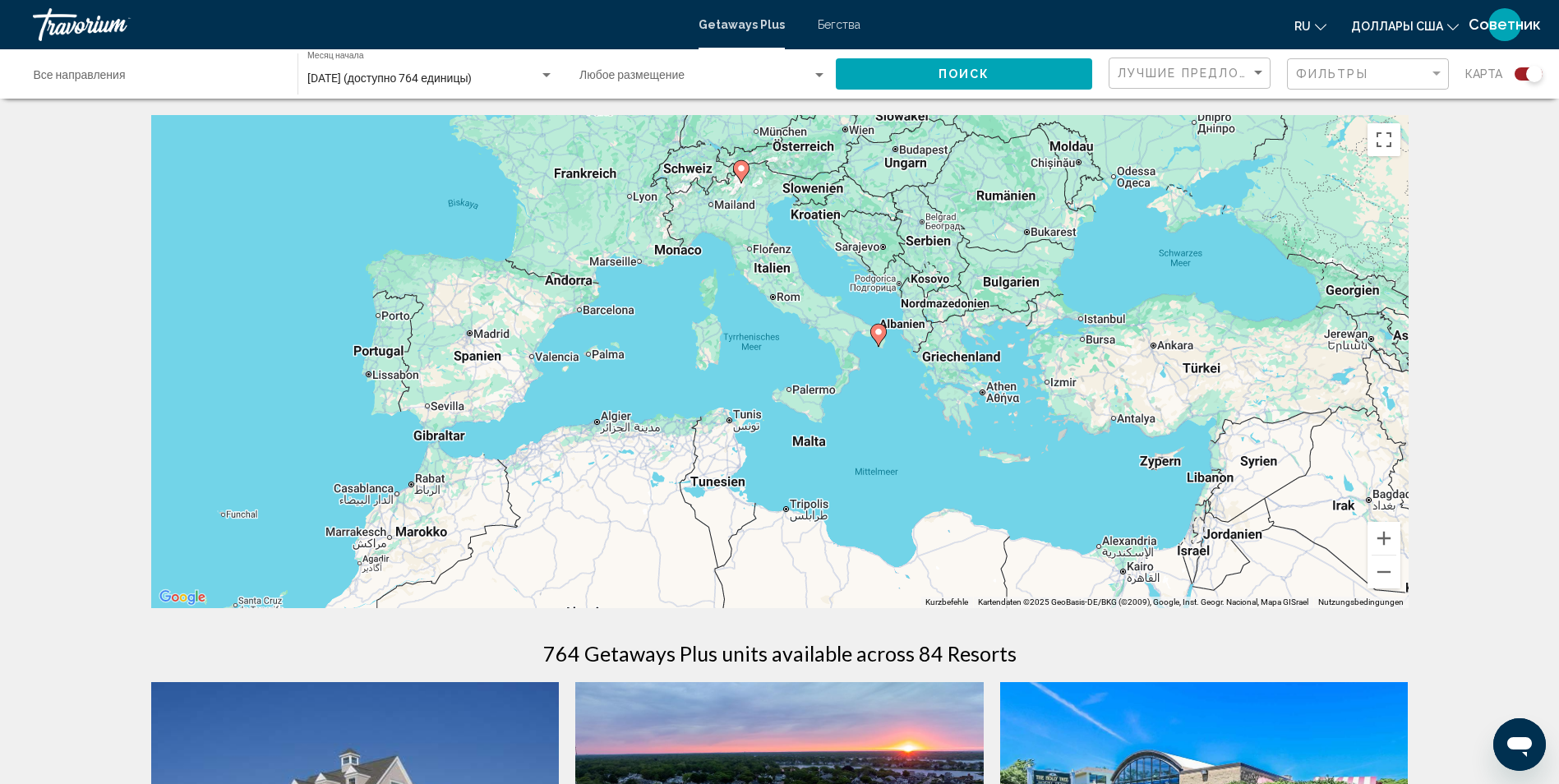
drag, startPoint x: 845, startPoint y: 562, endPoint x: 943, endPoint y: 273, distance: 305.2
click at [943, 273] on div "Um den Modus zum Ziehen mit der Tastatur zu aktivieren, drückst du Alt + Eingab…" at bounding box center [780, 362] width 1257 height 493
click at [450, 412] on image "Основное содержание" at bounding box center [452, 410] width 10 height 10
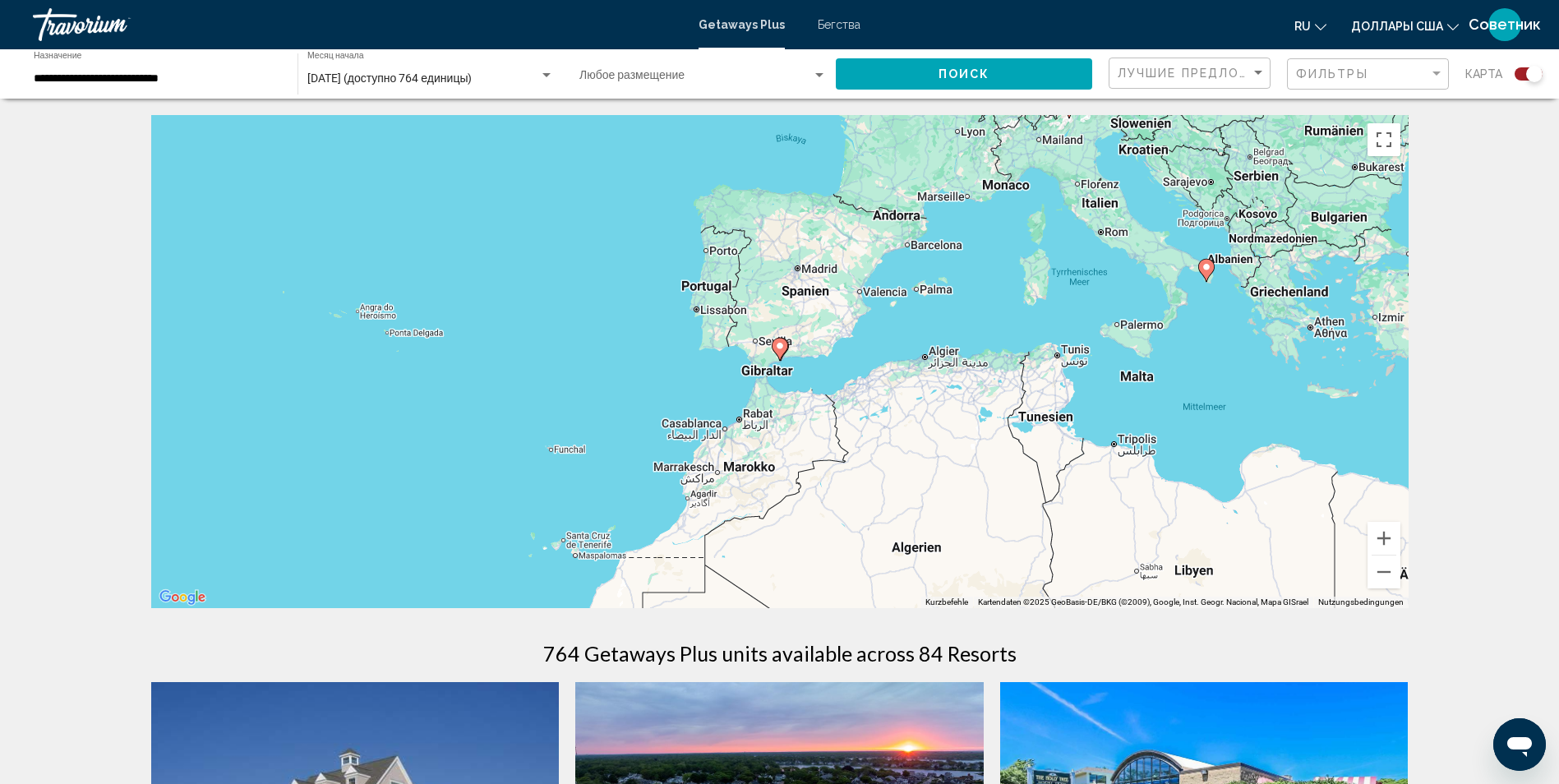
click at [780, 347] on image "Основное содержание" at bounding box center [780, 345] width 10 height 10
type input "**********"
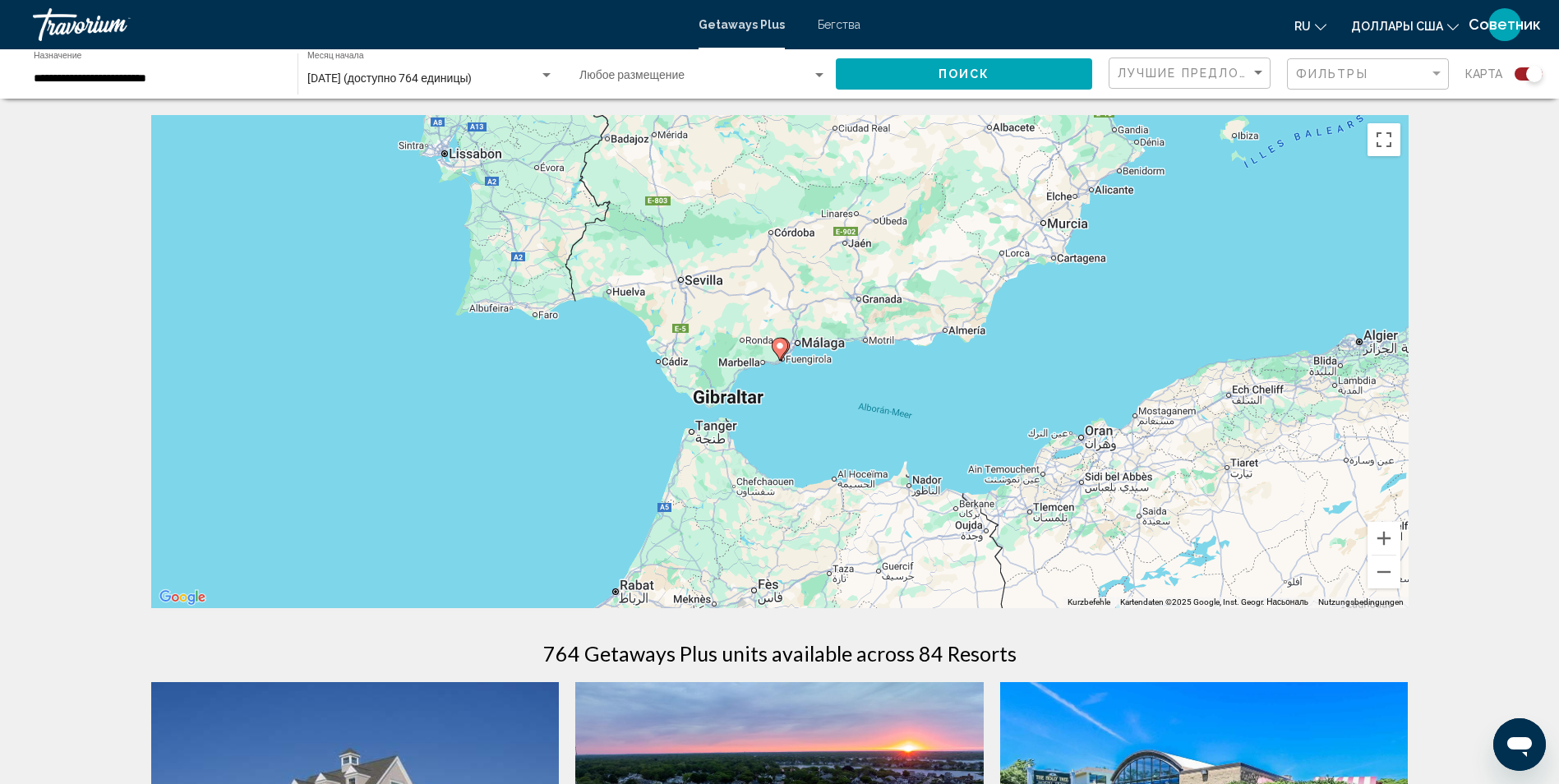
click at [780, 347] on image "Основное содержание" at bounding box center [780, 345] width 10 height 10
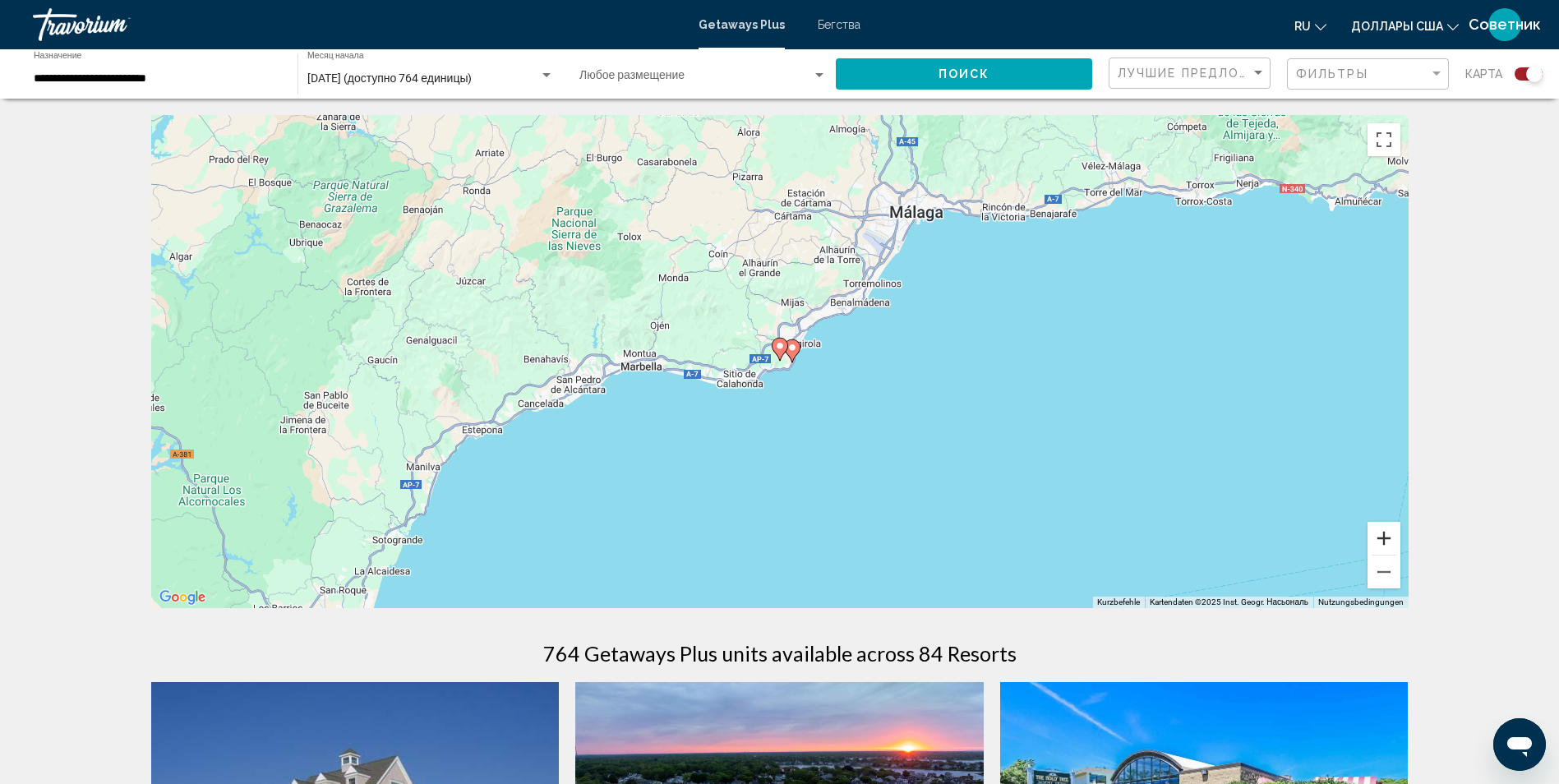
click at [1371, 533] on button "Vergrößern" at bounding box center [1384, 539] width 33 height 33
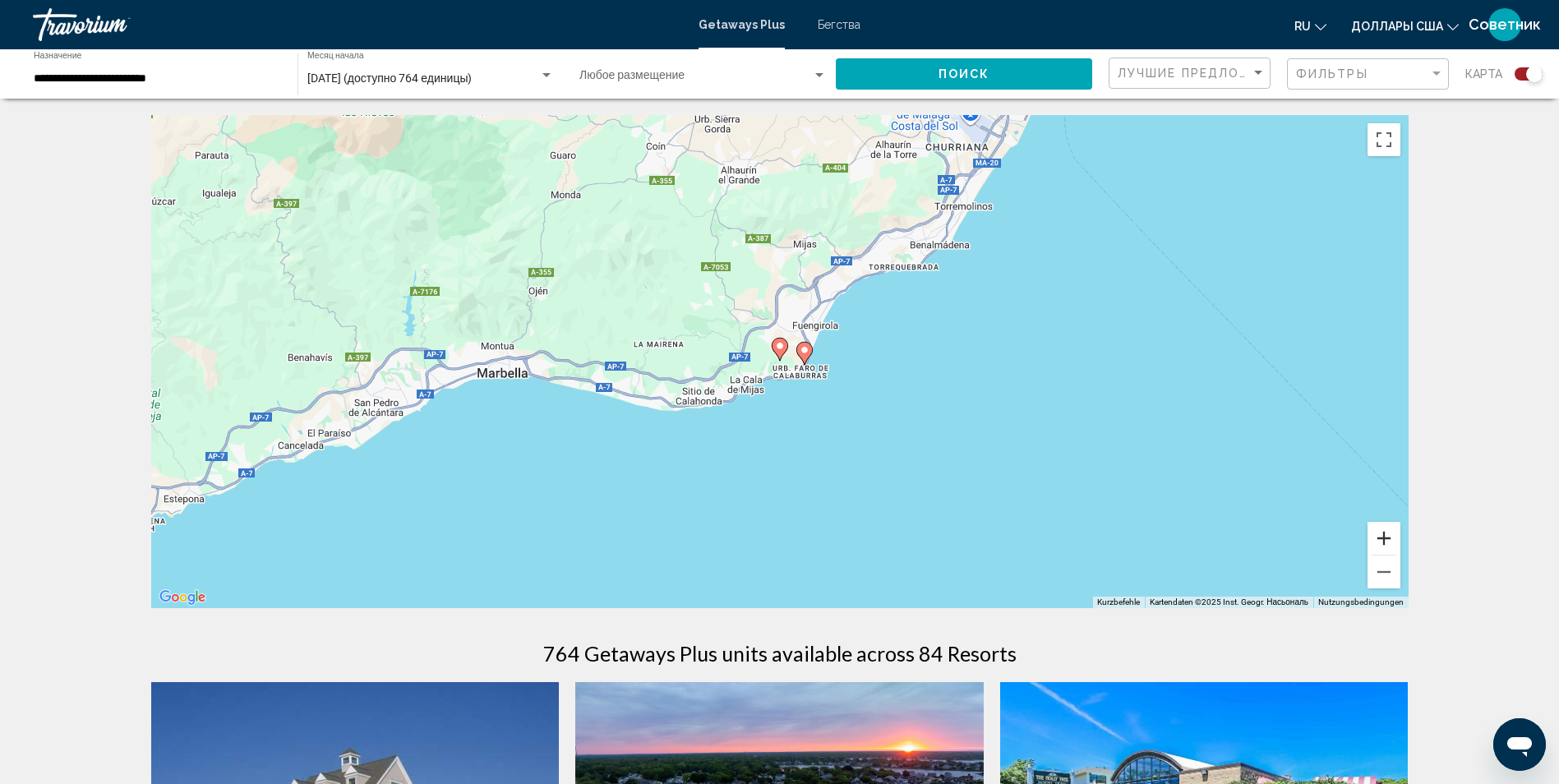
click at [1371, 533] on button "Vergrößern" at bounding box center [1384, 539] width 33 height 33
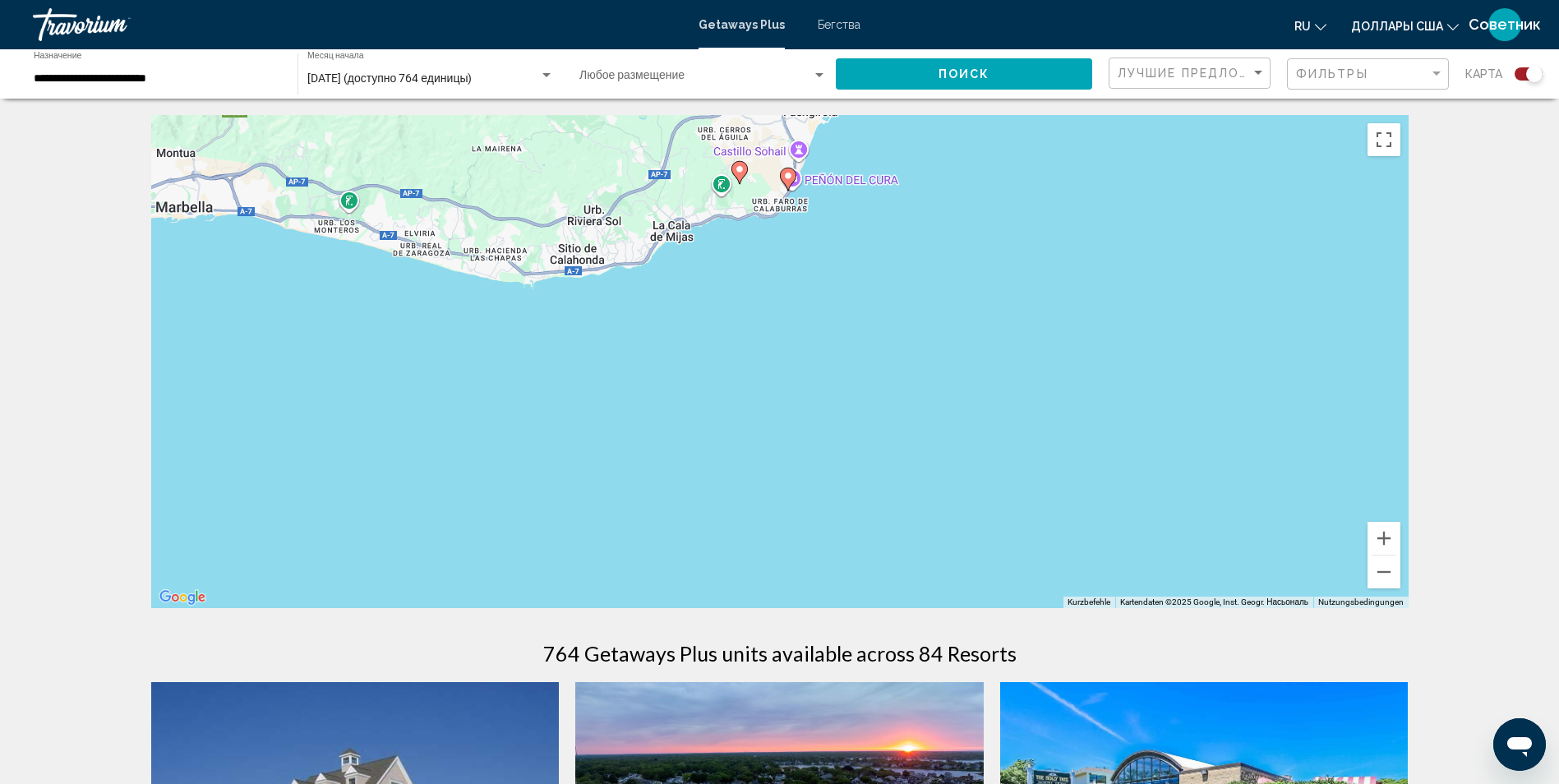
drag, startPoint x: 1171, startPoint y: 522, endPoint x: 1131, endPoint y: 361, distance: 165.9
click at [1131, 361] on div "Um den Modus zum Ziehen mit der Tastatur zu aktivieren, drückst du Alt + Eingab…" at bounding box center [780, 362] width 1257 height 493
click at [790, 174] on image "Основное содержание" at bounding box center [788, 176] width 10 height 10
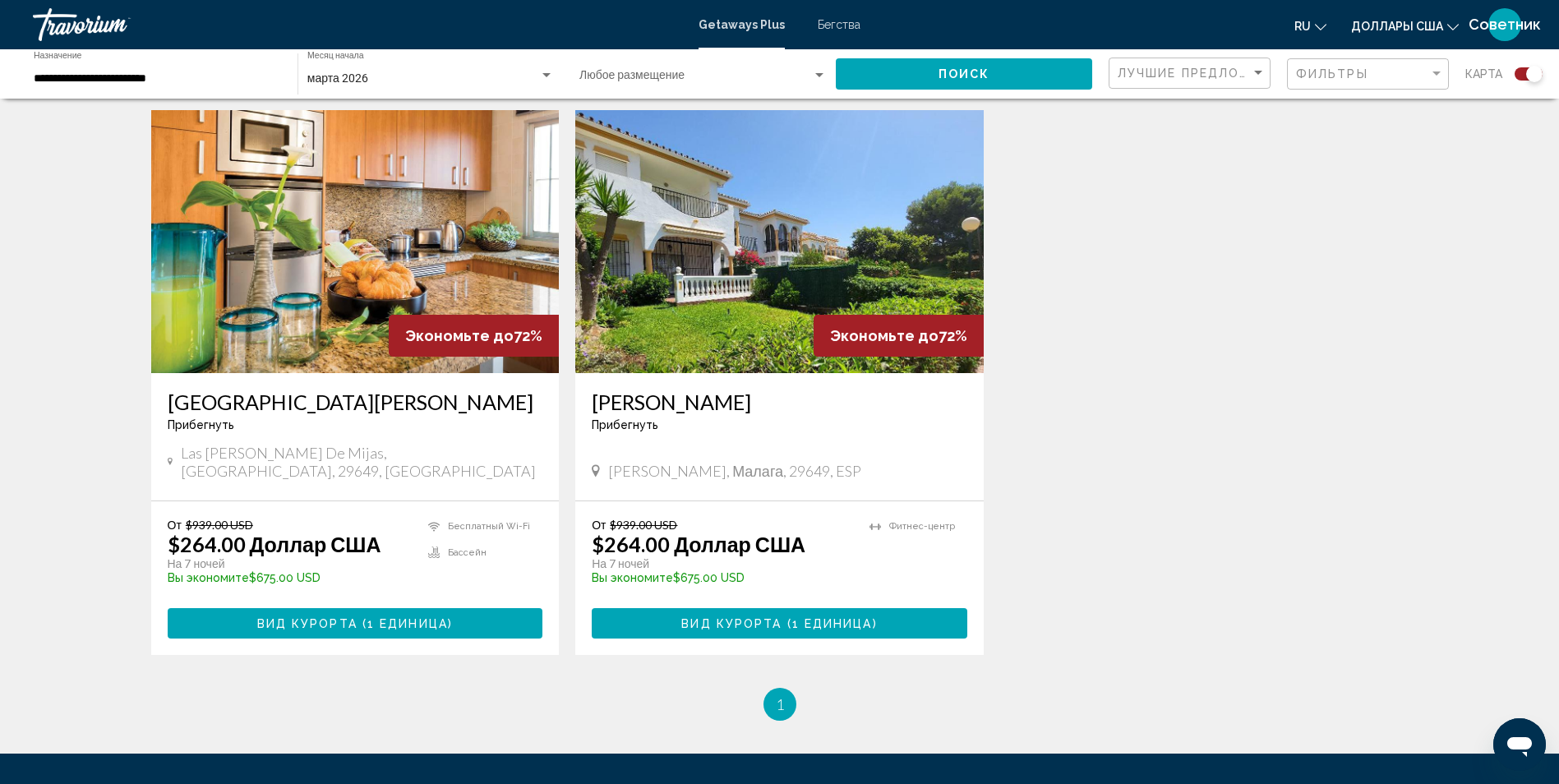
scroll to position [575, 0]
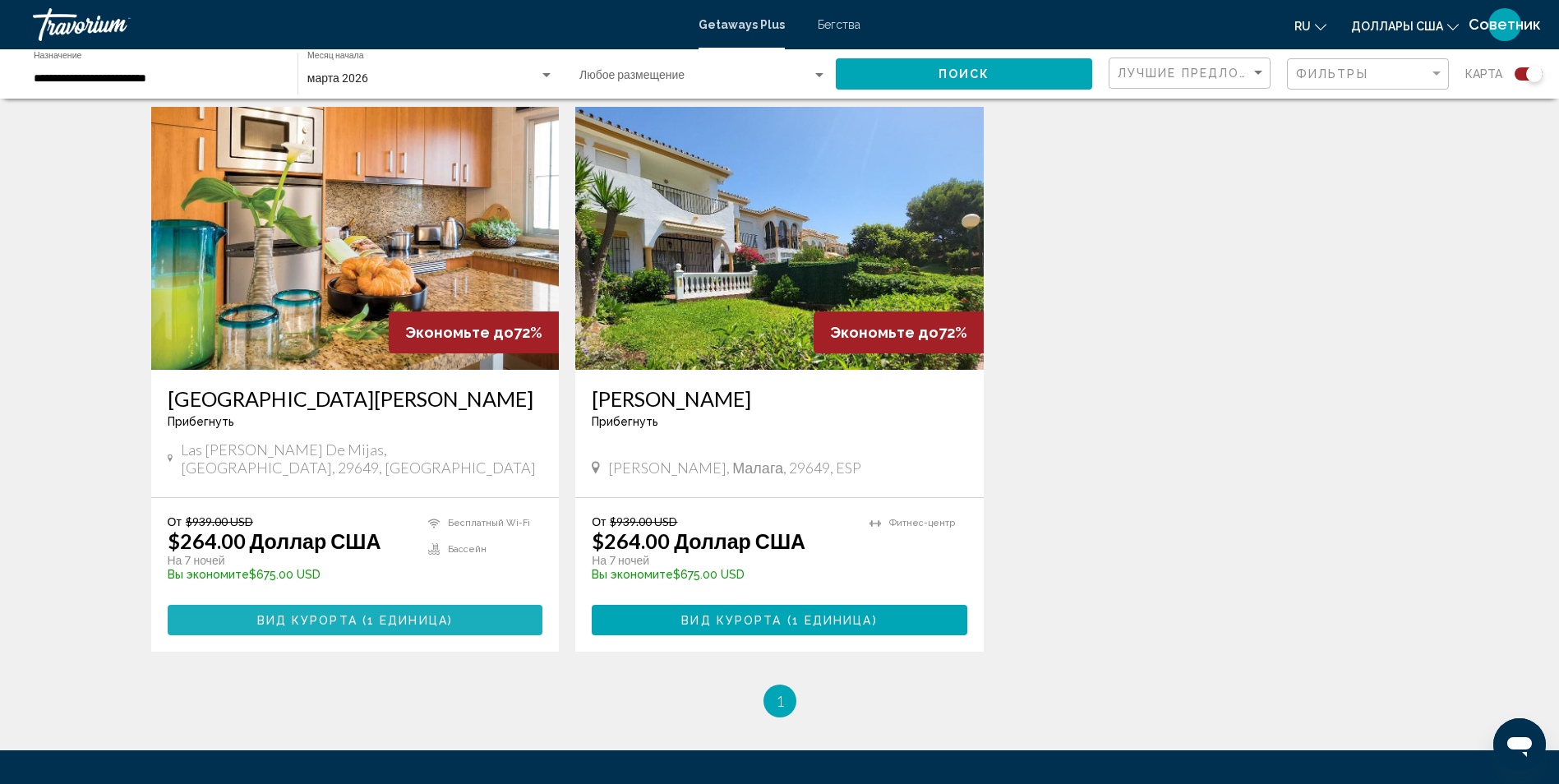
click at [348, 622] on span "Вид курорта" at bounding box center [307, 620] width 100 height 14
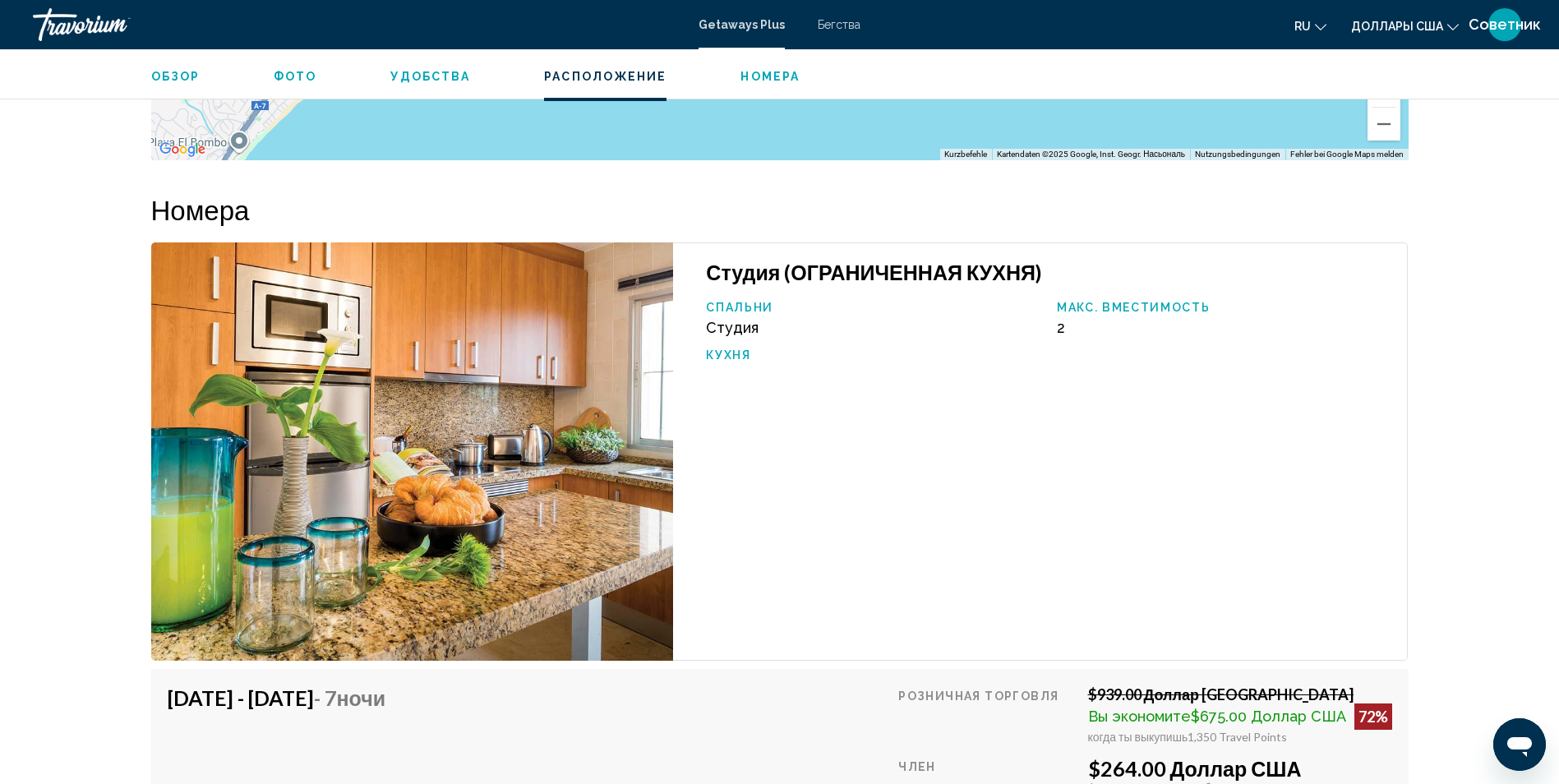
scroll to position [2652, 0]
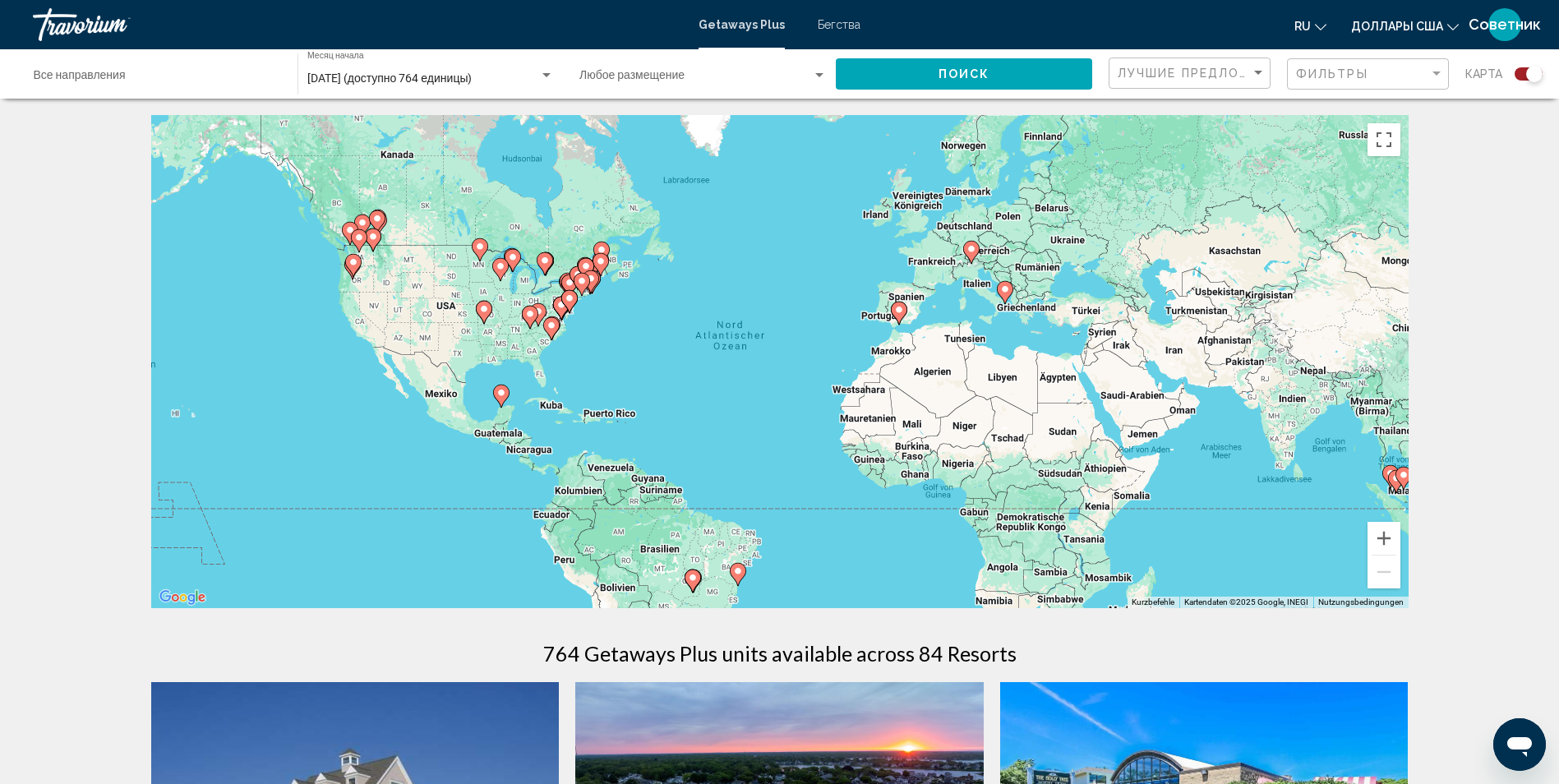
click at [897, 314] on icon "Основное содержание" at bounding box center [898, 313] width 15 height 21
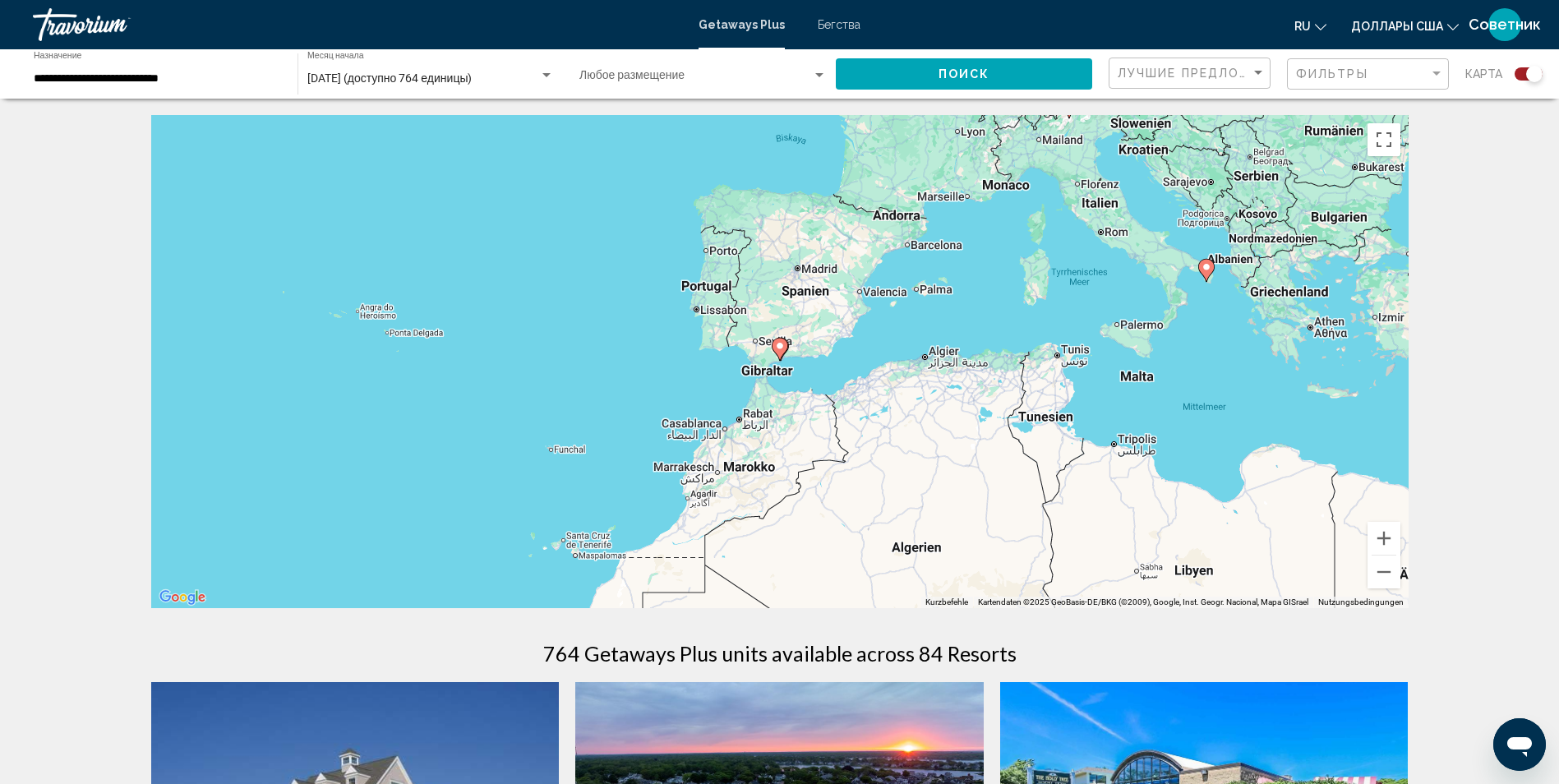
click at [778, 342] on image "Основное содержание" at bounding box center [780, 345] width 10 height 10
type input "**********"
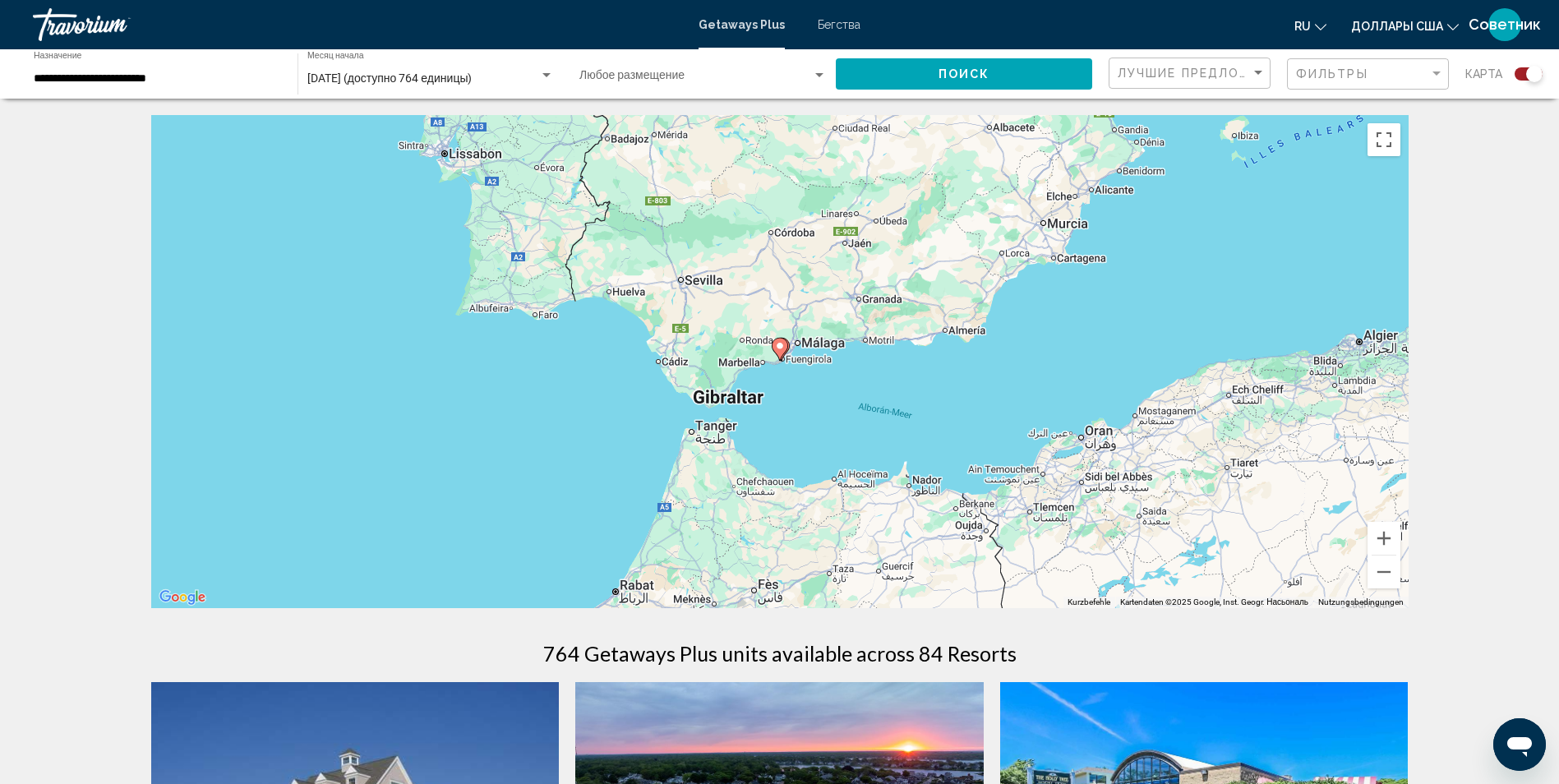
click at [783, 354] on icon "Основное содержание" at bounding box center [780, 349] width 17 height 23
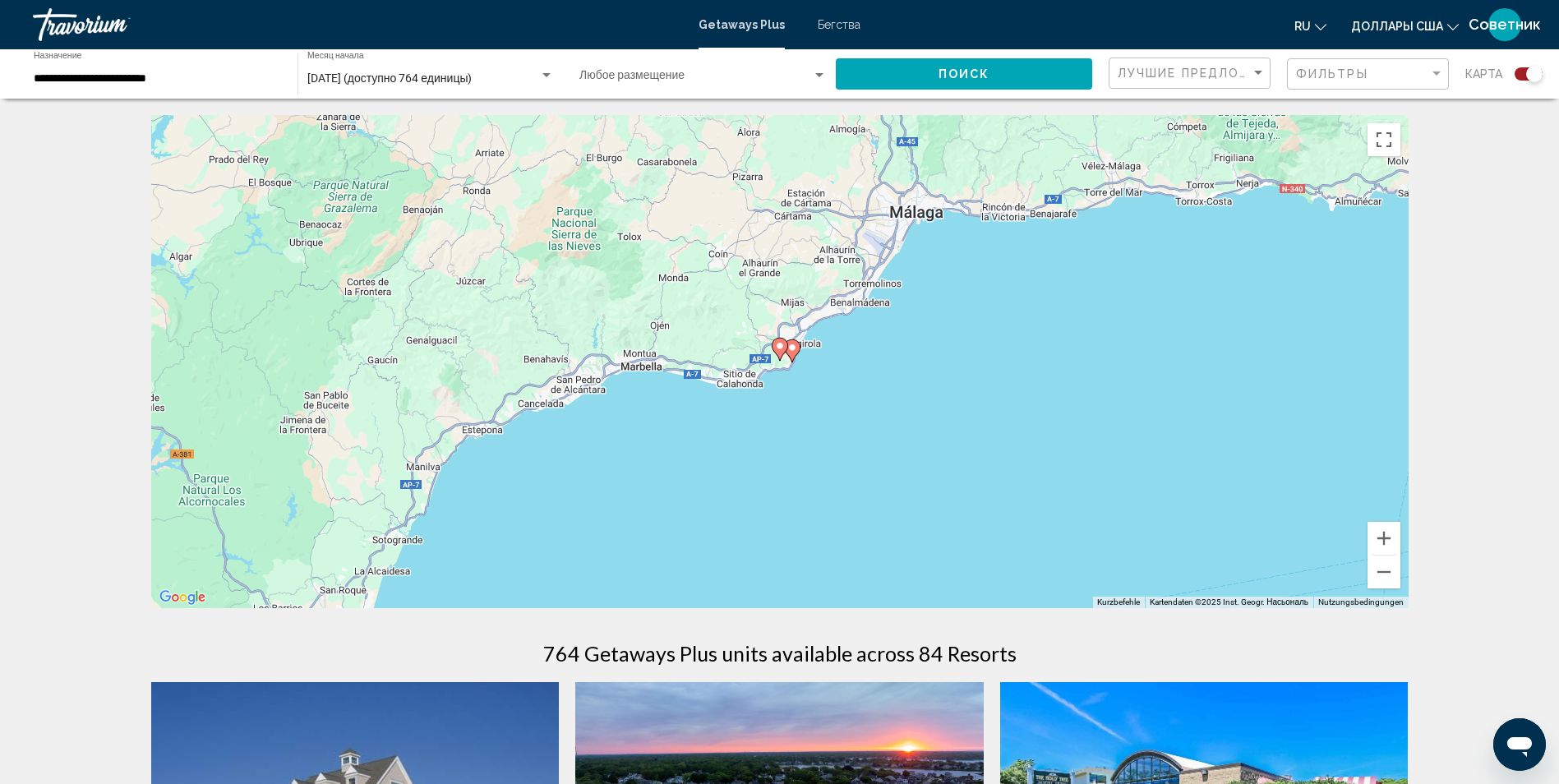
click at [798, 345] on icon "Основное содержание" at bounding box center [791, 350] width 15 height 21
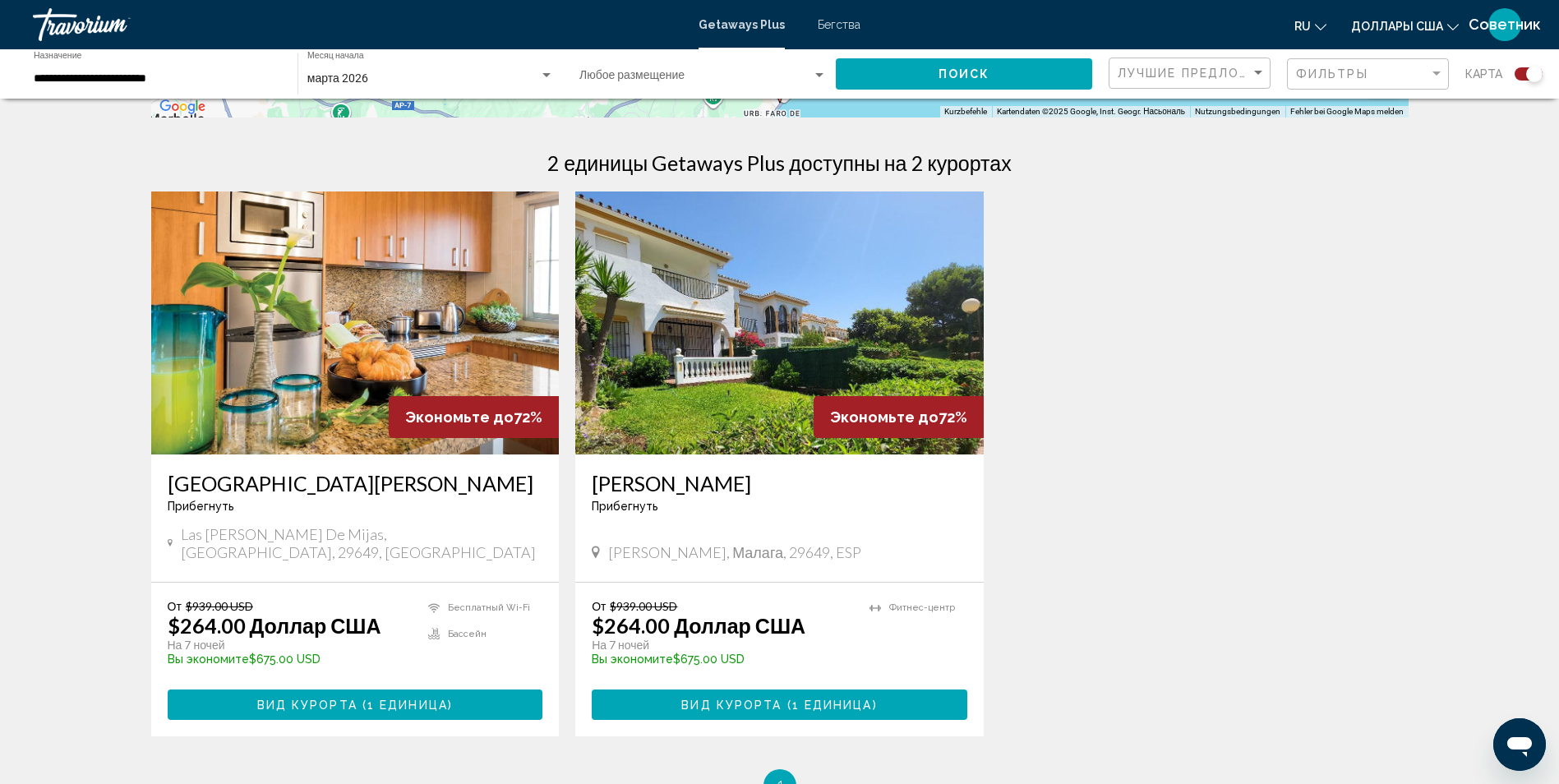
scroll to position [493, 0]
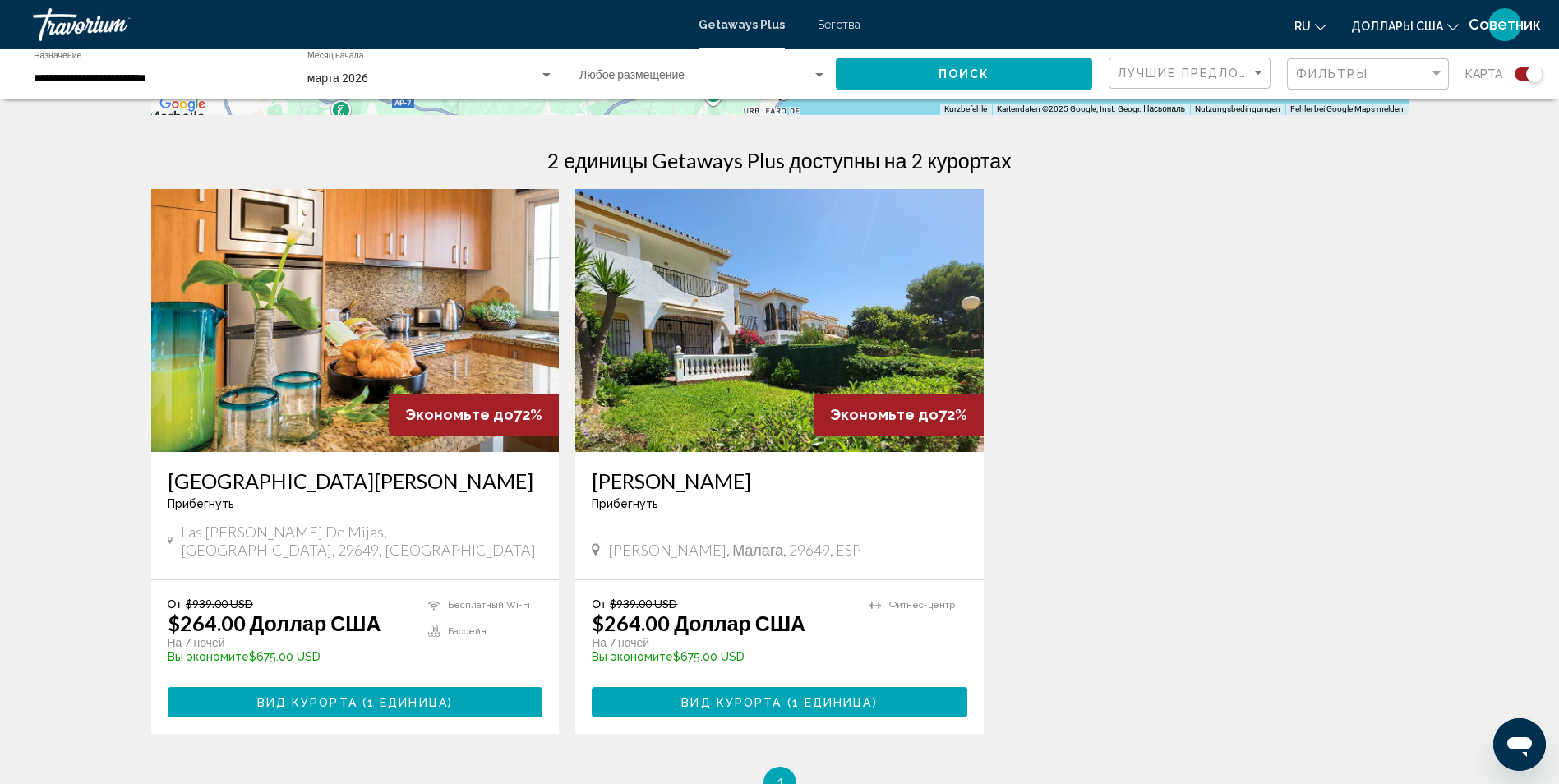
click at [650, 310] on img "Основное содержание" at bounding box center [780, 320] width 409 height 263
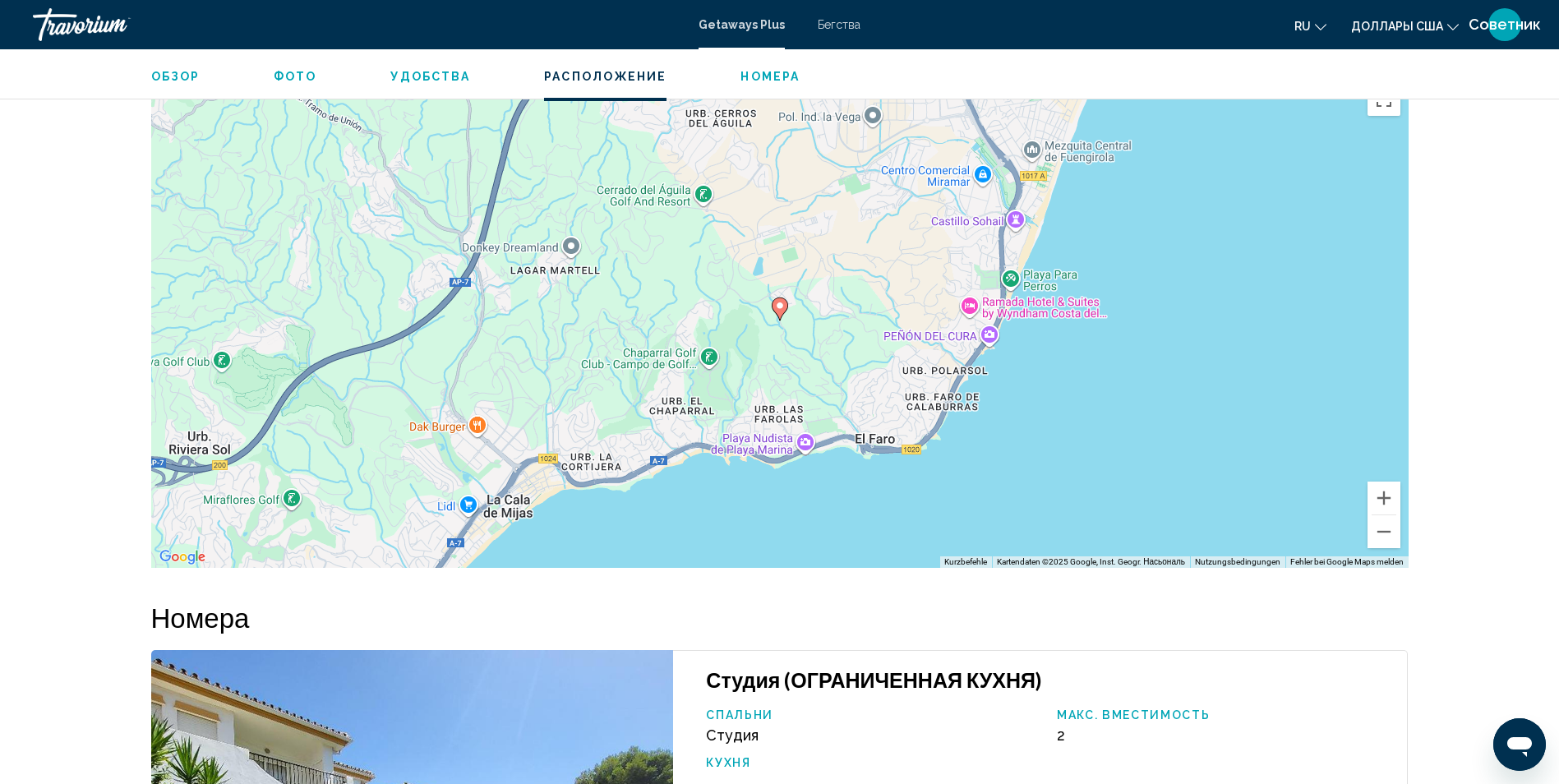
scroll to position [1910, 0]
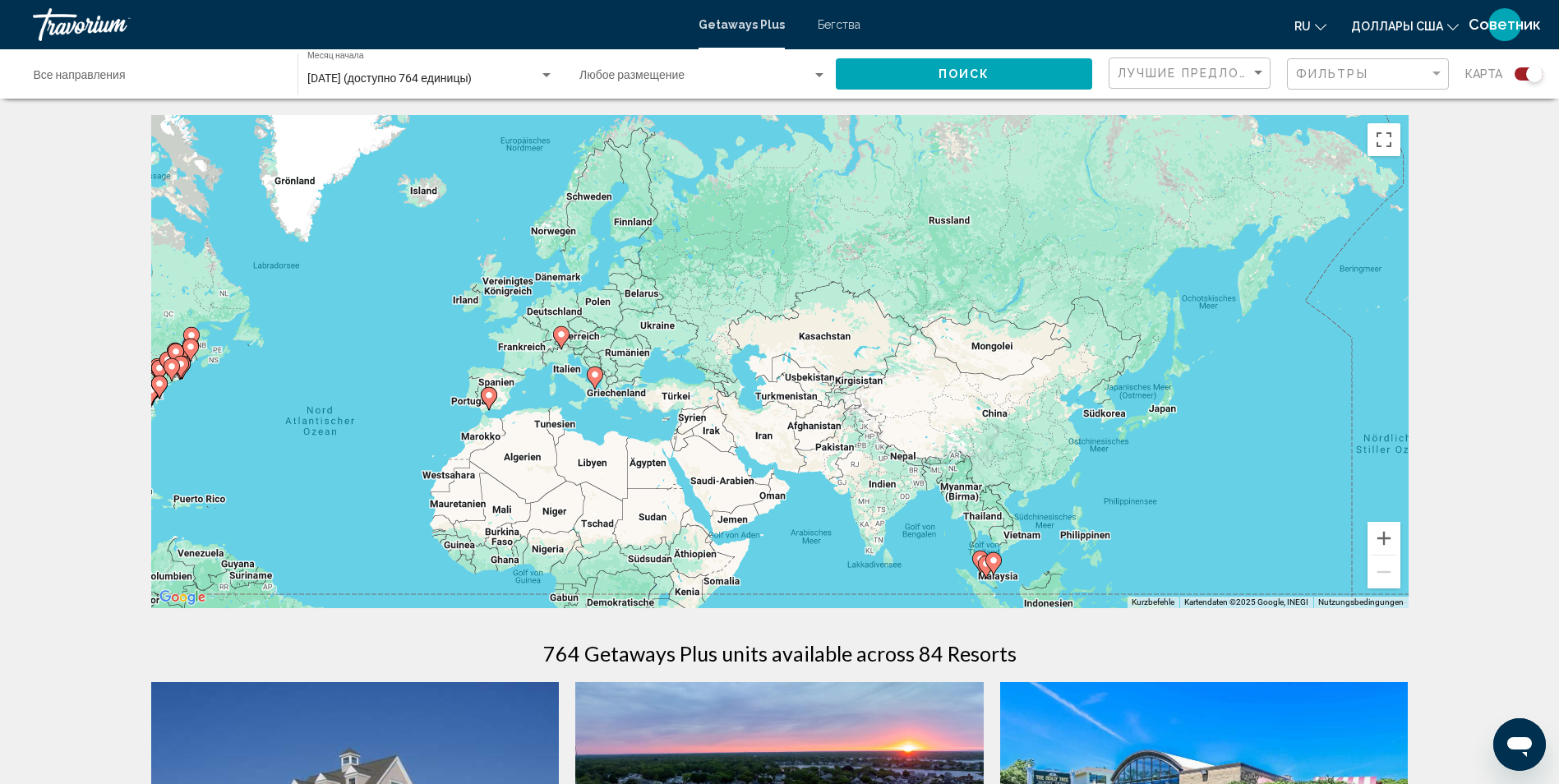
drag, startPoint x: 1122, startPoint y: 322, endPoint x: 710, endPoint y: 408, distance: 420.9
click at [710, 408] on div "Um den Modus zum Ziehen mit der Tastatur zu aktivieren, drückst du Alt + Eingab…" at bounding box center [780, 362] width 1257 height 493
click at [597, 376] on image "Основное содержание" at bounding box center [595, 375] width 10 height 10
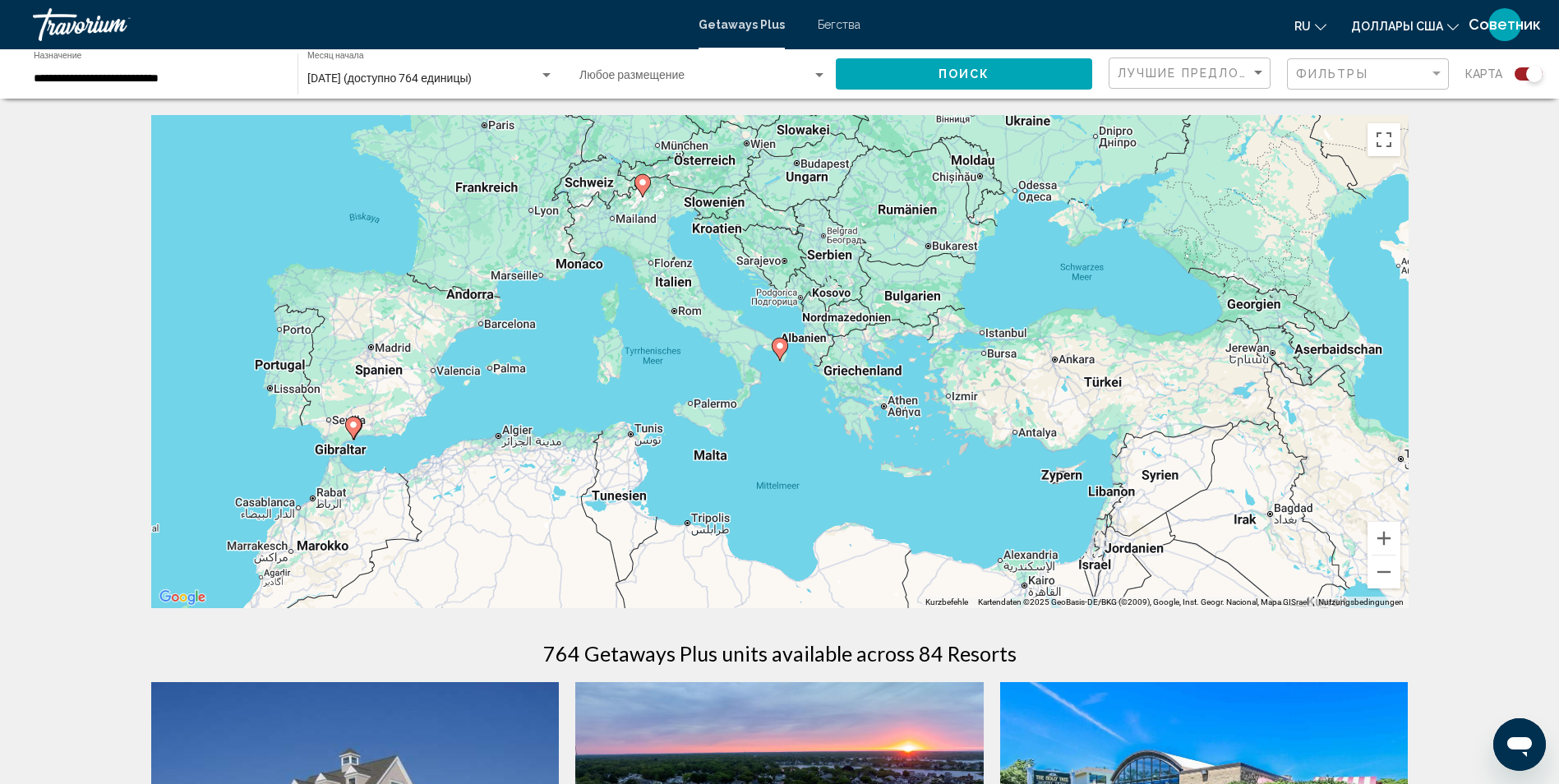
click at [776, 343] on image "Основное содержание" at bounding box center [780, 345] width 10 height 10
type input "**********"
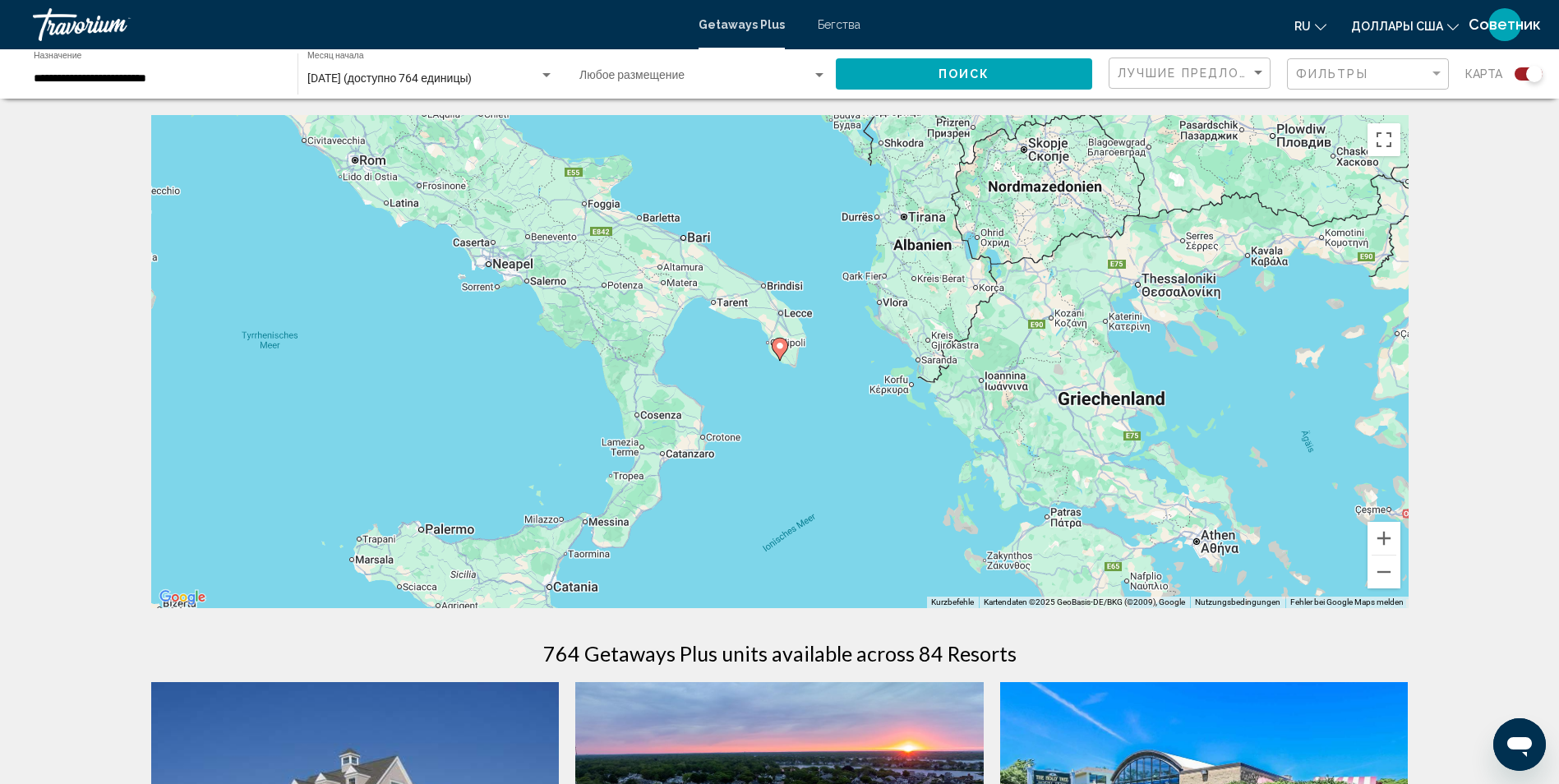
click at [782, 351] on icon "Основное содержание" at bounding box center [779, 349] width 15 height 21
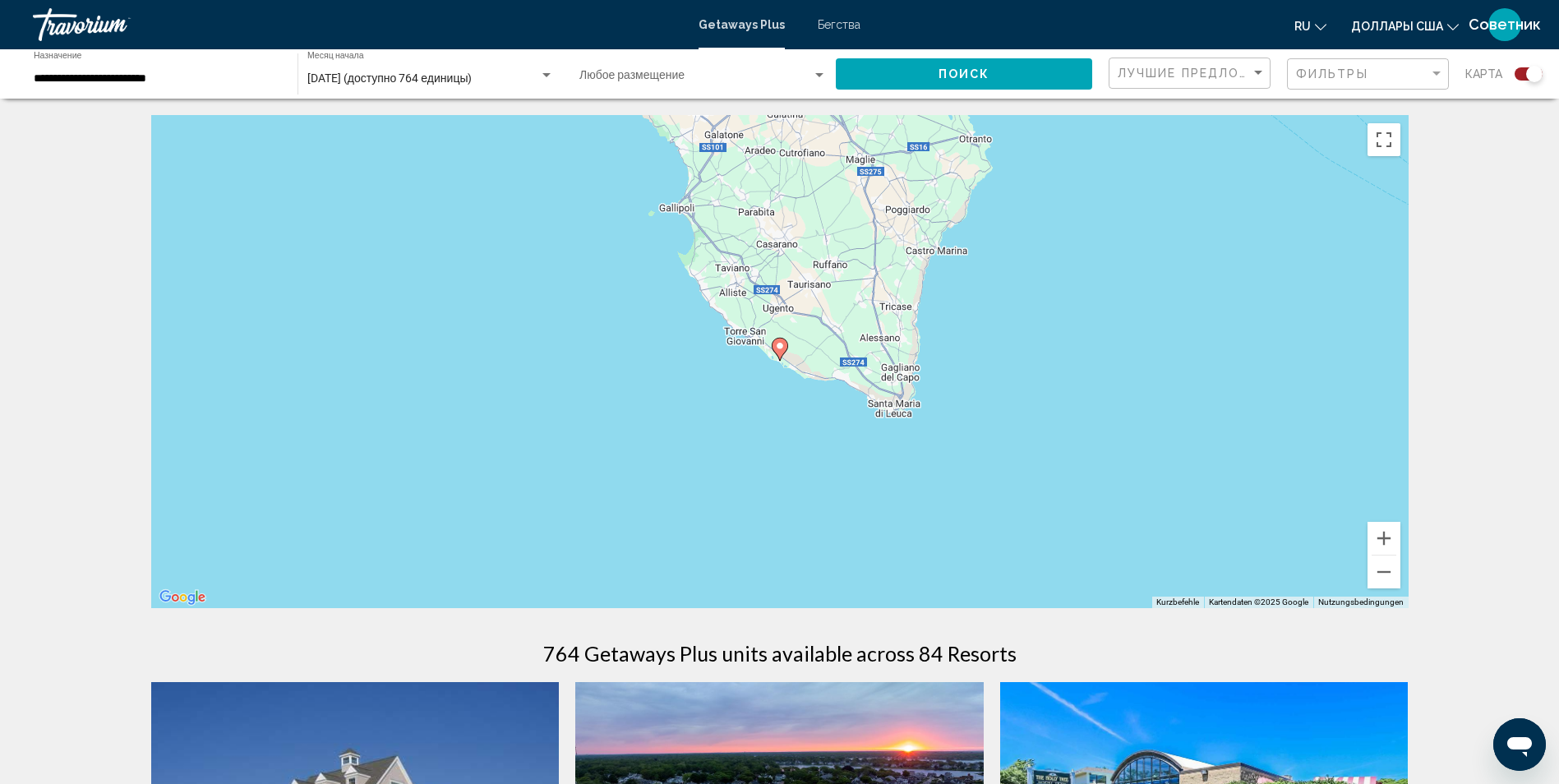
click at [782, 351] on icon "Основное содержание" at bounding box center [779, 349] width 15 height 21
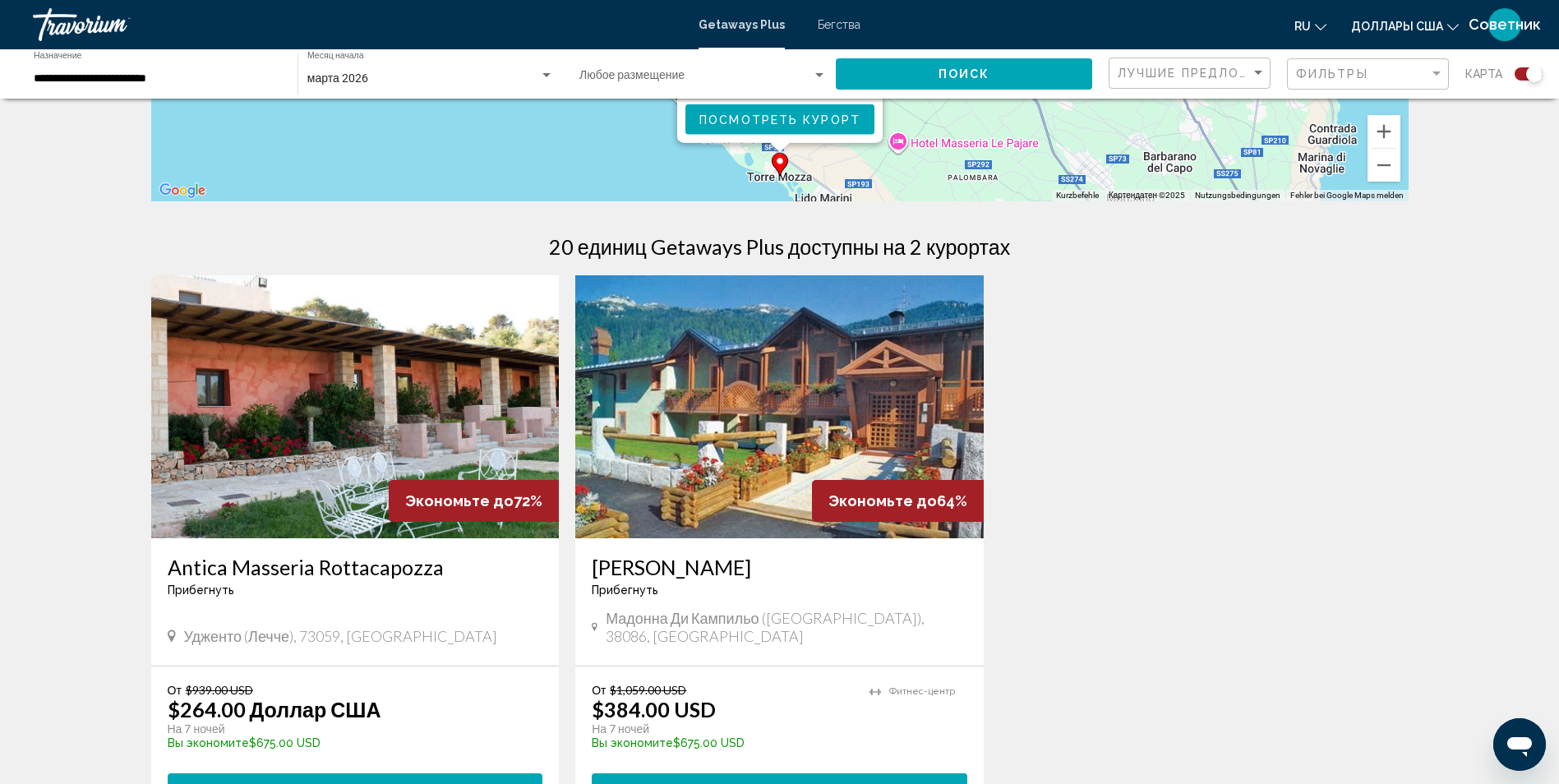
scroll to position [410, 0]
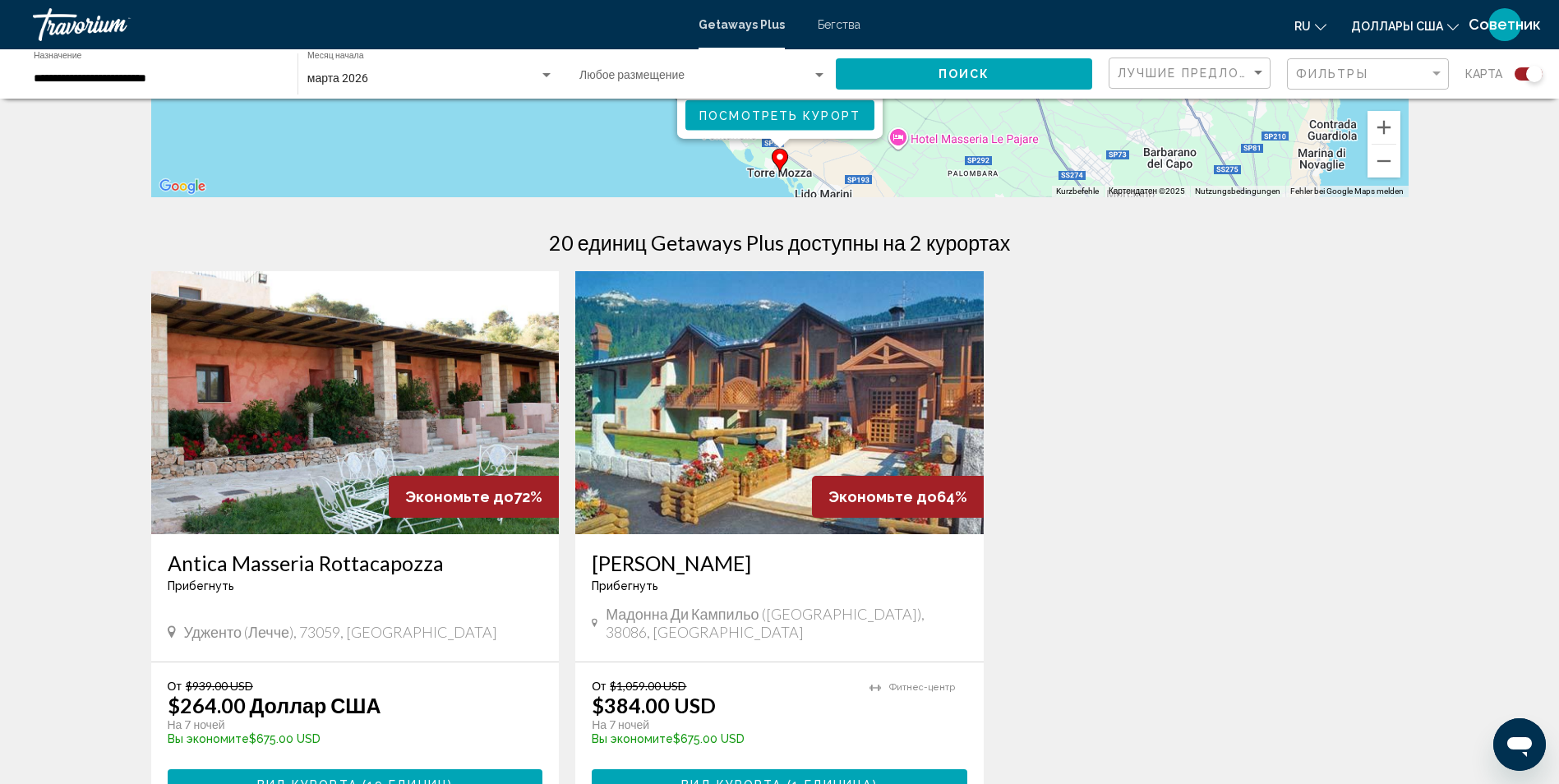
click at [366, 346] on img "Основное содержание" at bounding box center [355, 402] width 409 height 263
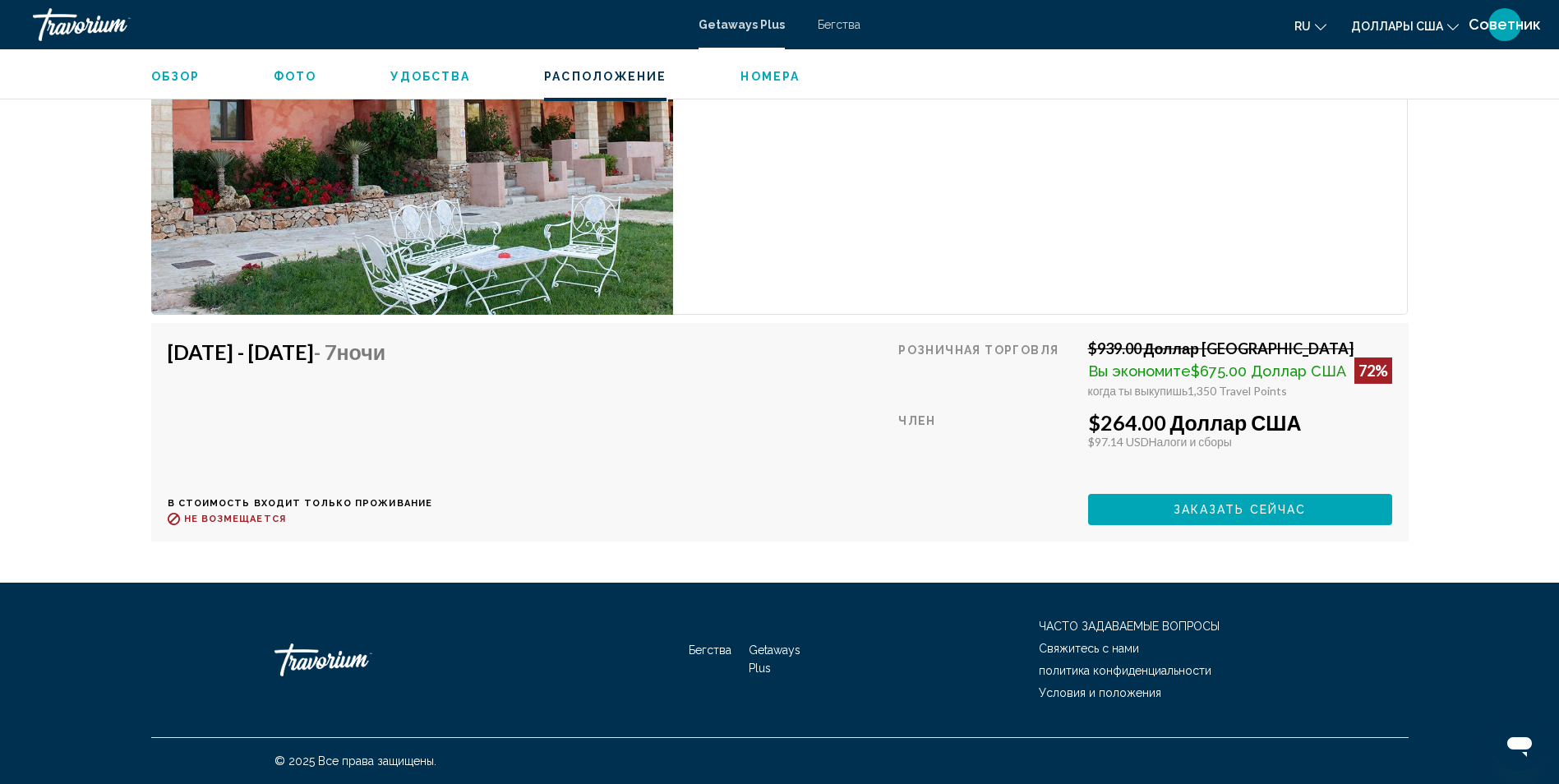
scroll to position [2326, 0]
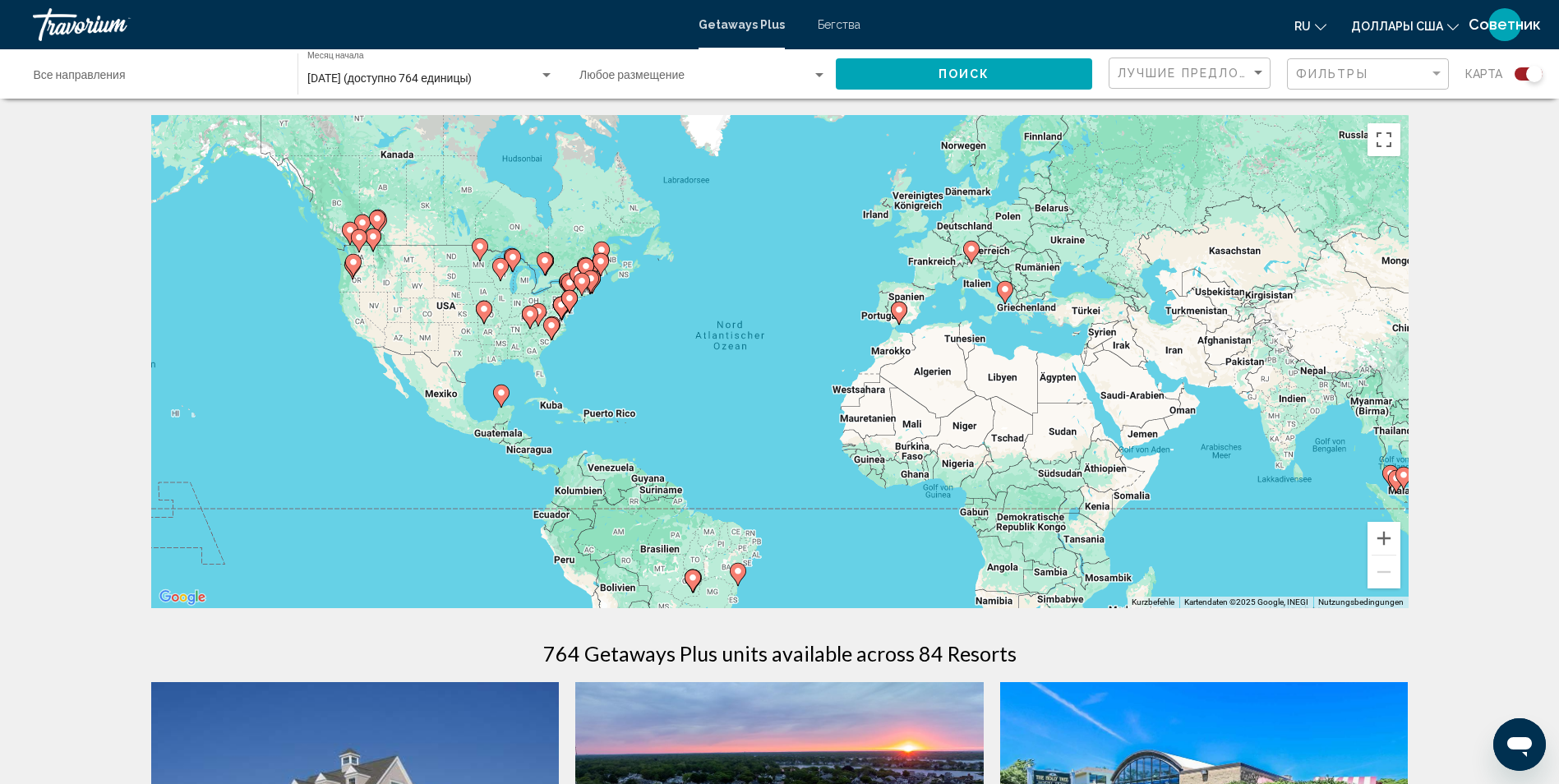
click at [1008, 293] on image "Основное содержание" at bounding box center [1005, 289] width 10 height 10
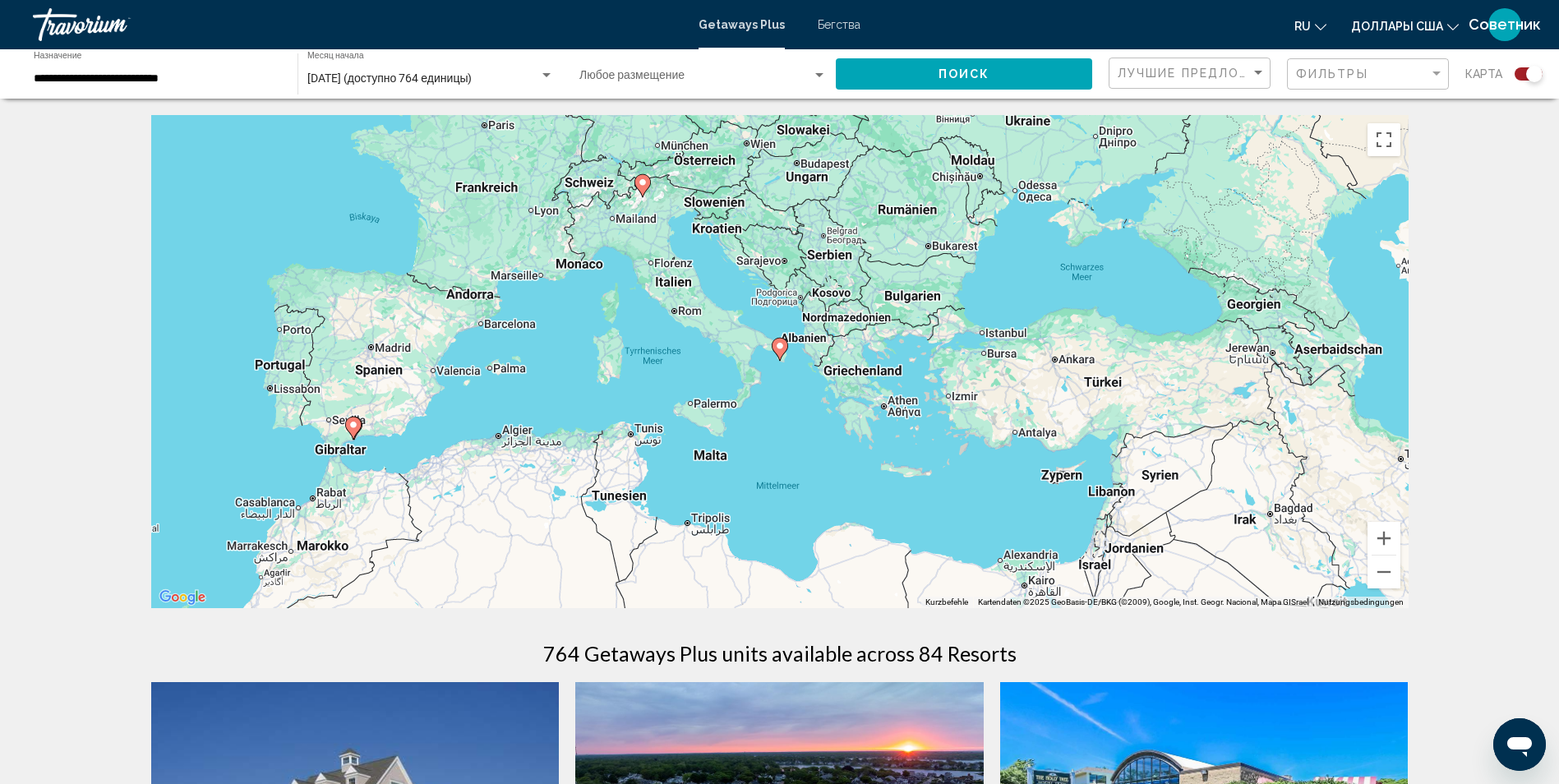
click at [781, 350] on icon "Основное содержание" at bounding box center [779, 349] width 15 height 21
type input "**********"
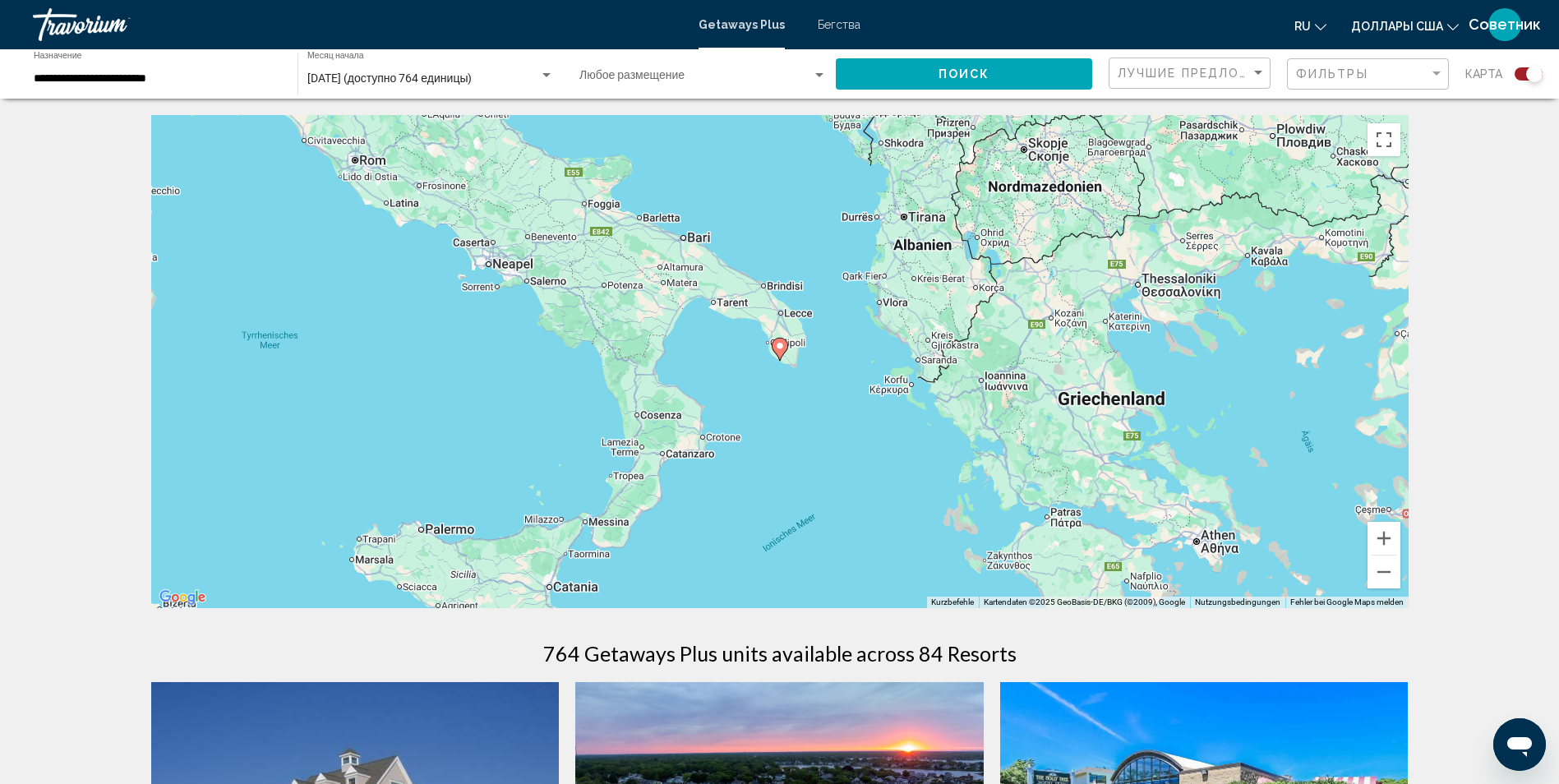
click at [781, 350] on icon "Основное содержание" at bounding box center [779, 349] width 15 height 21
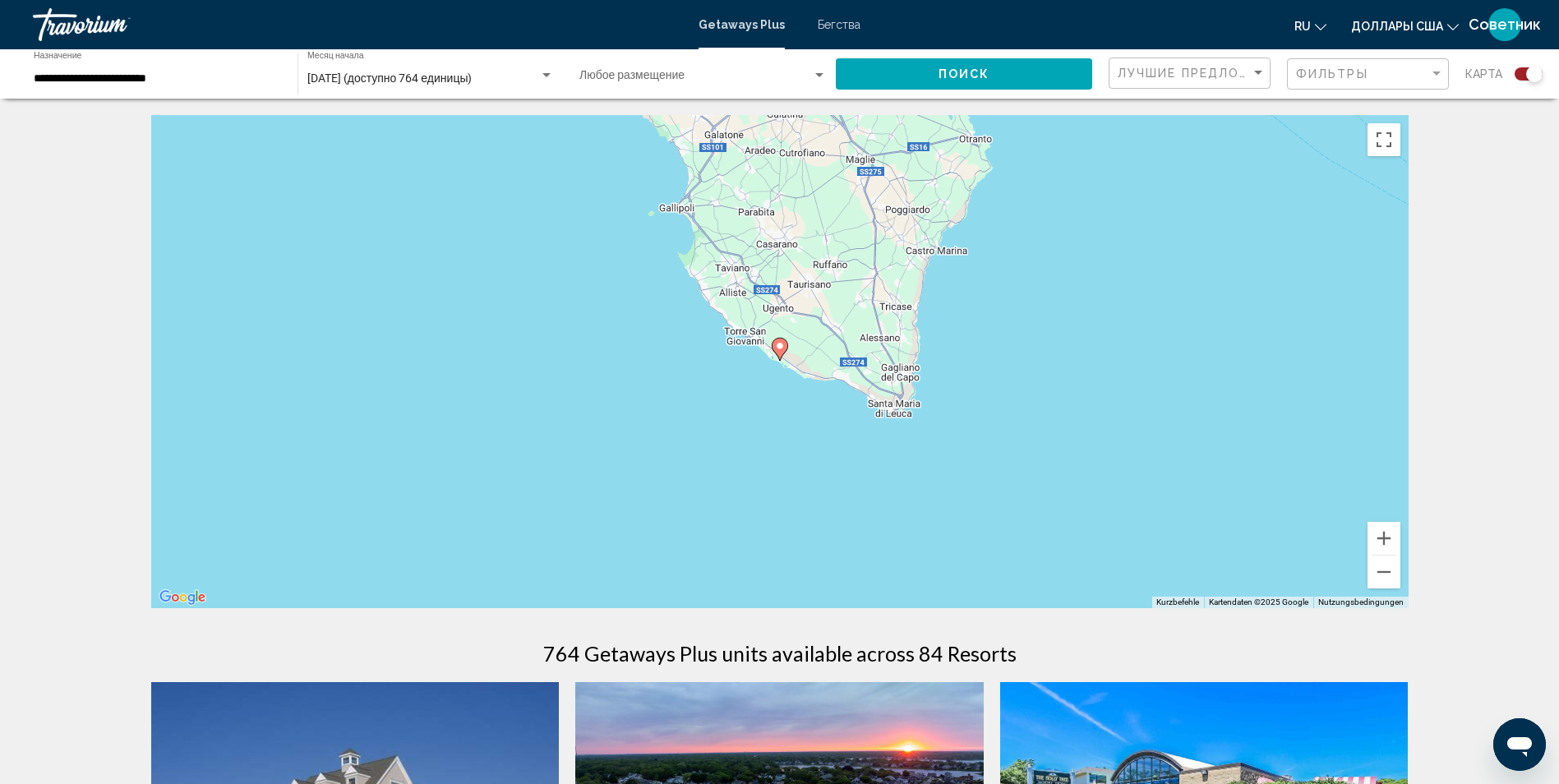
click at [781, 350] on icon "Основное содержание" at bounding box center [779, 349] width 15 height 21
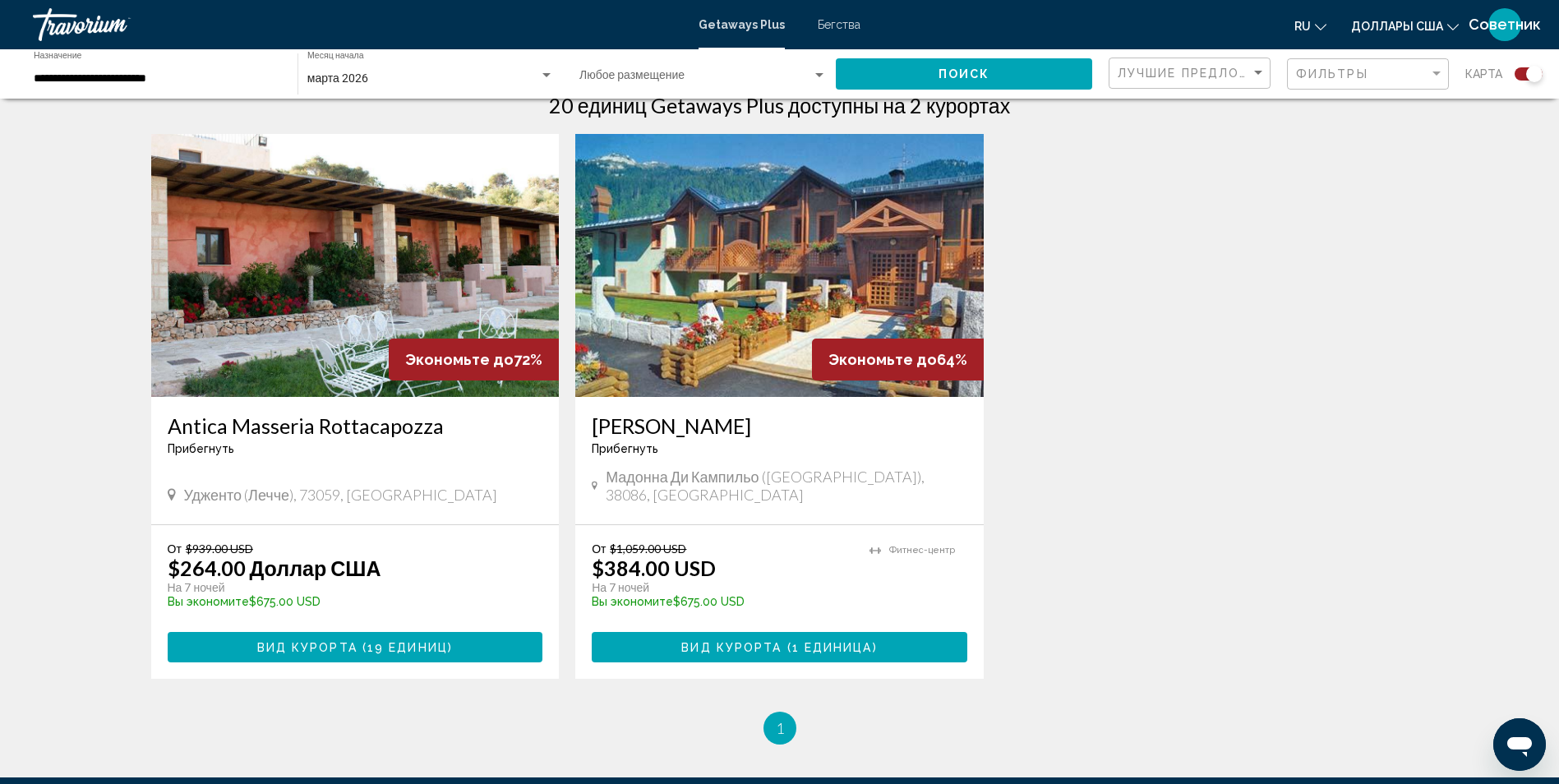
scroll to position [575, 0]
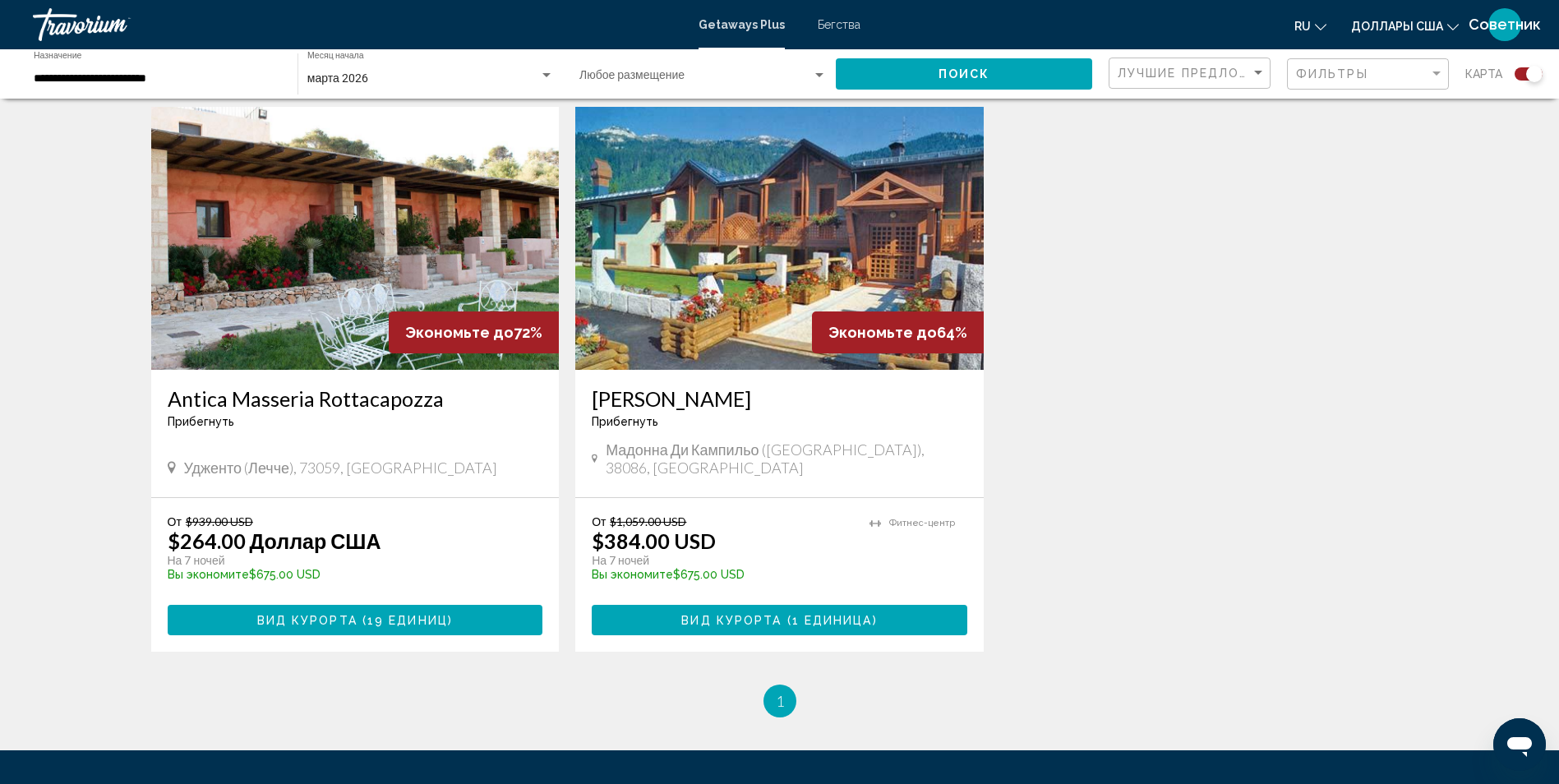
click at [833, 286] on img "Основное содержание" at bounding box center [780, 238] width 409 height 263
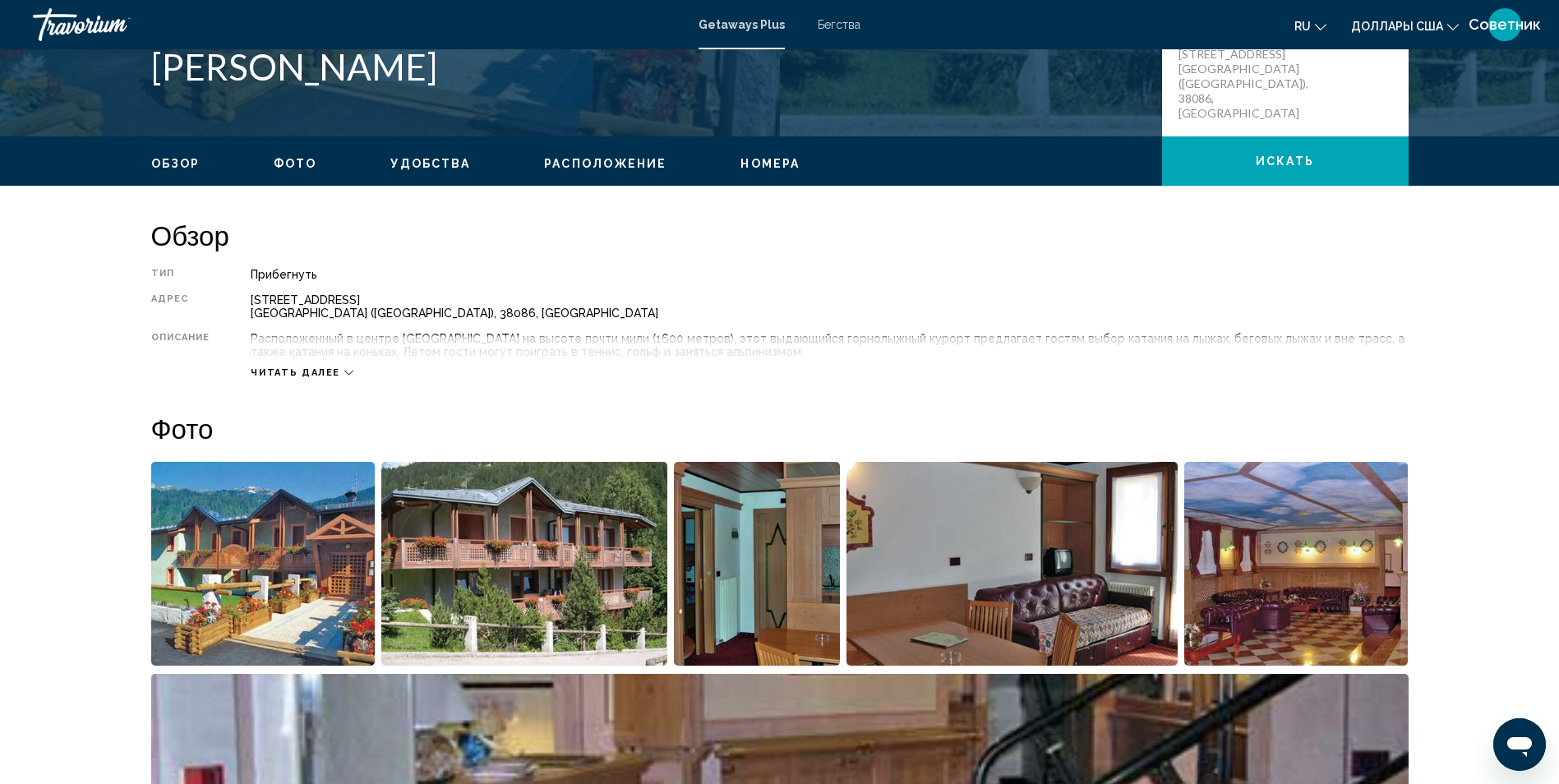
scroll to position [410, 0]
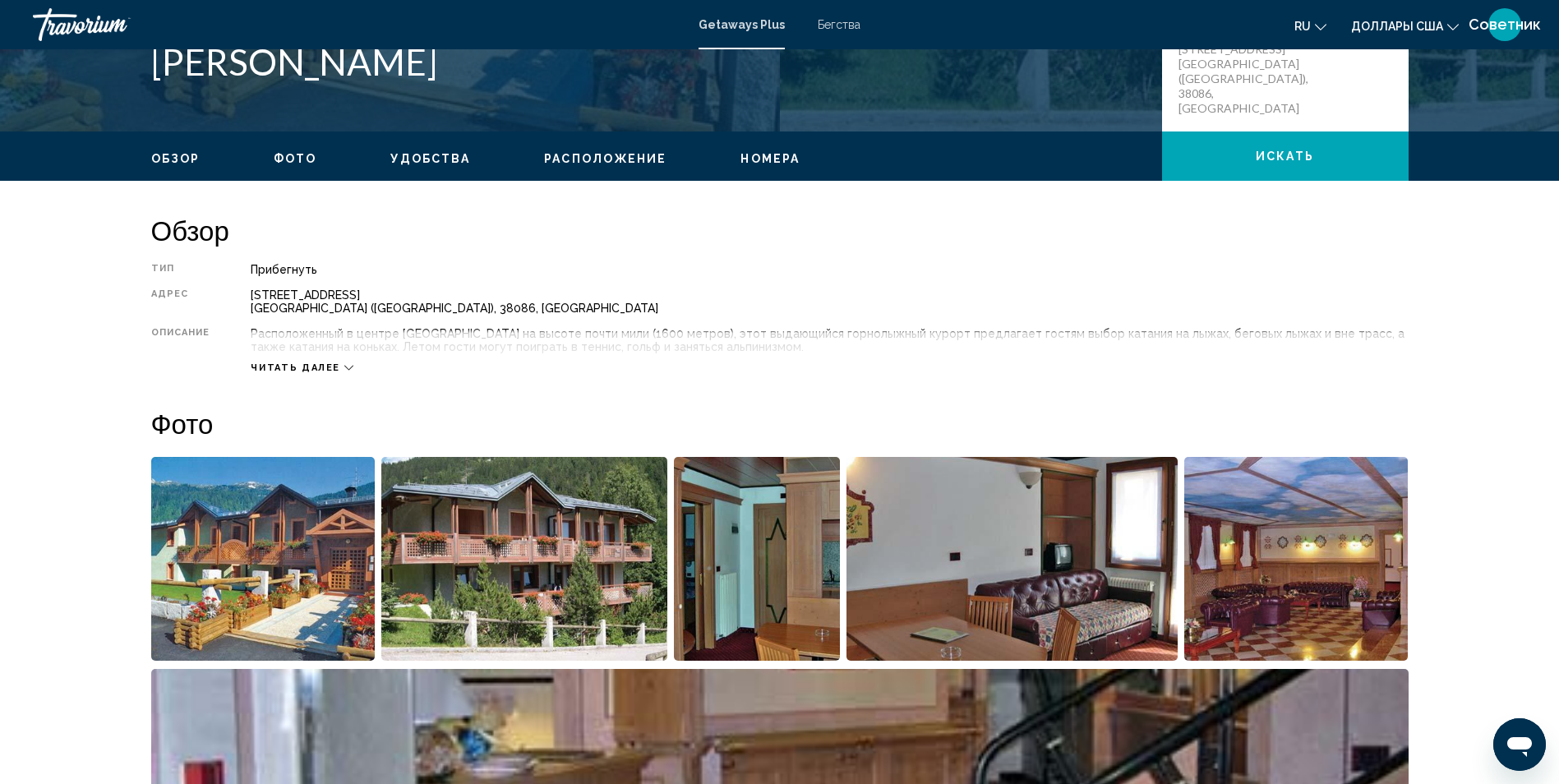
click at [338, 367] on div "Читать далее" at bounding box center [302, 367] width 103 height 11
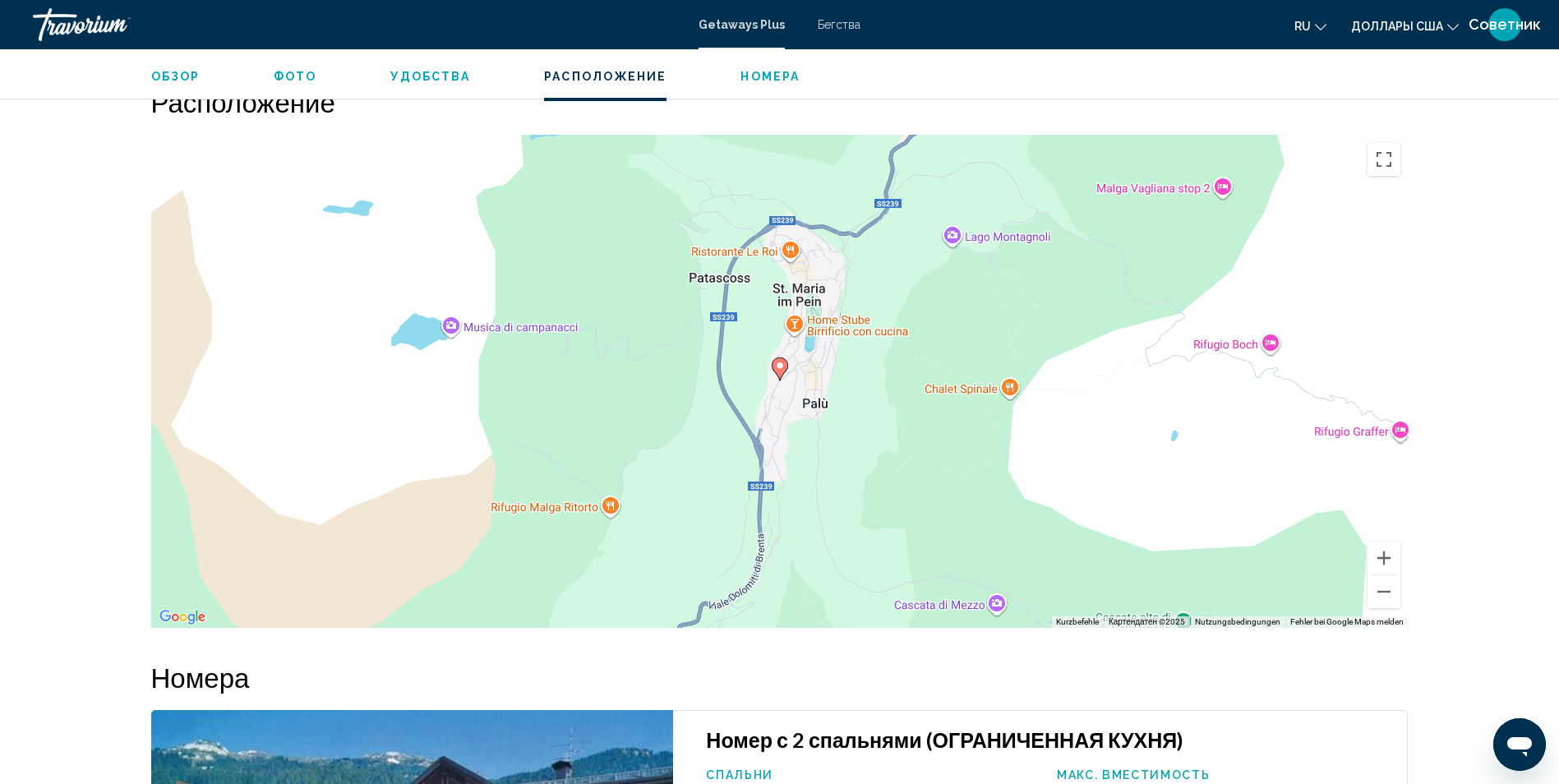
scroll to position [2053, 0]
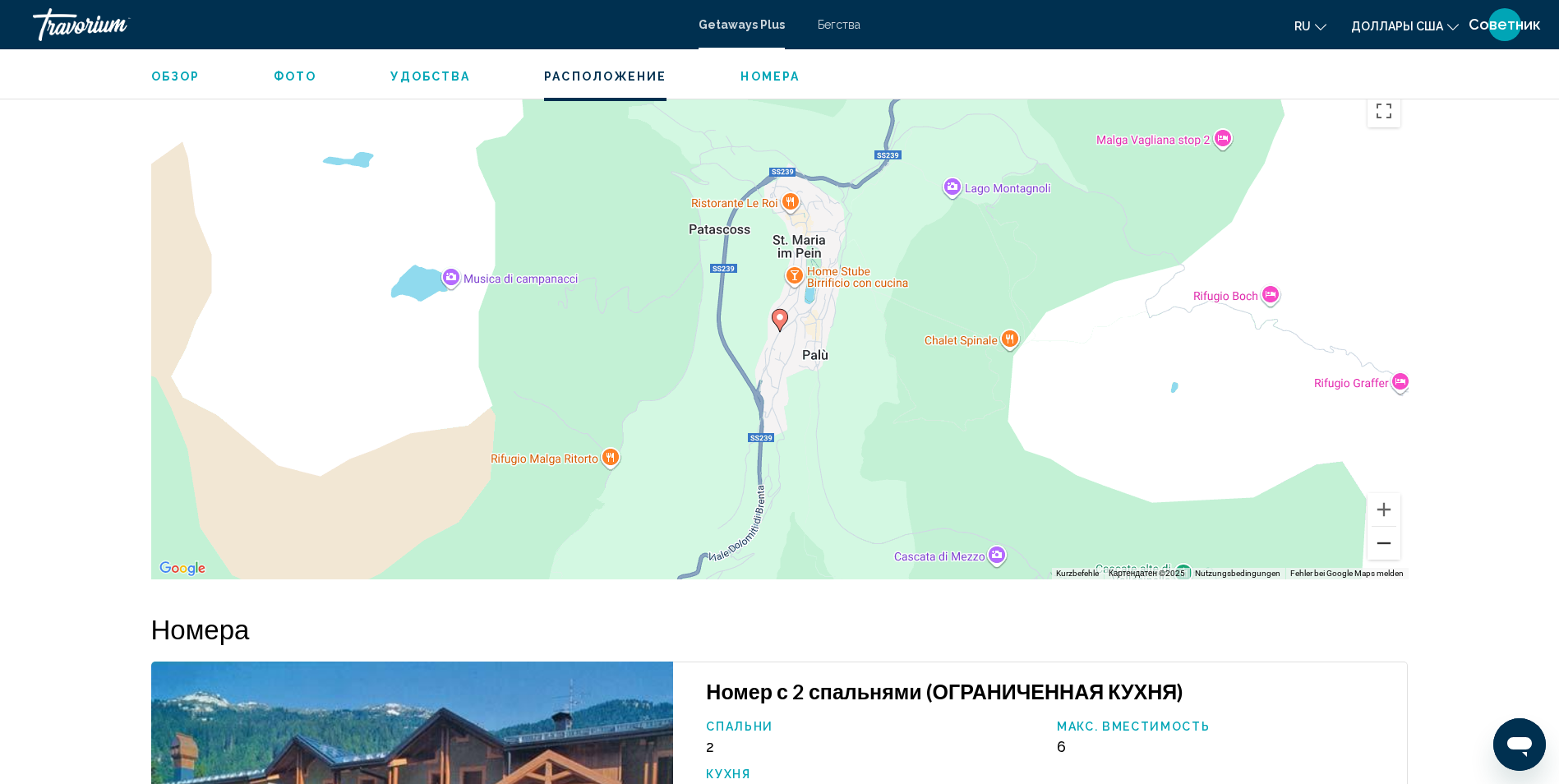
click at [1389, 559] on button "Веркляйнерн" at bounding box center [1384, 543] width 33 height 33
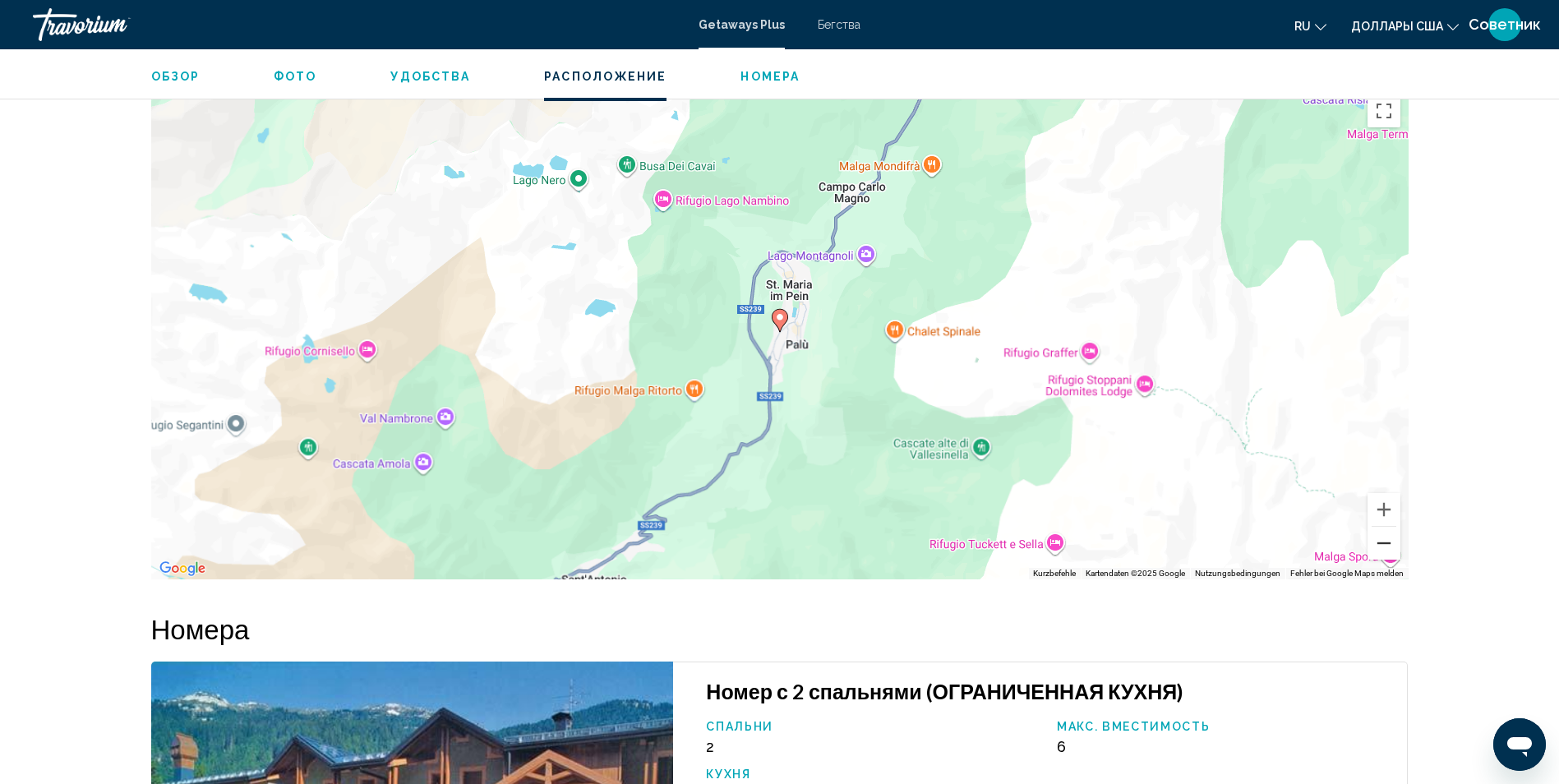
click at [1389, 559] on button "Веркляйнерн" at bounding box center [1384, 543] width 33 height 33
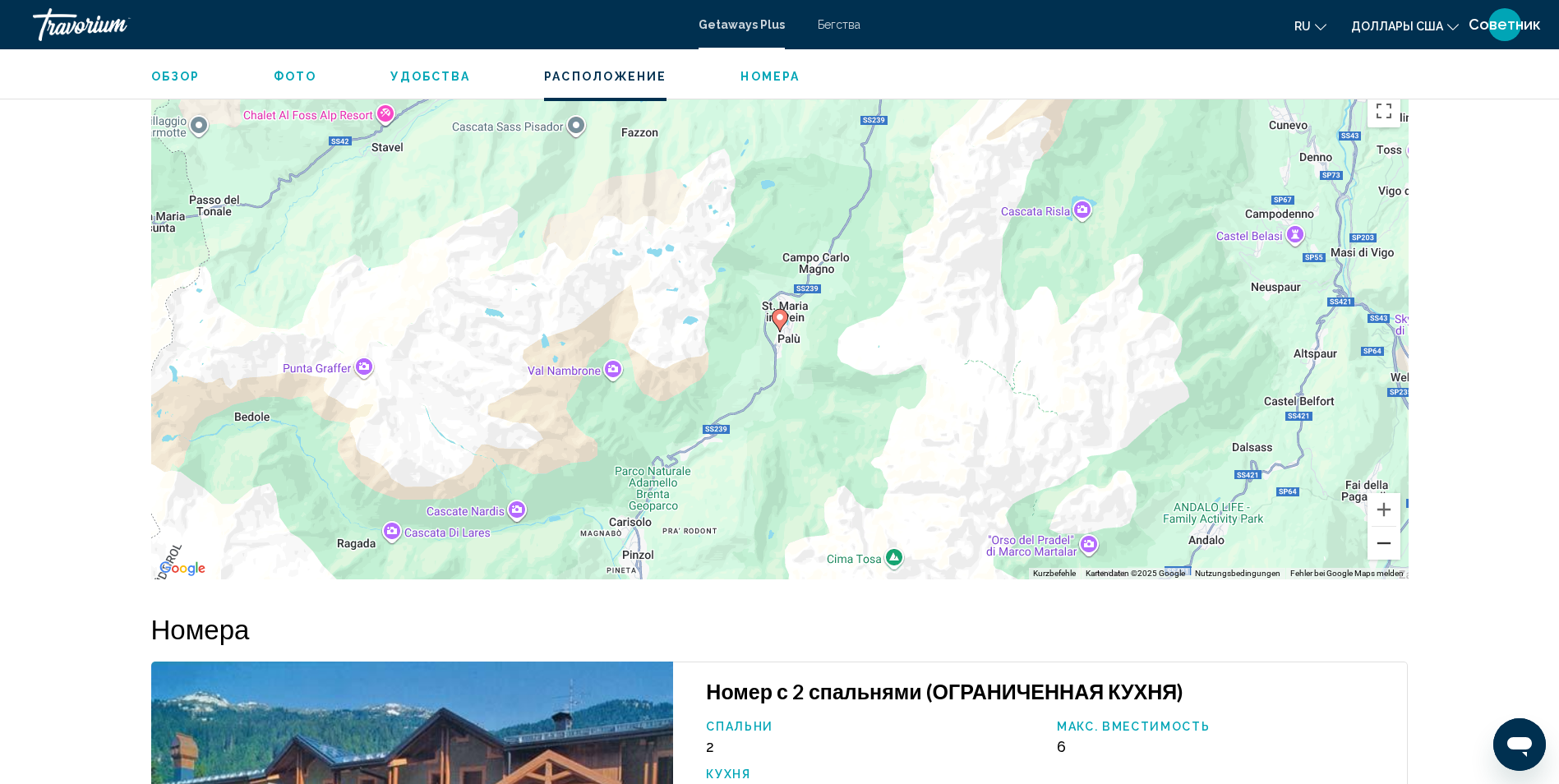
click at [1389, 559] on button "Веркляйнерн" at bounding box center [1384, 543] width 33 height 33
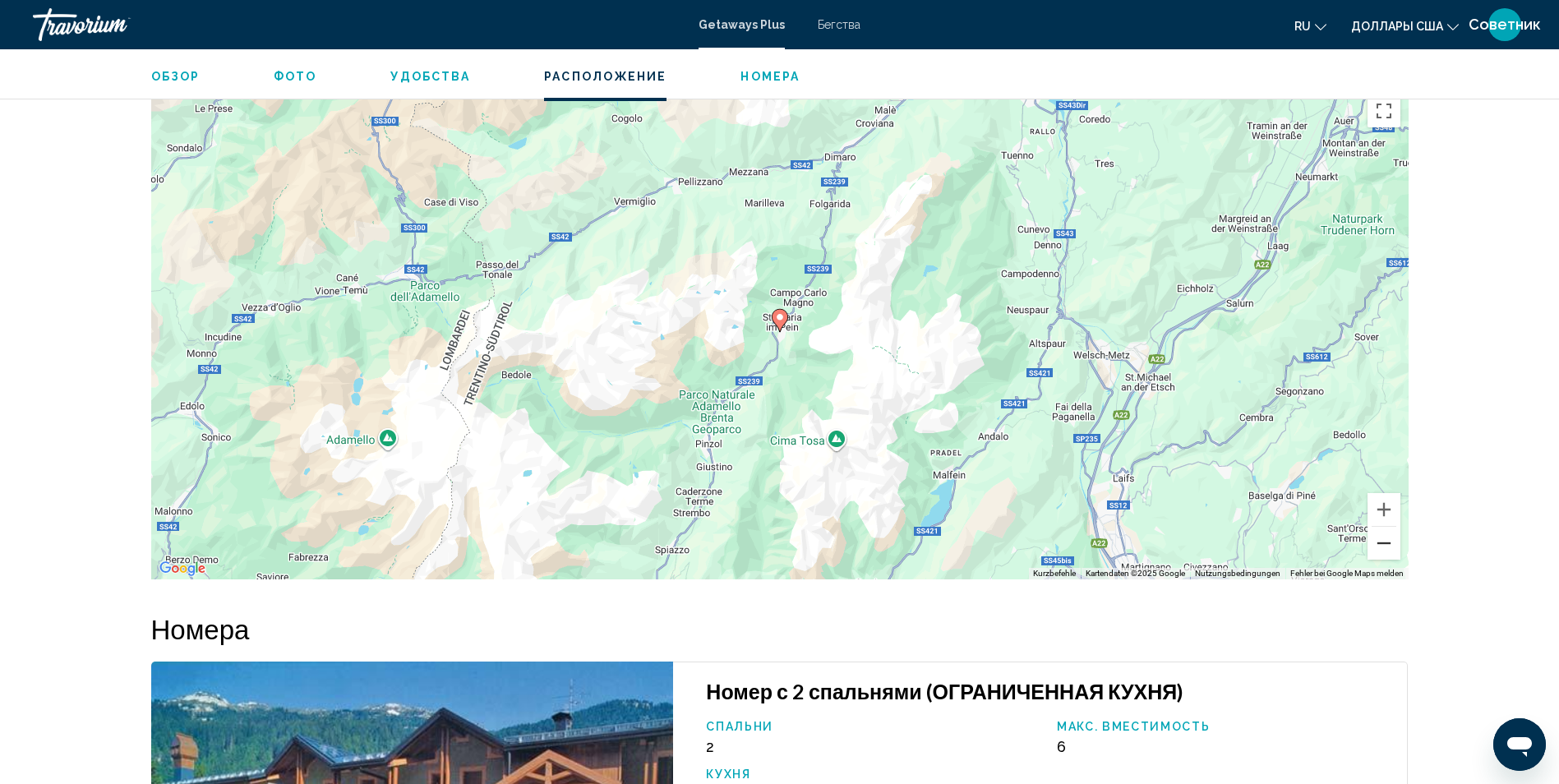
click at [1389, 559] on button "Веркляйнерн" at bounding box center [1384, 543] width 33 height 33
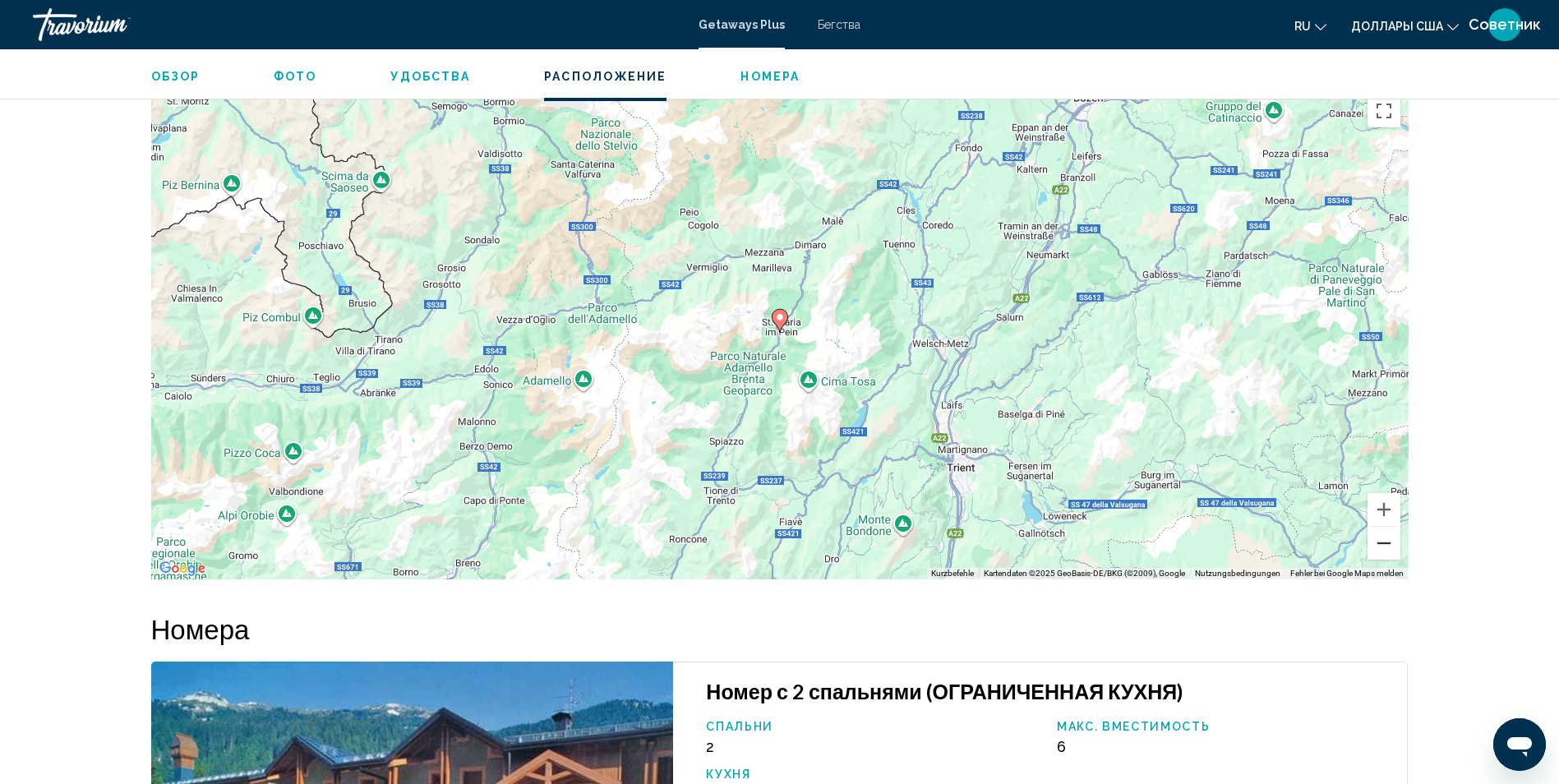
click at [1389, 559] on button "Веркляйнерн" at bounding box center [1384, 543] width 33 height 33
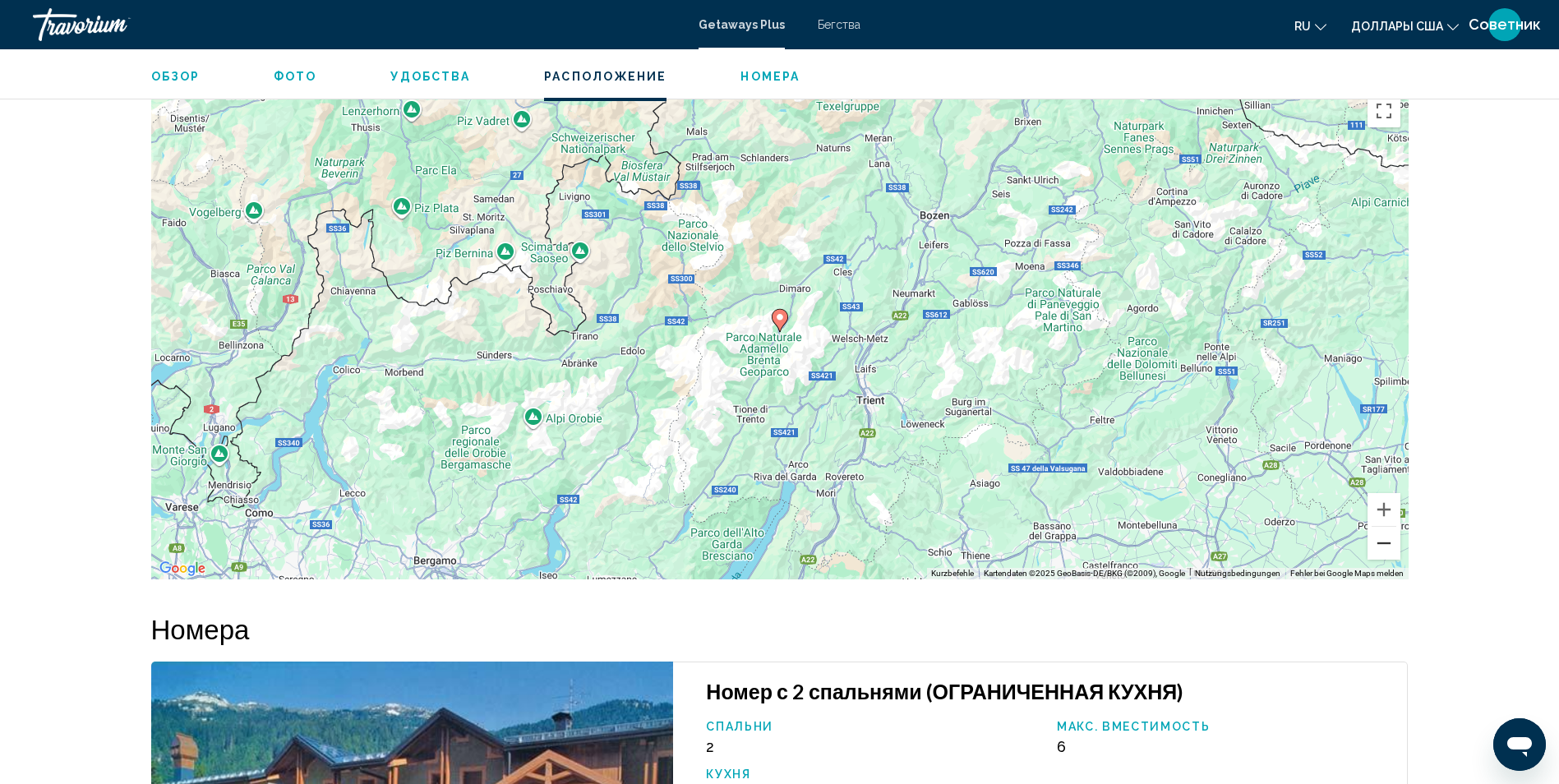
click at [1389, 559] on button "Веркляйнерн" at bounding box center [1384, 543] width 33 height 33
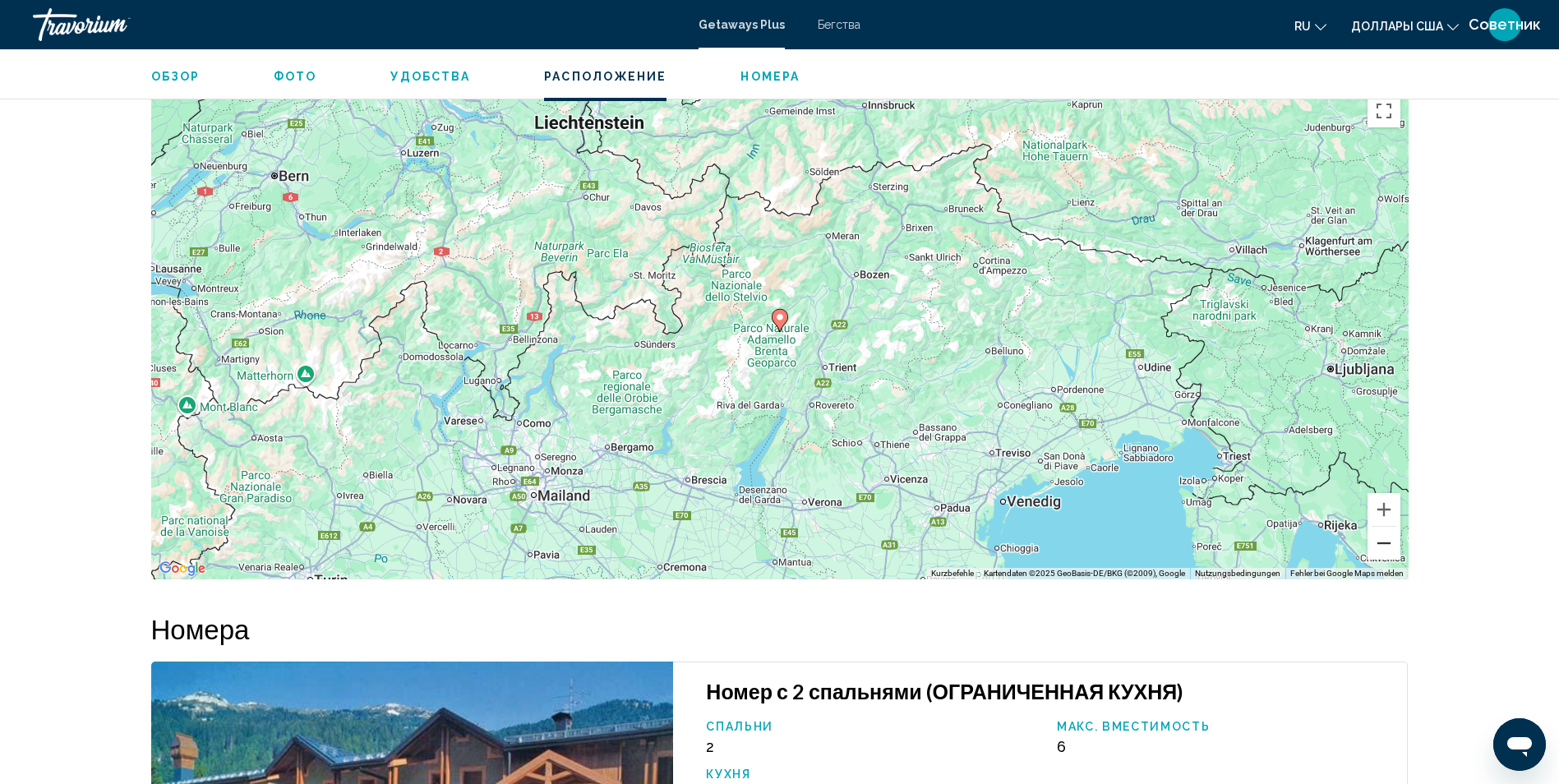
click at [1389, 559] on button "Веркляйнерн" at bounding box center [1384, 543] width 33 height 33
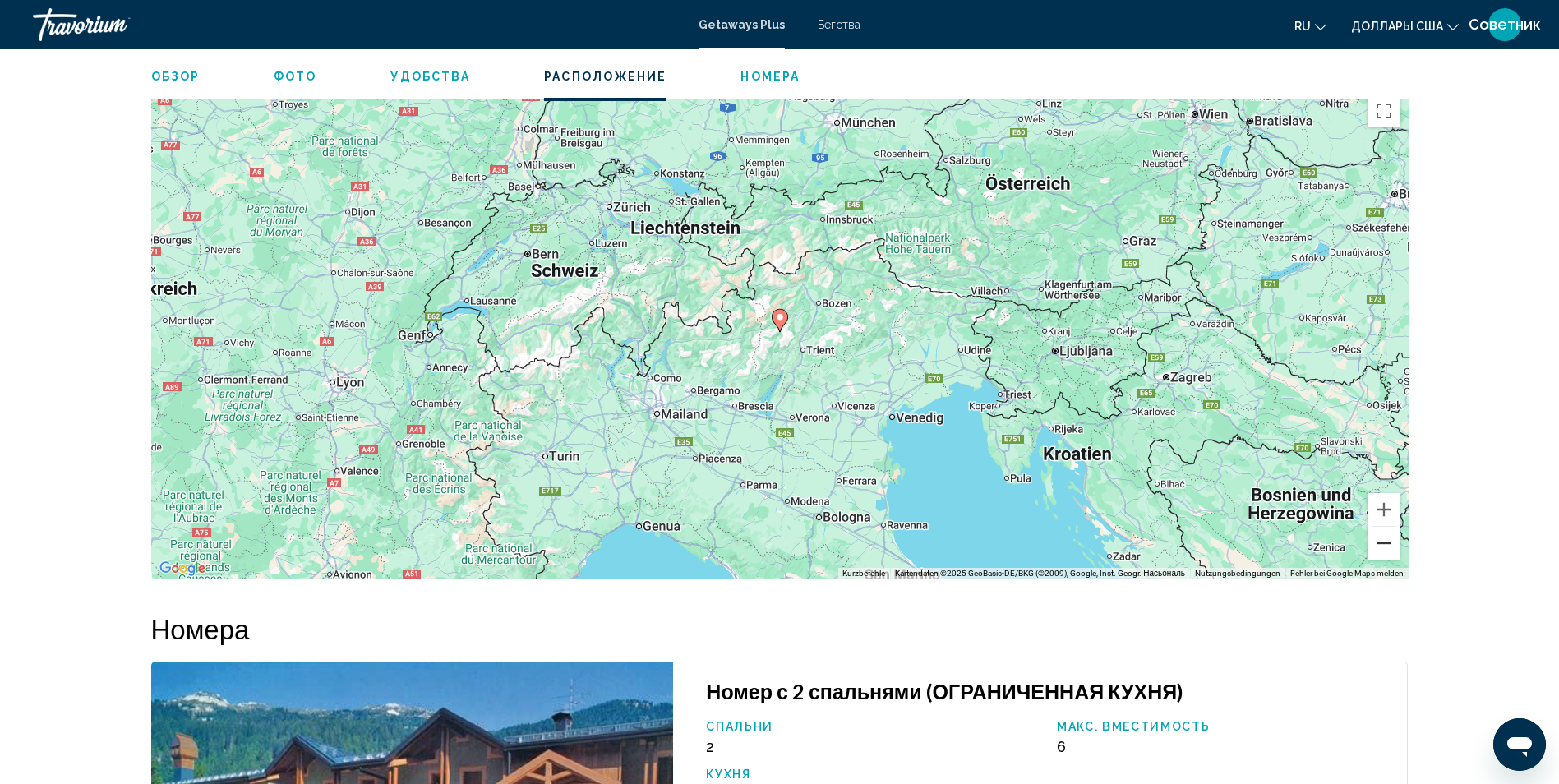
click at [1389, 559] on button "Веркляйнерн" at bounding box center [1384, 543] width 33 height 33
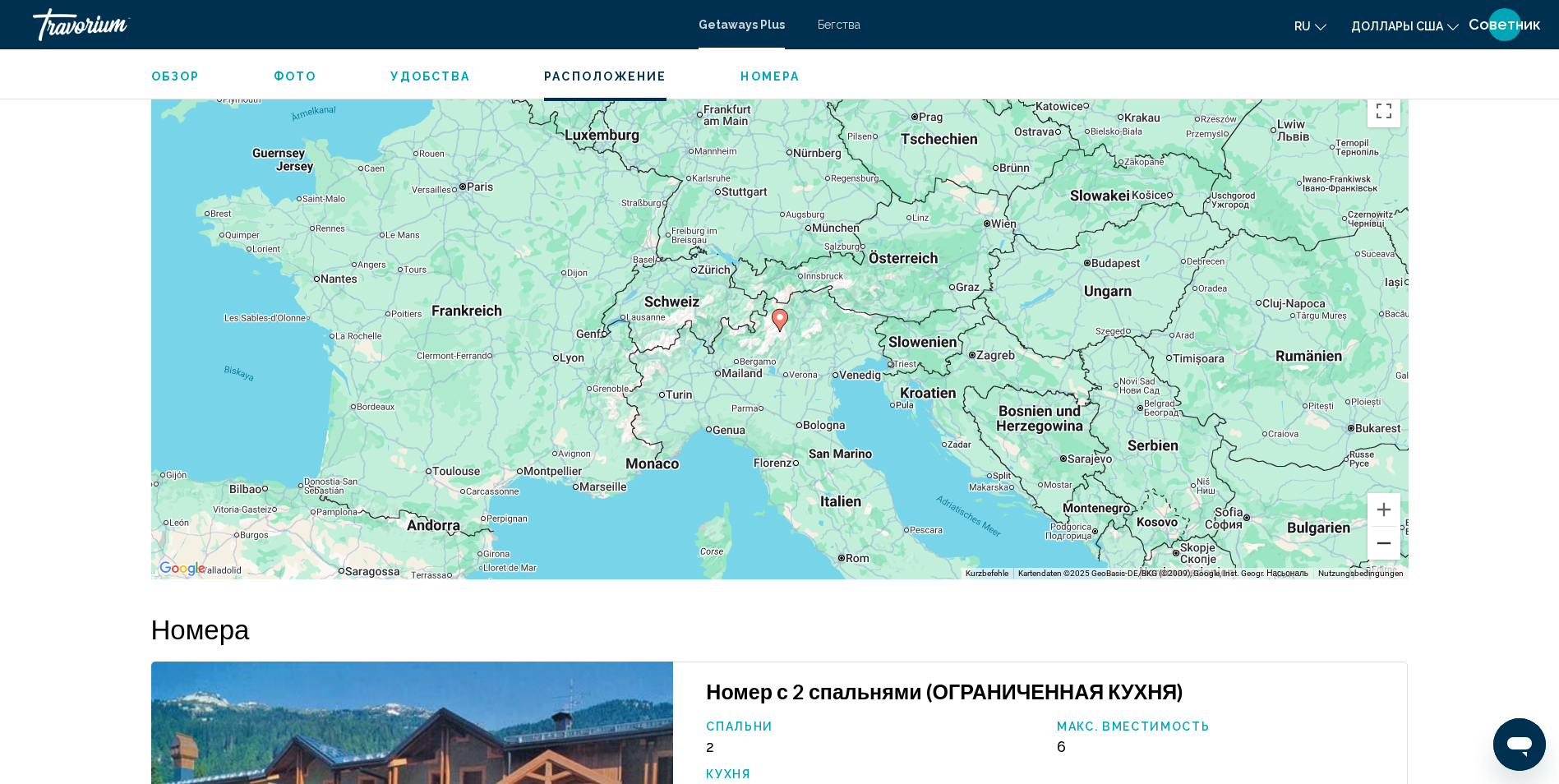
click at [1389, 559] on button "Веркляйнерн" at bounding box center [1384, 543] width 33 height 33
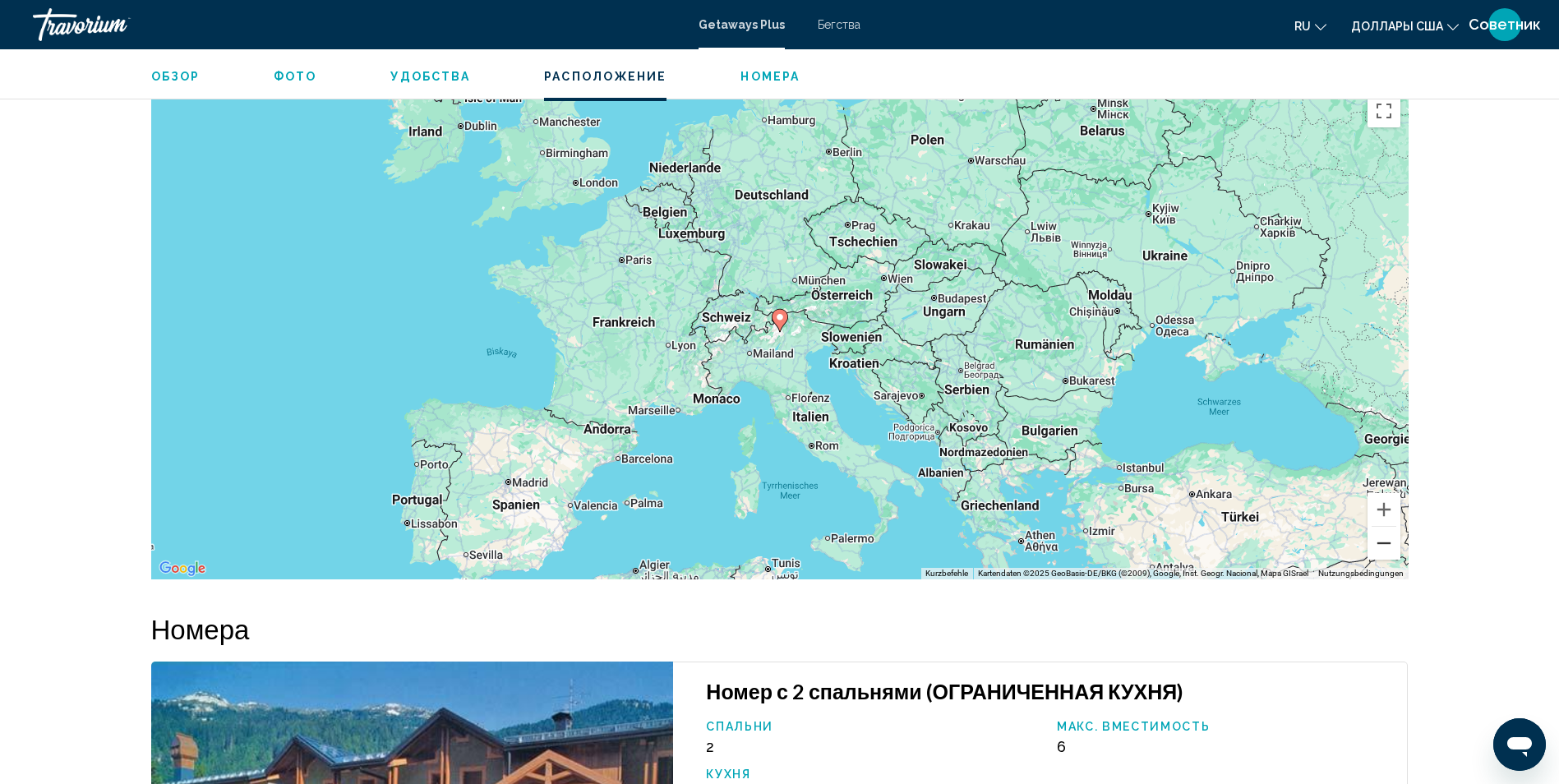
click at [1389, 559] on button "Веркляйнерн" at bounding box center [1384, 543] width 33 height 33
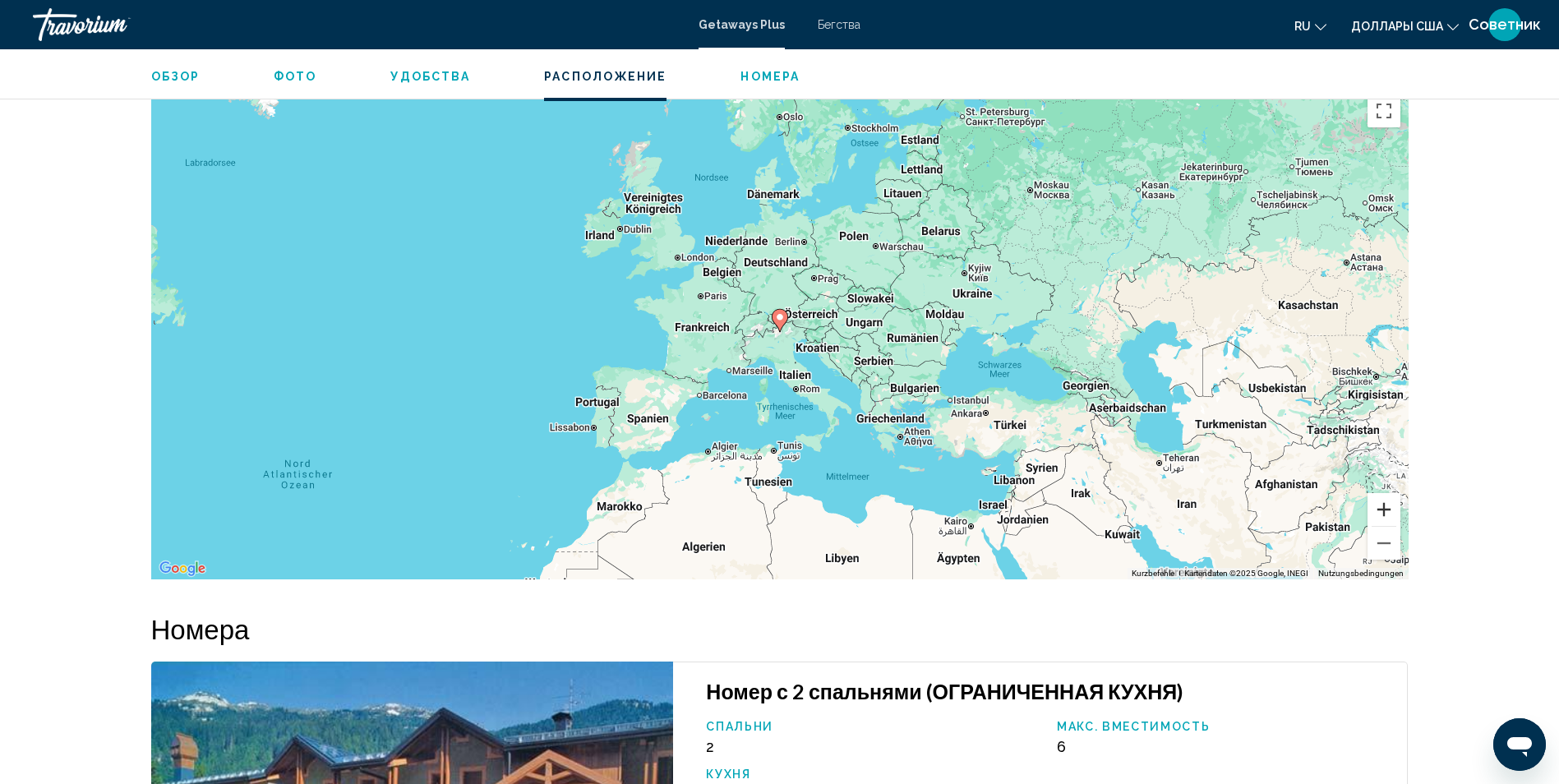
click at [1379, 526] on button "Vergrößern" at bounding box center [1384, 509] width 33 height 33
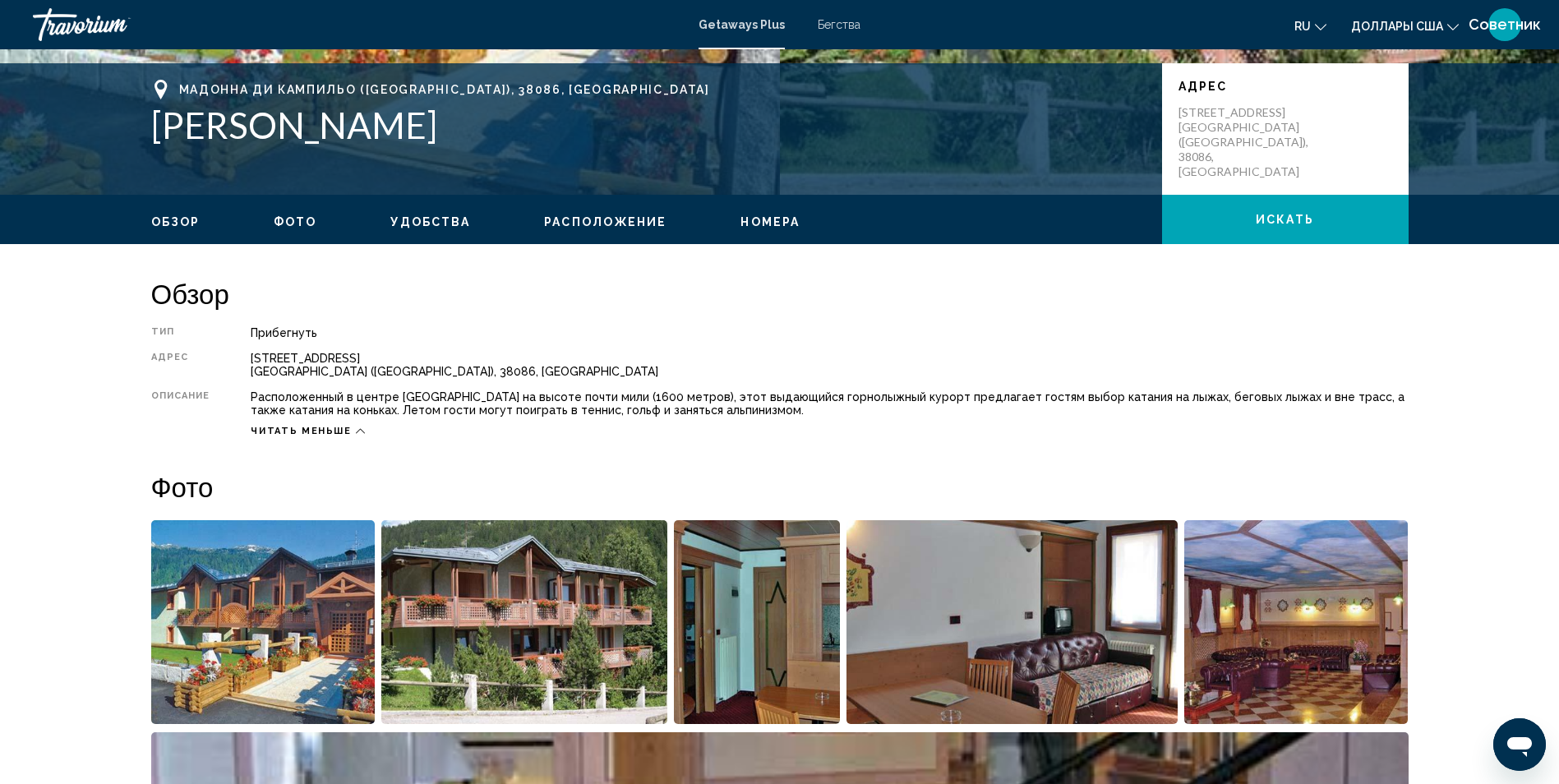
scroll to position [493, 0]
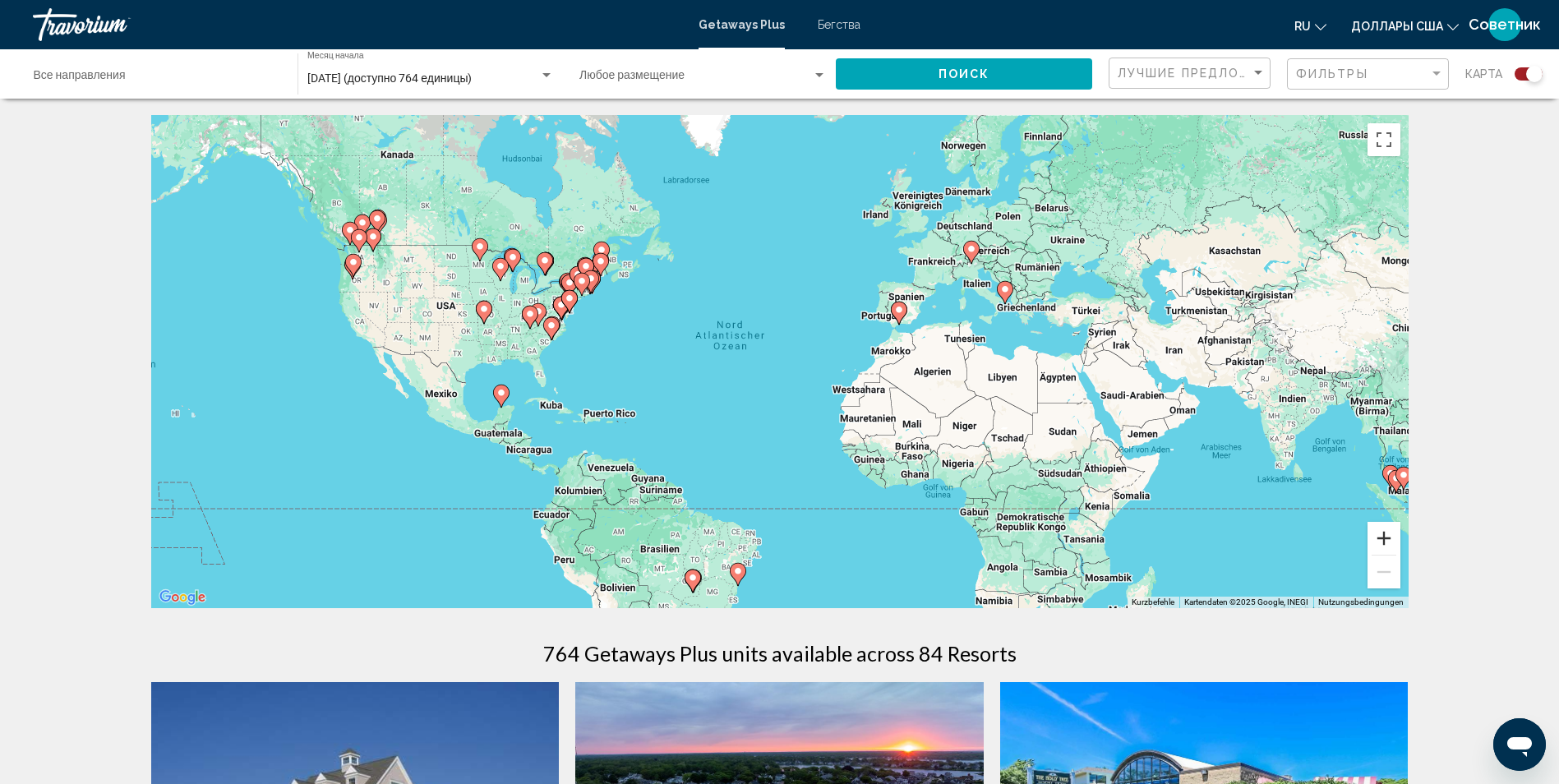
click at [1379, 536] on button "Vergrößern" at bounding box center [1384, 539] width 33 height 33
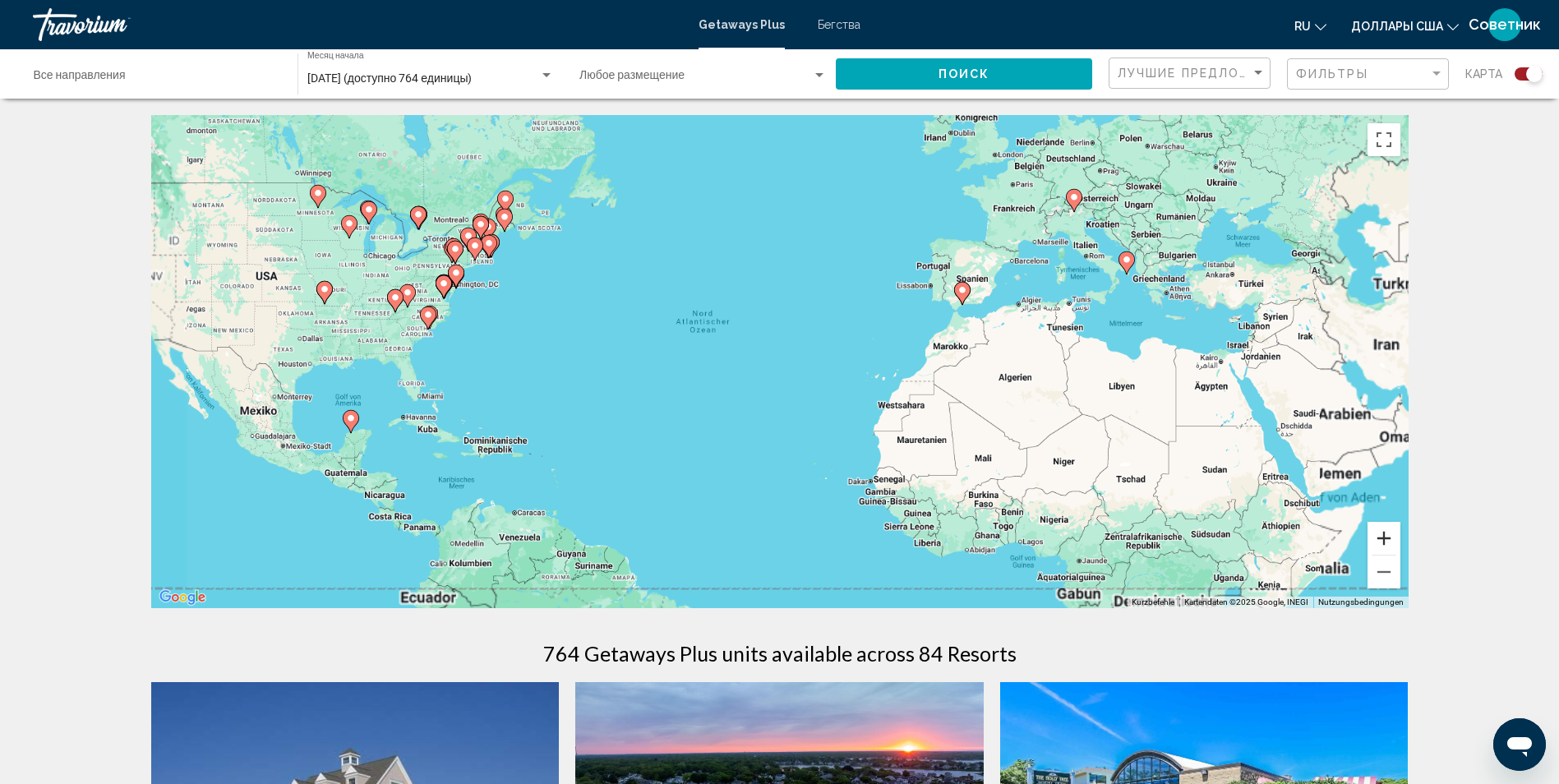
click at [1379, 536] on button "Vergrößern" at bounding box center [1384, 539] width 33 height 33
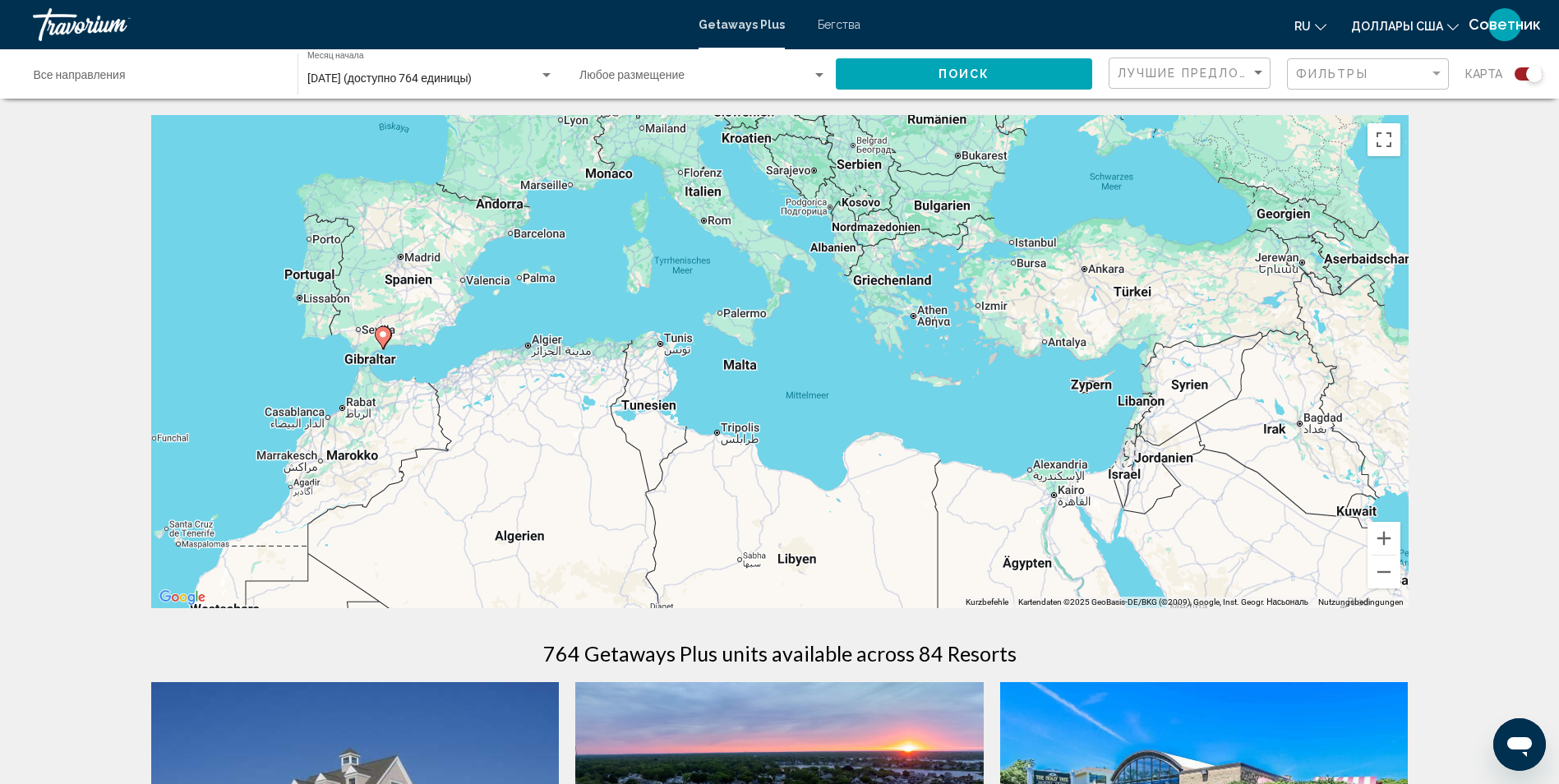
drag, startPoint x: 1231, startPoint y: 368, endPoint x: 441, endPoint y: 490, distance: 799.4
click at [441, 490] on div "Um den Modus zum Ziehen mit der Tastatur zu aktivieren, drückst du Alt + Eingab…" at bounding box center [780, 362] width 1257 height 493
click at [808, 250] on icon "Основное содержание" at bounding box center [808, 259] width 15 height 21
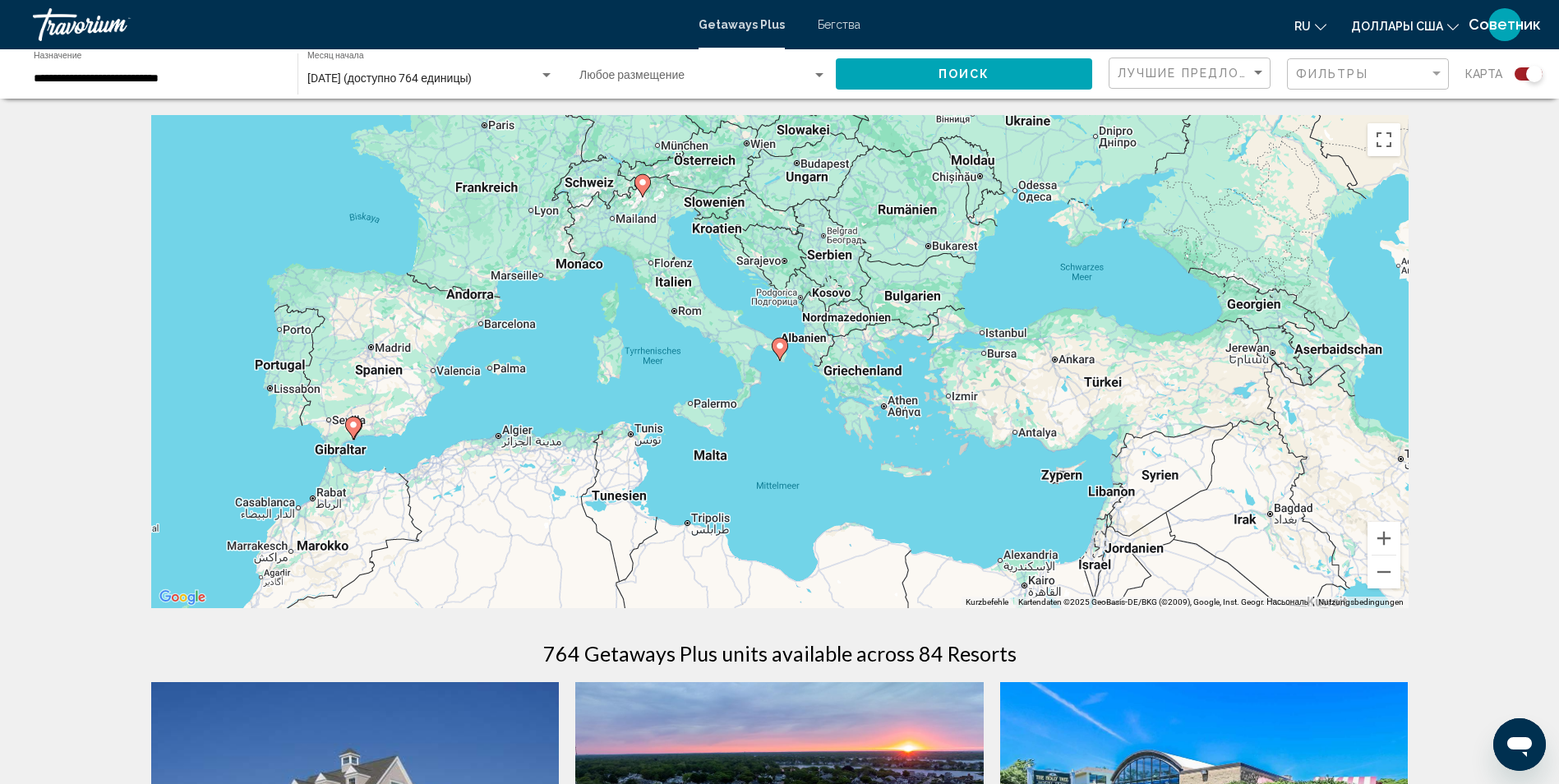
click at [780, 349] on image "Основное содержание" at bounding box center [780, 345] width 10 height 10
type input "**********"
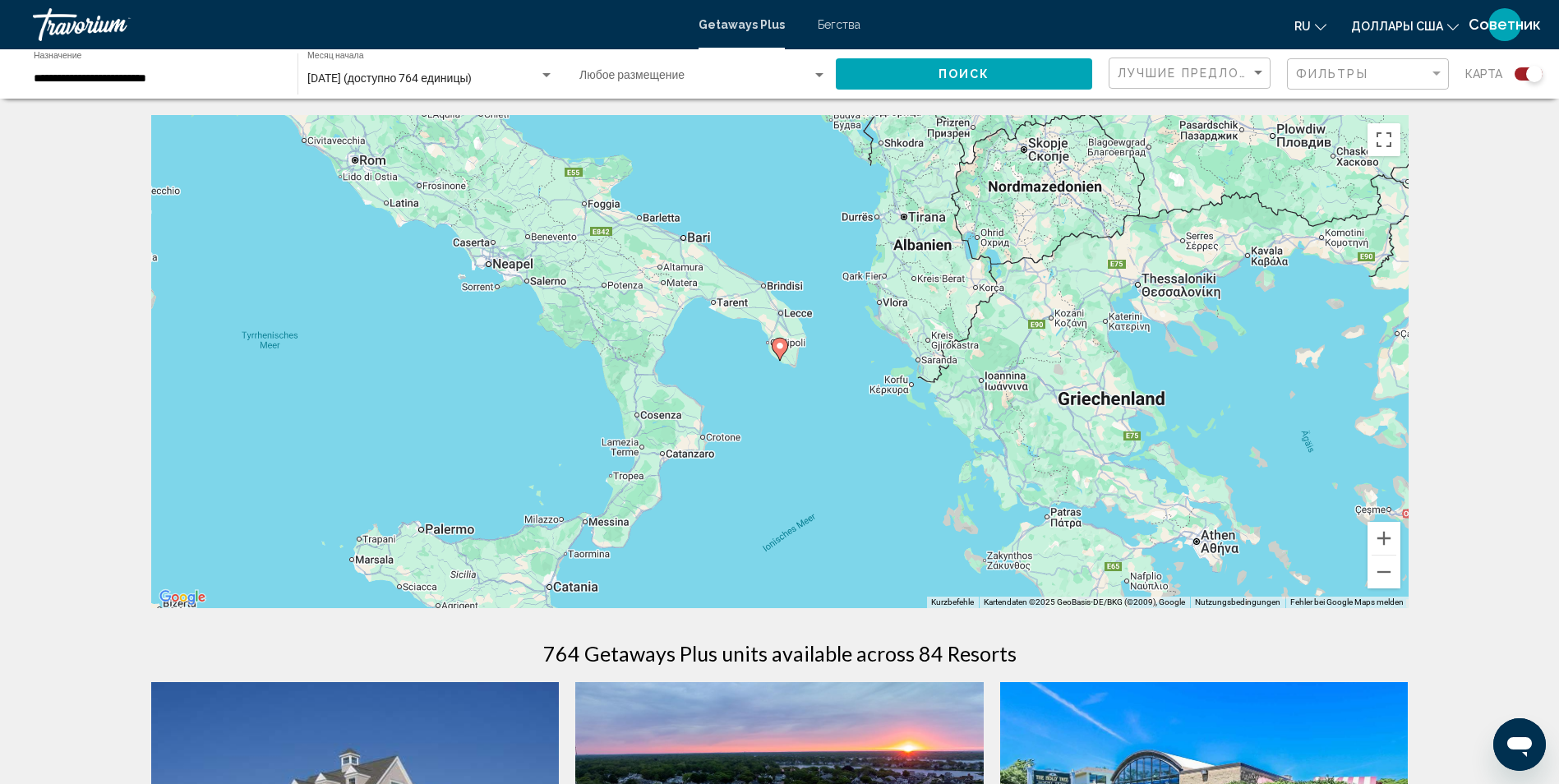
click at [785, 345] on icon "Основное содержание" at bounding box center [779, 349] width 15 height 21
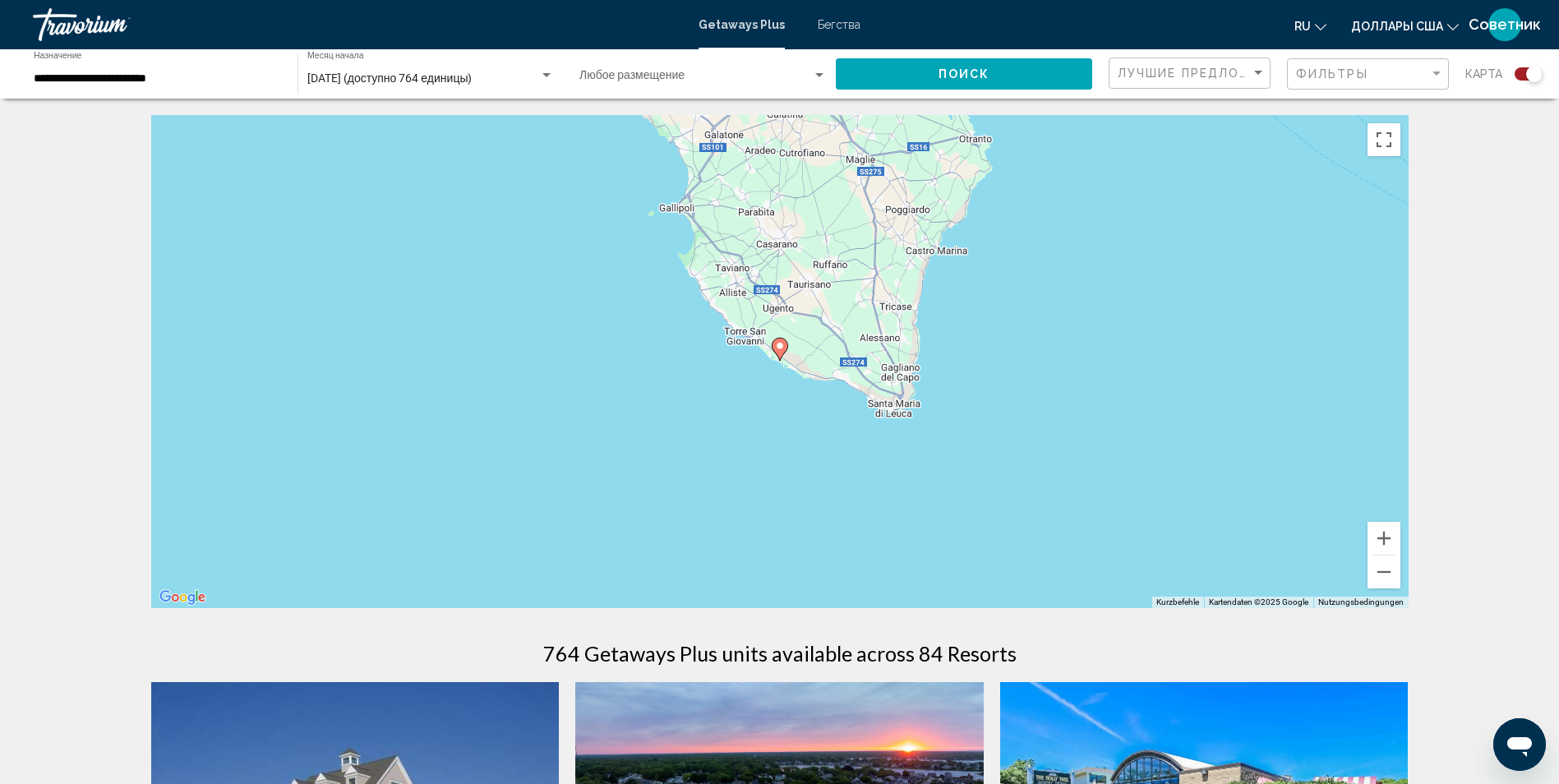
click at [780, 342] on image "Основное содержание" at bounding box center [780, 345] width 10 height 10
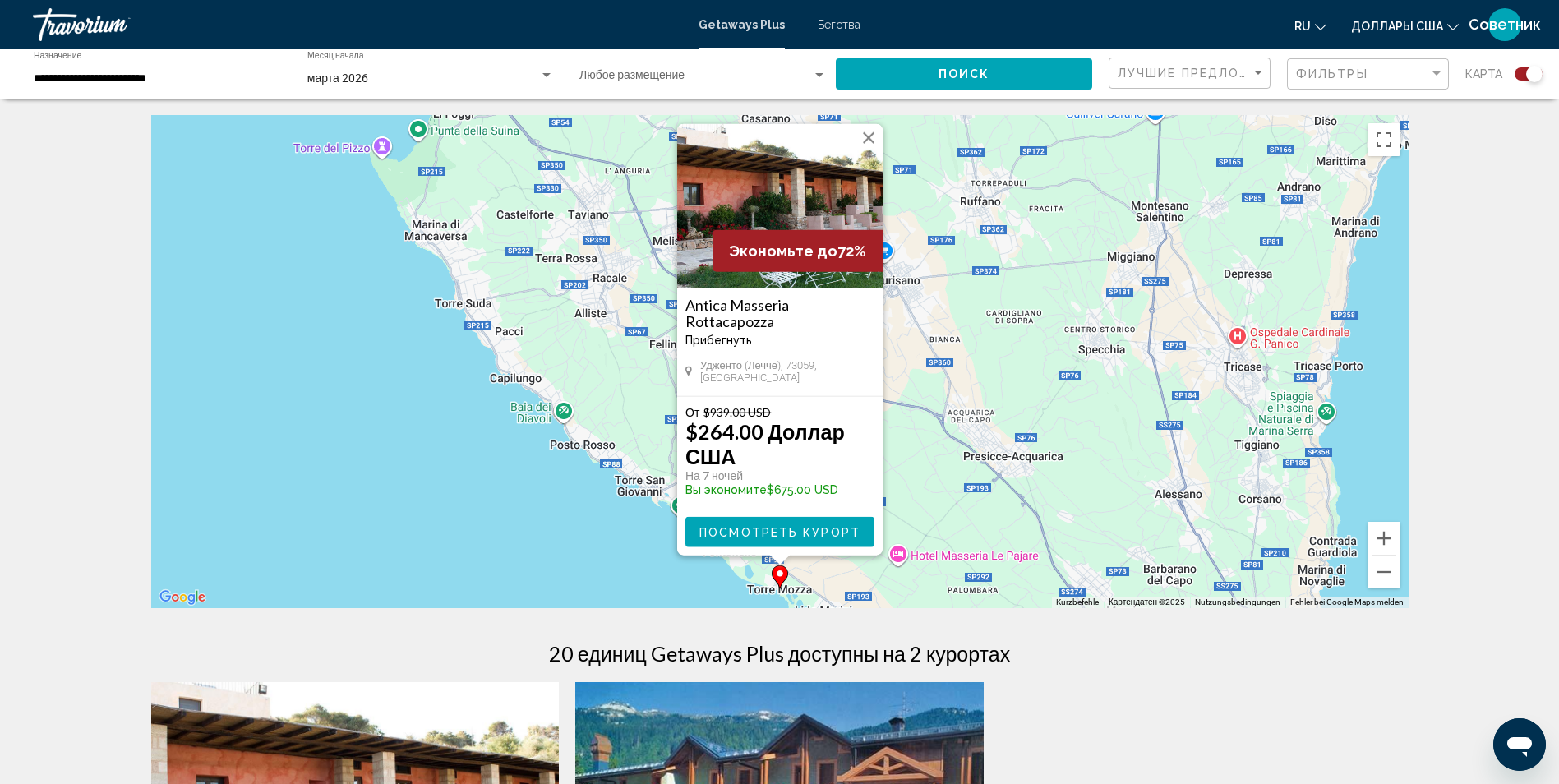
click at [865, 140] on button "Schließen" at bounding box center [868, 138] width 24 height 24
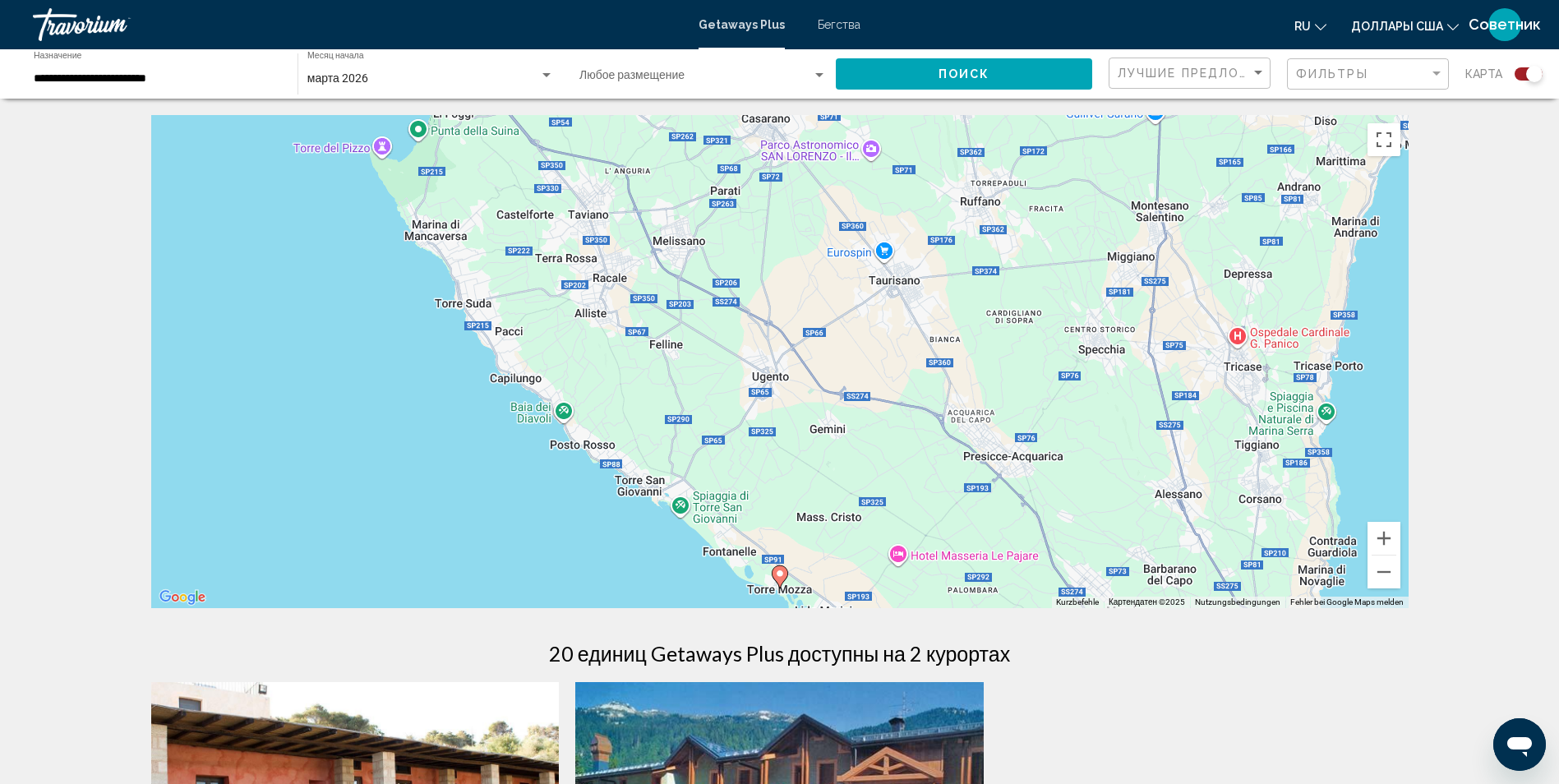
click at [45, 61] on div "**********" at bounding box center [157, 74] width 248 height 46
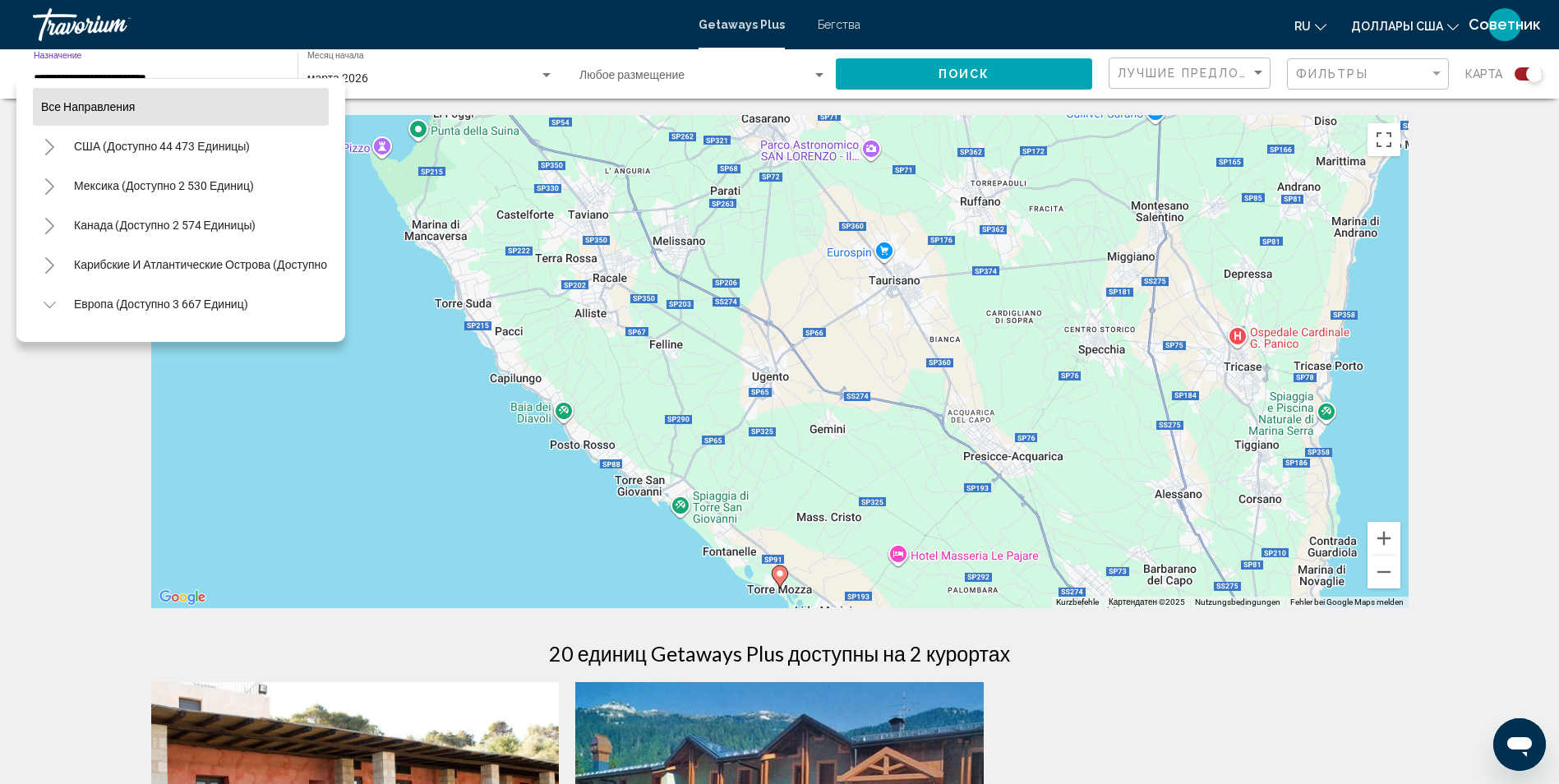
click at [99, 109] on span "Все направления" at bounding box center [87, 107] width 94 height 14
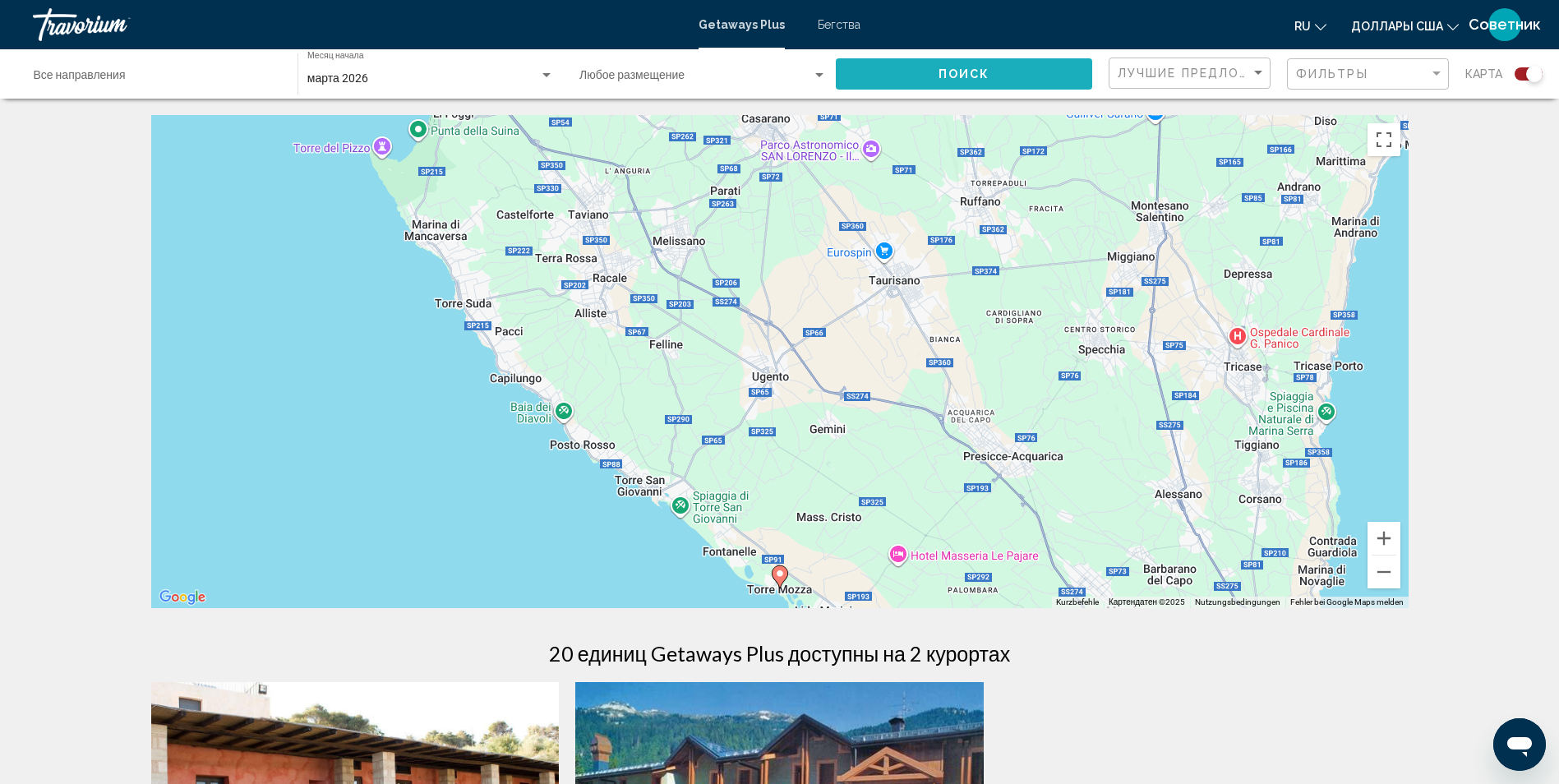
click at [916, 82] on button "Поиск" at bounding box center [964, 73] width 256 height 30
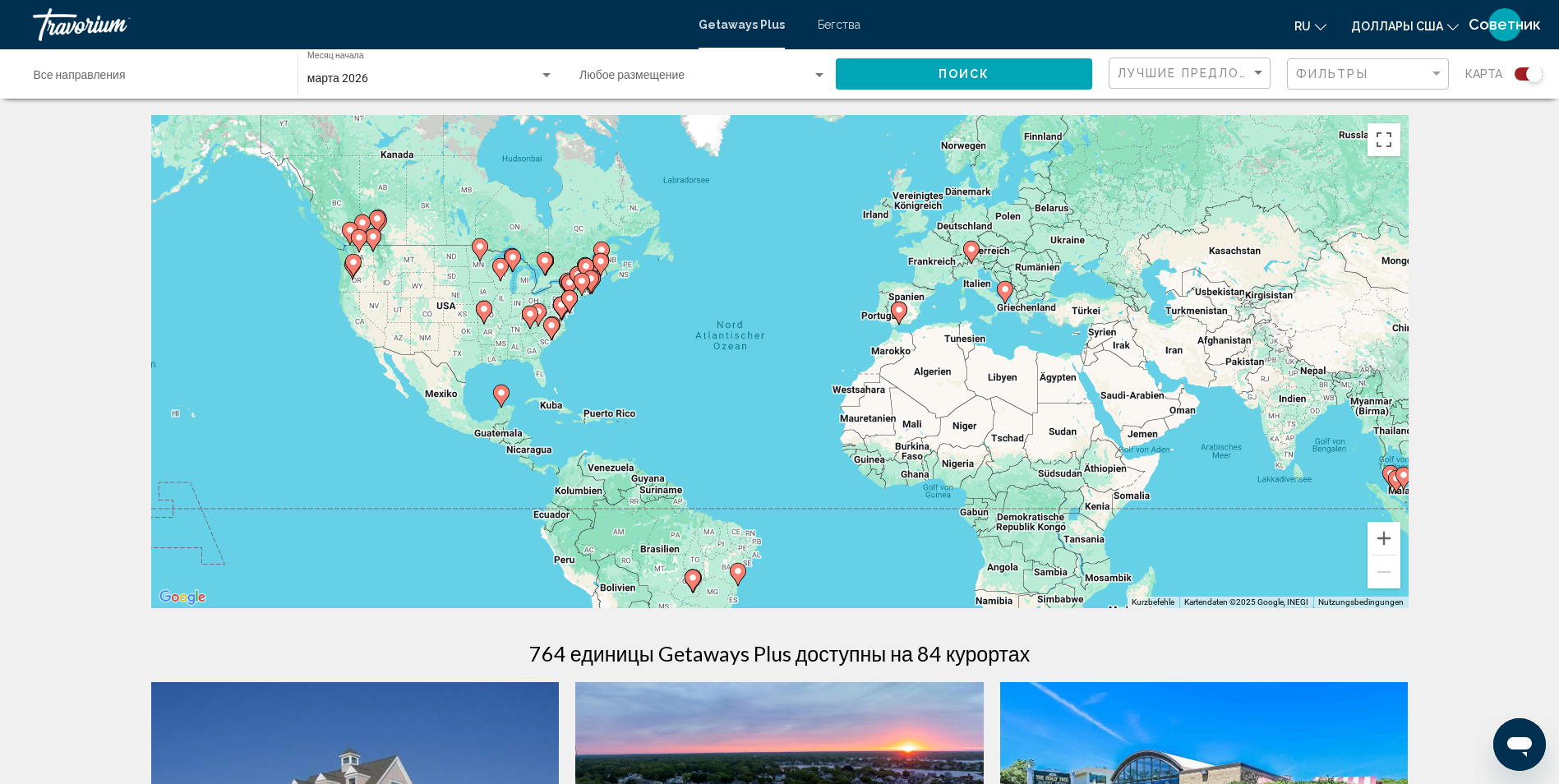
click at [977, 249] on icon "Основное содержание" at bounding box center [970, 252] width 15 height 21
type input "**********"
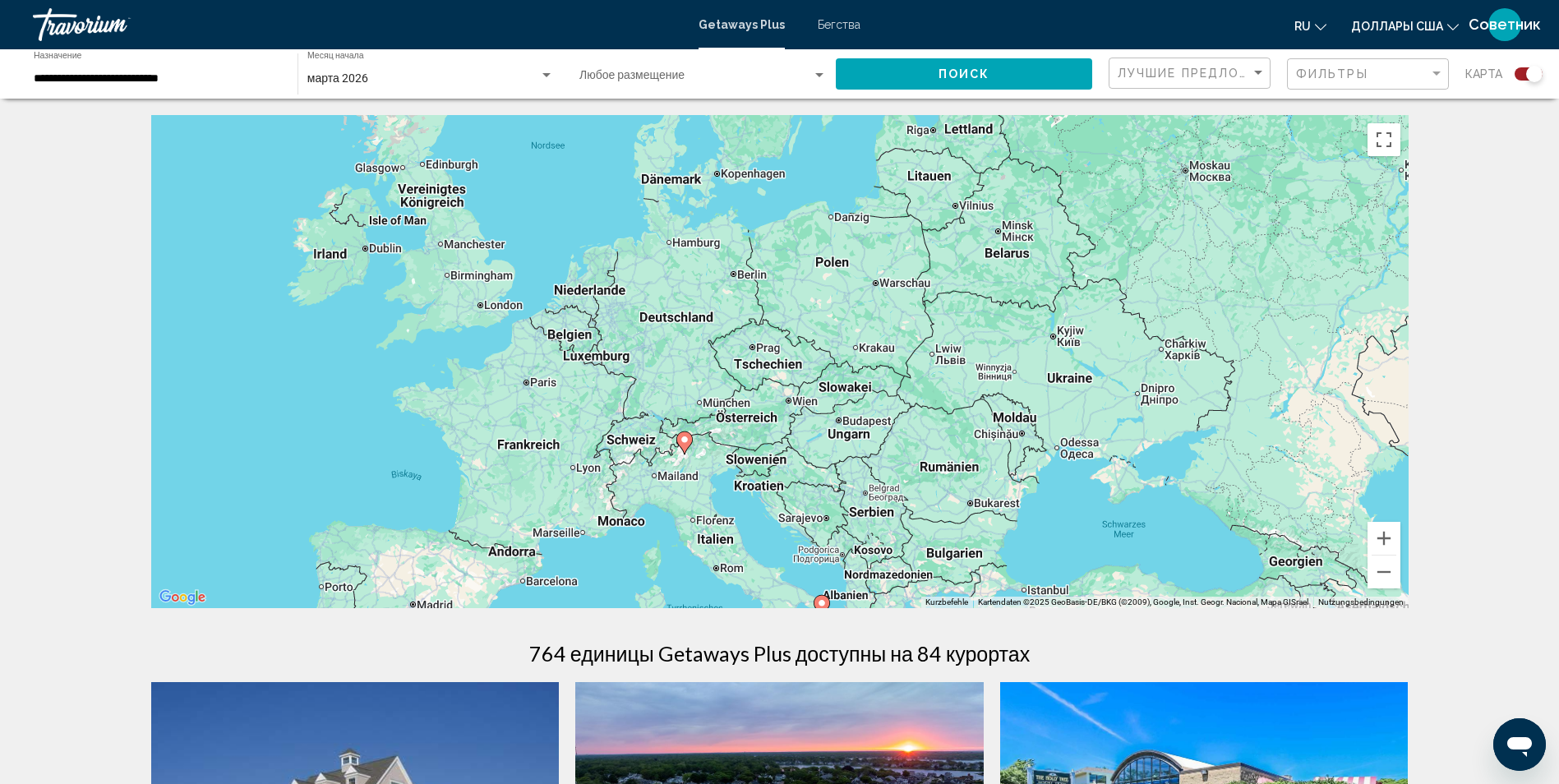
drag, startPoint x: 1046, startPoint y: 407, endPoint x: 964, endPoint y: 433, distance: 86.0
click at [964, 433] on div "Um den Modus zum Ziehen mit der Tastatur zu aktivieren, drückst du Alt + Eingab…" at bounding box center [780, 362] width 1257 height 493
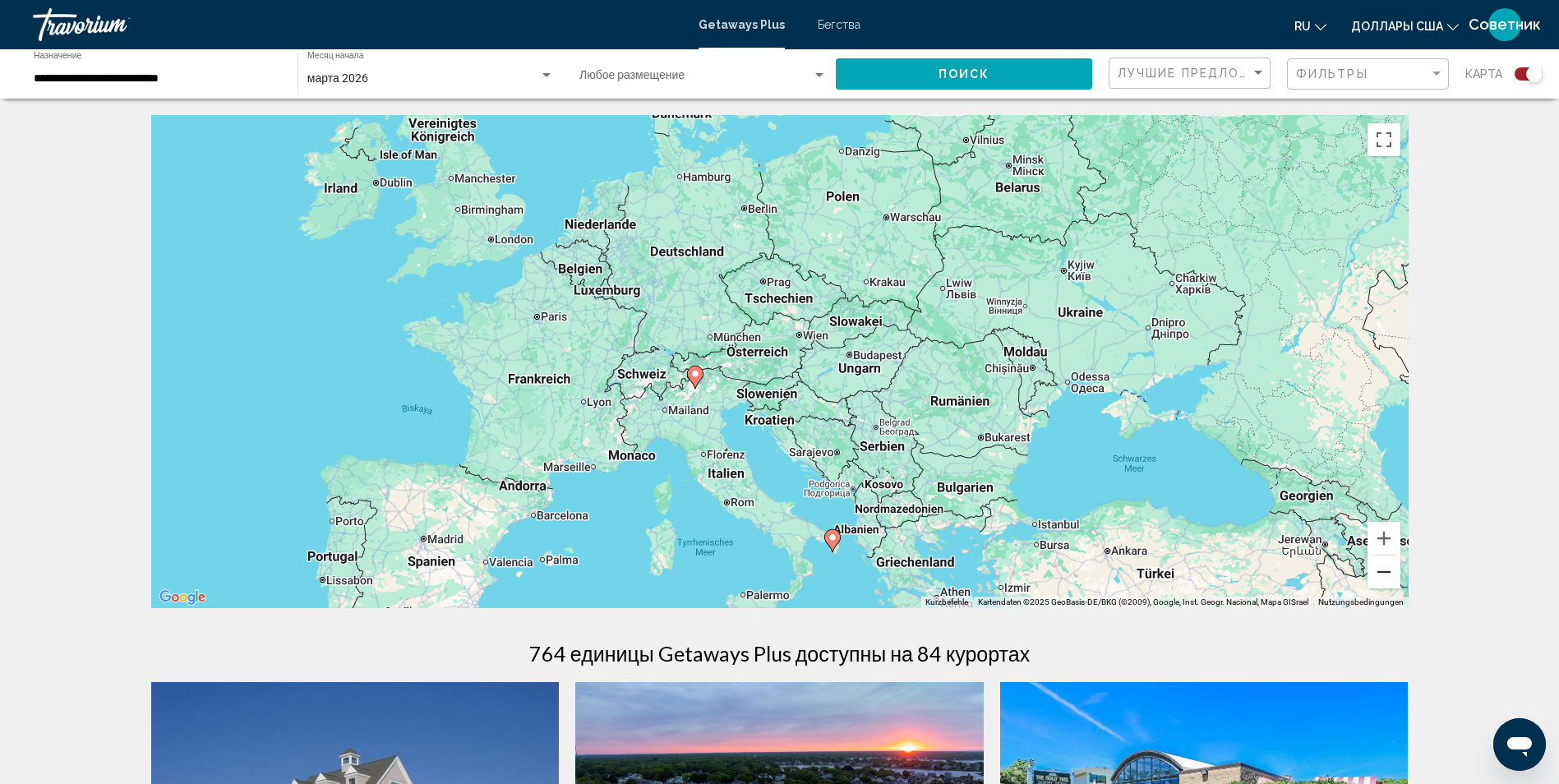
click at [1382, 572] on button "Веркляйнерн" at bounding box center [1384, 572] width 33 height 33
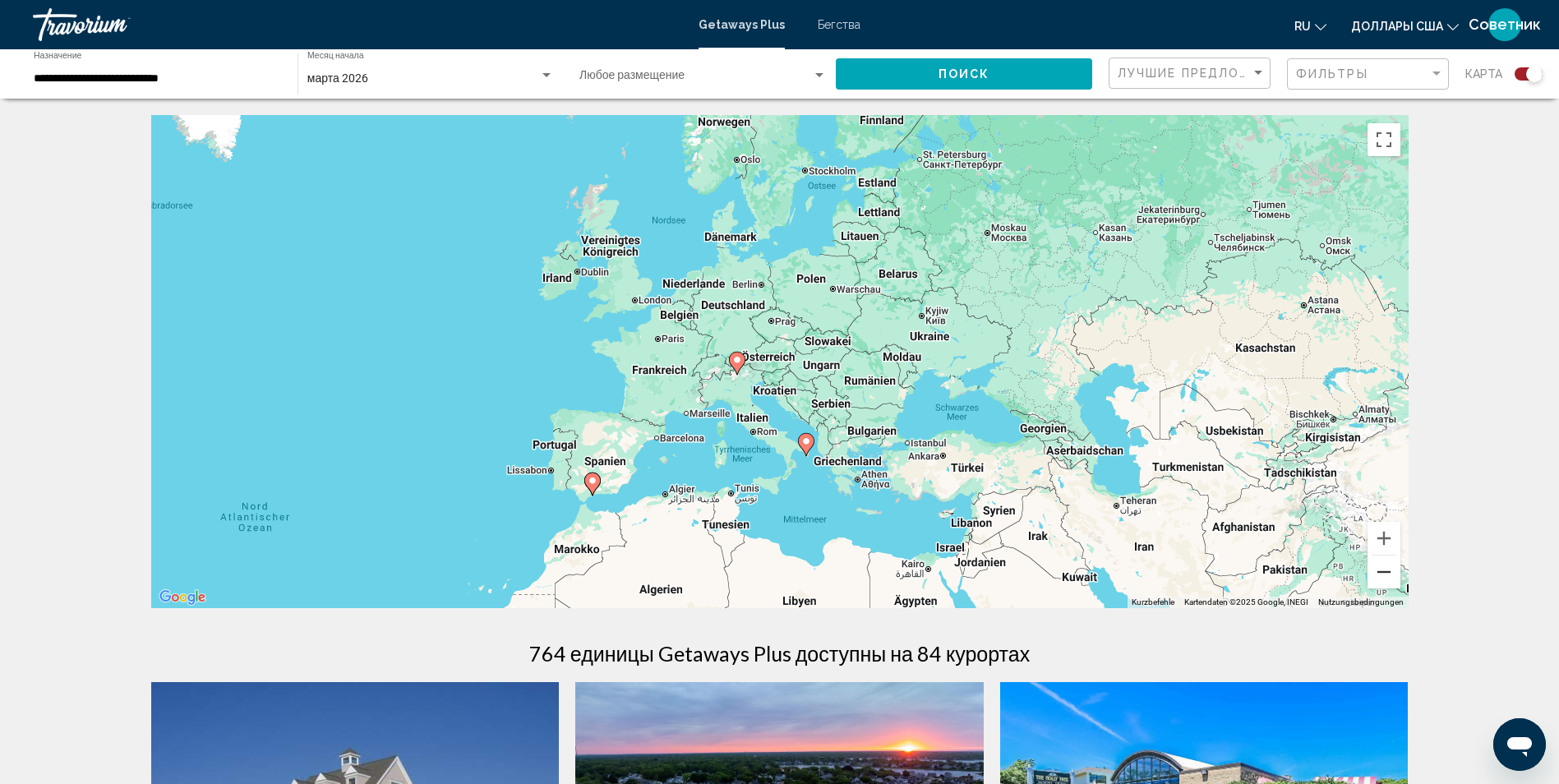
click at [1382, 572] on button "Веркляйнерн" at bounding box center [1384, 572] width 33 height 33
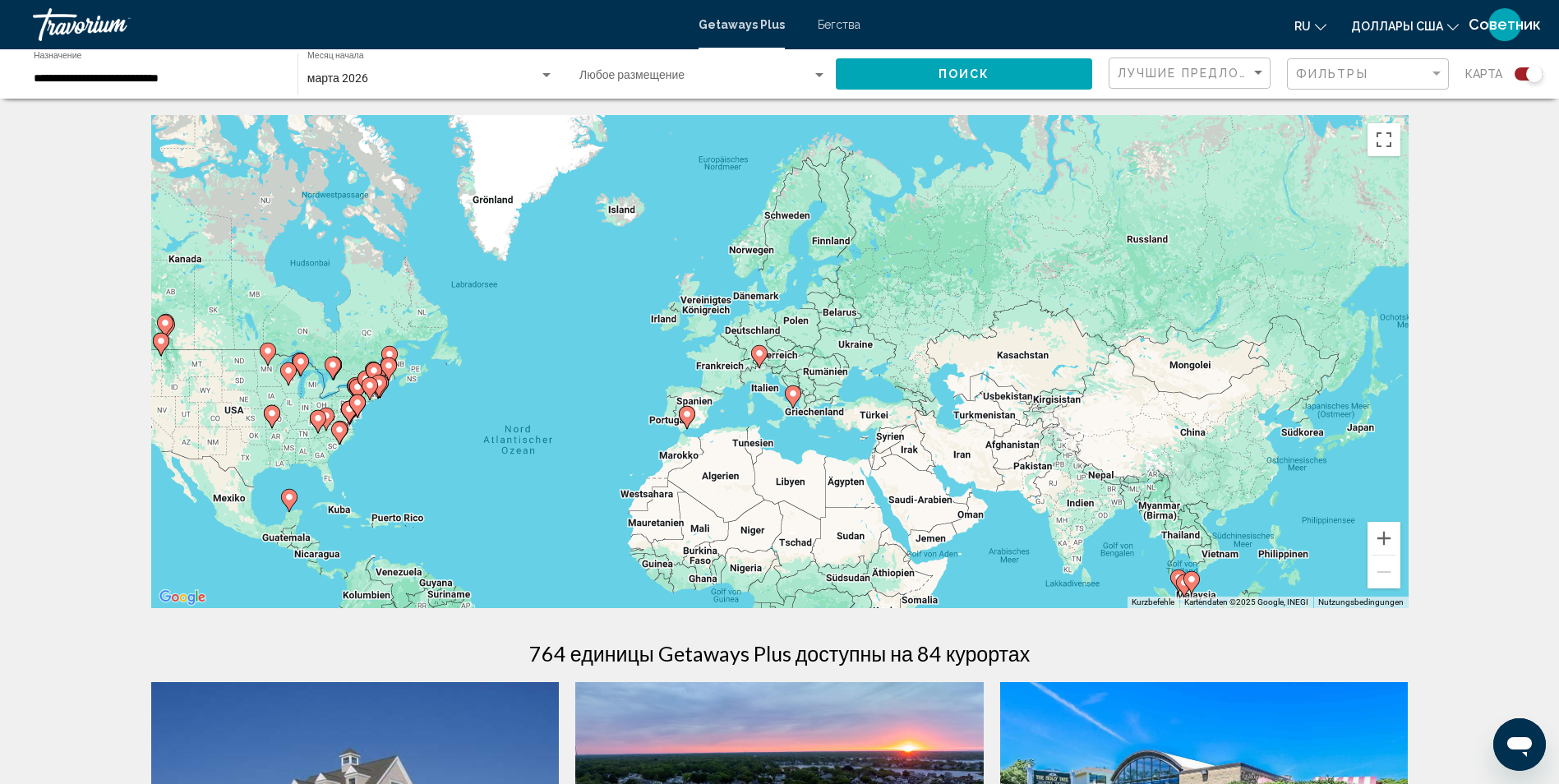
click at [442, 89] on div "марта 2026 Месяц начала All Start Months" at bounding box center [431, 74] width 247 height 46
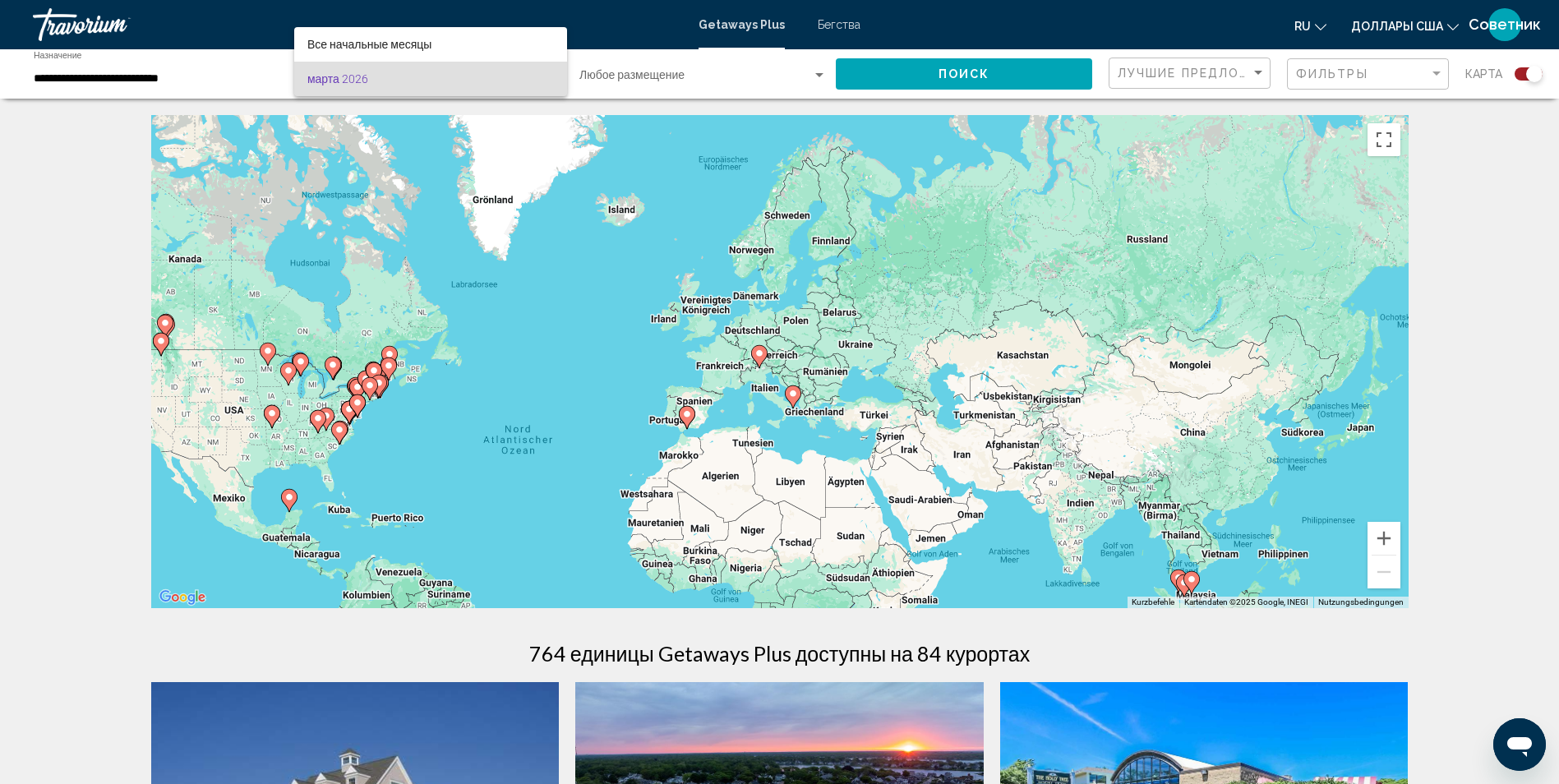
click at [482, 78] on span "марта 2026" at bounding box center [431, 79] width 247 height 35
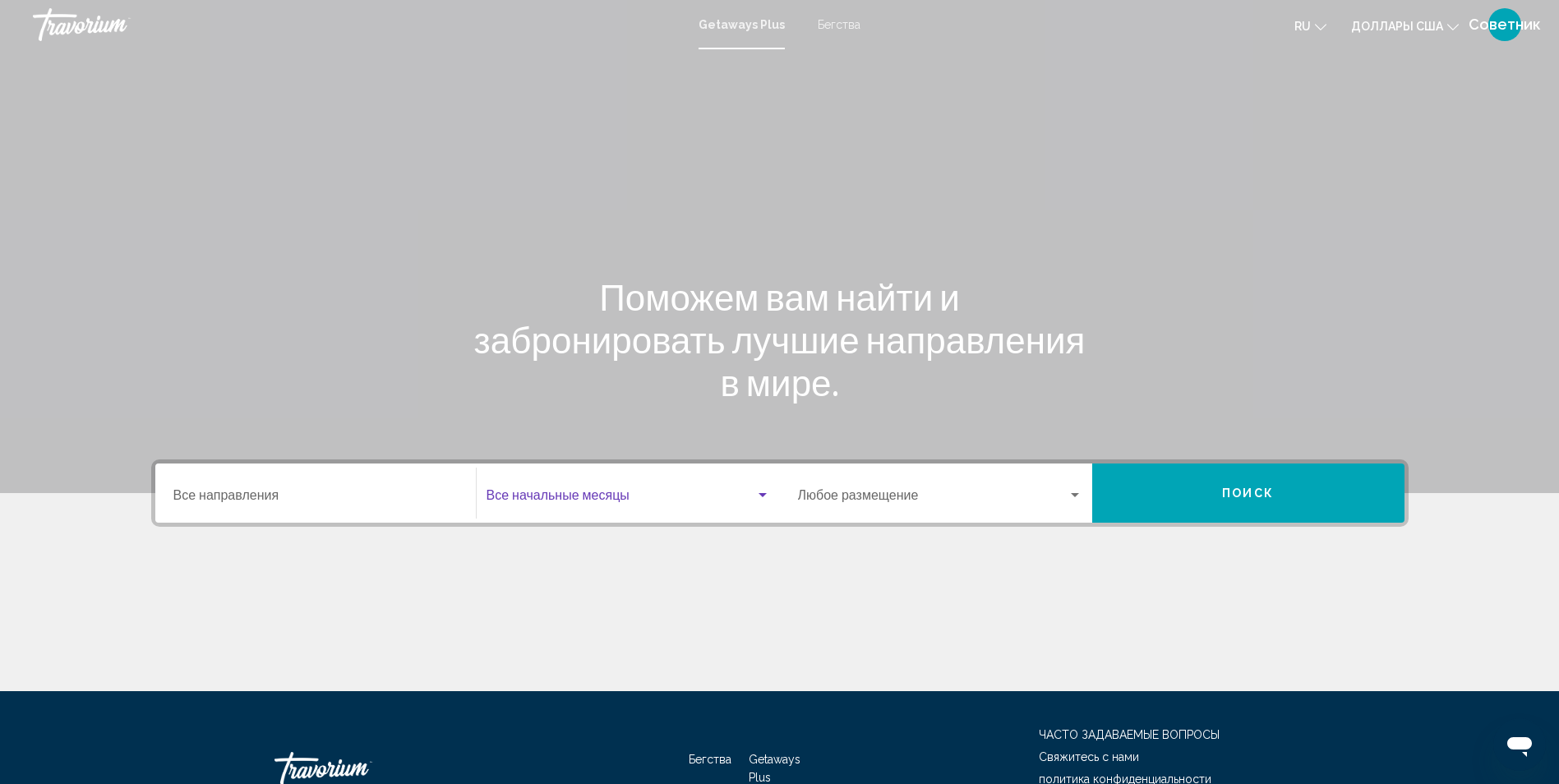
click at [592, 493] on span "Виджет поиска" at bounding box center [620, 498] width 269 height 15
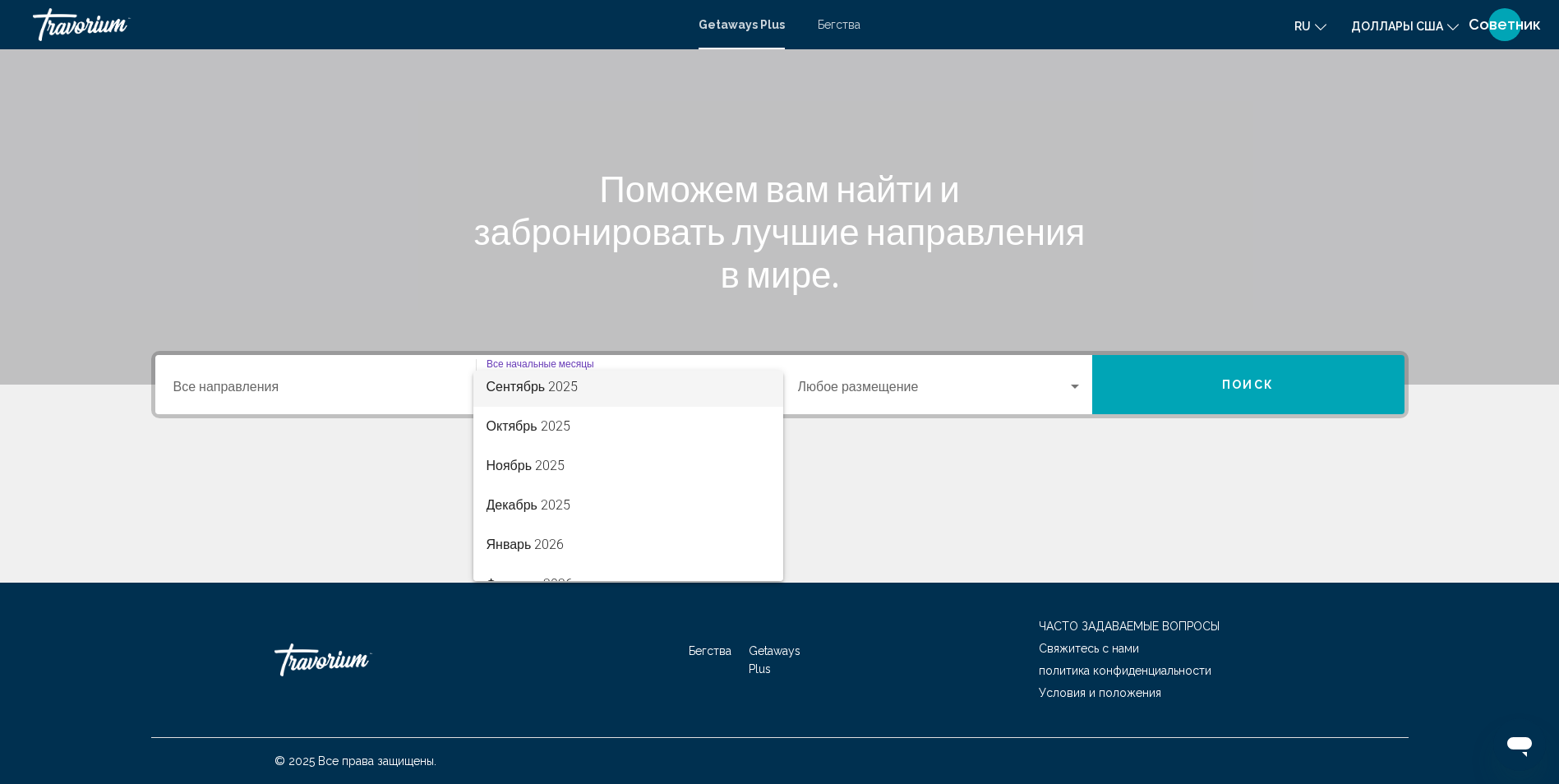
scroll to position [164, 0]
click at [648, 435] on span "Декабрь 2025" at bounding box center [628, 423] width 283 height 40
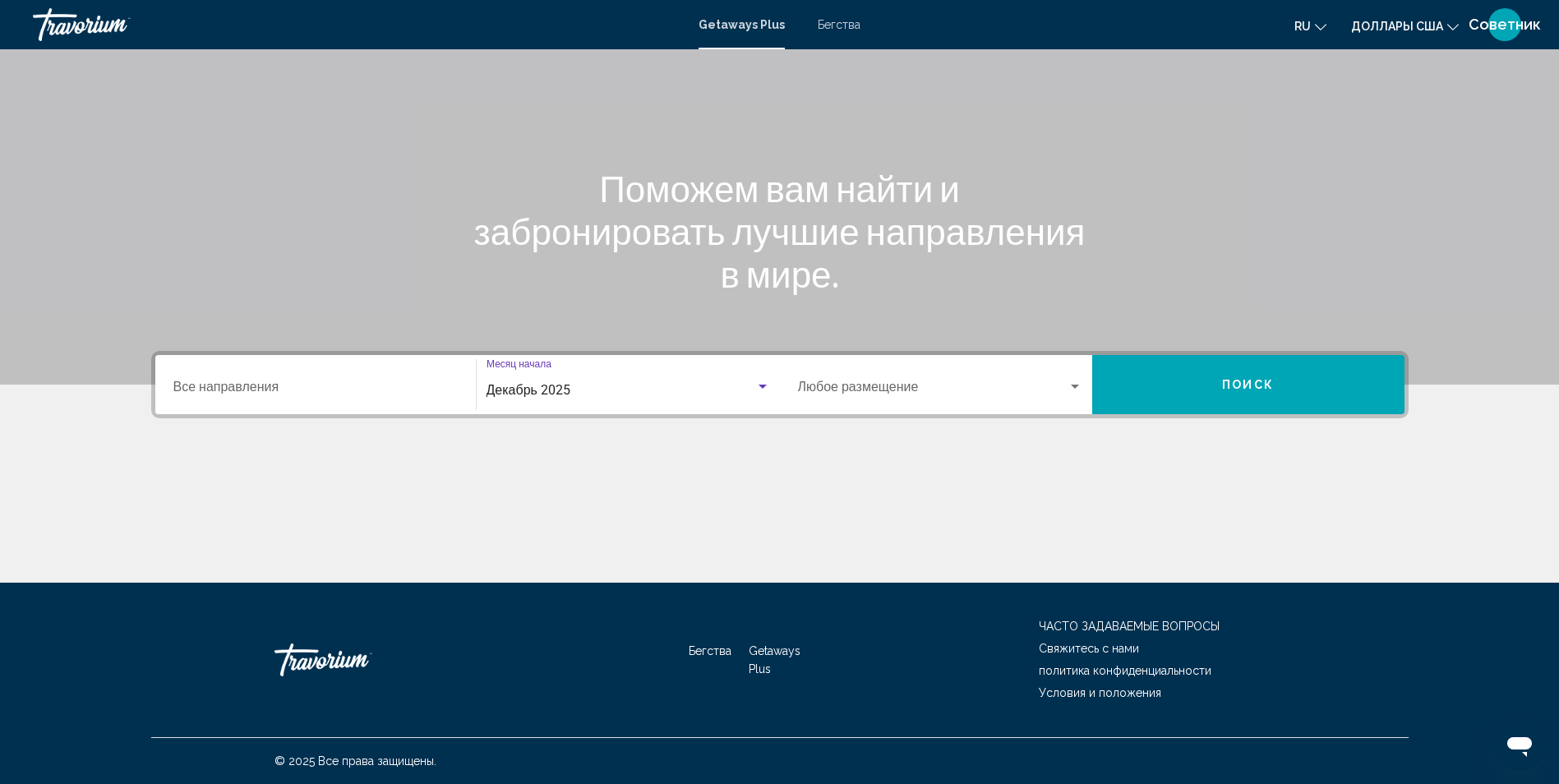
click at [1232, 382] on span "Поиск" at bounding box center [1247, 385] width 51 height 14
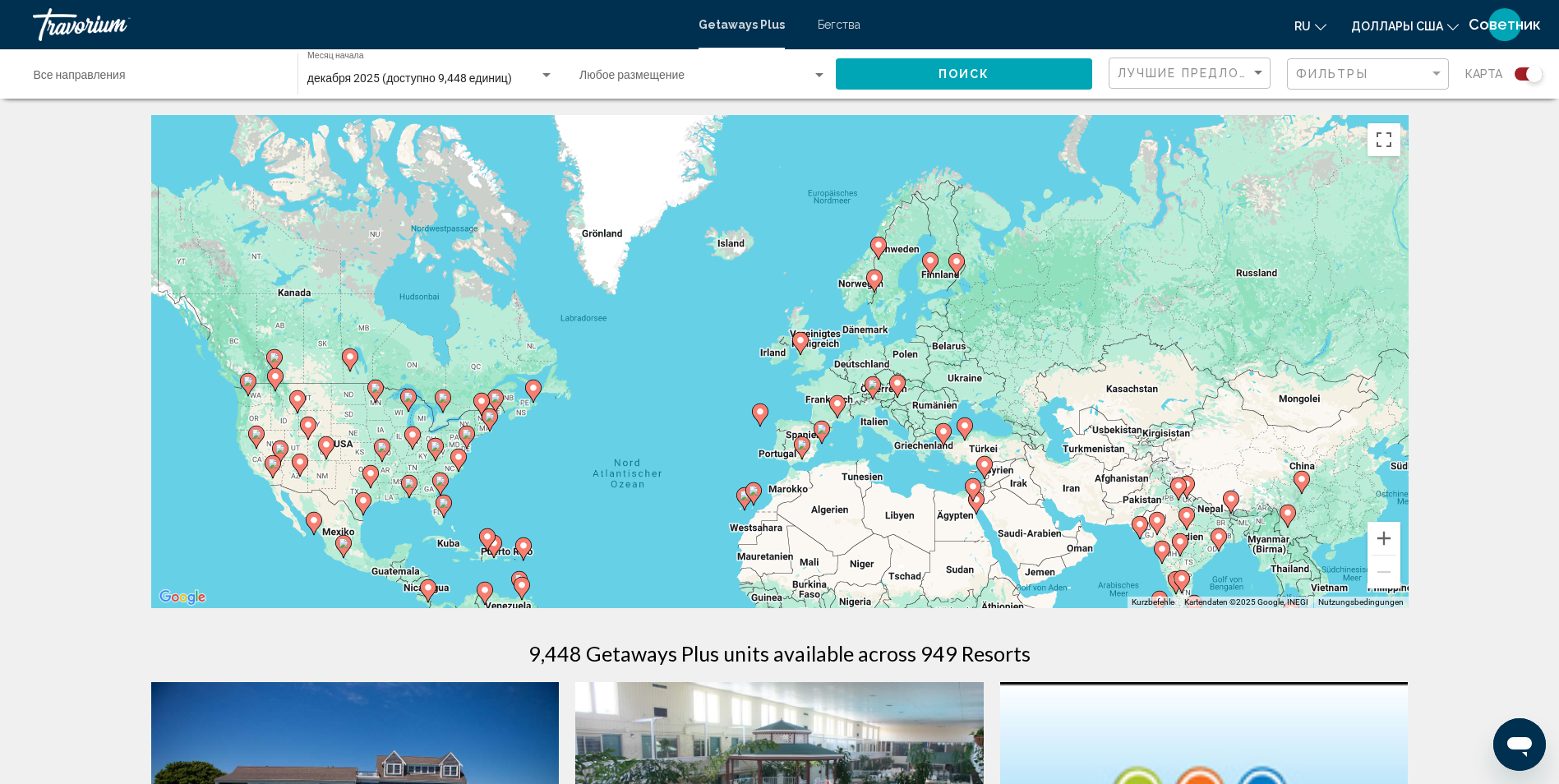
drag, startPoint x: 1057, startPoint y: 408, endPoint x: 950, endPoint y: 550, distance: 177.8
click at [950, 550] on div "Um den Modus zum Ziehen mit der Tastatur zu aktivieren, drückst du Alt + Eingab…" at bounding box center [780, 362] width 1257 height 493
click at [1379, 533] on button "Vergrößern" at bounding box center [1384, 539] width 33 height 33
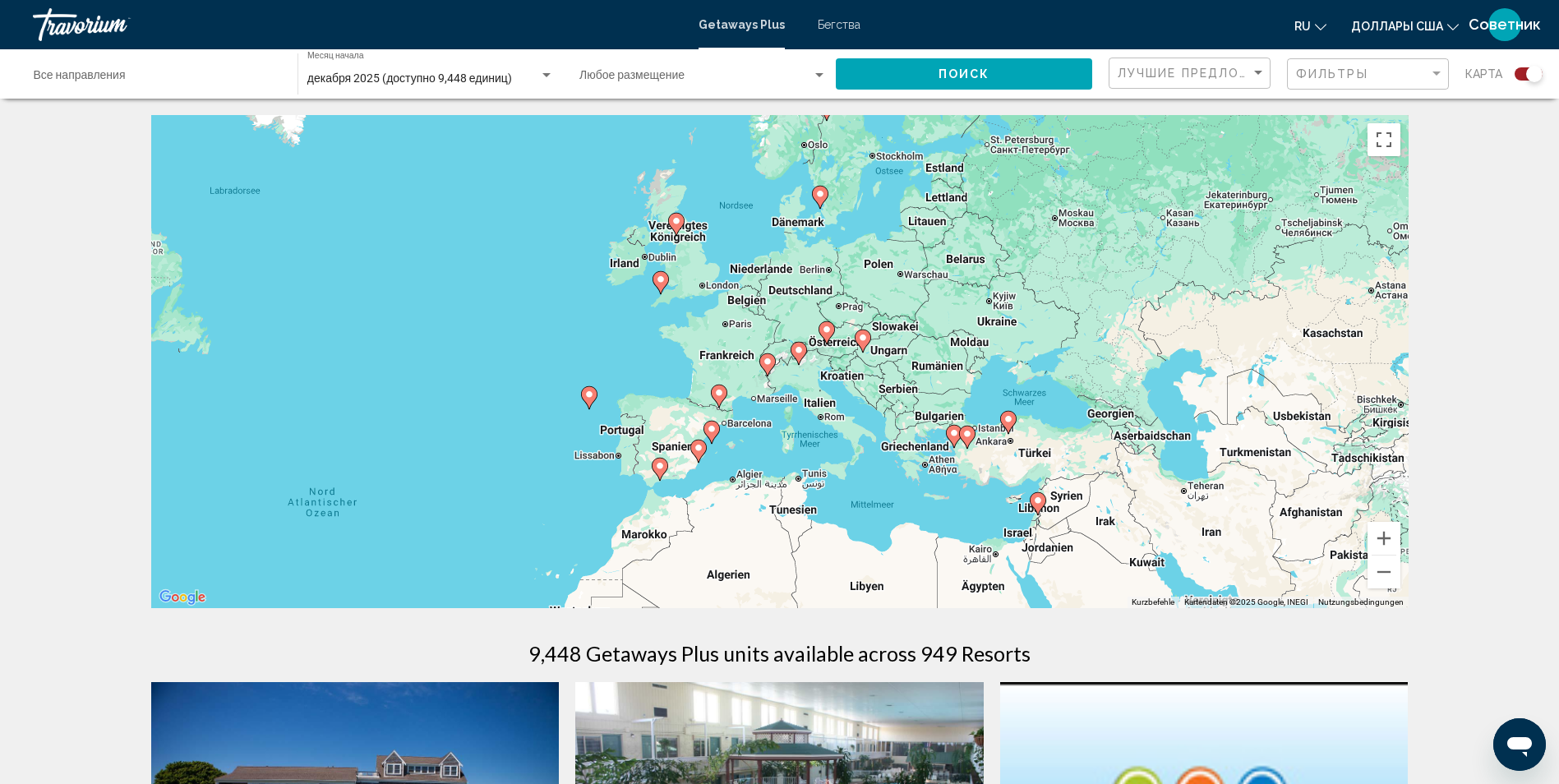
drag, startPoint x: 1138, startPoint y: 405, endPoint x: 1012, endPoint y: 345, distance: 139.6
click at [1012, 345] on div "Um den Modus zum Ziehen mit der Tastatur zu aktivieren, drückst du Alt + Eingab…" at bounding box center [780, 362] width 1257 height 493
click at [1378, 537] on button "Vergrößern" at bounding box center [1384, 539] width 33 height 33
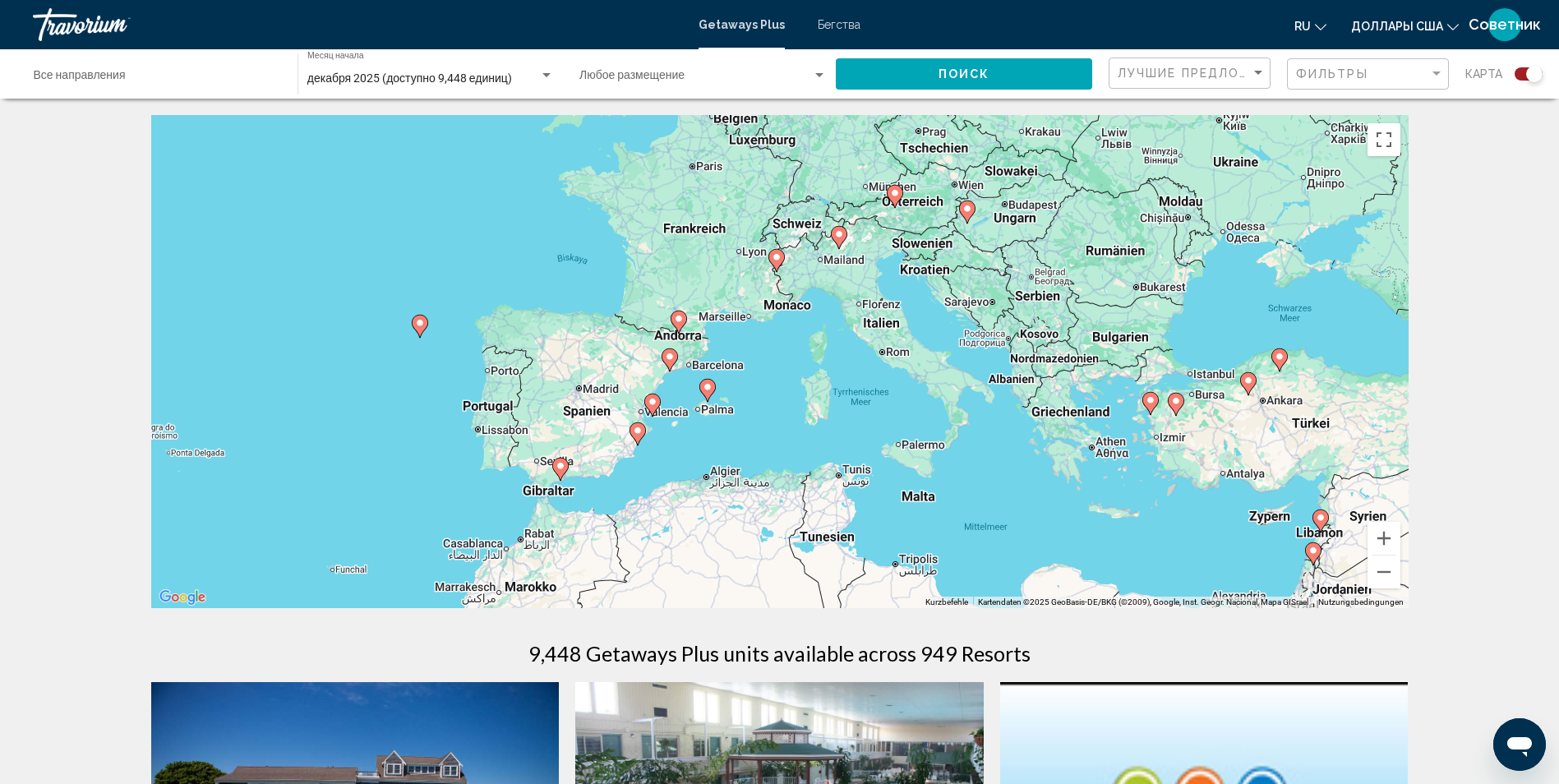
drag, startPoint x: 865, startPoint y: 468, endPoint x: 887, endPoint y: 340, distance: 129.9
click at [887, 340] on div "Um den Modus zum Ziehen mit der Tastatur zu aktivieren, drückst du Alt + Eingab…" at bounding box center [780, 362] width 1257 height 493
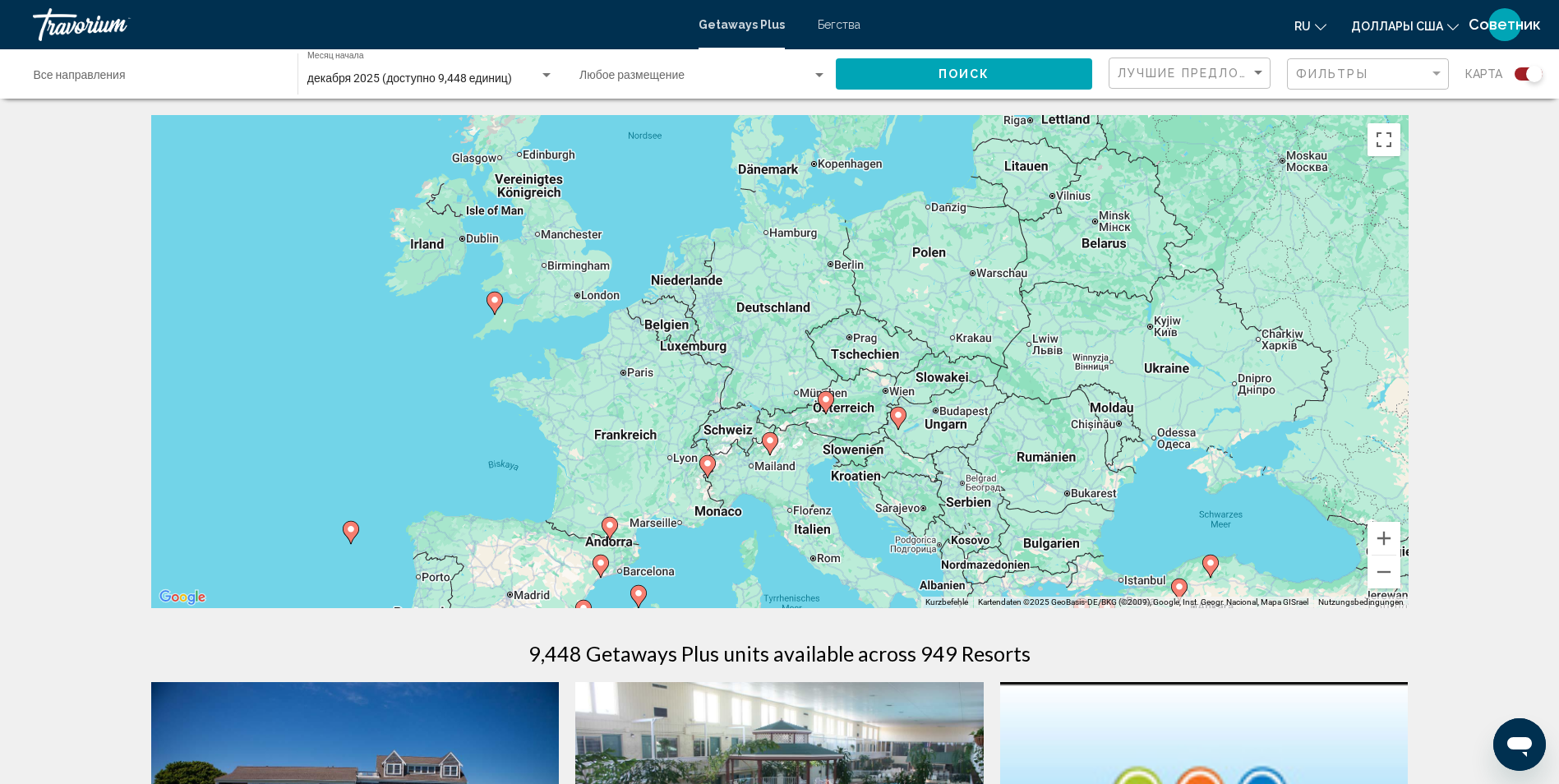
drag, startPoint x: 1035, startPoint y: 306, endPoint x: 963, endPoint y: 516, distance: 222.0
click at [963, 516] on div "Um den Modus zum Ziehen mit der Tastatur zu aktivieren, drückst du Alt + Eingab…" at bounding box center [780, 362] width 1257 height 493
click at [1392, 534] on button "Vergrößern" at bounding box center [1384, 539] width 33 height 33
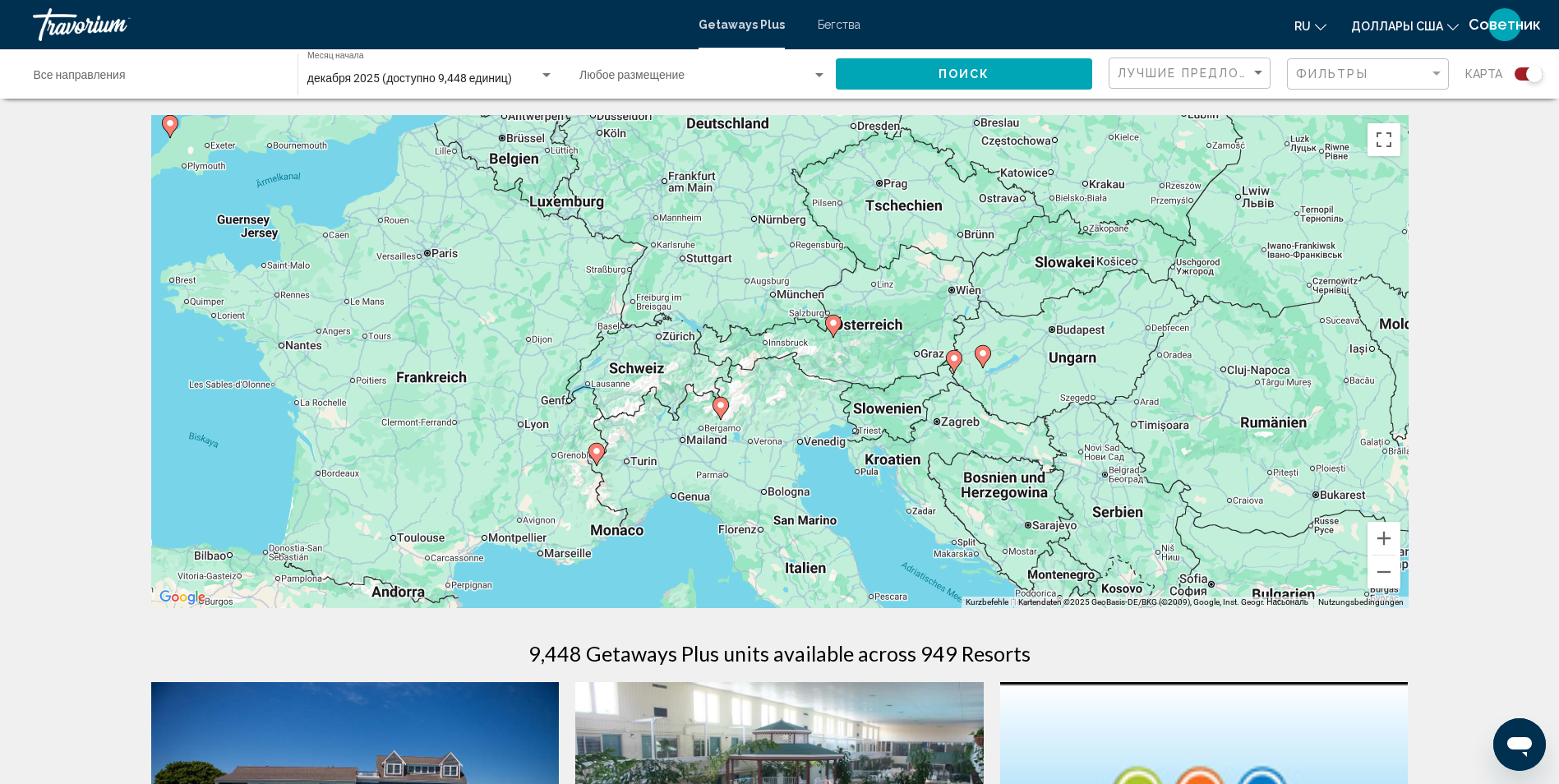
drag, startPoint x: 1185, startPoint y: 477, endPoint x: 1149, endPoint y: 363, distance: 119.5
click at [1149, 363] on div "Um den Modus zum Ziehen mit der Tastatur zu aktivieren, drückst du Alt + Eingab…" at bounding box center [780, 362] width 1257 height 493
click at [834, 314] on icon "Основное содержание" at bounding box center [833, 326] width 17 height 23
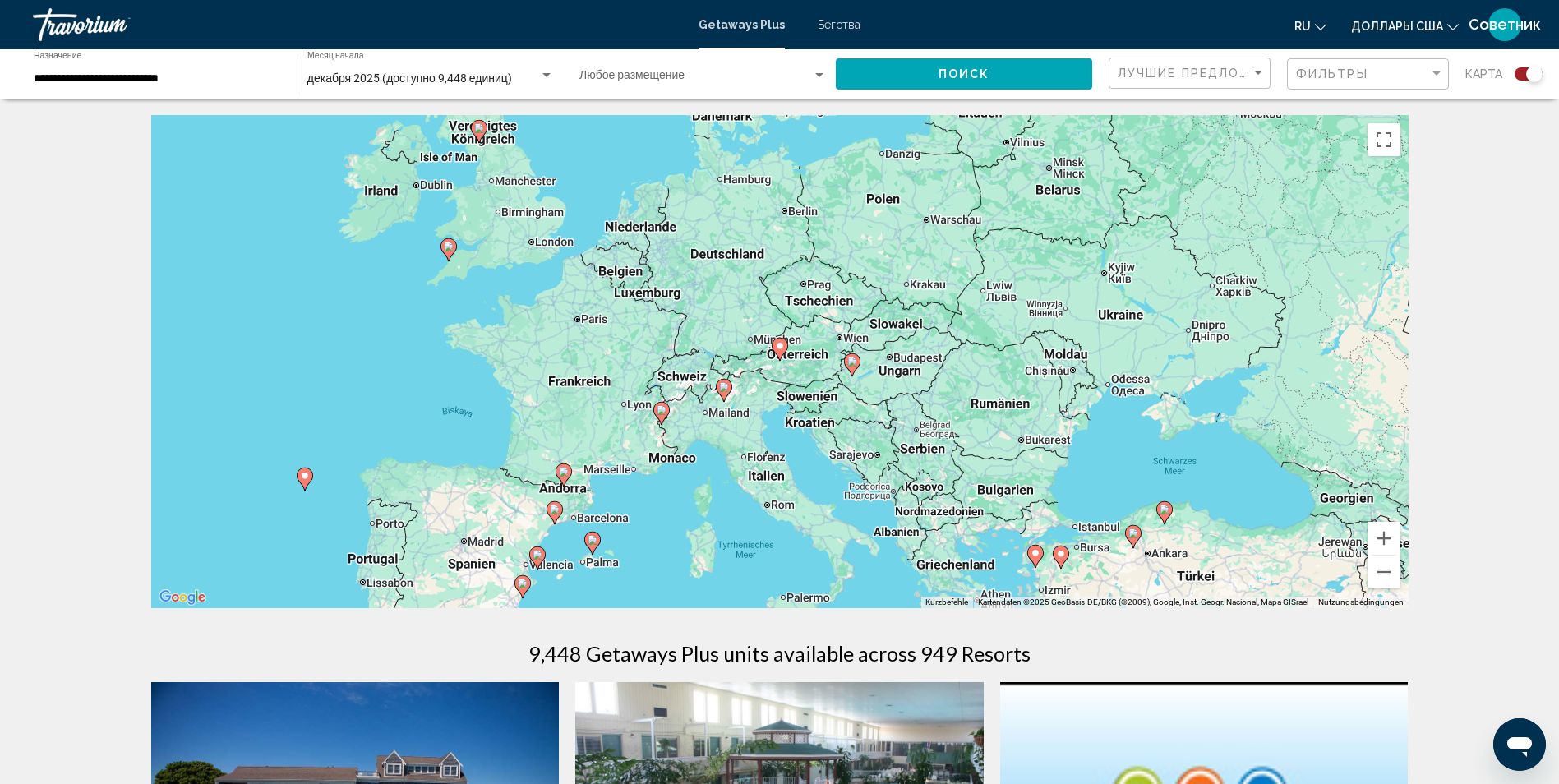
click at [780, 343] on image "Основное содержание" at bounding box center [780, 345] width 10 height 10
type input "**********"
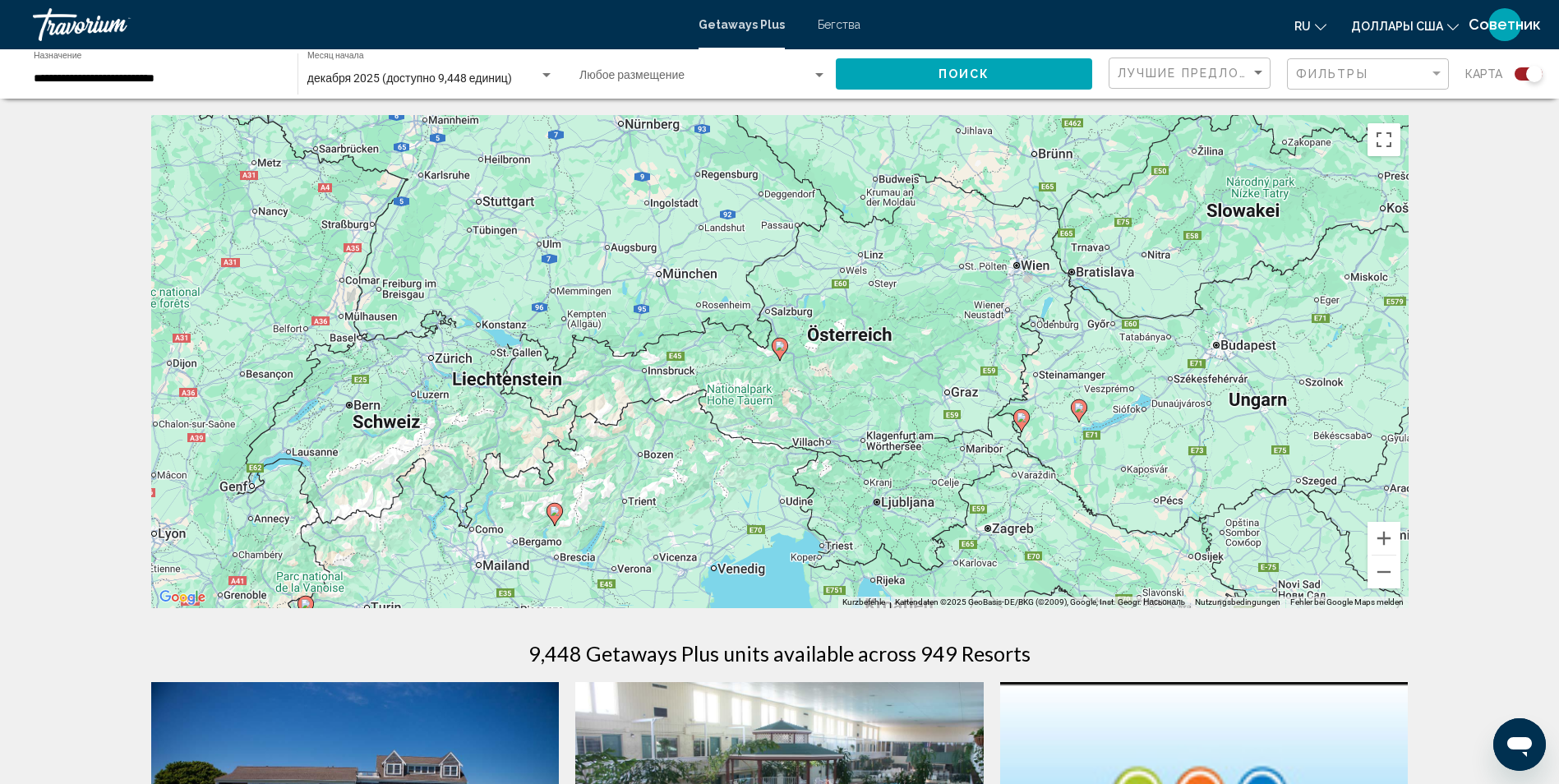
click at [780, 350] on image "Основное содержание" at bounding box center [780, 345] width 10 height 10
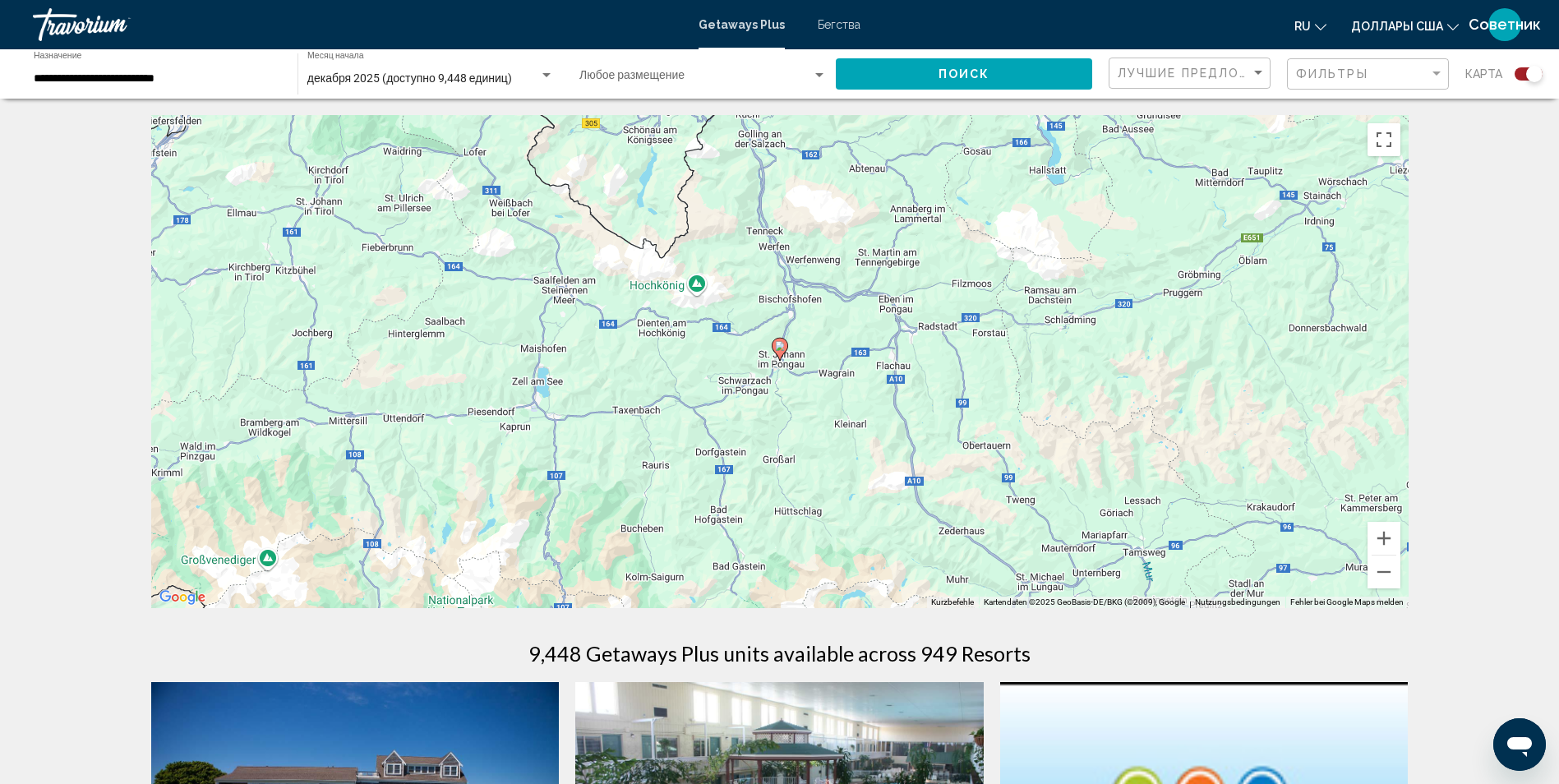
click at [781, 350] on image "Основное содержание" at bounding box center [780, 345] width 10 height 10
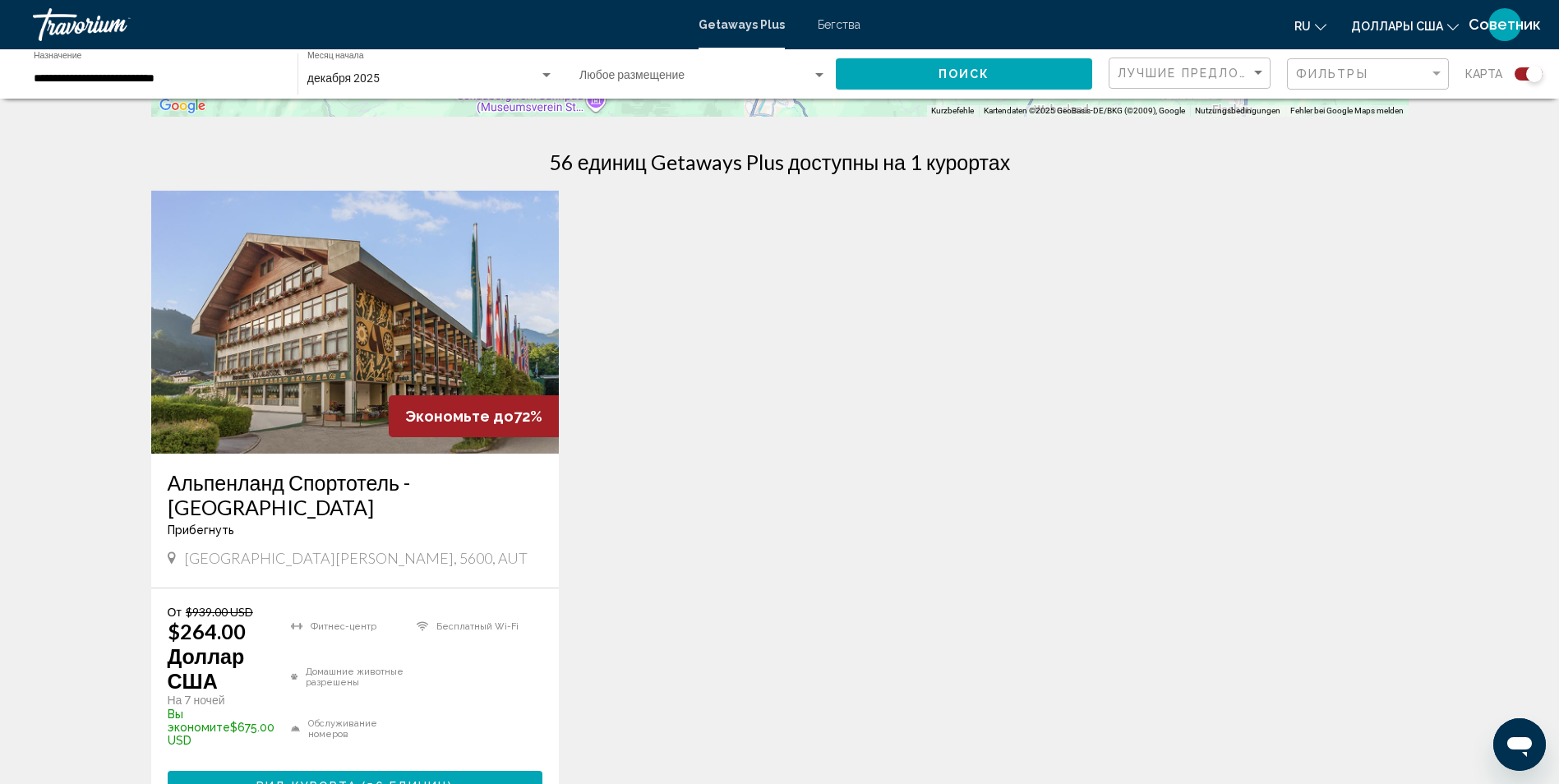
scroll to position [493, 0]
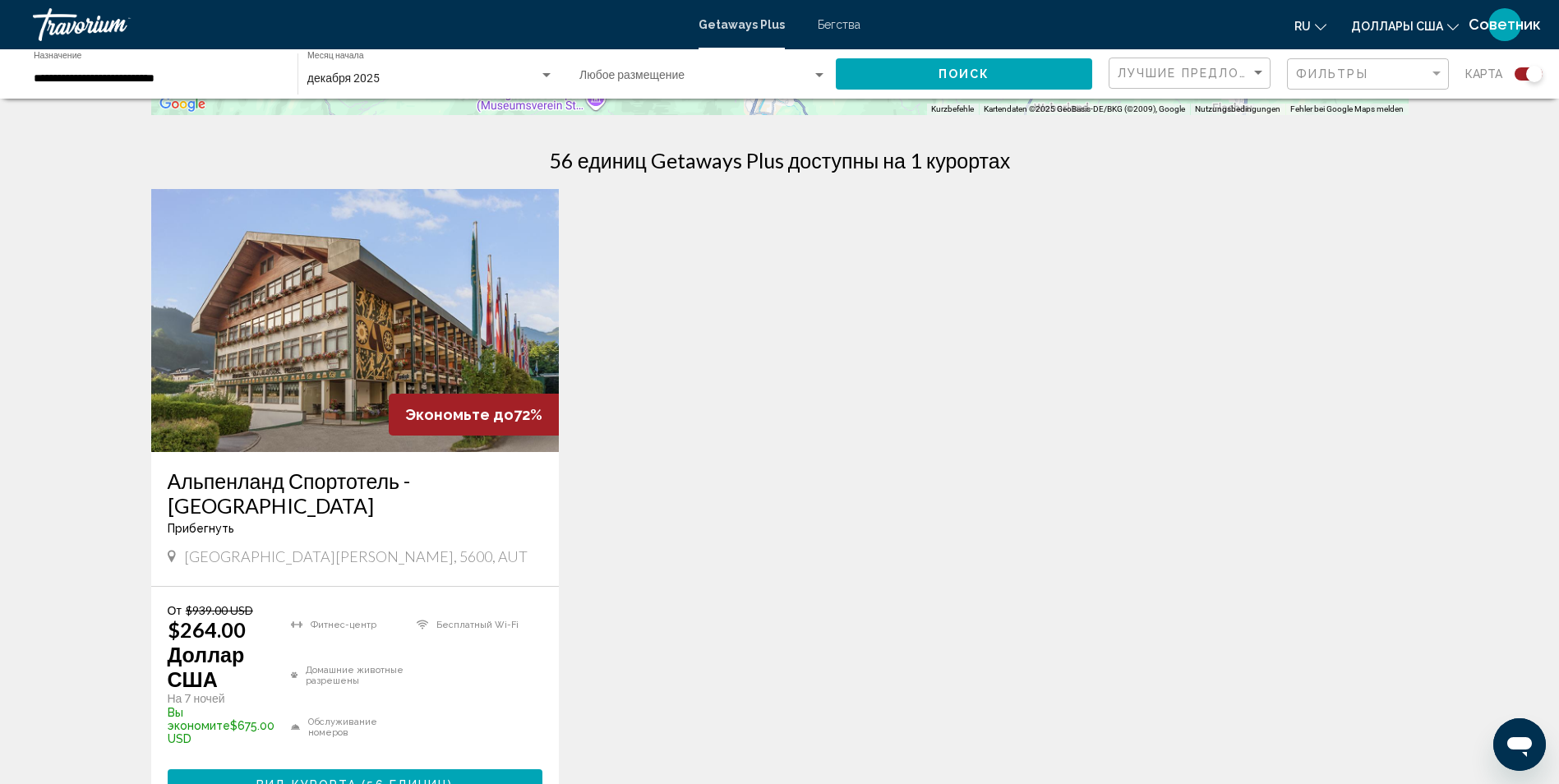
click at [351, 335] on img "Основное содержание" at bounding box center [355, 320] width 409 height 263
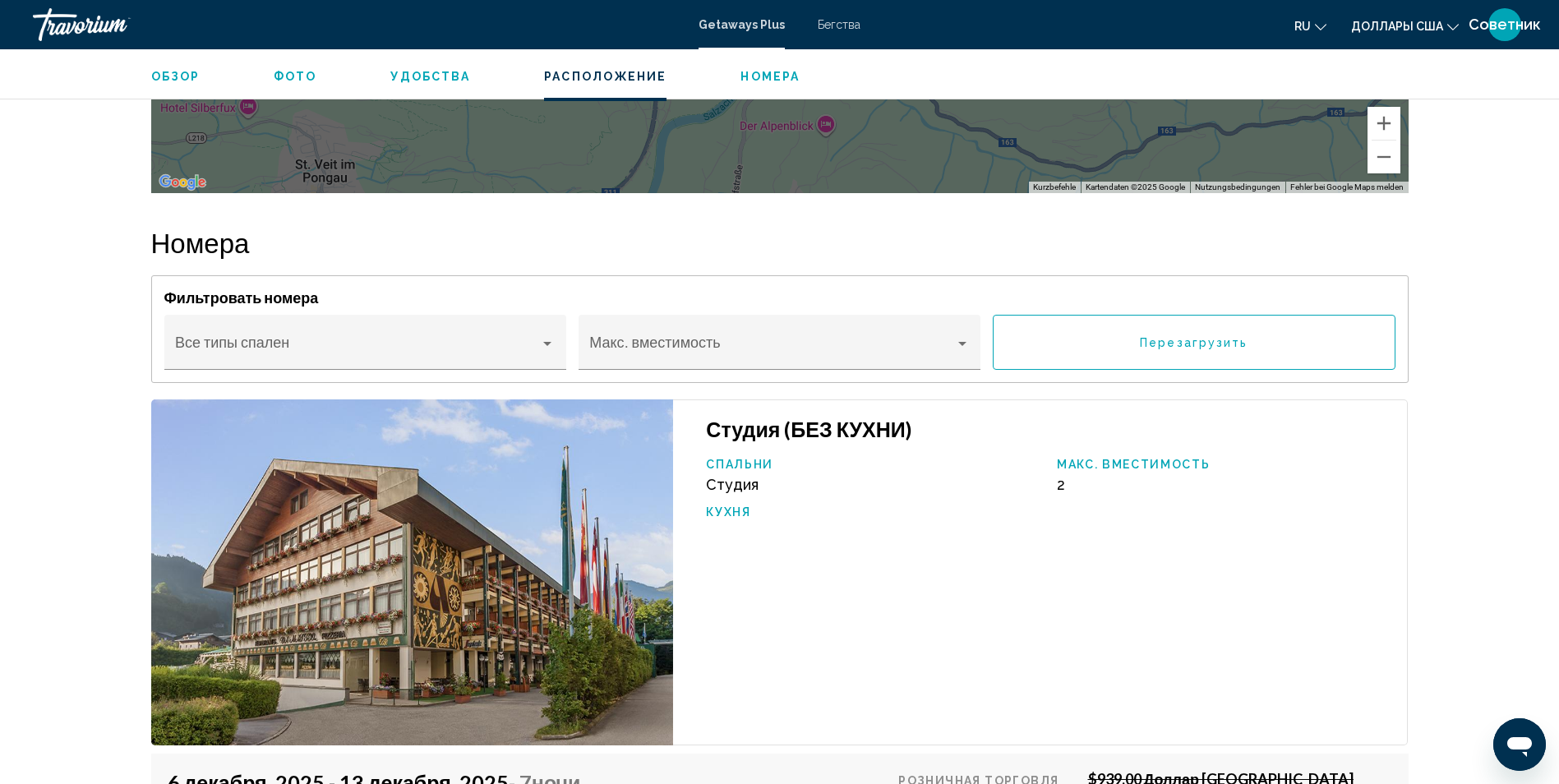
scroll to position [2628, 0]
click at [552, 349] on div "Основное содержание" at bounding box center [547, 343] width 15 height 14
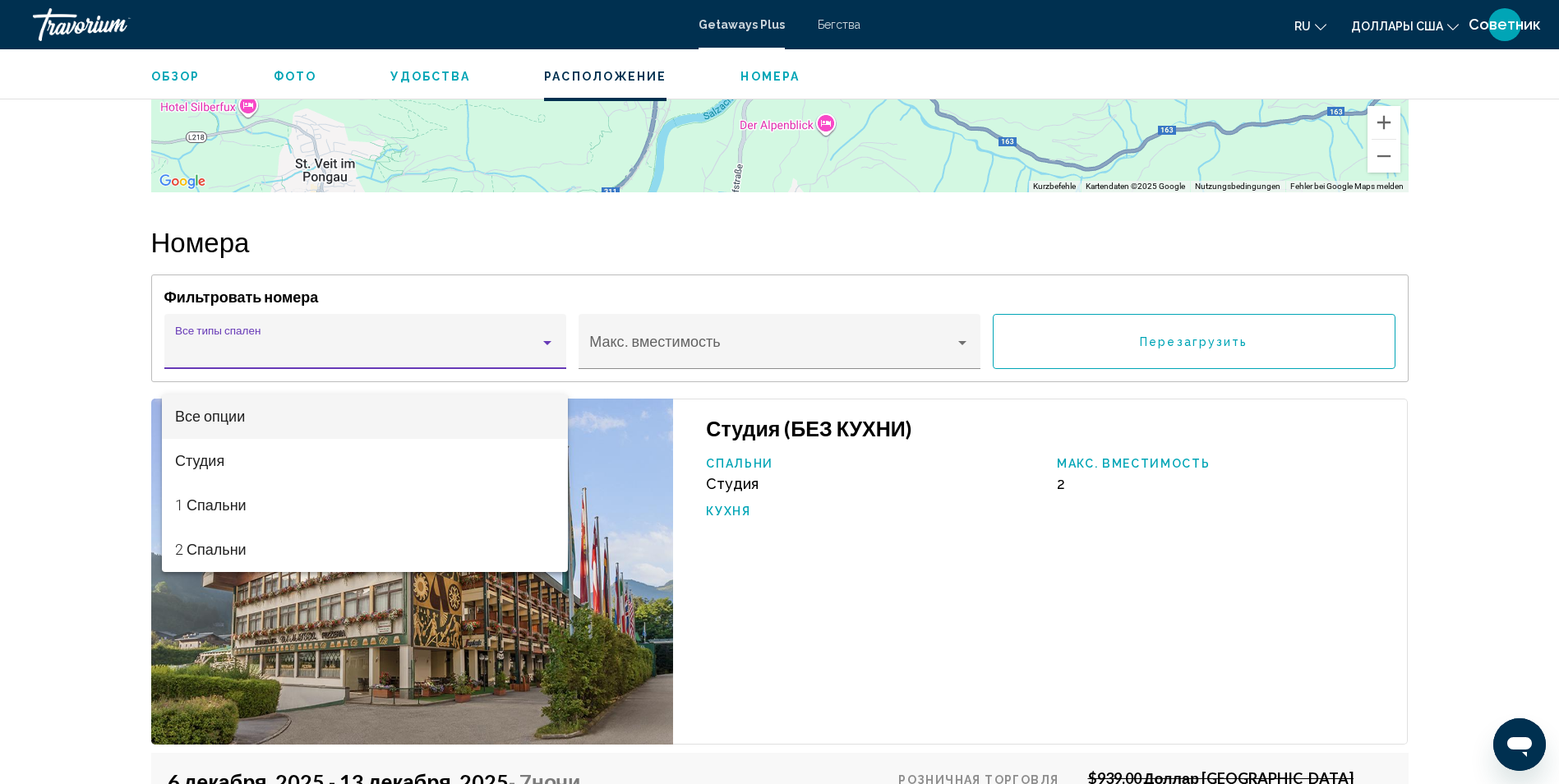
click at [552, 409] on span "Все опции" at bounding box center [364, 416] width 380 height 45
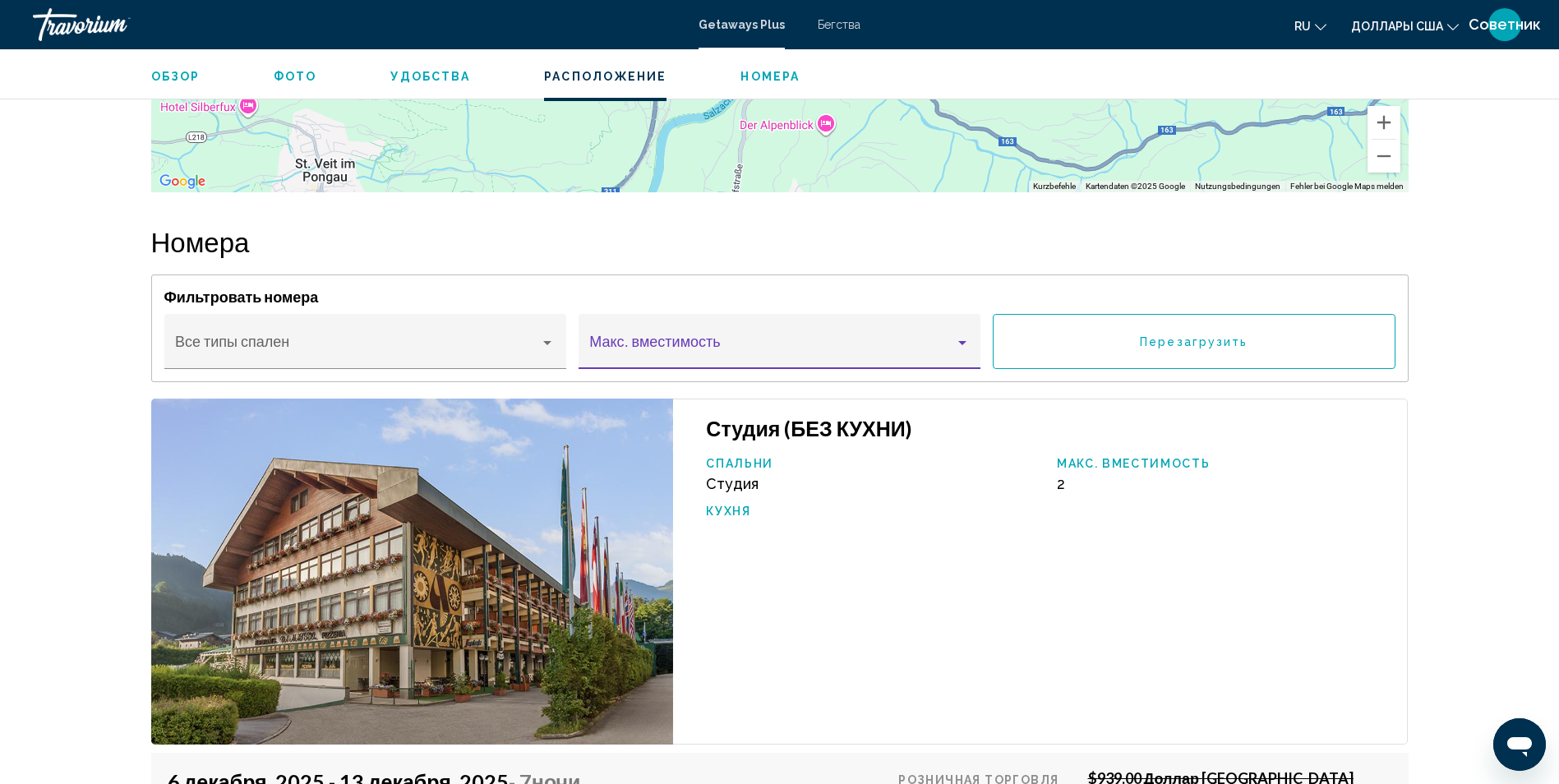
click at [672, 357] on span "Основное содержание" at bounding box center [772, 348] width 365 height 16
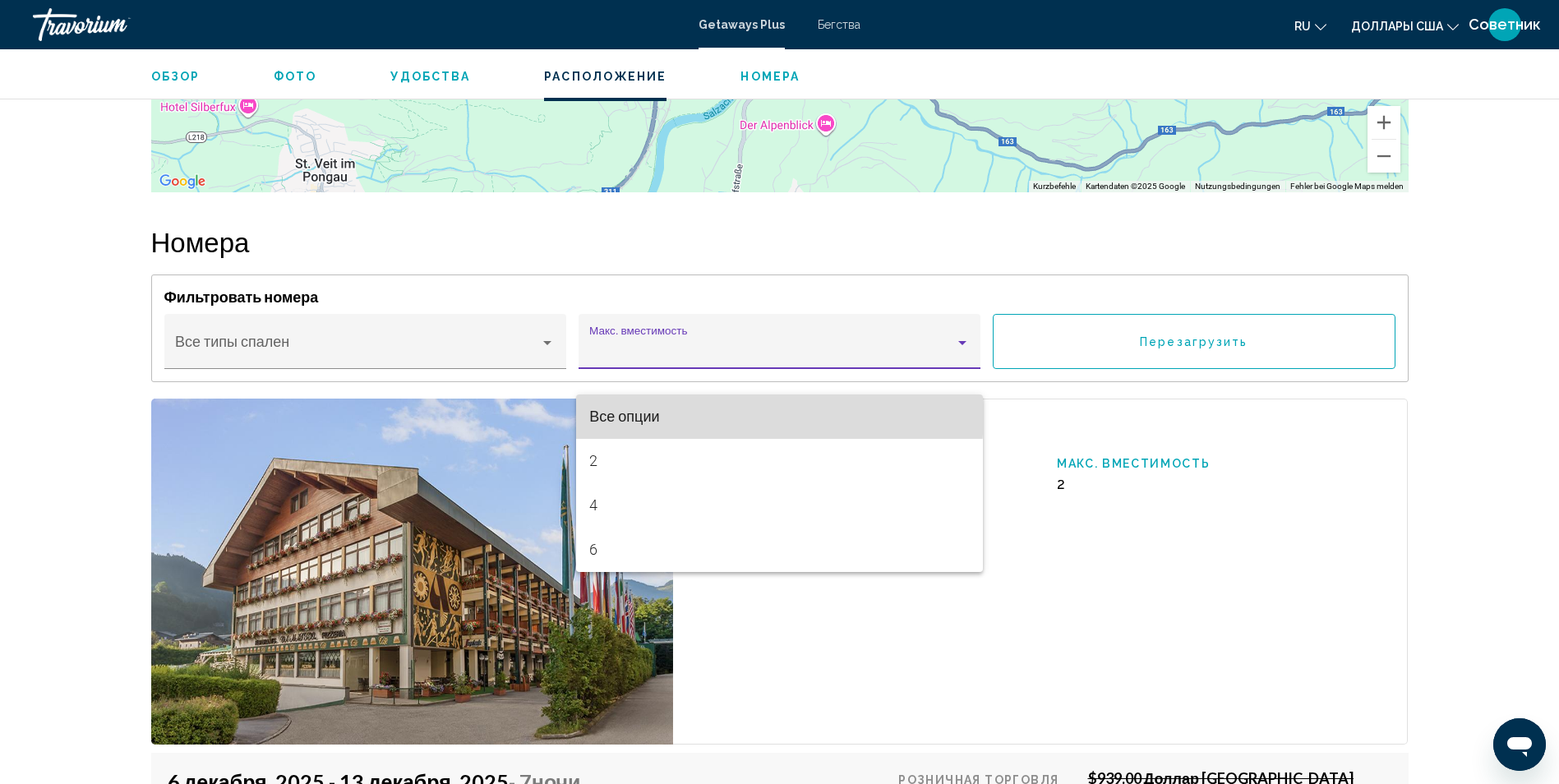
click at [672, 412] on span "Все опции" at bounding box center [779, 416] width 380 height 45
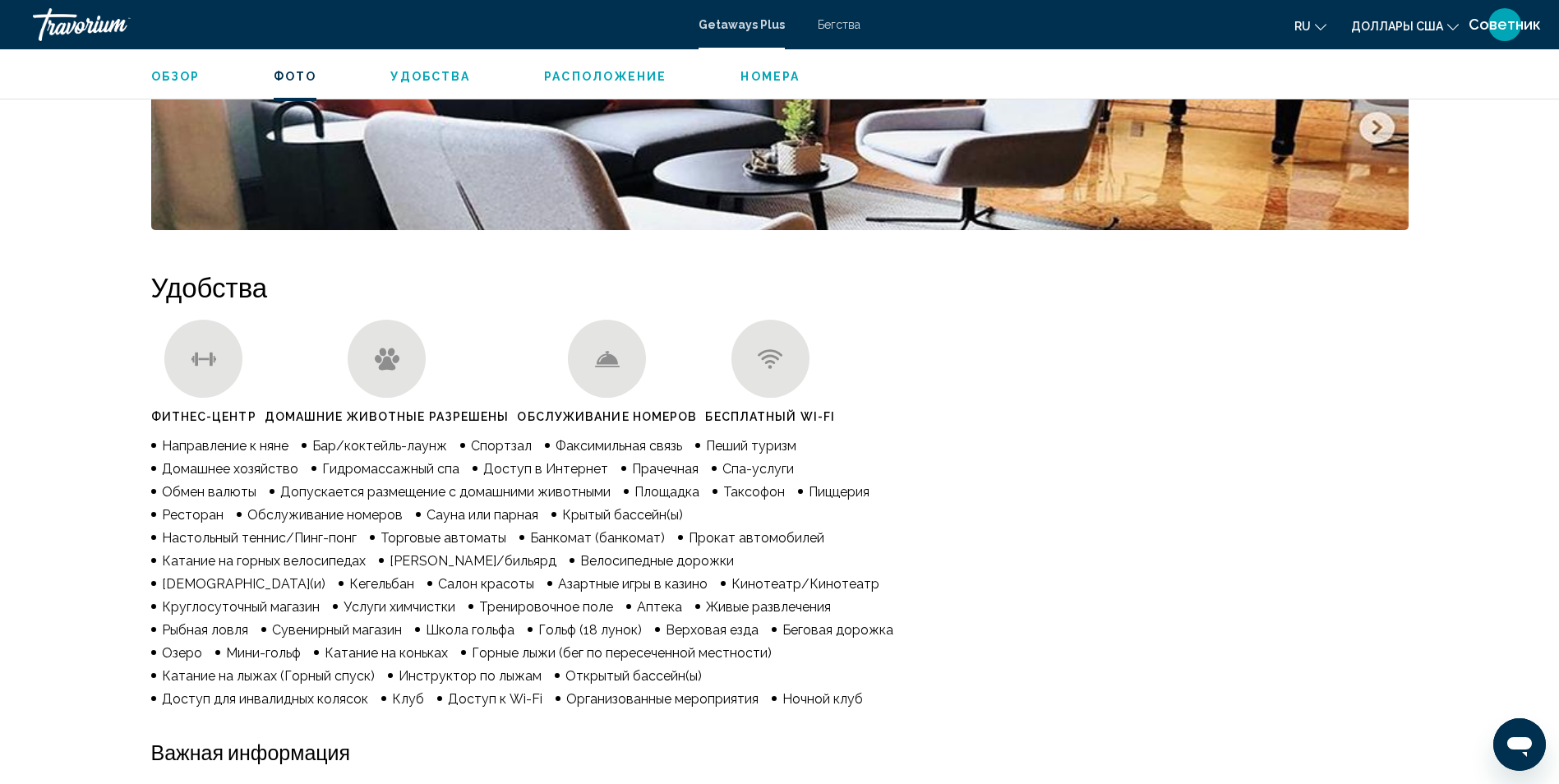
scroll to position [574, 0]
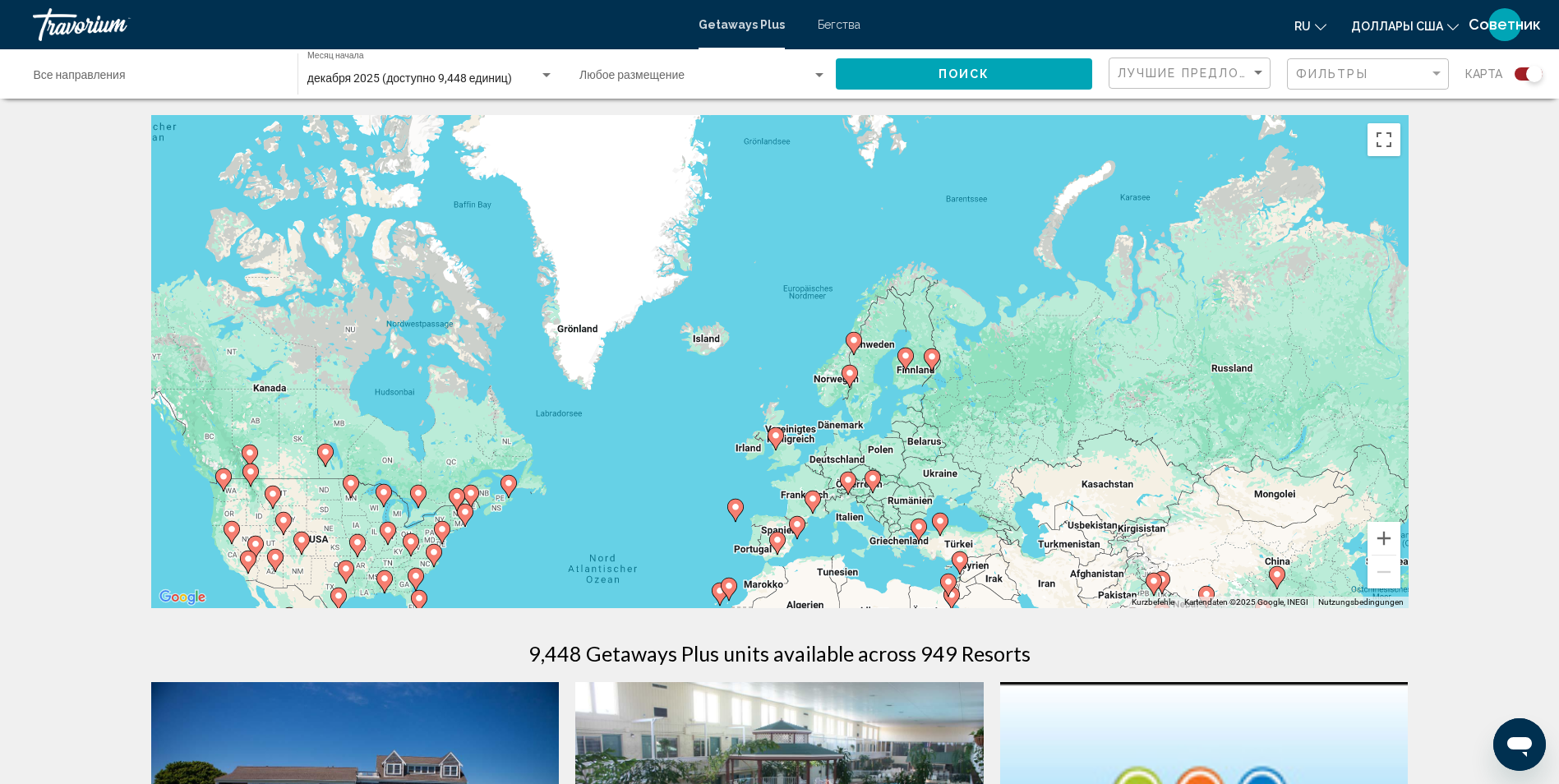
drag, startPoint x: 1158, startPoint y: 283, endPoint x: 1029, endPoint y: 517, distance: 267.2
click at [1029, 517] on div "Um den Modus zum Ziehen mit der Tastatur zu aktivieren, drückst du Alt + Eingab…" at bounding box center [780, 362] width 1257 height 493
click at [1382, 538] on button "Vergrößern" at bounding box center [1384, 539] width 33 height 33
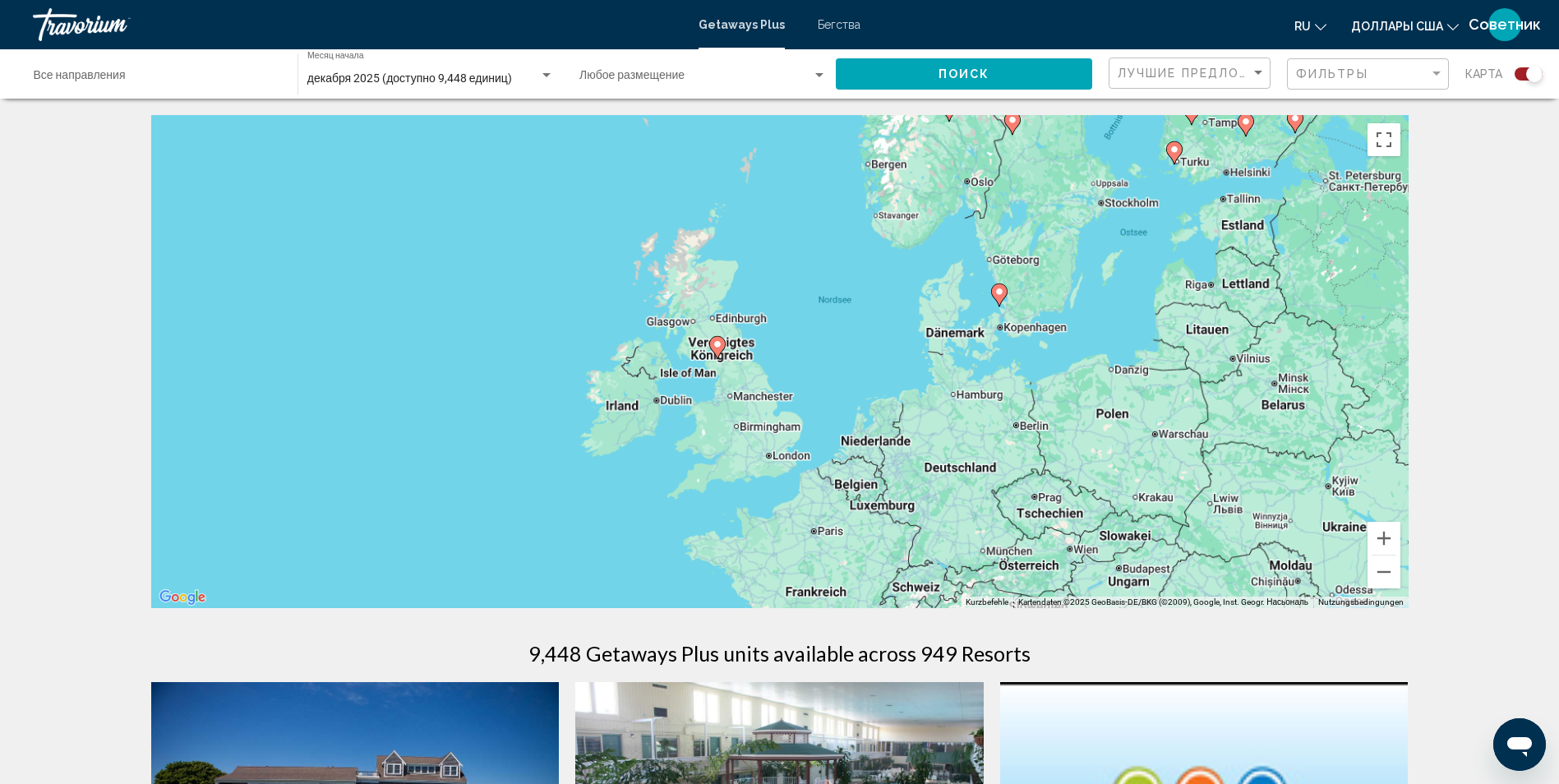
drag, startPoint x: 1031, startPoint y: 436, endPoint x: 984, endPoint y: 192, distance: 248.5
click at [984, 192] on div "Um den Modus zum Ziehen mit der Tastatur zu aktivieren, drückst du Alt + Eingab…" at bounding box center [780, 362] width 1257 height 493
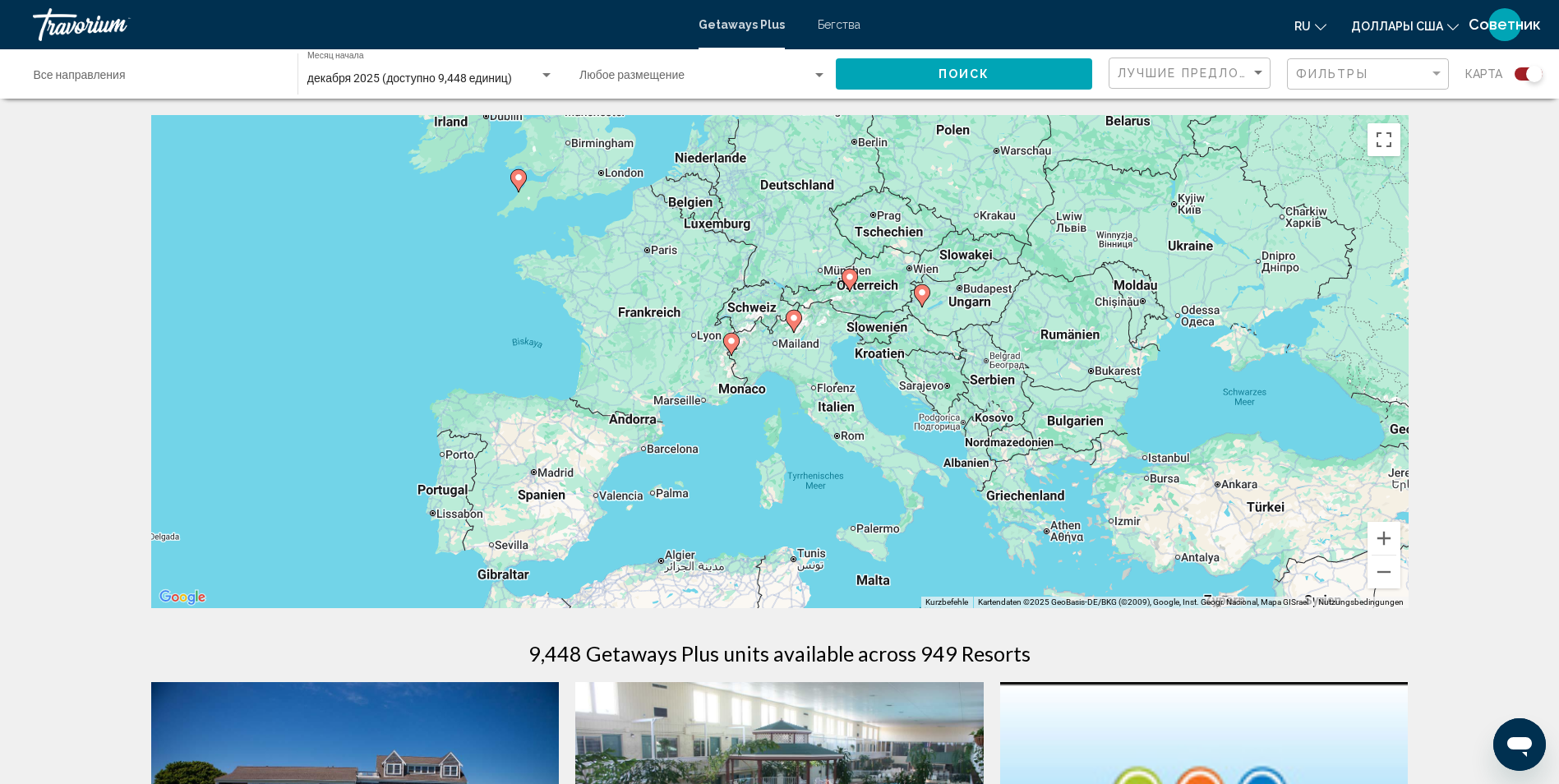
drag, startPoint x: 1122, startPoint y: 533, endPoint x: 963, endPoint y: 271, distance: 306.5
click at [963, 271] on div "Um den Modus zum Ziehen mit der Tastatur zu aktivieren, drückst du Alt + Eingab…" at bounding box center [780, 362] width 1257 height 493
click at [921, 297] on image "Основное содержание" at bounding box center [922, 292] width 10 height 10
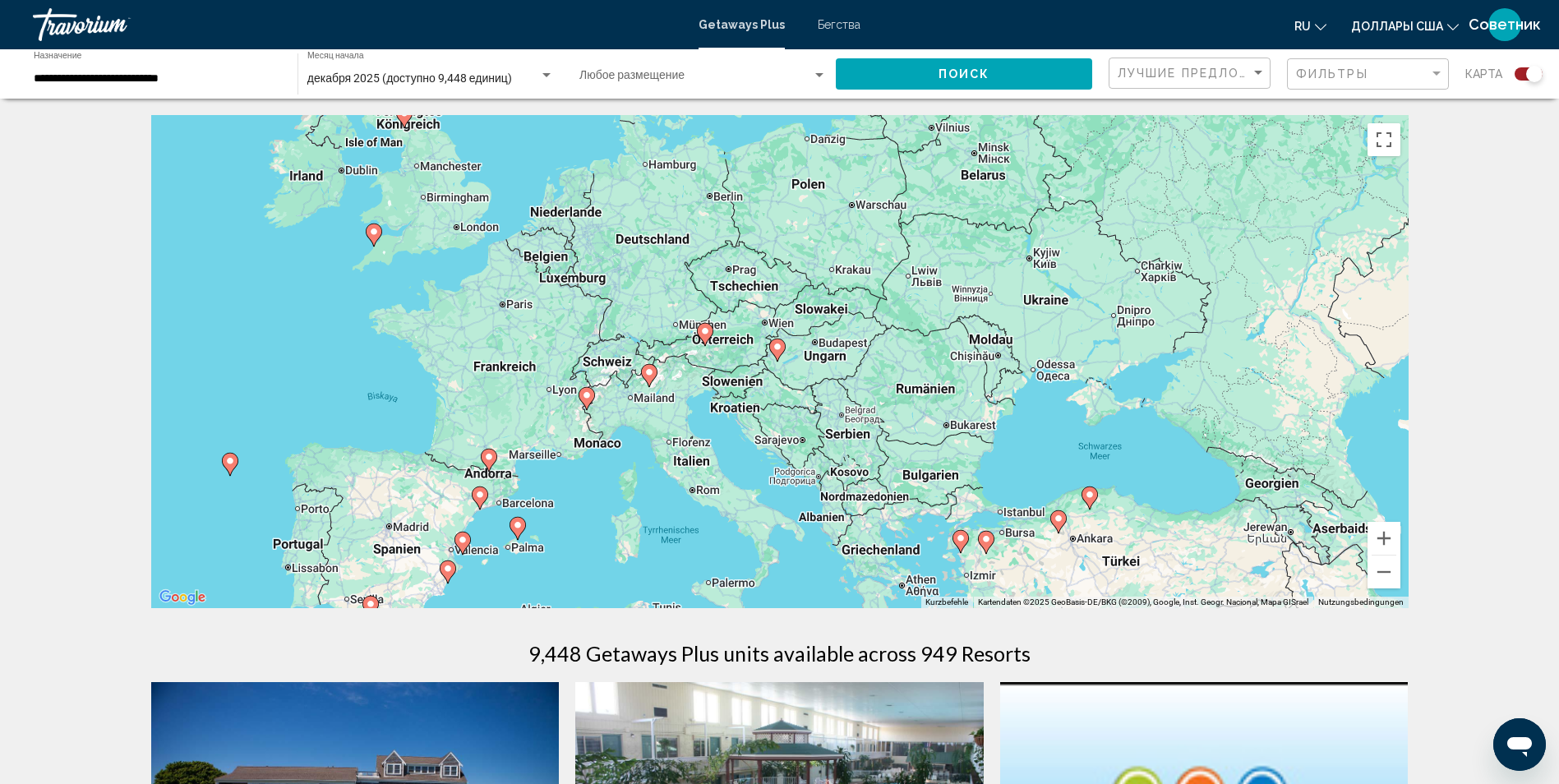
click at [778, 347] on image "Основное содержание" at bounding box center [778, 346] width 10 height 10
type input "**********"
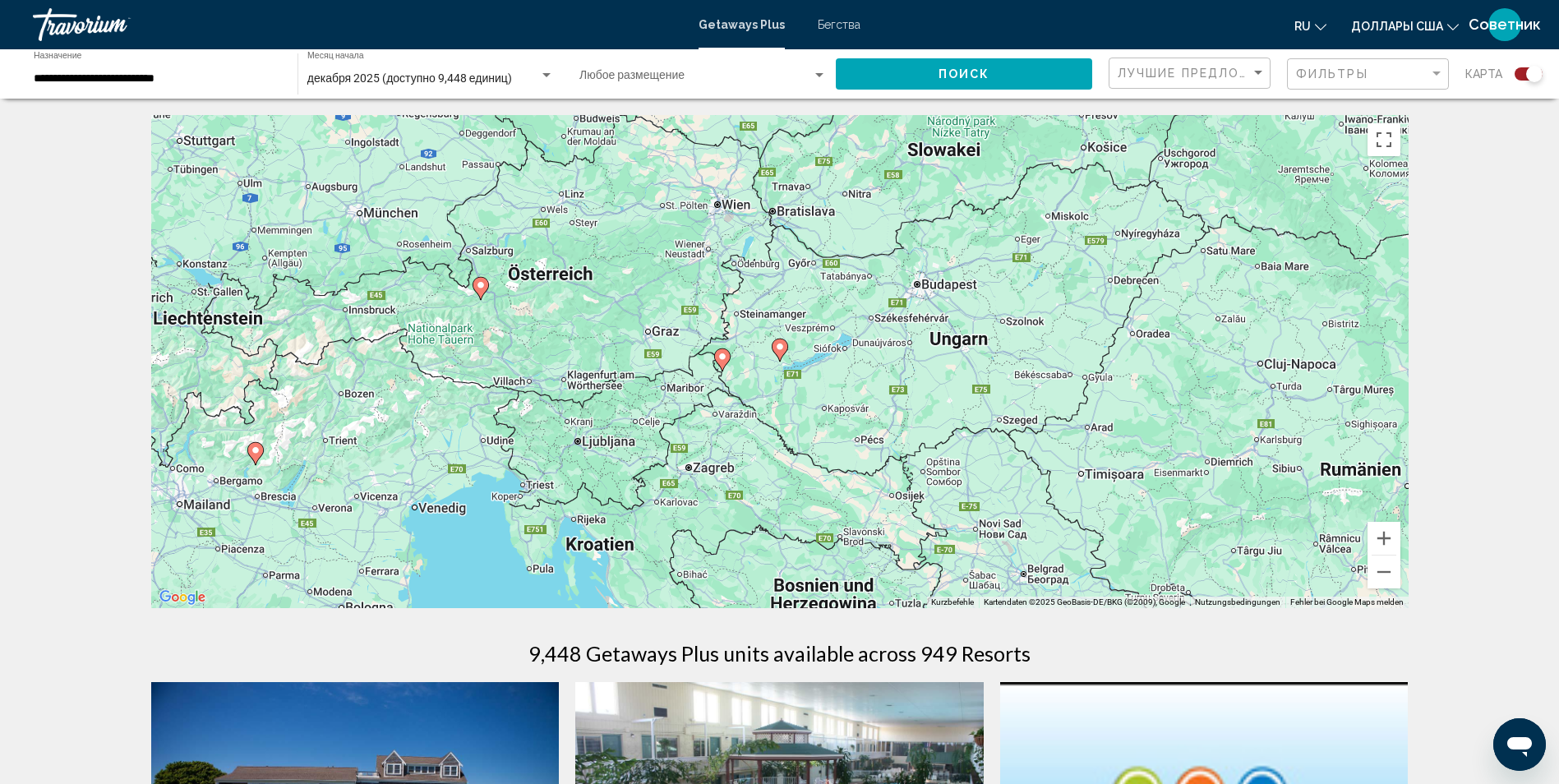
click at [721, 361] on icon "Основное содержание" at bounding box center [721, 360] width 15 height 21
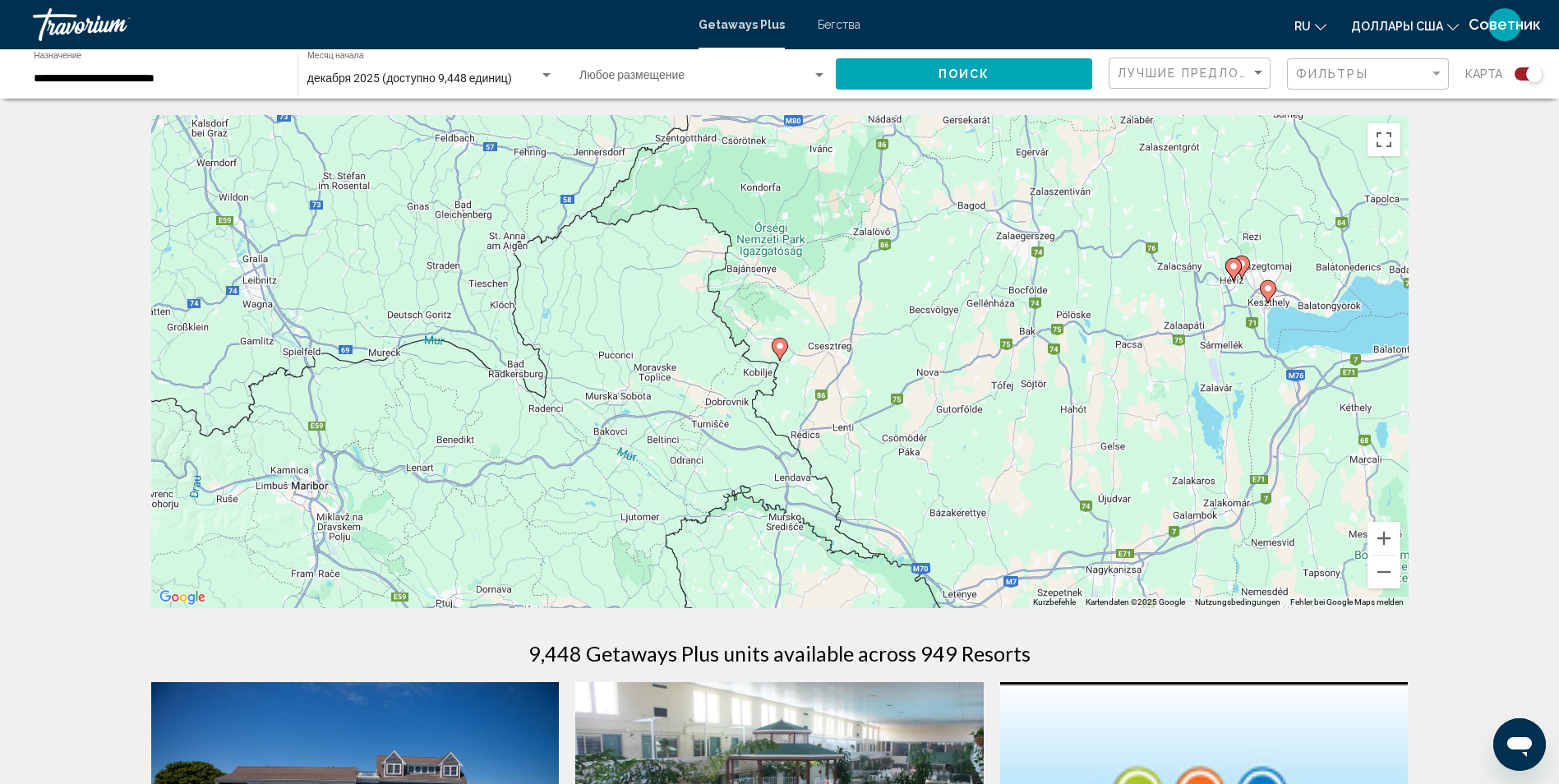
click at [779, 346] on image "Основное содержание" at bounding box center [780, 345] width 10 height 10
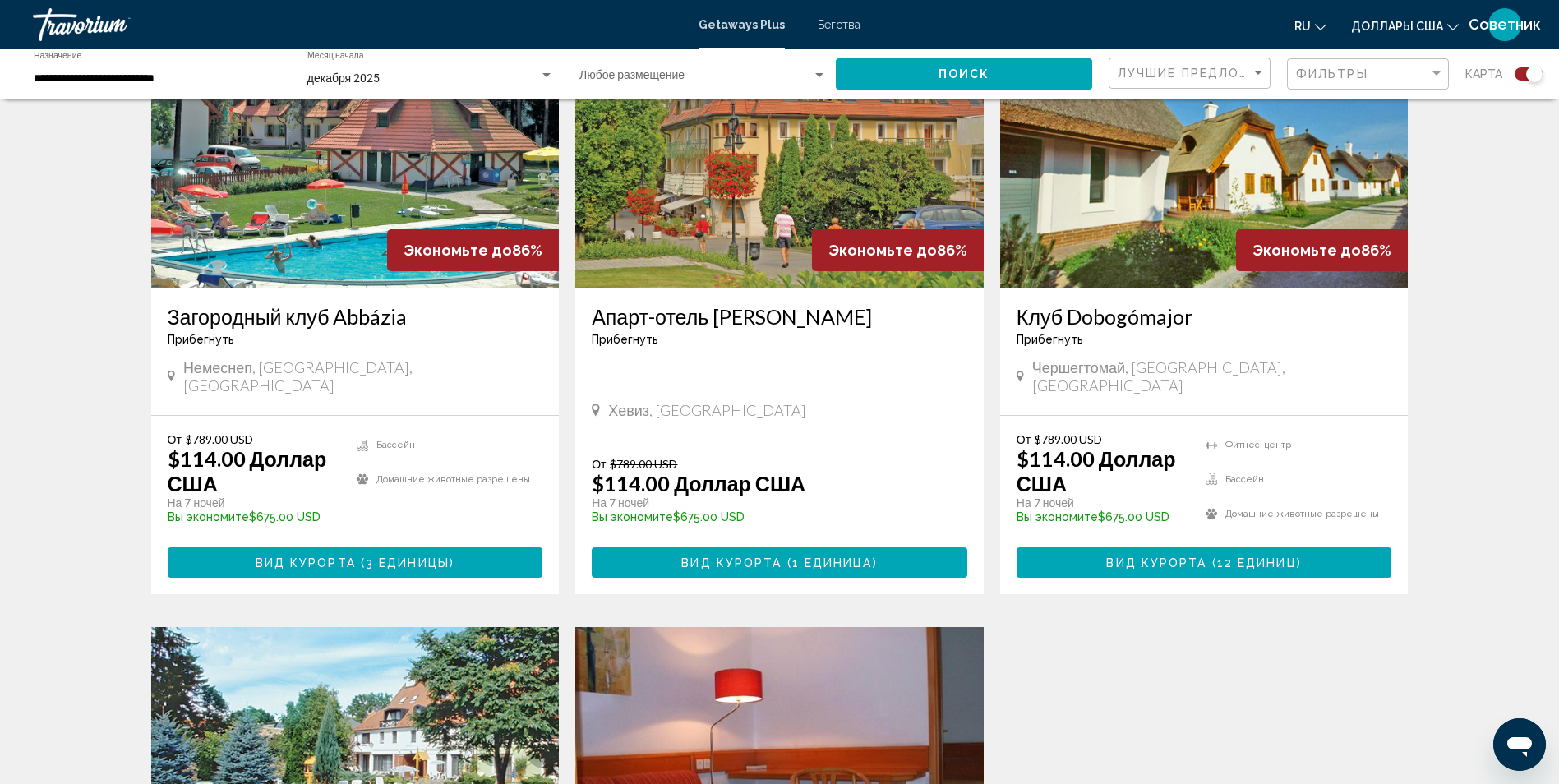
scroll to position [575, 0]
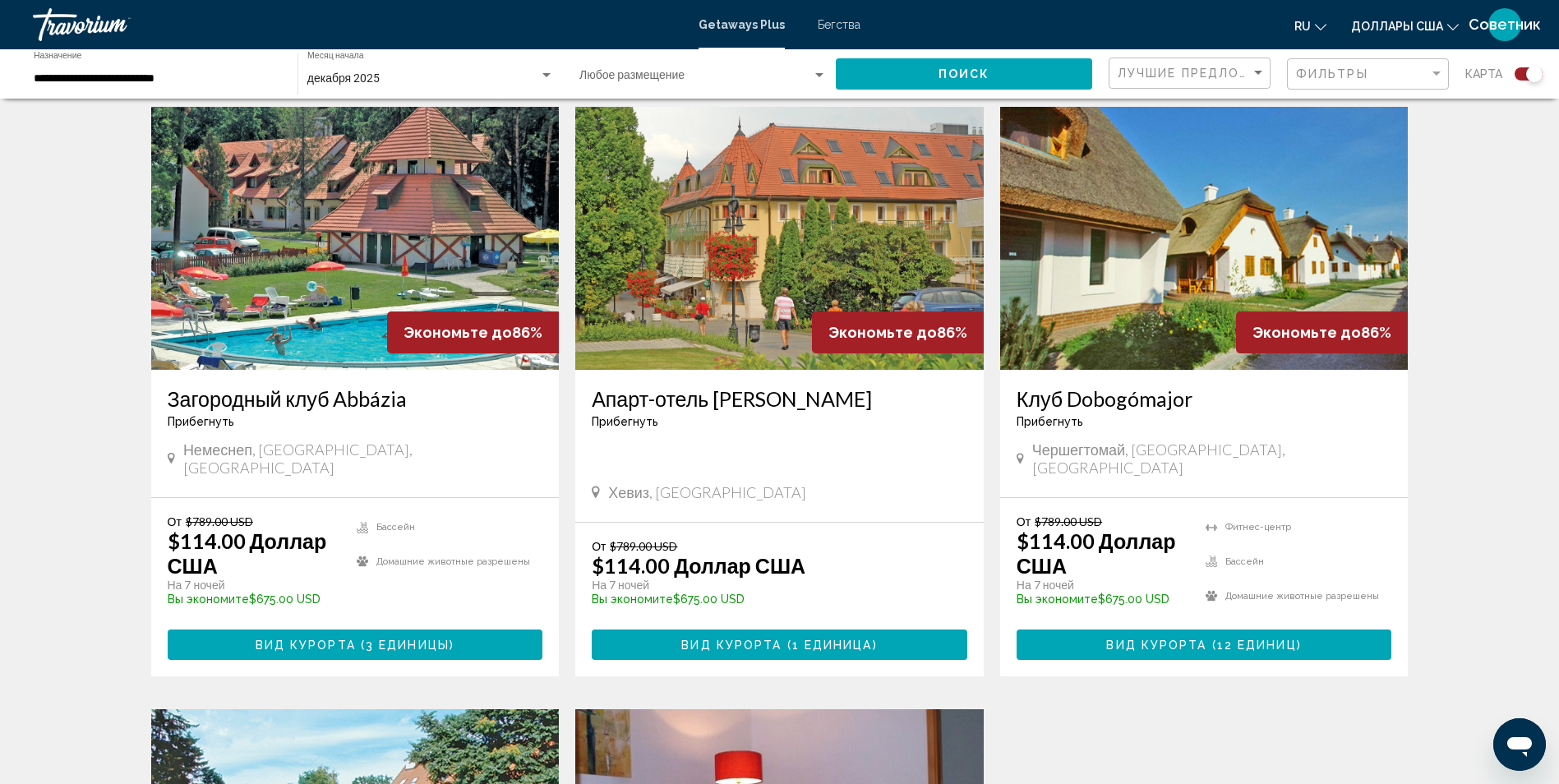
click at [378, 250] on img "Основное содержание" at bounding box center [355, 238] width 409 height 263
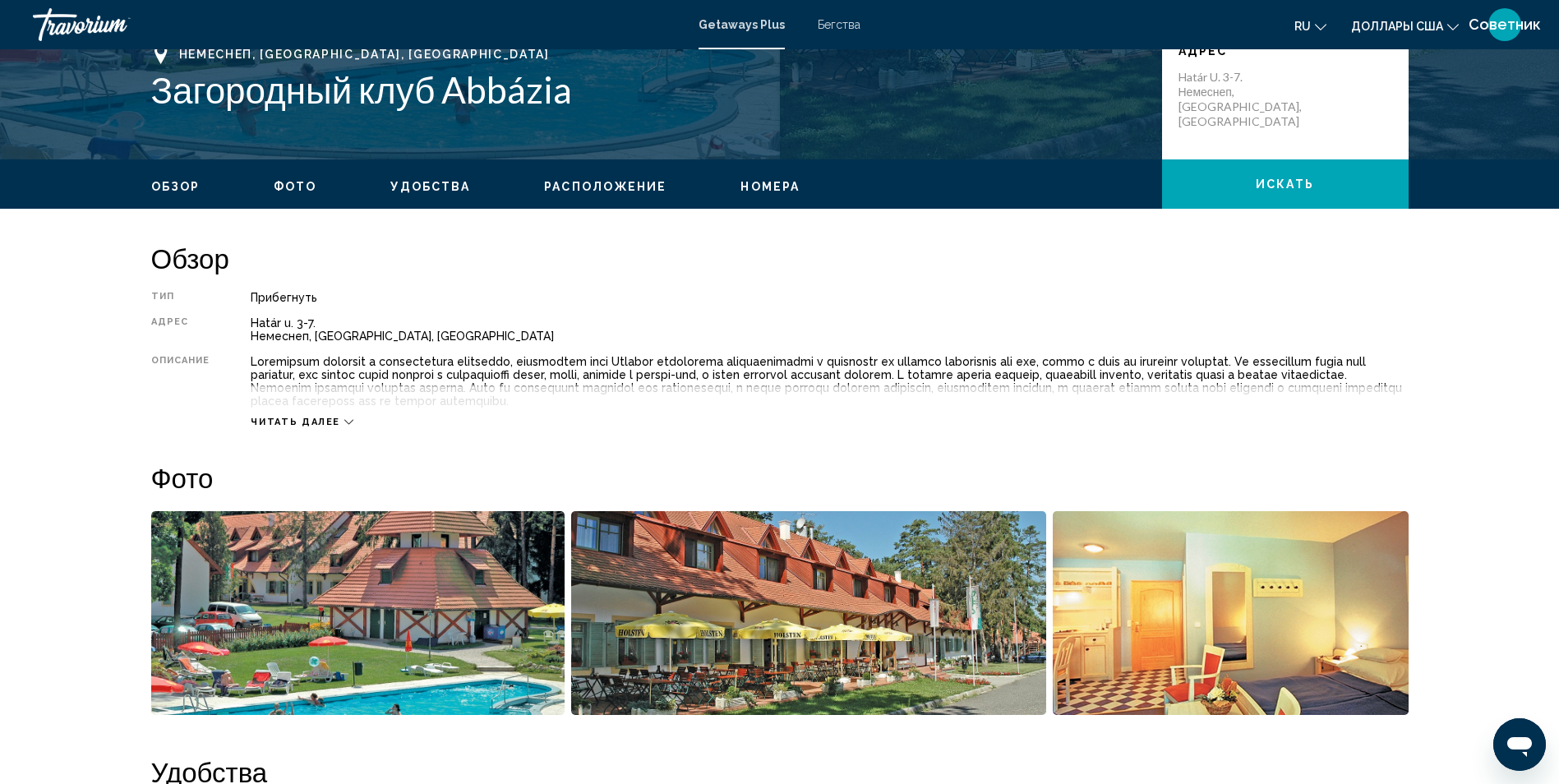
scroll to position [410, 0]
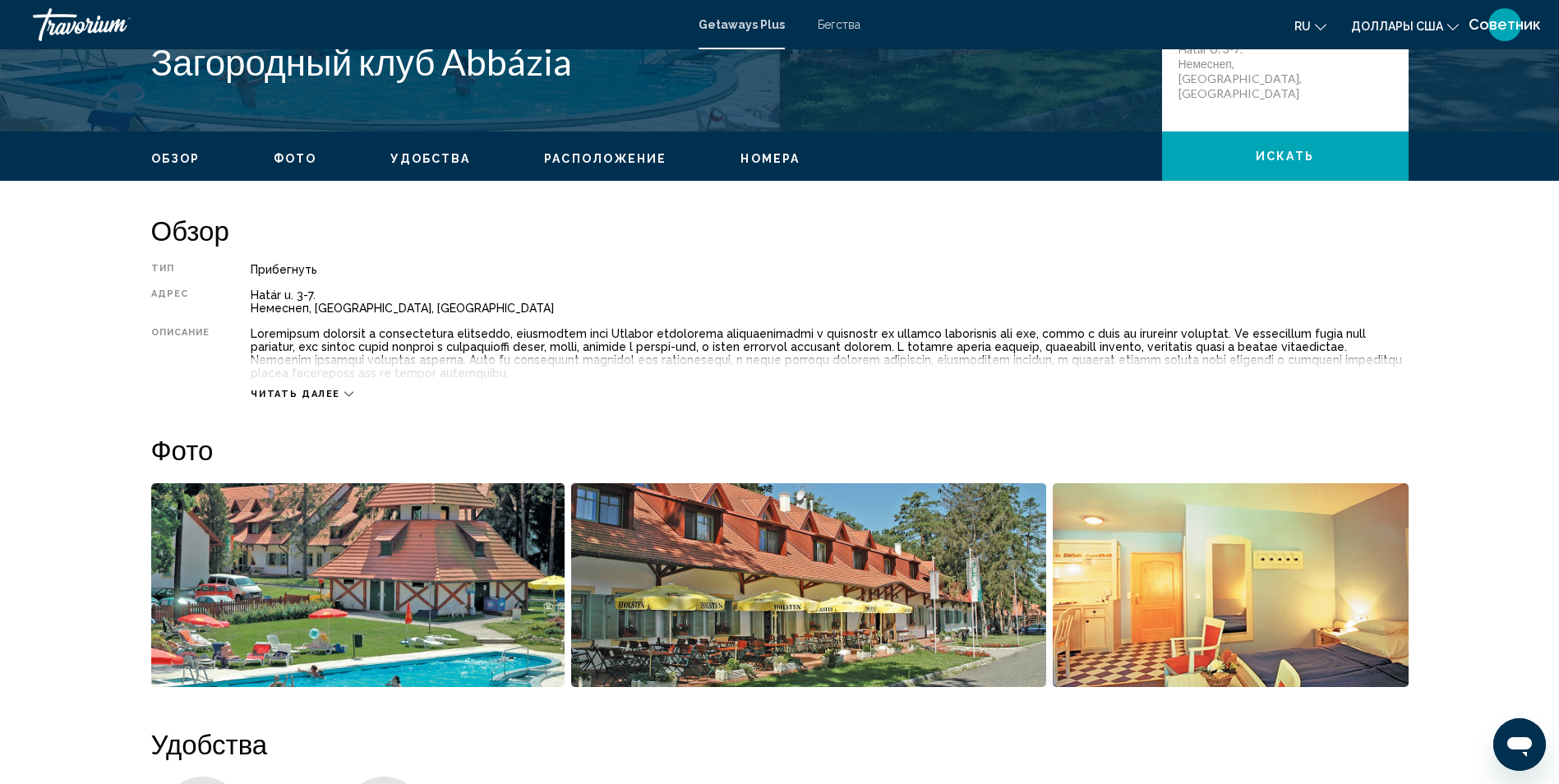
click at [322, 388] on span "Читать далее" at bounding box center [295, 393] width 89 height 11
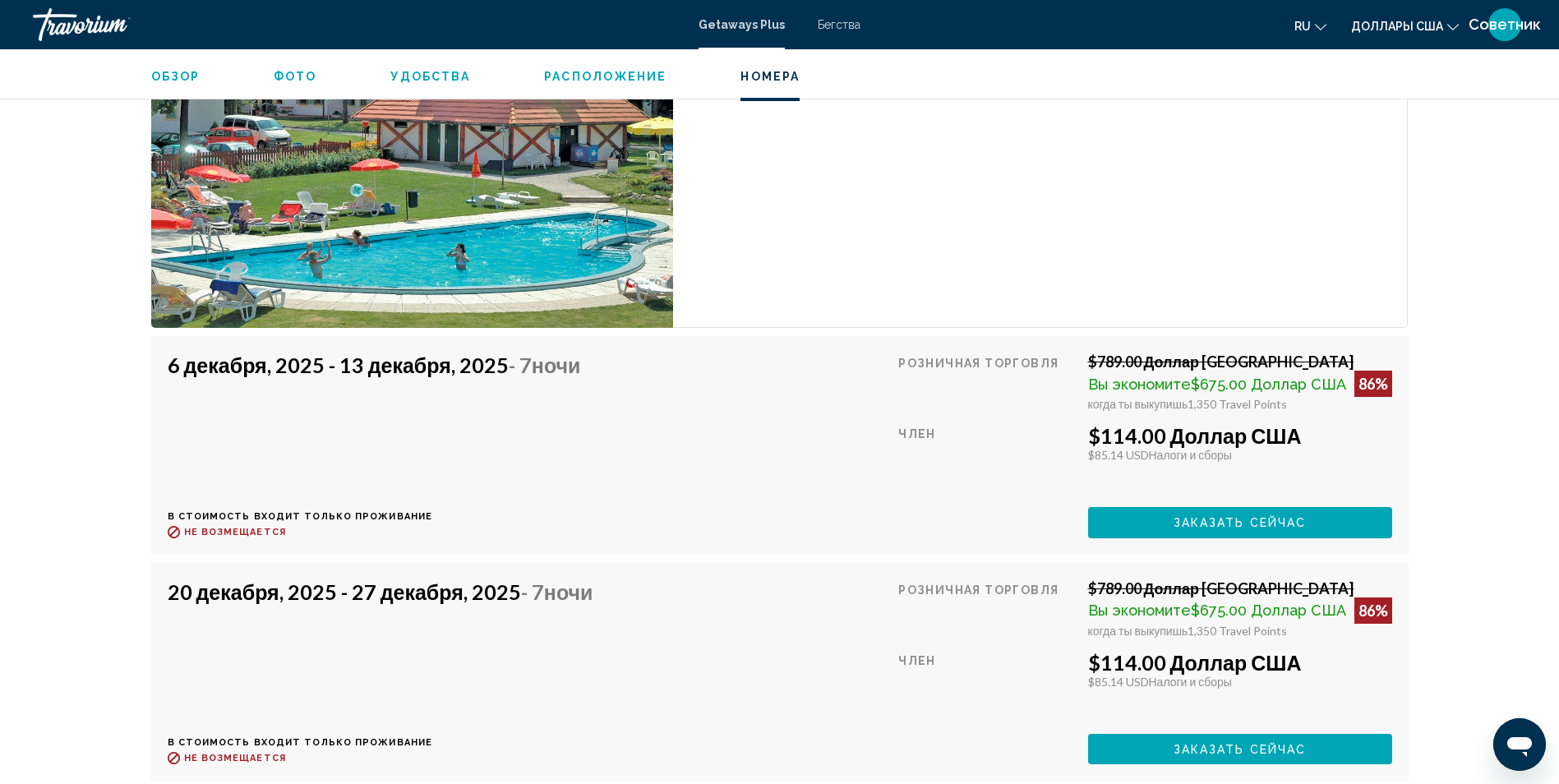
scroll to position [2759, 0]
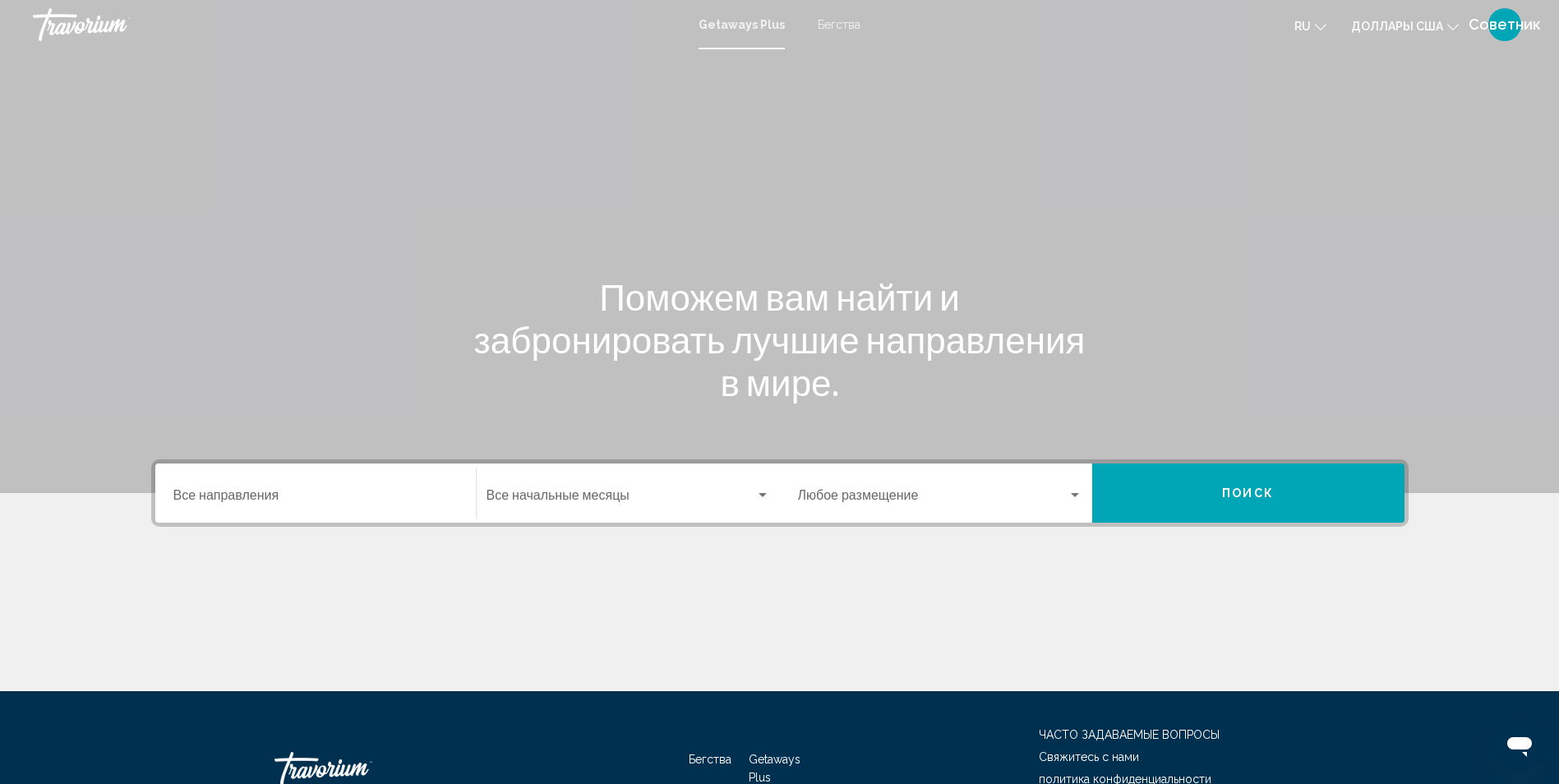
click at [579, 493] on span "Виджет поиска" at bounding box center [620, 498] width 269 height 15
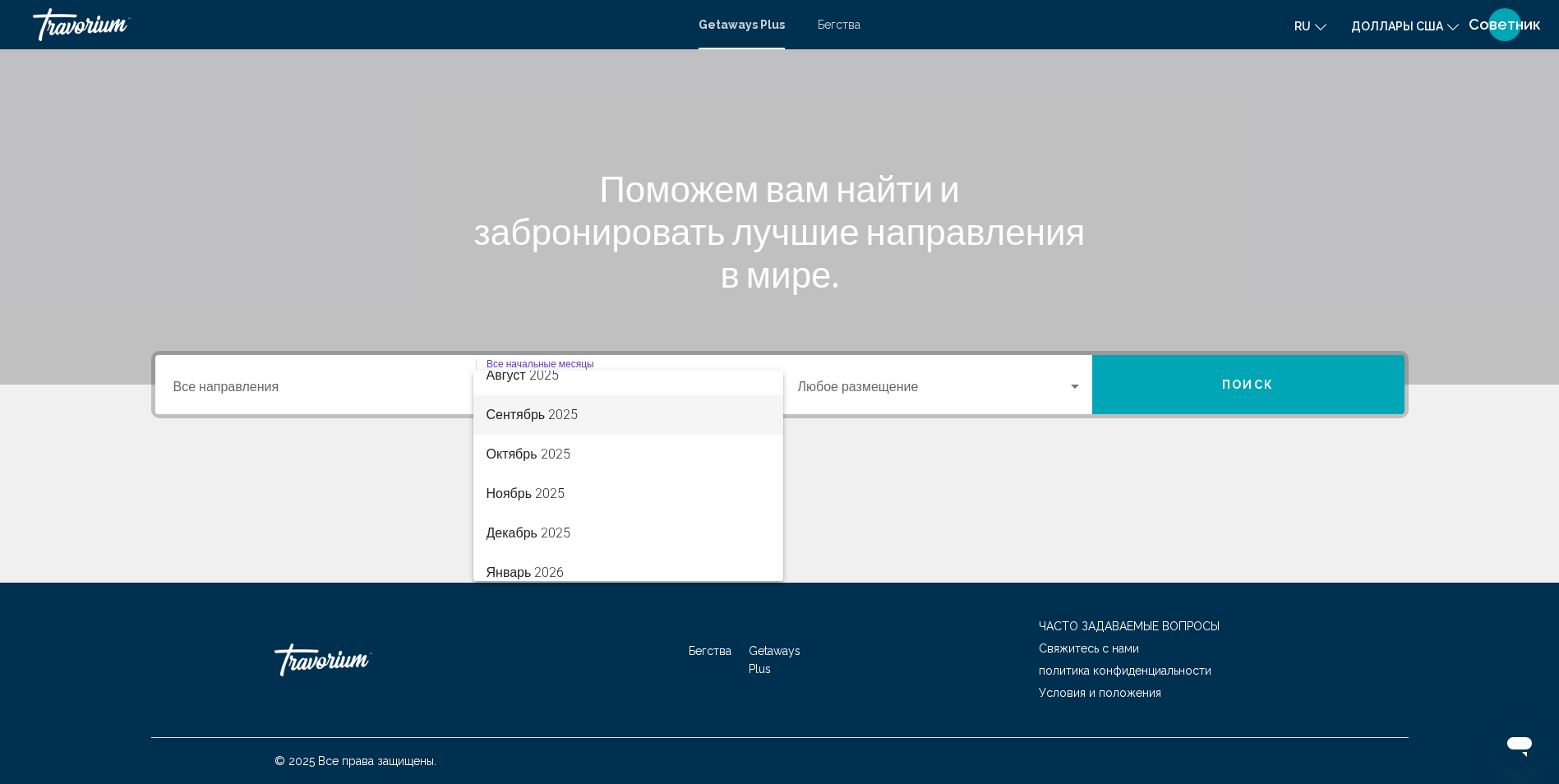
scroll to position [82, 0]
click at [636, 538] on span "Январь 2026" at bounding box center [628, 544] width 283 height 40
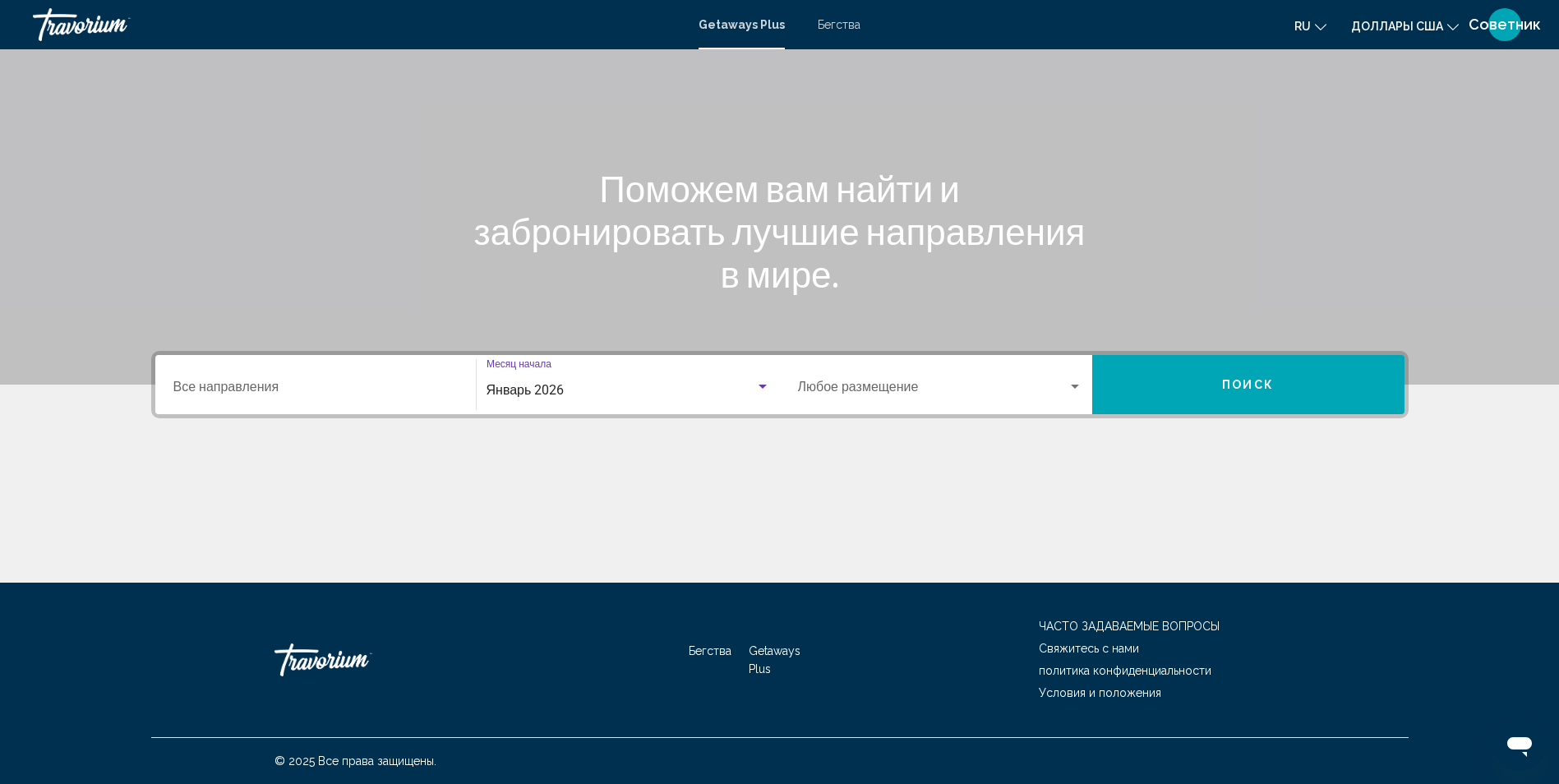
click at [1227, 375] on button "Поиск" at bounding box center [1248, 384] width 313 height 59
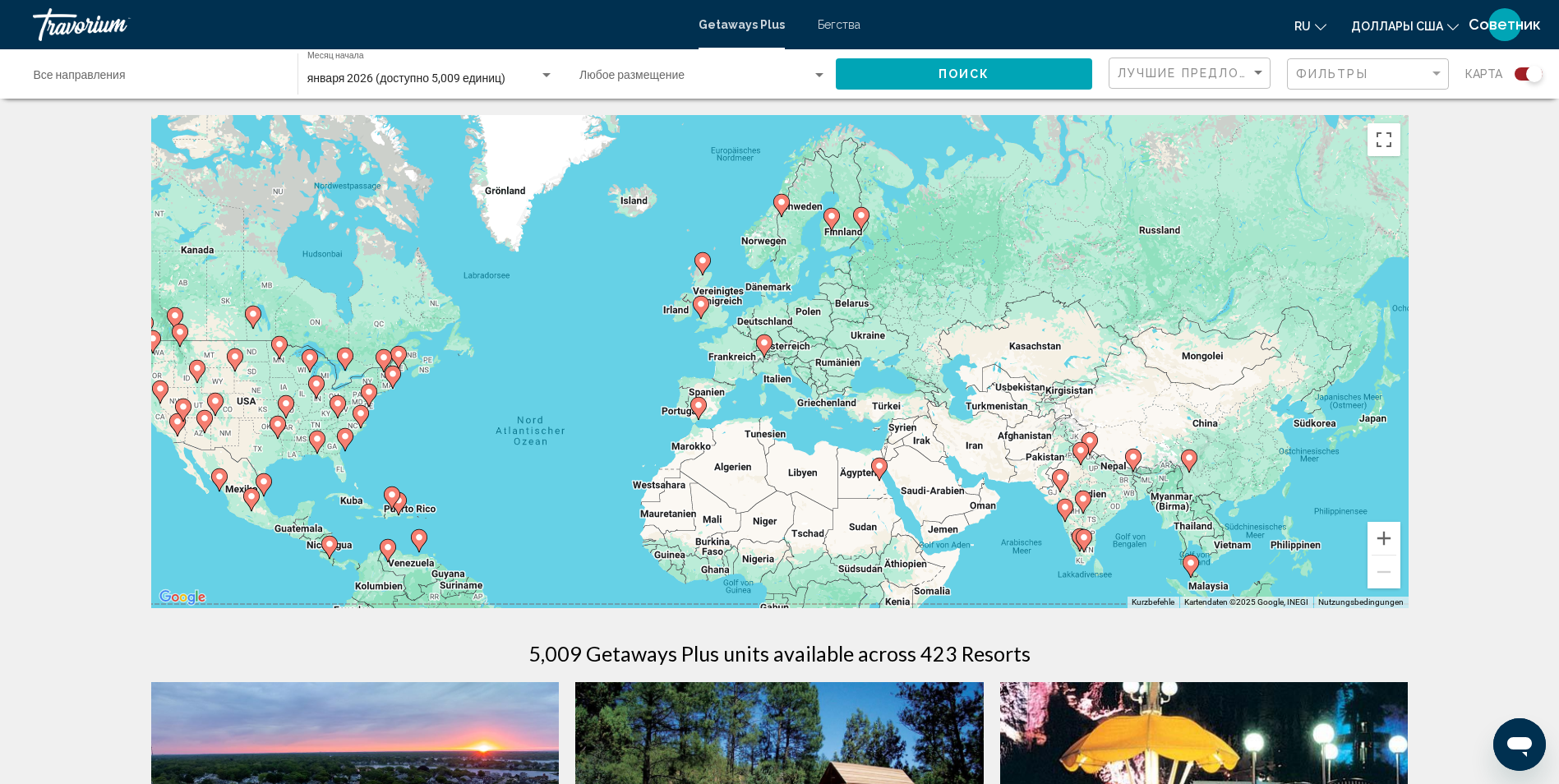
drag, startPoint x: 956, startPoint y: 351, endPoint x: 836, endPoint y: 404, distance: 131.2
click at [836, 404] on div "Um den Modus zum Ziehen mit der Tastatur zu aktivieren, drückst du Alt + Eingab…" at bounding box center [780, 362] width 1257 height 493
click at [1384, 535] on button "Vergrößern" at bounding box center [1384, 539] width 33 height 33
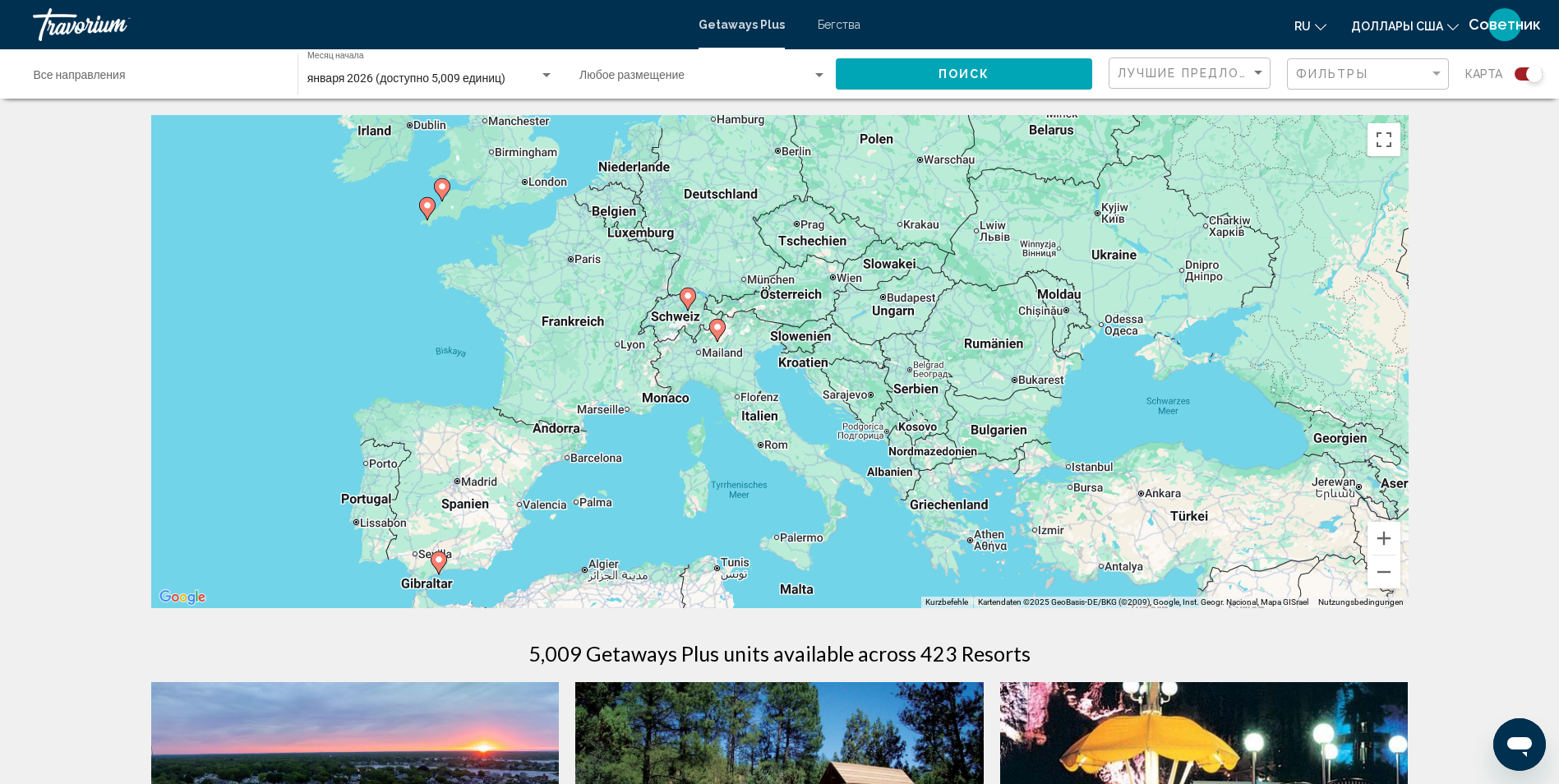
drag, startPoint x: 1138, startPoint y: 476, endPoint x: 1118, endPoint y: 444, distance: 37.7
click at [1118, 444] on div "Um den Modus zum Ziehen mit der Tastatur zu aktivieren, drückst du Alt + Eingab…" at bounding box center [780, 362] width 1257 height 493
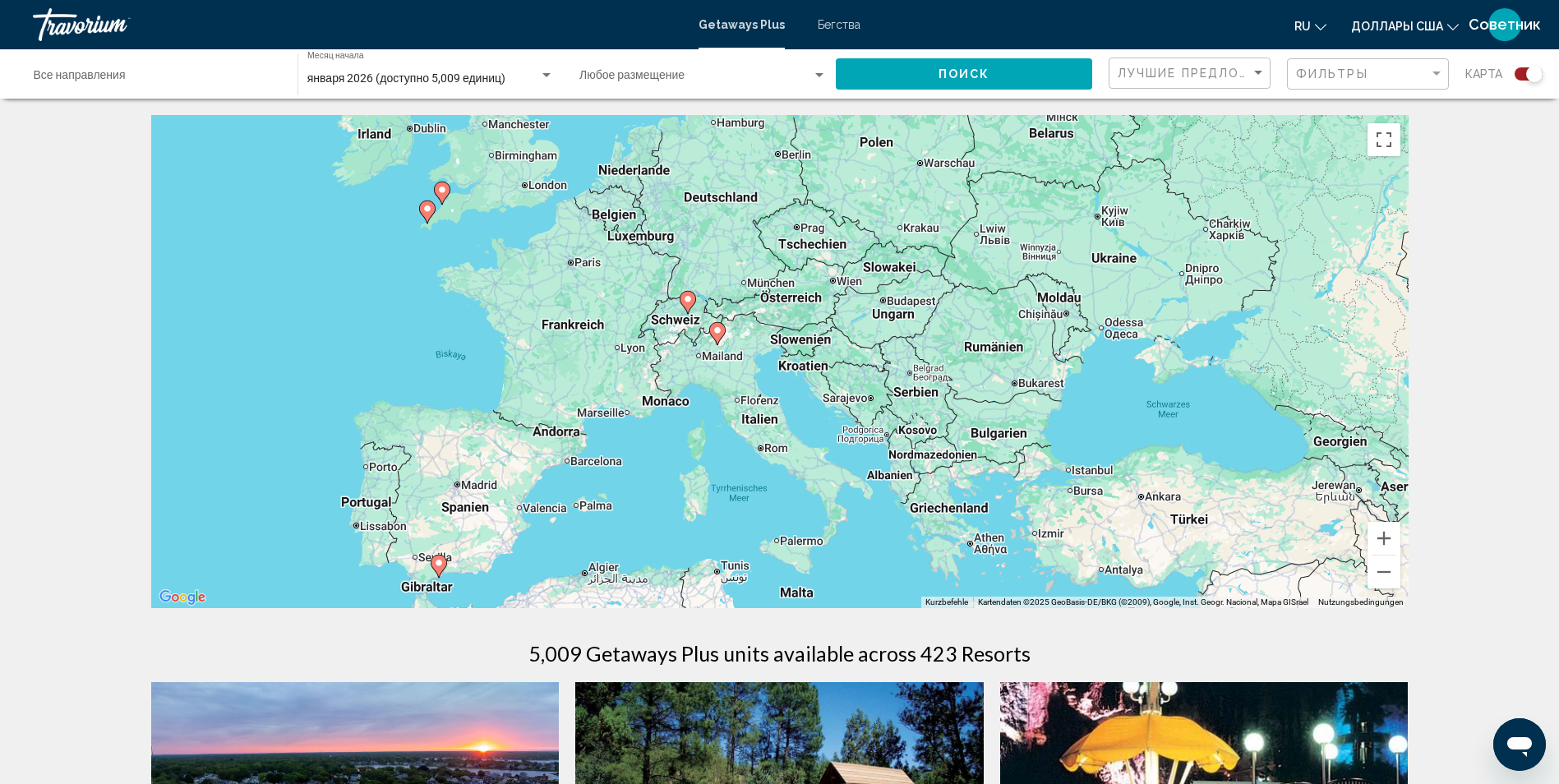
click at [693, 303] on icon "Основное содержание" at bounding box center [686, 303] width 15 height 21
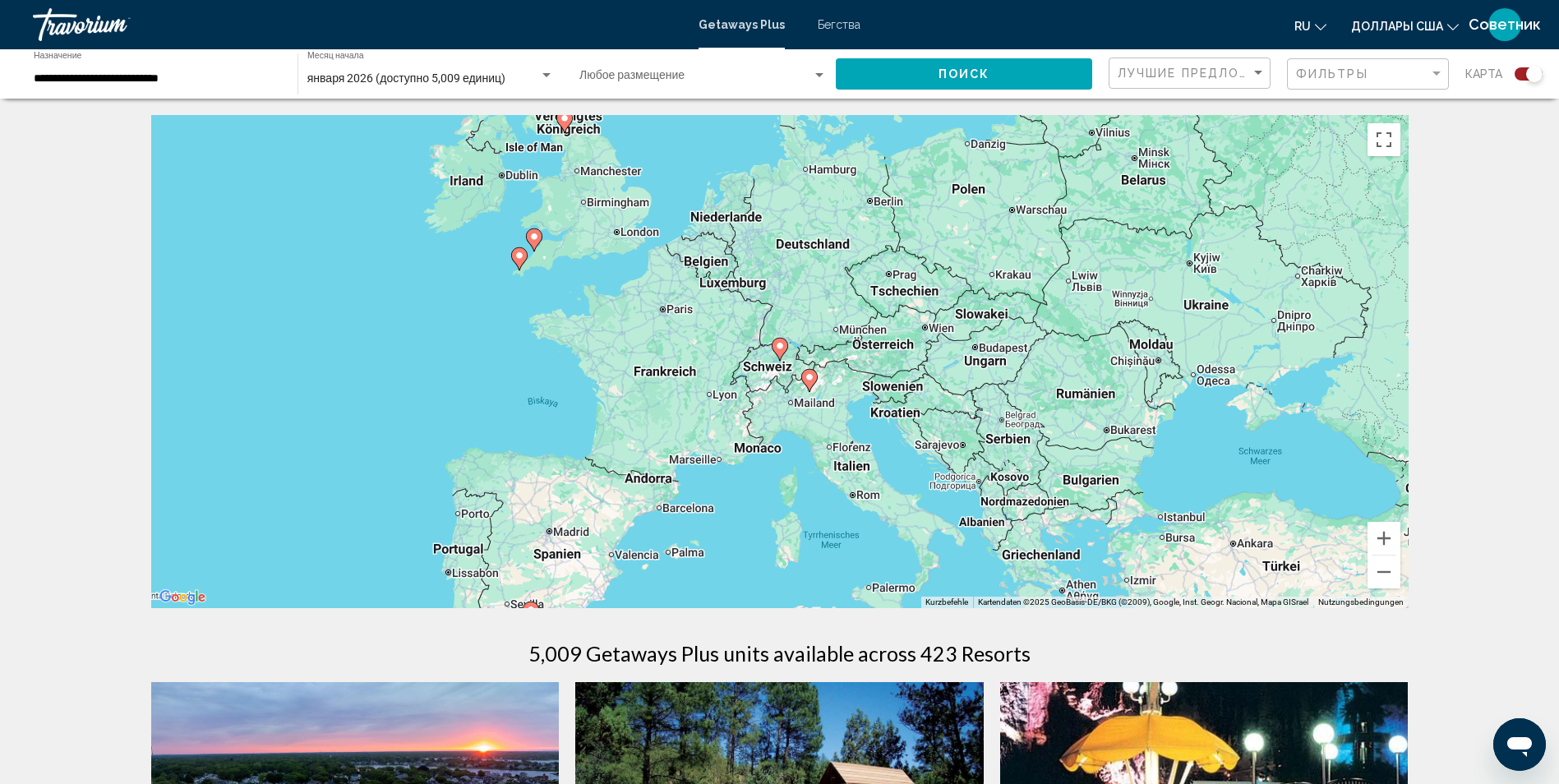
click at [780, 354] on icon "Основное содержание" at bounding box center [779, 349] width 15 height 21
type input "**********"
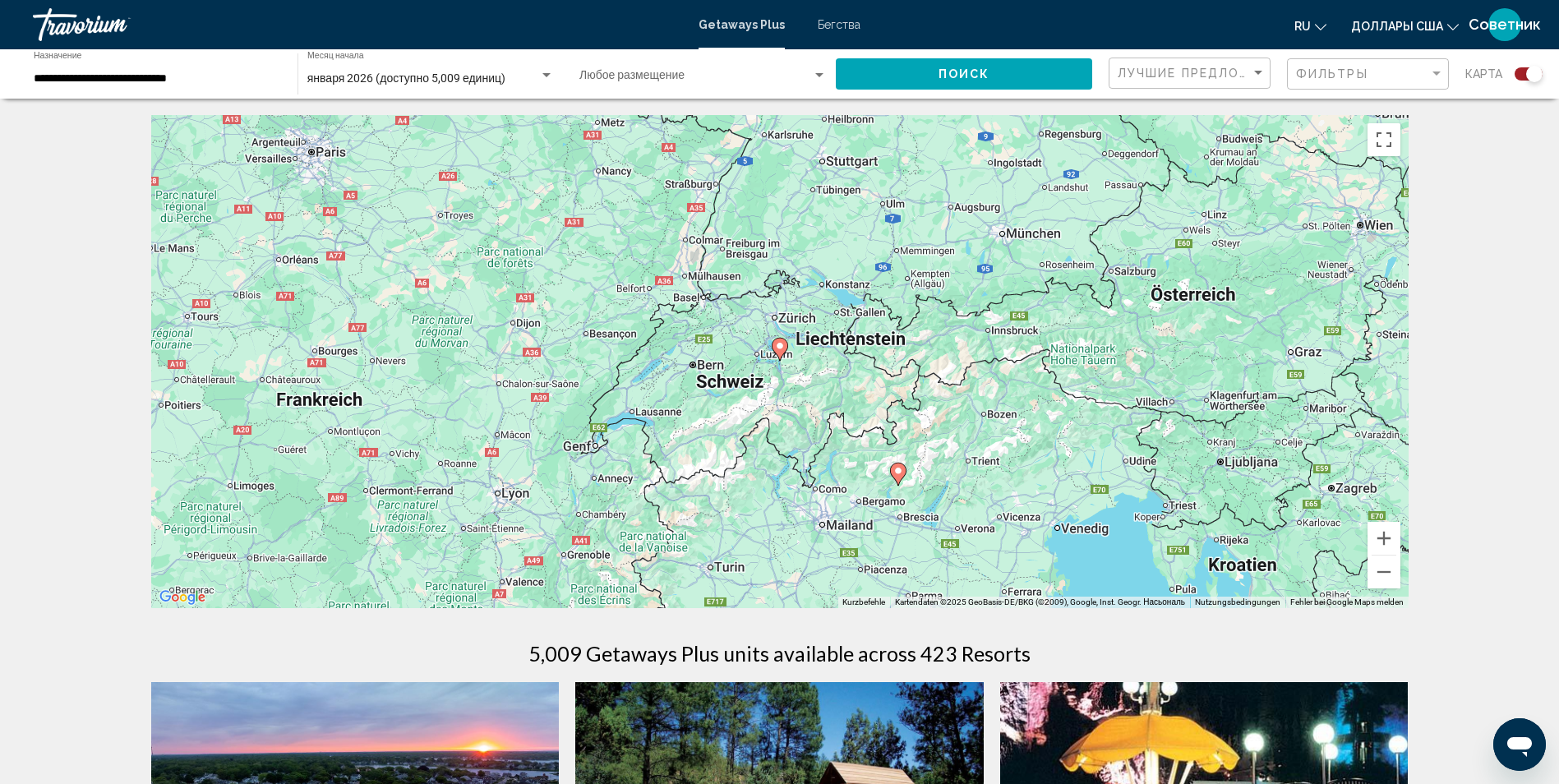
click at [782, 348] on image "Основное содержание" at bounding box center [780, 345] width 10 height 10
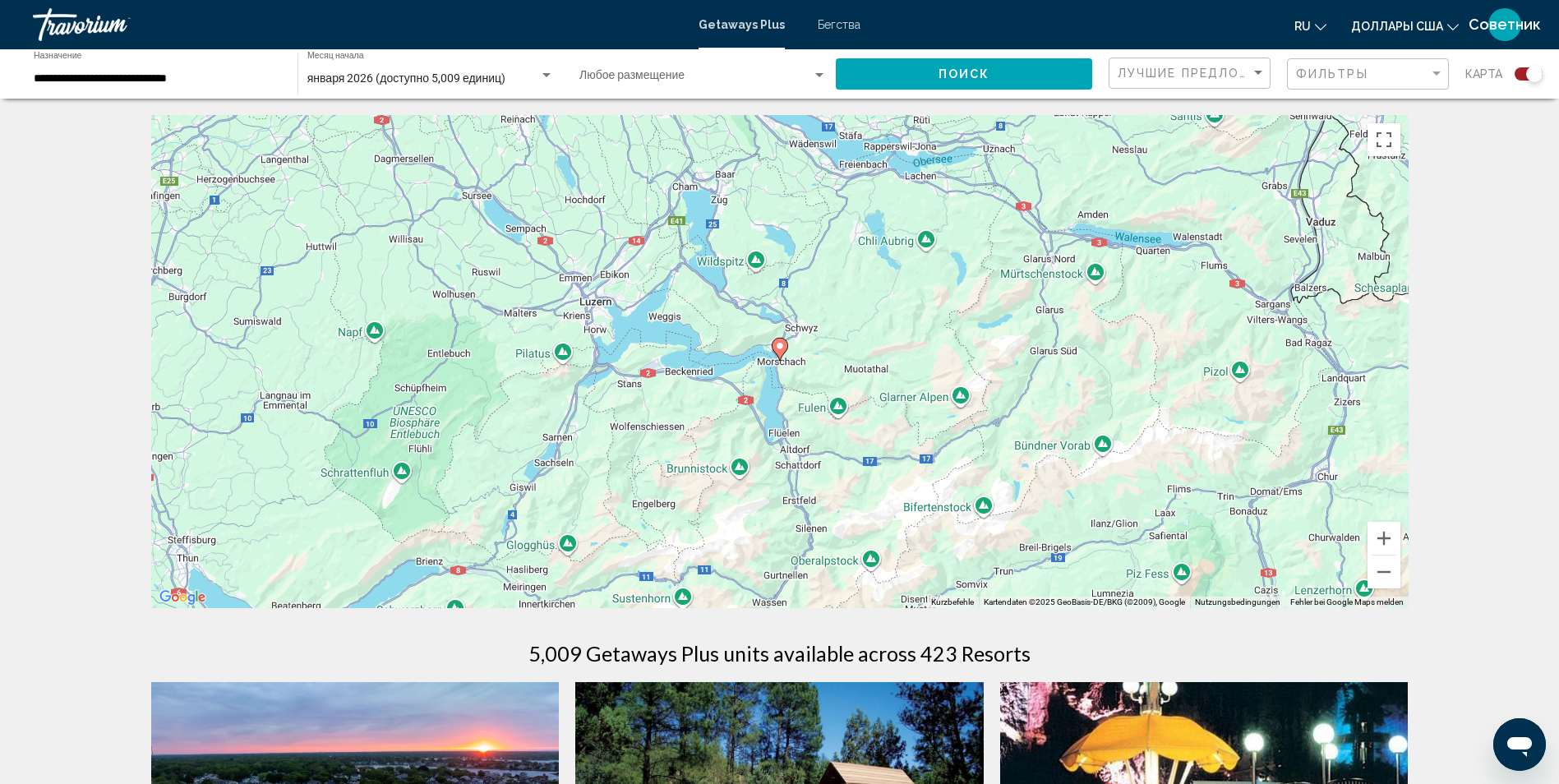
click at [780, 349] on image "Основное содержание" at bounding box center [780, 345] width 10 height 10
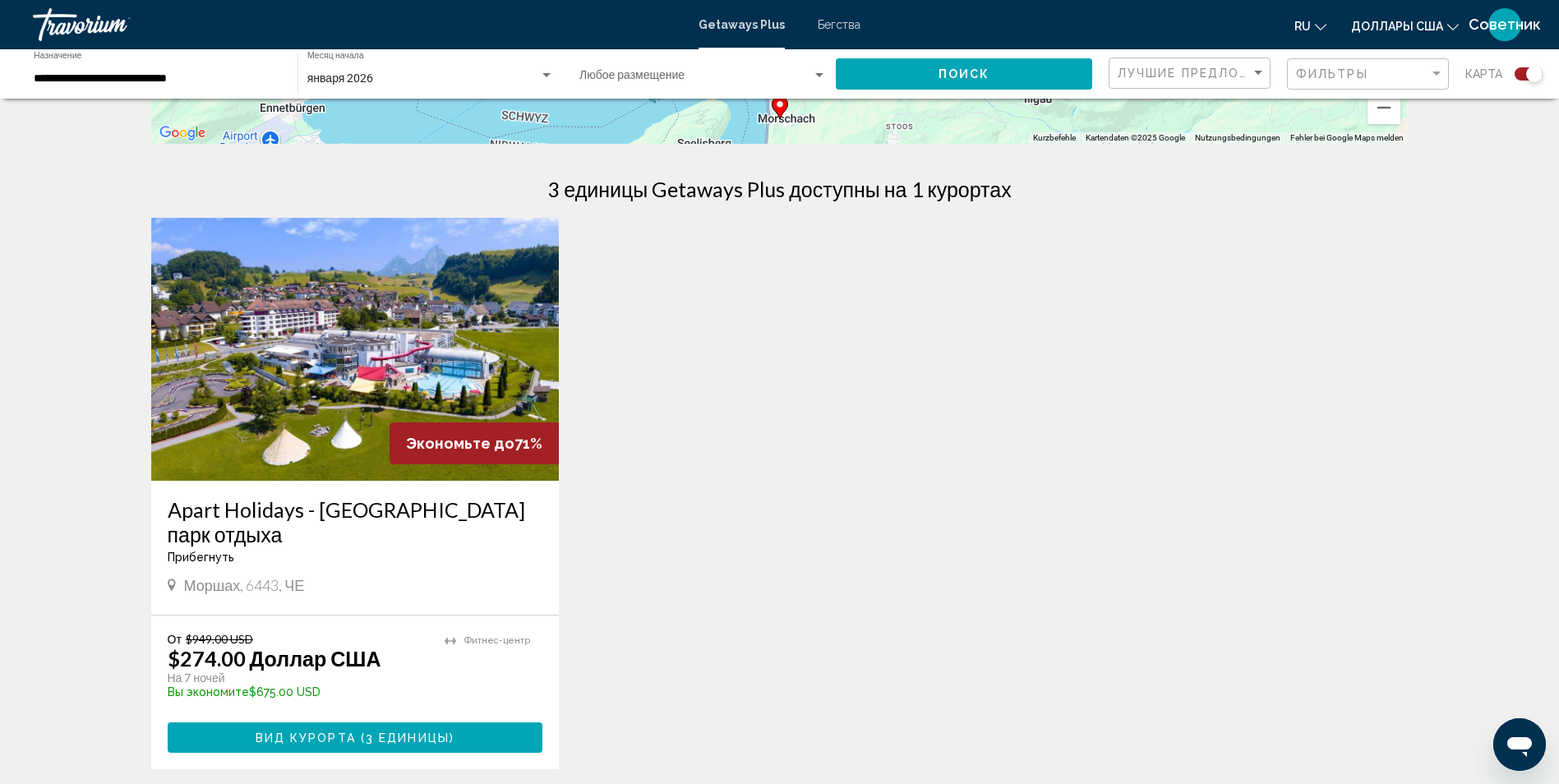
scroll to position [493, 0]
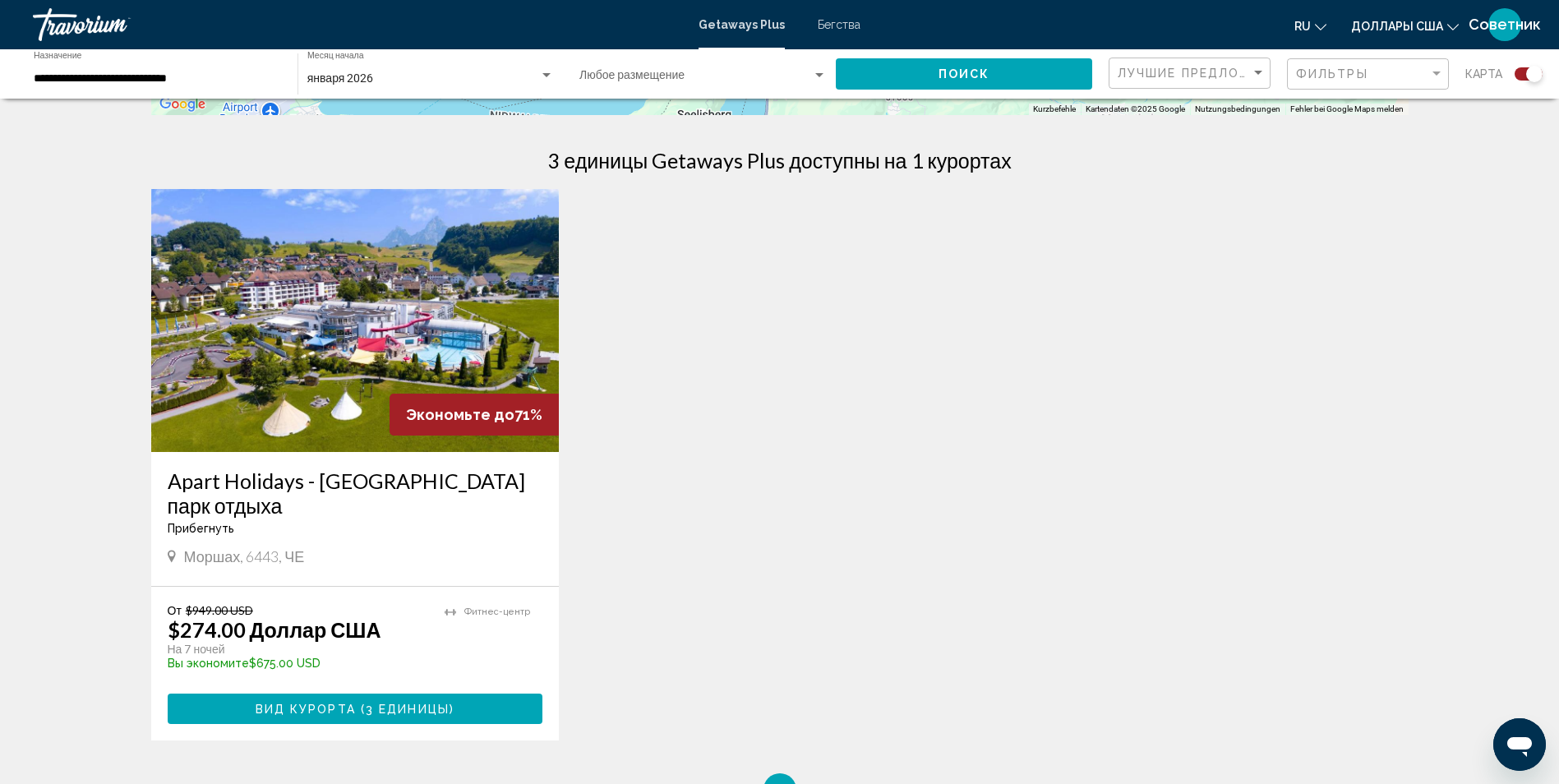
click at [403, 354] on img "Основное содержание" at bounding box center [355, 320] width 409 height 263
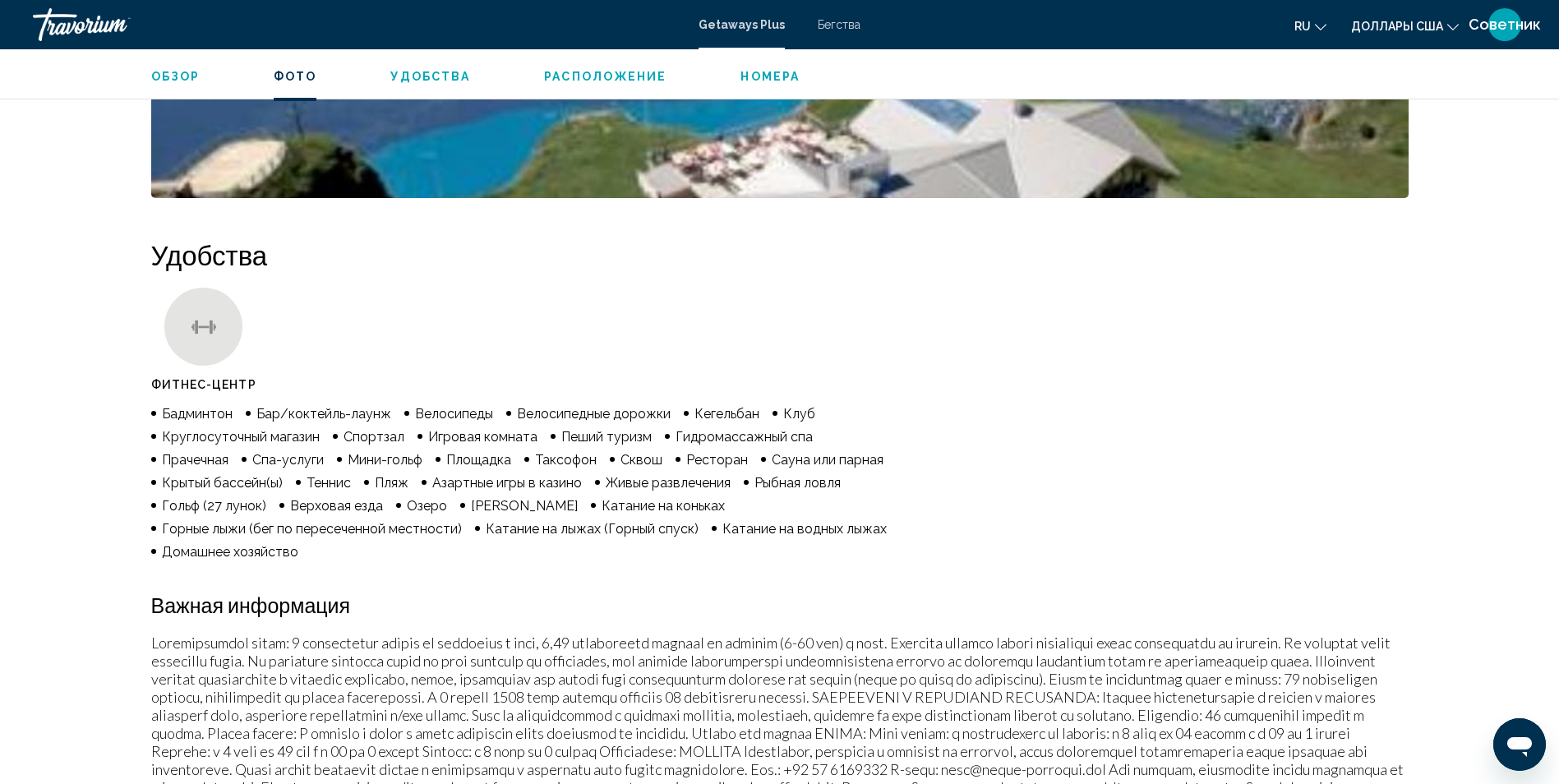
scroll to position [1064, 0]
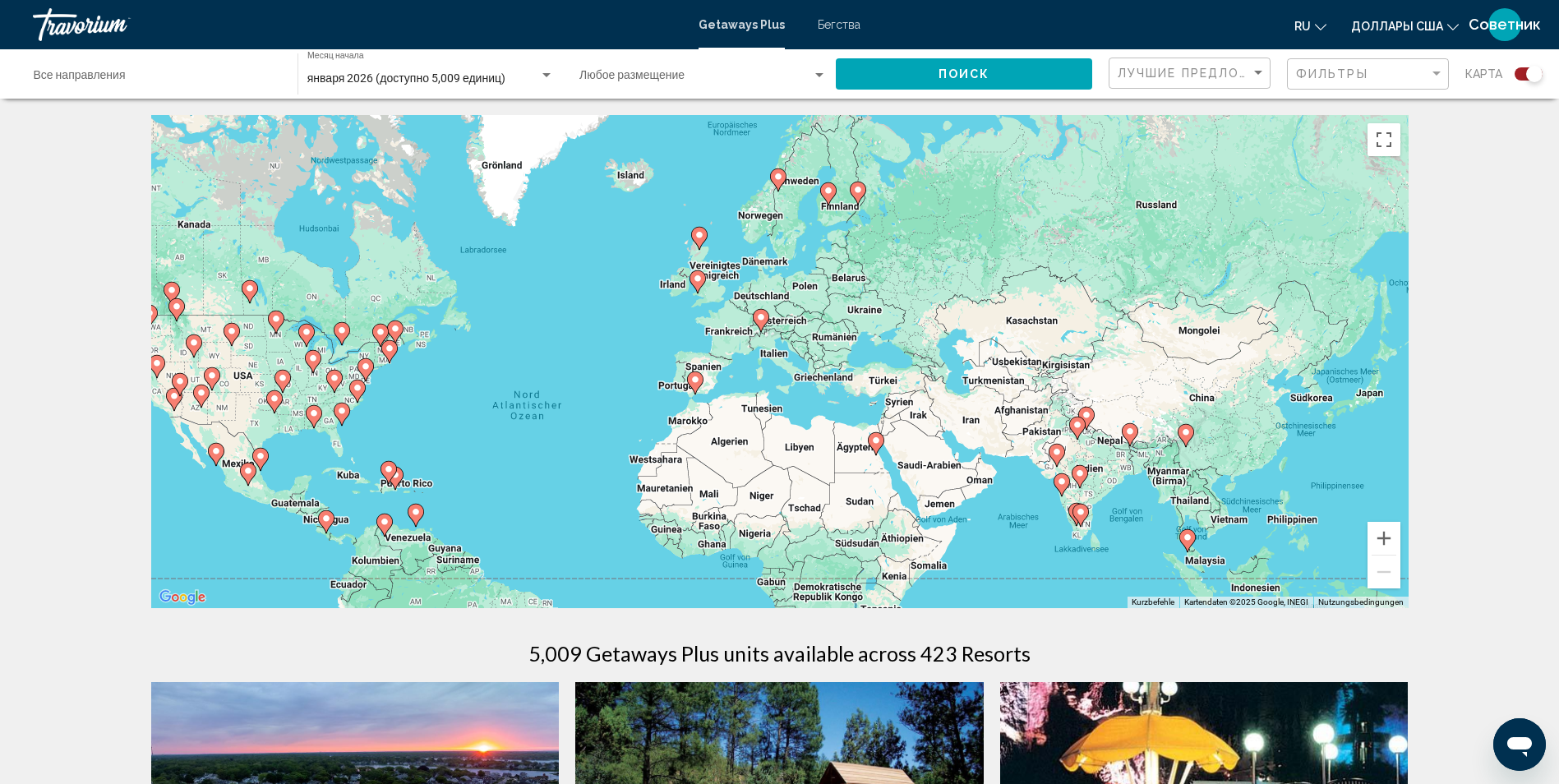
drag, startPoint x: 1256, startPoint y: 429, endPoint x: 1052, endPoint y: 497, distance: 215.0
click at [1052, 497] on div "Um den Modus zum Ziehen mit der Tastatur zu aktivieren, drückst du Alt + Eingab…" at bounding box center [780, 362] width 1257 height 493
click at [1383, 538] on button "Vergrößern" at bounding box center [1384, 539] width 33 height 33
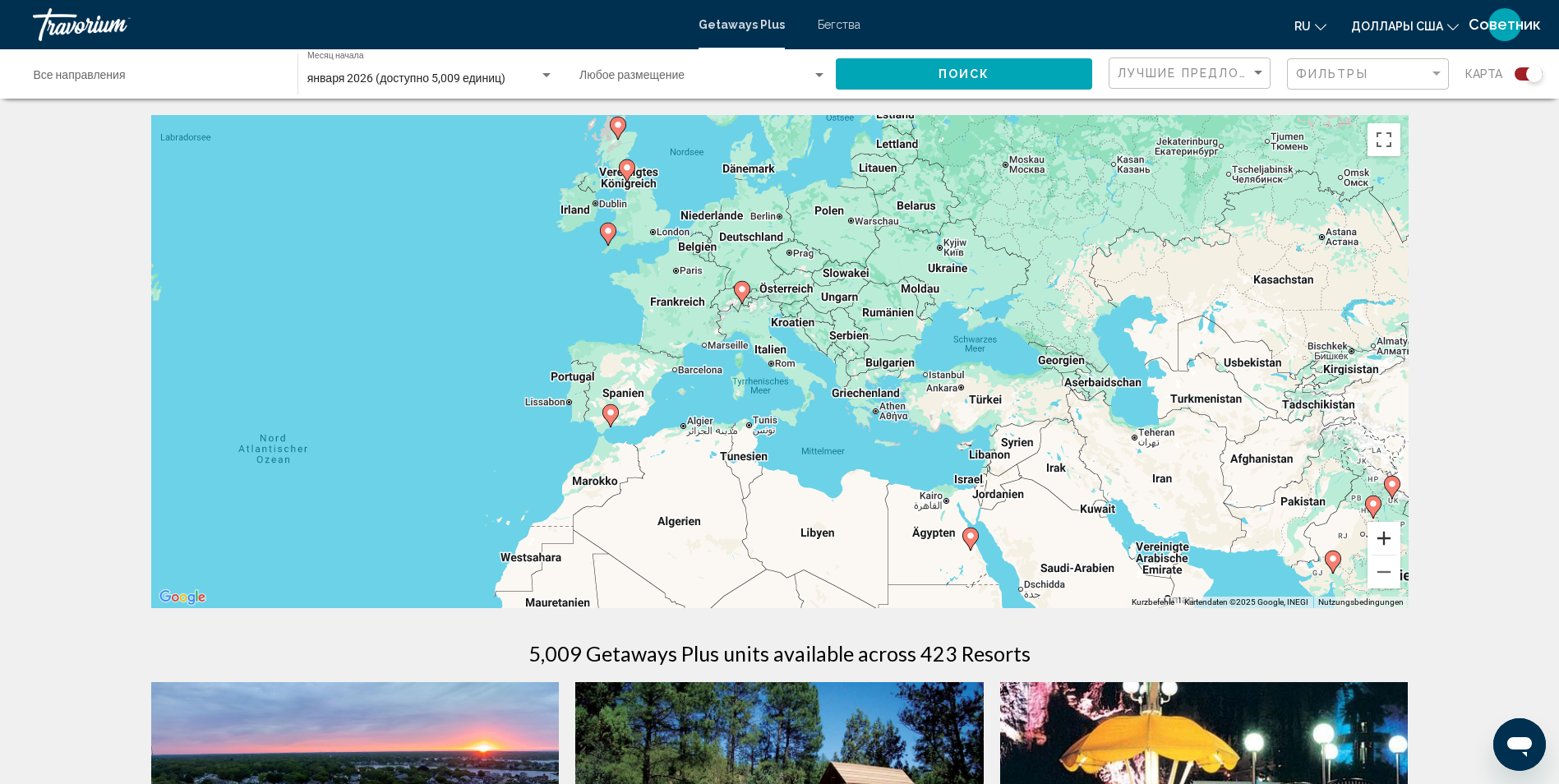
click at [1383, 538] on button "Vergrößern" at bounding box center [1384, 539] width 33 height 33
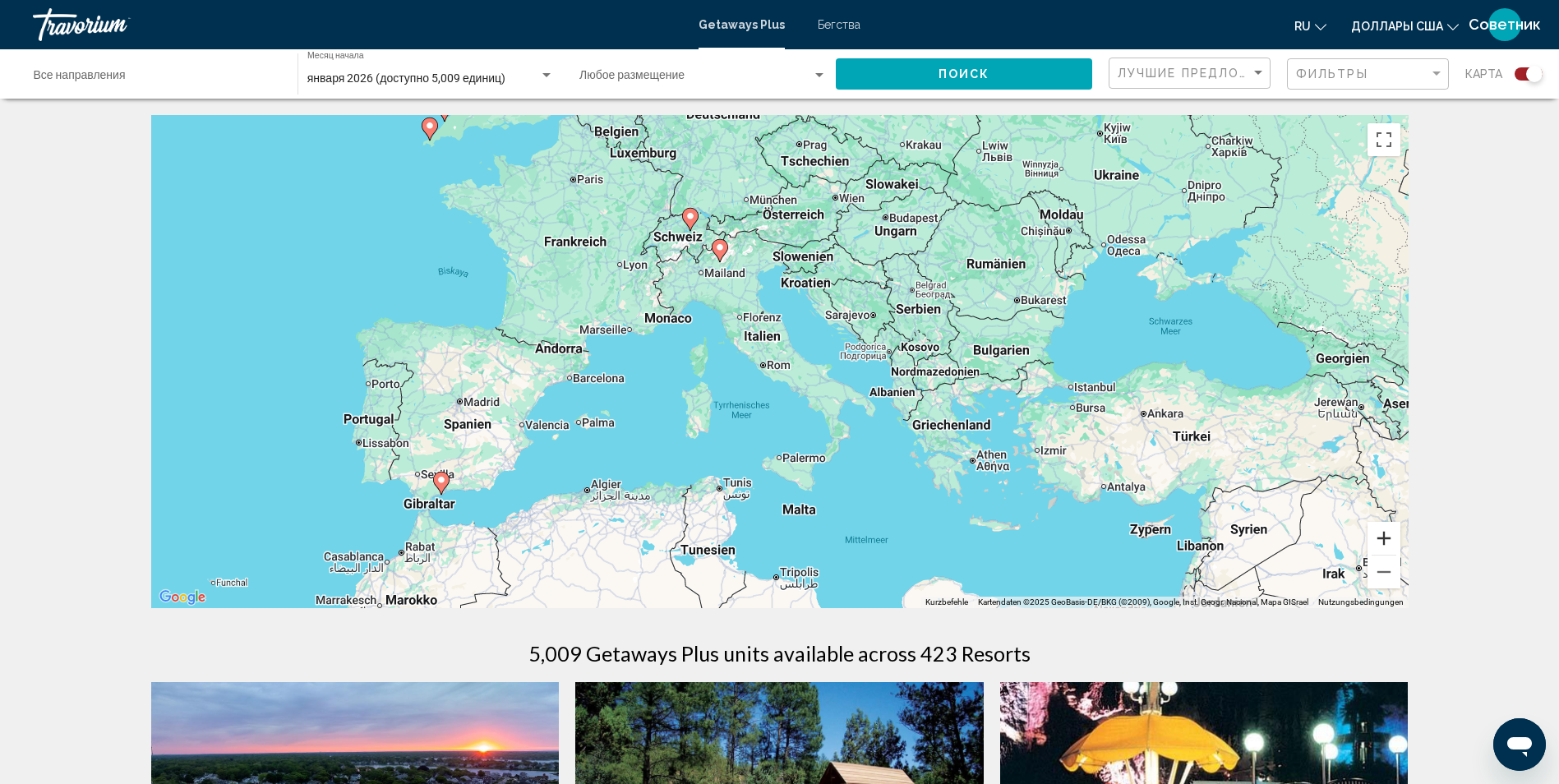
click at [1383, 537] on button "Vergrößern" at bounding box center [1384, 539] width 33 height 33
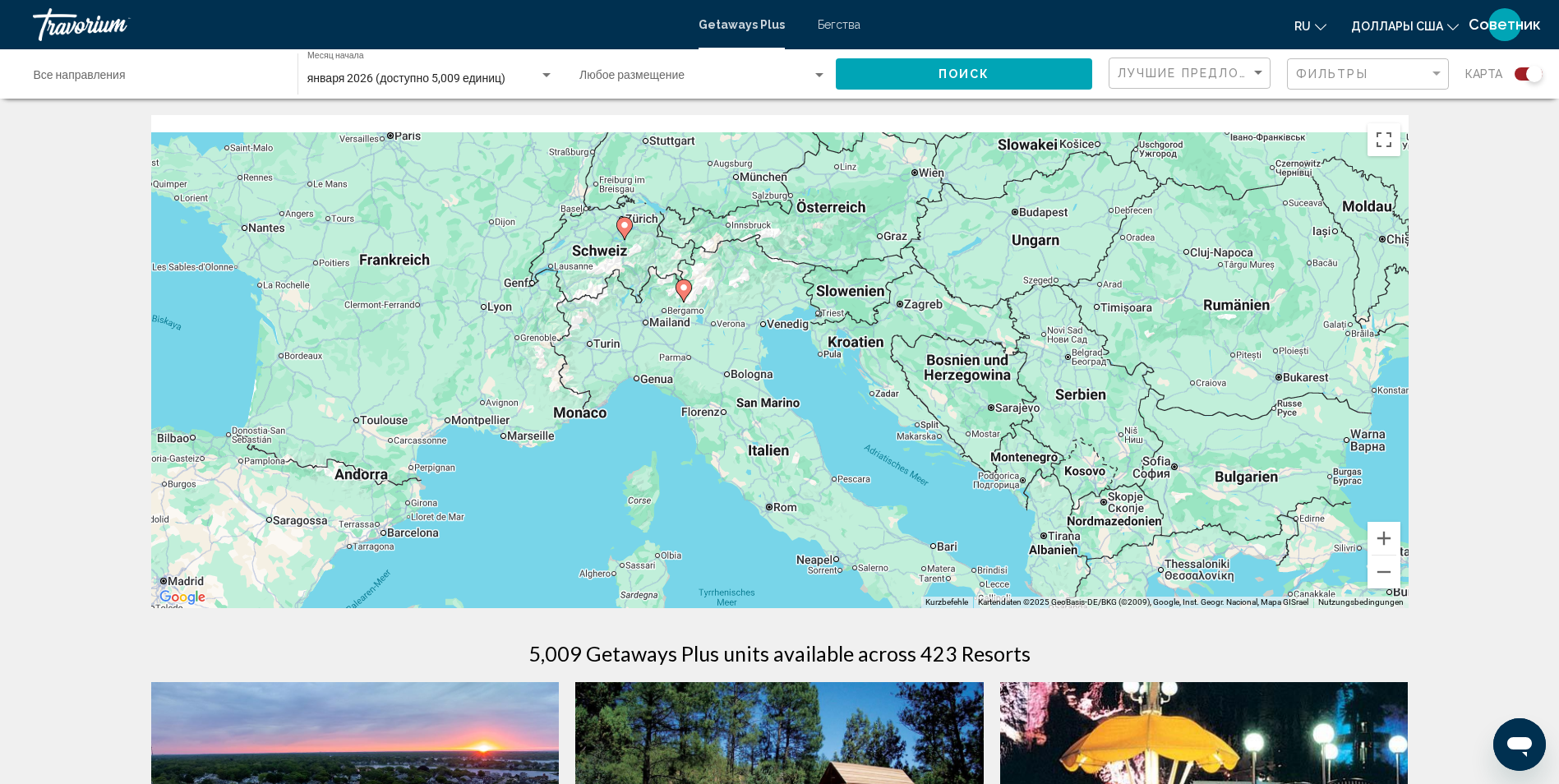
drag, startPoint x: 812, startPoint y: 334, endPoint x: 844, endPoint y: 501, distance: 170.0
click at [844, 501] on div "Um den Modus zum Ziehen mit der Tastatur zu aktivieren, drückst du Alt + Eingab…" at bounding box center [780, 362] width 1257 height 493
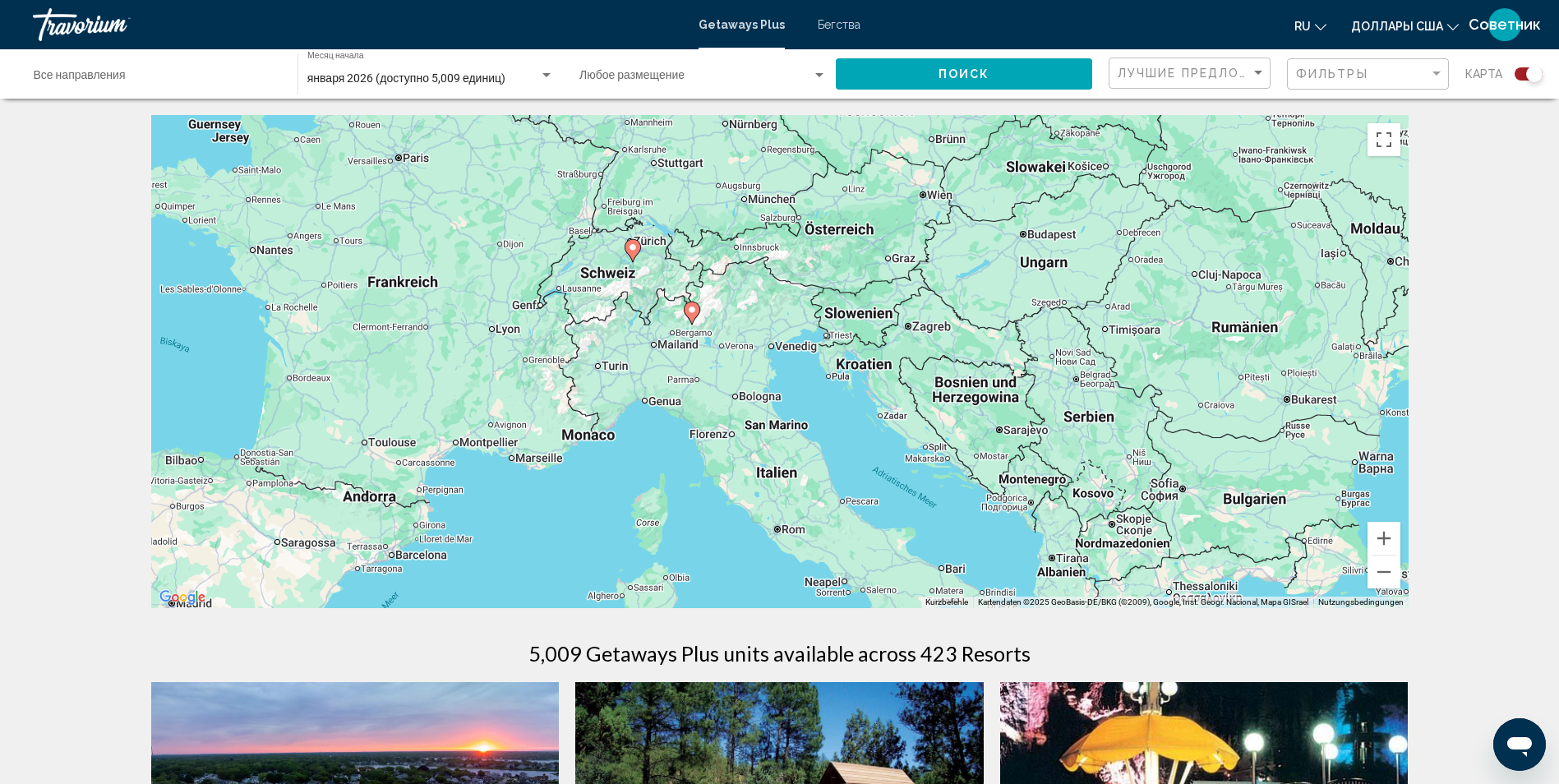
click at [692, 310] on image "Основное содержание" at bounding box center [692, 310] width 10 height 10
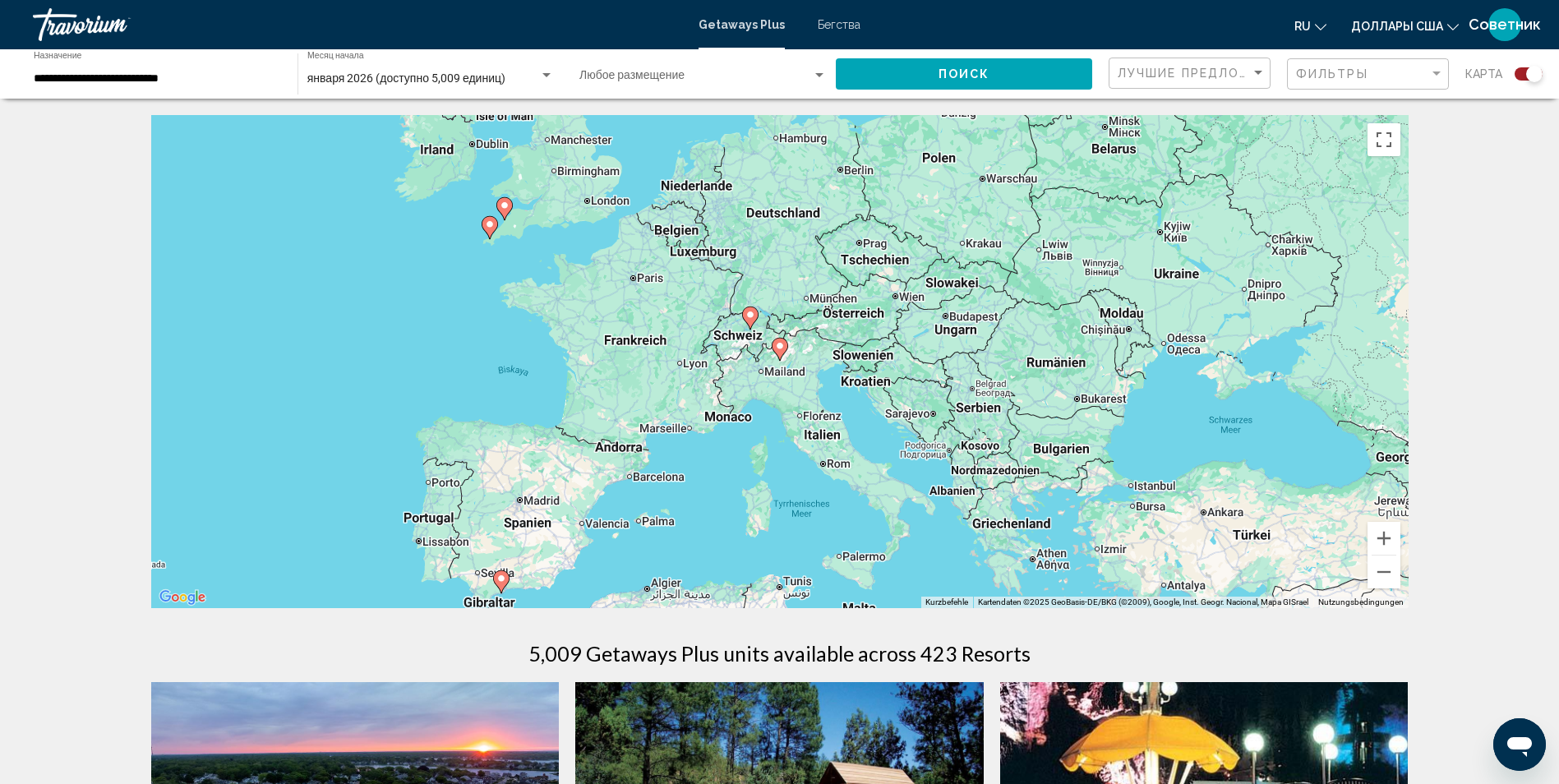
click at [780, 349] on image "Основное содержание" at bounding box center [780, 345] width 10 height 10
type input "**********"
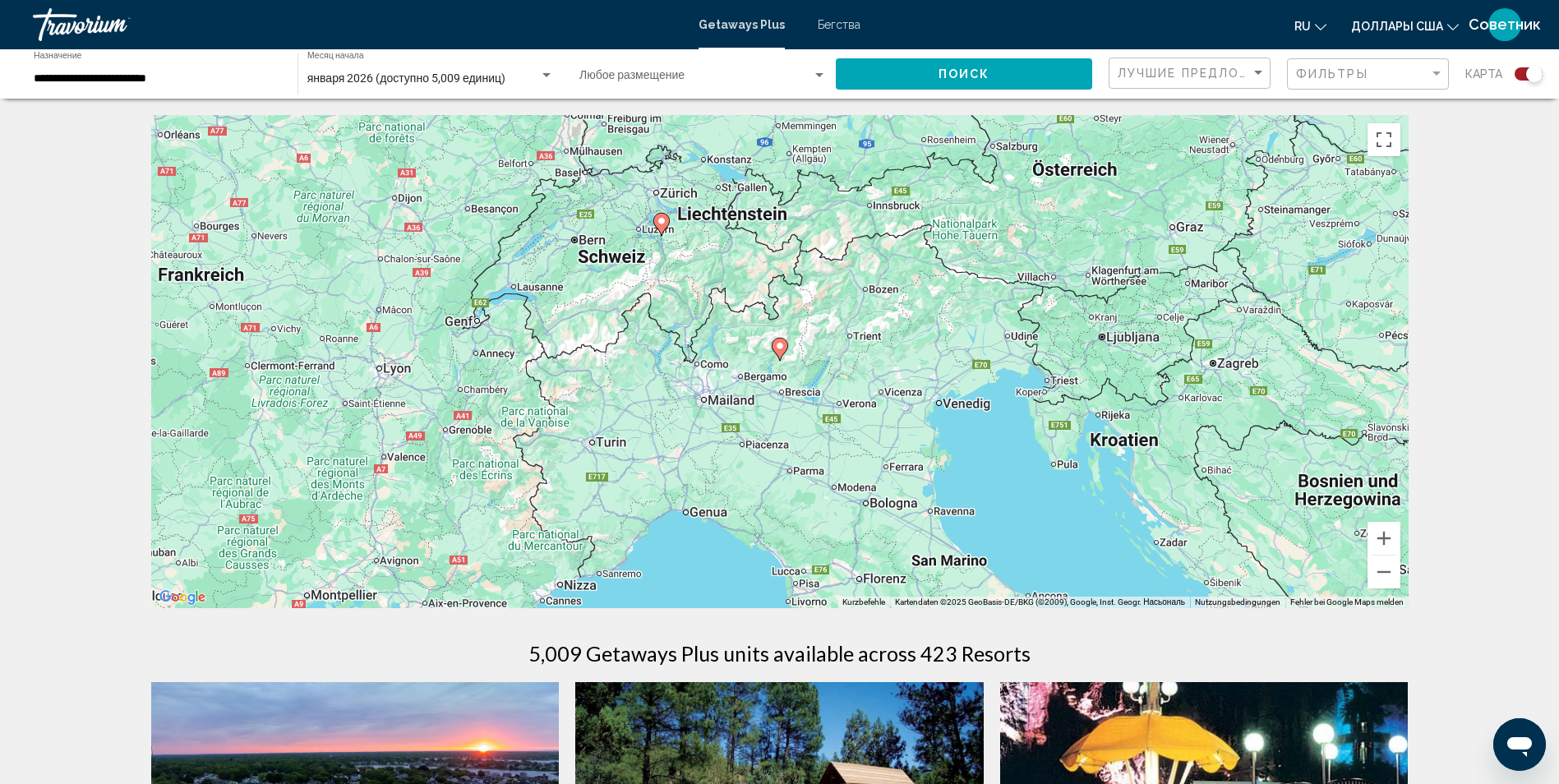
click at [781, 352] on icon "Основное содержание" at bounding box center [779, 349] width 15 height 21
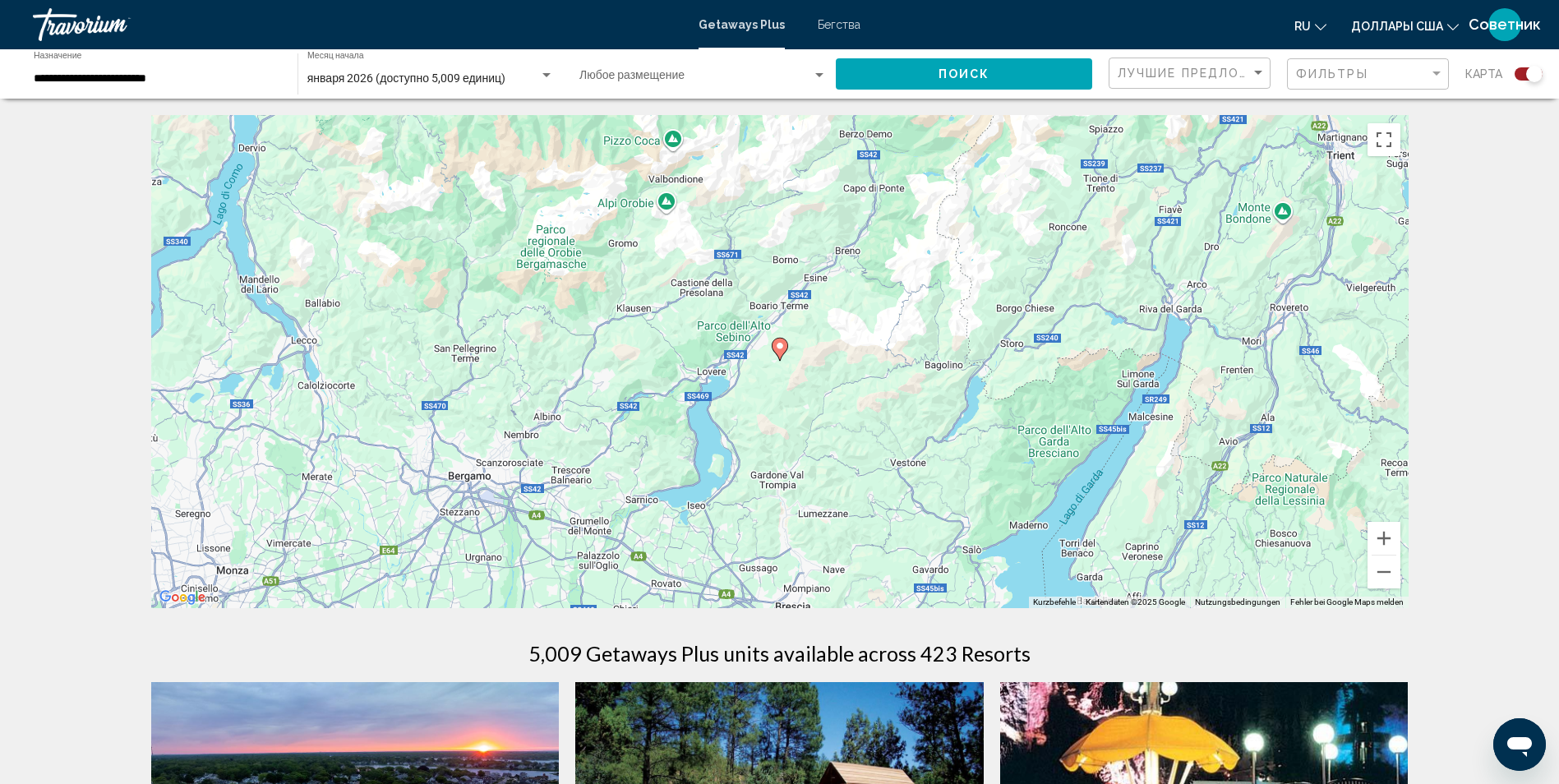
click at [781, 352] on icon "Основное содержание" at bounding box center [779, 349] width 15 height 21
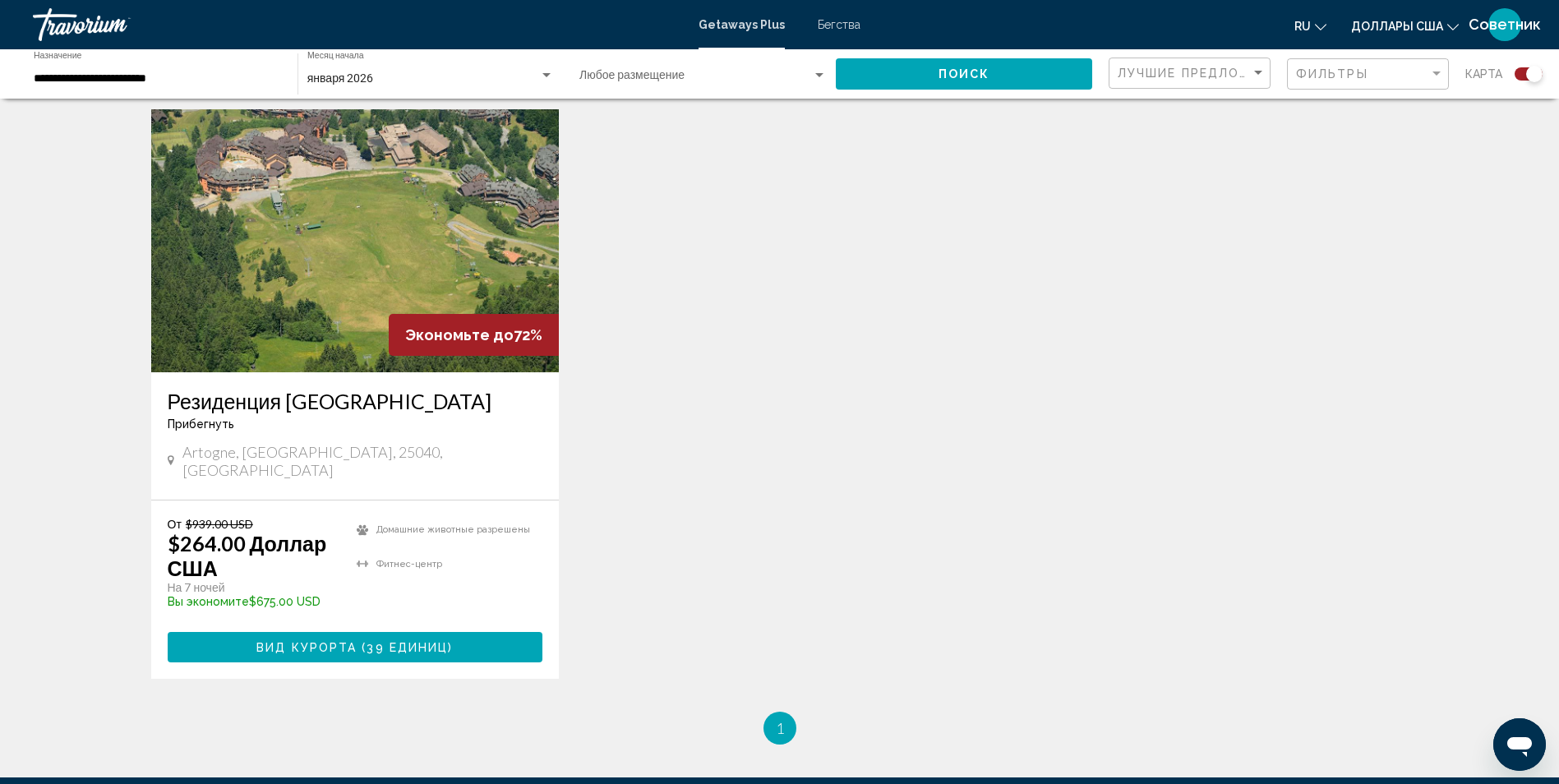
scroll to position [575, 0]
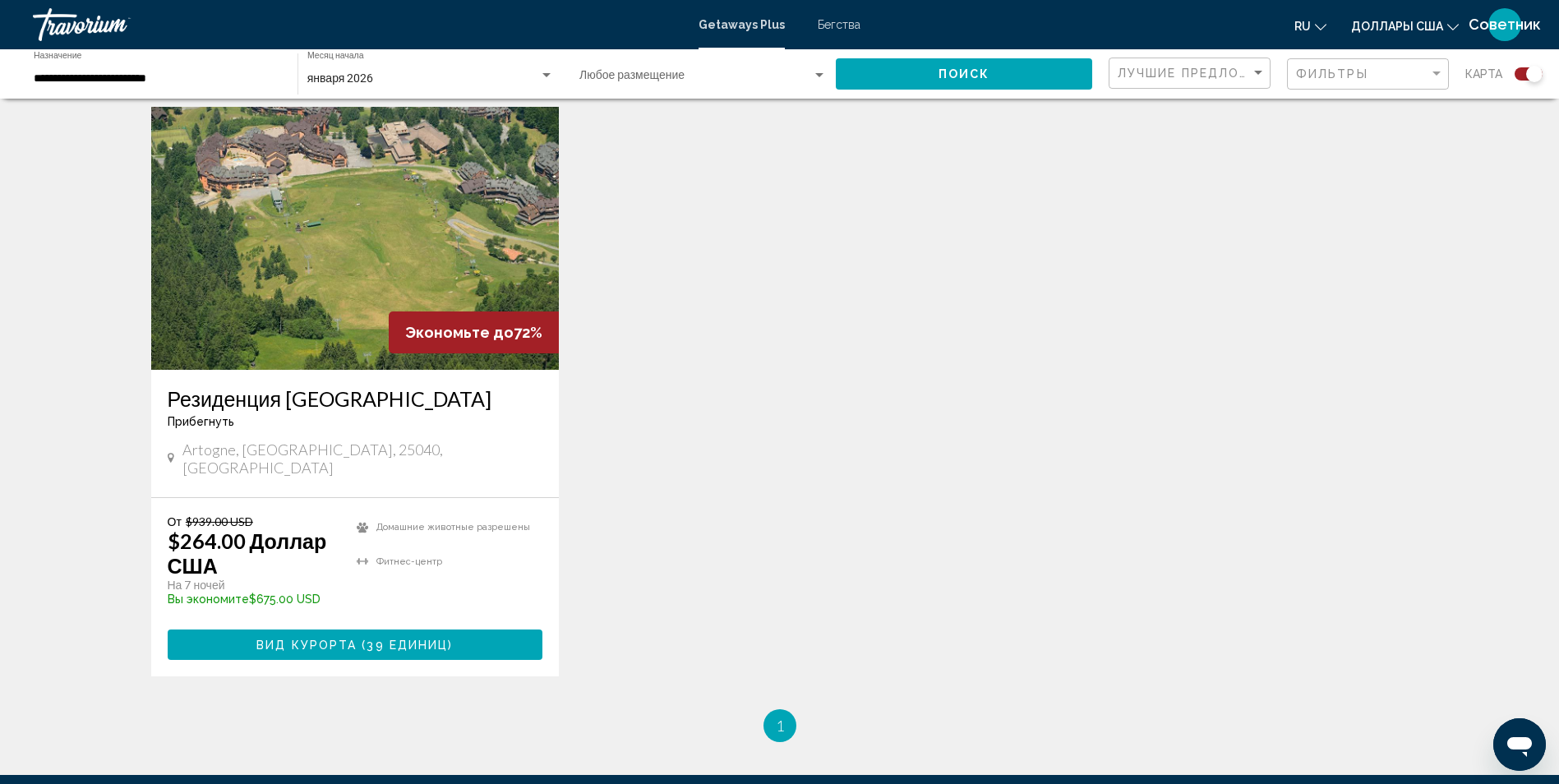
click at [385, 250] on img "Основное содержание" at bounding box center [355, 238] width 409 height 263
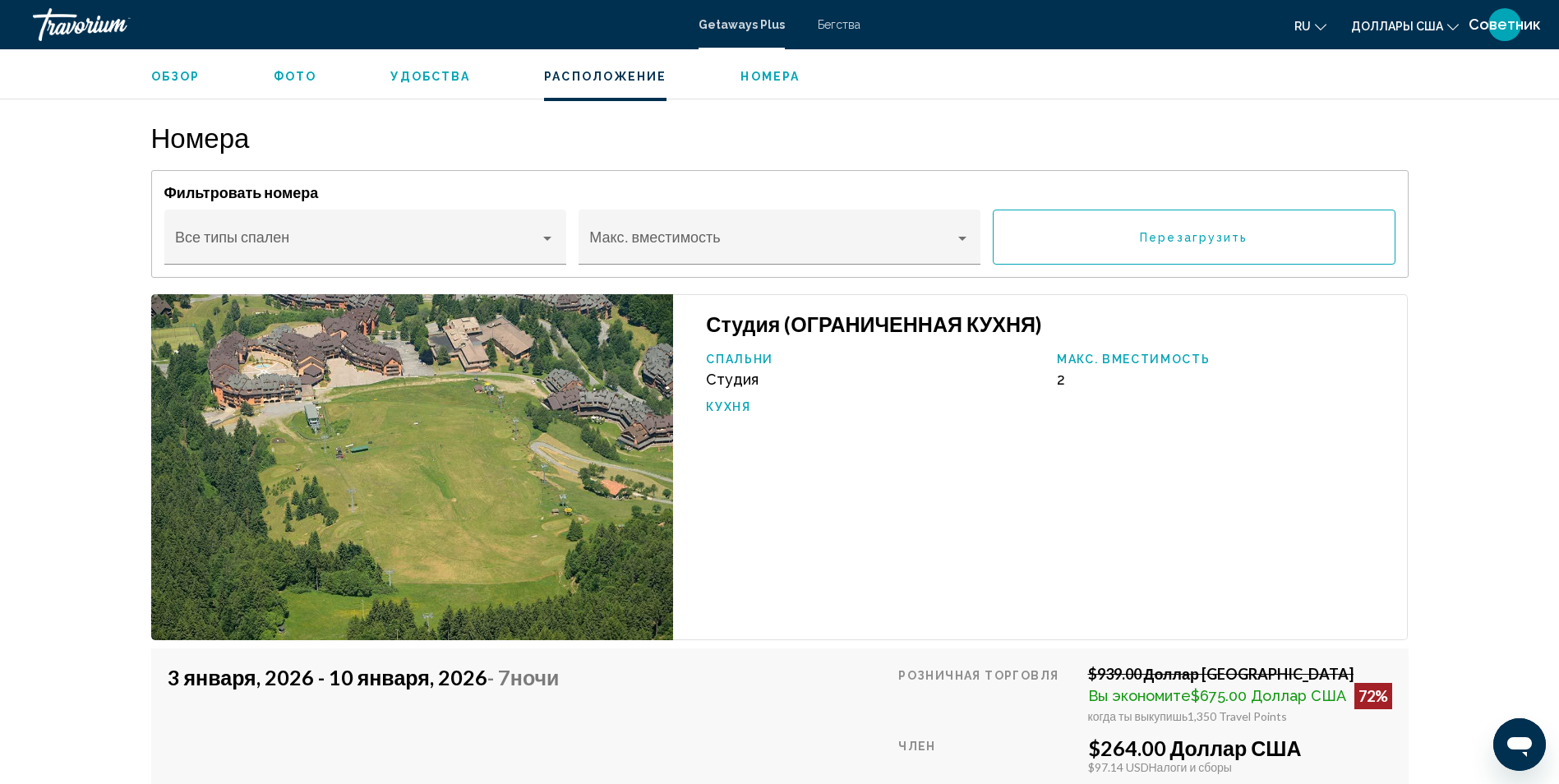
scroll to position [2711, 0]
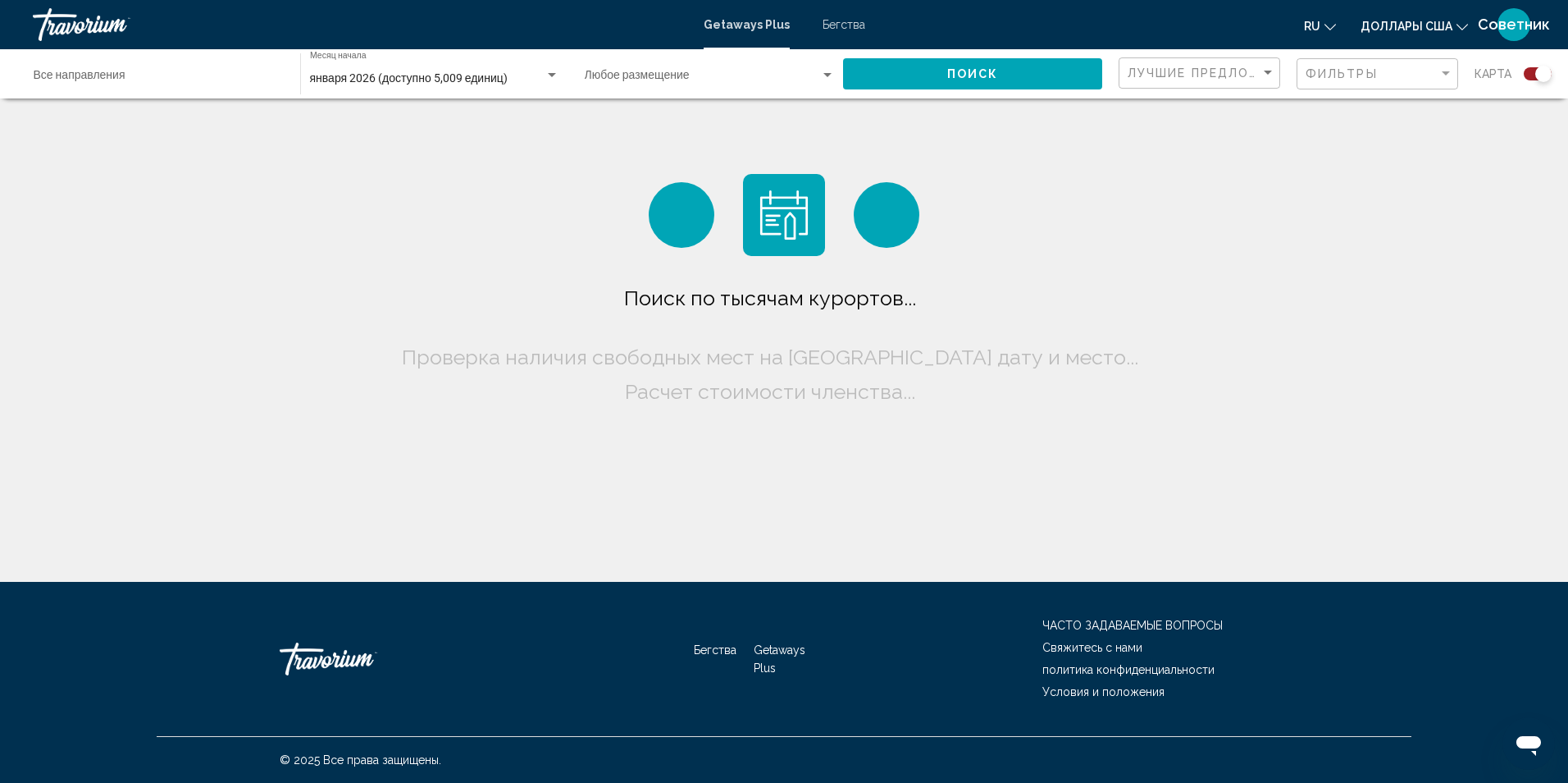
drag, startPoint x: 395, startPoint y: 87, endPoint x: 382, endPoint y: 79, distance: 15.3
click at [382, 79] on span "января 2026 (доступно 5,009 единиц)" at bounding box center [409, 78] width 198 height 14
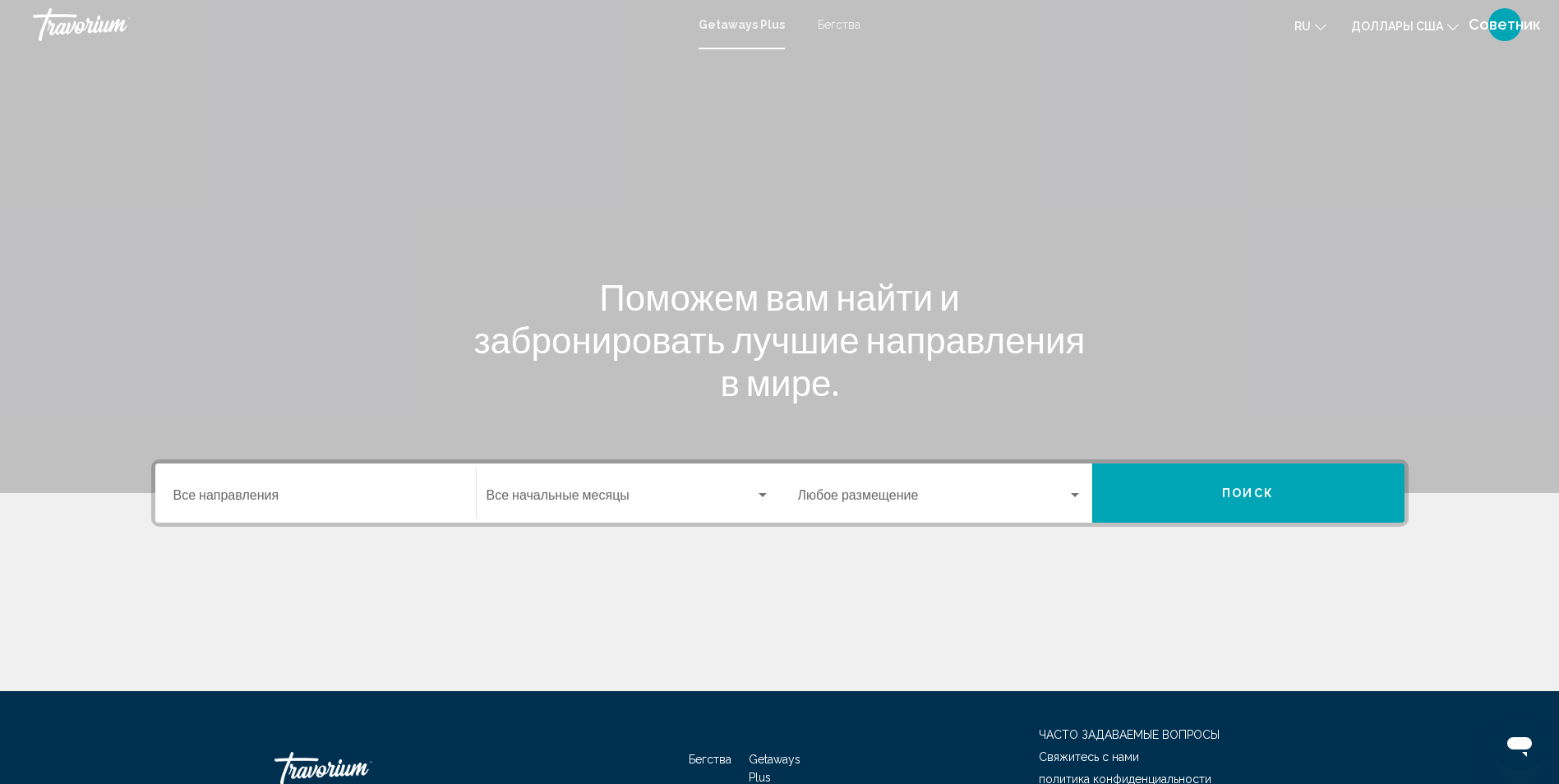
click at [603, 499] on span "Виджет поиска" at bounding box center [620, 498] width 269 height 15
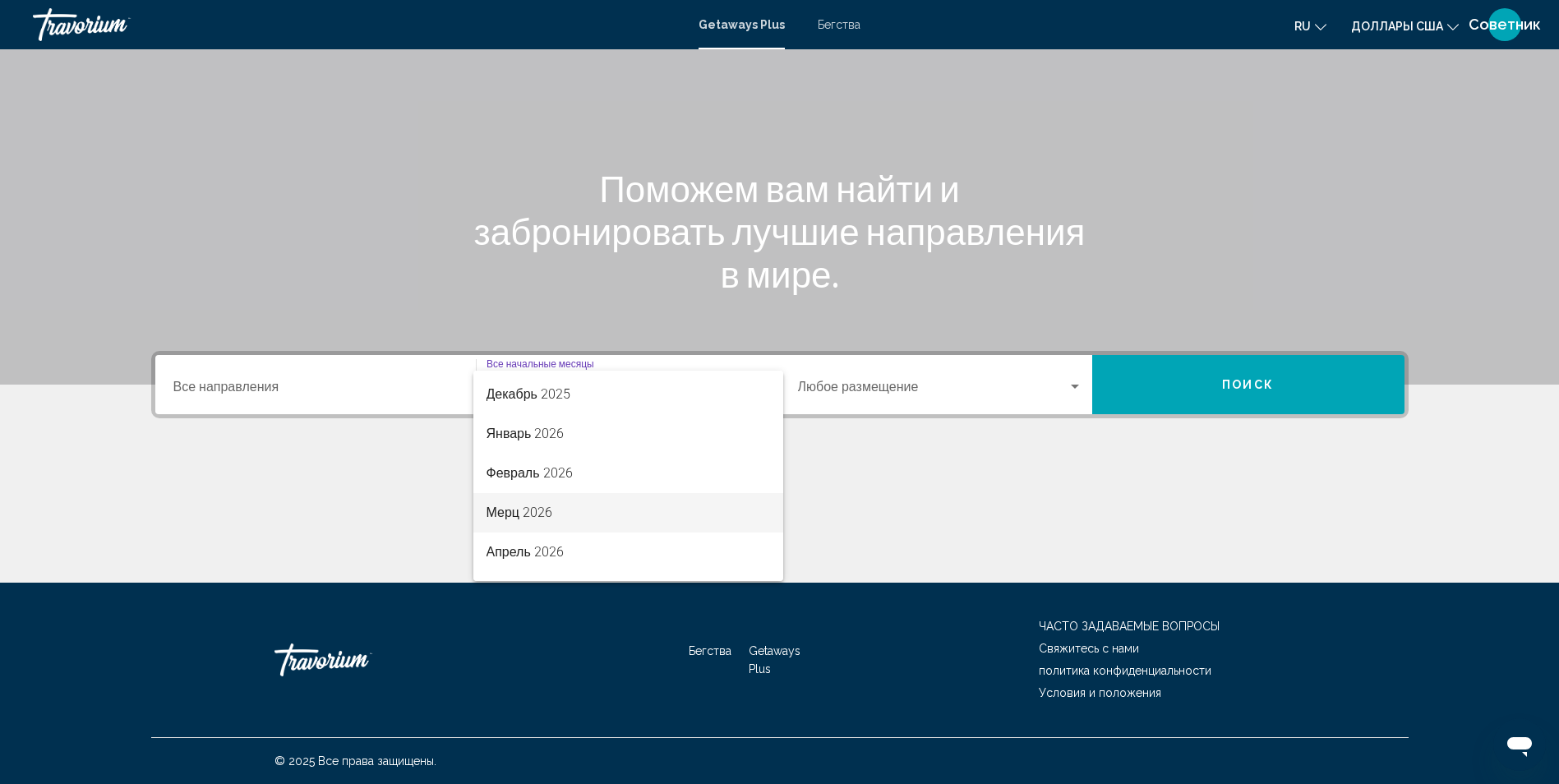
scroll to position [164, 0]
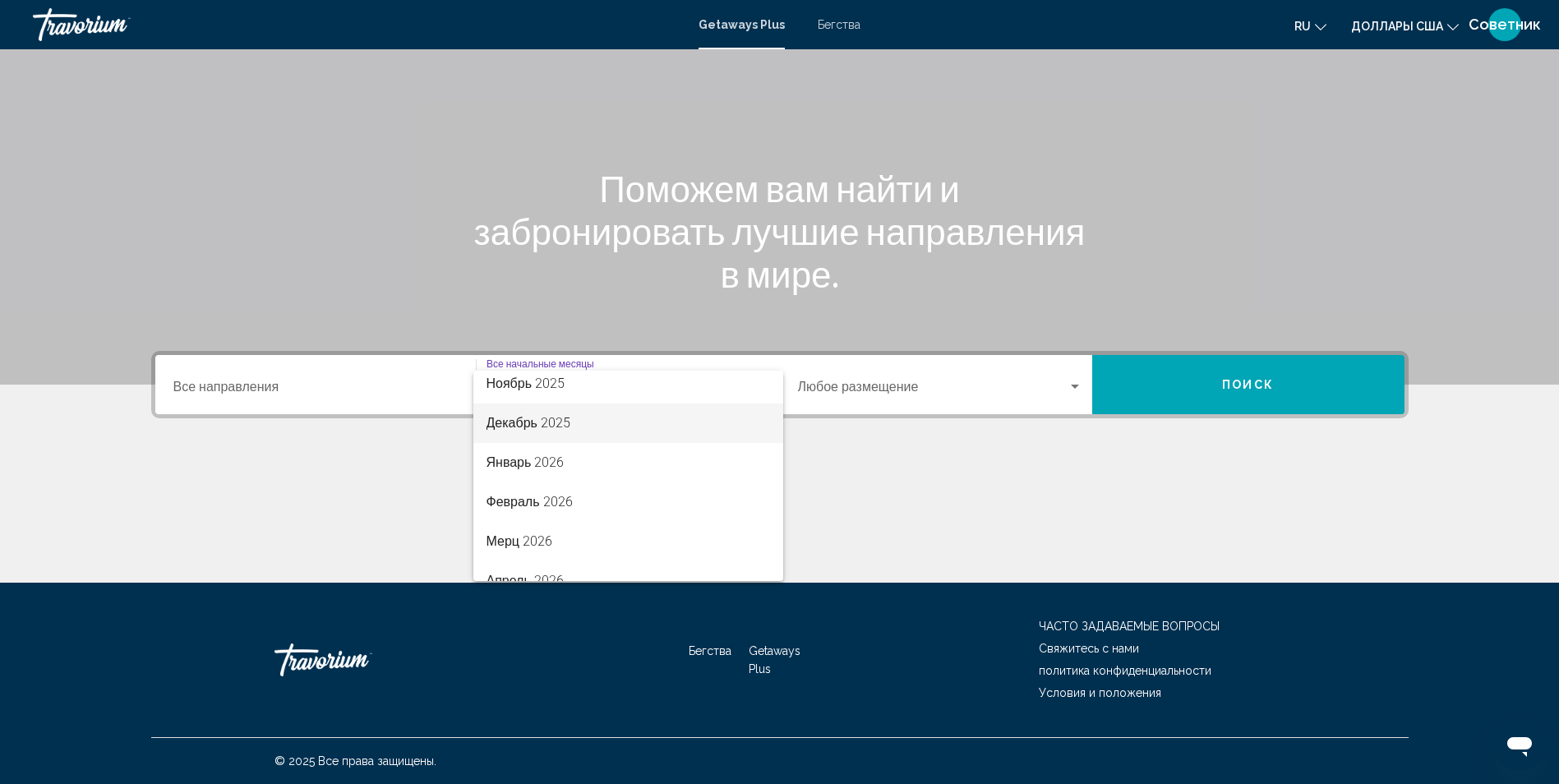
click at [588, 429] on span "Декабрь 2025" at bounding box center [628, 423] width 283 height 40
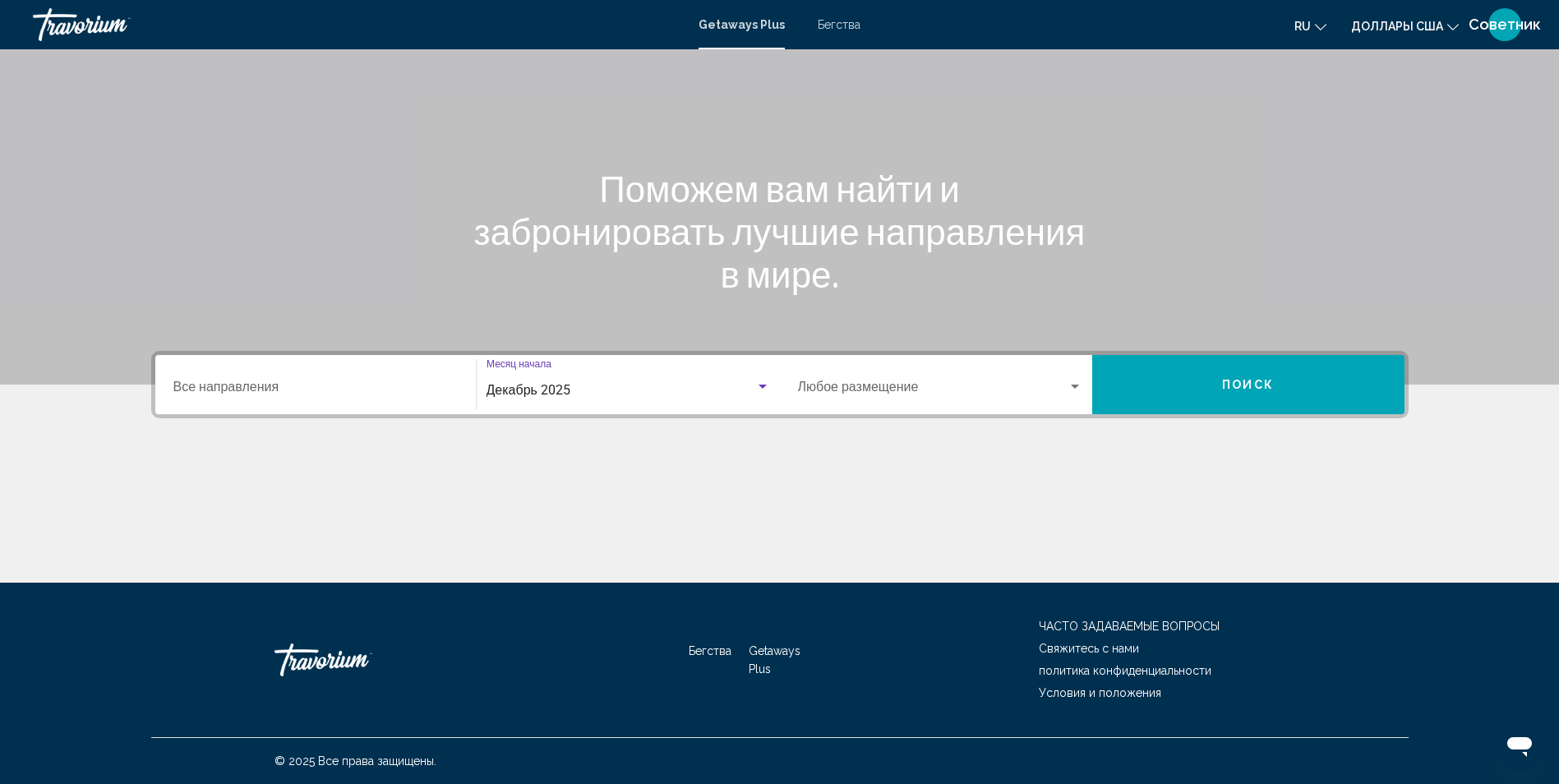
click at [1268, 378] on span "Поиск" at bounding box center [1247, 385] width 51 height 14
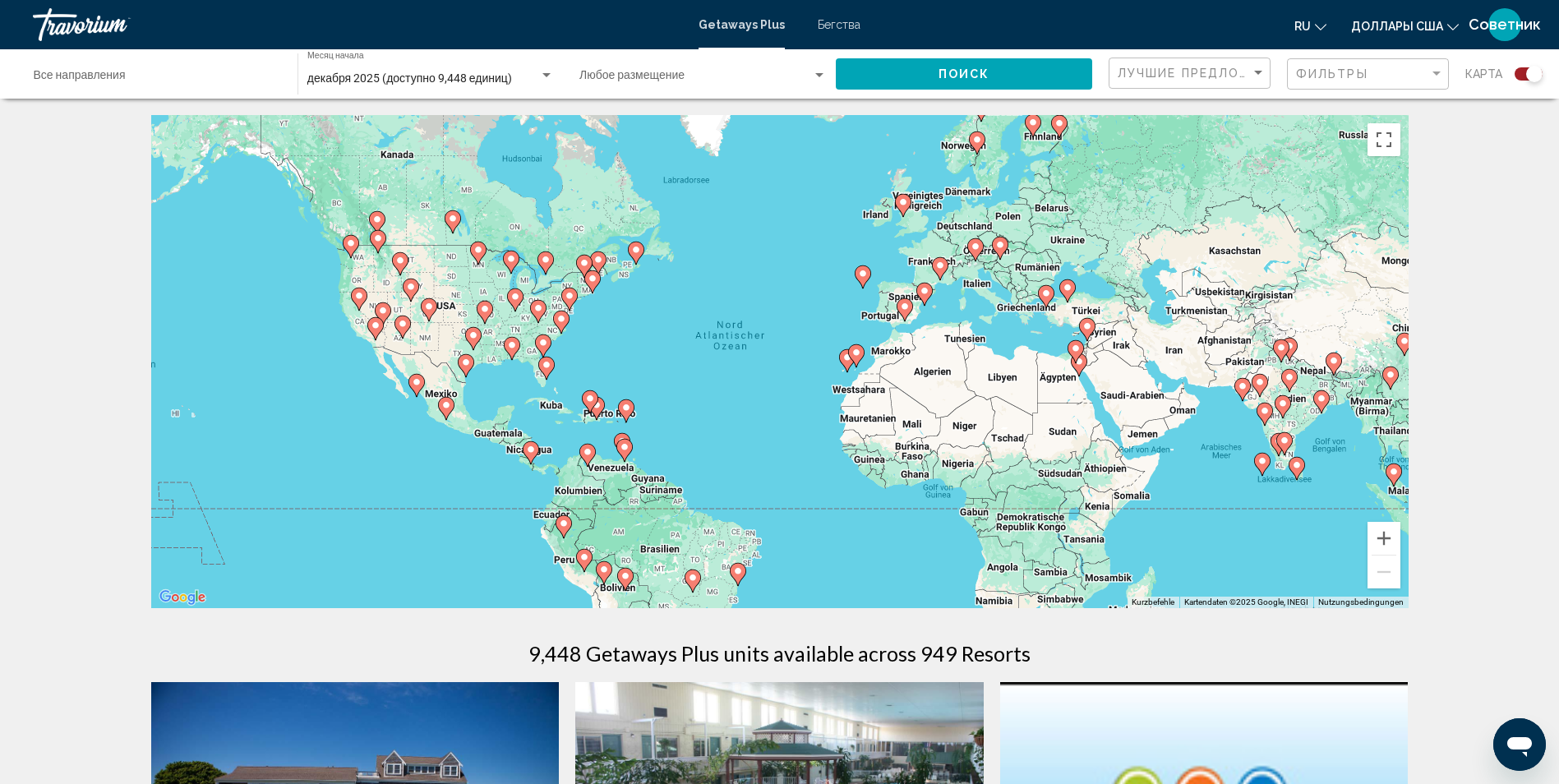
scroll to position [82, 0]
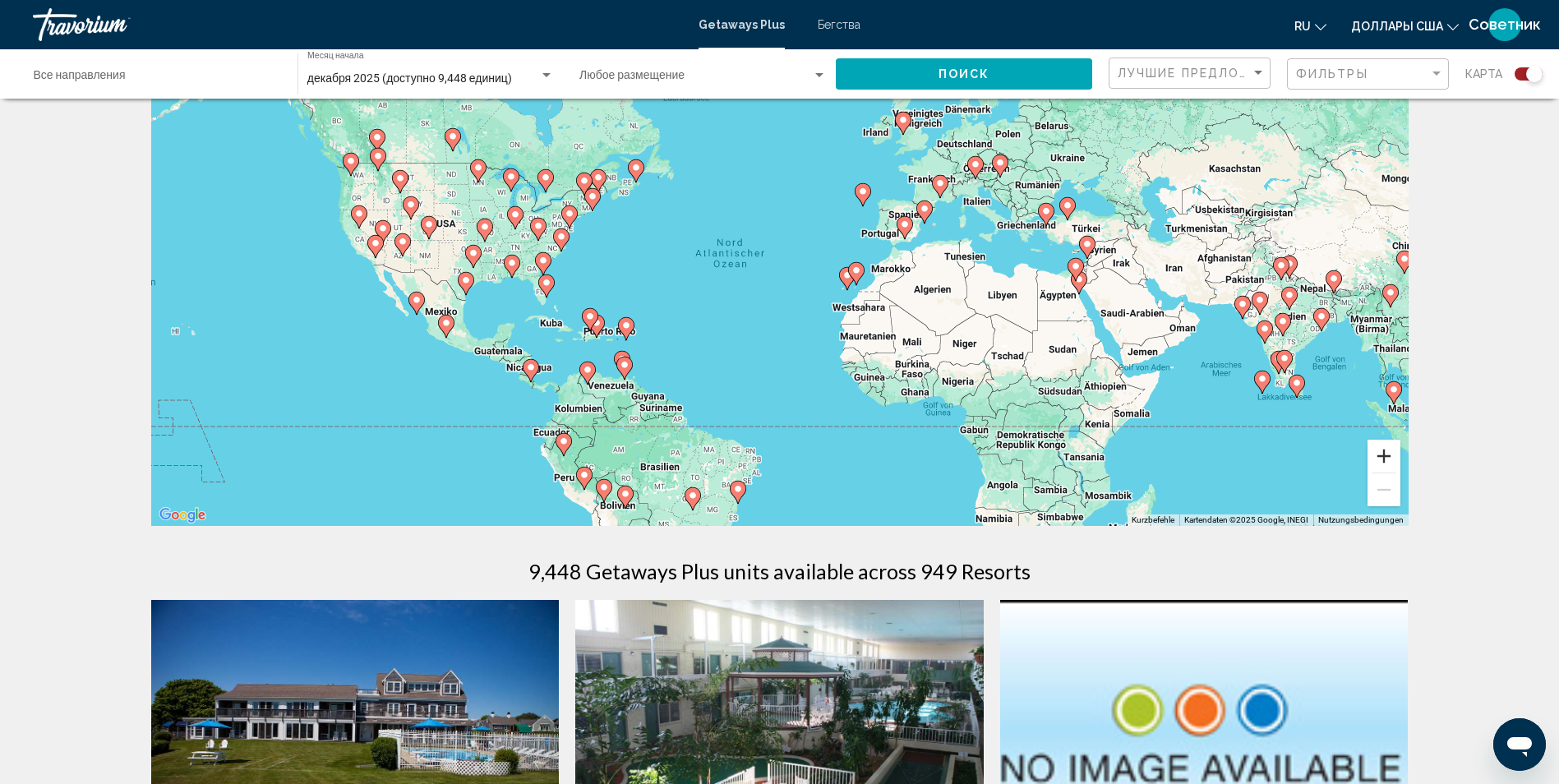
click at [1385, 456] on button "Vergrößern" at bounding box center [1384, 456] width 33 height 33
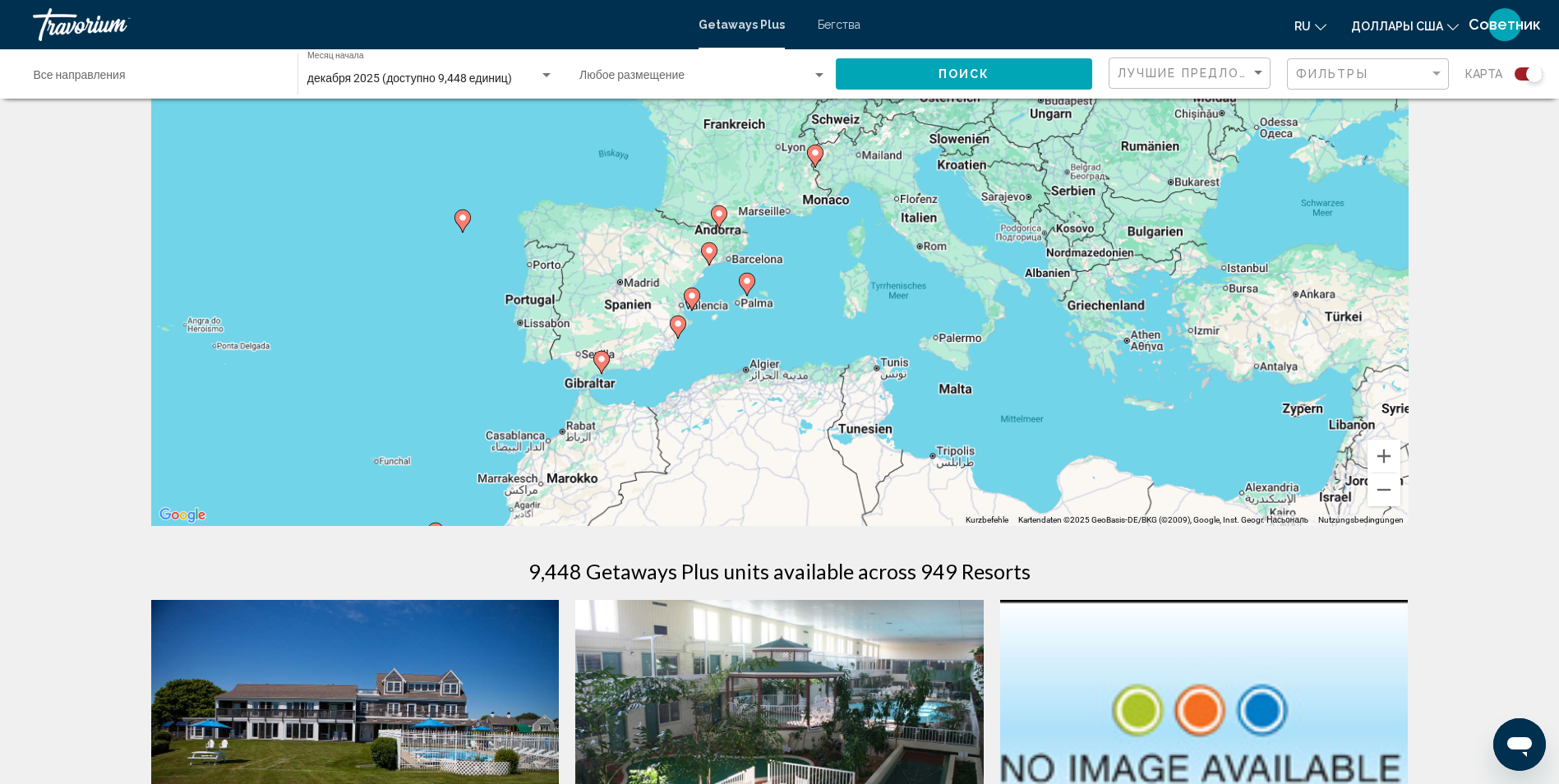
drag, startPoint x: 1257, startPoint y: 255, endPoint x: 608, endPoint y: 495, distance: 692.0
click at [608, 495] on div "Um den Modus zum Ziehen mit der Tastatur zu aktivieren, drückst du Alt + Eingab…" at bounding box center [780, 279] width 1257 height 493
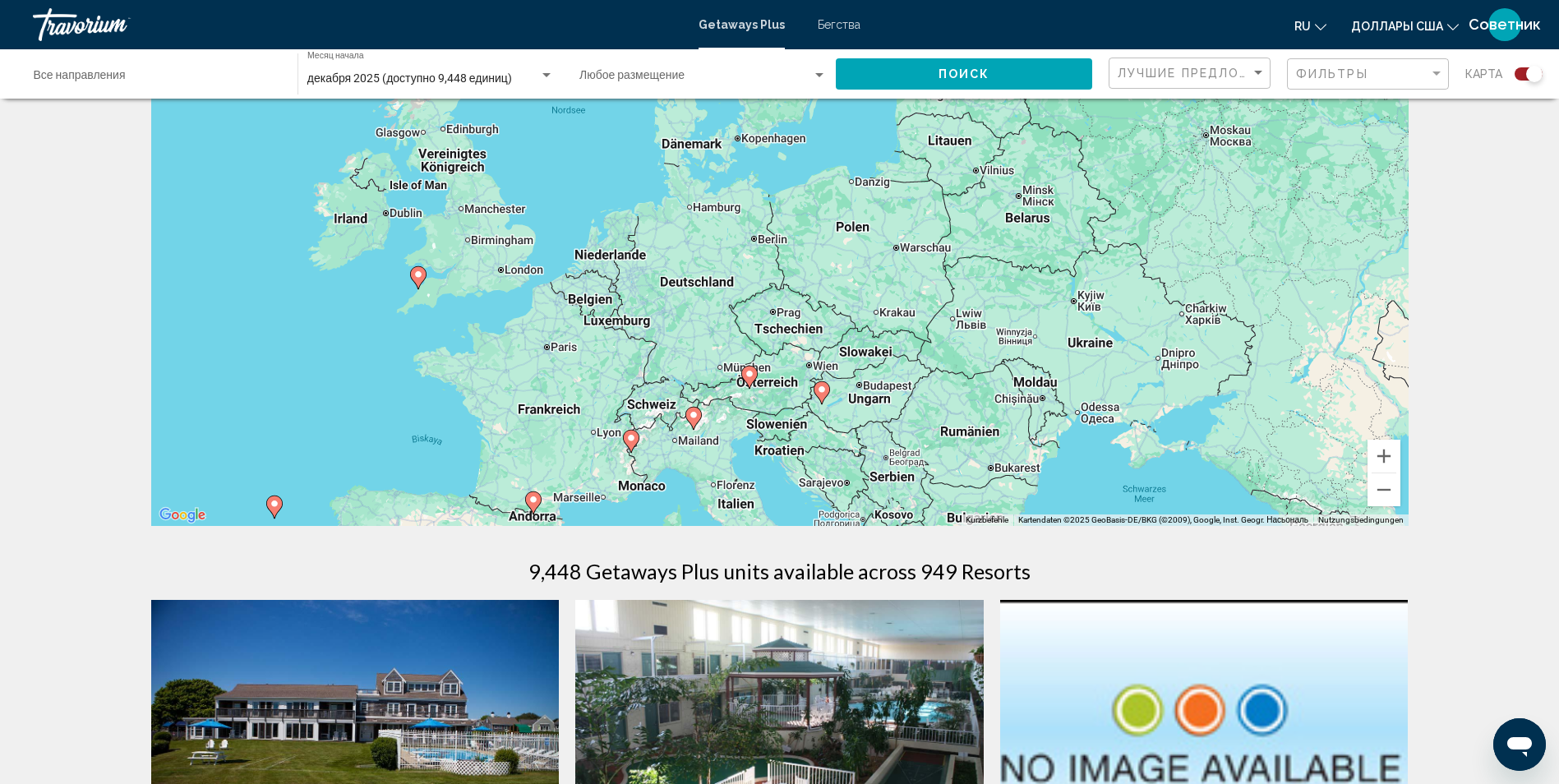
drag, startPoint x: 912, startPoint y: 265, endPoint x: 727, endPoint y: 551, distance: 340.6
click at [1392, 458] on button "Vergrößern" at bounding box center [1384, 456] width 33 height 33
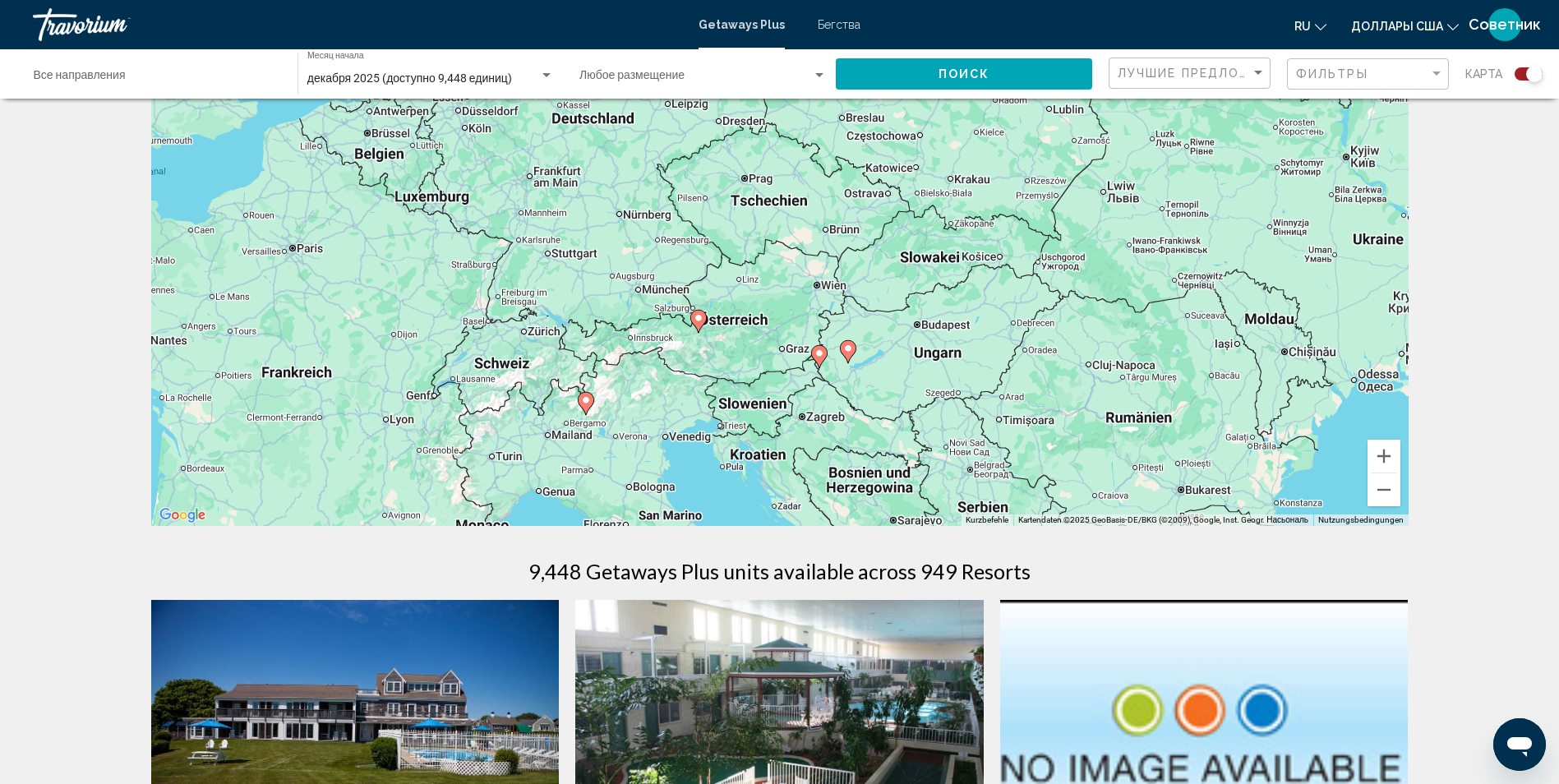
drag, startPoint x: 1068, startPoint y: 422, endPoint x: 1045, endPoint y: 254, distance: 169.6
click at [1045, 254] on div "Um den Modus zum Ziehen mit der Tastatur zu aktivieren, drückst du Alt + Eingab…" at bounding box center [780, 279] width 1257 height 493
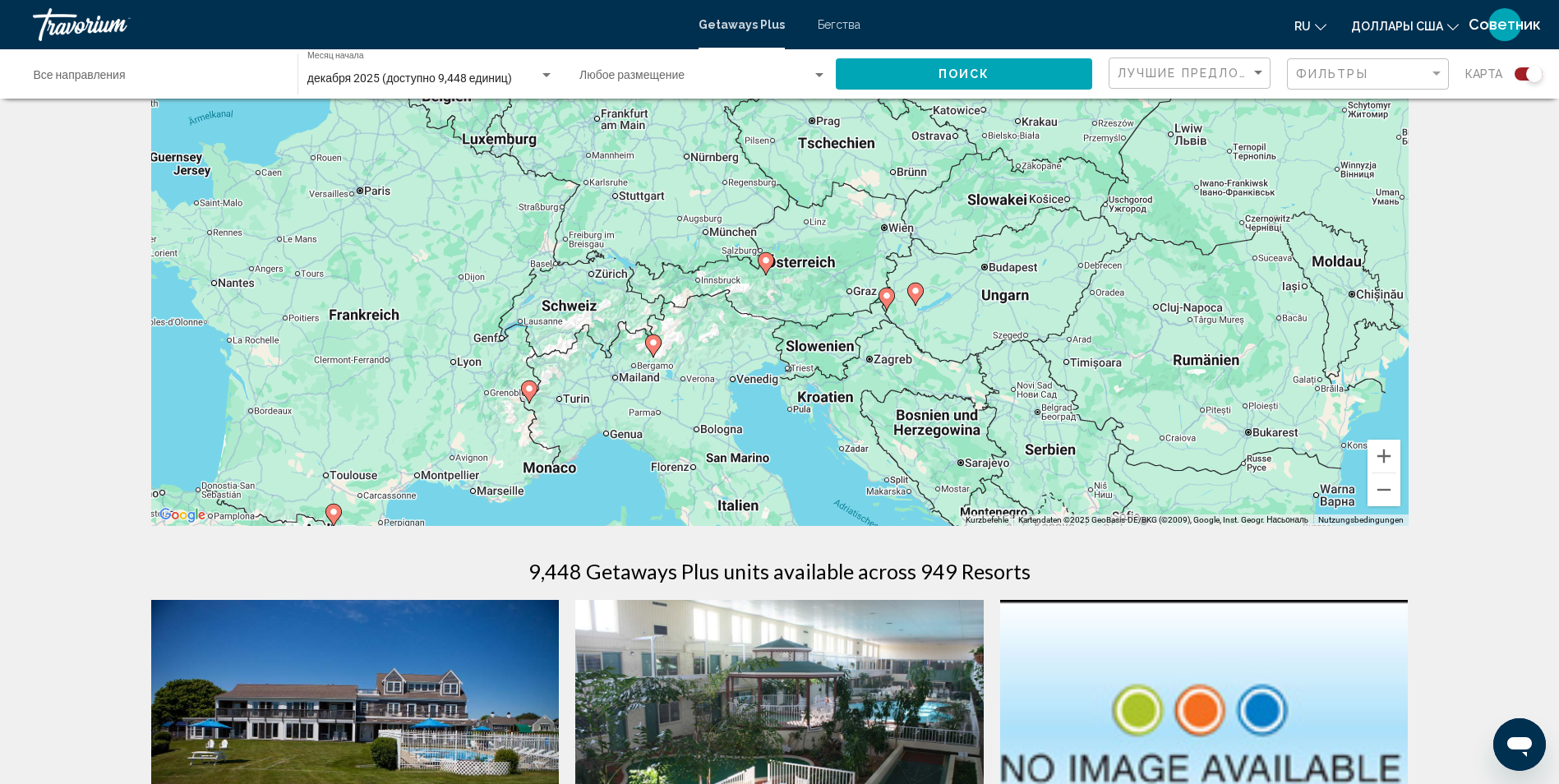
drag, startPoint x: 983, startPoint y: 399, endPoint x: 1052, endPoint y: 340, distance: 90.8
click at [1052, 340] on div "Um den Modus zum Ziehen mit der Tastatur zu aktivieren, drückst du Alt + Eingab…" at bounding box center [780, 279] width 1257 height 493
click at [531, 391] on image "Основное содержание" at bounding box center [529, 388] width 10 height 10
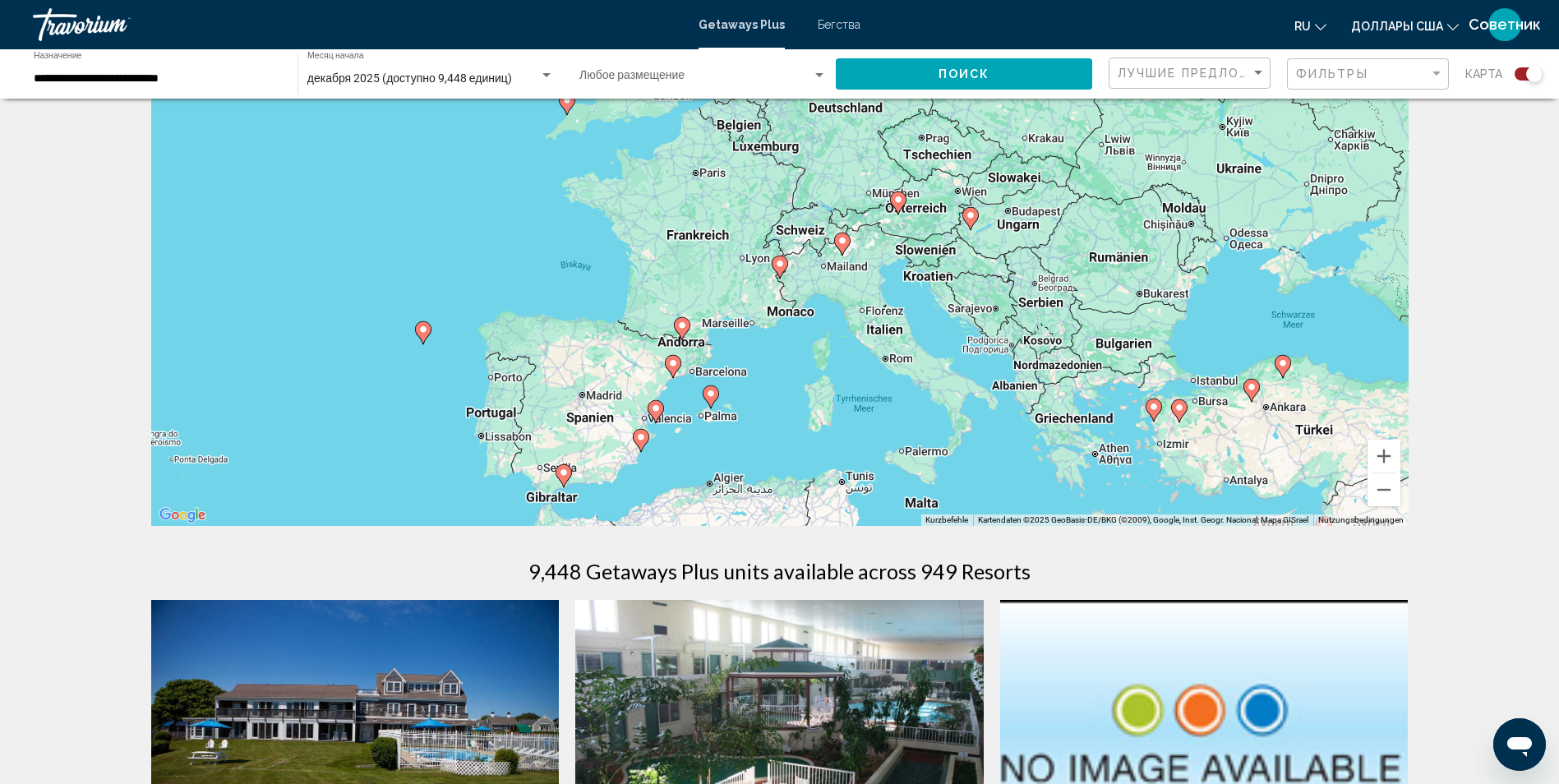
click at [779, 265] on image "Основное содержание" at bounding box center [780, 264] width 10 height 10
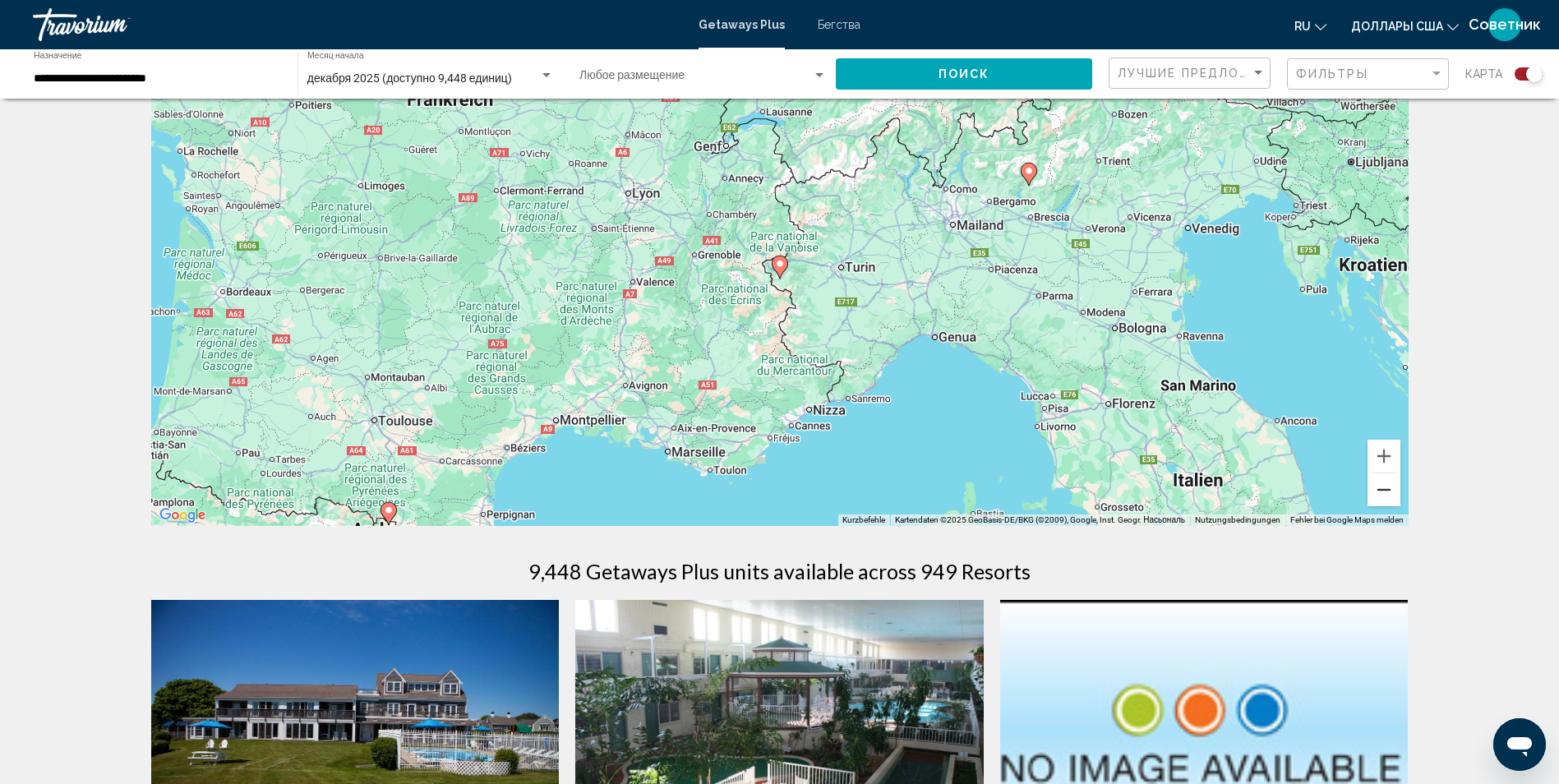
click at [1389, 496] on button "Веркляйнерн" at bounding box center [1384, 490] width 33 height 33
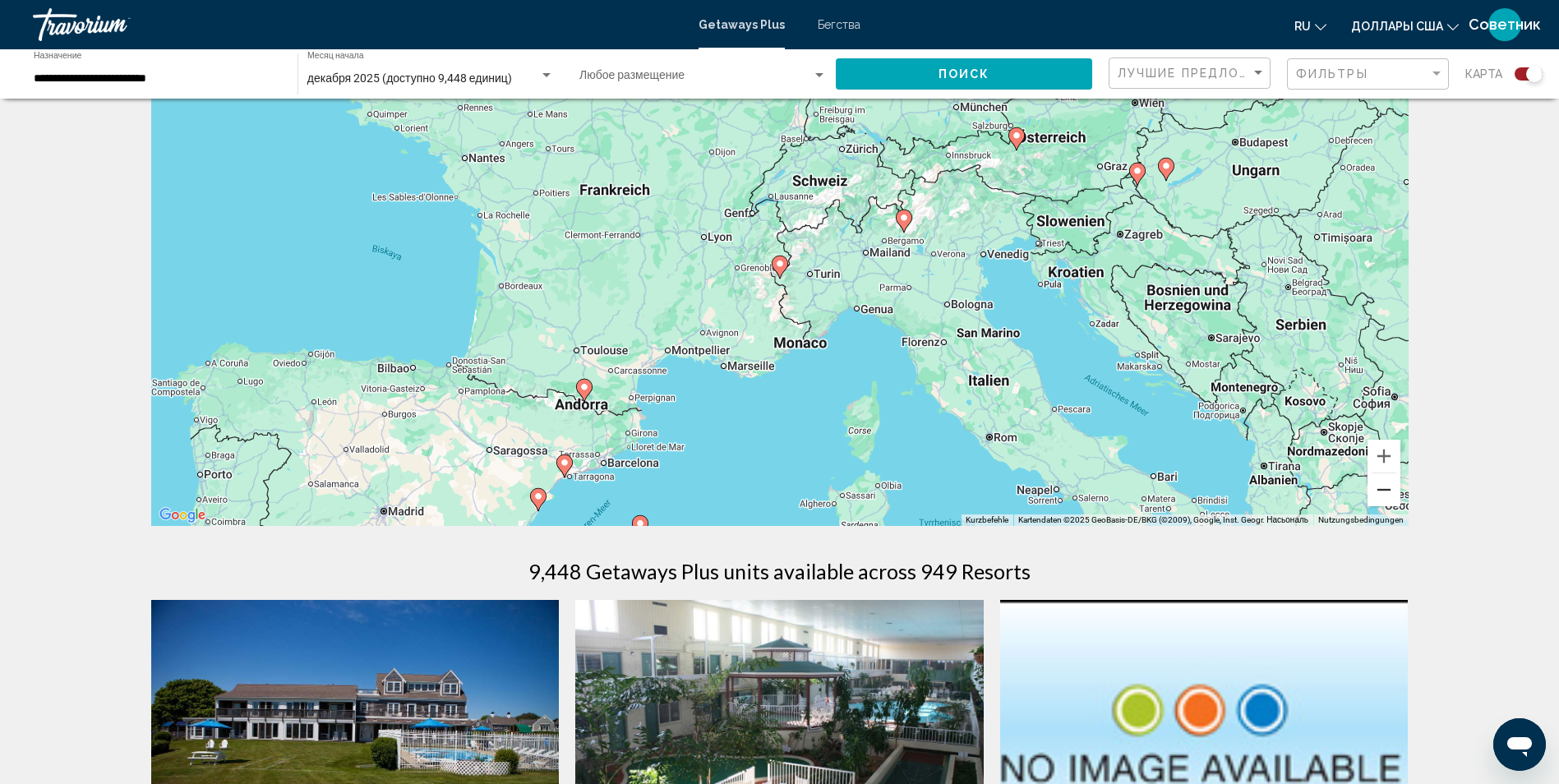
click at [1389, 496] on button "Веркляйнерн" at bounding box center [1384, 490] width 33 height 33
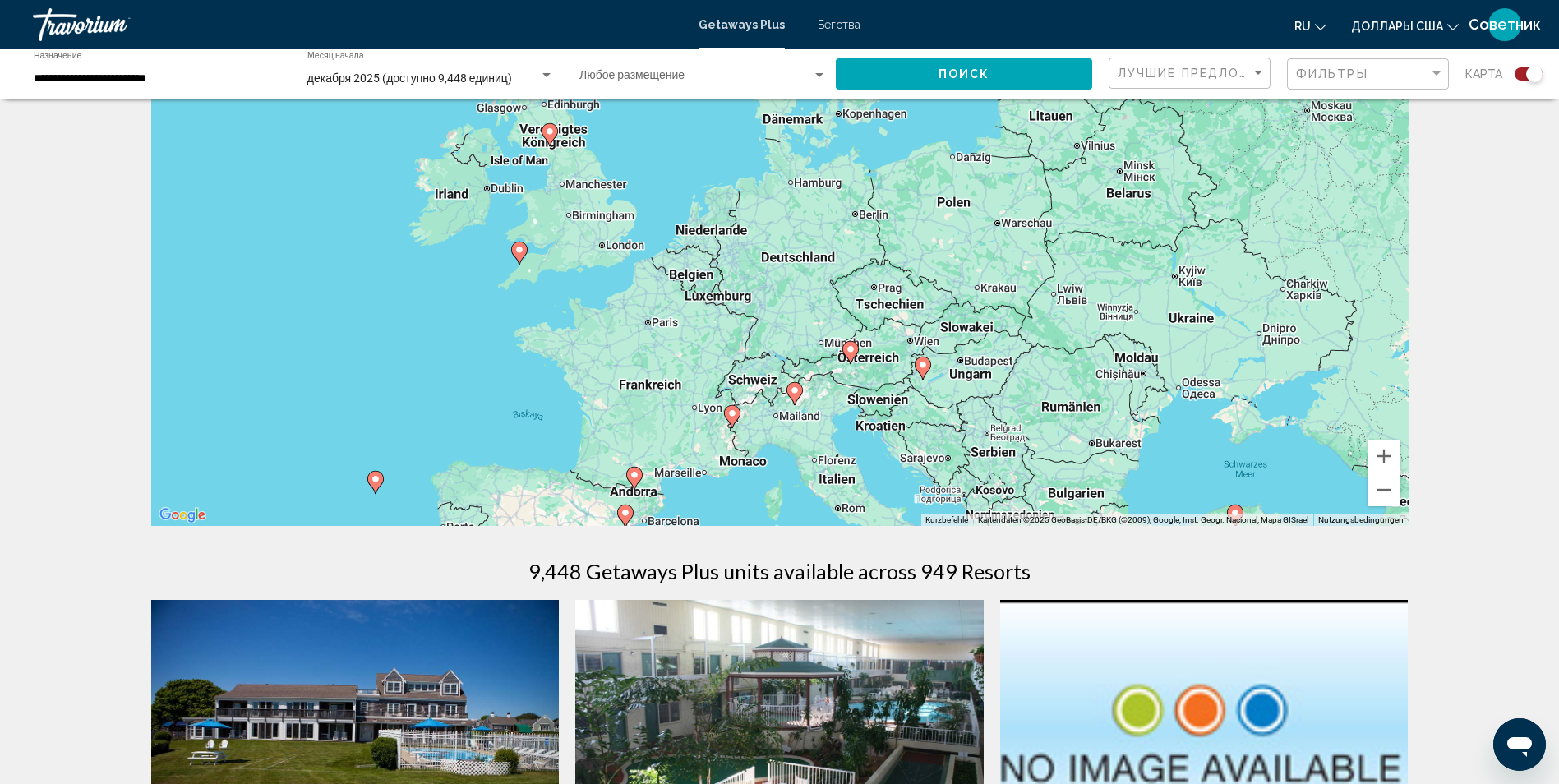
drag, startPoint x: 1042, startPoint y: 274, endPoint x: 993, endPoint y: 430, distance: 163.5
click at [993, 430] on div "Um den Modus zum Ziehen mit der Tastatur zu aktivieren, drückst du Alt + Eingab…" at bounding box center [780, 279] width 1257 height 493
click at [851, 349] on image "Основное содержание" at bounding box center [850, 349] width 10 height 10
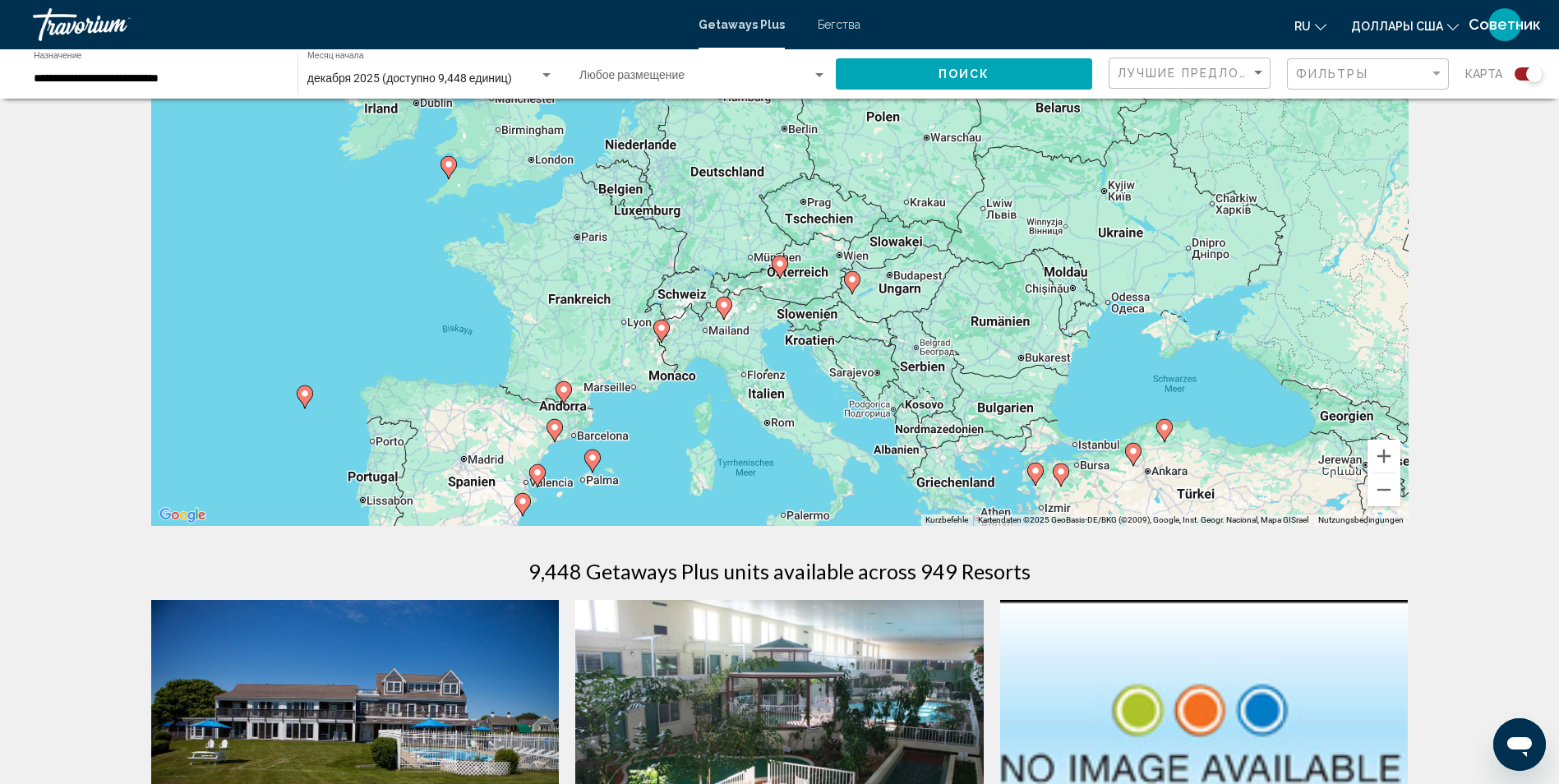
click at [780, 265] on image "Основное содержание" at bounding box center [780, 264] width 10 height 10
type input "**********"
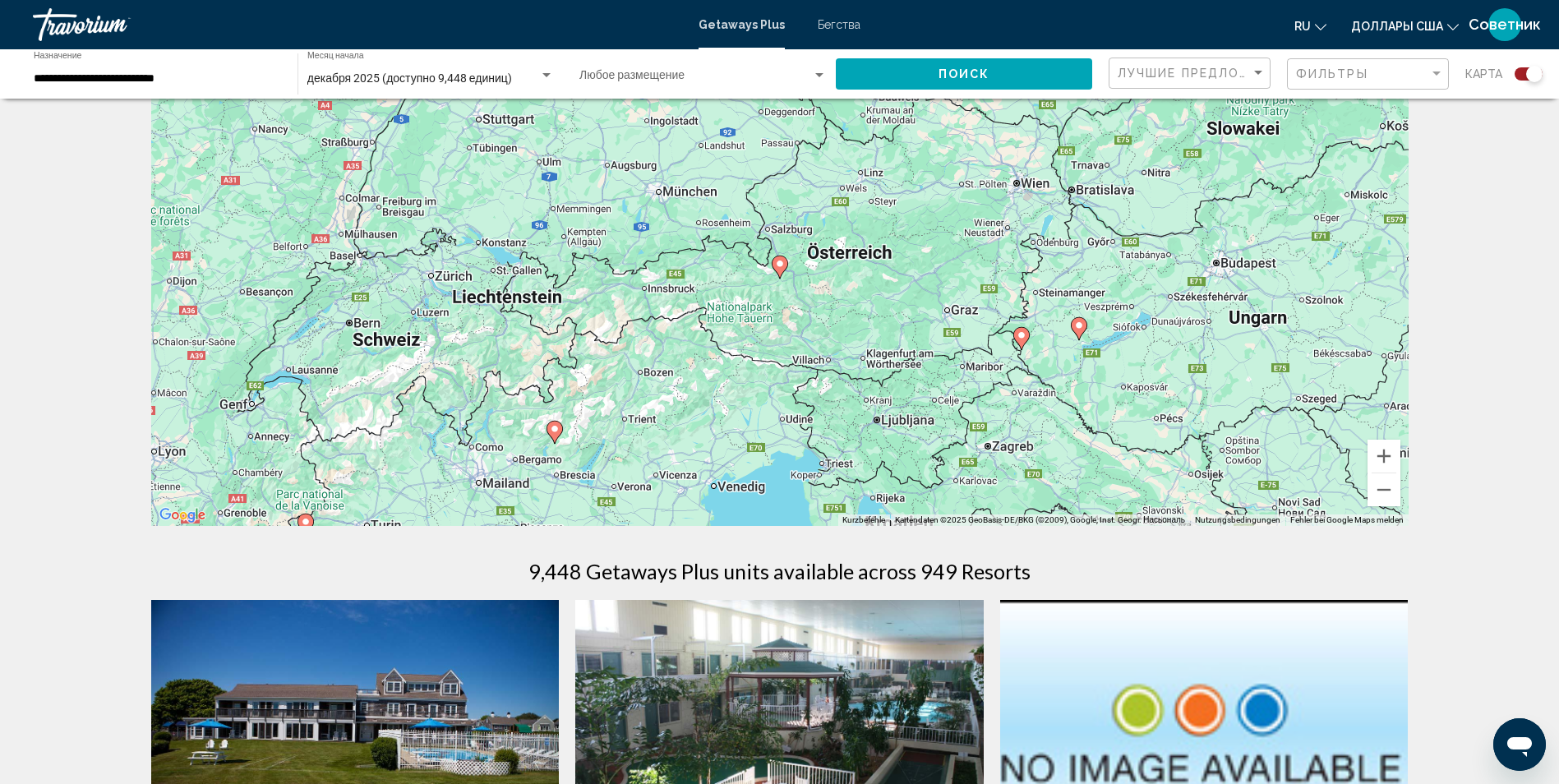
click at [777, 262] on image "Основное содержание" at bounding box center [780, 264] width 10 height 10
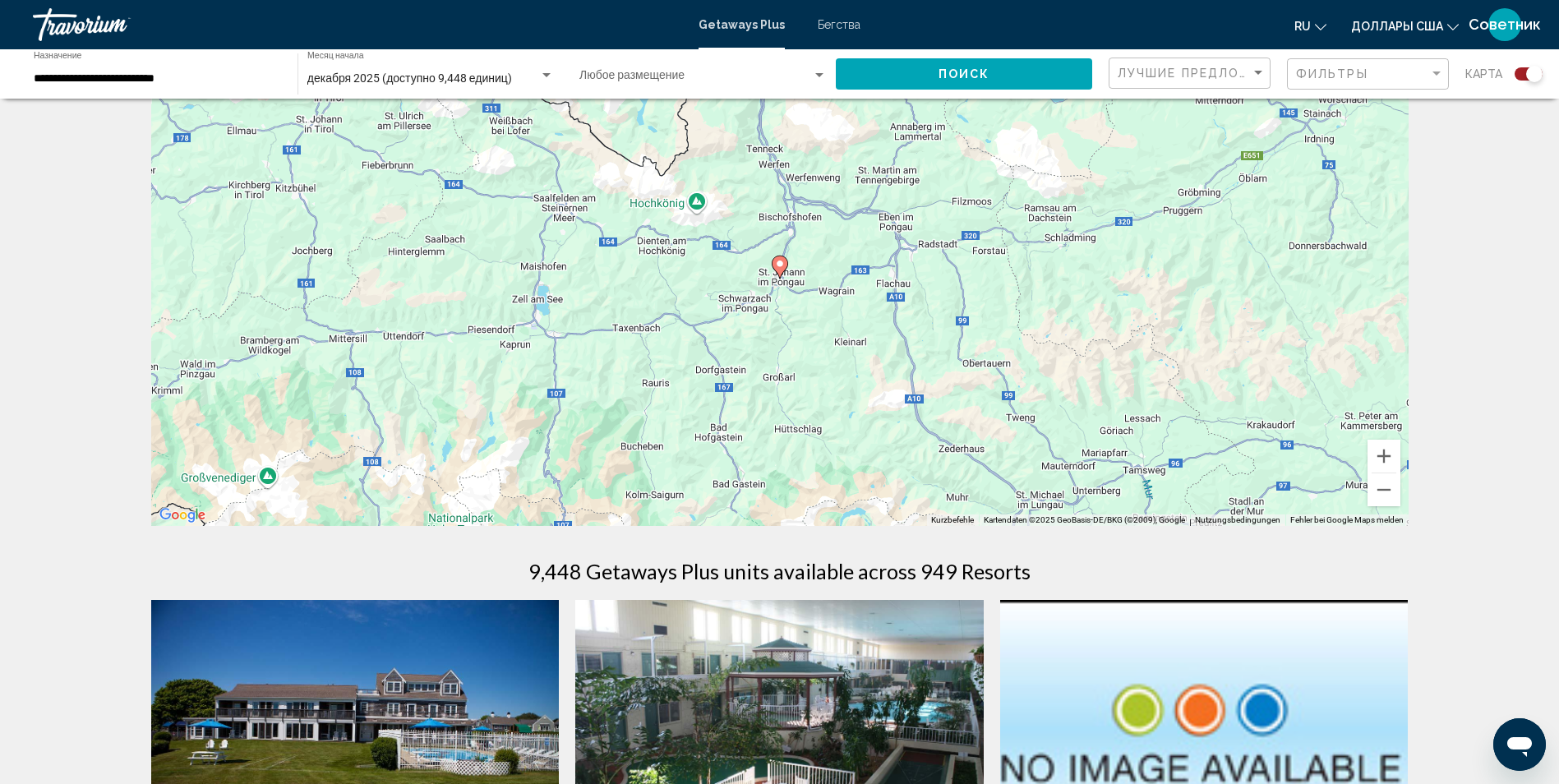
click at [779, 266] on image "Основное содержание" at bounding box center [780, 264] width 10 height 10
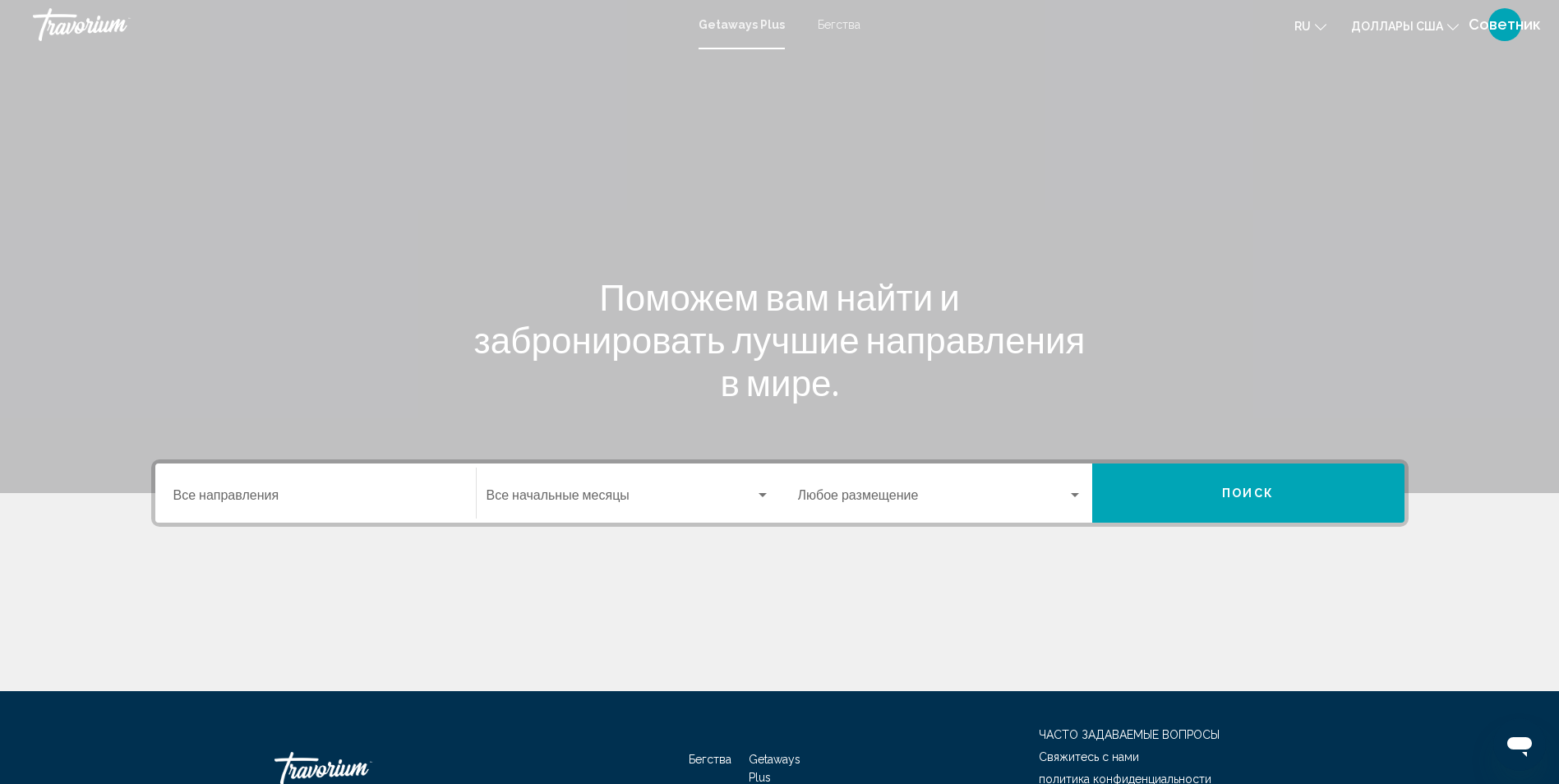
click at [587, 501] on span "Виджет поиска" at bounding box center [620, 498] width 269 height 15
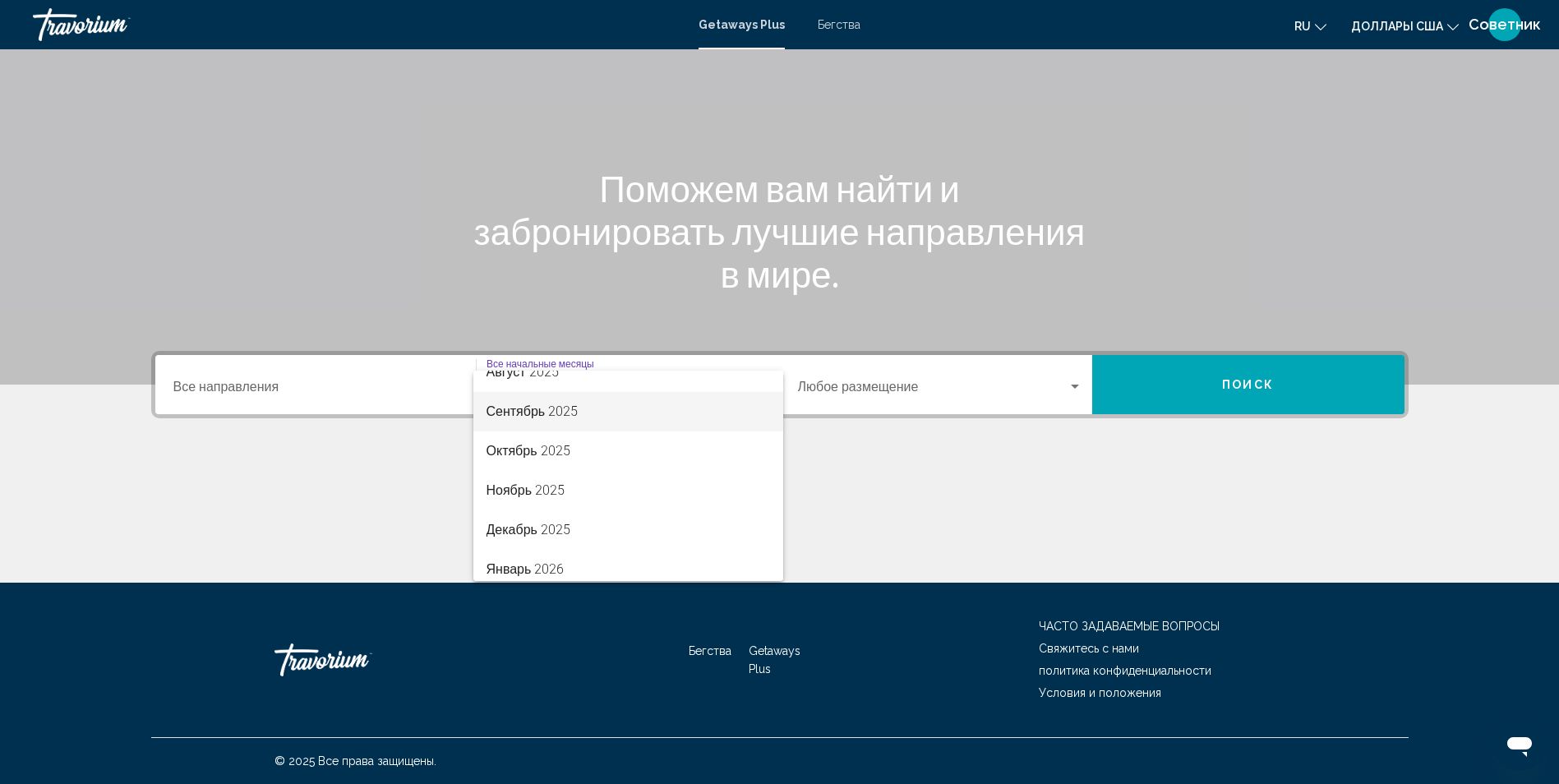
scroll to position [82, 0]
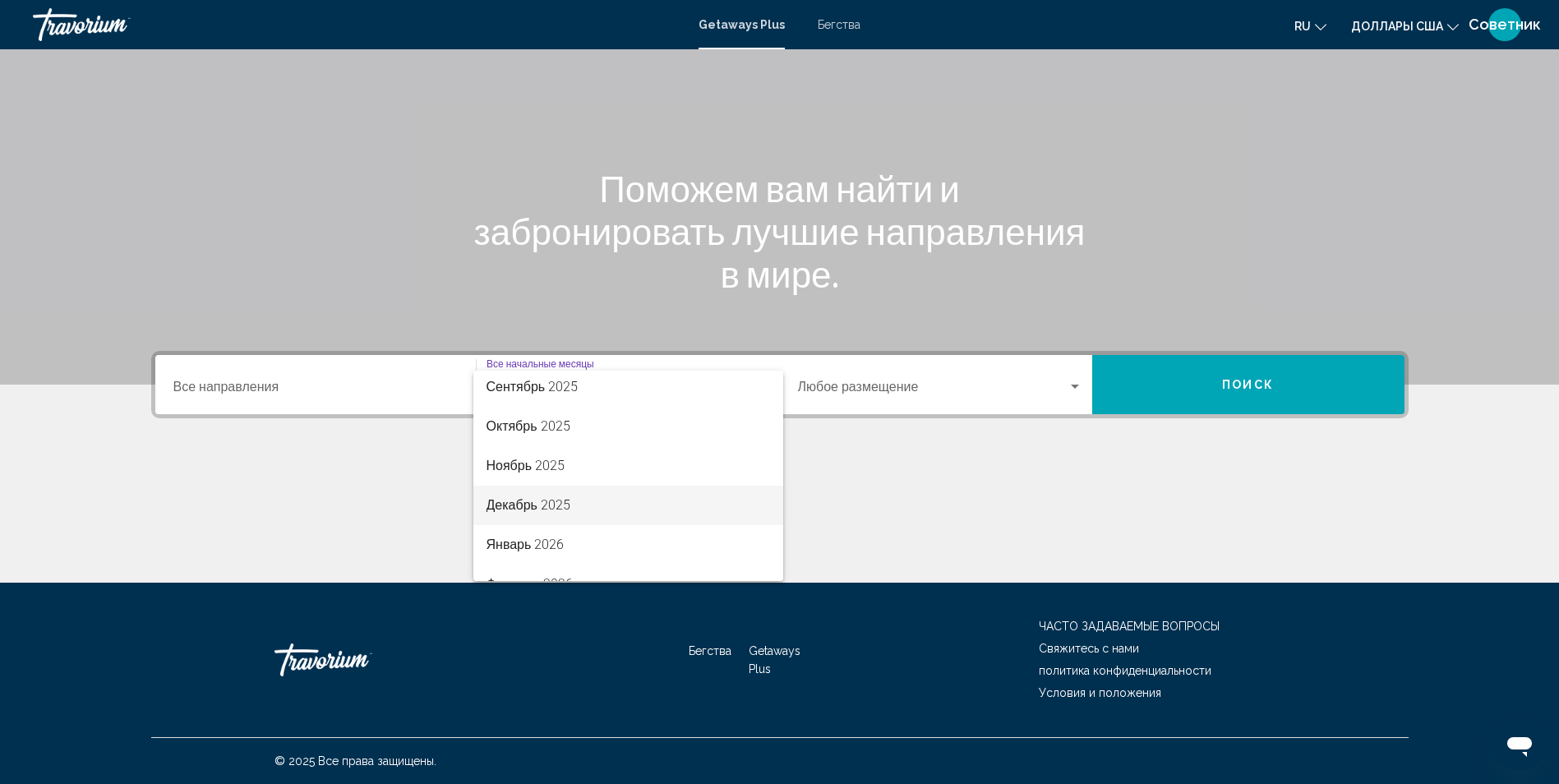
click at [604, 510] on span "Декабрь 2025" at bounding box center [628, 505] width 283 height 40
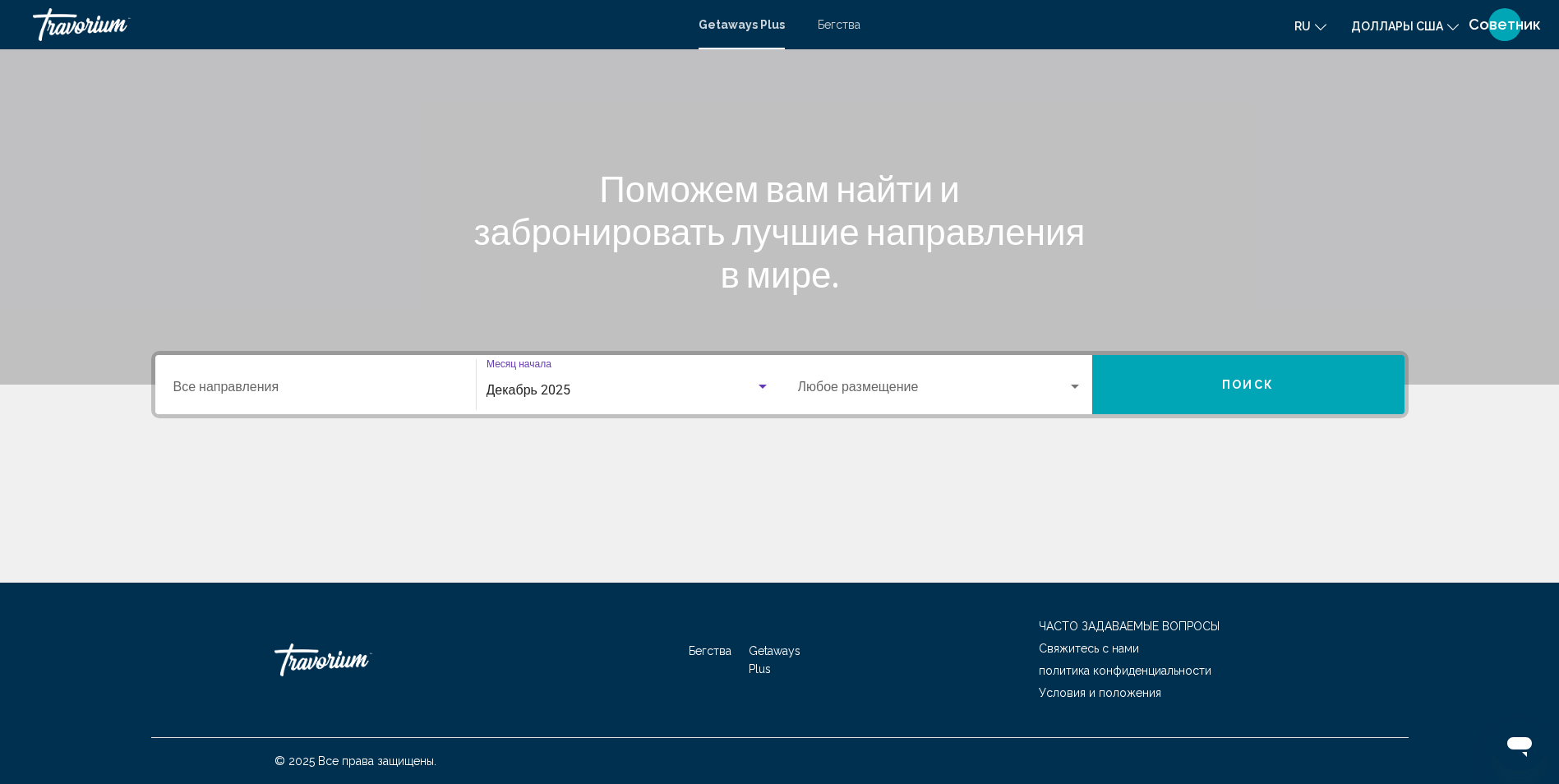
click at [1196, 389] on button "Поиск" at bounding box center [1248, 384] width 313 height 59
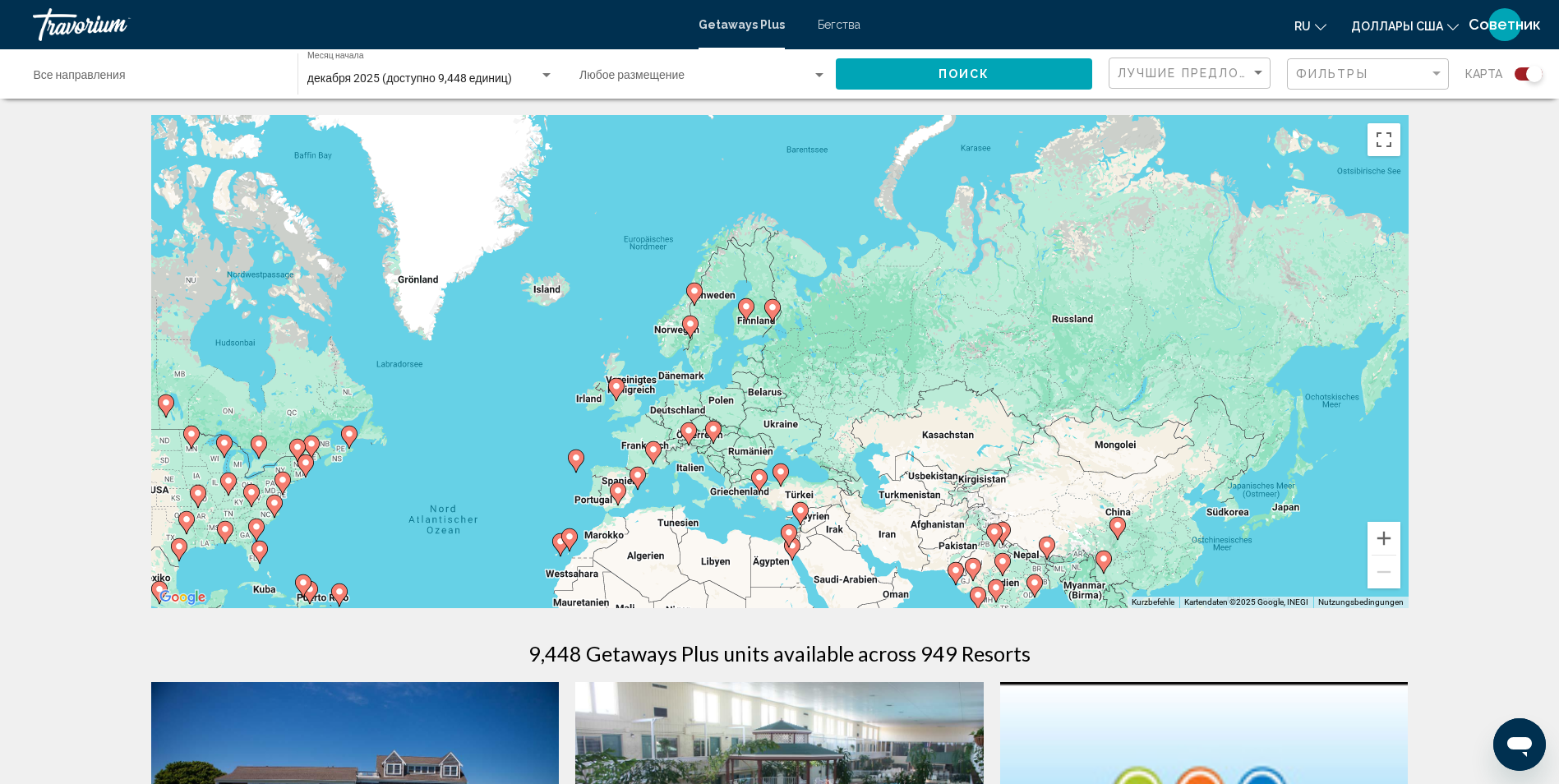
drag, startPoint x: 1229, startPoint y: 271, endPoint x: 1000, endPoint y: 435, distance: 281.7
click at [1000, 435] on div "Um den Modus zum Ziehen mit der Tastatur zu aktivieren, drückst du Alt + Eingab…" at bounding box center [780, 362] width 1257 height 493
click at [1380, 531] on button "Vergrößern" at bounding box center [1384, 539] width 33 height 33
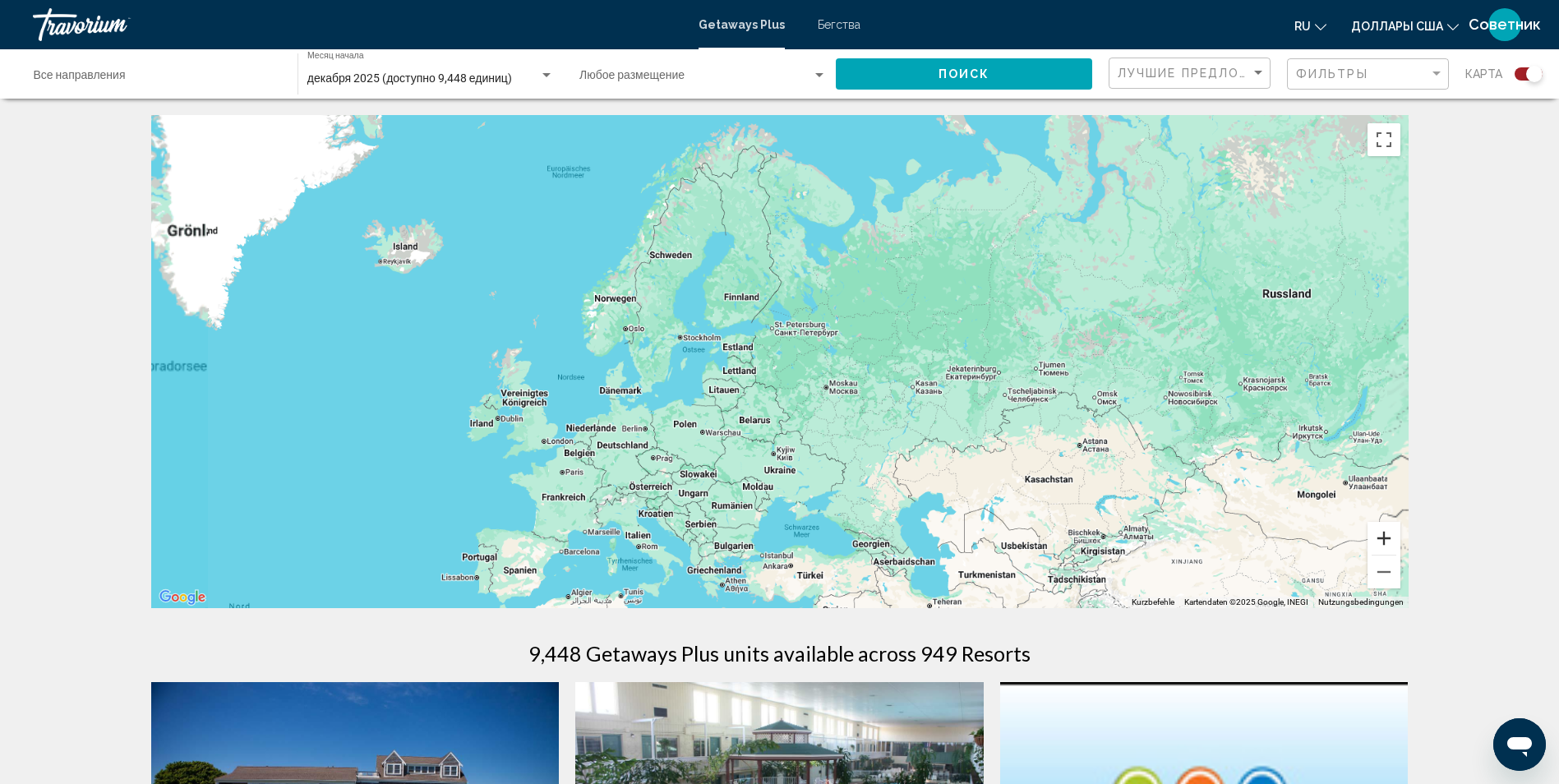
click at [1380, 531] on button "Vergrößern" at bounding box center [1384, 539] width 33 height 33
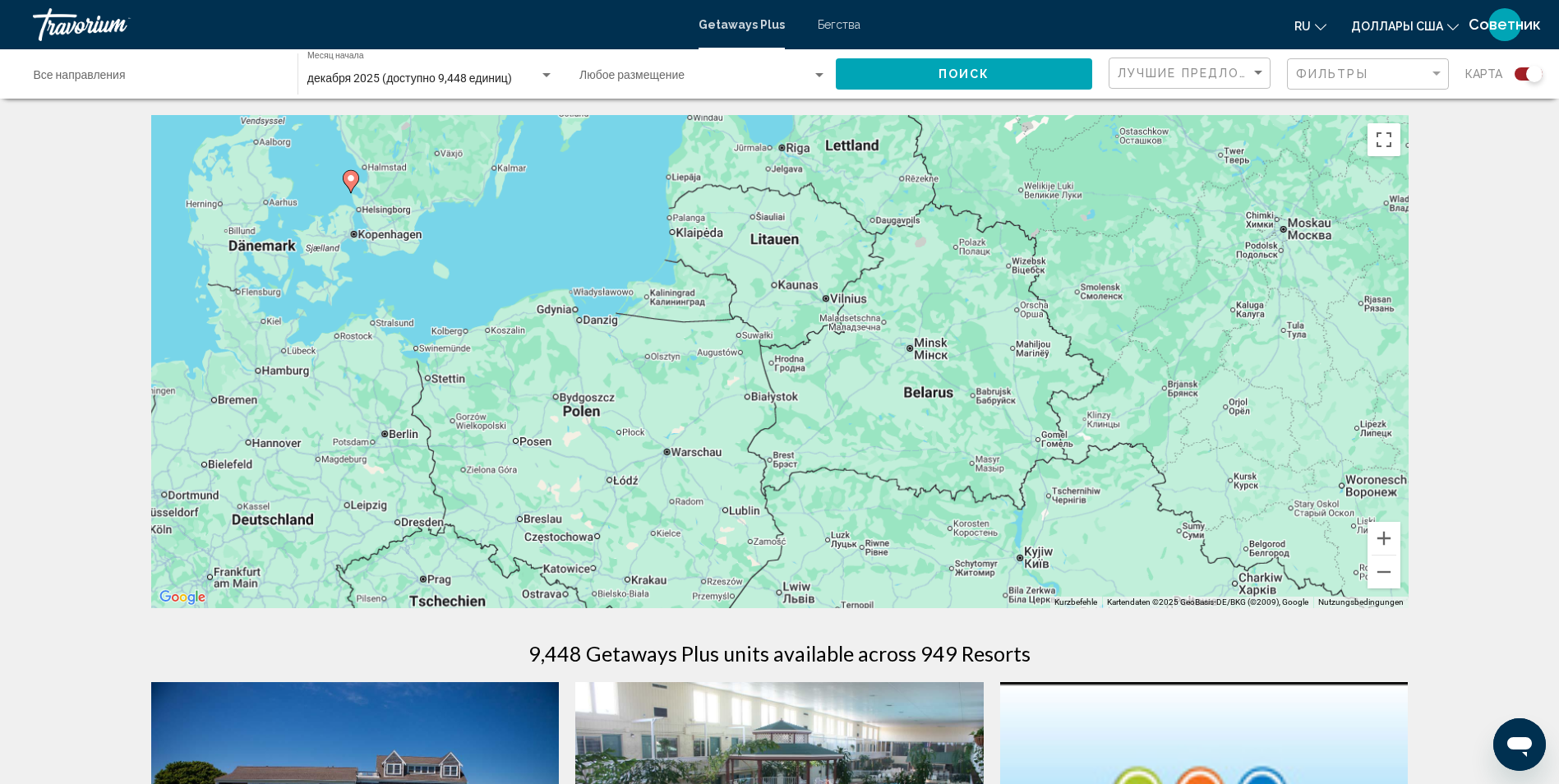
drag, startPoint x: 878, startPoint y: 495, endPoint x: 1168, endPoint y: 219, distance: 400.3
click at [1168, 219] on div "Um den Modus zum Ziehen mit der Tastatur zu aktivieren, drückst du Alt + Eingab…" at bounding box center [780, 362] width 1257 height 493
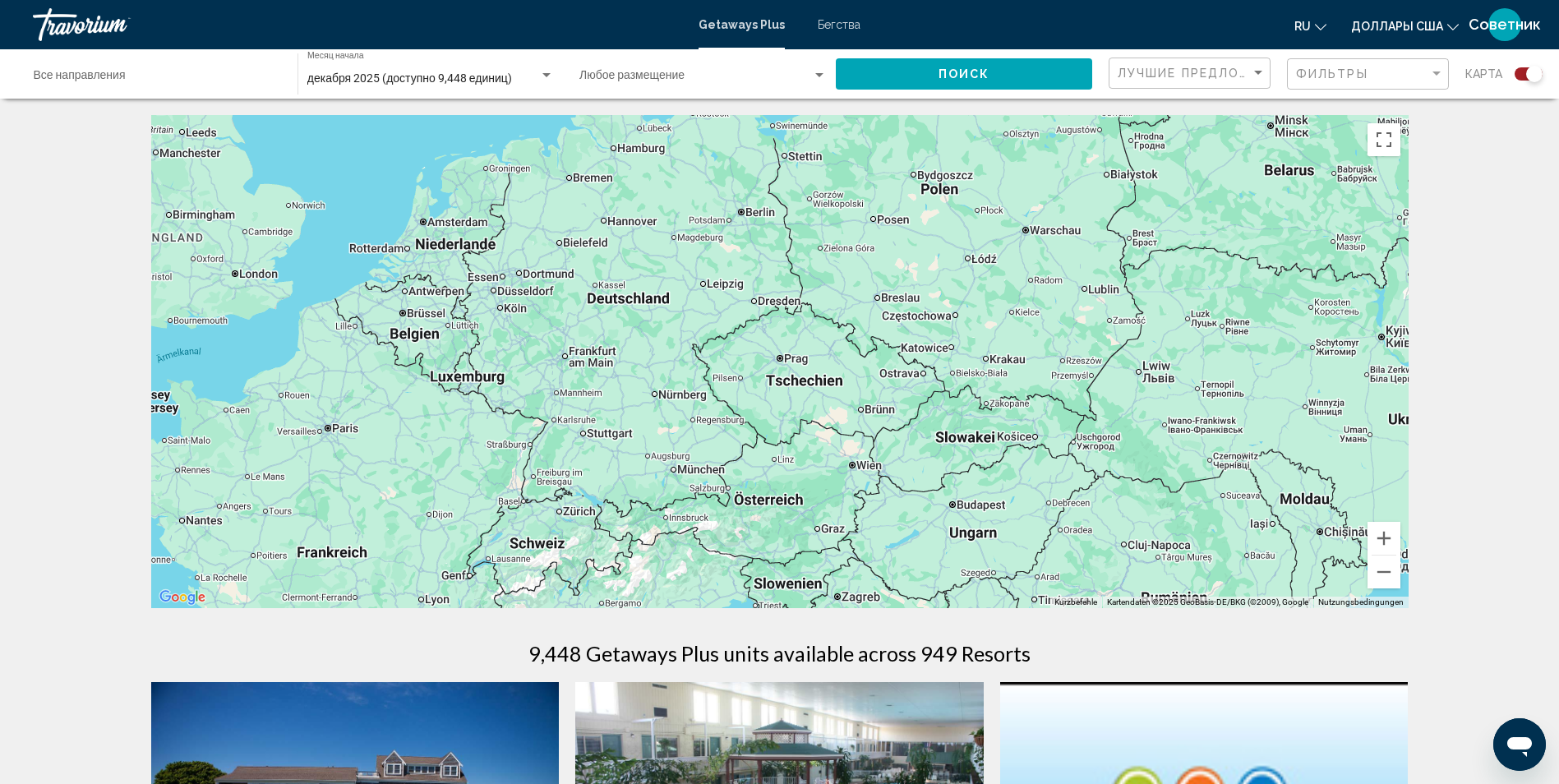
drag, startPoint x: 748, startPoint y: 490, endPoint x: 1101, endPoint y: 261, distance: 420.8
click at [1101, 261] on div "Um den Modus zum Ziehen mit der Tastatur zu aktivieren, drückst du Alt + Eingab…" at bounding box center [780, 362] width 1257 height 493
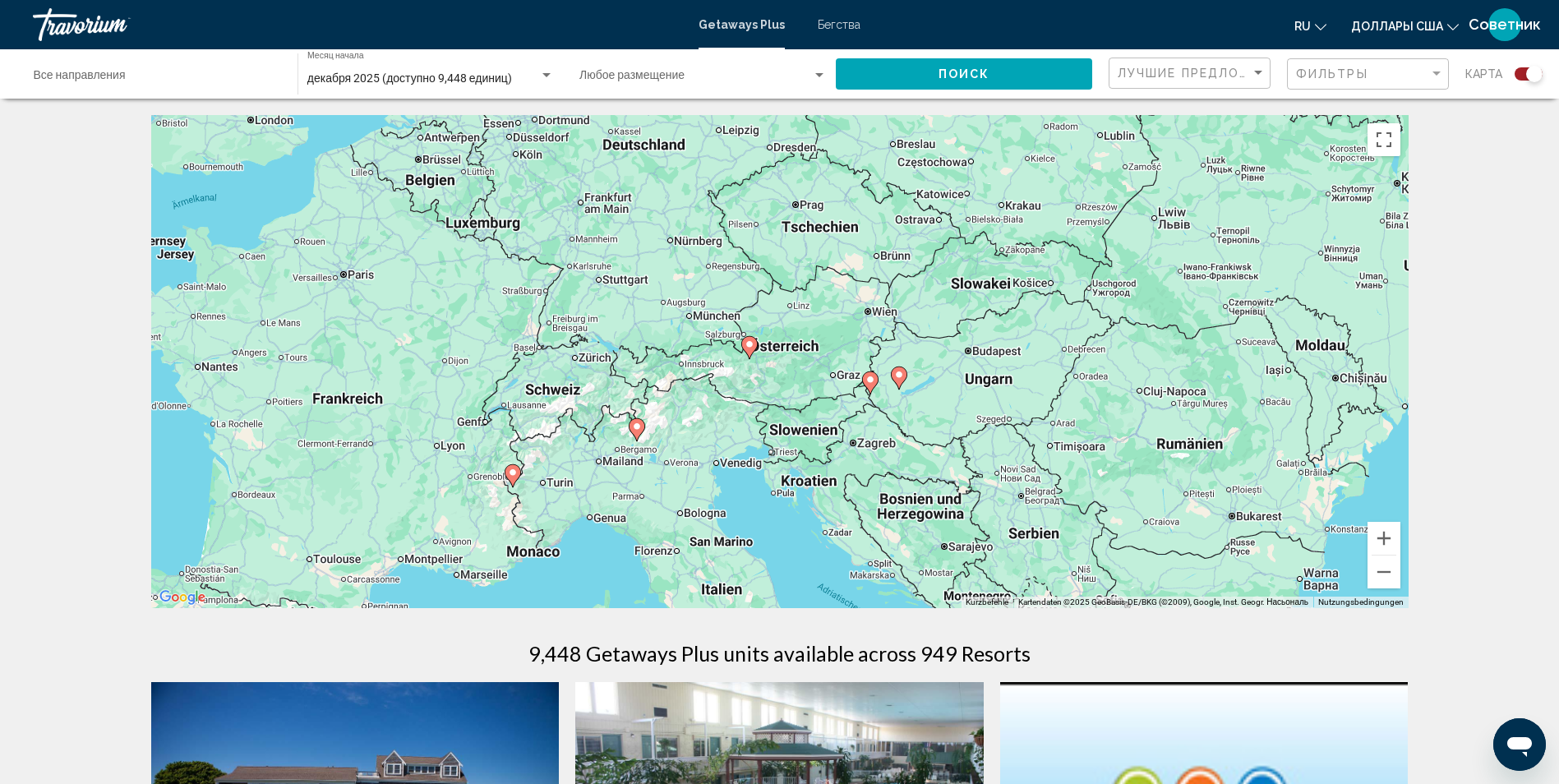
drag, startPoint x: 989, startPoint y: 483, endPoint x: 994, endPoint y: 345, distance: 138.1
click at [994, 345] on div "Um den Modus zum Ziehen mit der Tastatur zu aktivieren, drückst du Alt + Eingab…" at bounding box center [780, 362] width 1257 height 493
click at [870, 381] on image "Основное содержание" at bounding box center [870, 379] width 10 height 10
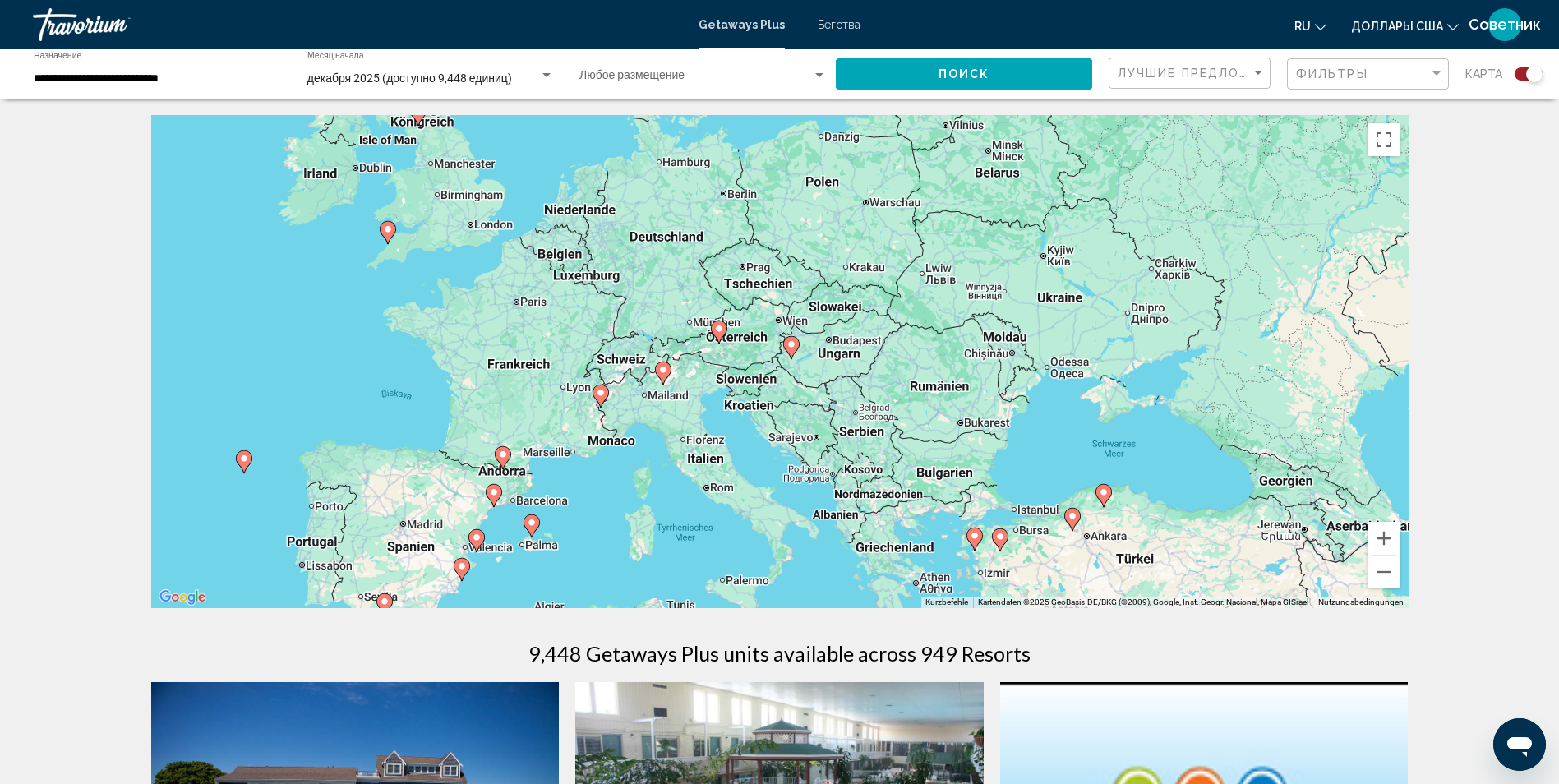
click at [661, 368] on image "Основное содержание" at bounding box center [663, 370] width 10 height 10
type input "**********"
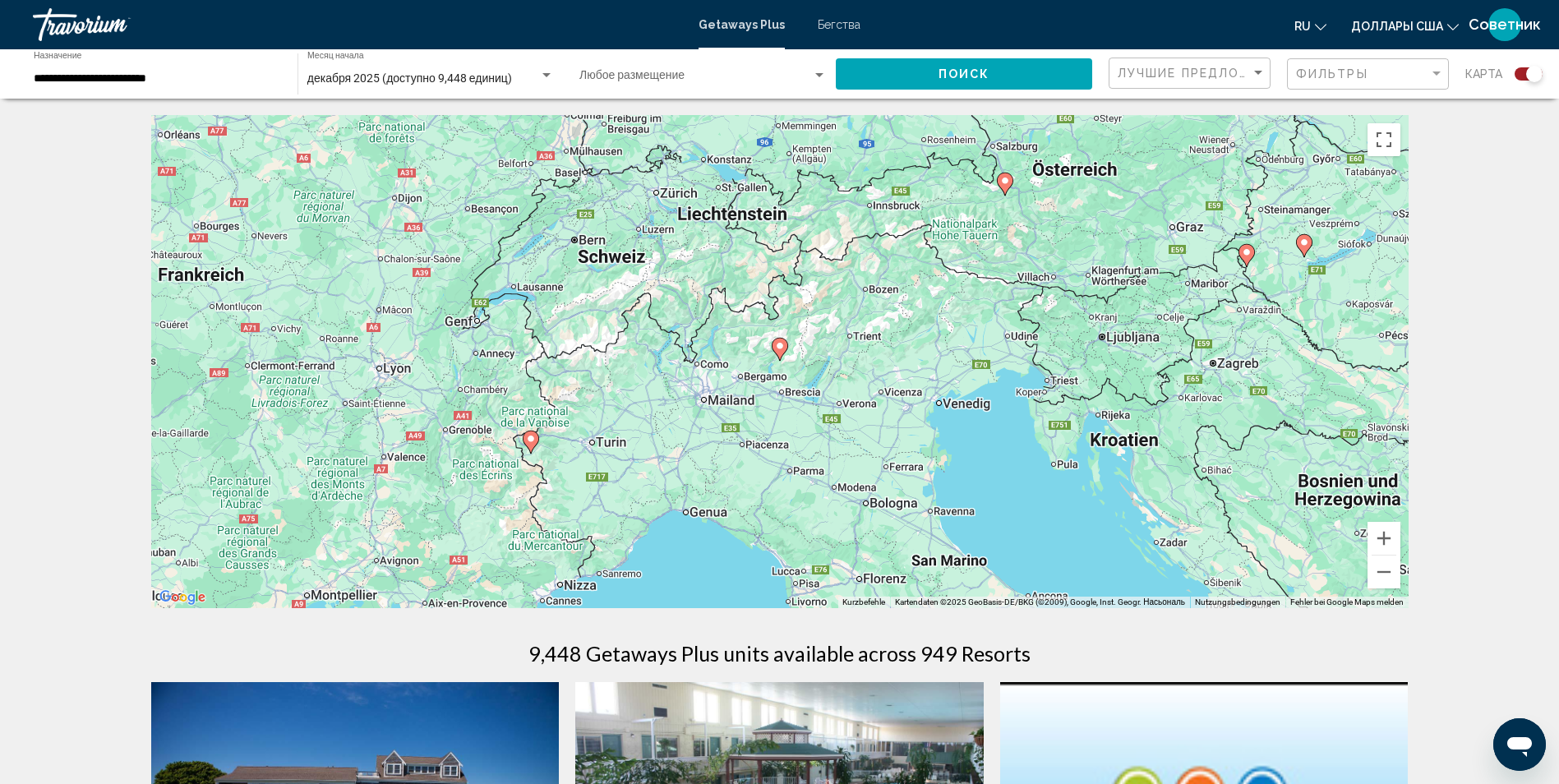
click at [780, 347] on image "Основное содержание" at bounding box center [780, 345] width 10 height 10
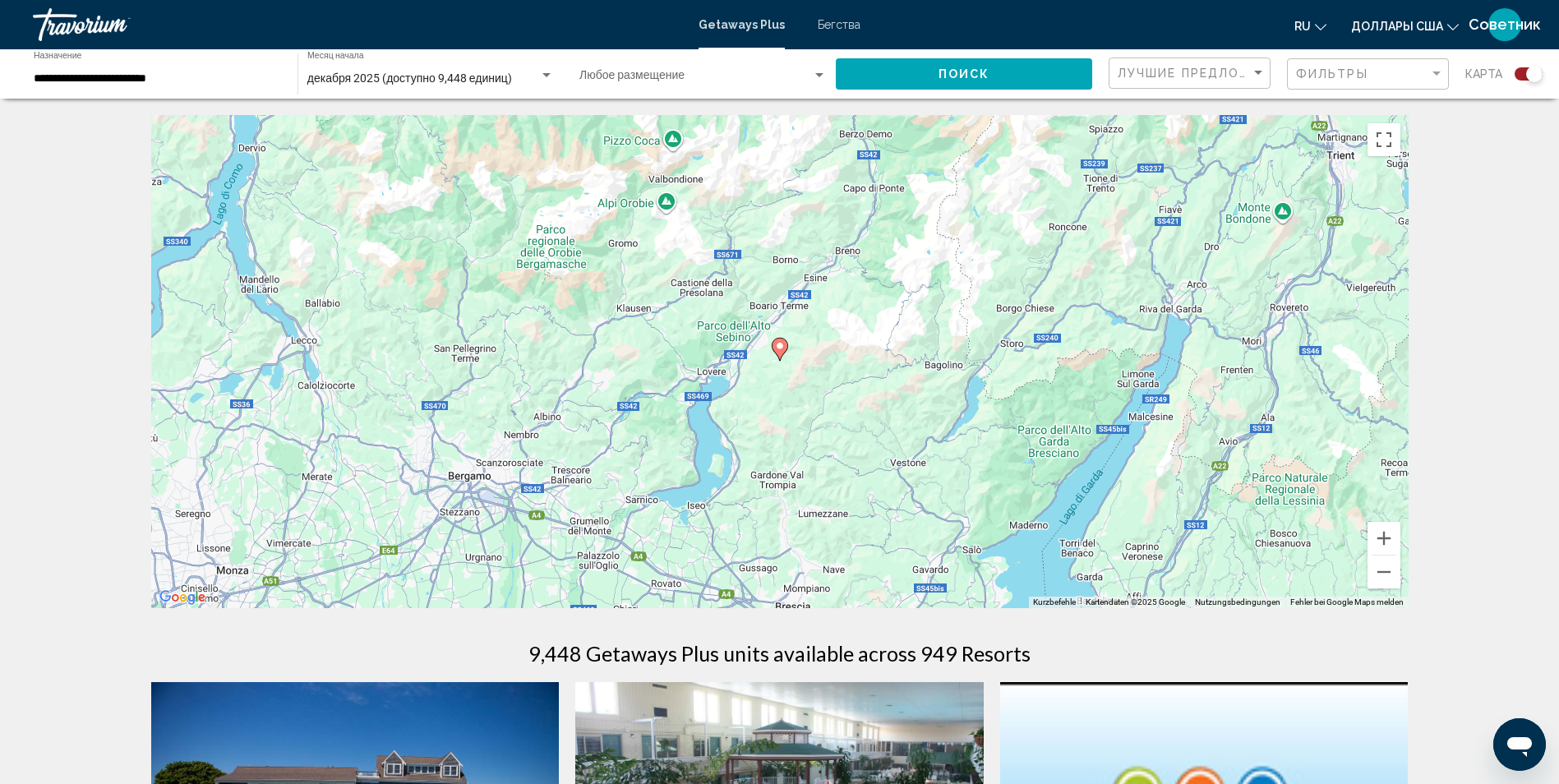
click at [780, 348] on image "Основное содержание" at bounding box center [780, 345] width 10 height 10
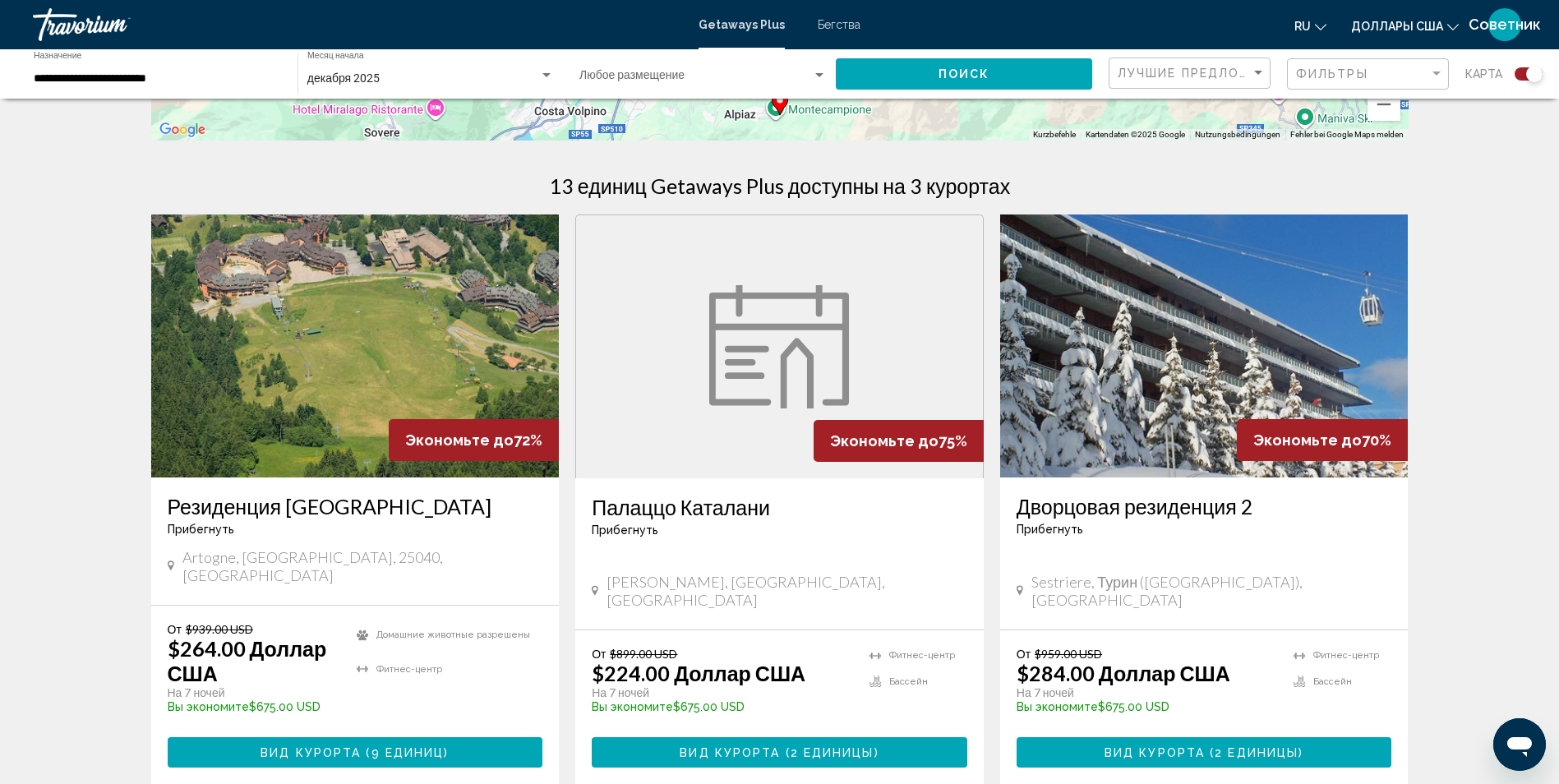
scroll to position [575, 0]
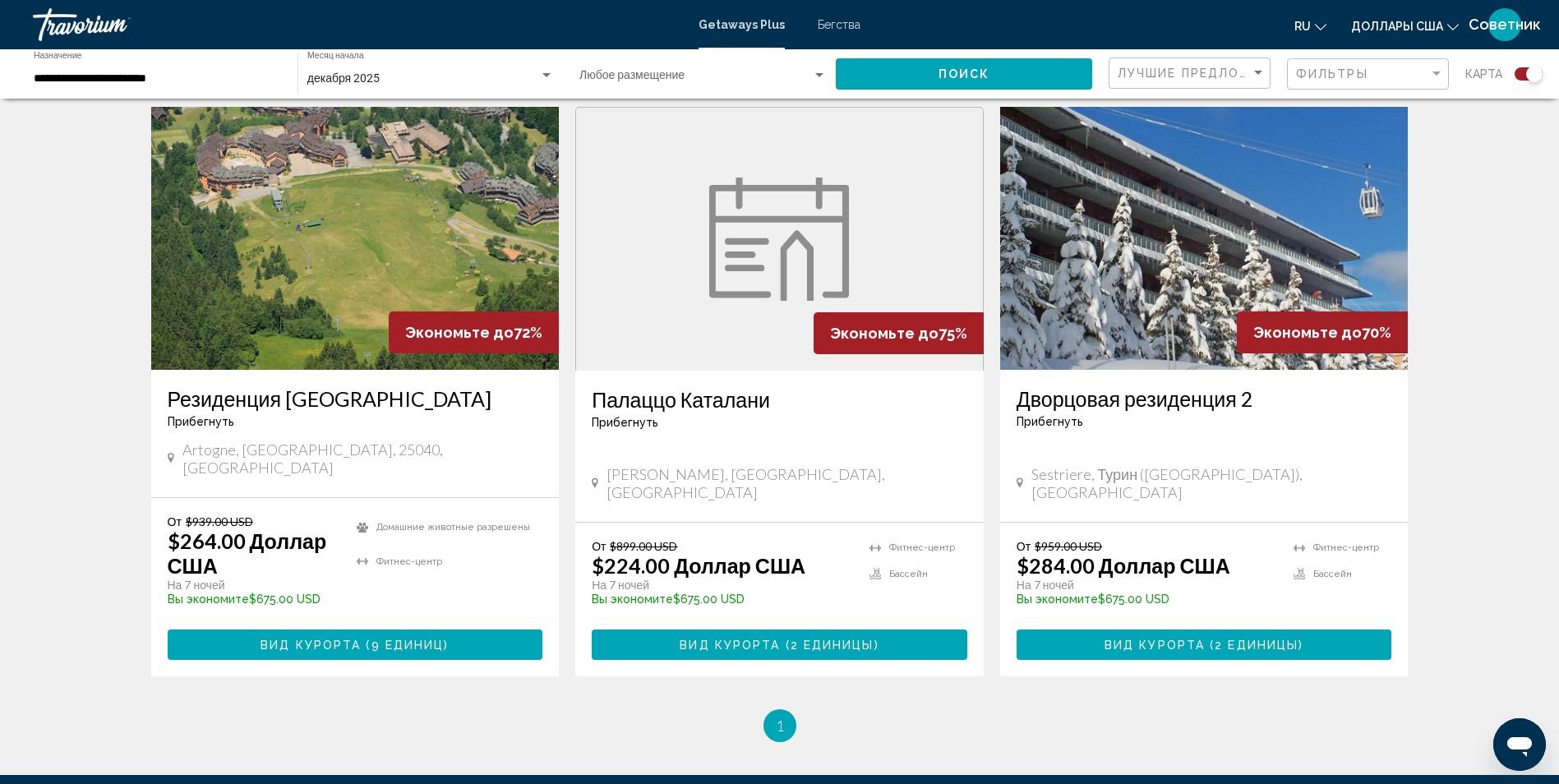
click at [1172, 278] on img "Основное содержание" at bounding box center [1204, 238] width 409 height 263
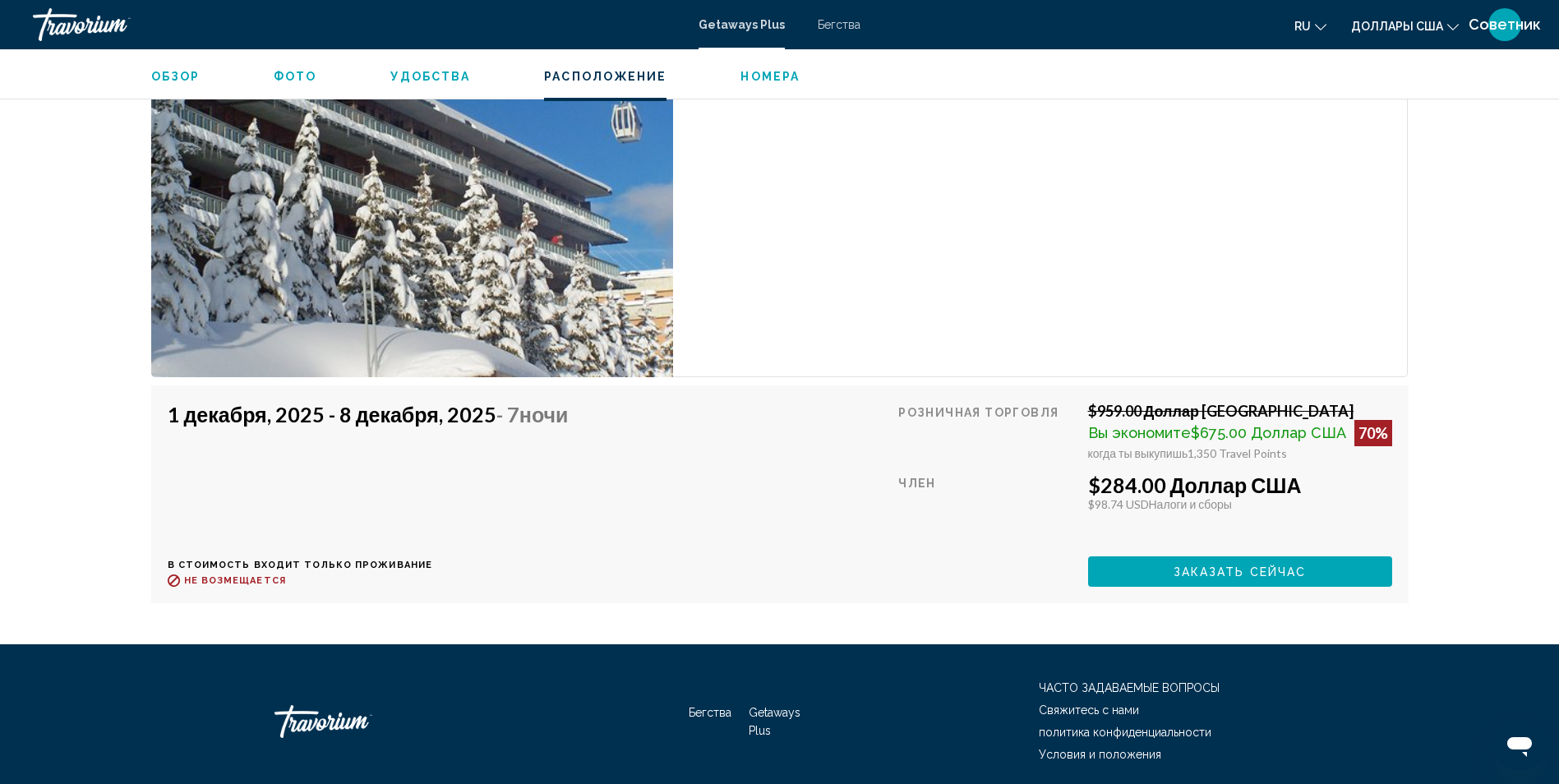
scroll to position [3039, 0]
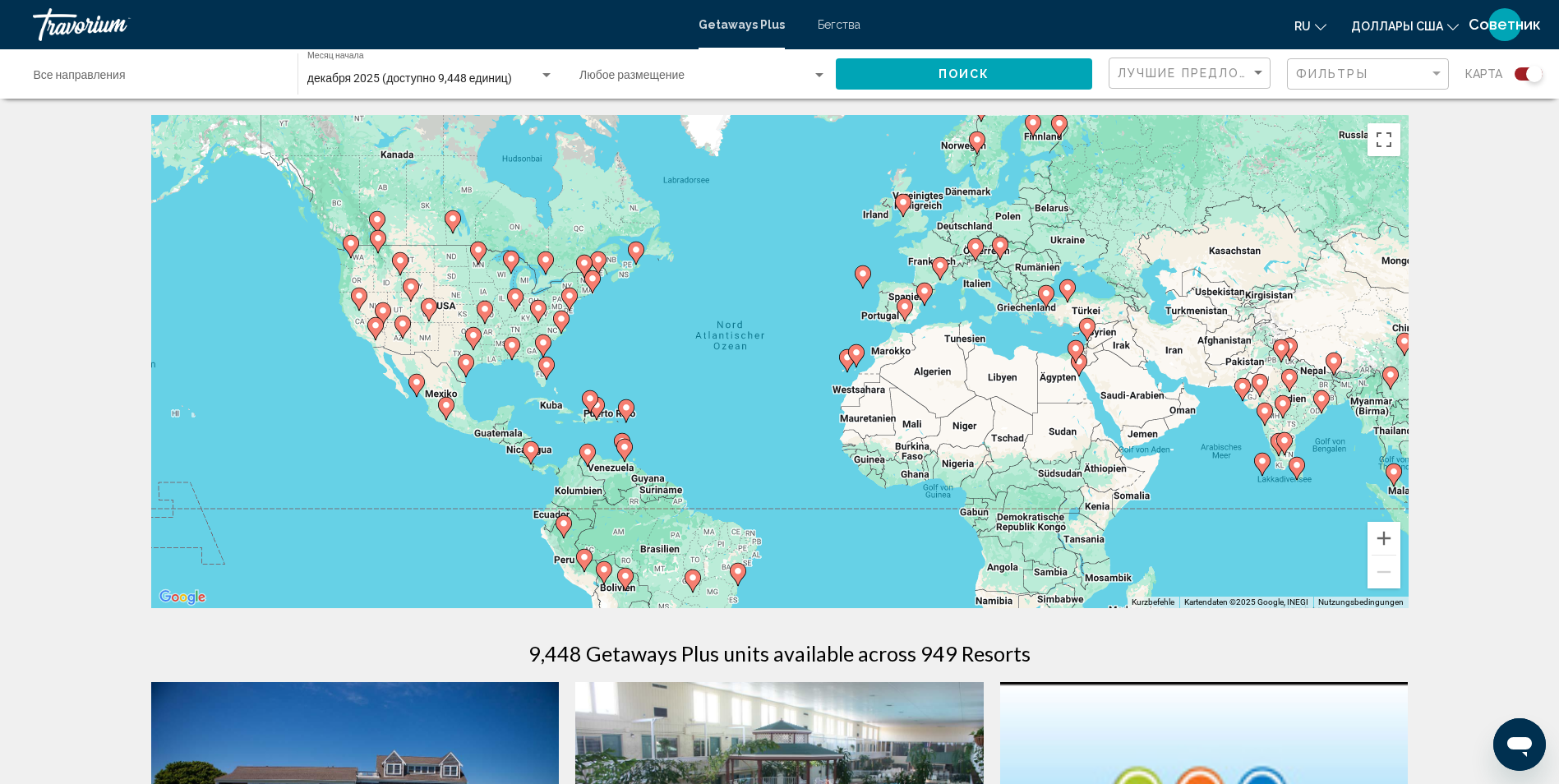
click at [1001, 481] on div "Um den Modus zum Ziehen mit der Tastatur zu aktivieren, drückst du Alt + Eingab…" at bounding box center [780, 362] width 1257 height 493
click at [1387, 541] on button "Vergrößern" at bounding box center [1384, 539] width 33 height 33
click at [1387, 540] on button "Vergrößern" at bounding box center [1384, 539] width 33 height 33
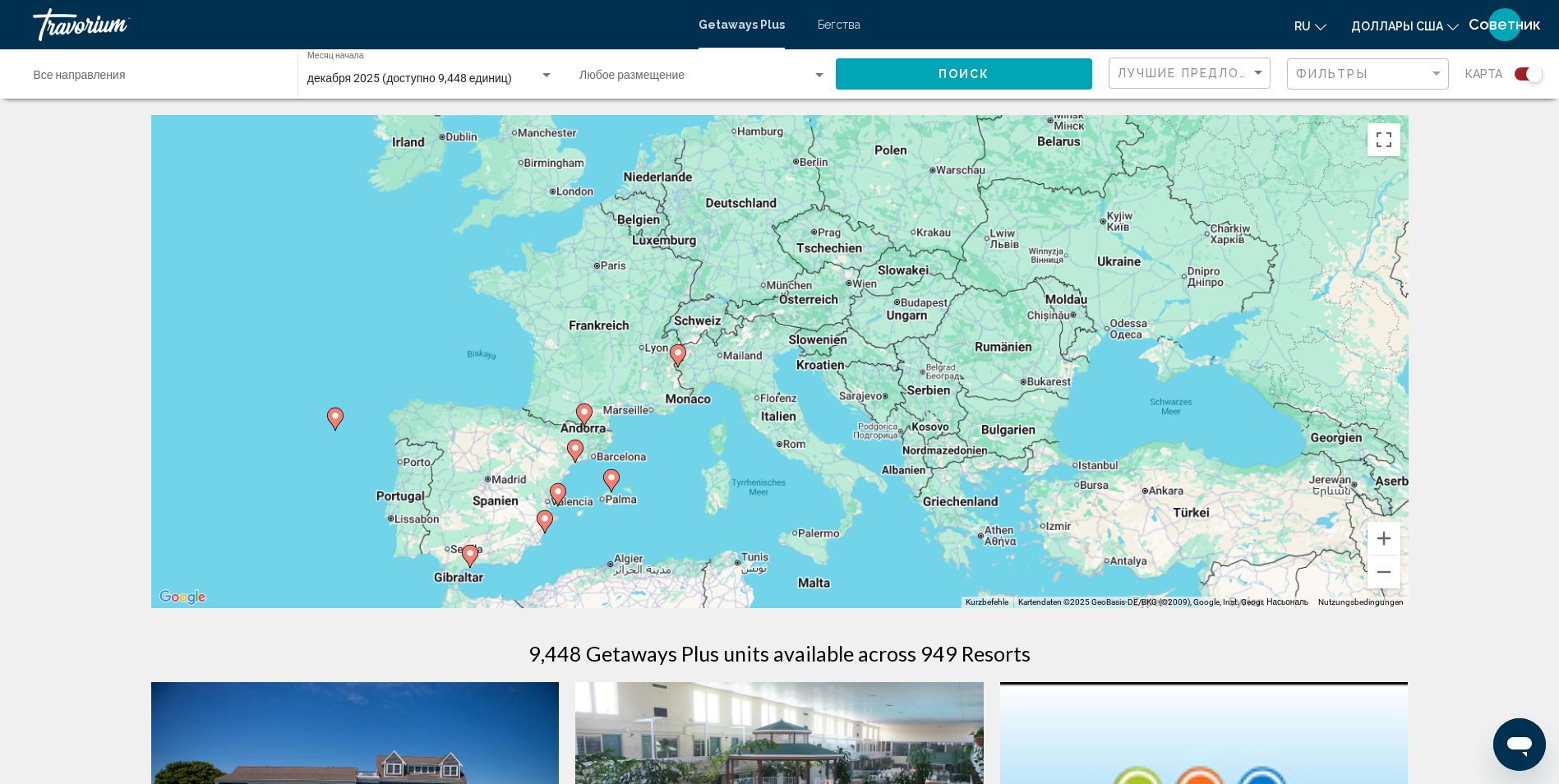
drag, startPoint x: 1166, startPoint y: 343, endPoint x: 522, endPoint y: 662, distance: 718.7
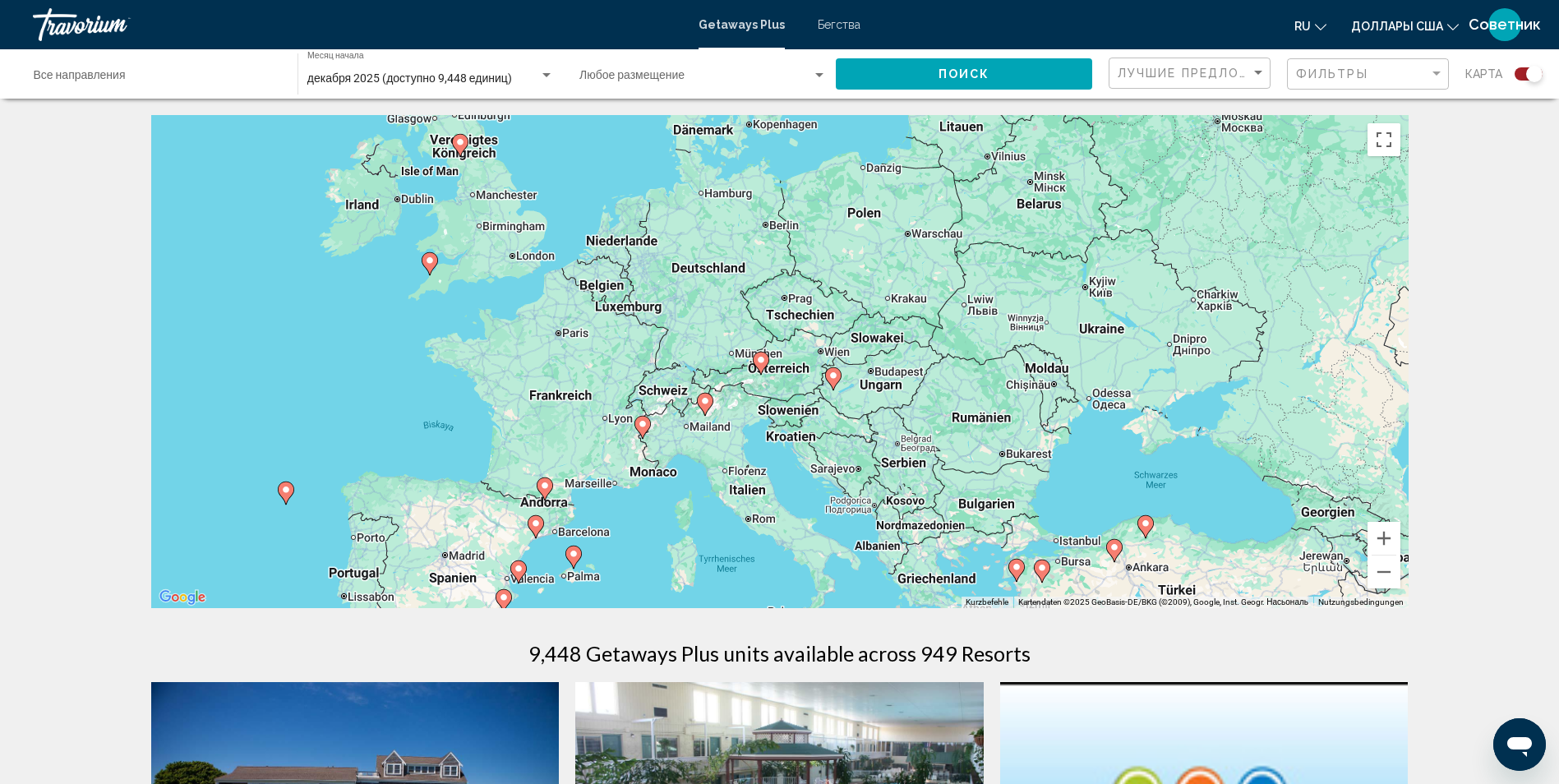
drag, startPoint x: 1145, startPoint y: 318, endPoint x: 1113, endPoint y: 391, distance: 79.7
click at [1113, 391] on div "Um den Modus zum Ziehen mit der Tastatur zu aktivieren, drückst du Alt + Eingab…" at bounding box center [780, 362] width 1257 height 493
click at [833, 377] on image "Основное содержание" at bounding box center [833, 376] width 10 height 10
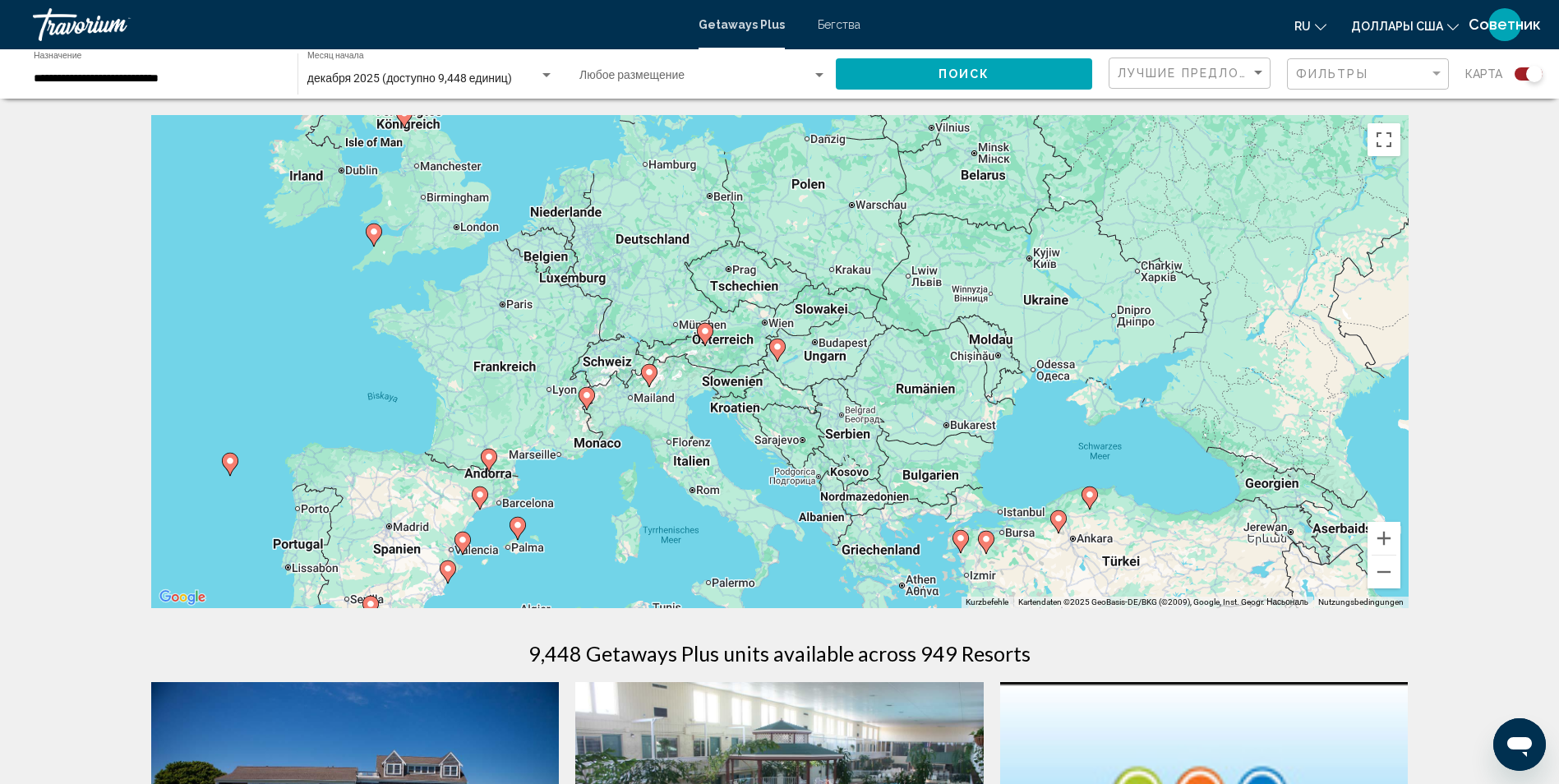
click at [779, 351] on icon "Основное содержание" at bounding box center [776, 350] width 15 height 21
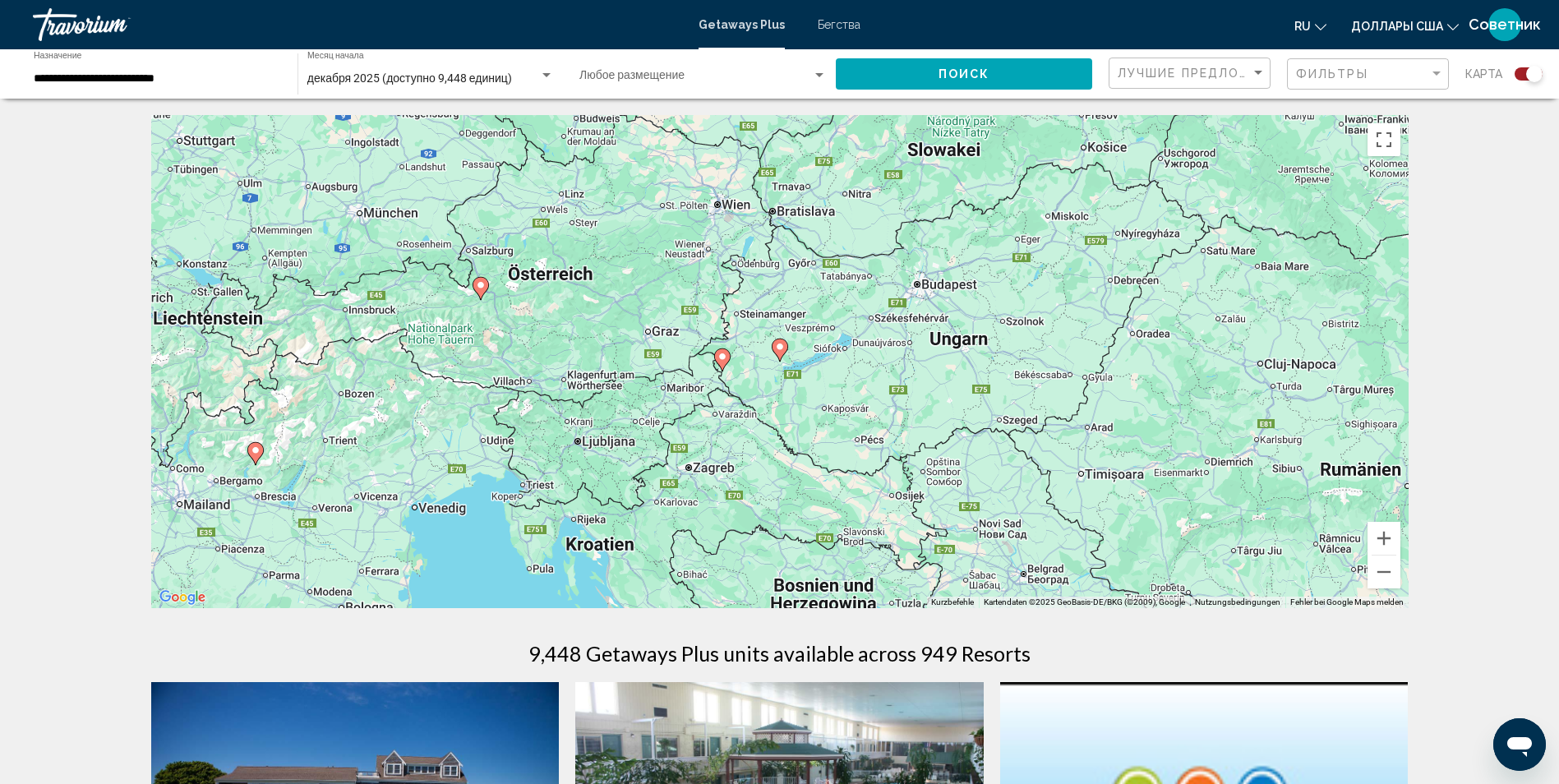
click at [725, 356] on image "Основное содержание" at bounding box center [722, 356] width 10 height 10
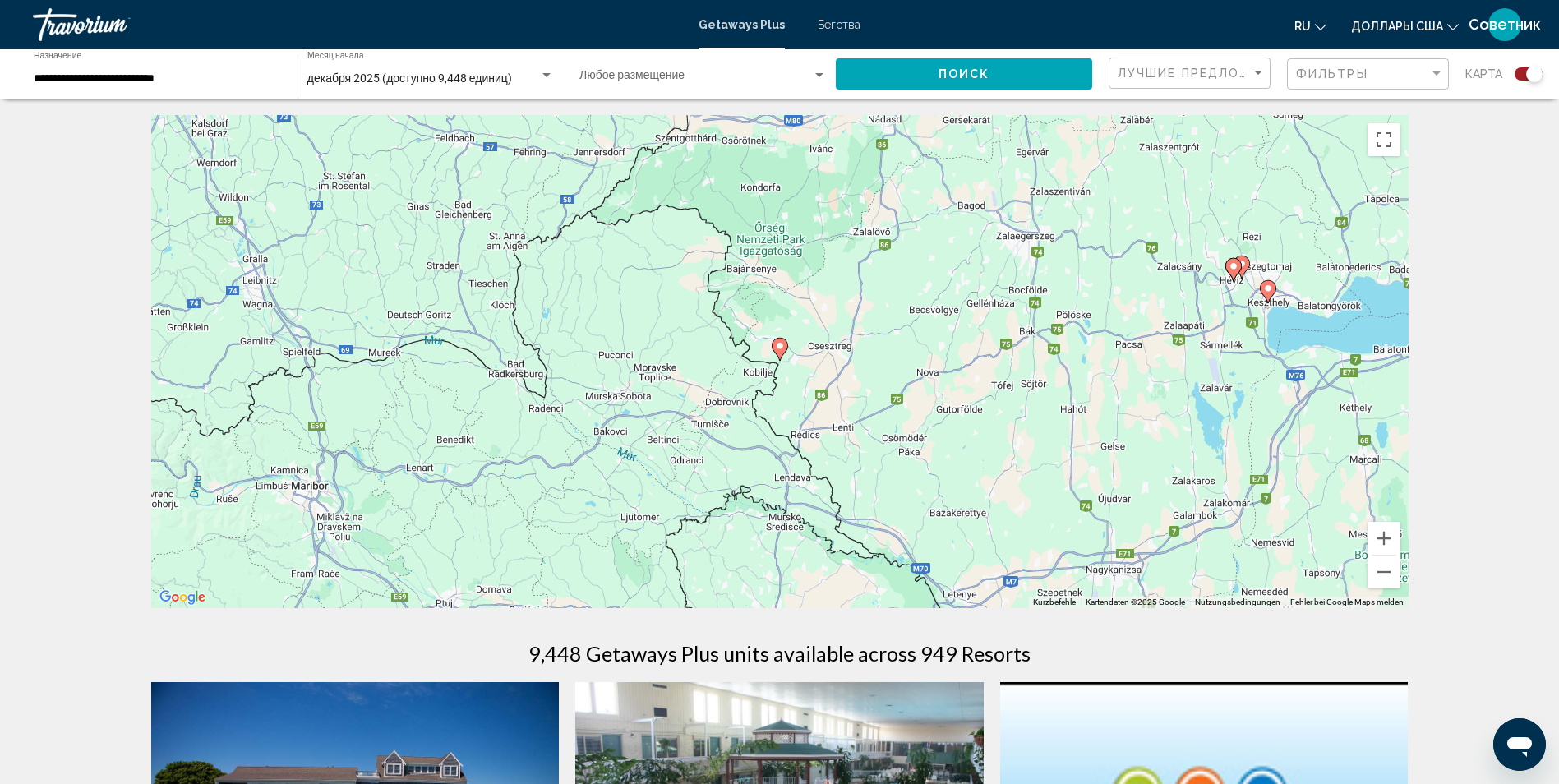
click at [777, 343] on image "Основное содержание" at bounding box center [780, 345] width 10 height 10
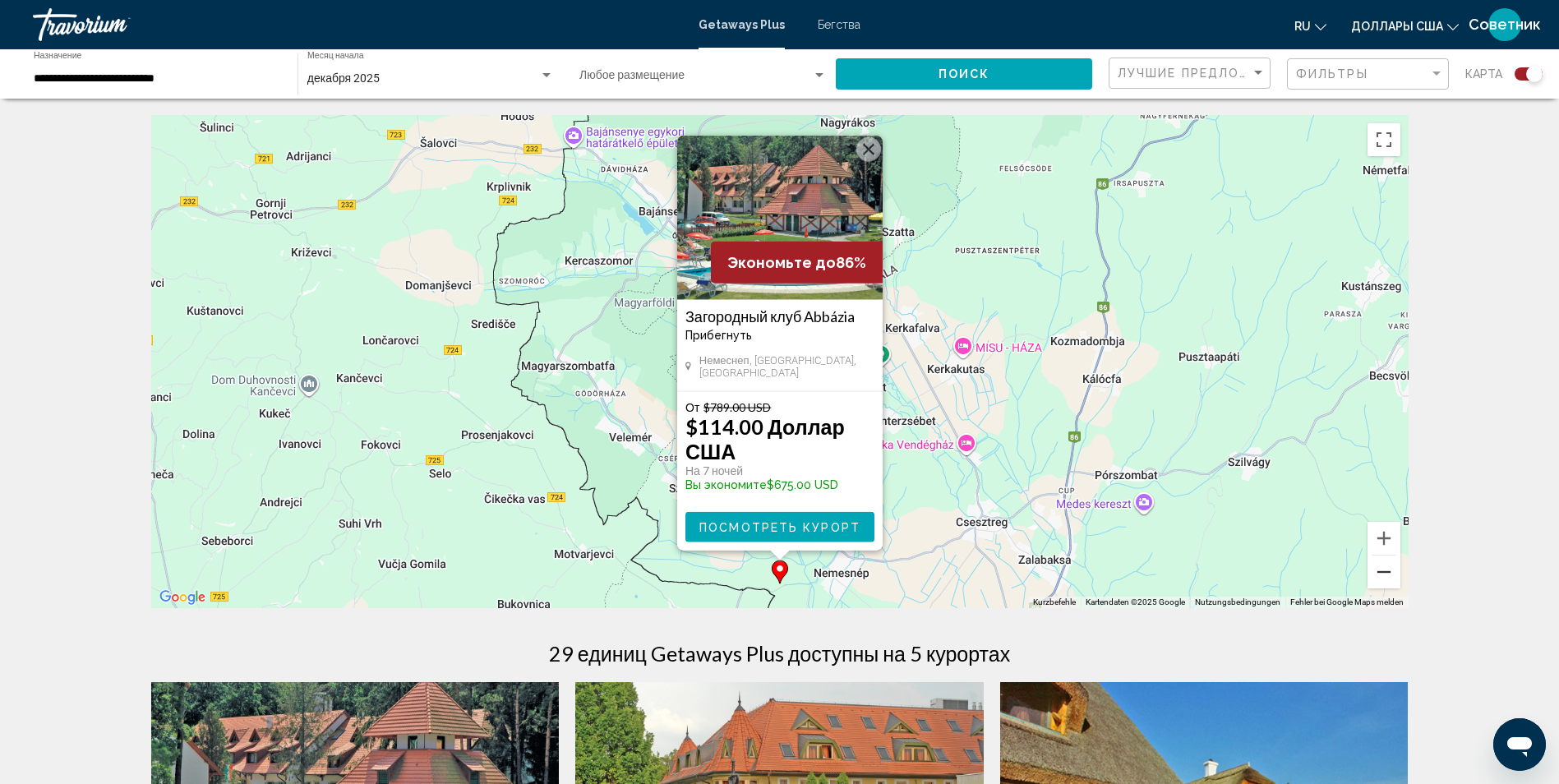
click at [1387, 572] on button "Веркляйнерн" at bounding box center [1384, 572] width 33 height 33
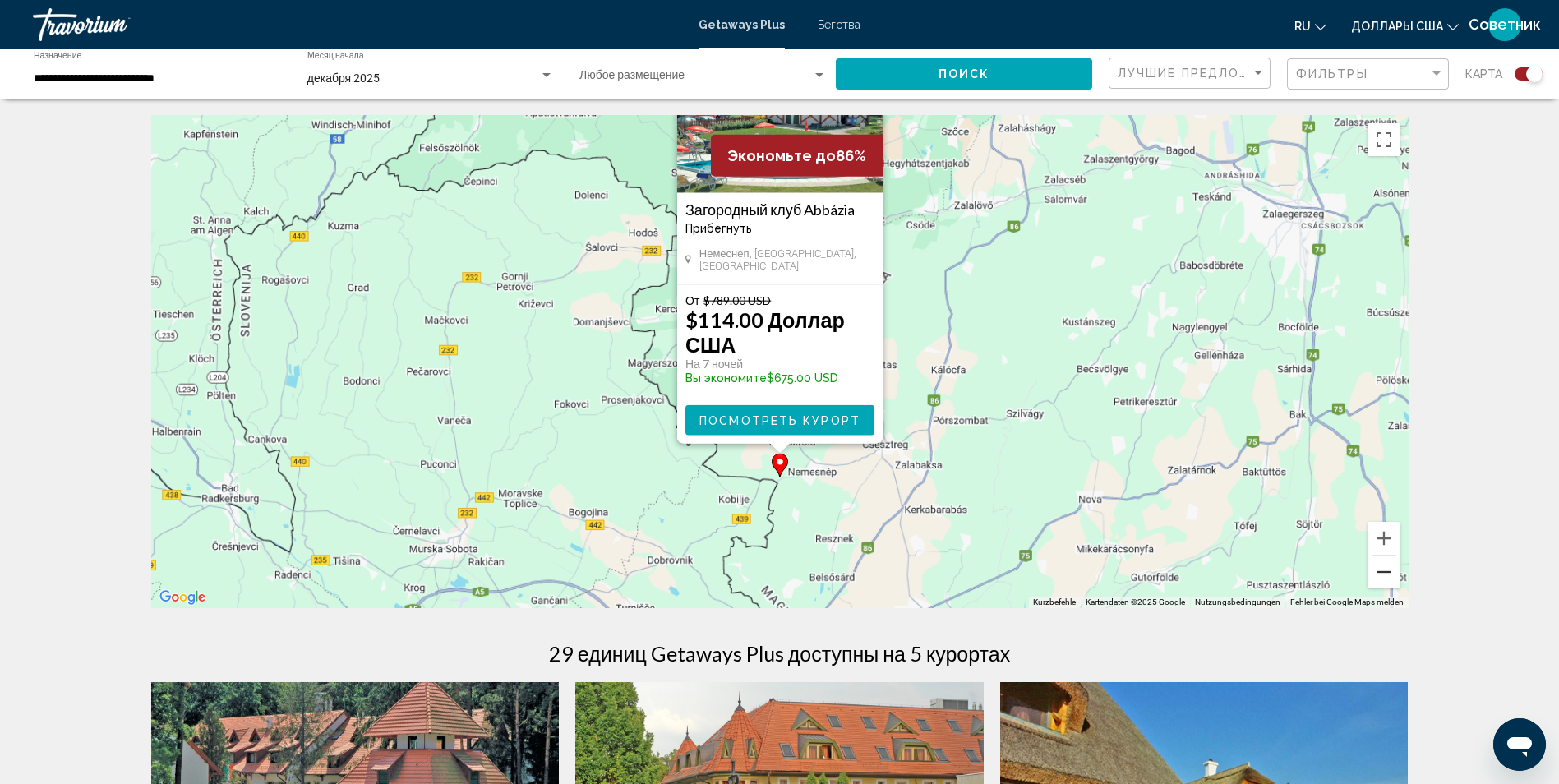
click at [1387, 572] on button "Веркляйнерн" at bounding box center [1384, 572] width 33 height 33
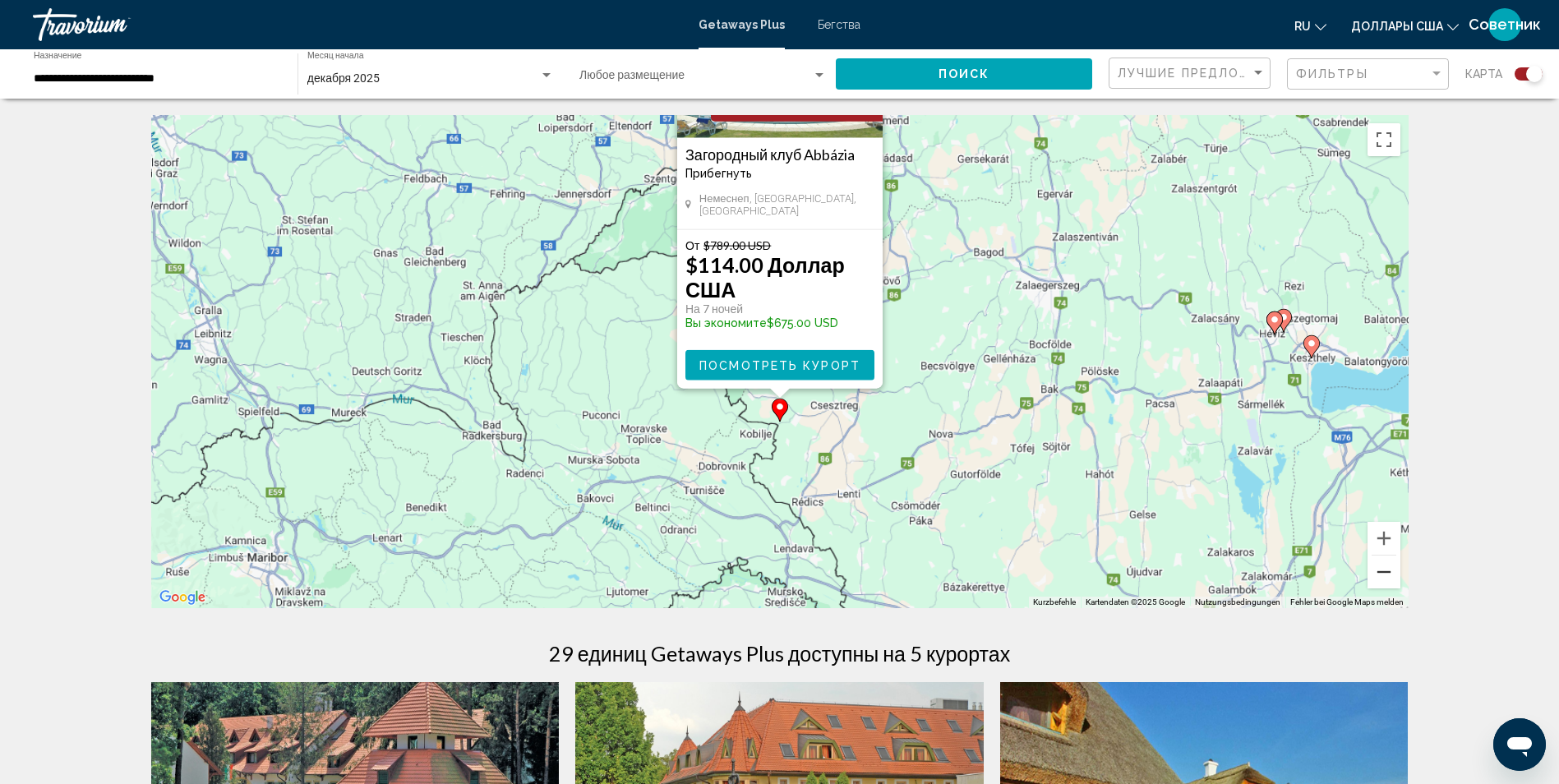
click at [1387, 572] on button "Веркляйнерн" at bounding box center [1384, 572] width 33 height 33
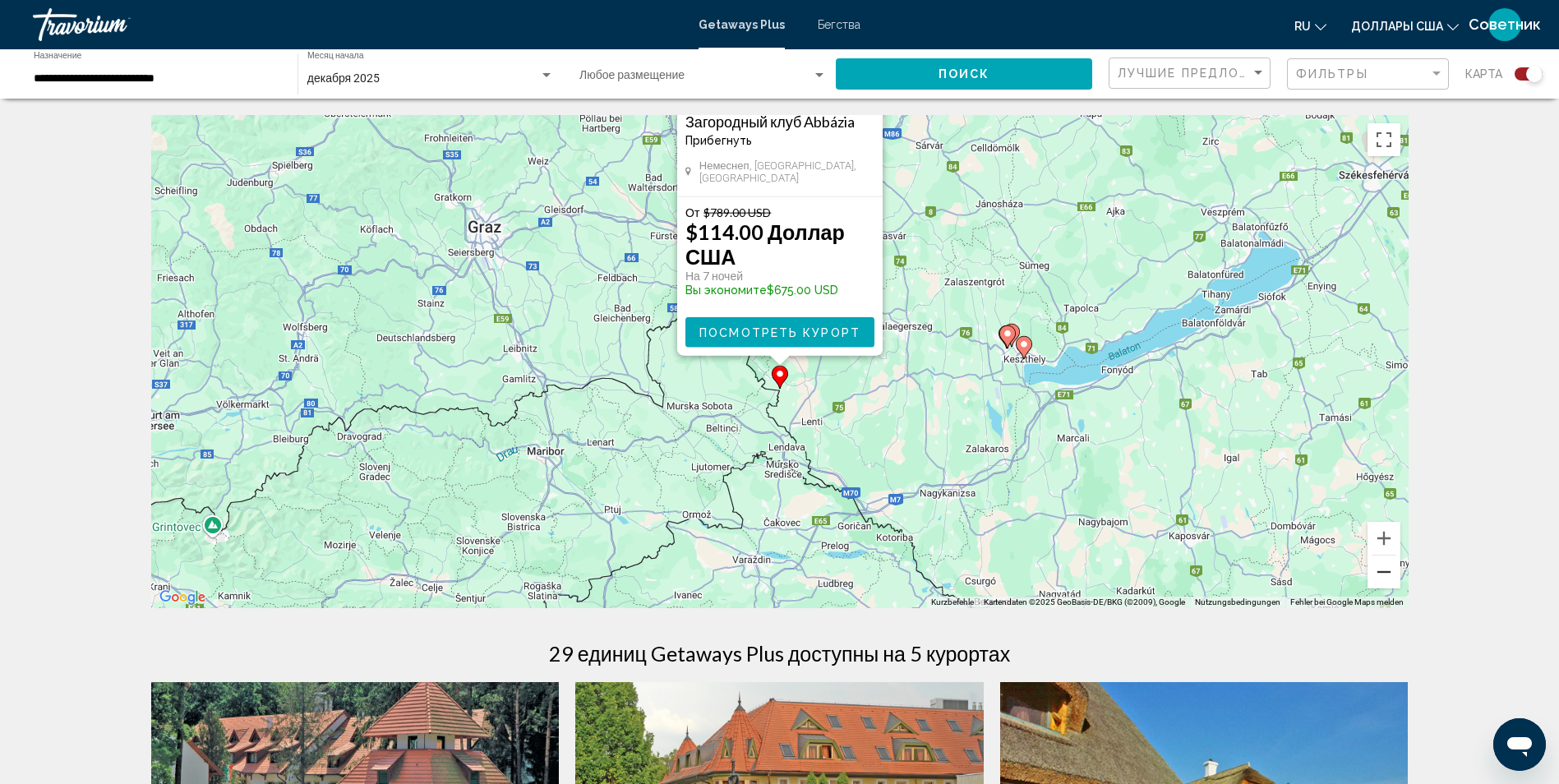
click at [1387, 572] on button "Веркляйнерн" at bounding box center [1384, 572] width 33 height 33
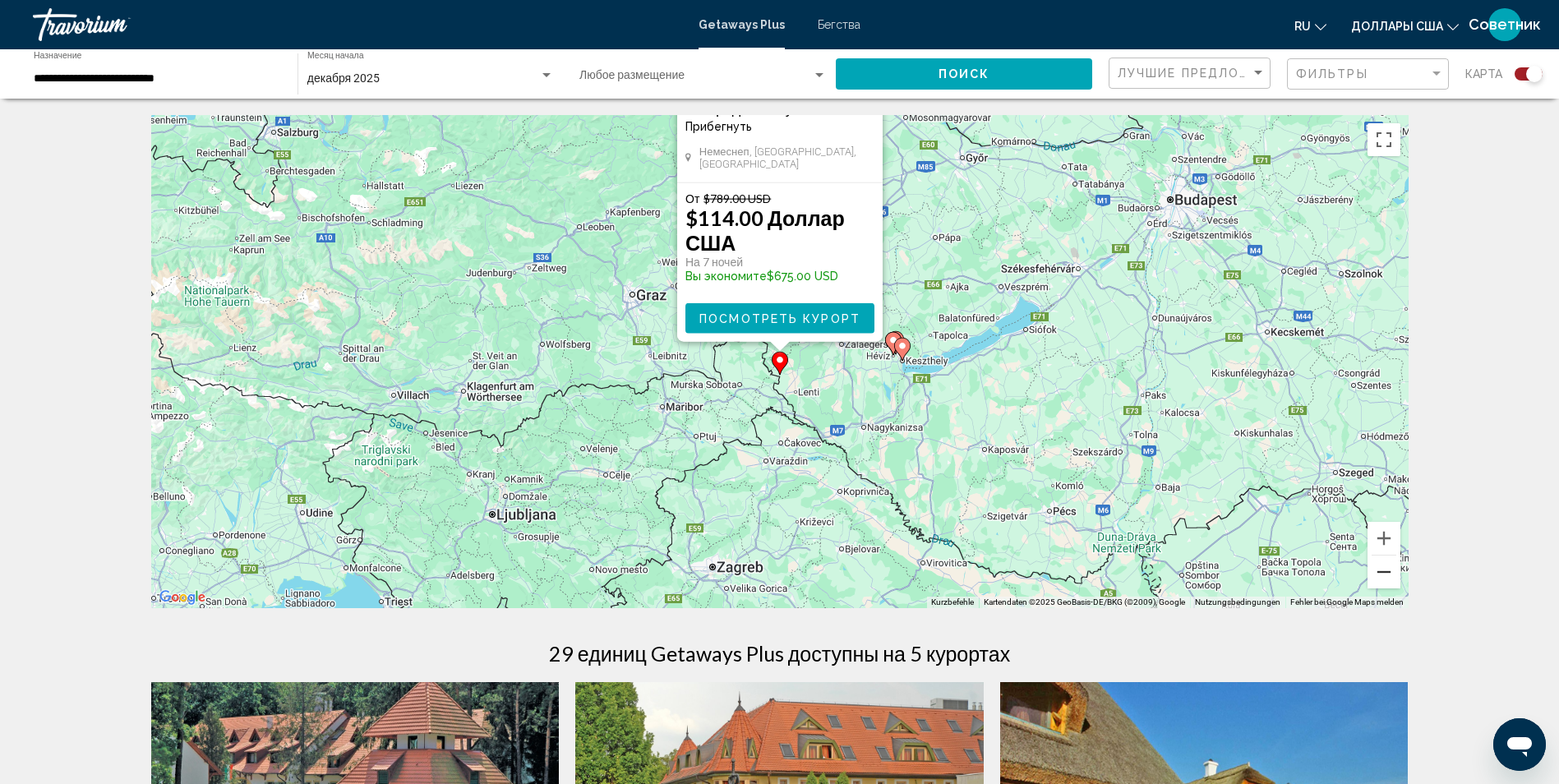
click at [1387, 572] on button "Веркляйнерн" at bounding box center [1384, 572] width 33 height 33
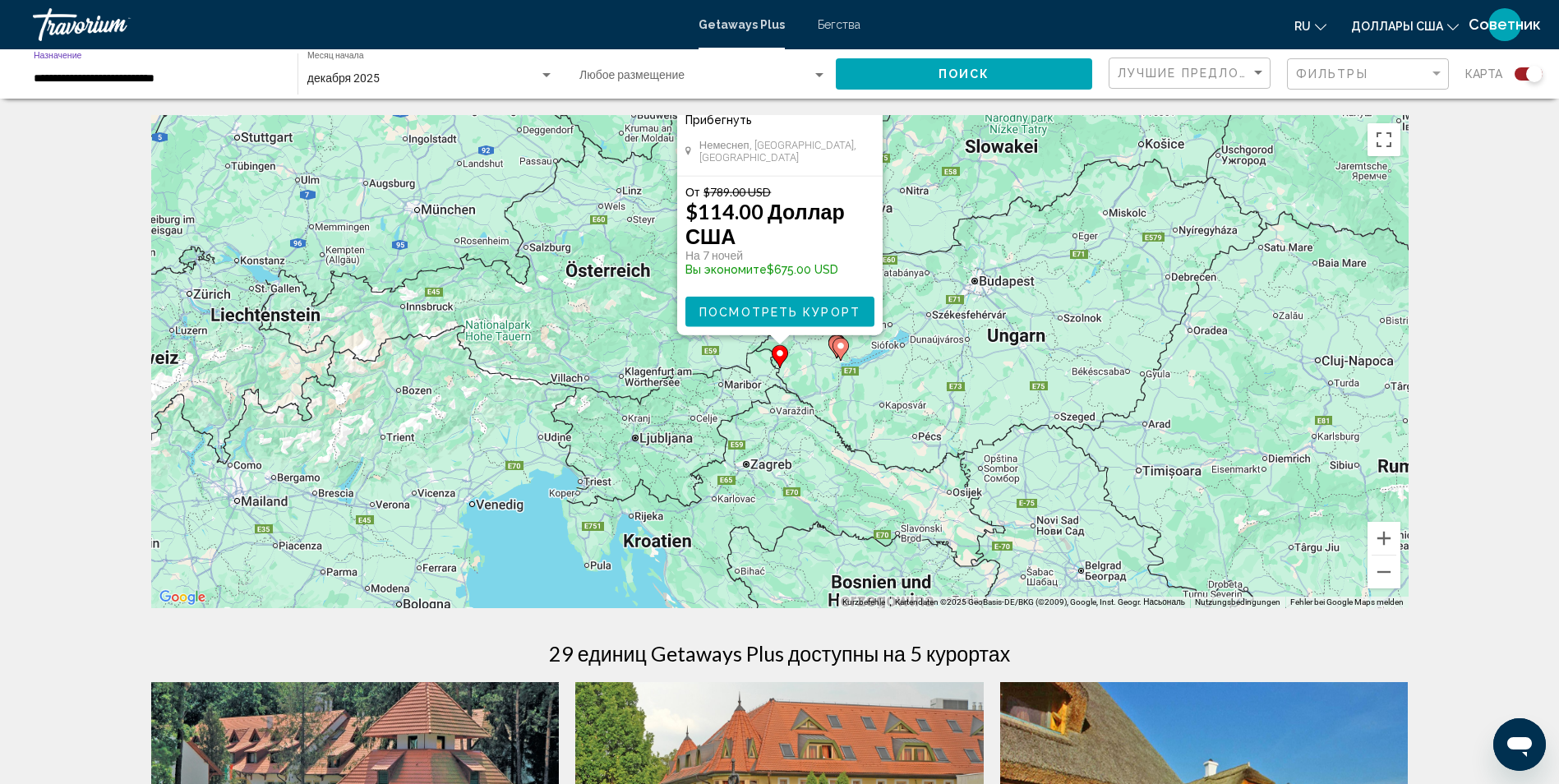
click at [68, 80] on input "**********" at bounding box center [157, 79] width 248 height 14
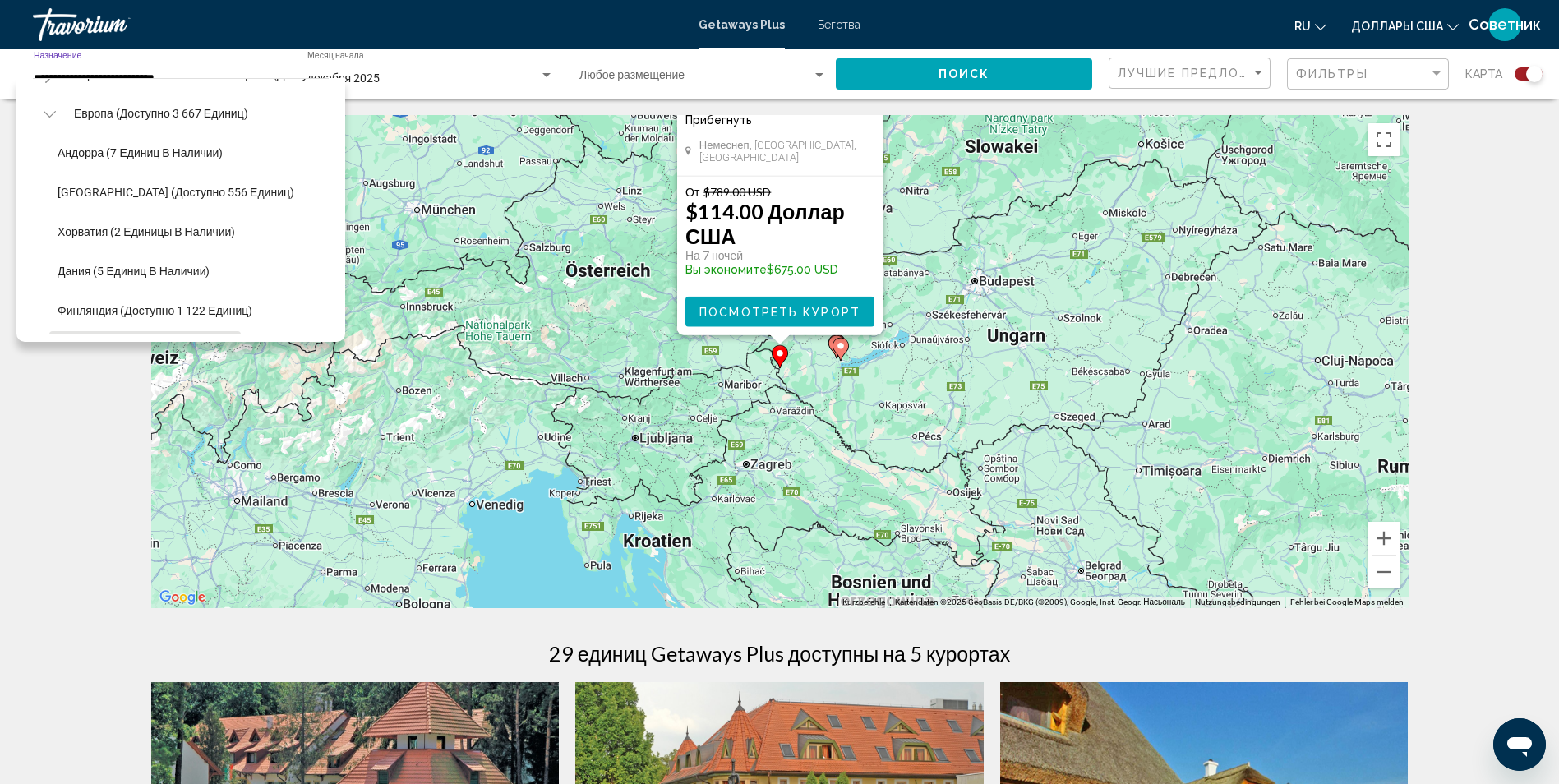
scroll to position [174, 0]
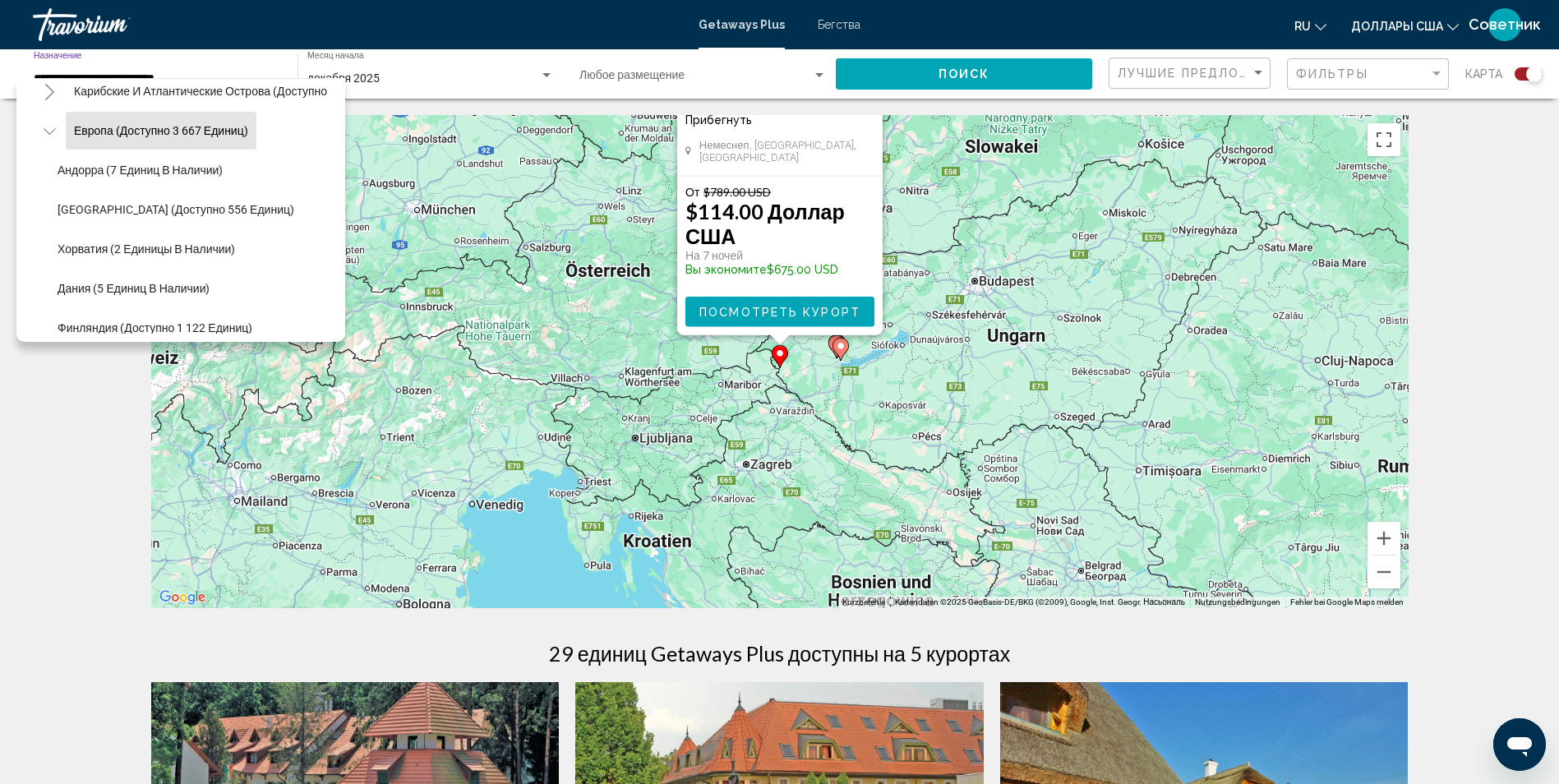
click at [159, 124] on span "Европа (доступно 3 667 единиц)" at bounding box center [160, 131] width 174 height 14
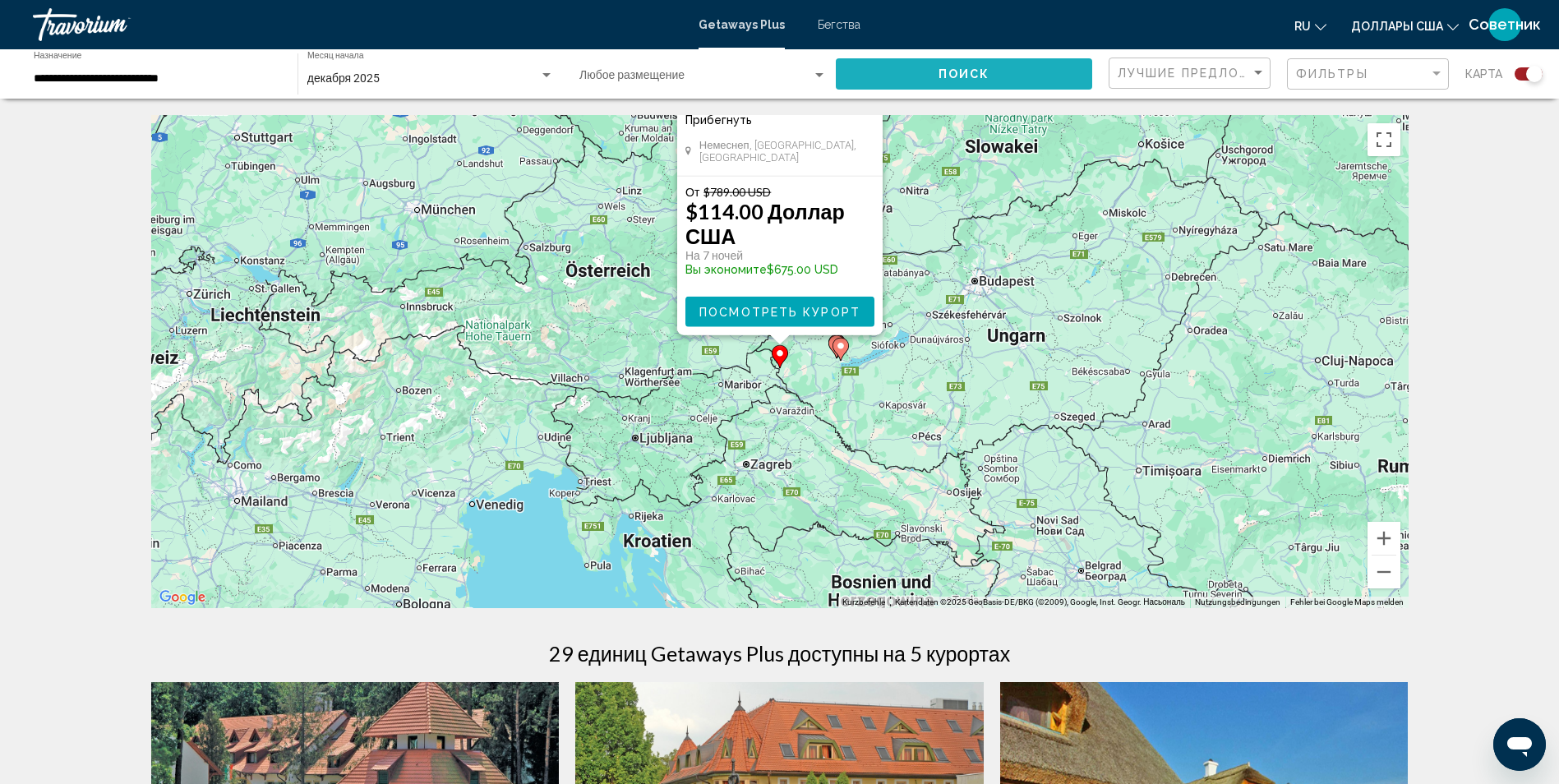
click at [909, 83] on button "Поиск" at bounding box center [964, 73] width 256 height 30
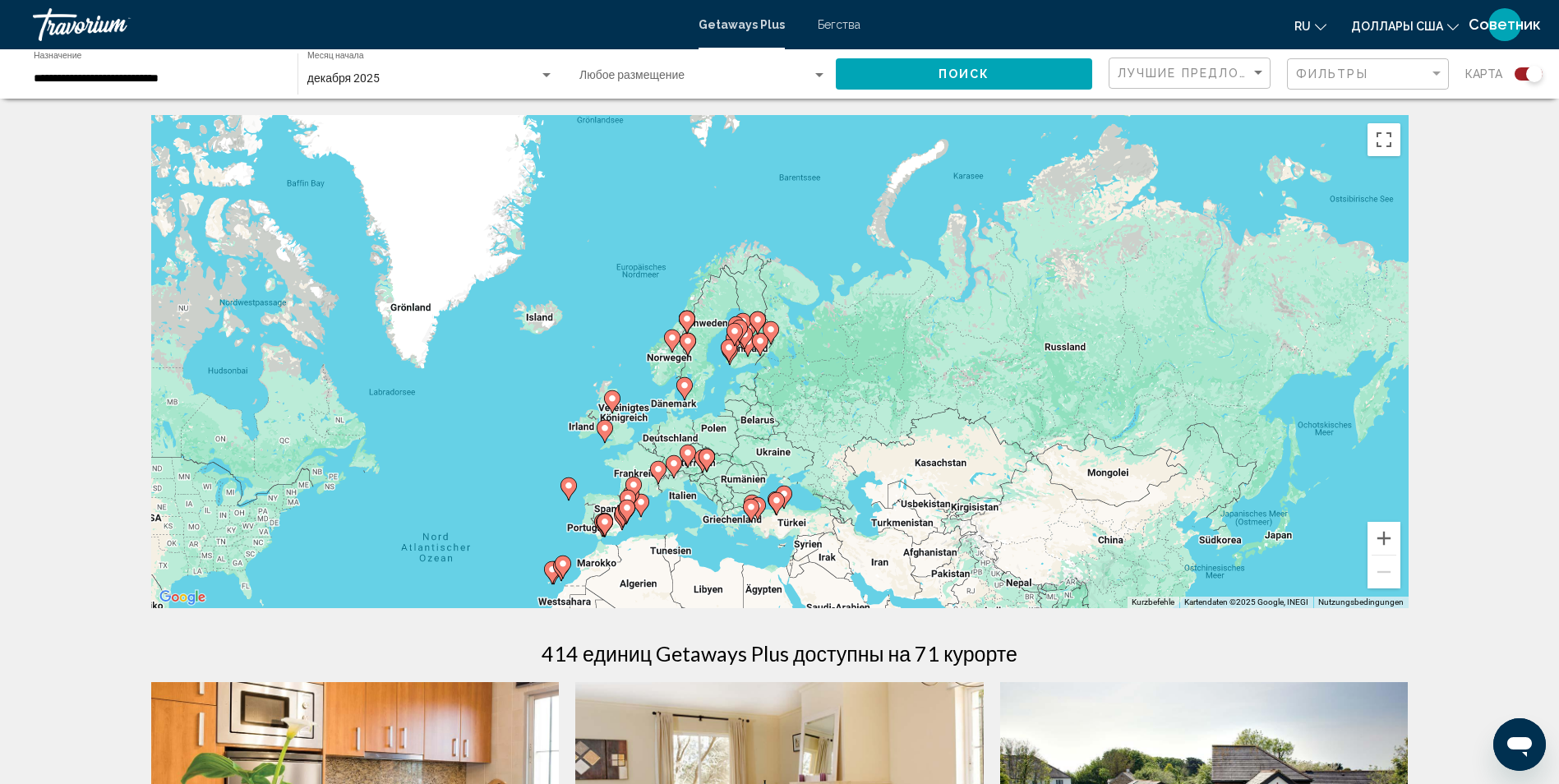
drag, startPoint x: 1159, startPoint y: 321, endPoint x: 865, endPoint y: 533, distance: 362.5
click at [865, 533] on div "Um den Modus zum Ziehen mit der Tastatur zu aktivieren, drückst du Alt + Eingab…" at bounding box center [780, 362] width 1257 height 493
click at [1389, 533] on button "Vergrößern" at bounding box center [1384, 539] width 33 height 33
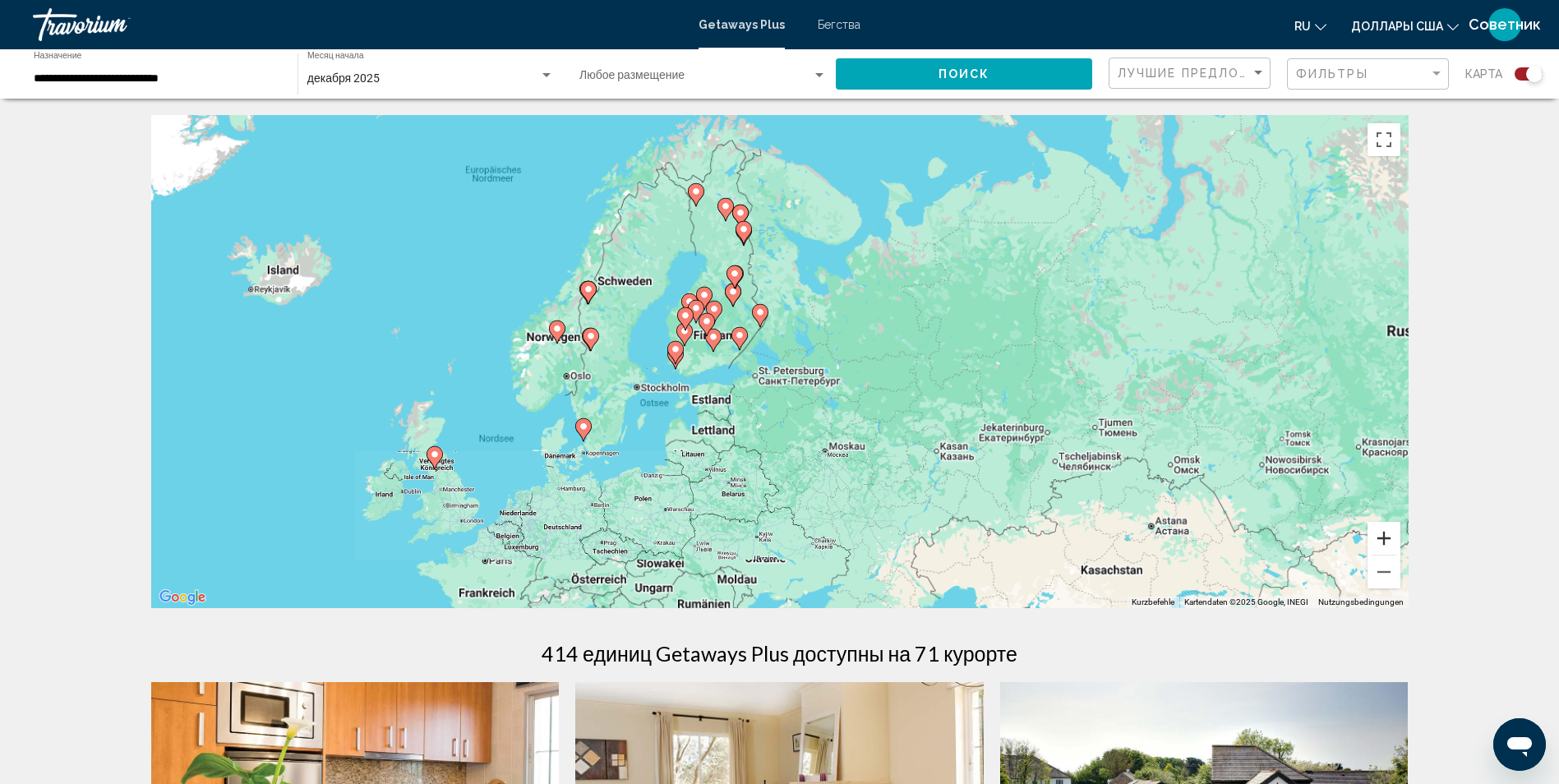
click at [1389, 533] on button "Vergrößern" at bounding box center [1384, 539] width 33 height 33
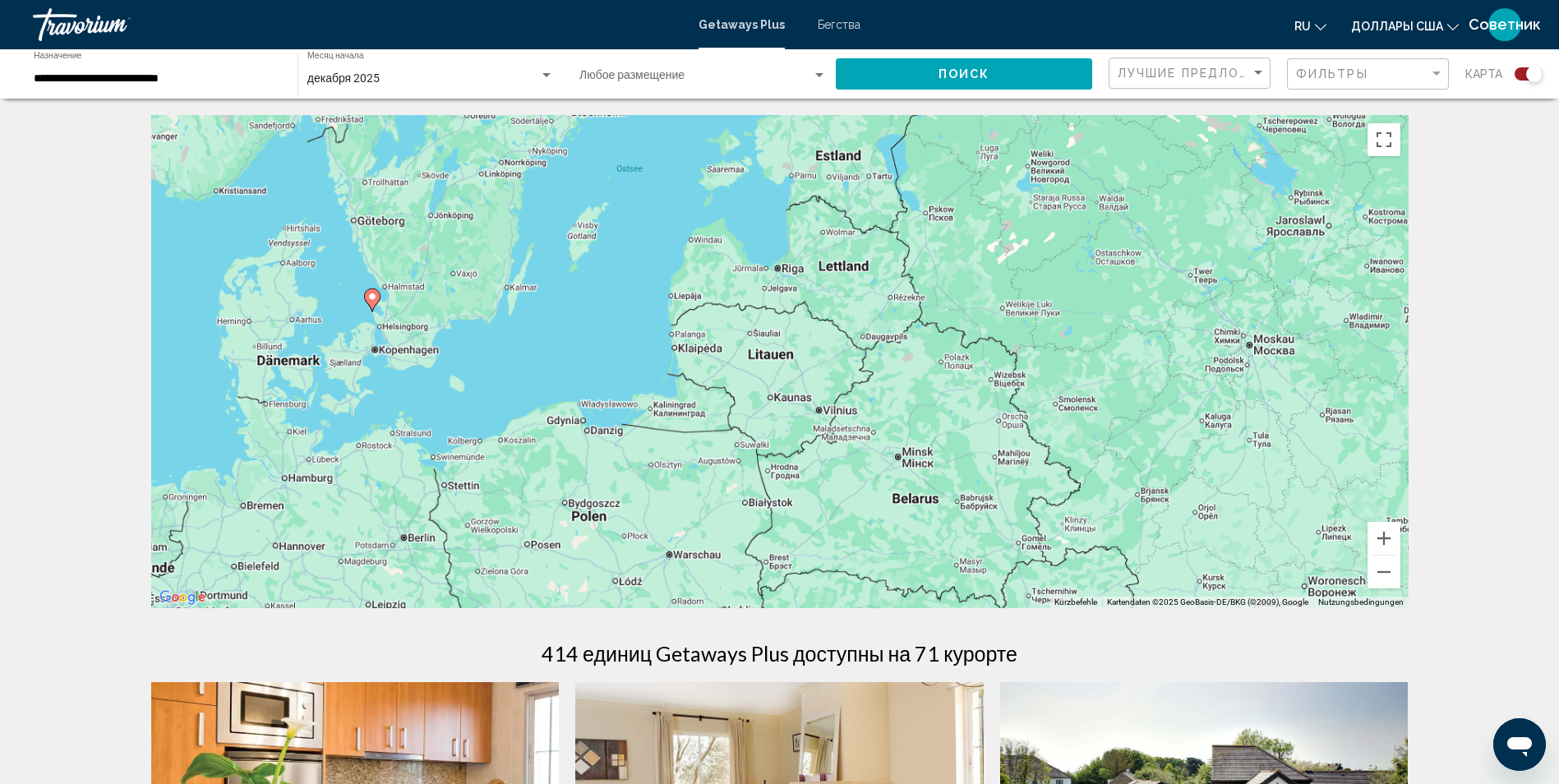
drag, startPoint x: 891, startPoint y: 485, endPoint x: 1197, endPoint y: 138, distance: 462.6
click at [1197, 138] on div "Um den Modus zum Ziehen mit der Tastatur zu aktivieren, drückst du Alt + Eingab…" at bounding box center [780, 362] width 1257 height 493
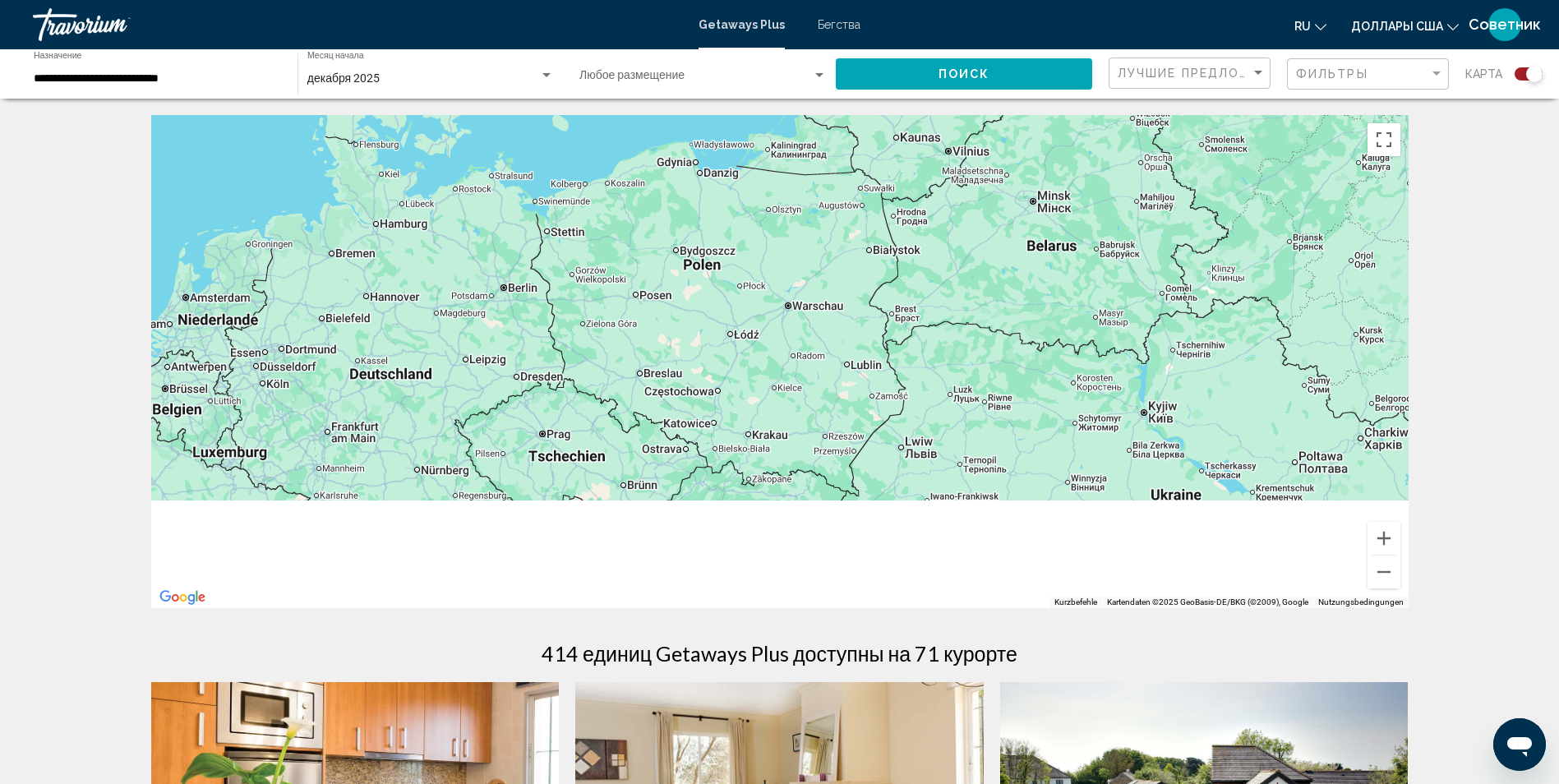
drag, startPoint x: 1065, startPoint y: 373, endPoint x: 1218, endPoint y: 3, distance: 400.4
click at [1218, 3] on div "**********" at bounding box center [780, 392] width 1559 height 784
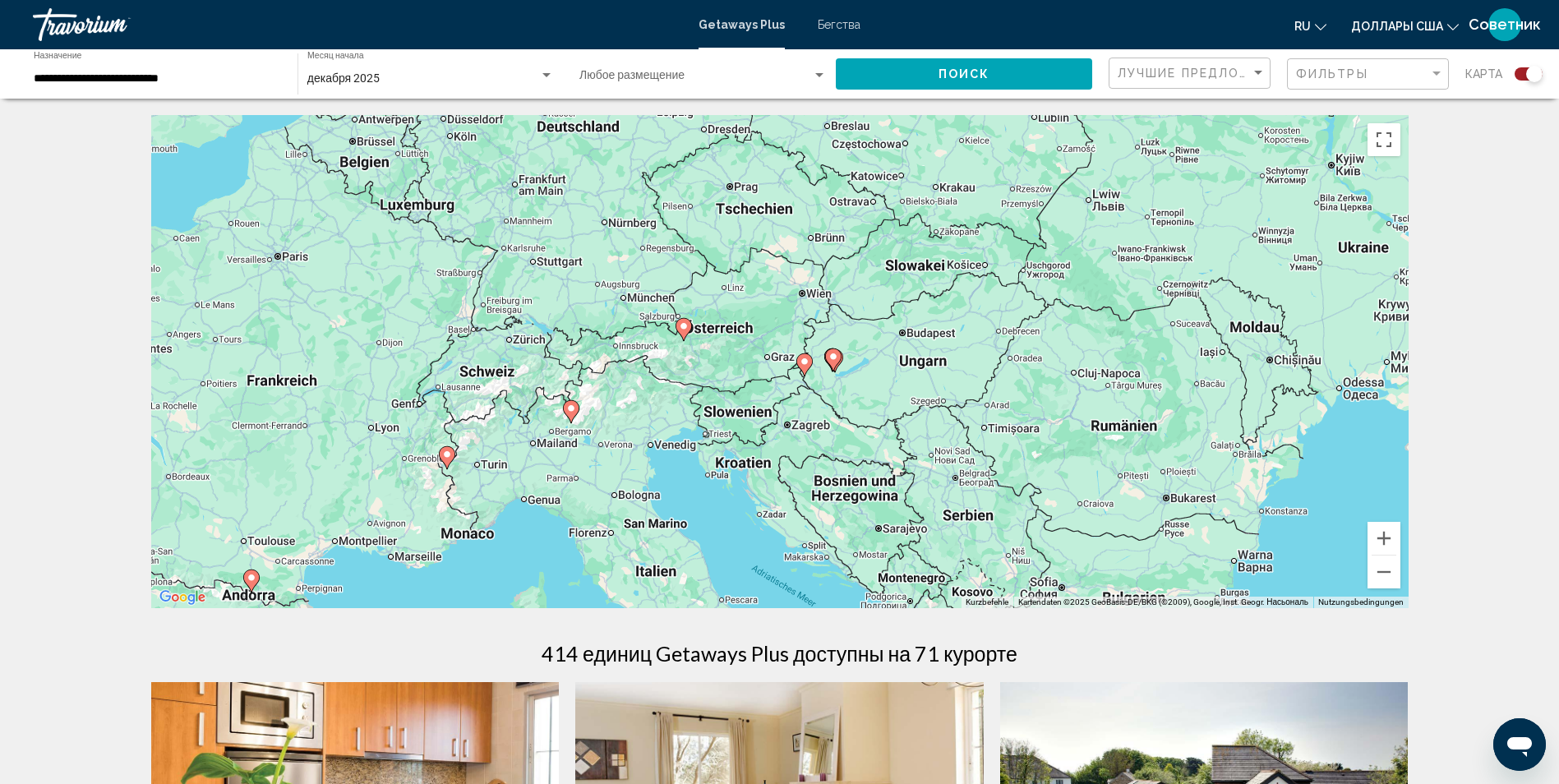
drag, startPoint x: 941, startPoint y: 420, endPoint x: 1090, endPoint y: 315, distance: 182.3
click at [1090, 315] on div "Um den Modus zum Ziehen mit der Tastatur zu aktivieren, drückst du Alt + Eingab…" at bounding box center [780, 362] width 1257 height 493
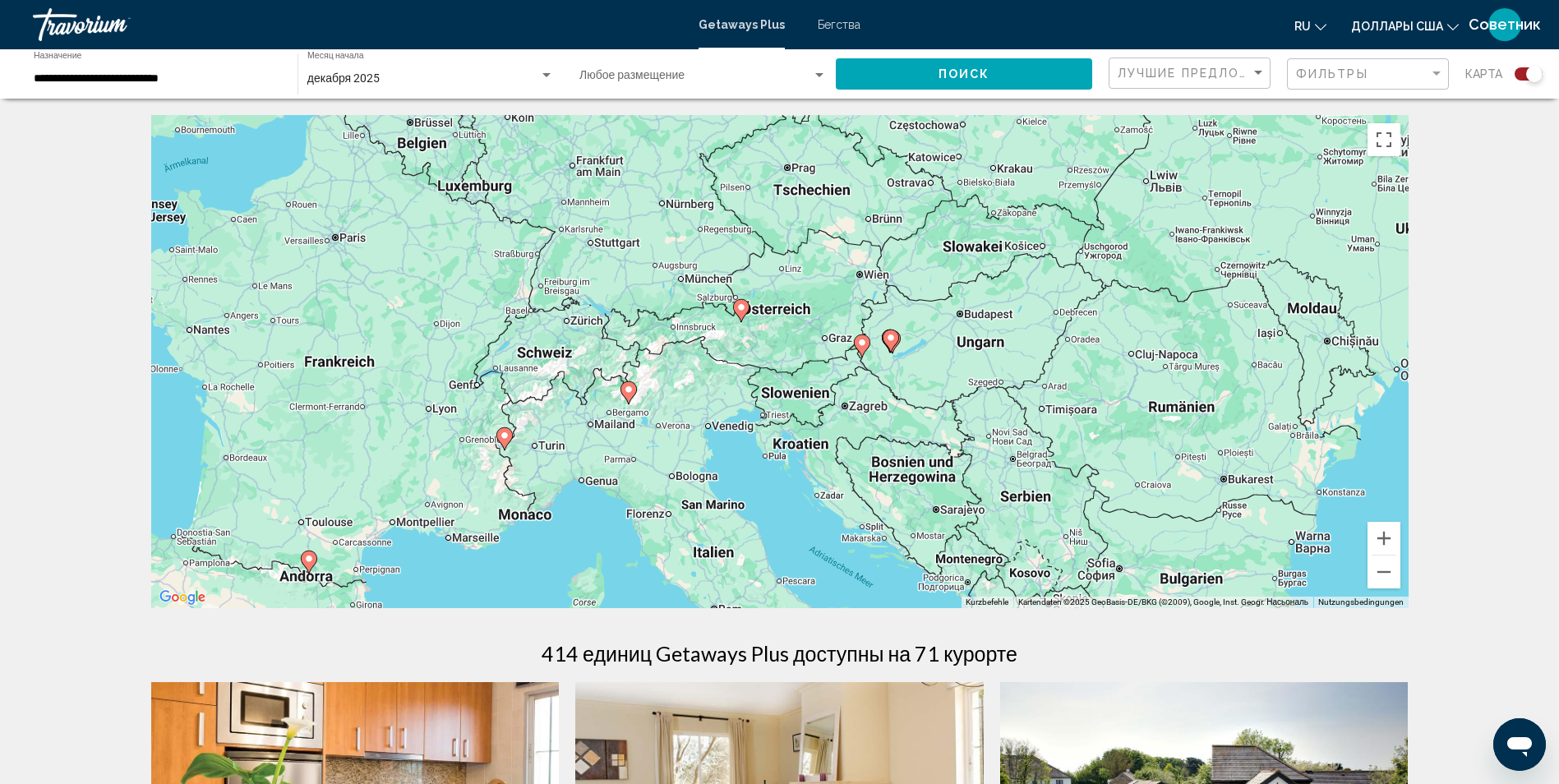
drag, startPoint x: 727, startPoint y: 389, endPoint x: 799, endPoint y: 359, distance: 78.0
click at [799, 359] on div "Um den Modus zum Ziehen mit der Tastatur zu aktivieren, drückst du Alt + Eingab…" at bounding box center [780, 362] width 1257 height 493
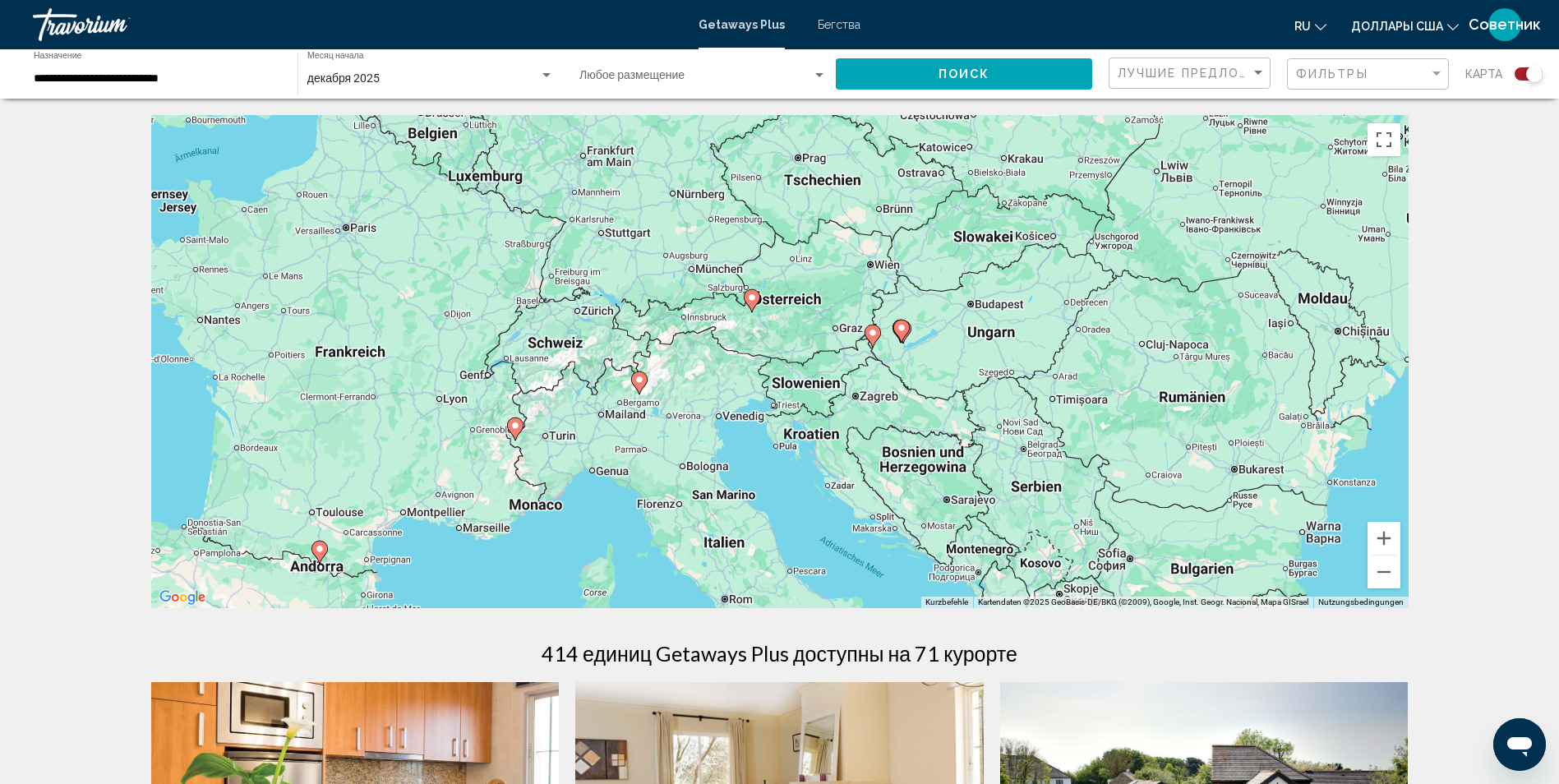
click at [514, 426] on image "Основное содержание" at bounding box center [515, 425] width 10 height 10
type input "**********"
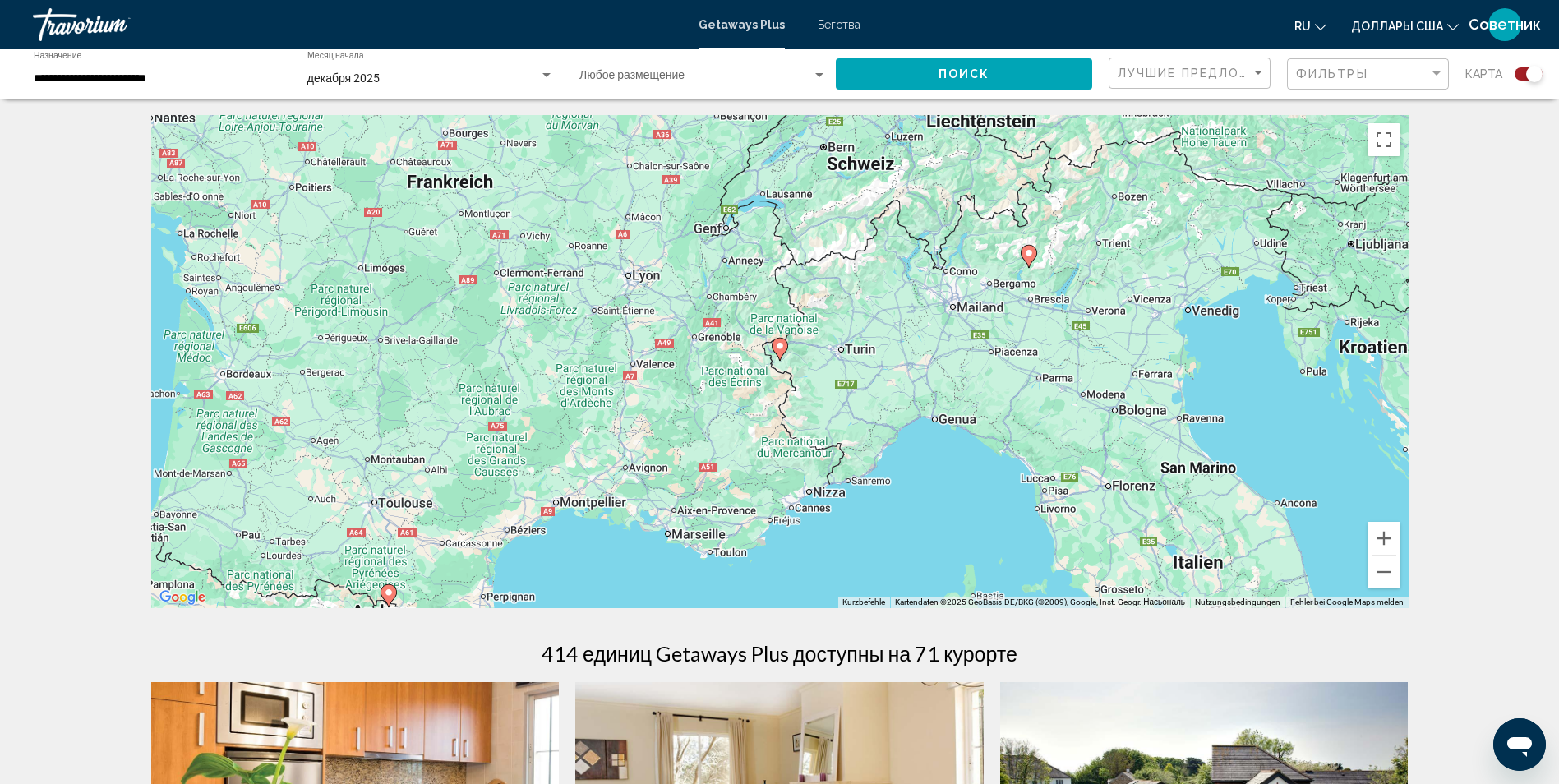
click at [775, 351] on icon "Основное содержание" at bounding box center [779, 349] width 15 height 21
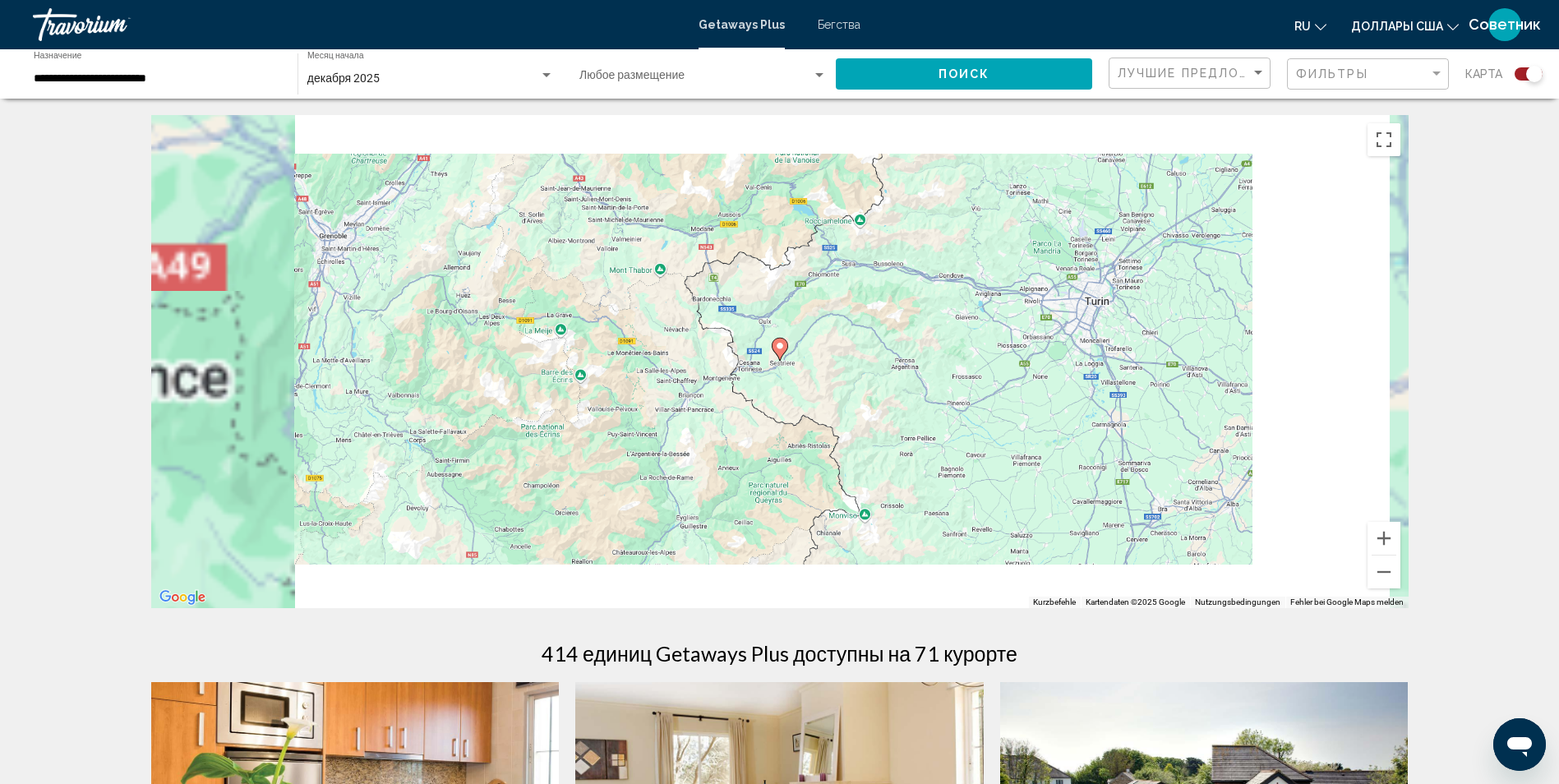
click at [778, 353] on icon "Основное содержание" at bounding box center [779, 349] width 15 height 21
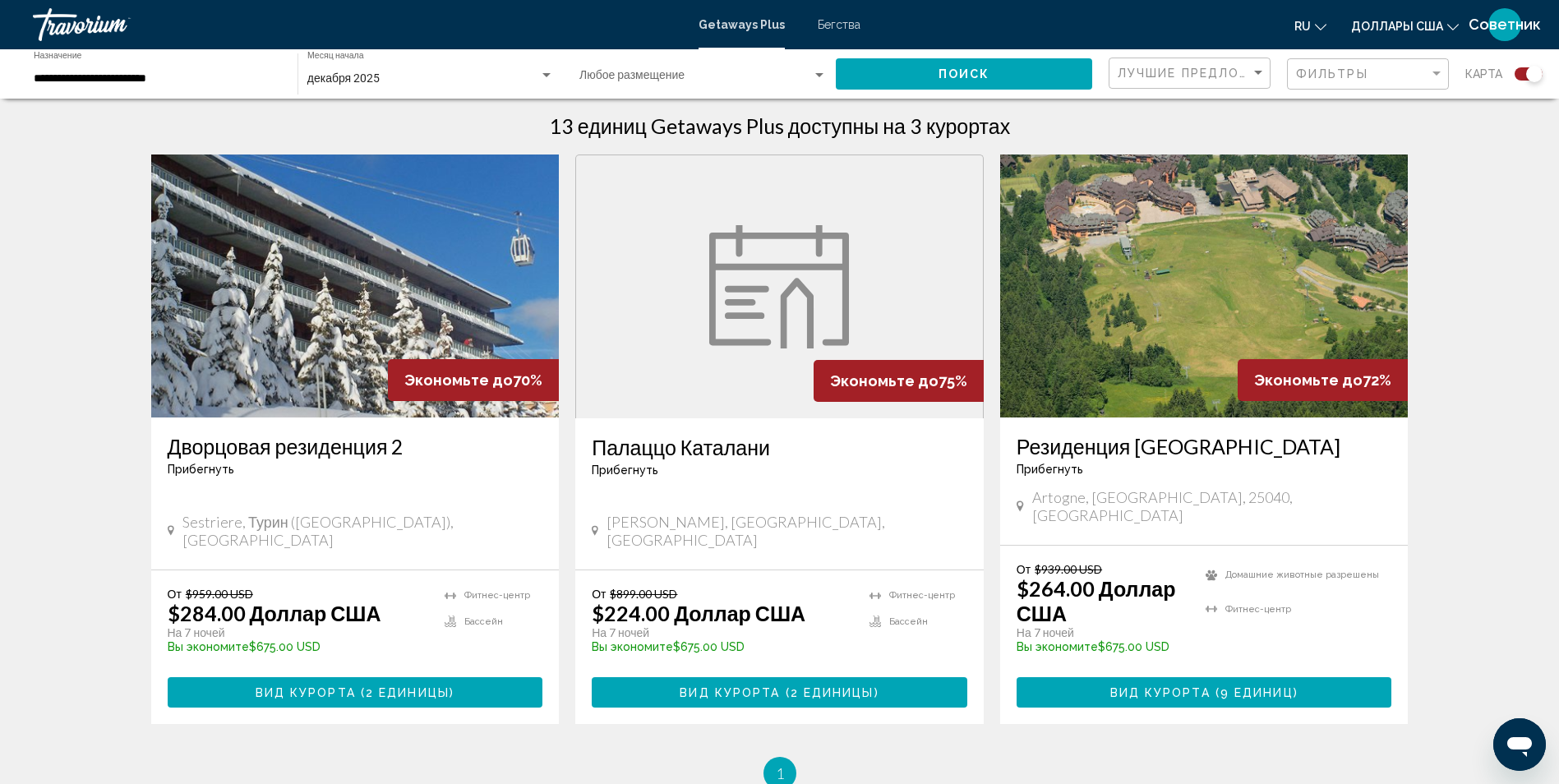
scroll to position [575, 0]
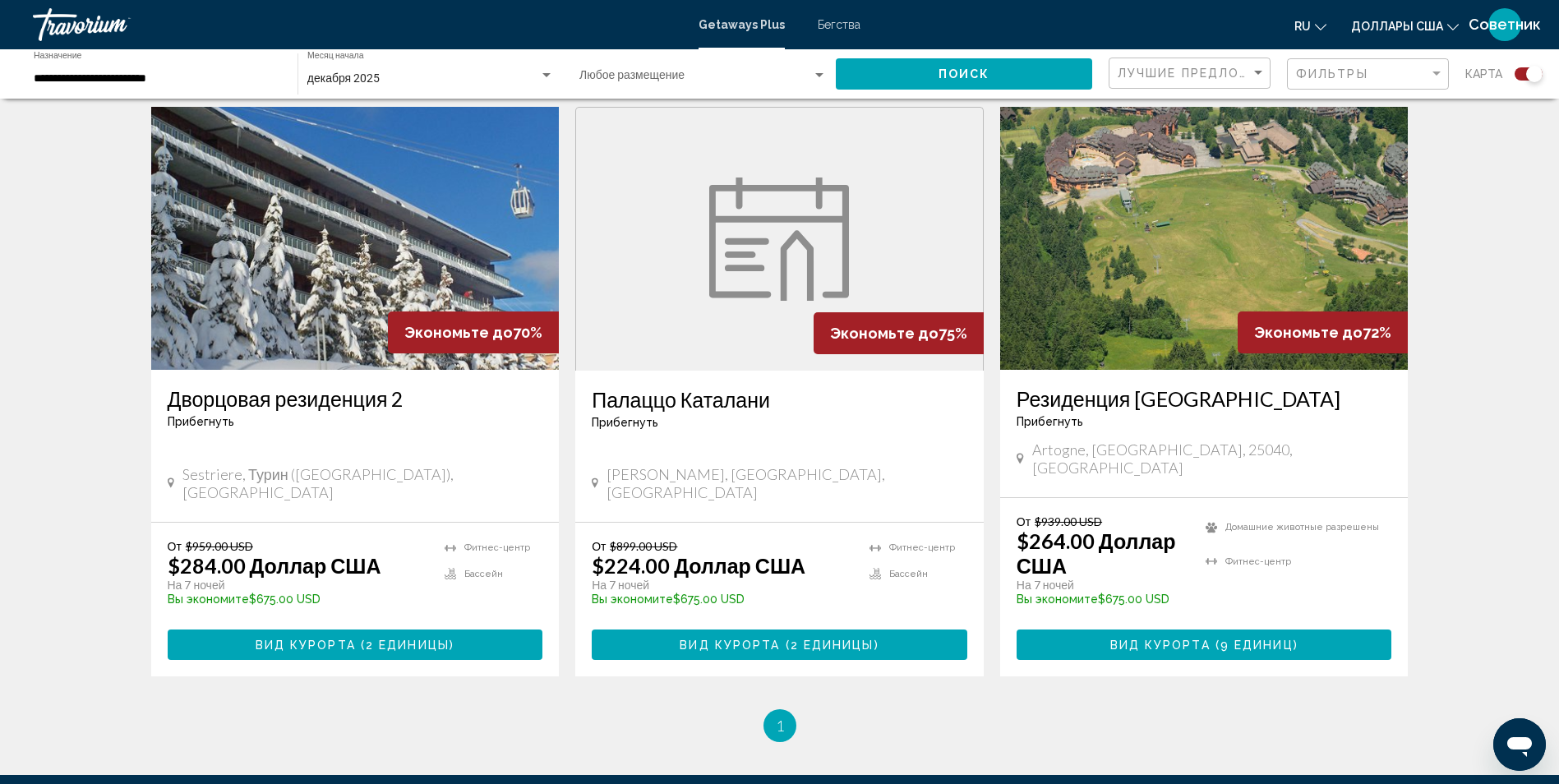
click at [809, 258] on img "Основное содержание" at bounding box center [780, 239] width 140 height 123
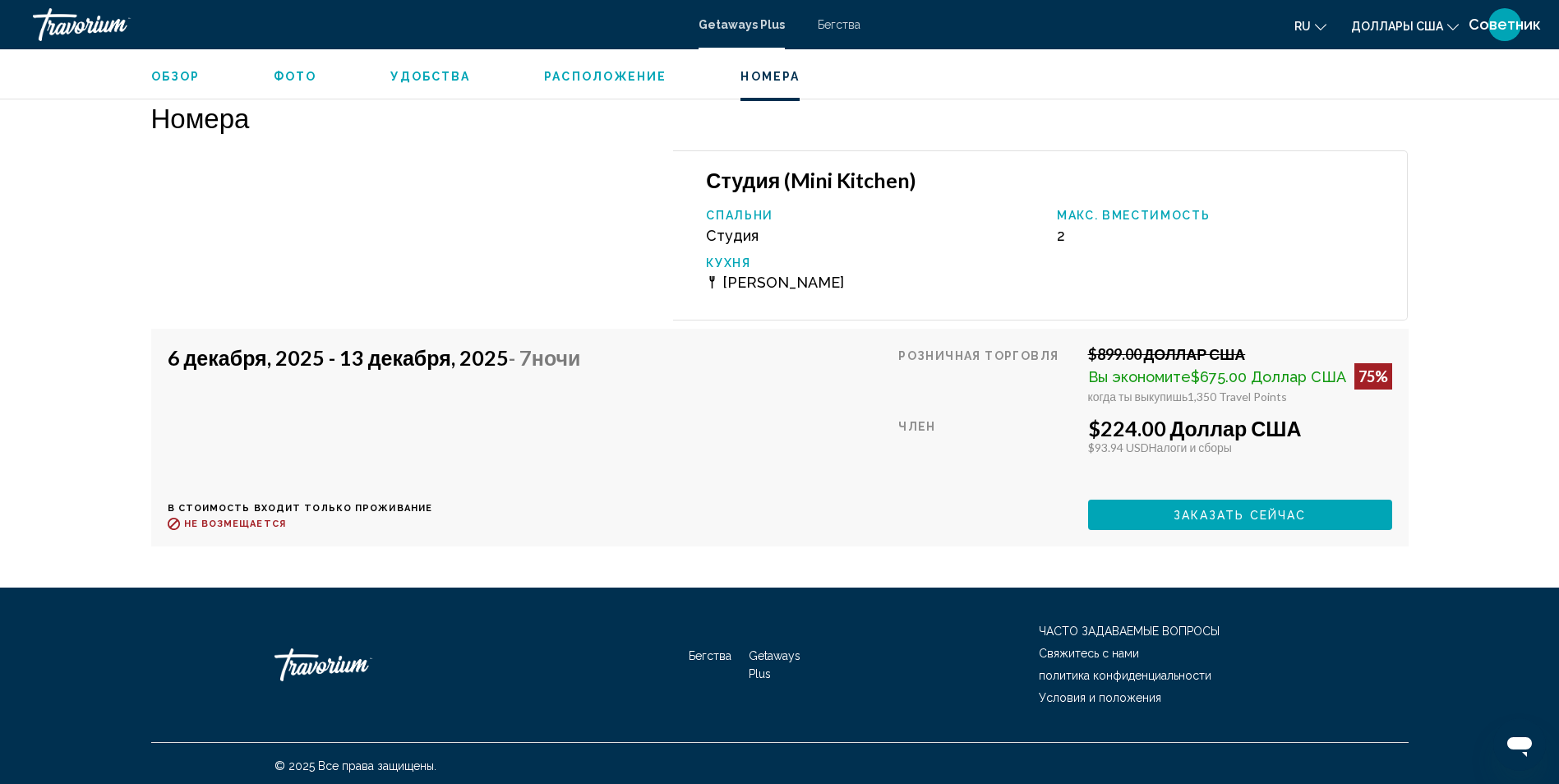
scroll to position [2648, 0]
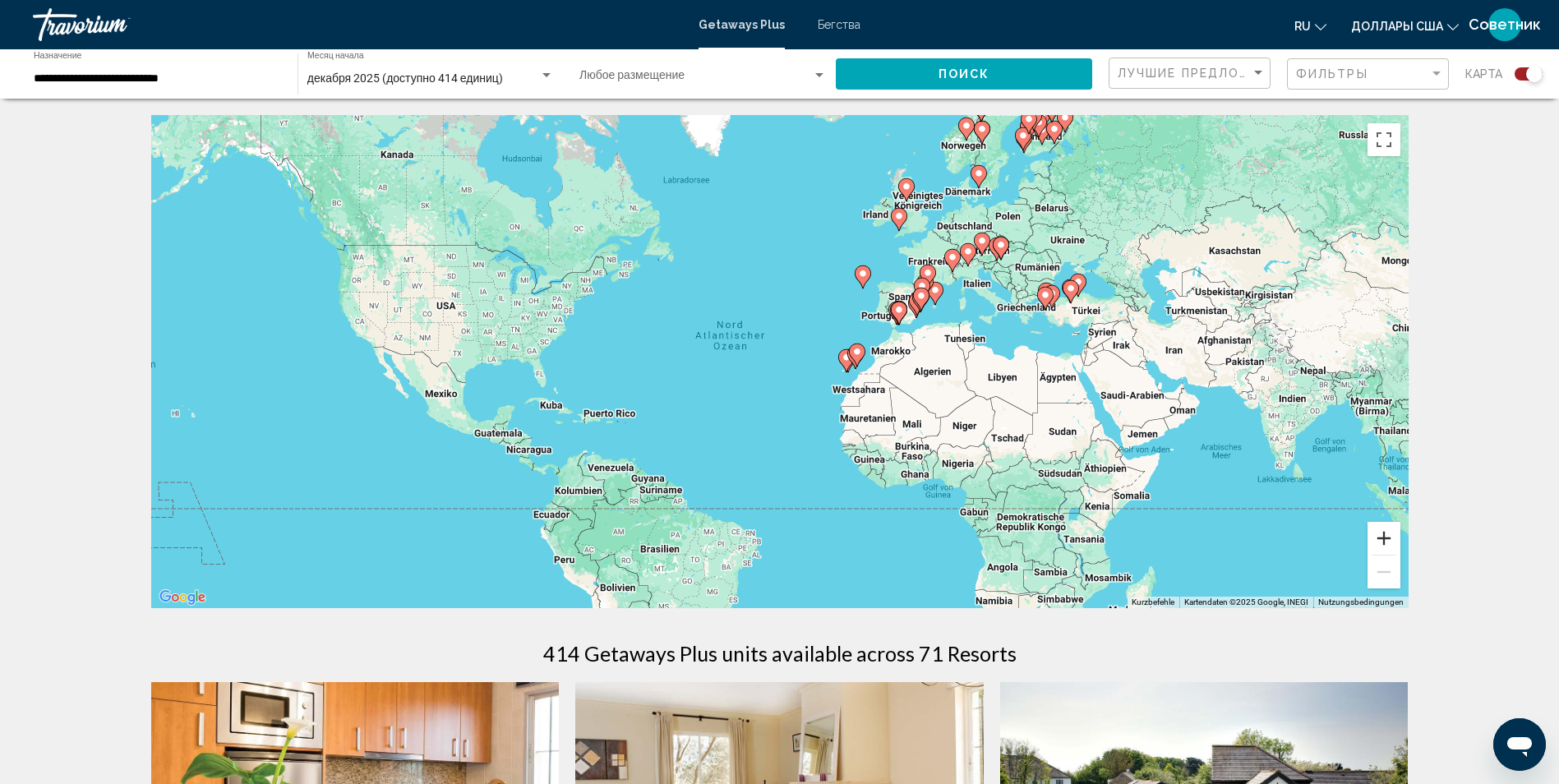
click at [1382, 541] on button "Vergrößern" at bounding box center [1384, 539] width 33 height 33
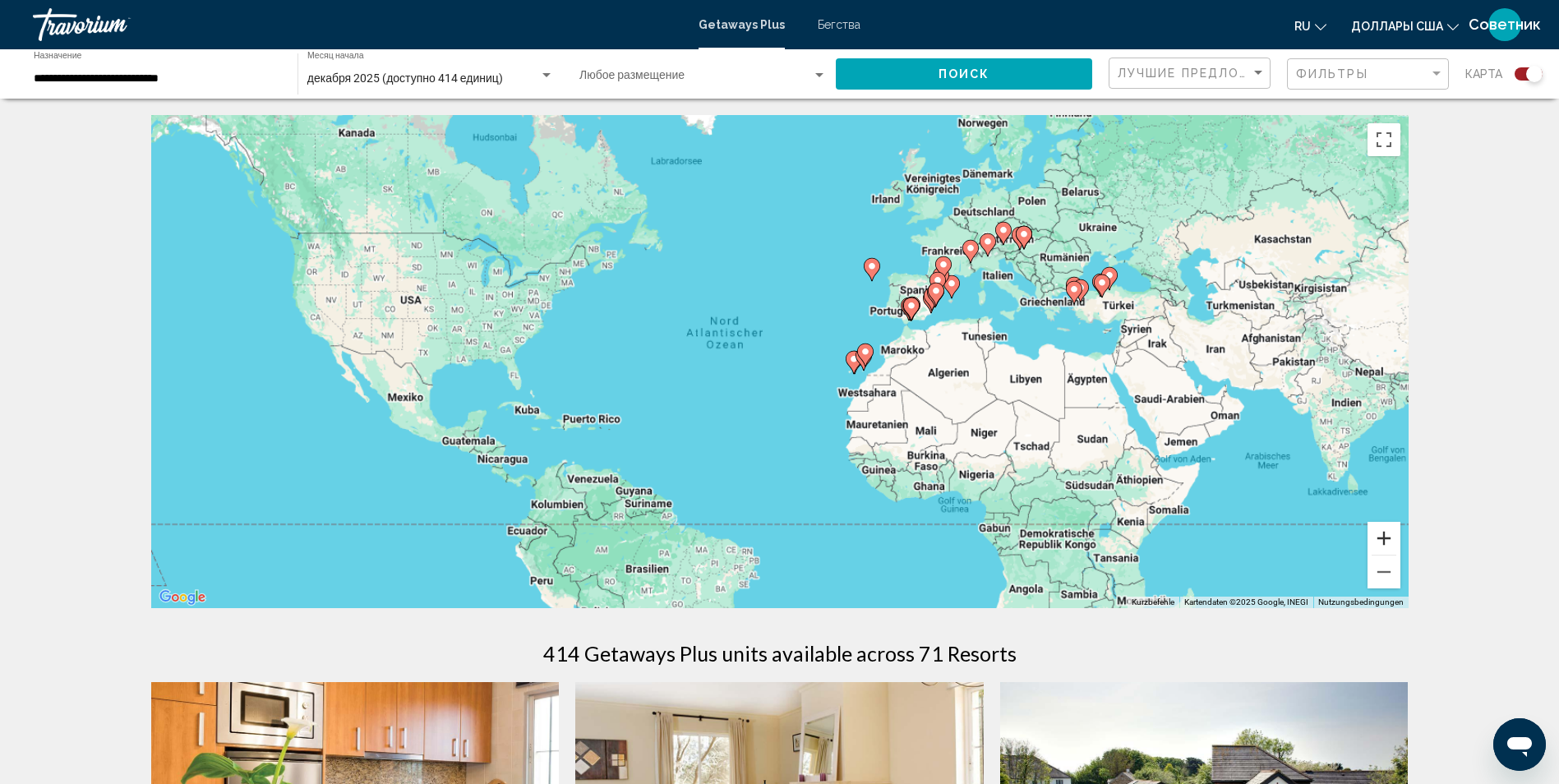
click at [1382, 541] on button "Vergrößern" at bounding box center [1384, 539] width 33 height 33
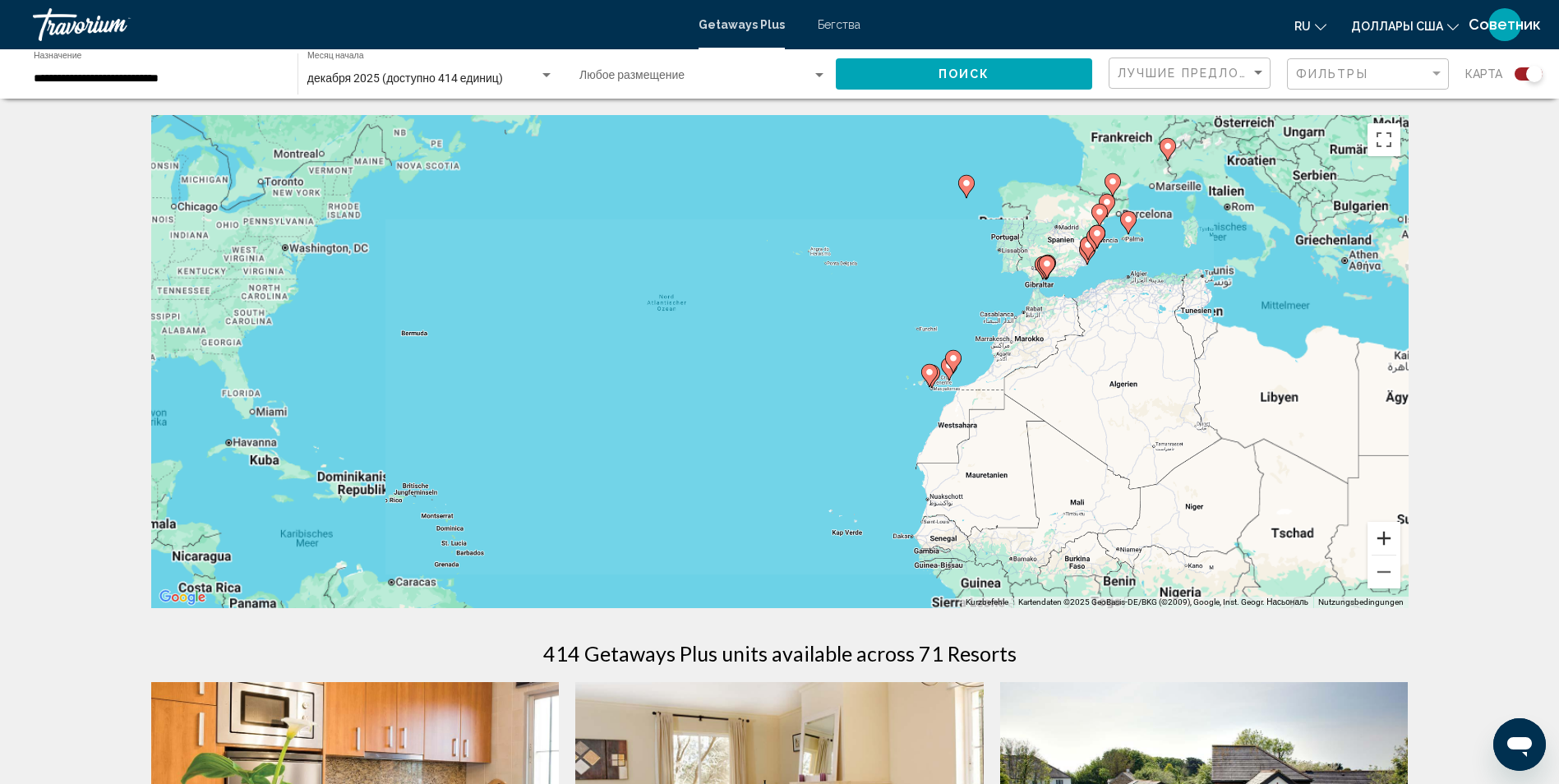
click at [1382, 541] on button "Vergrößern" at bounding box center [1384, 539] width 33 height 33
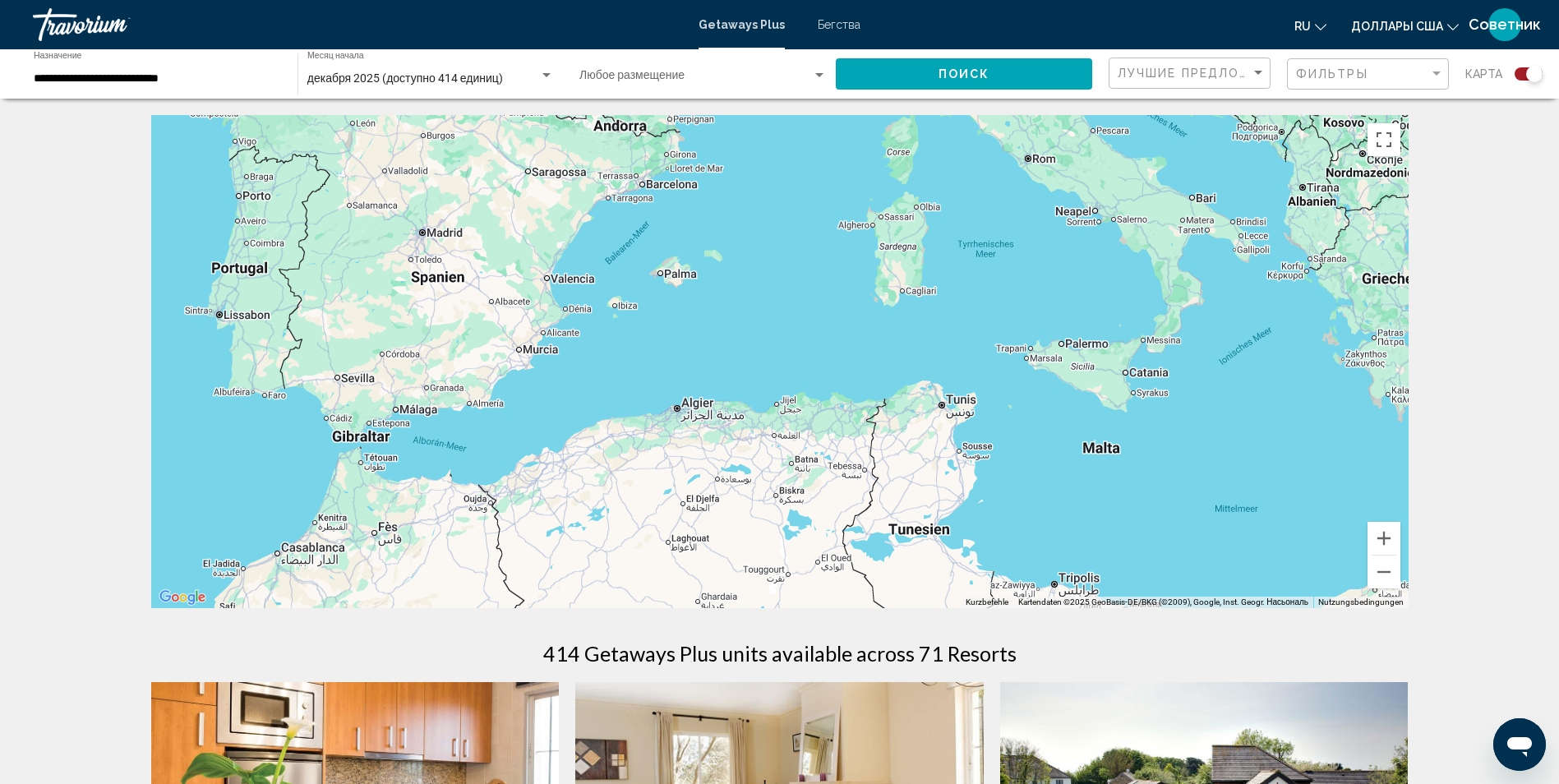
drag, startPoint x: 1292, startPoint y: 283, endPoint x: -3, endPoint y: 625, distance: 1339.4
click at [0, 625] on html "**********" at bounding box center [780, 392] width 1559 height 784
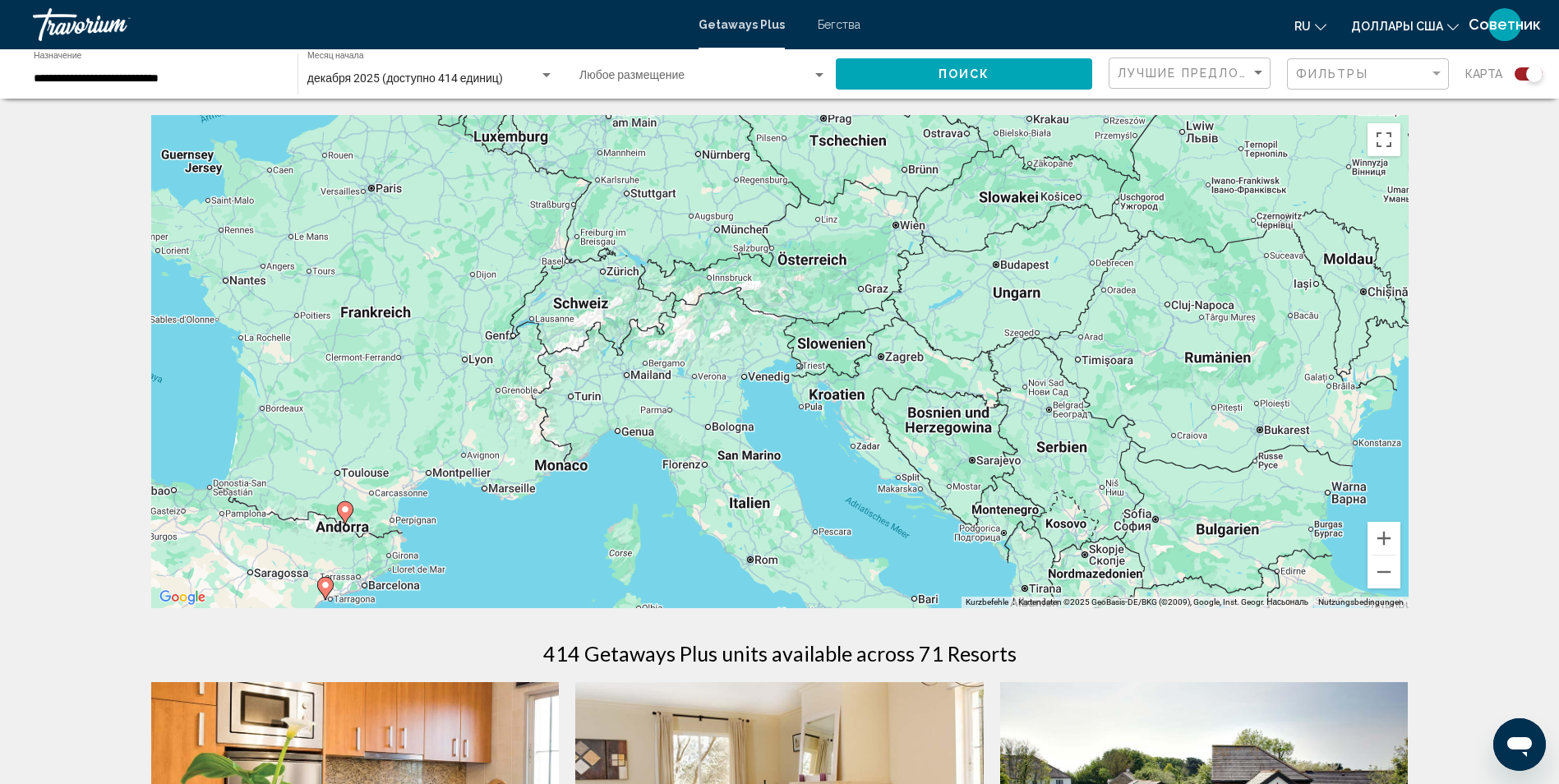
drag, startPoint x: 920, startPoint y: 239, endPoint x: 640, endPoint y: 644, distance: 492.4
click at [665, 348] on icon "Основное содержание" at bounding box center [663, 343] width 15 height 21
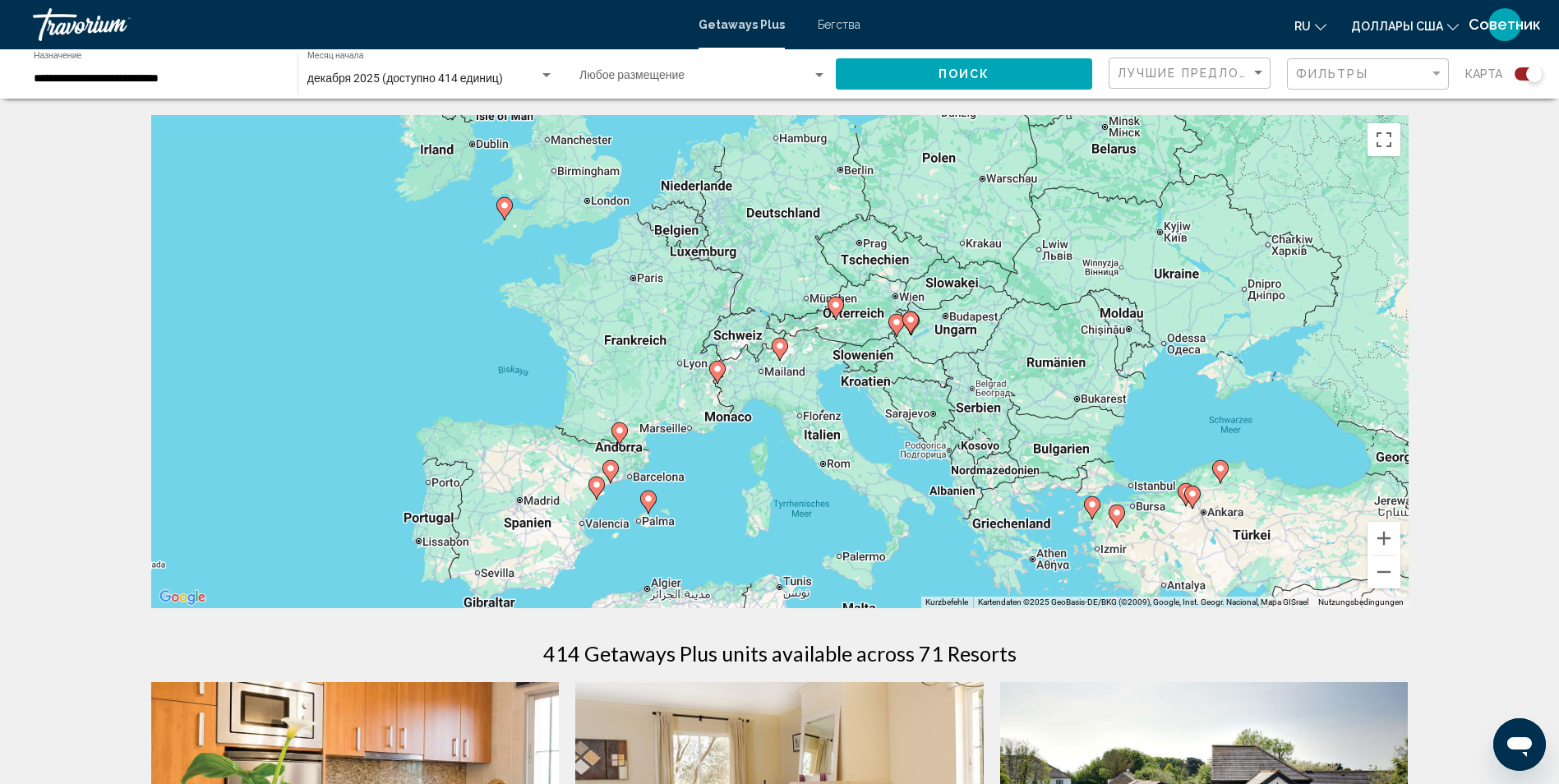
click at [780, 347] on image "Основное содержание" at bounding box center [780, 345] width 10 height 10
type input "**********"
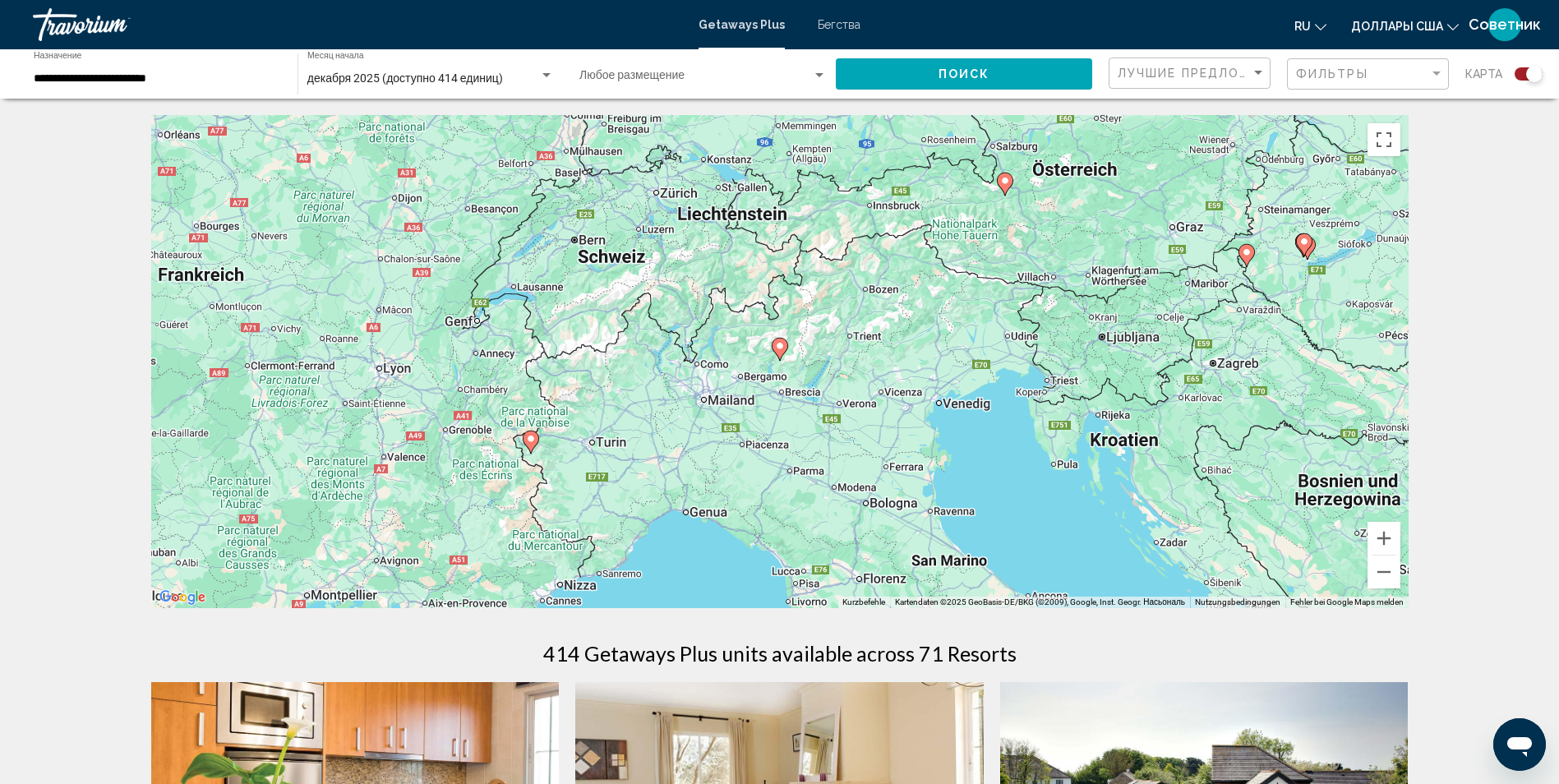
click at [780, 347] on image "Основное содержание" at bounding box center [780, 345] width 10 height 10
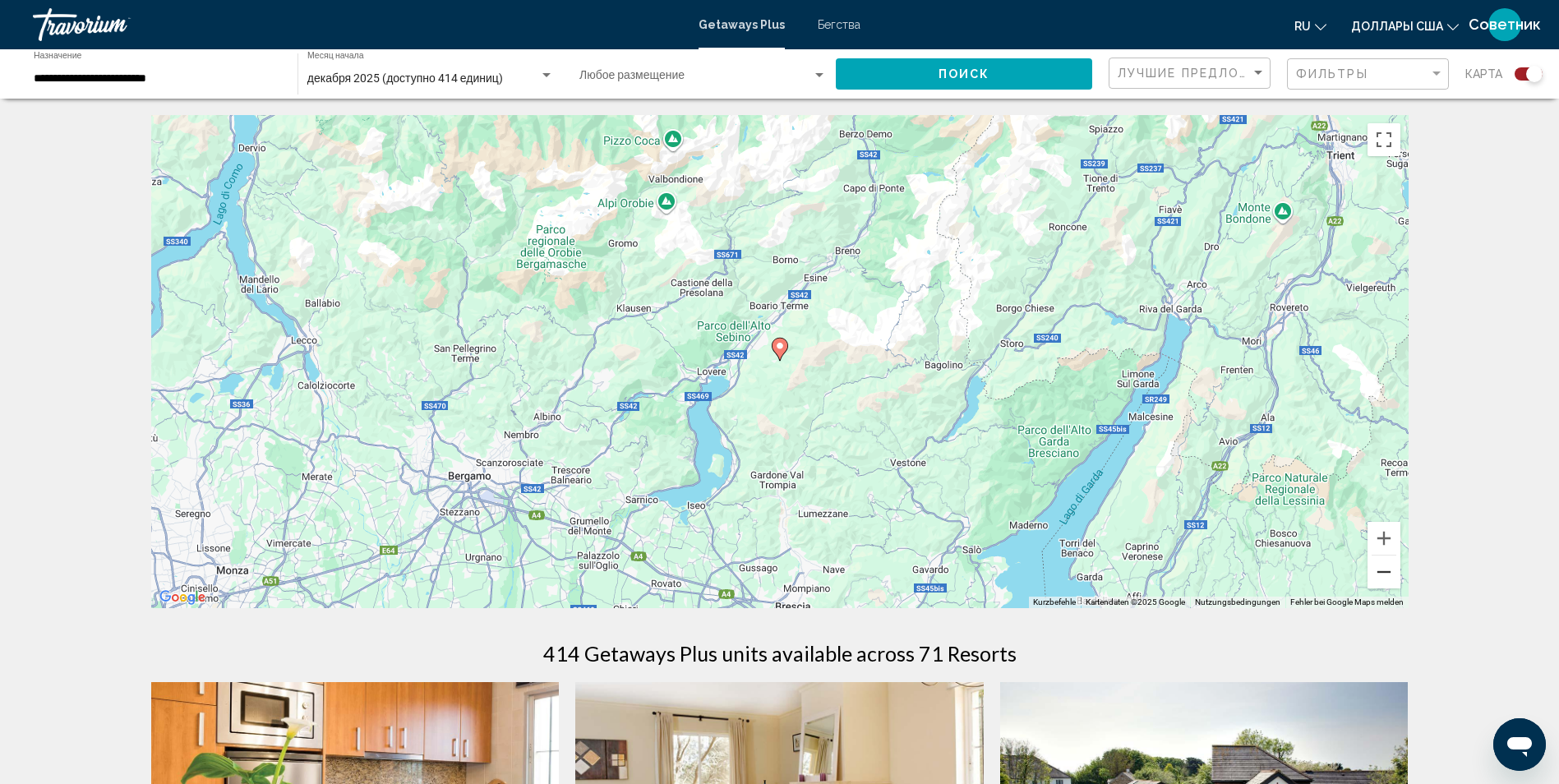
click at [1390, 576] on button "Веркляйнерн" at bounding box center [1384, 572] width 33 height 33
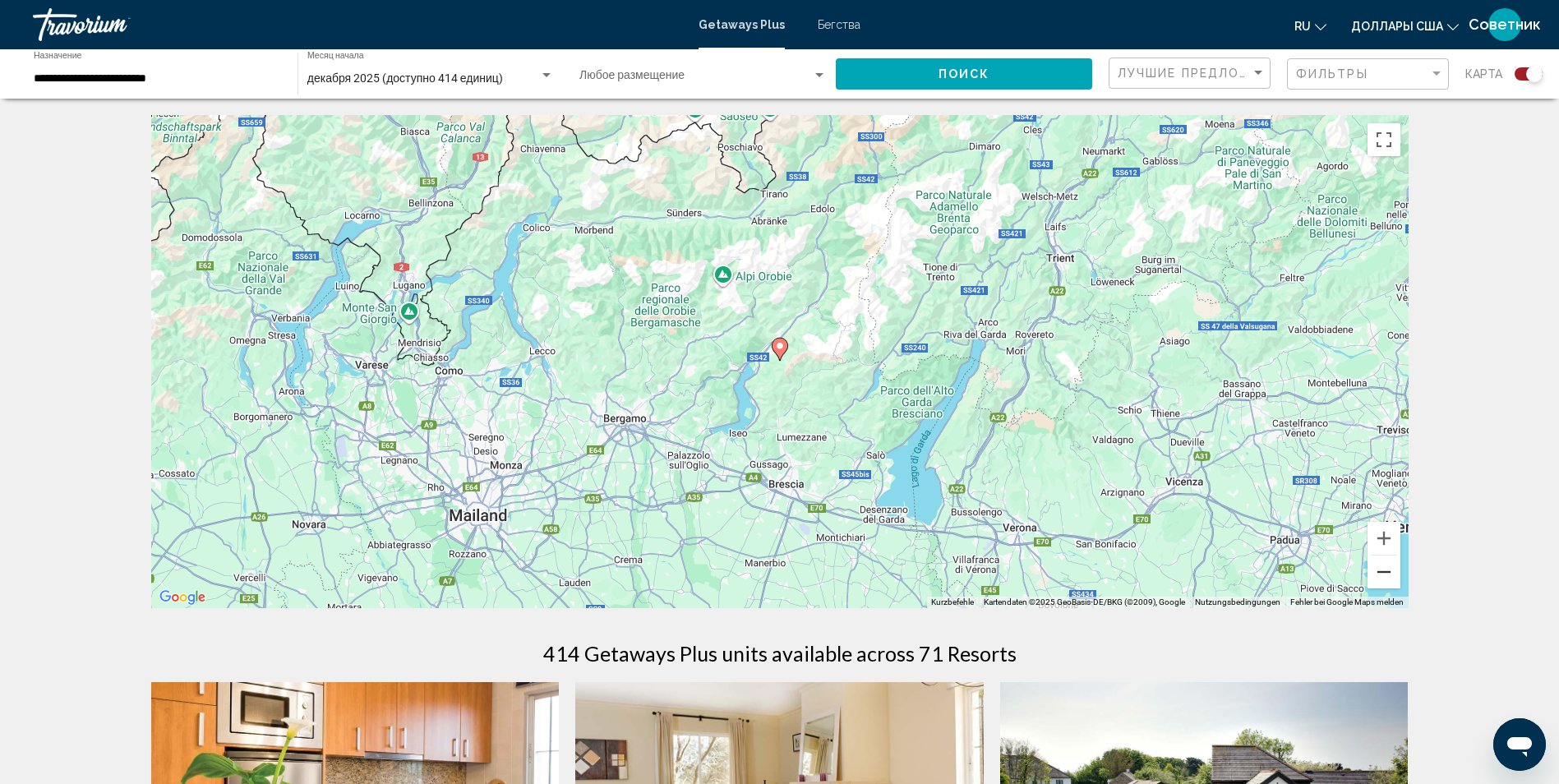
click at [1390, 576] on button "Веркляйнерн" at bounding box center [1384, 572] width 33 height 33
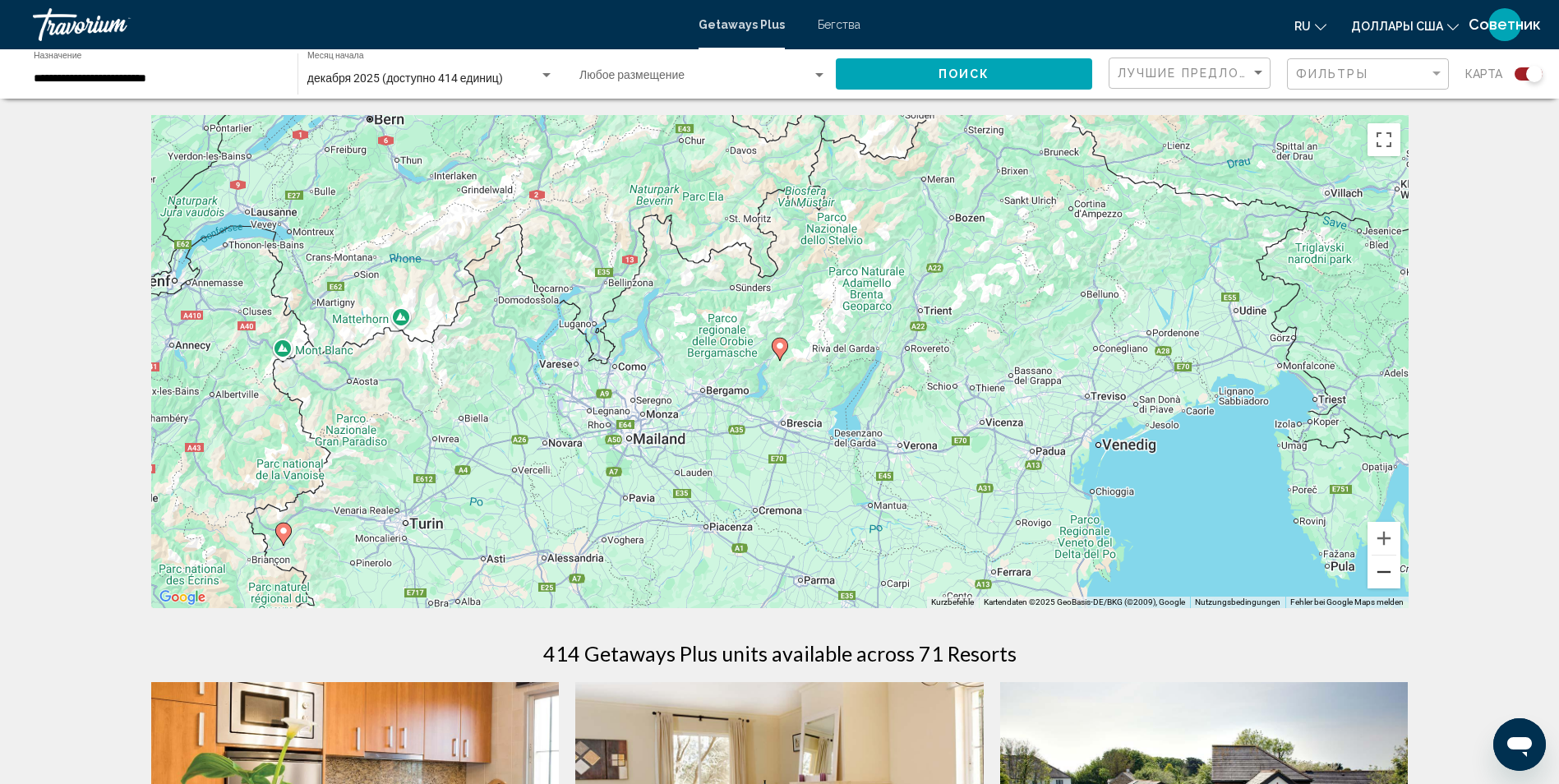
click at [1390, 576] on button "Веркляйнерн" at bounding box center [1384, 572] width 33 height 33
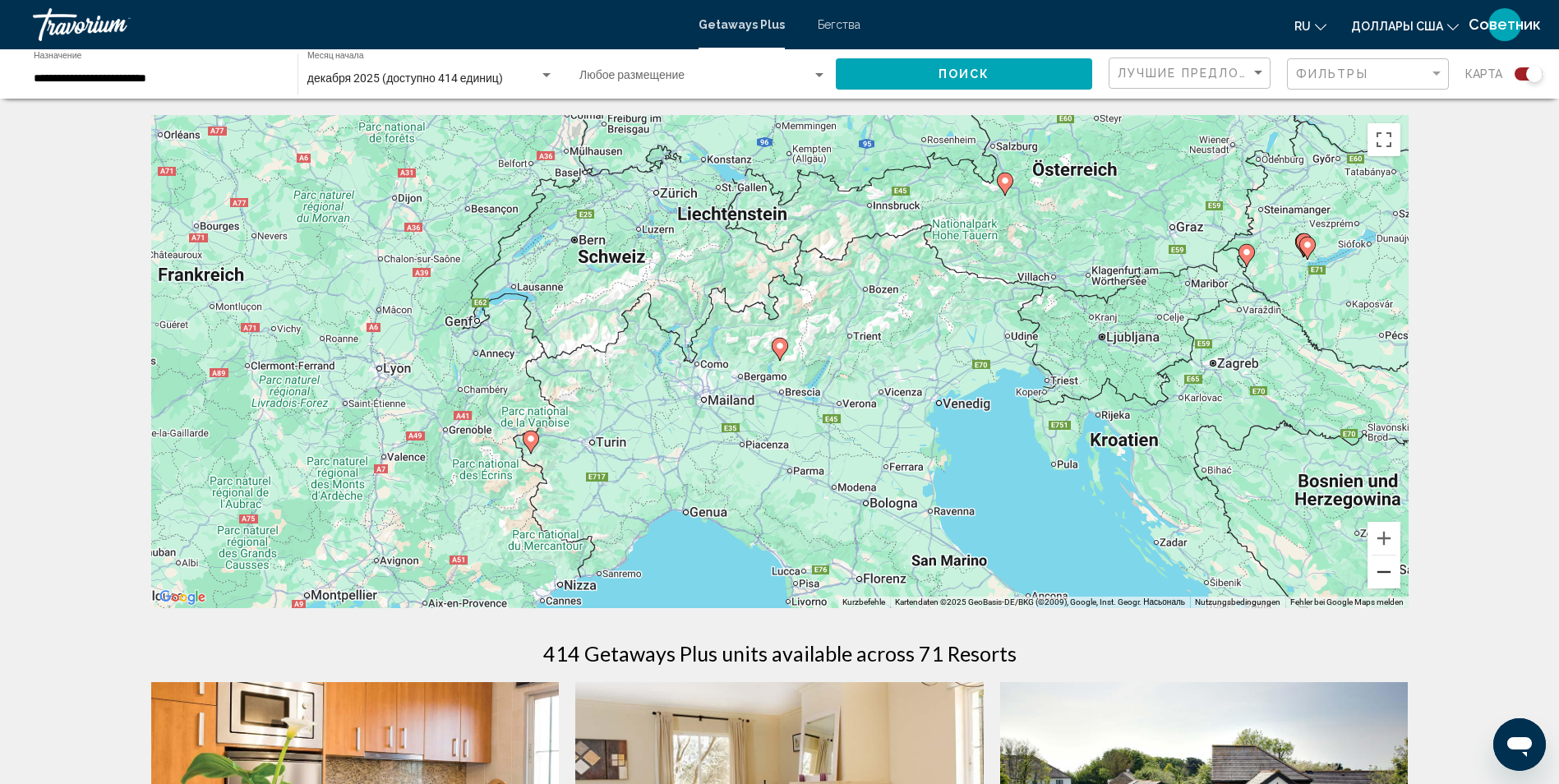
click at [1390, 576] on button "Веркляйнерн" at bounding box center [1384, 572] width 33 height 33
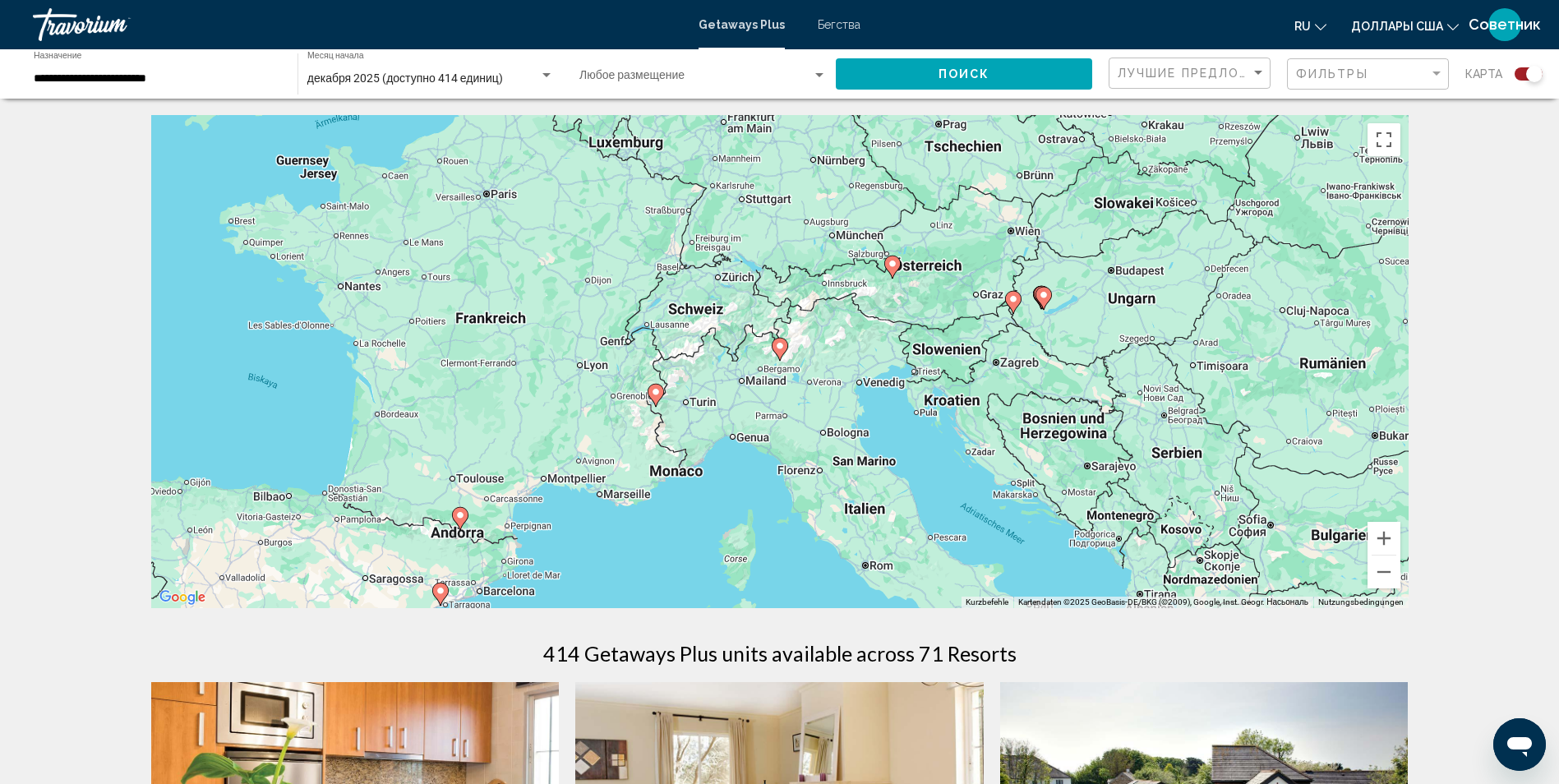
click at [656, 393] on image "Основное содержание" at bounding box center [655, 392] width 10 height 10
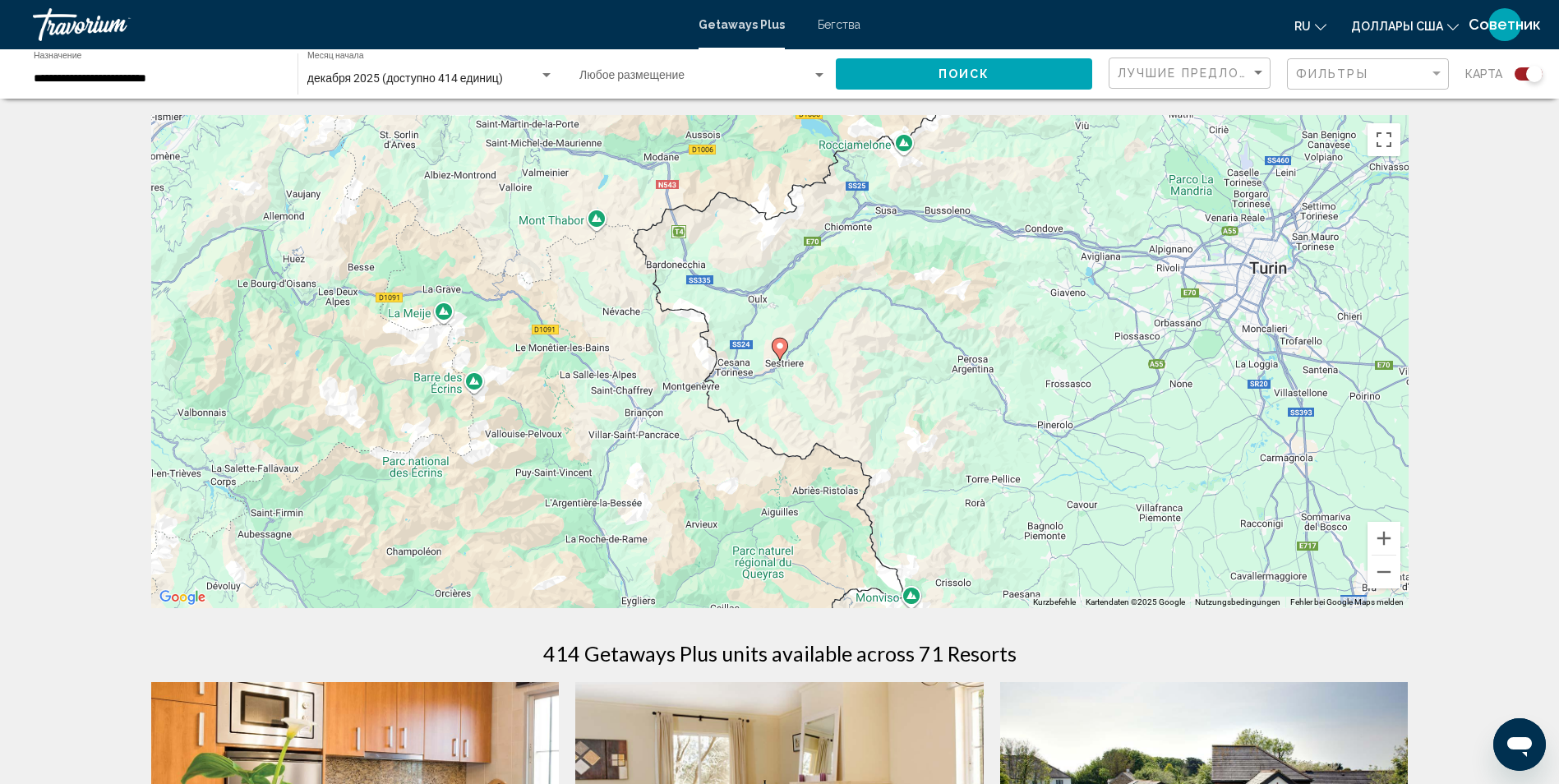
click at [784, 350] on image "Основное содержание" at bounding box center [780, 345] width 10 height 10
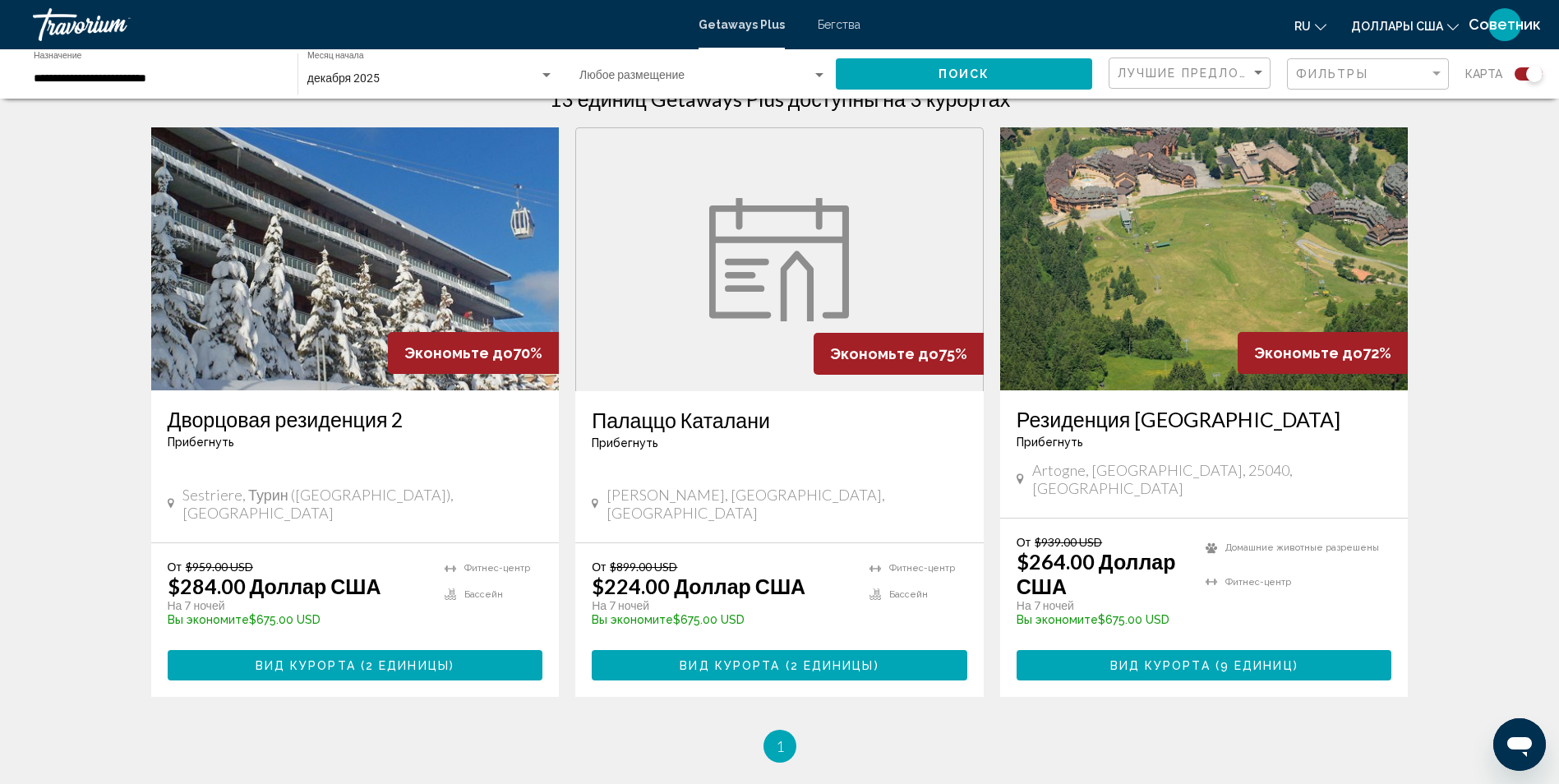
scroll to position [575, 0]
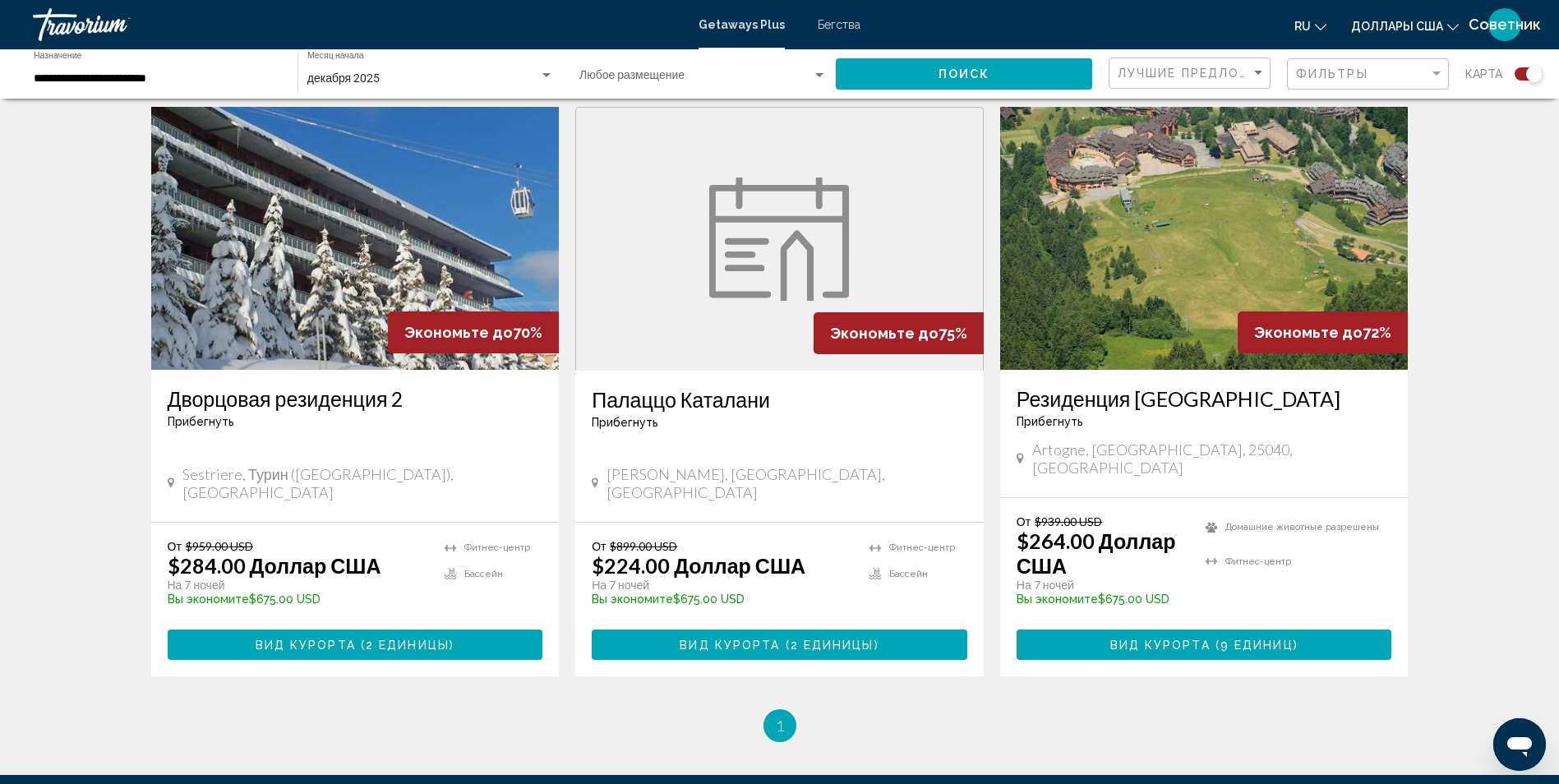
click at [1161, 285] on img "Основное содержание" at bounding box center [1204, 238] width 409 height 263
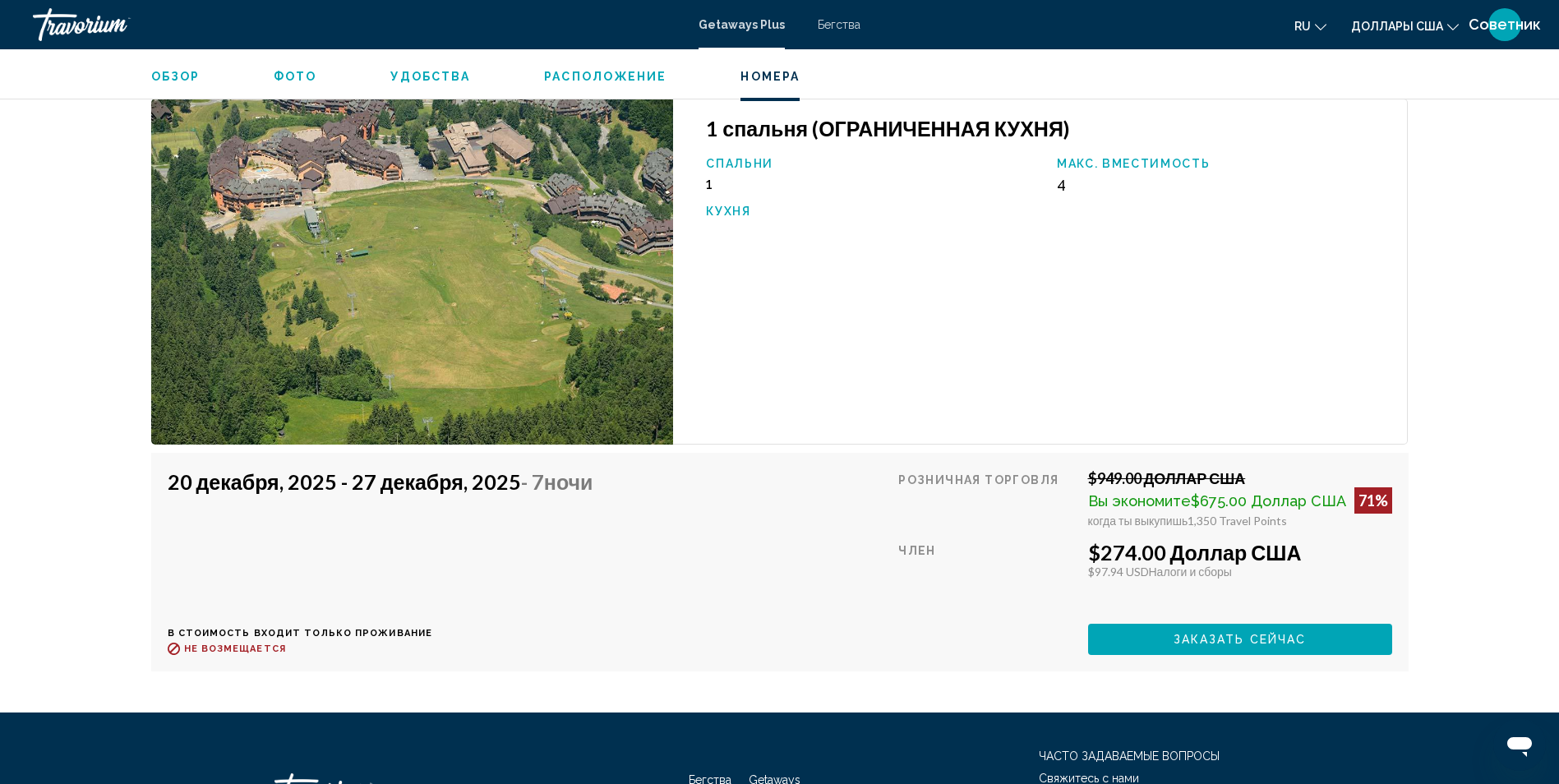
scroll to position [3778, 0]
